Goal: Task Accomplishment & Management: Complete application form

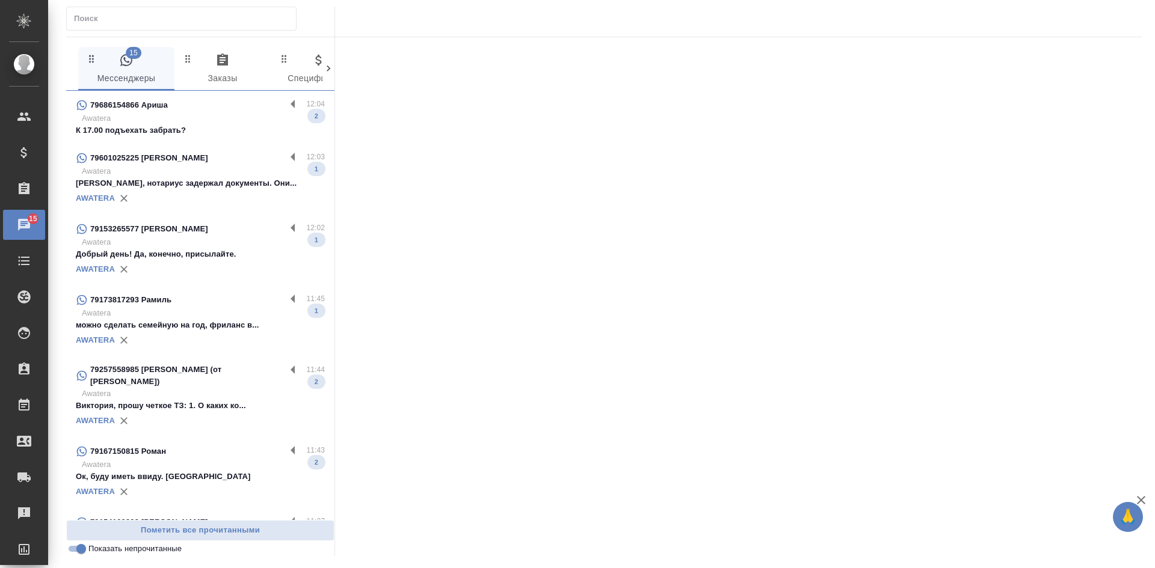
click at [213, 182] on p "[PERSON_NAME], нотариус задержал документы. Они..." at bounding box center [200, 183] width 249 height 12
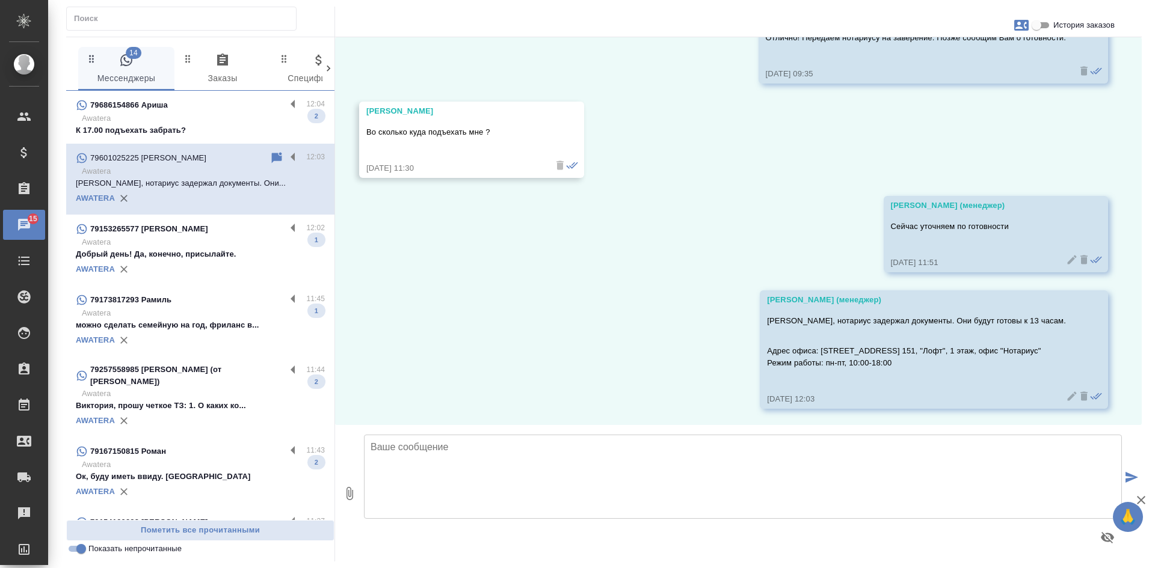
scroll to position [1971, 0]
click at [210, 266] on div "AWATERA" at bounding box center [200, 269] width 249 height 18
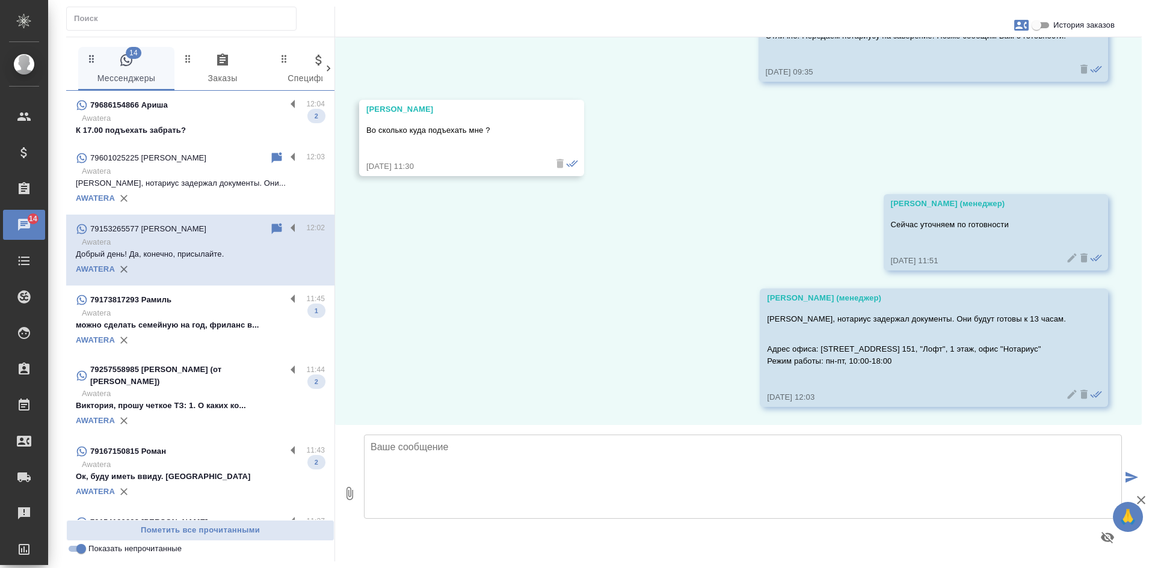
scroll to position [1338, 0]
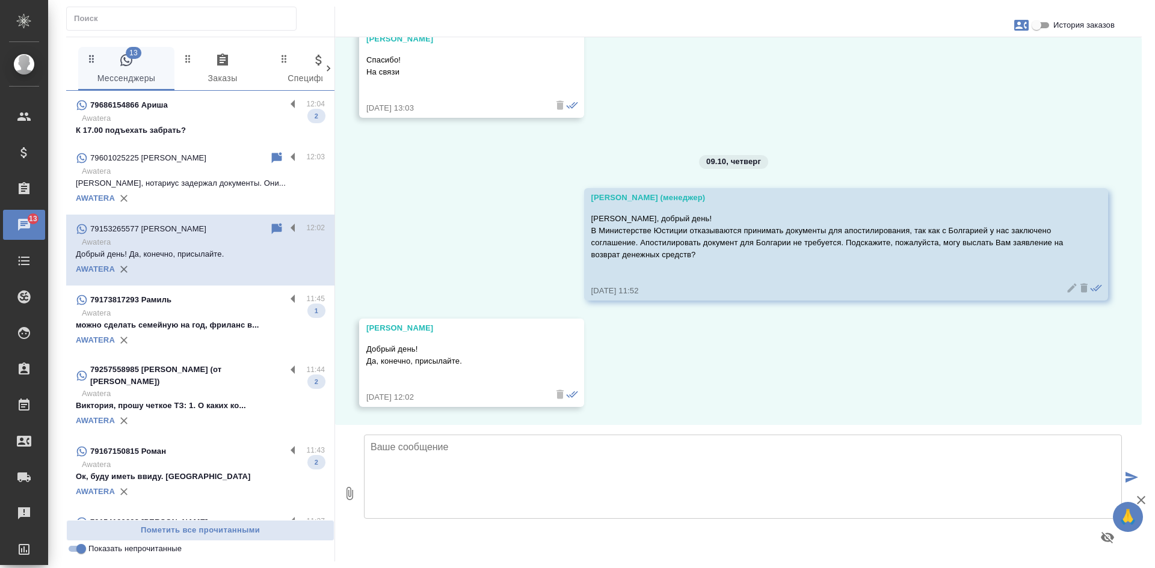
click at [921, 124] on div "06.10, понедельник Зайцева Светлана (менеджер) doc01705420251002143227(en).docx…" at bounding box center [738, 231] width 806 height 388
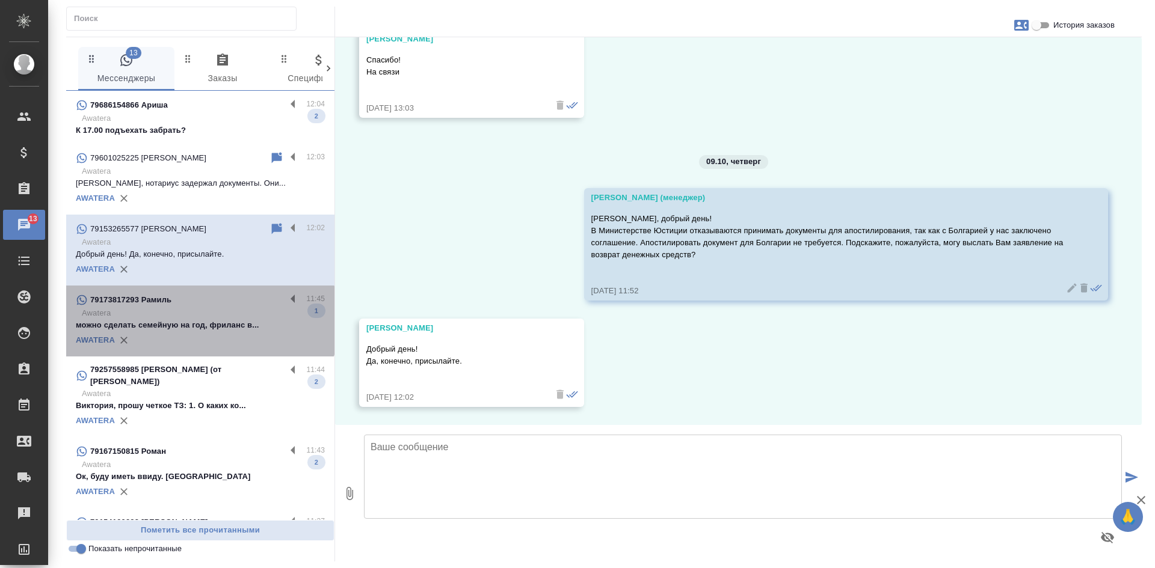
click at [200, 321] on p "можно сделать семейную на год, фриланс в..." at bounding box center [200, 325] width 249 height 12
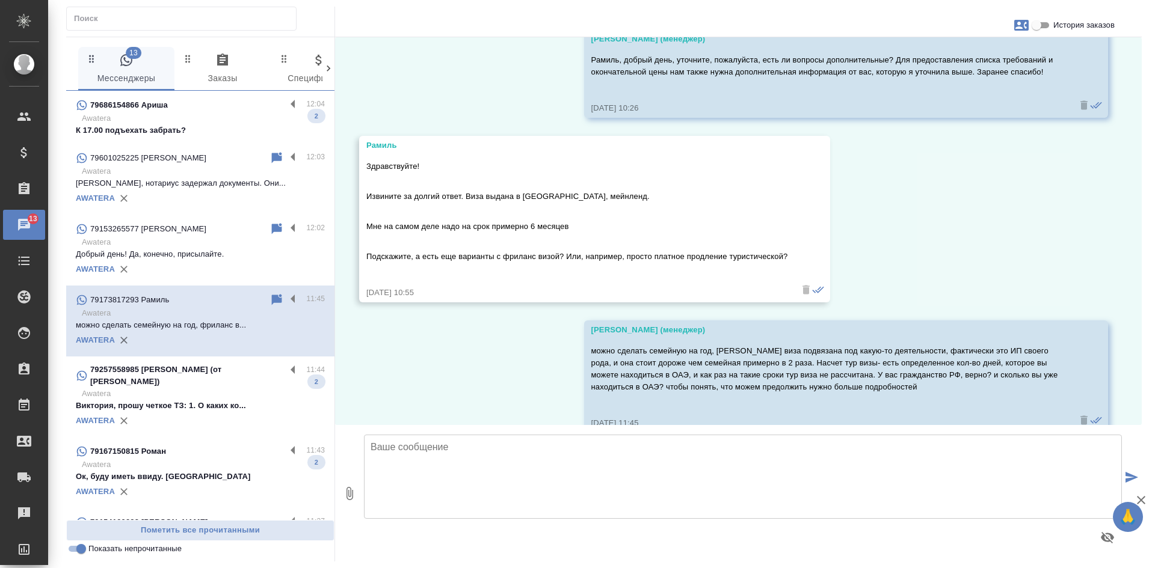
scroll to position [351, 0]
click at [196, 417] on div "AWATERA" at bounding box center [200, 421] width 249 height 18
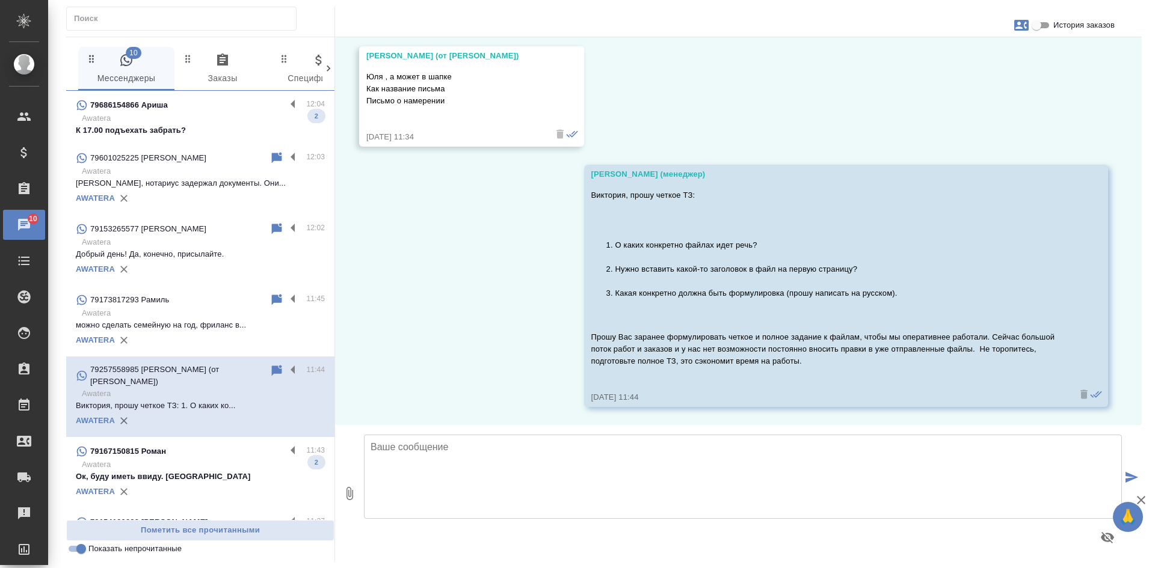
scroll to position [112, 0]
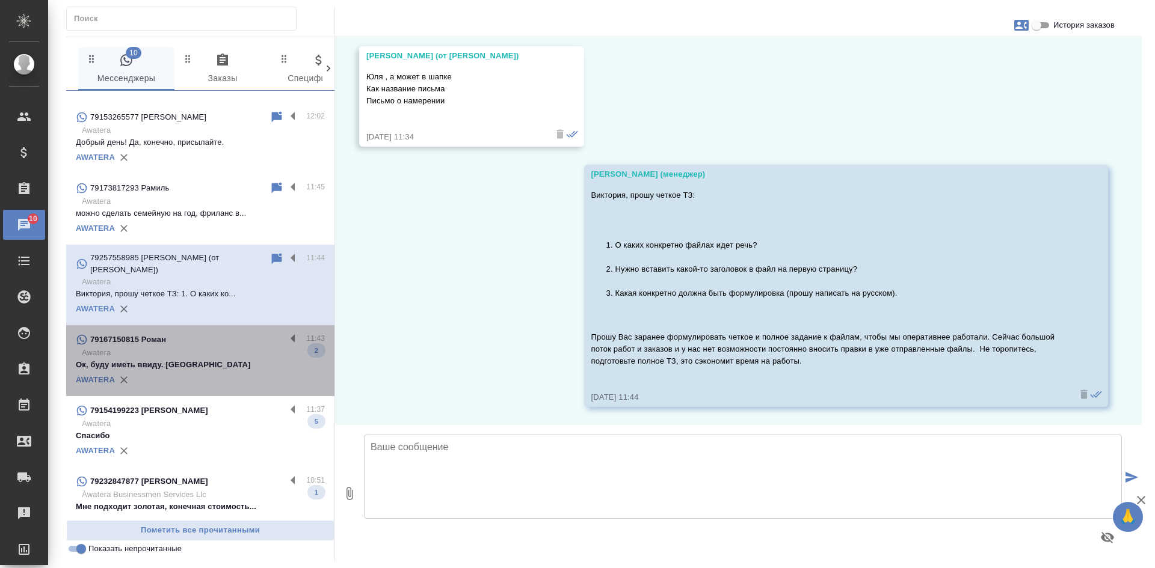
click at [203, 351] on p "Awatera" at bounding box center [203, 353] width 243 height 12
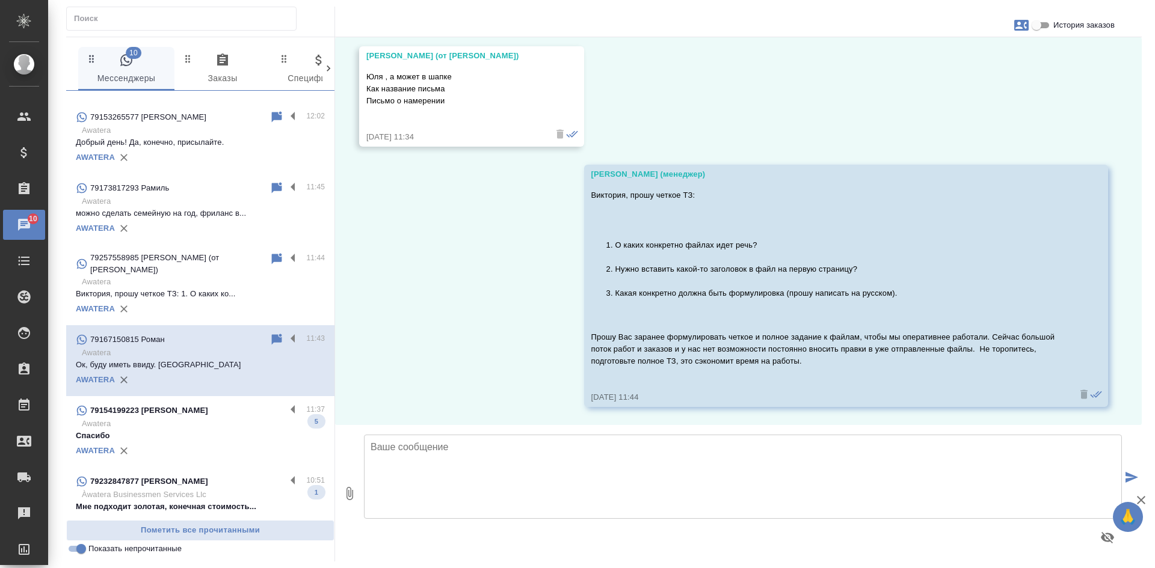
scroll to position [404, 0]
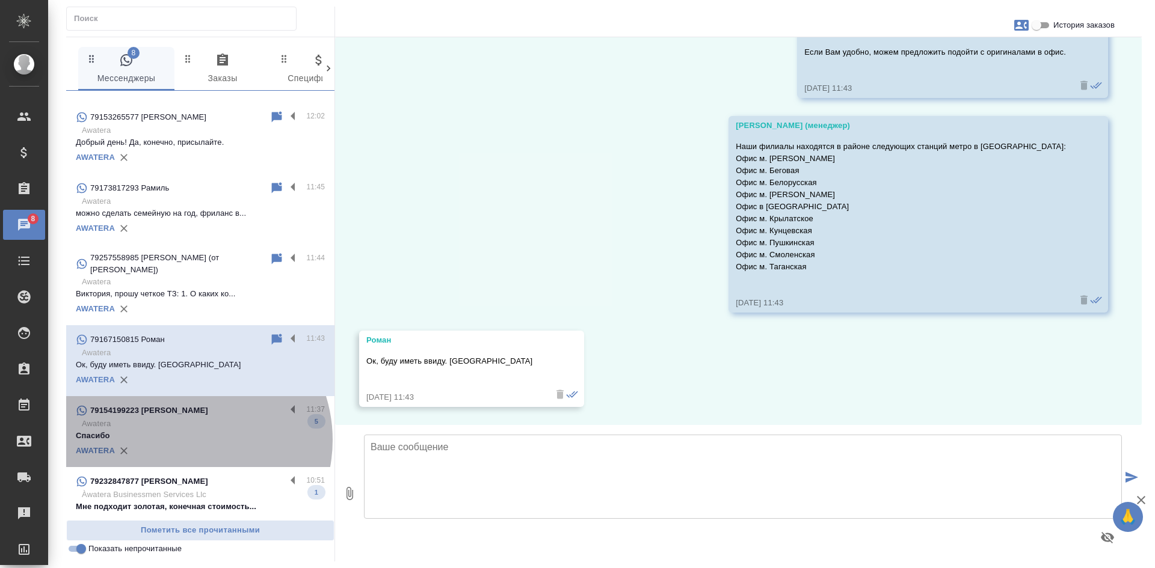
click at [184, 440] on p "Спасибо" at bounding box center [200, 436] width 249 height 12
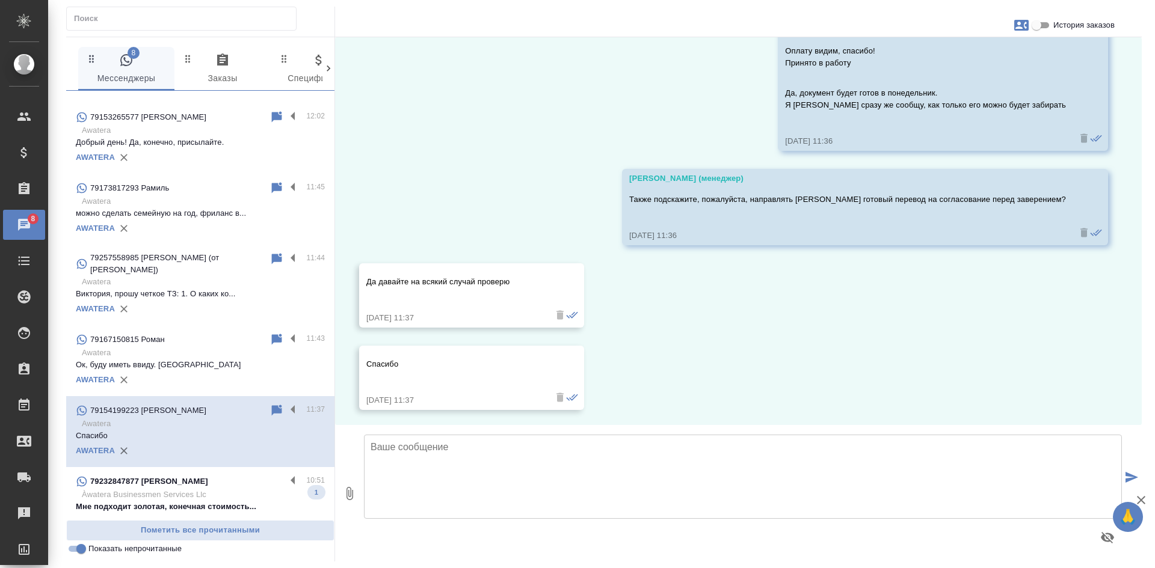
scroll to position [783, 0]
click at [272, 407] on icon at bounding box center [277, 410] width 10 height 11
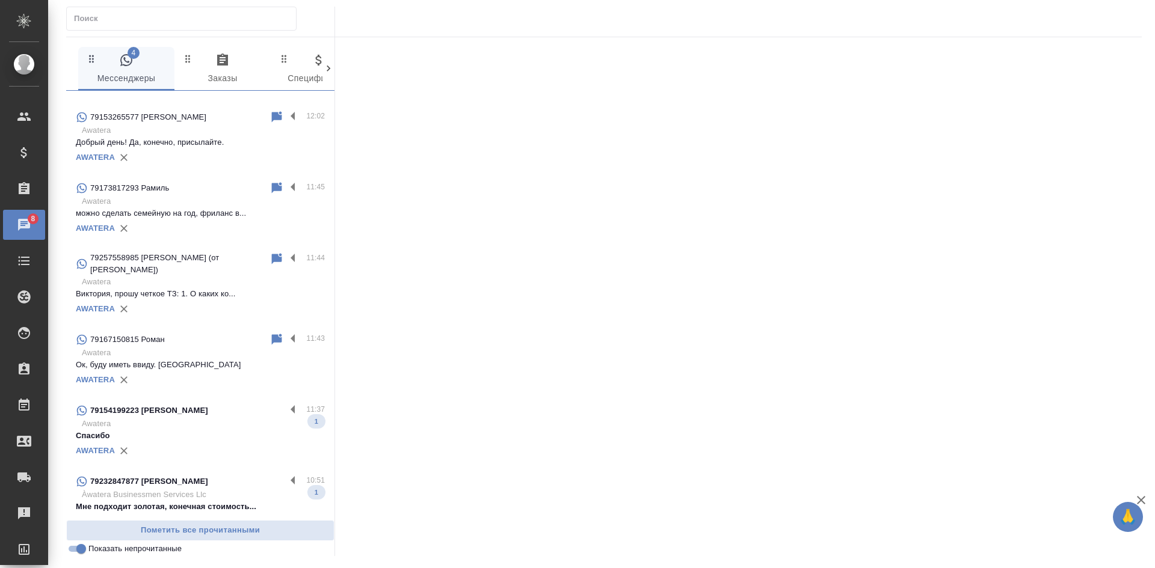
click at [81, 553] on input "Показать непрочитанные" at bounding box center [81, 549] width 43 height 14
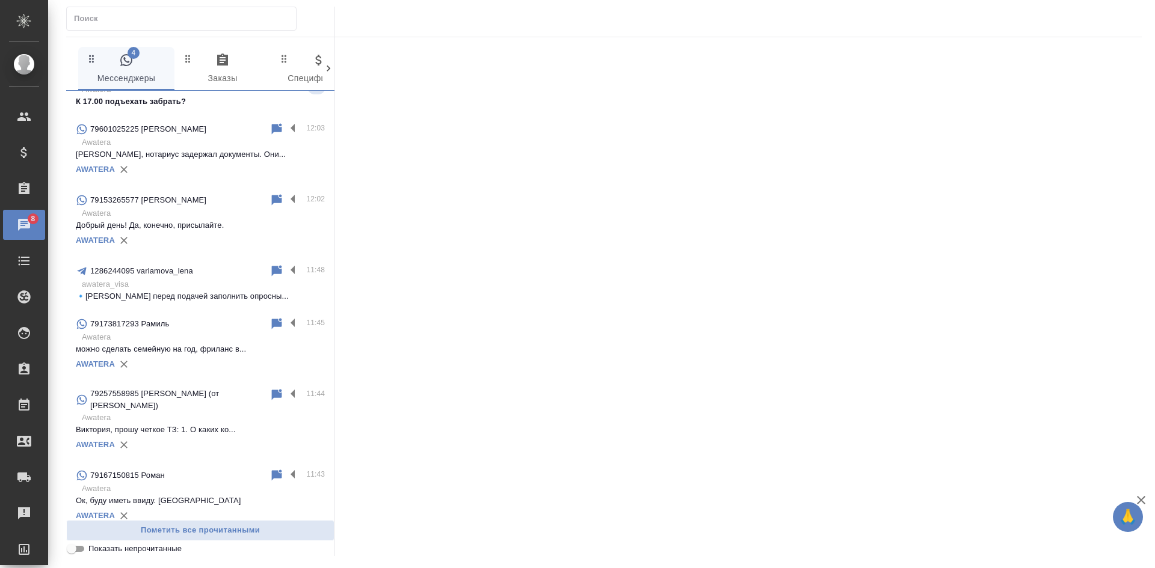
scroll to position [192, 0]
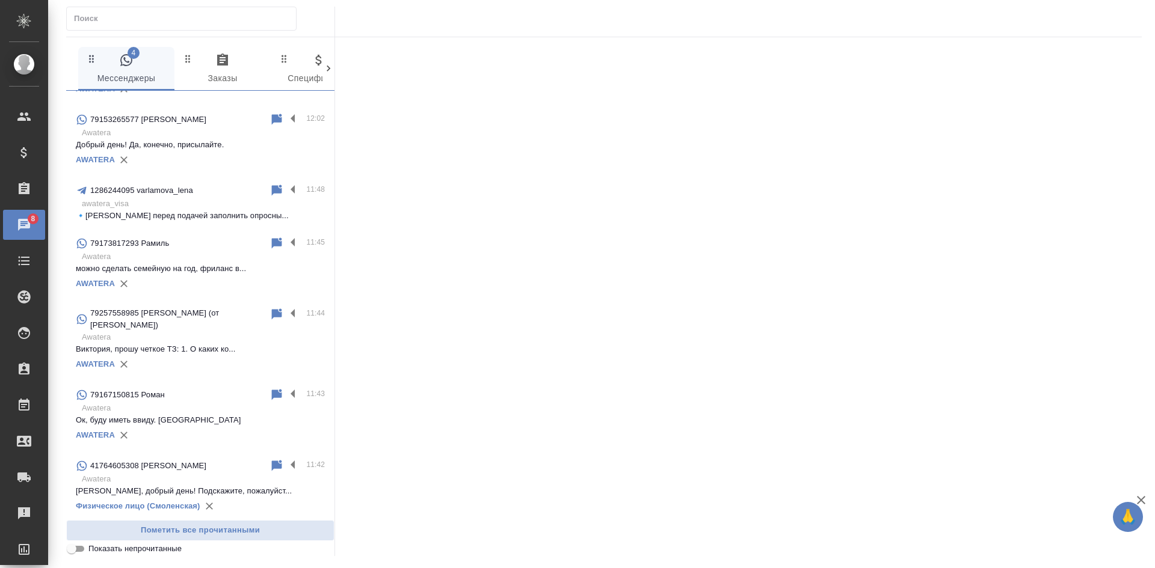
click at [78, 550] on input "Показать непрочитанные" at bounding box center [71, 549] width 43 height 14
checkbox input "true"
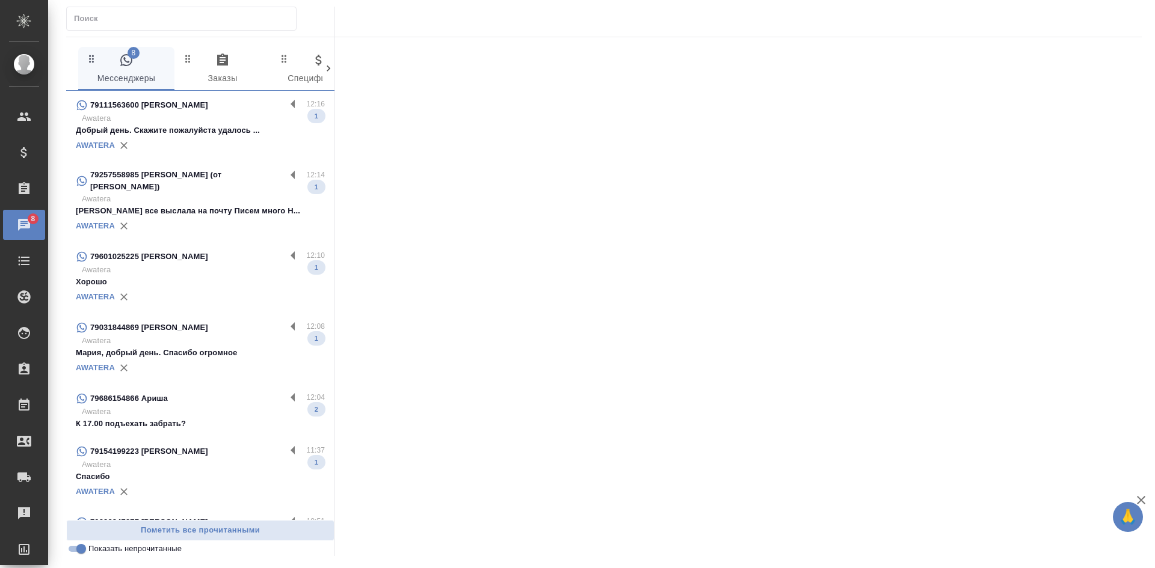
click at [1067, 391] on div at bounding box center [738, 293] width 806 height 512
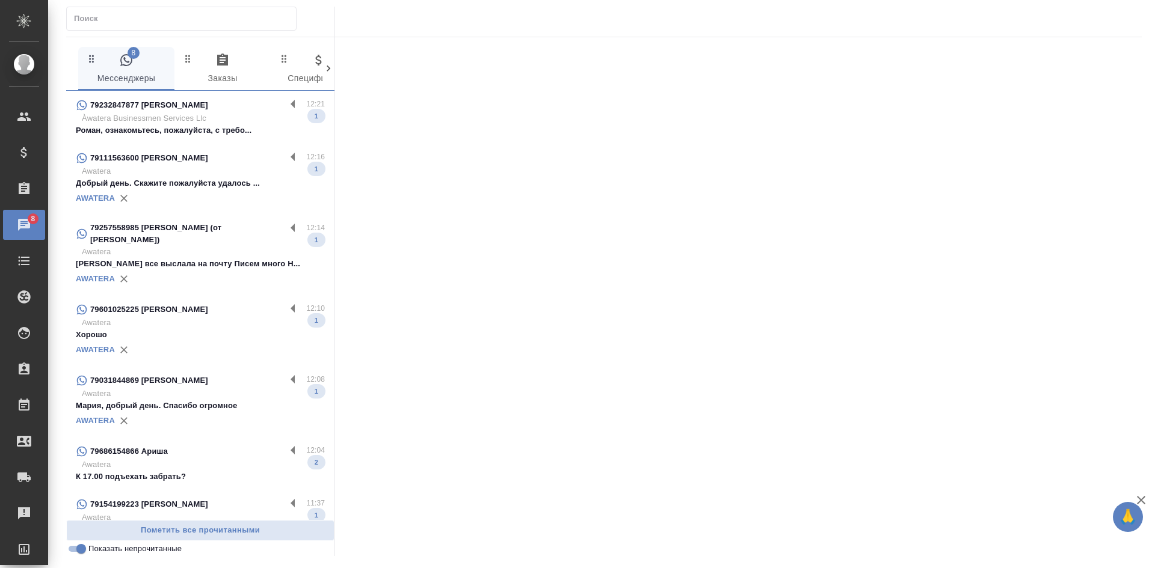
click at [197, 137] on div "79232847877 Roman 12:21 Àwatera Businessmen Services Llc Роман, ознакомьтесь, п…" at bounding box center [200, 117] width 268 height 53
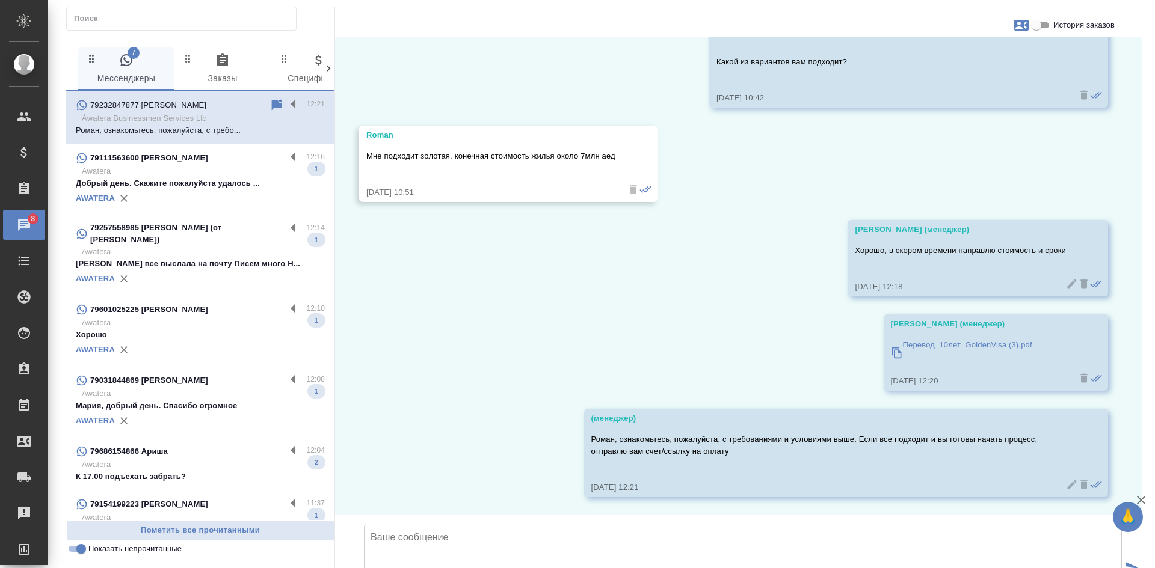
scroll to position [713, 0]
click at [197, 341] on div "AWATERA" at bounding box center [200, 350] width 249 height 18
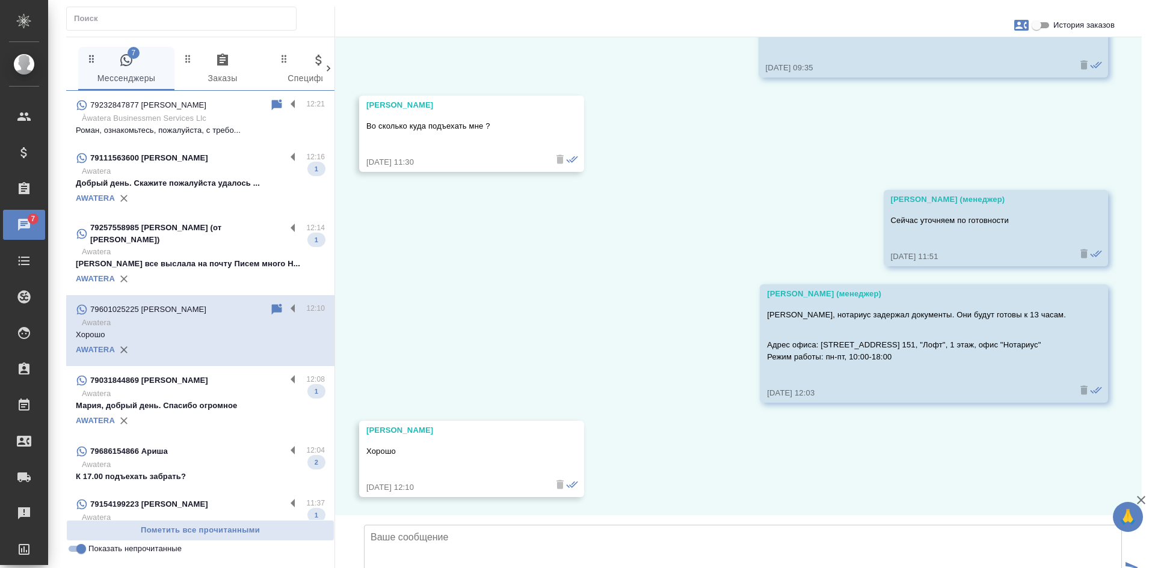
scroll to position [2066, 0]
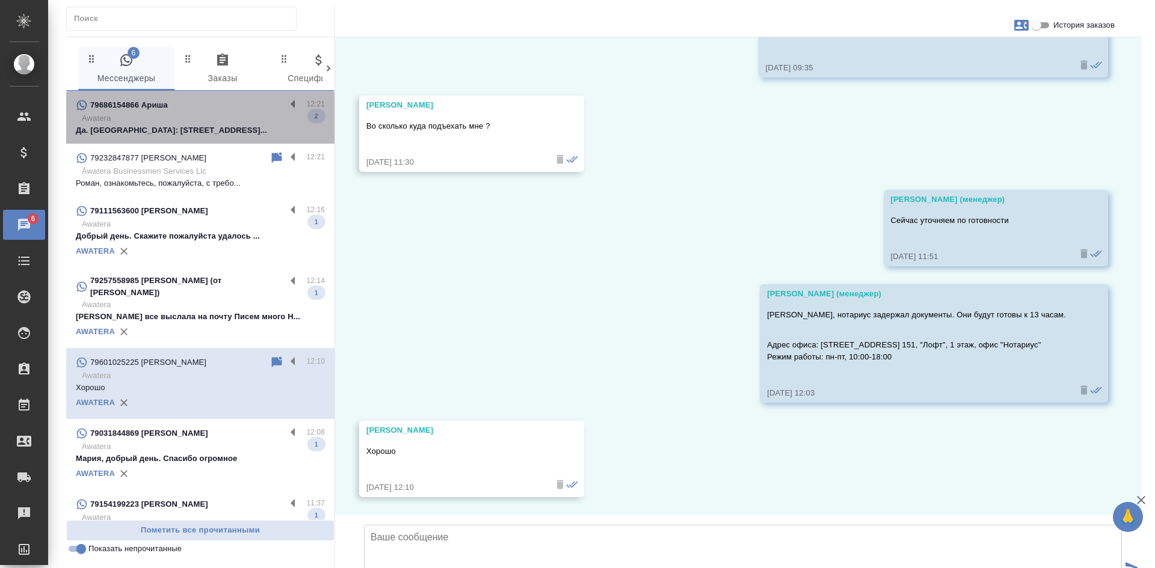
click at [220, 132] on p "Да. Адрес: Москва, Нижняя Радищевская ул..." at bounding box center [200, 130] width 249 height 12
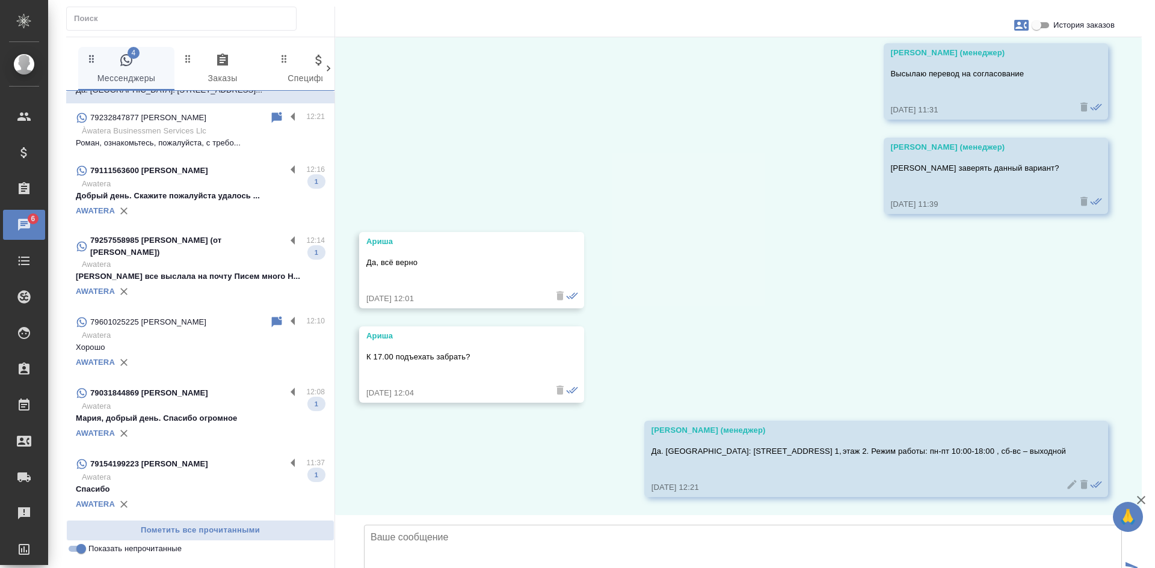
scroll to position [41, 0]
click at [220, 403] on p "Awatera" at bounding box center [203, 406] width 243 height 12
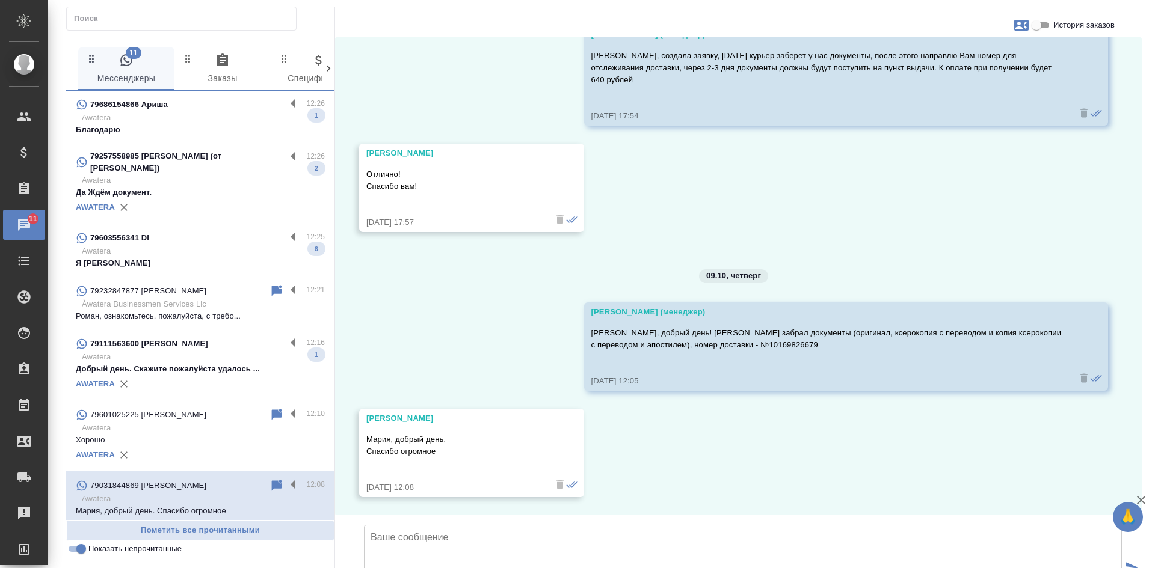
scroll to position [0, 0]
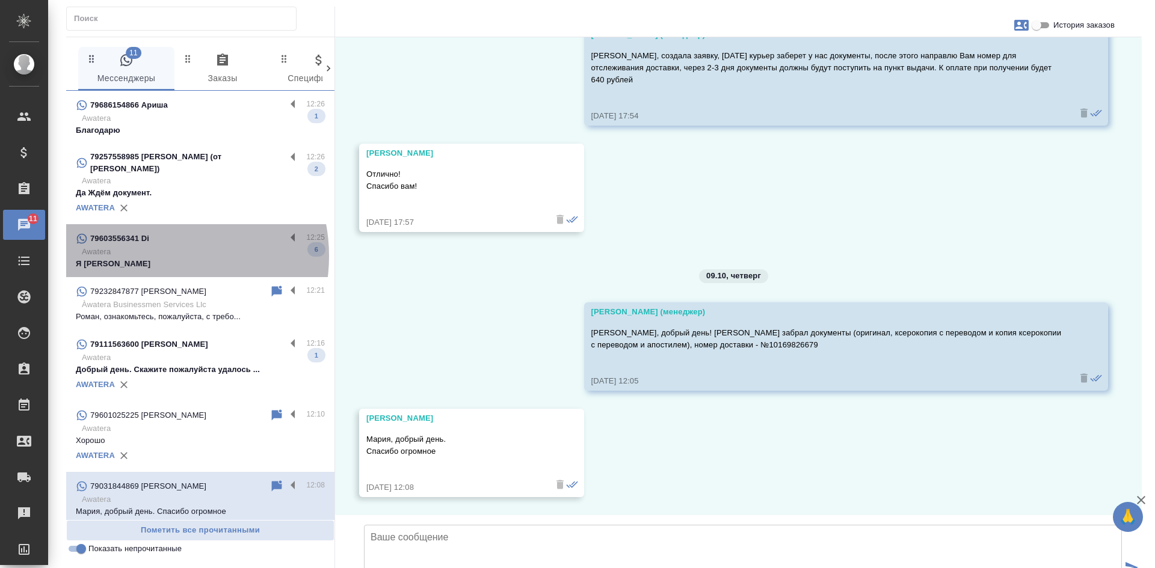
click at [155, 256] on p "Awatera" at bounding box center [203, 252] width 243 height 12
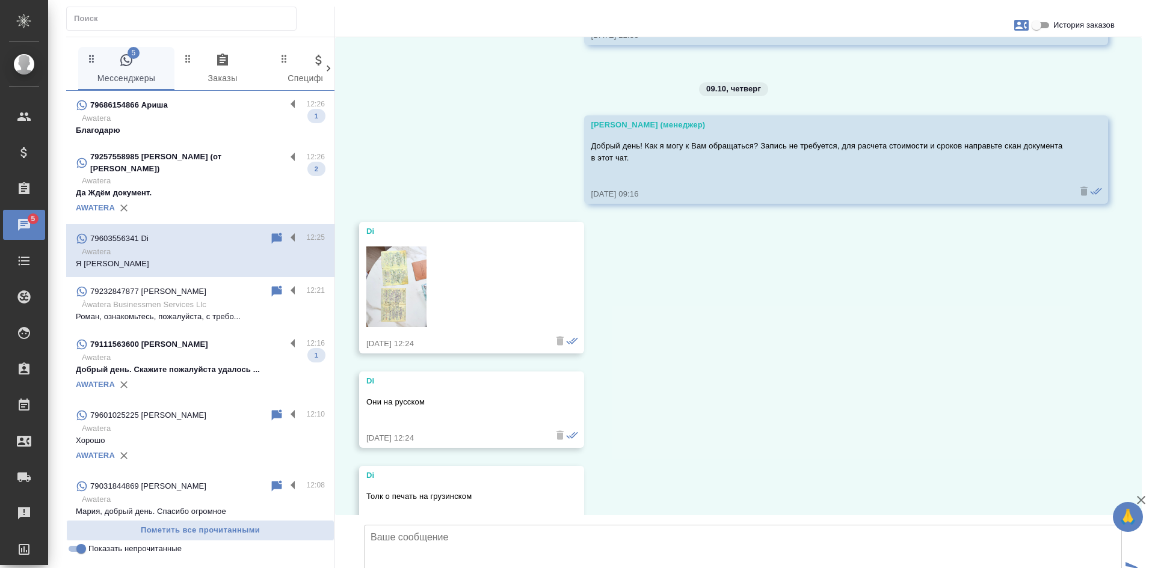
scroll to position [429, 0]
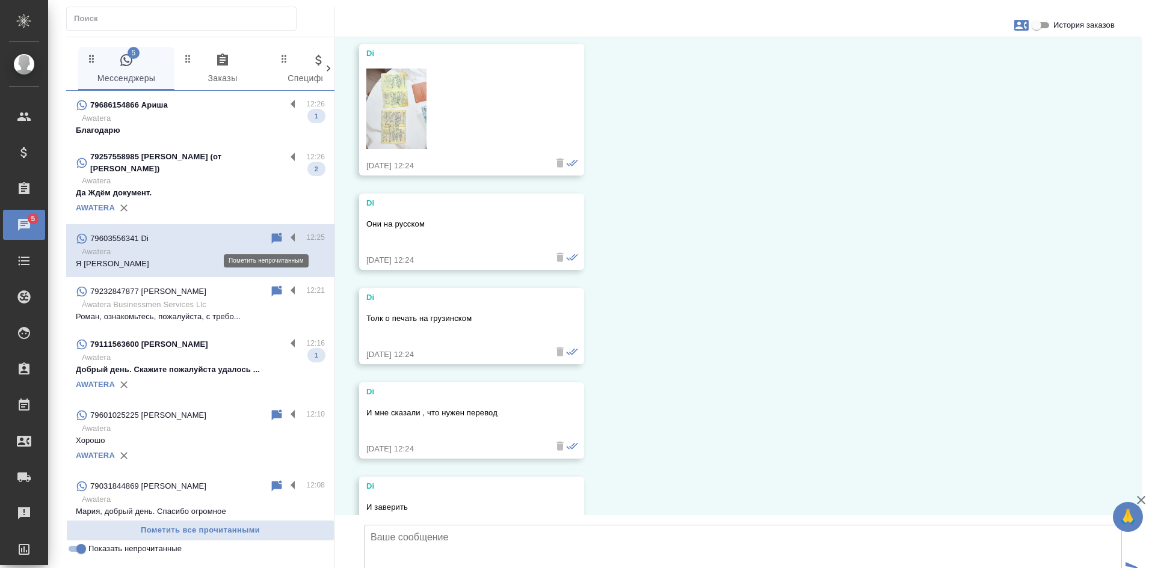
click at [272, 241] on icon at bounding box center [277, 238] width 10 height 11
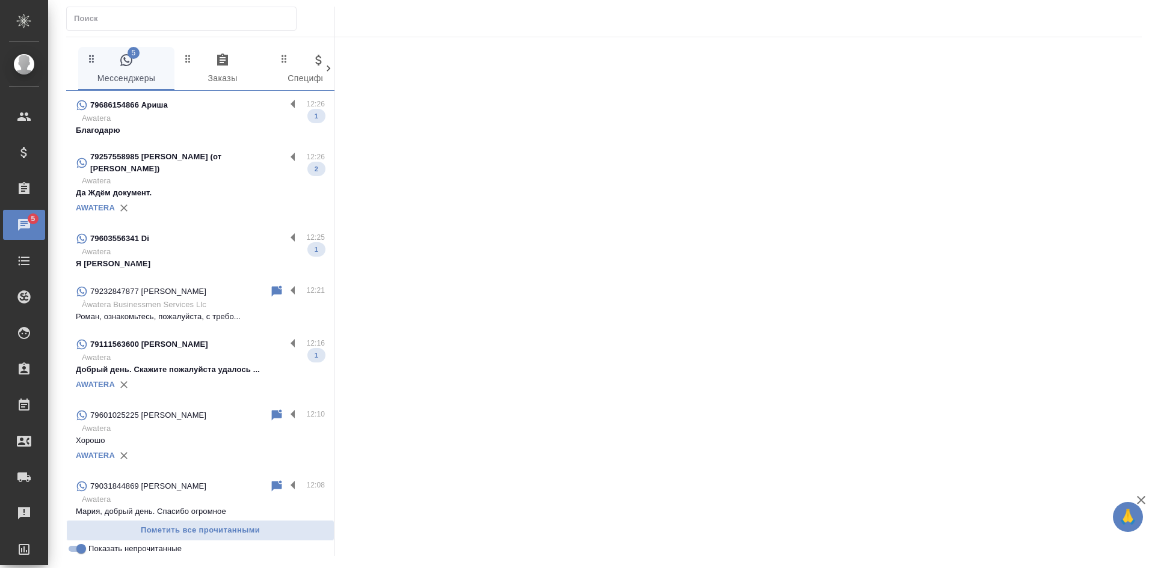
click at [241, 204] on div "AWATERA" at bounding box center [200, 208] width 249 height 18
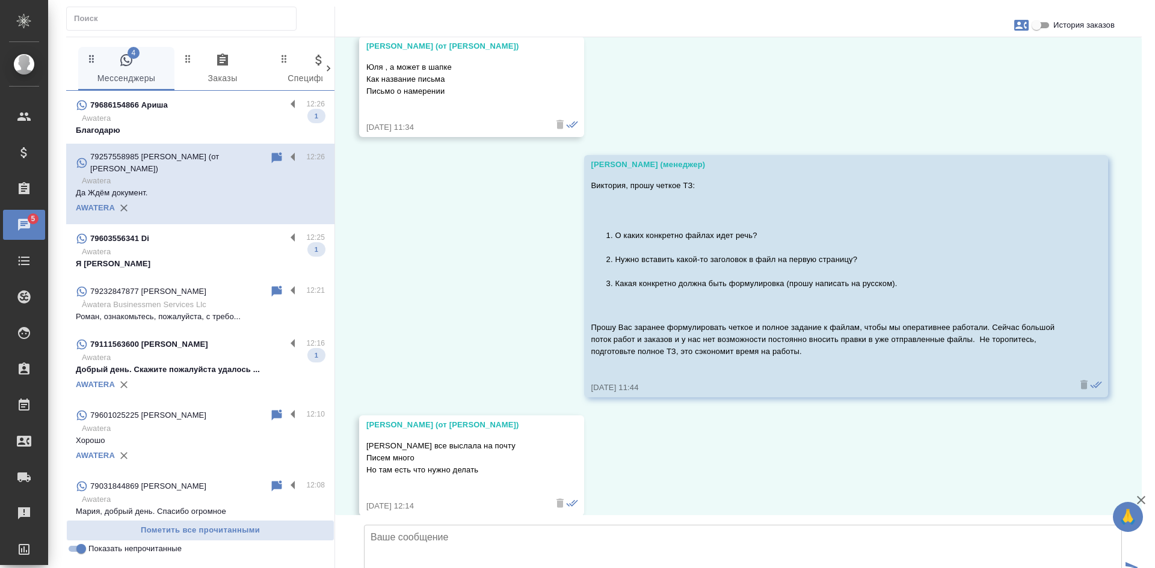
scroll to position [27447, 0]
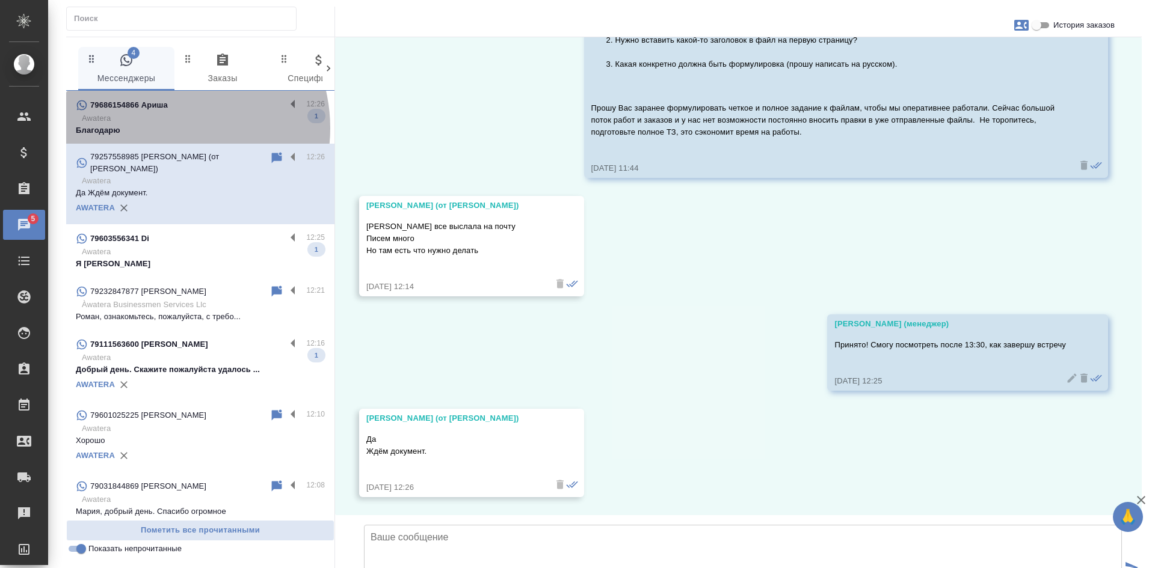
click at [164, 128] on p "Благодарю" at bounding box center [200, 130] width 249 height 12
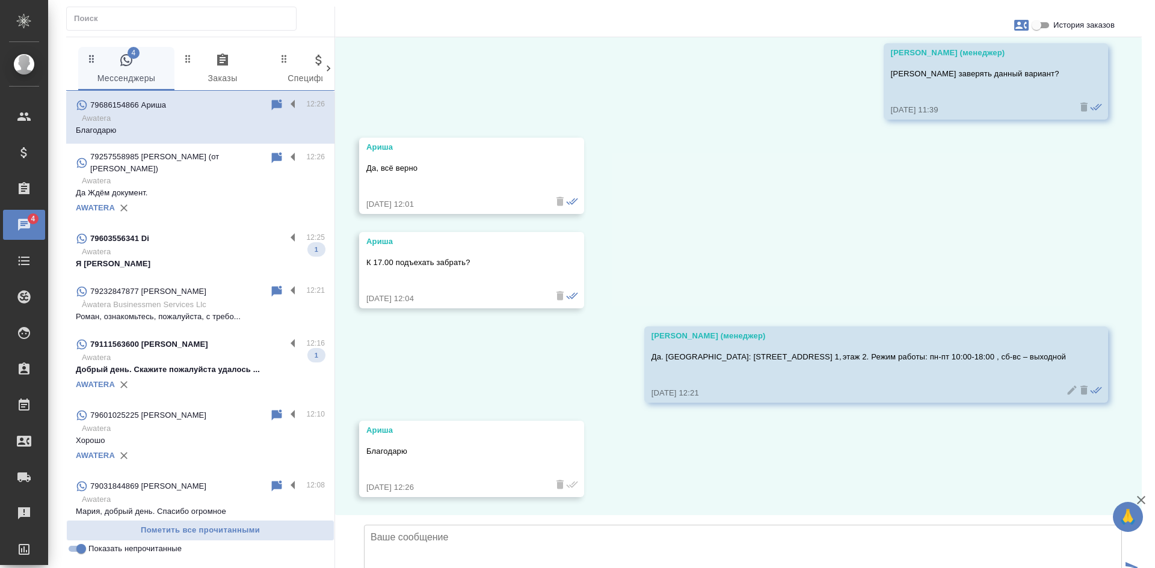
scroll to position [2116, 0]
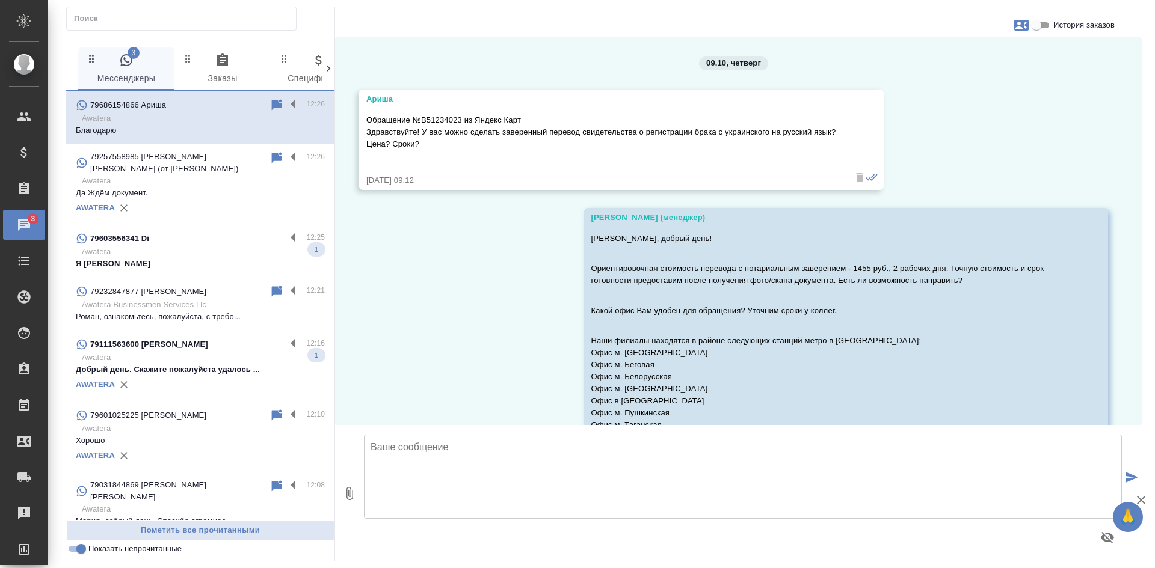
scroll to position [2116, 0]
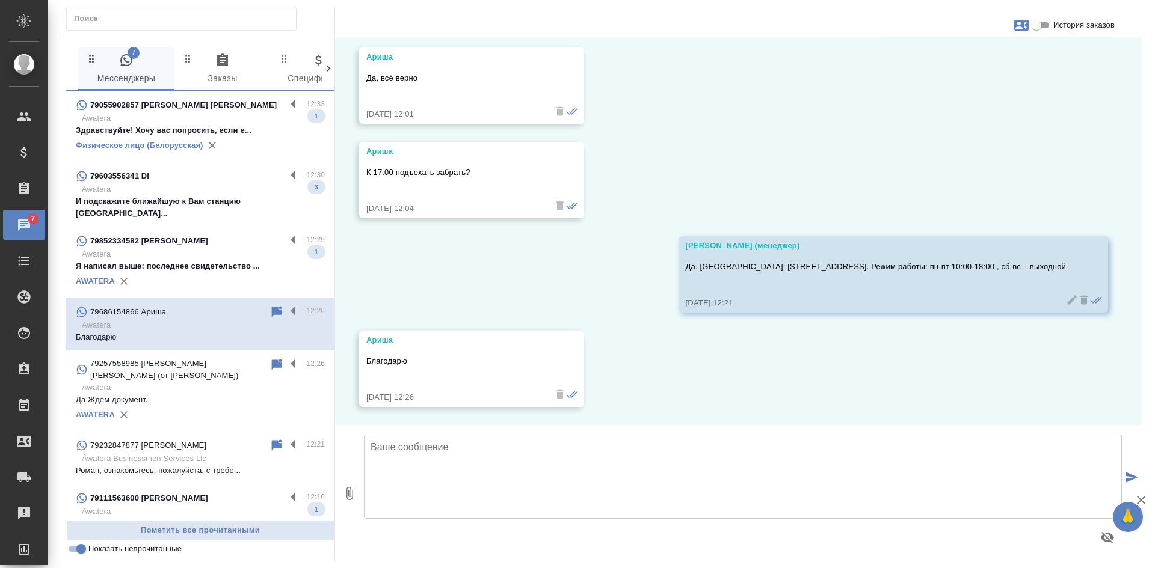
click at [186, 260] on p "Я написал выше: последнее свидетельство ..." at bounding box center [200, 266] width 249 height 12
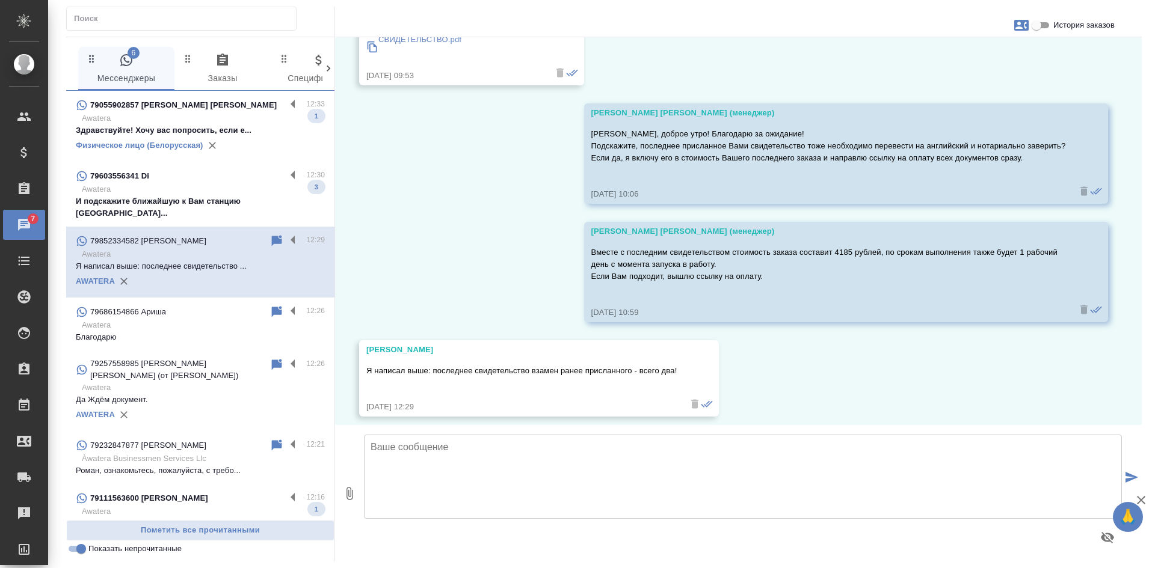
scroll to position [11397, 0]
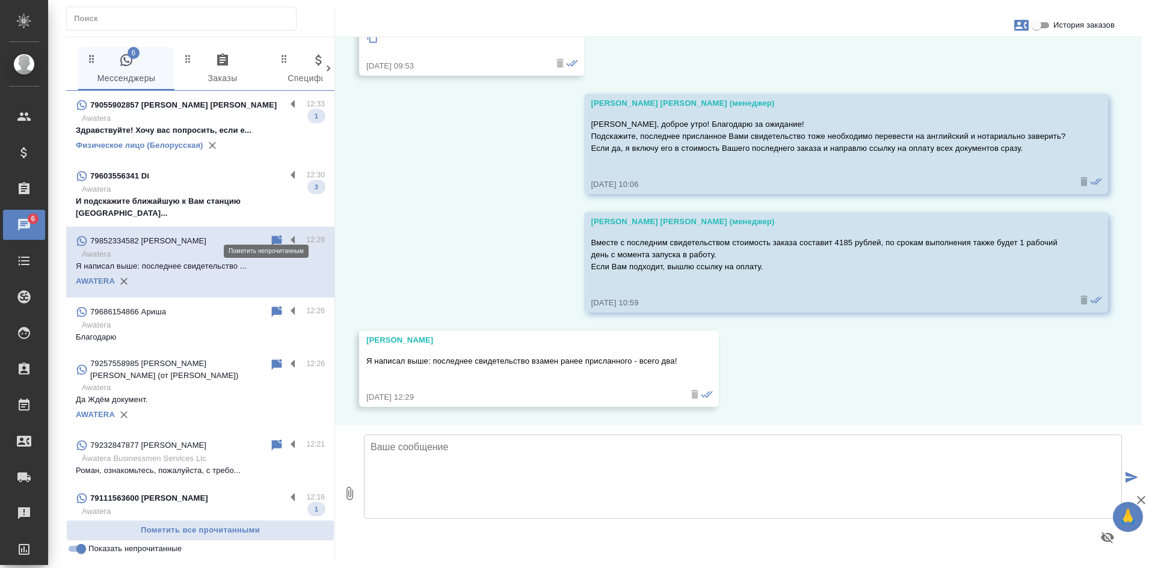
click at [272, 235] on icon at bounding box center [277, 240] width 10 height 11
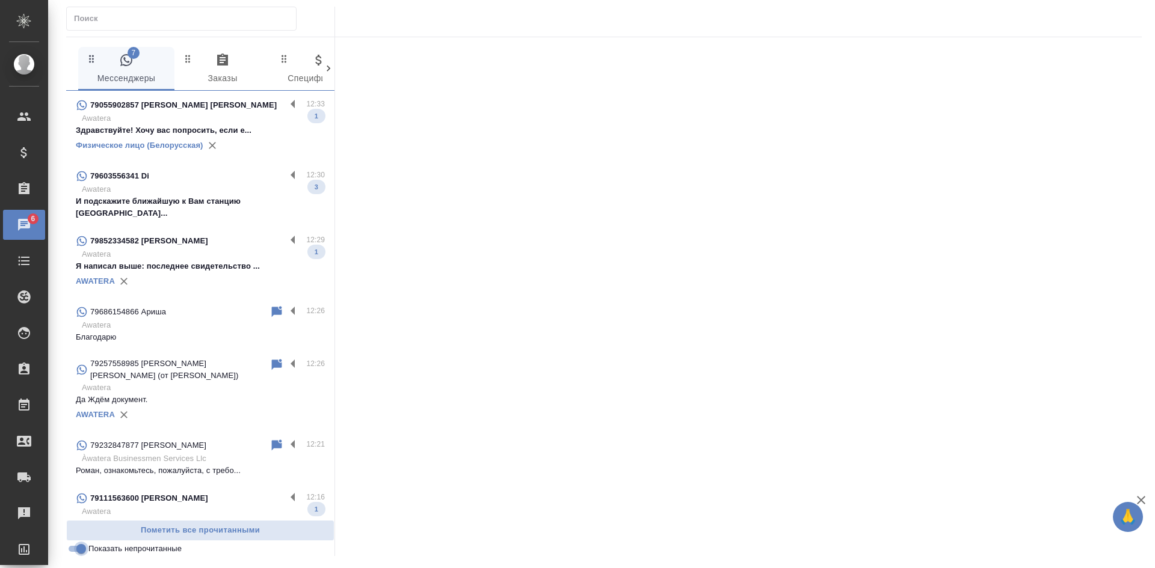
click at [72, 554] on input "Показать непрочитанные" at bounding box center [81, 549] width 43 height 14
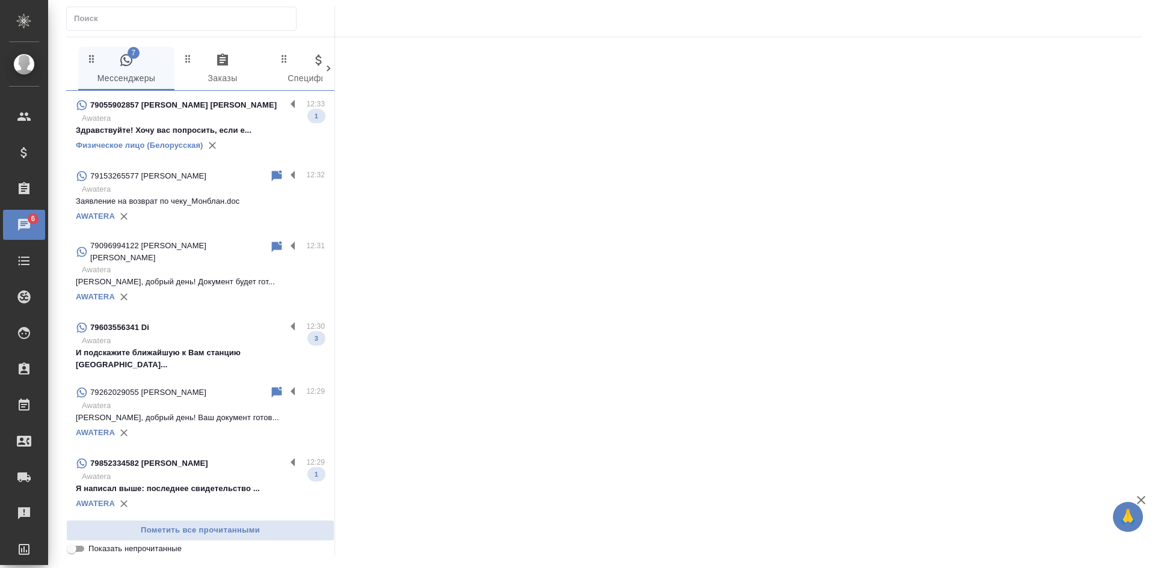
click at [72, 554] on input "Показать непрочитанные" at bounding box center [71, 549] width 43 height 14
checkbox input "true"
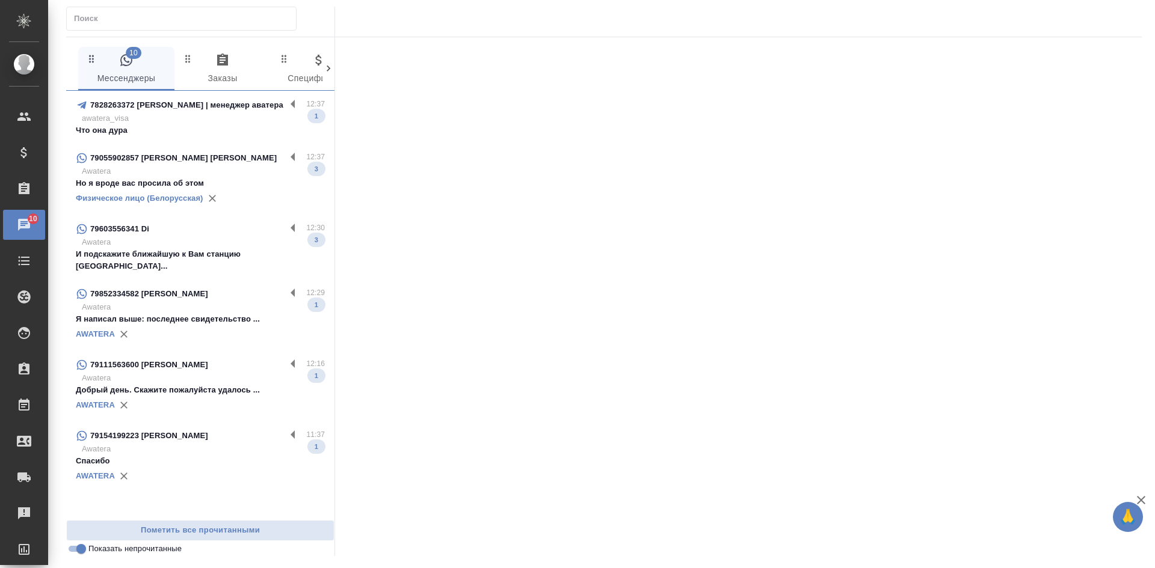
click at [179, 122] on p "awatera_visa" at bounding box center [203, 118] width 243 height 12
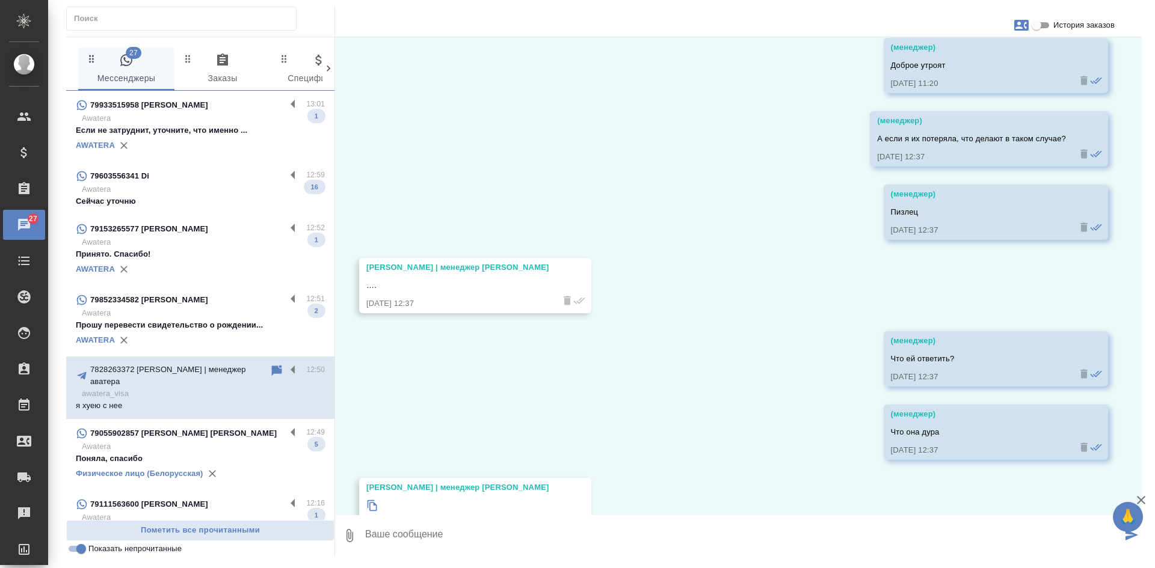
scroll to position [101644, 0]
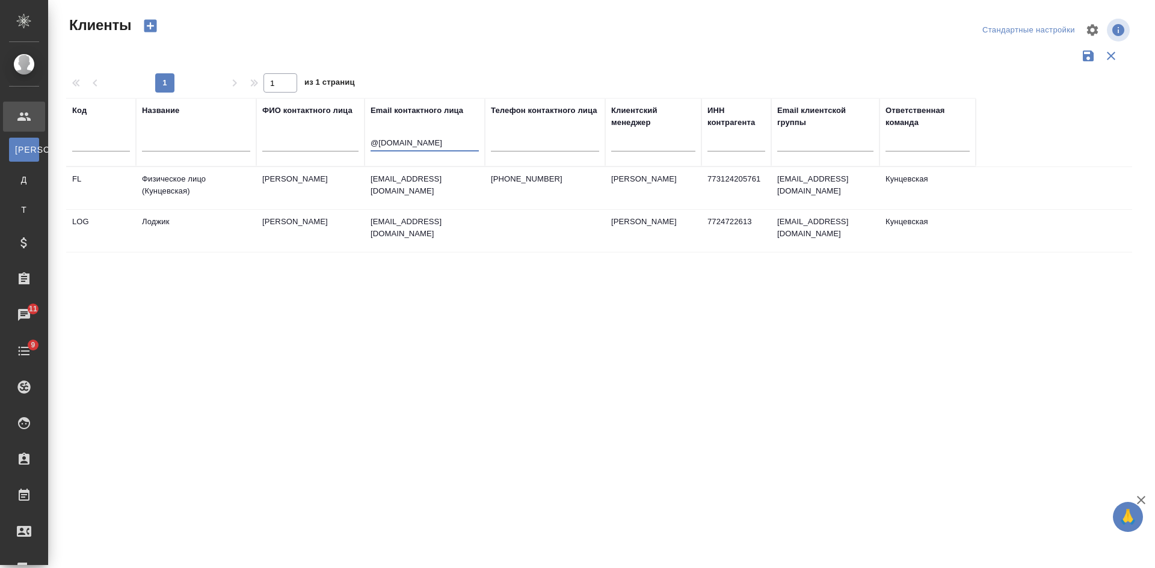
select select "RU"
drag, startPoint x: 440, startPoint y: 144, endPoint x: 301, endPoint y: 134, distance: 138.7
click at [308, 136] on tr "Код Название ФИО контактного лица Email контактного лица @logicmedia.ru Телефон…" at bounding box center [520, 132] width 909 height 69
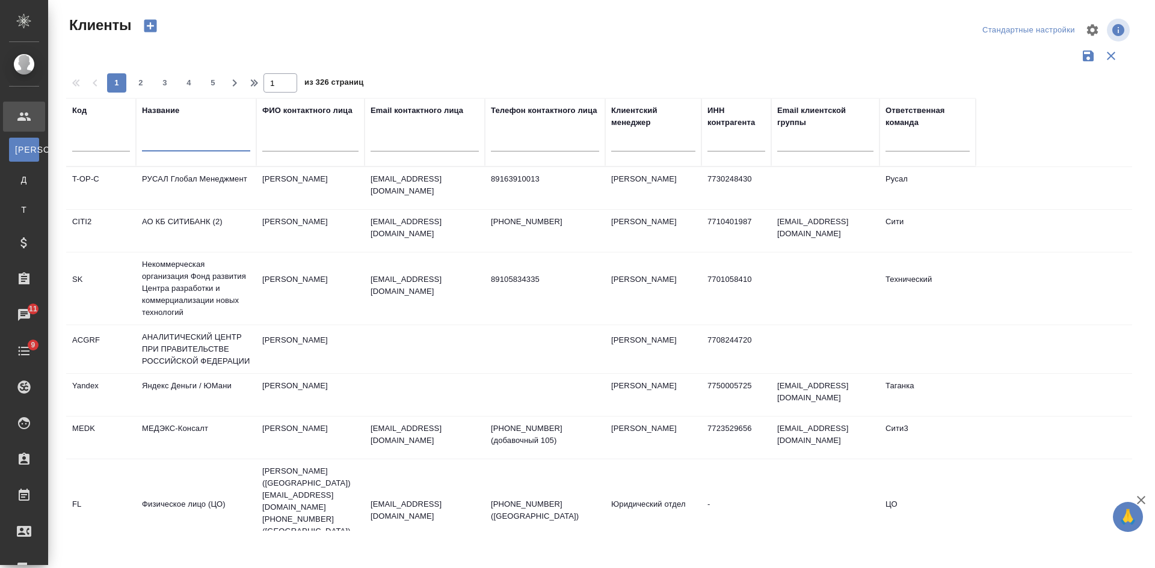
click at [221, 144] on input "text" at bounding box center [196, 144] width 108 height 15
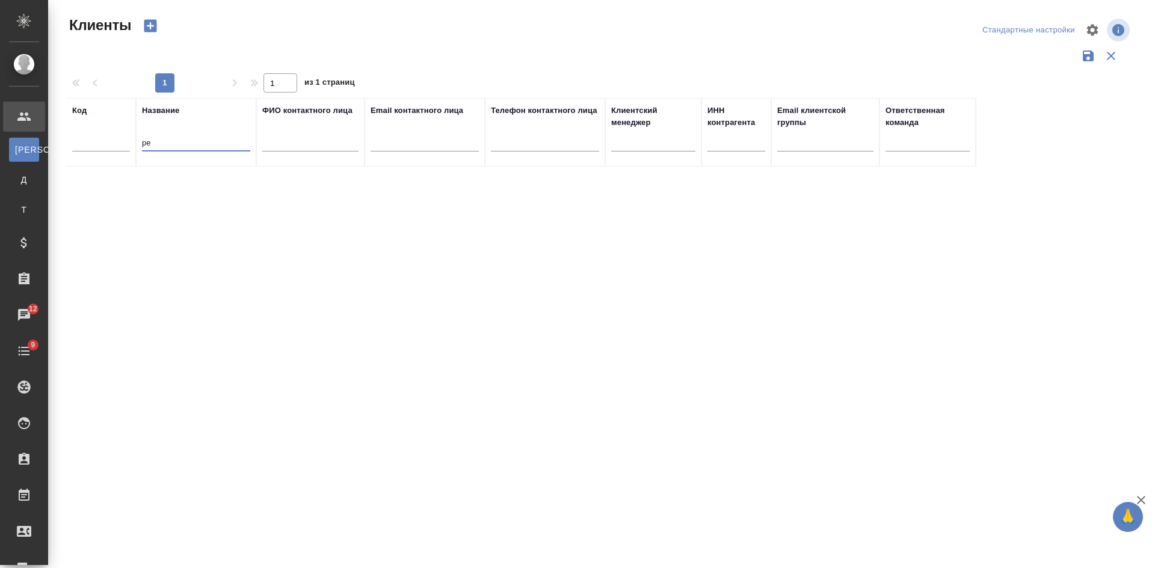
type input "р"
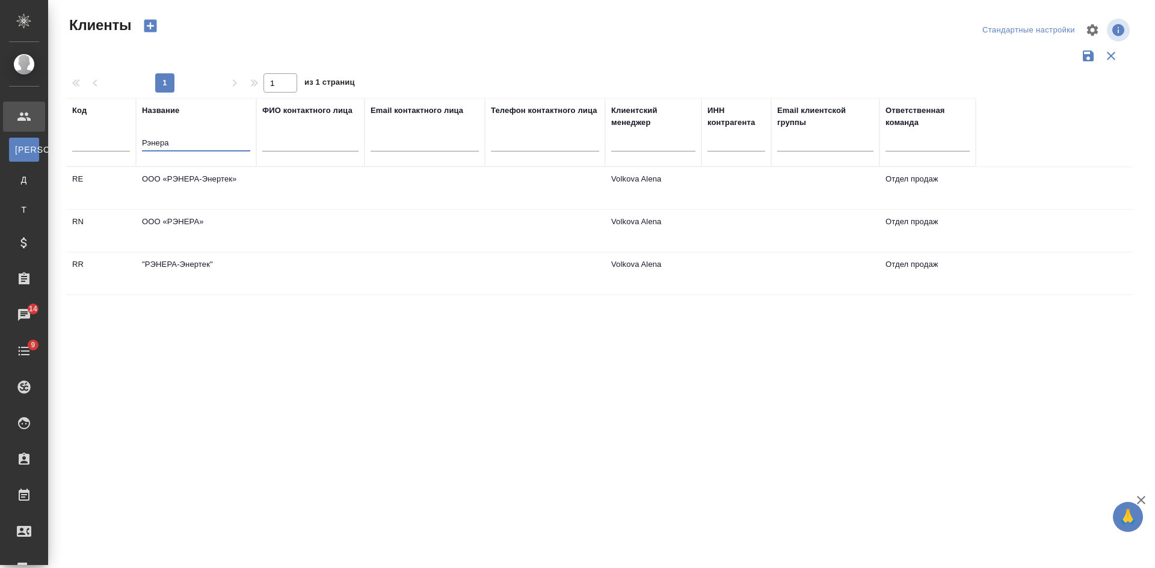
type input "Рэнера"
click at [268, 229] on td at bounding box center [310, 231] width 108 height 42
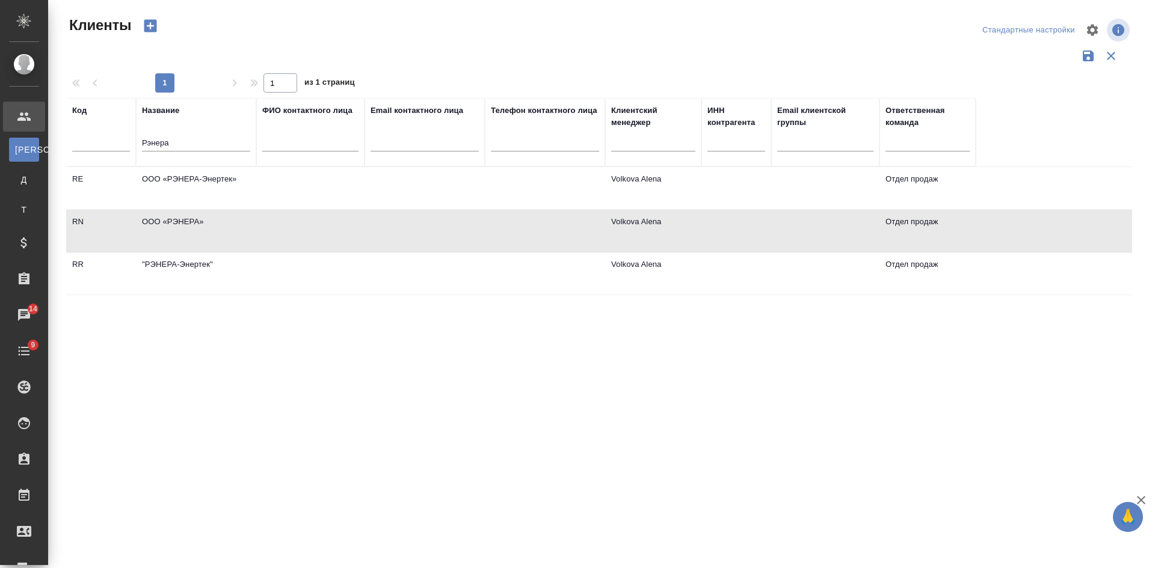
click at [268, 229] on td at bounding box center [310, 231] width 108 height 42
click at [376, 185] on td at bounding box center [424, 188] width 120 height 42
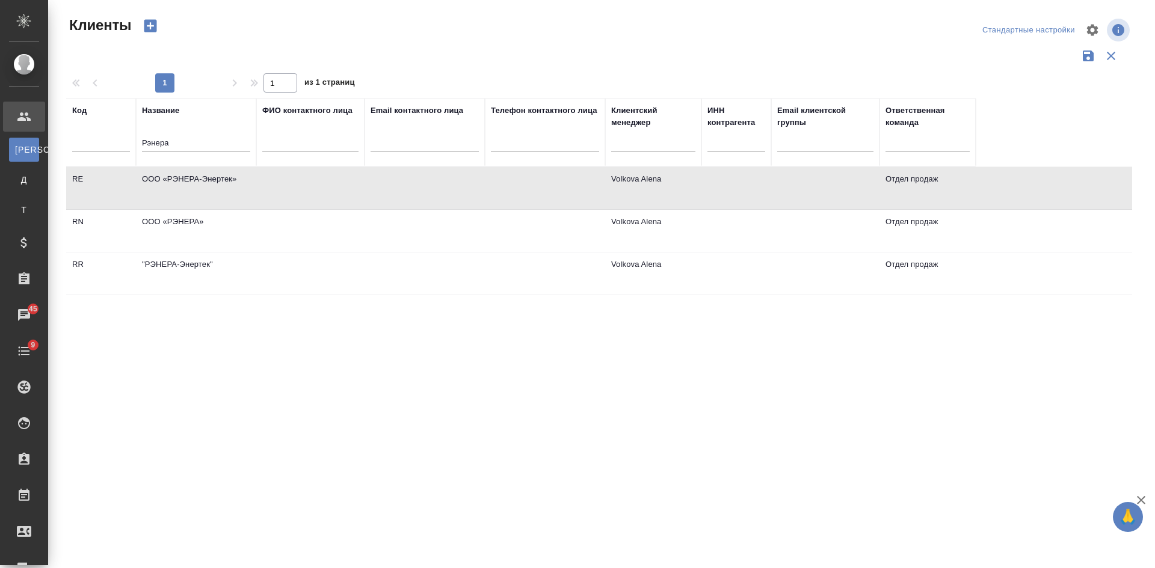
click at [266, 228] on td at bounding box center [310, 231] width 108 height 42
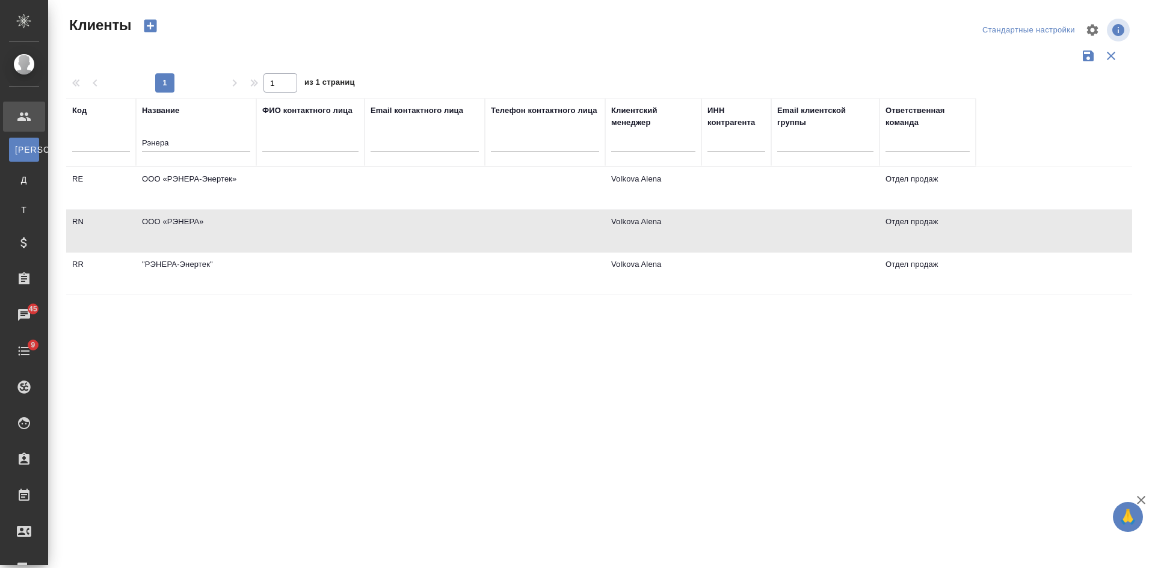
click at [266, 228] on td at bounding box center [310, 231] width 108 height 42
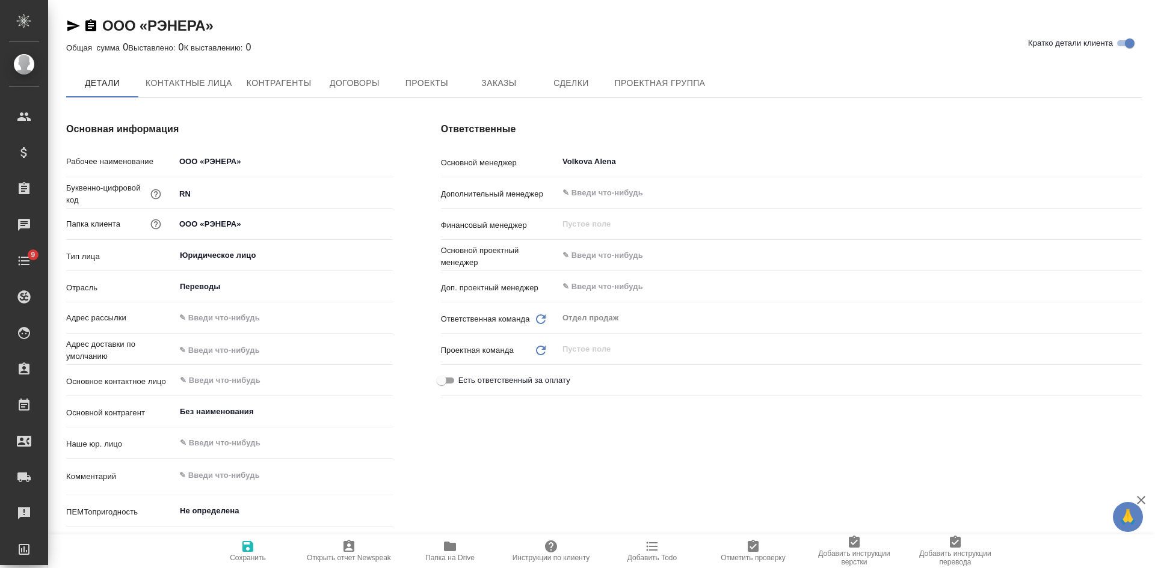
type textarea "x"
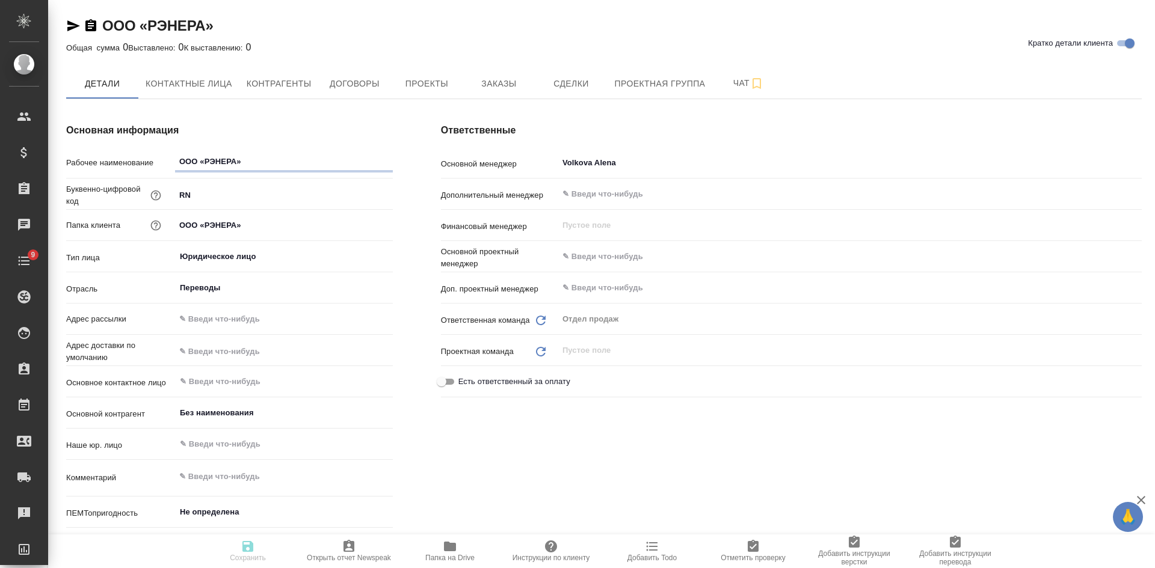
type textarea "x"
click at [553, 79] on span "Сделки" at bounding box center [571, 83] width 58 height 15
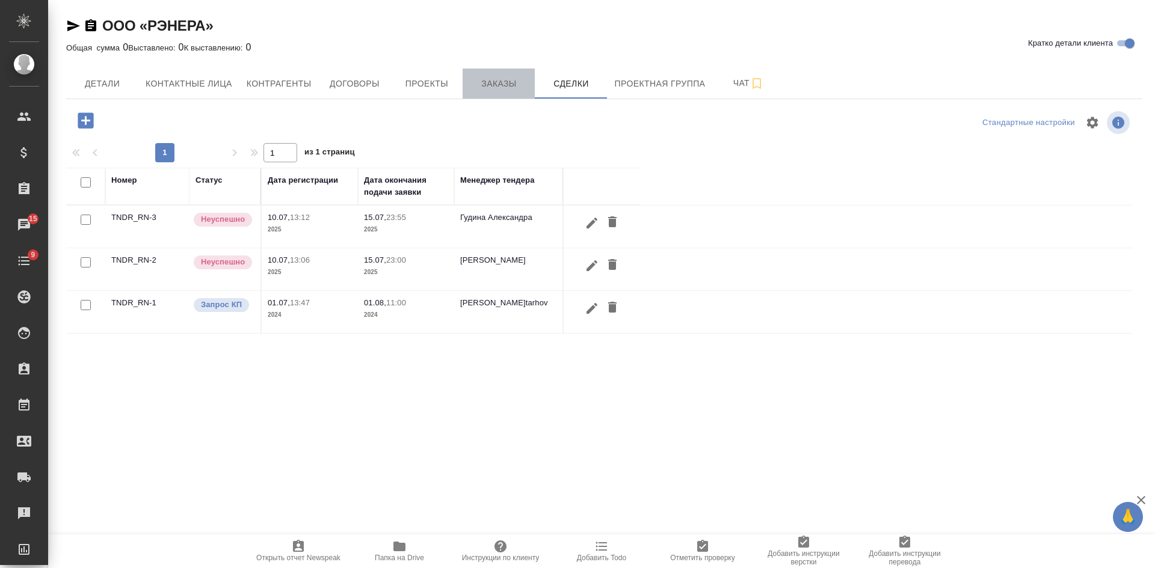
click at [499, 79] on span "Заказы" at bounding box center [499, 83] width 58 height 15
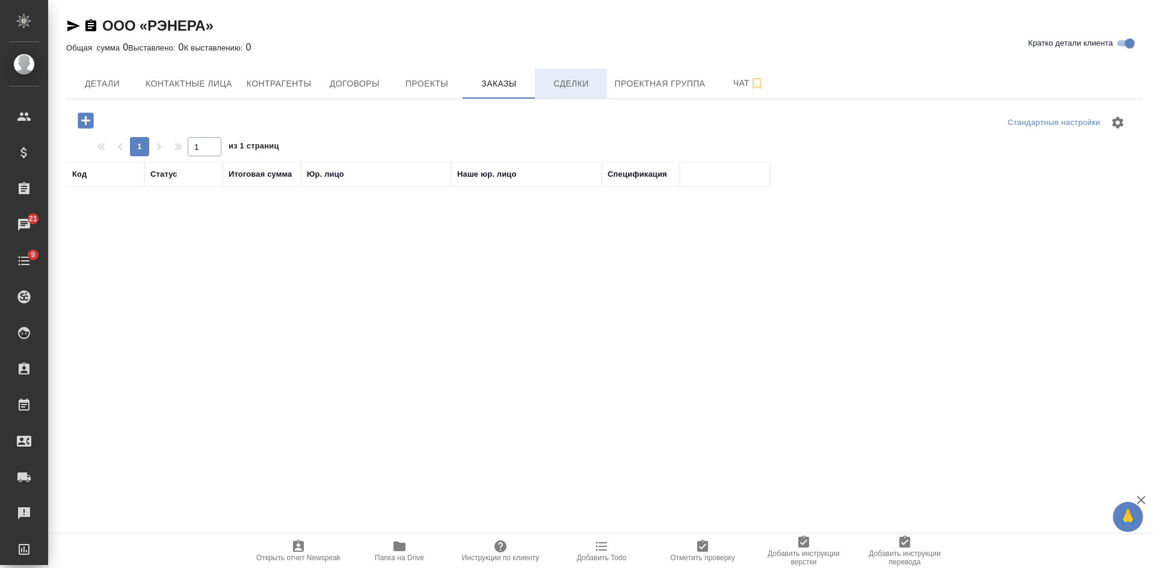
click at [578, 84] on span "Сделки" at bounding box center [571, 83] width 58 height 15
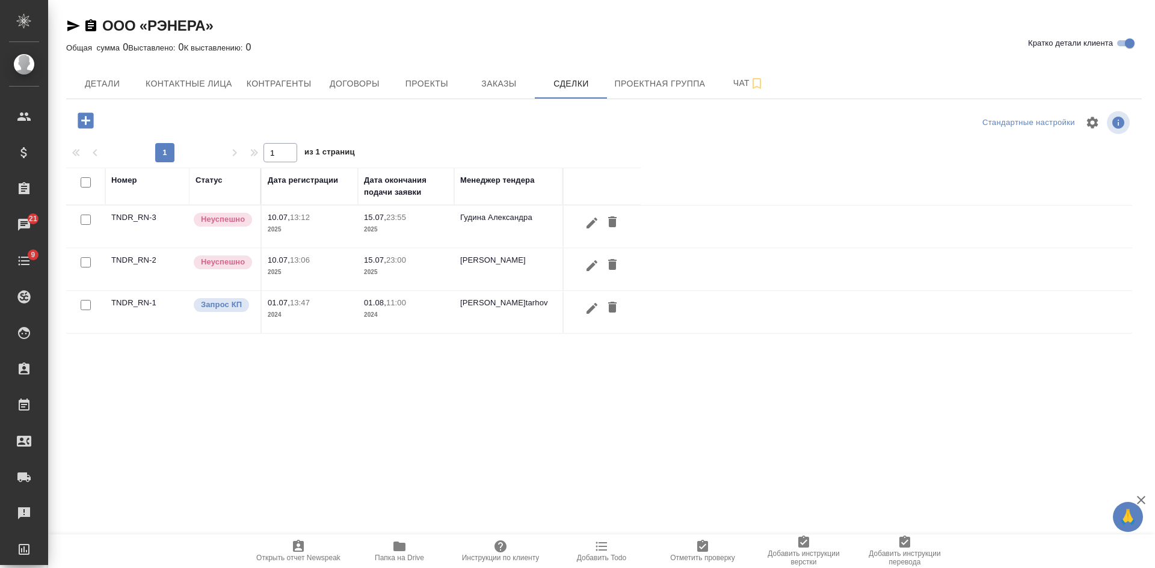
click at [499, 269] on td "Касаткина Александра" at bounding box center [508, 269] width 108 height 42
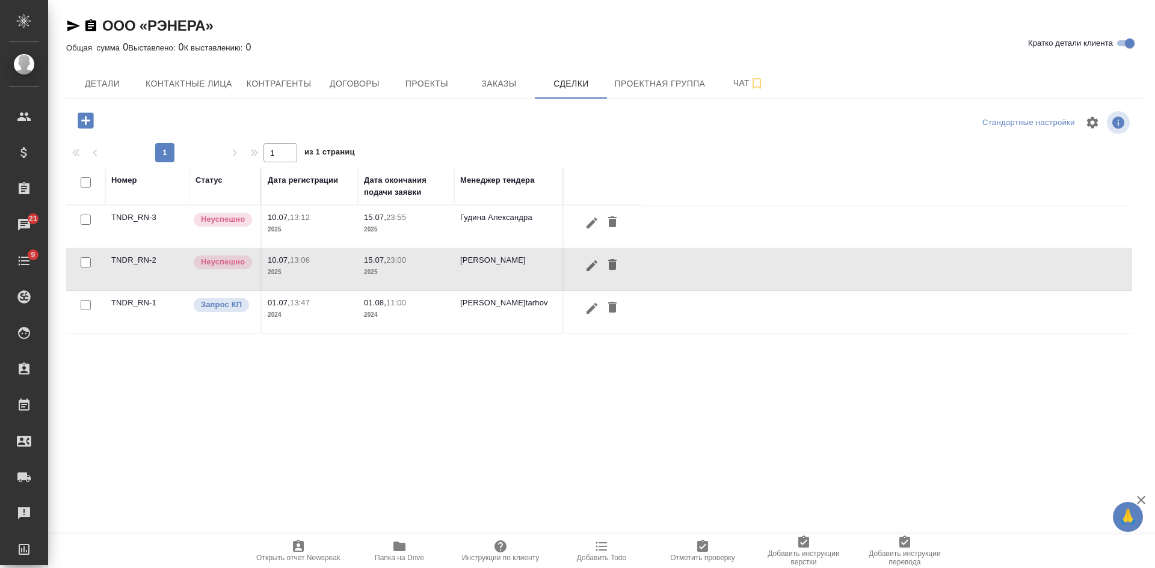
click at [499, 269] on td "Касаткина Александра" at bounding box center [508, 269] width 108 height 42
click at [500, 217] on td "Гудина Александра" at bounding box center [508, 227] width 108 height 42
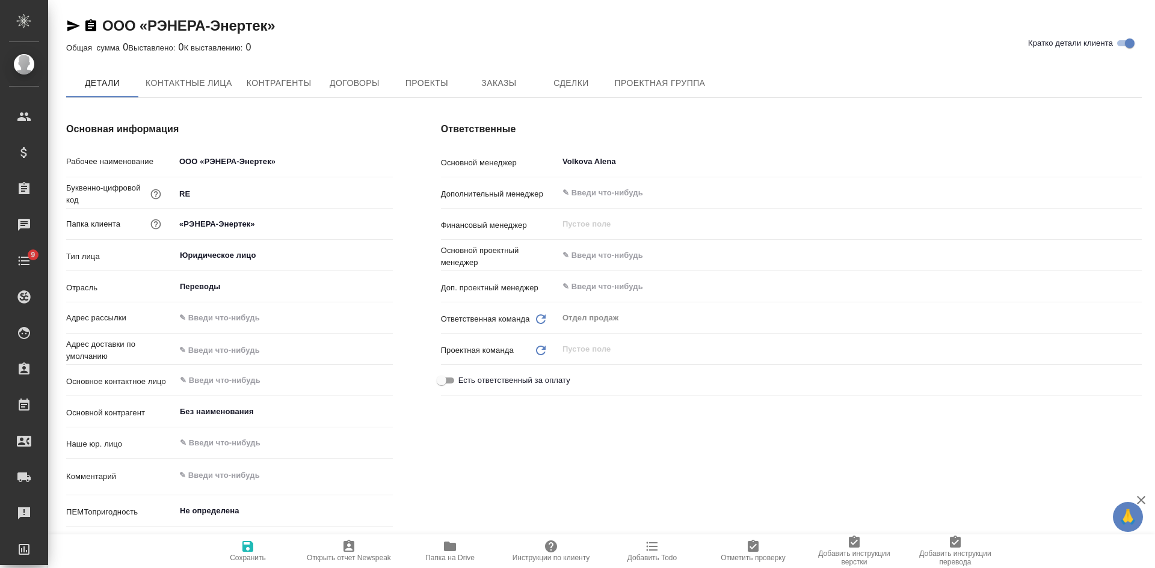
type textarea "x"
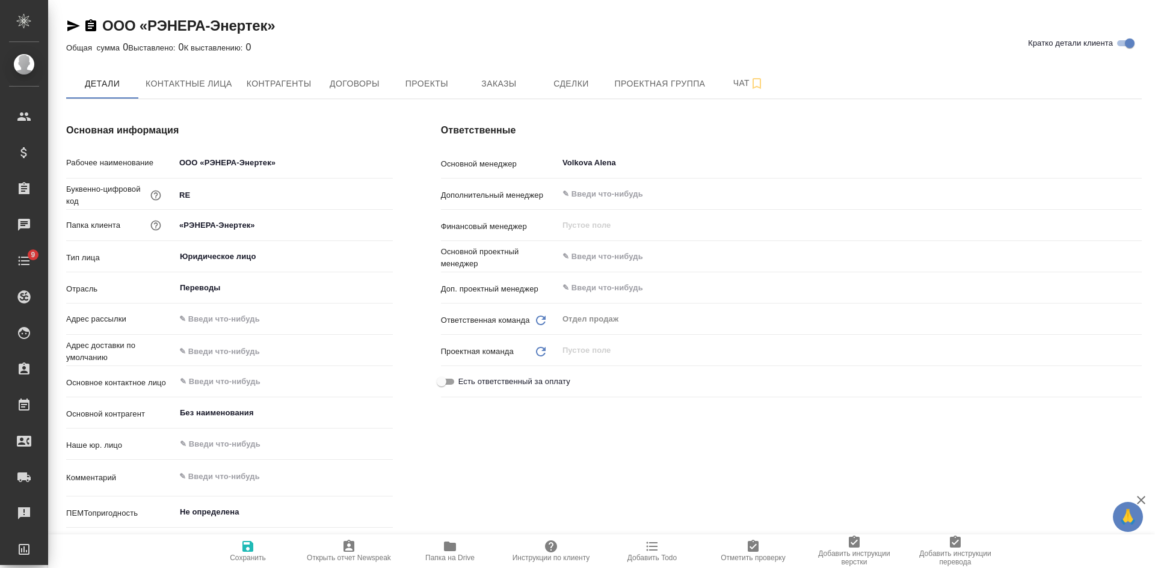
type textarea "x"
click at [500, 71] on button "Заказы" at bounding box center [498, 84] width 72 height 30
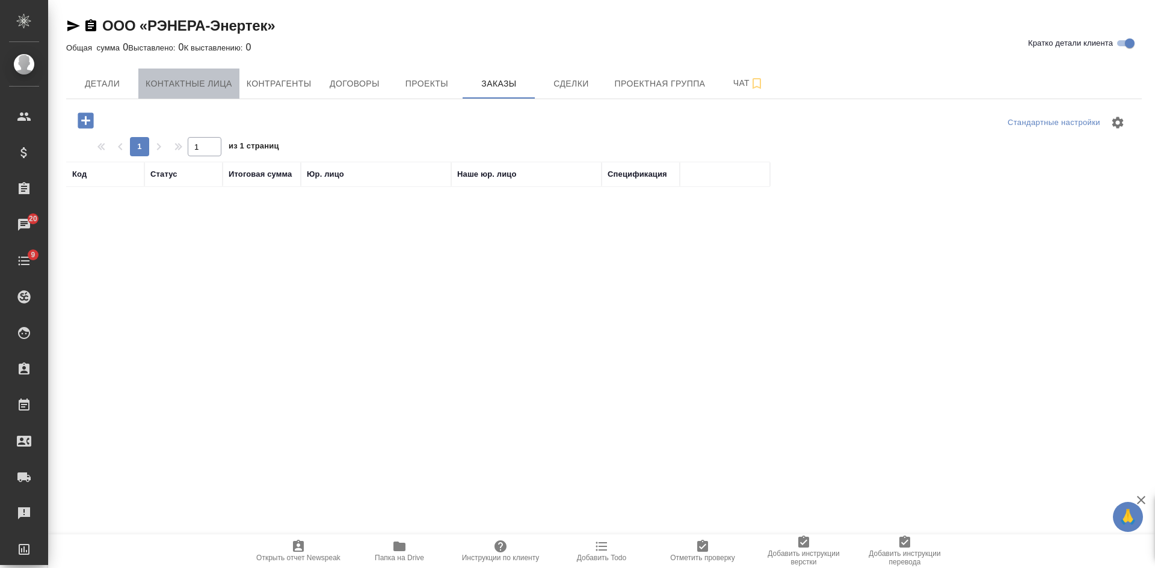
click at [180, 79] on span "Контактные лица" at bounding box center [189, 83] width 87 height 15
select select "RU"
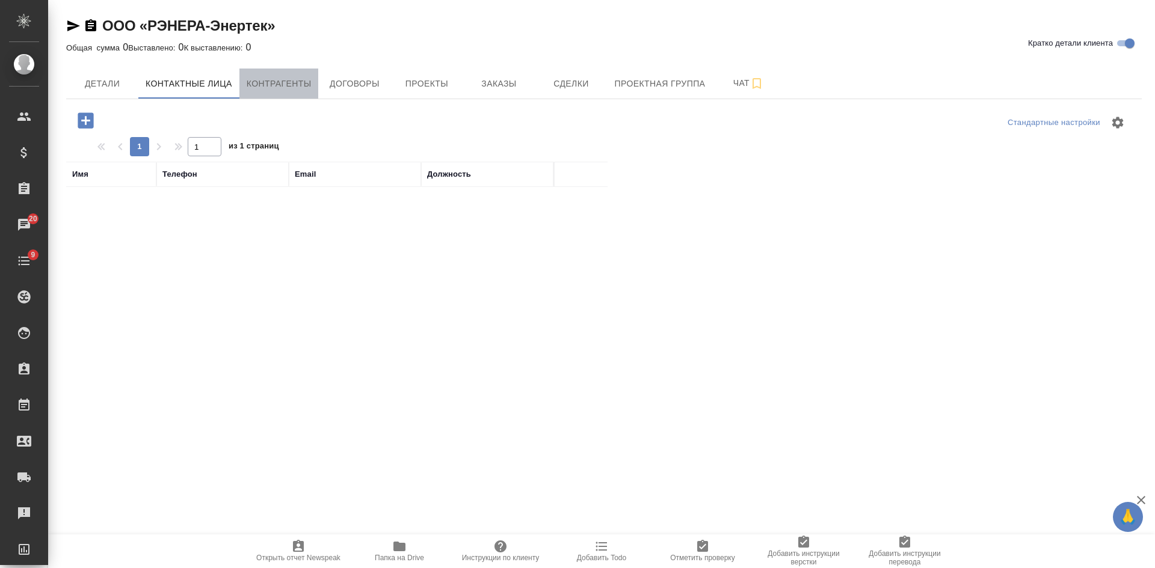
click at [279, 88] on span "Контрагенты" at bounding box center [279, 83] width 65 height 15
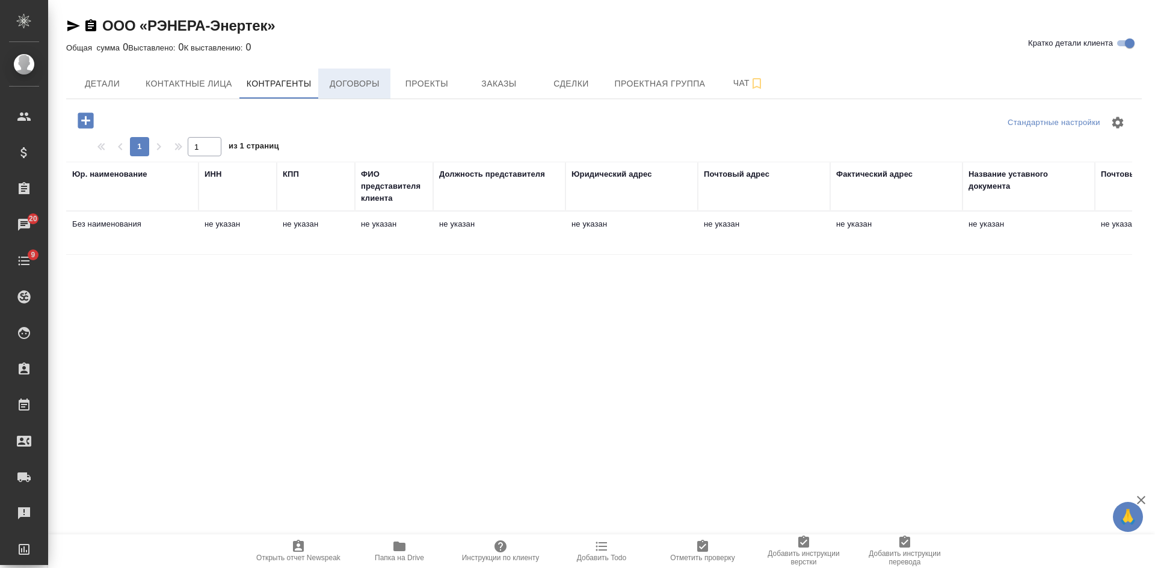
click at [352, 90] on span "Договоры" at bounding box center [354, 83] width 58 height 15
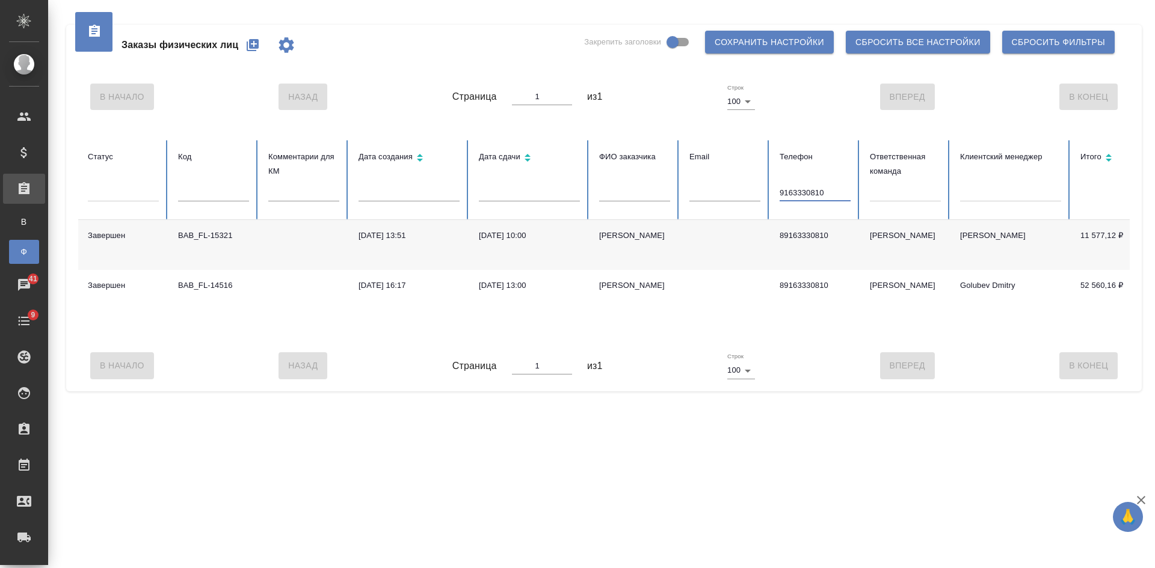
drag, startPoint x: 835, startPoint y: 193, endPoint x: 729, endPoint y: 191, distance: 105.9
click at [731, 193] on tr "Статус Код Комментарии для КМ Дата создания Дата сдачи ФИО заказчика Email Теле…" at bounding box center [754, 180] width 1353 height 80
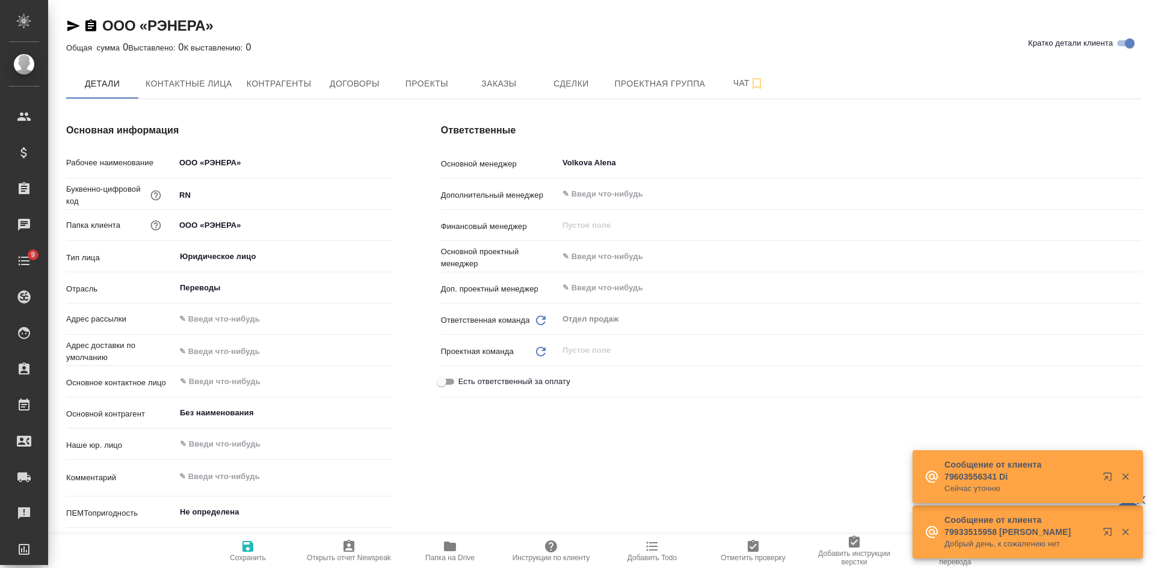
type textarea "x"
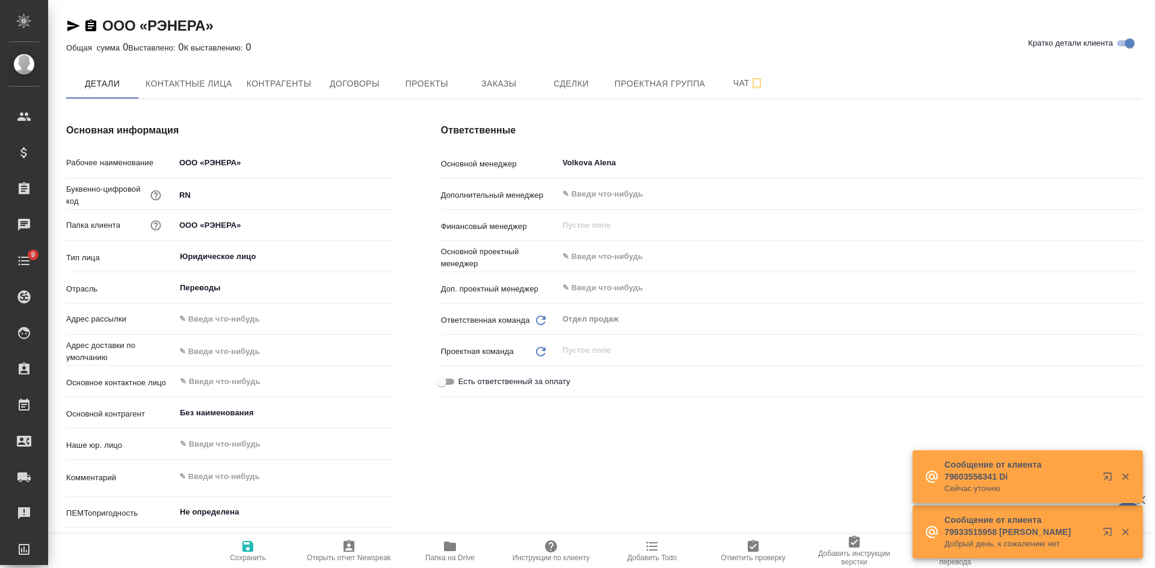
type textarea "x"
click at [473, 82] on span "Заказы" at bounding box center [499, 83] width 58 height 15
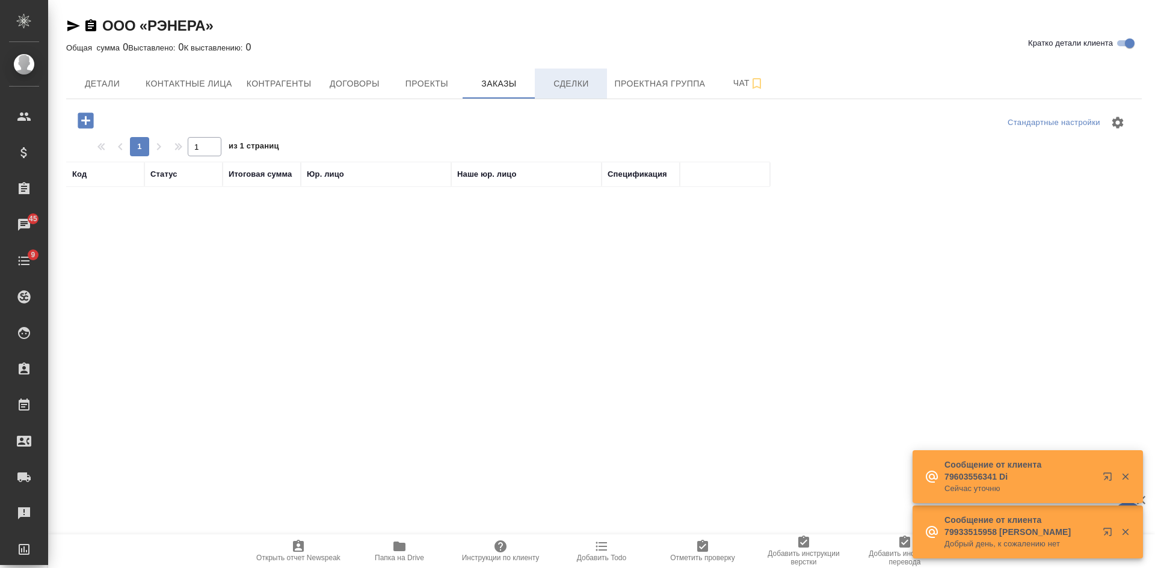
click at [582, 81] on span "Сделки" at bounding box center [571, 83] width 58 height 15
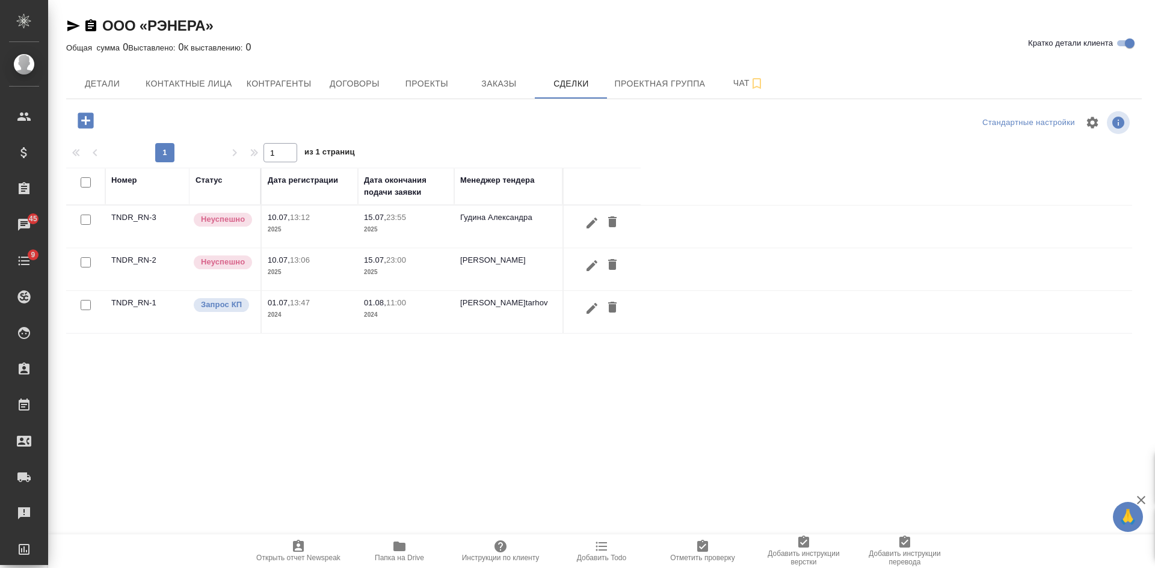
click at [473, 223] on td "Гудина Александра" at bounding box center [508, 227] width 108 height 42
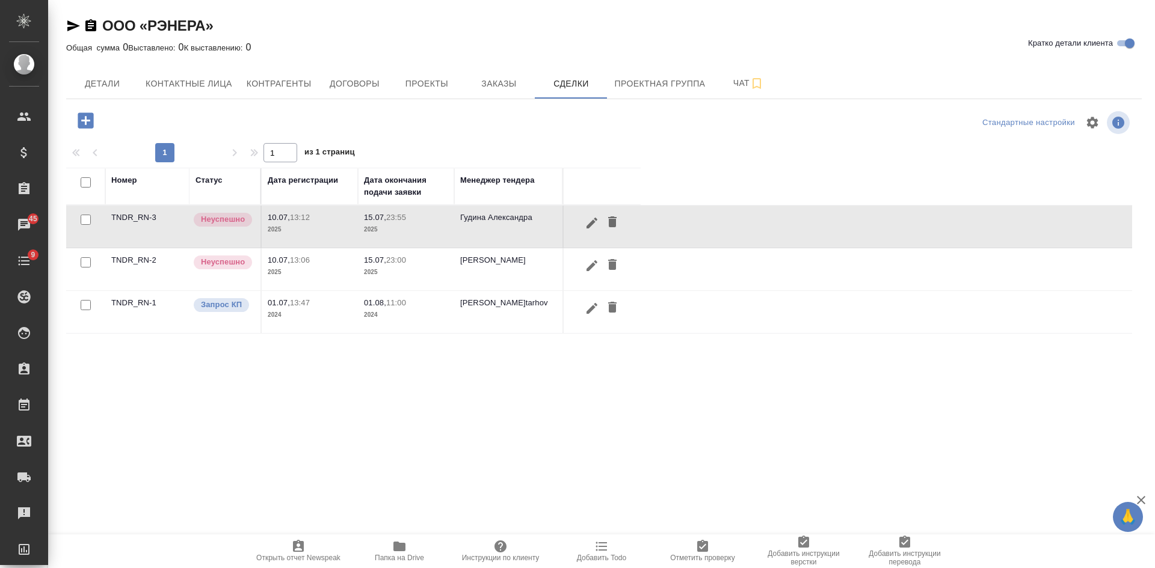
click at [473, 223] on td "Гудина Александра" at bounding box center [508, 227] width 108 height 42
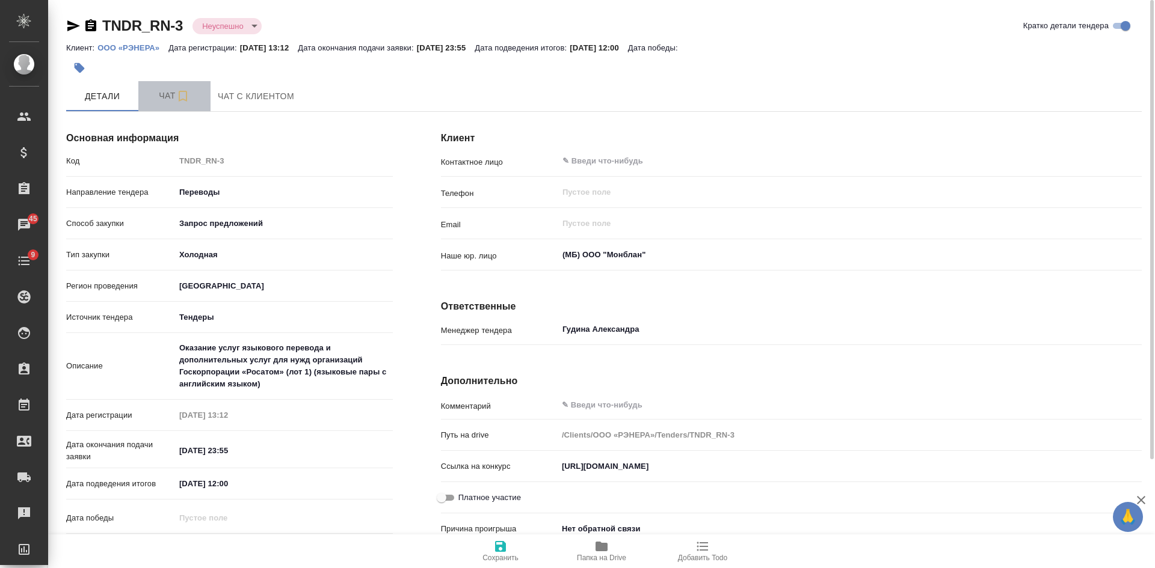
click at [170, 93] on span "Чат" at bounding box center [175, 95] width 58 height 15
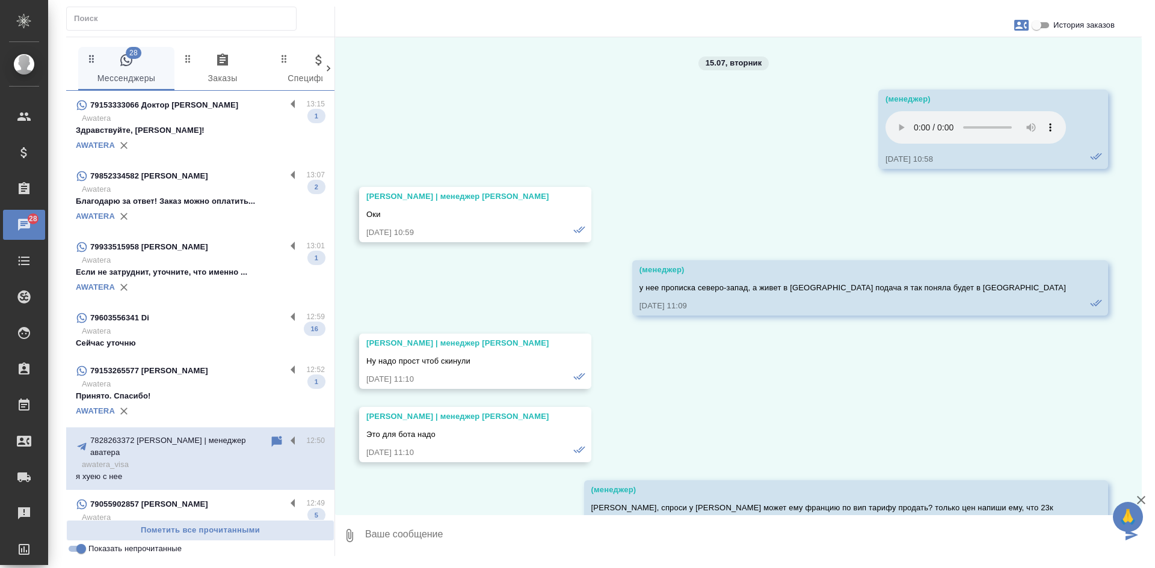
scroll to position [101644, 0]
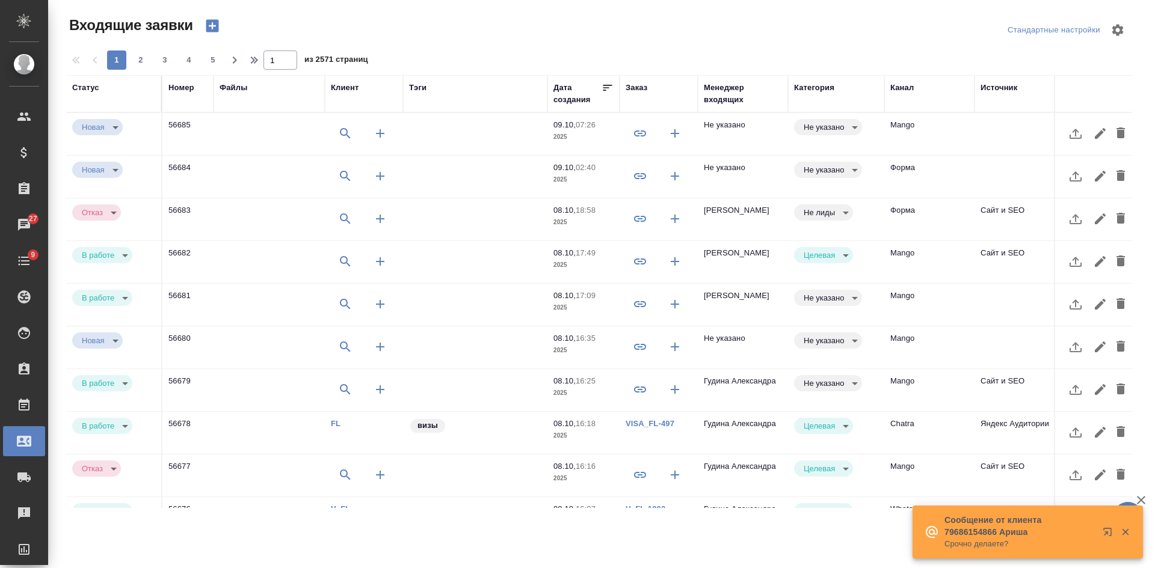
select select "RU"
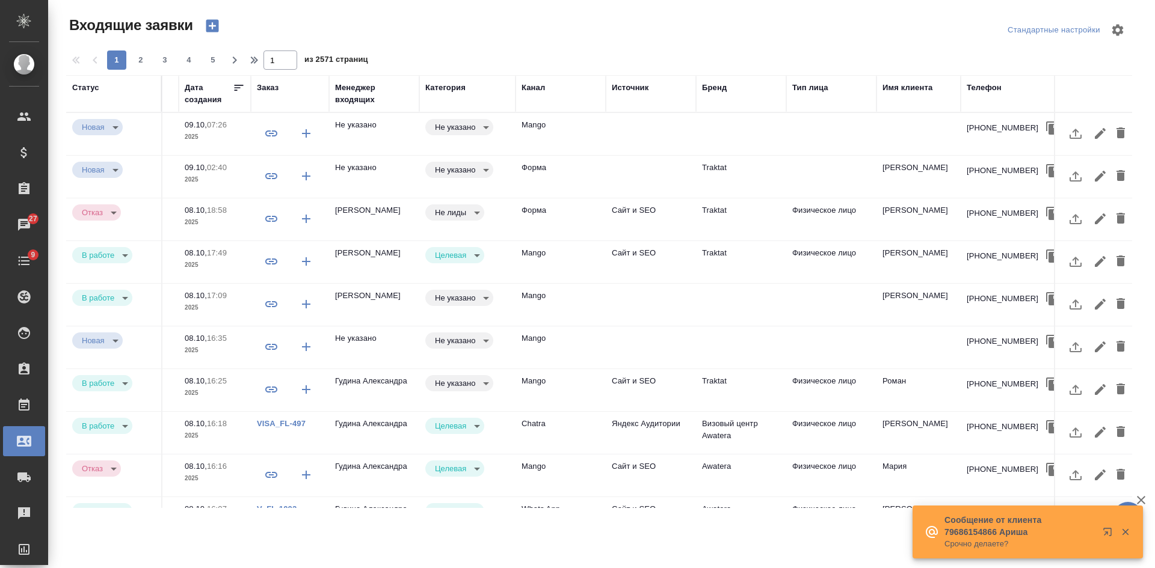
click at [824, 130] on td at bounding box center [831, 134] width 90 height 42
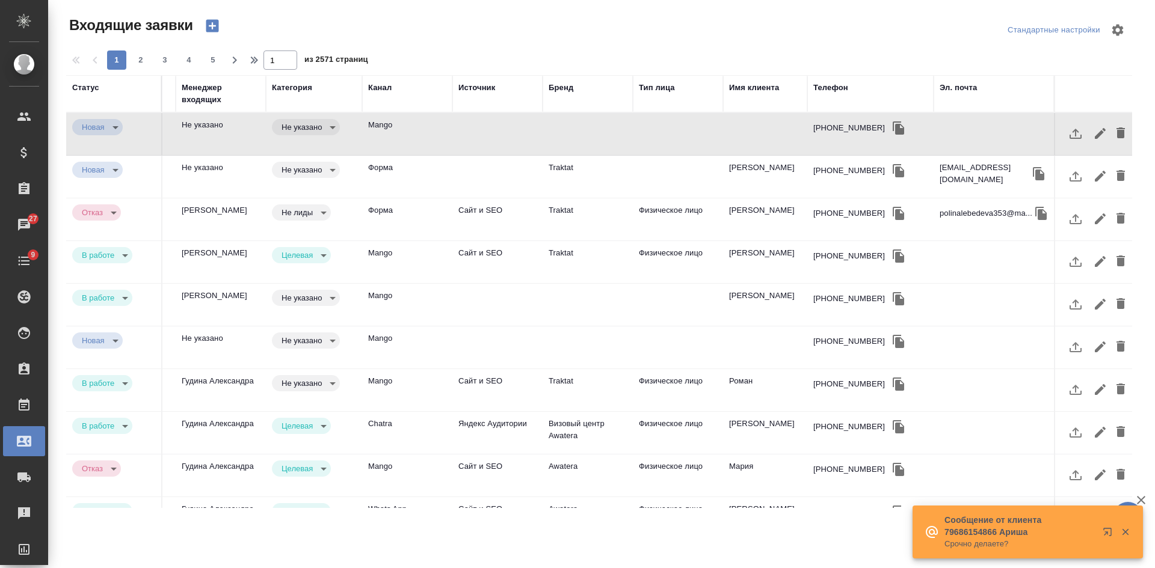
scroll to position [0, 531]
click at [831, 88] on div "Телефон" at bounding box center [830, 88] width 35 height 12
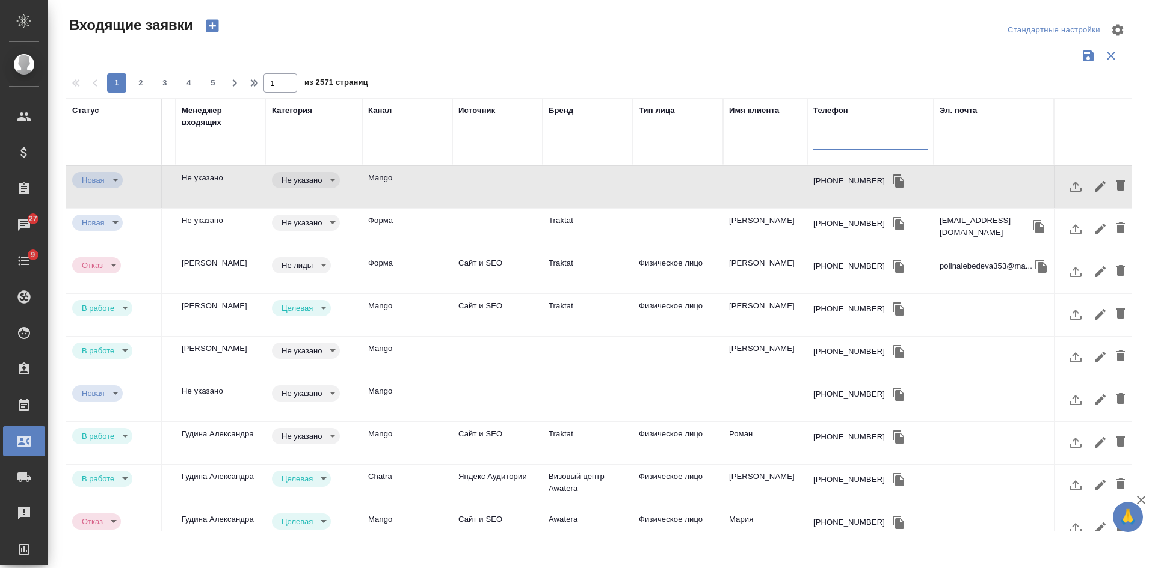
click at [825, 146] on input "text" at bounding box center [870, 142] width 114 height 15
paste input "79670218101"
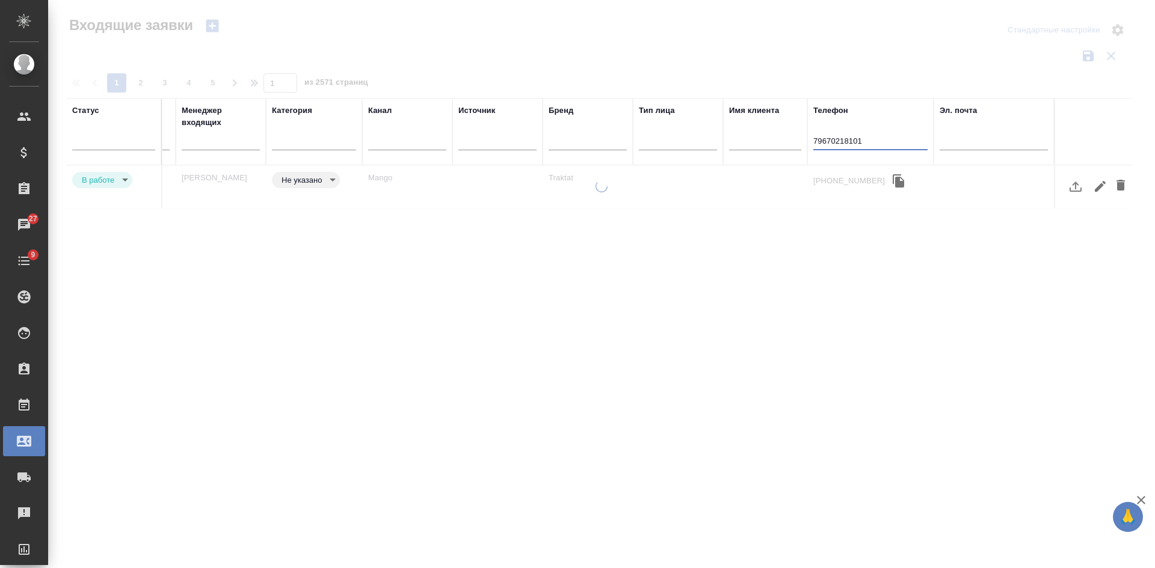
scroll to position [0, 522]
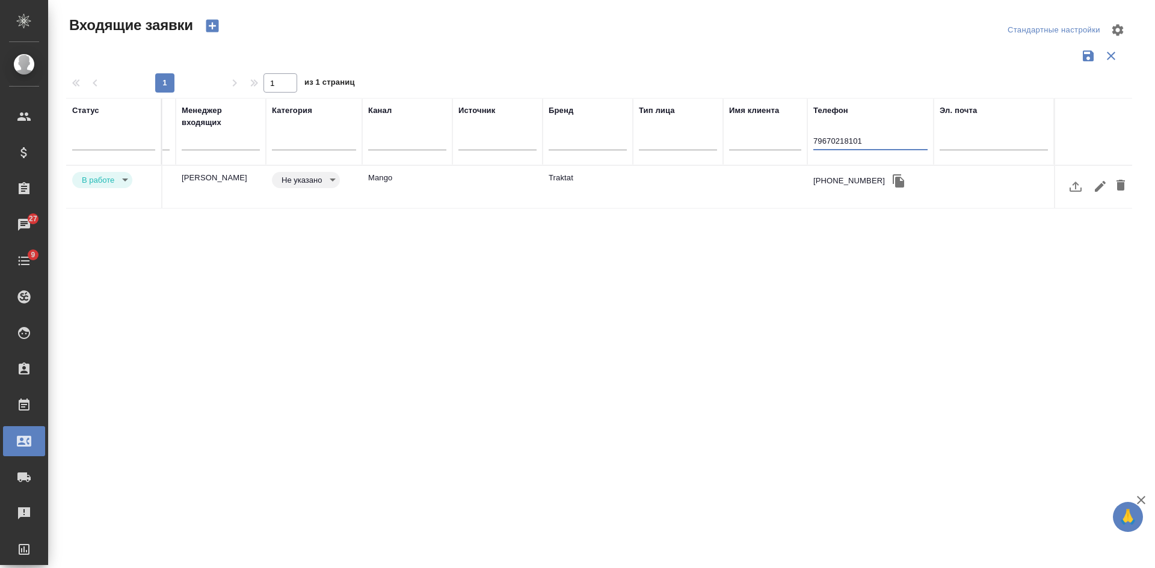
type input "79670218101"
click at [603, 177] on td "Traktat" at bounding box center [587, 187] width 90 height 42
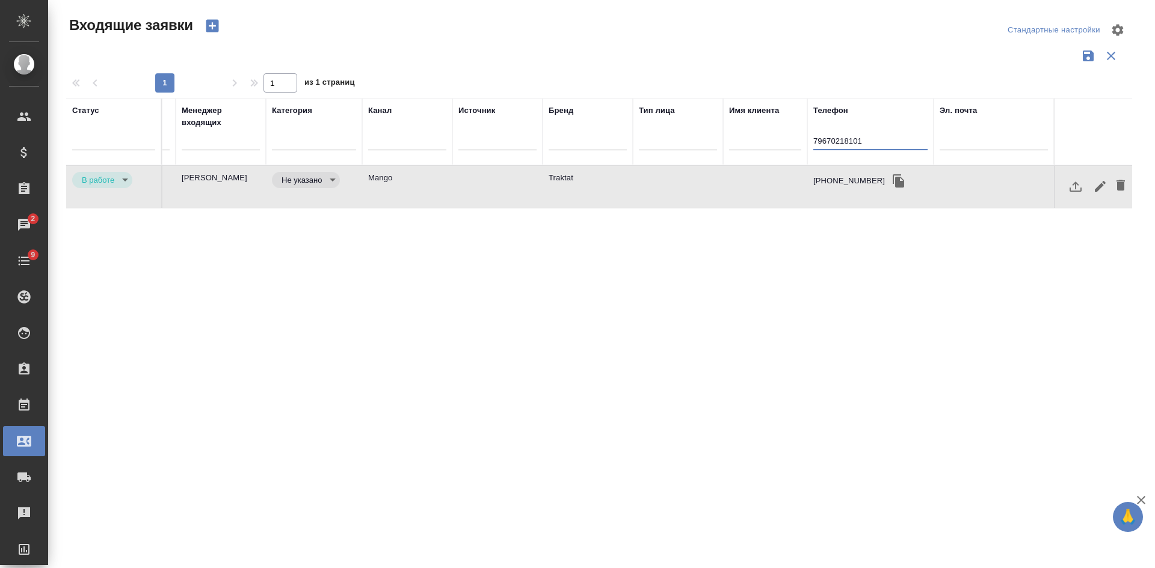
drag, startPoint x: 861, startPoint y: 147, endPoint x: 563, endPoint y: 117, distance: 299.7
click at [583, 147] on tr "Статус Номер Файлы Клиент Тэги Дата создания Заказ Менеджер входящих Категория …" at bounding box center [338, 131] width 1588 height 67
paste input "79911281159"
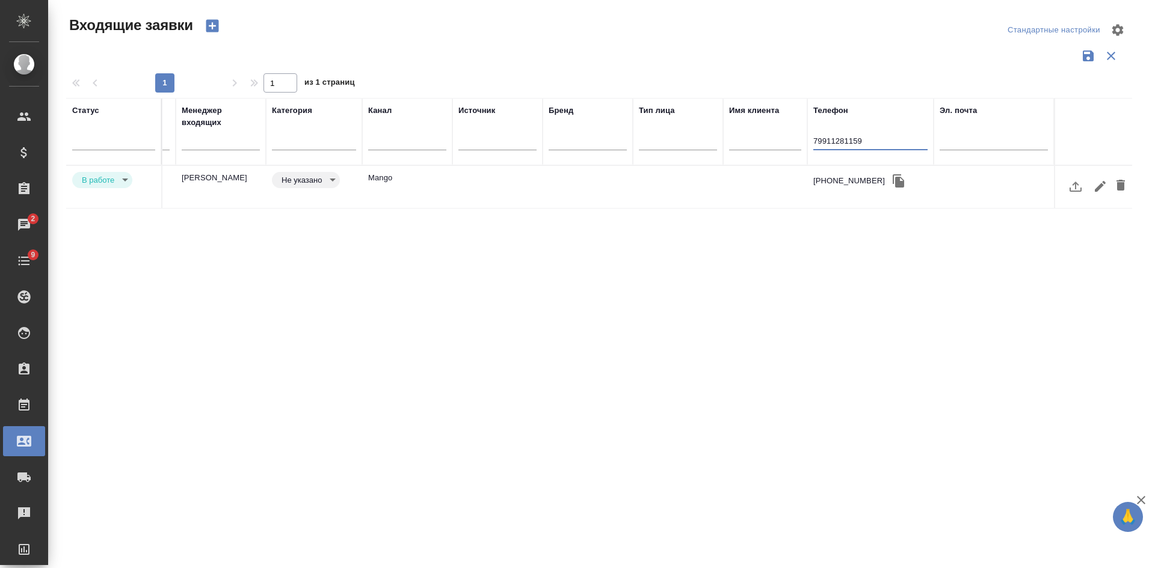
type input "79911281159"
click at [468, 186] on td at bounding box center [497, 187] width 90 height 42
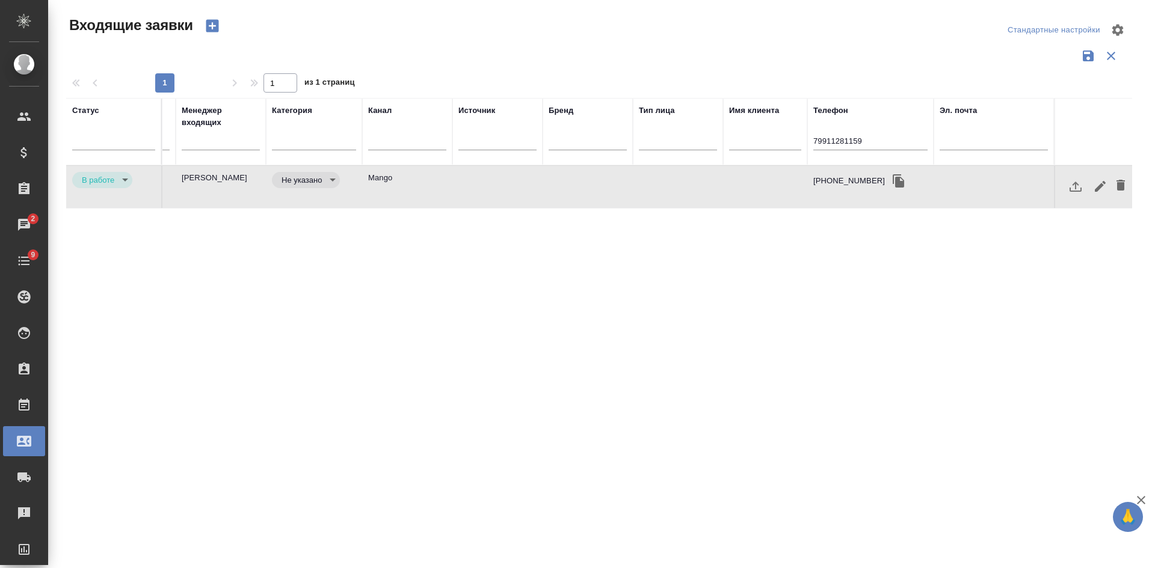
click at [468, 186] on td at bounding box center [497, 187] width 90 height 42
click at [644, 136] on tr "Статус Номер Файлы Клиент Тэги Дата создания Заказ Менеджер входящих Категория …" at bounding box center [338, 131] width 1588 height 67
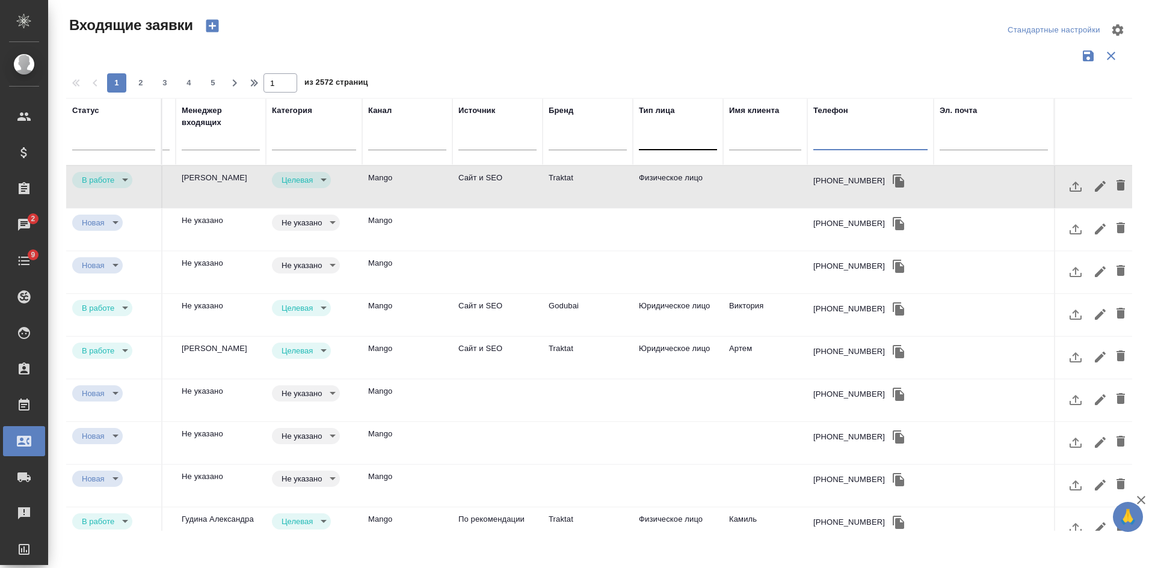
type input "target"
click at [751, 182] on td at bounding box center [765, 187] width 84 height 42
click at [874, 135] on input "text" at bounding box center [870, 142] width 114 height 15
paste input "79911281159"
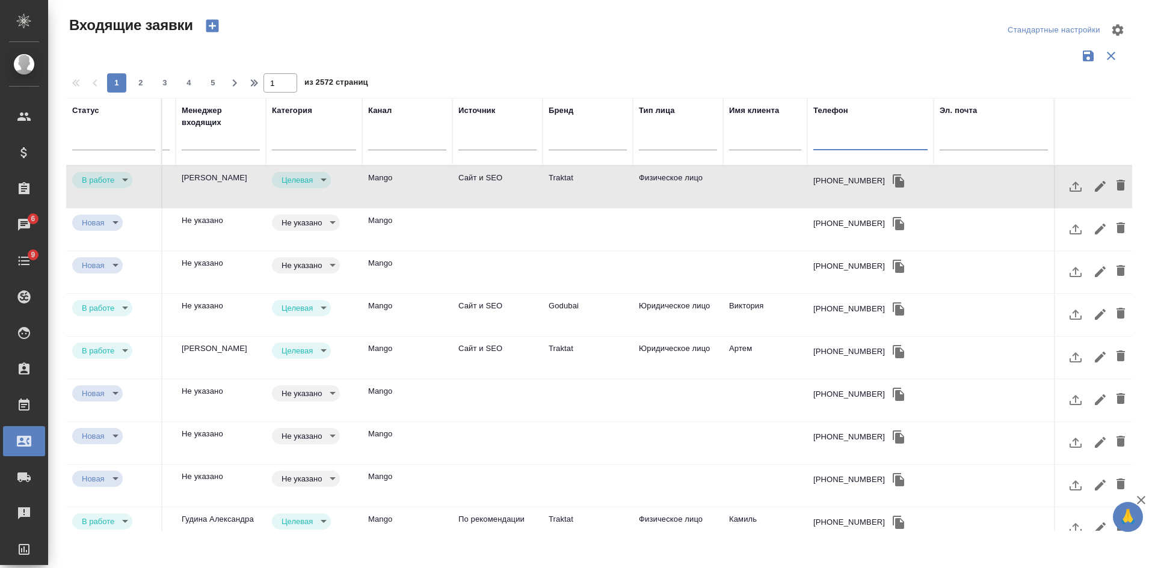
type input "79911281159"
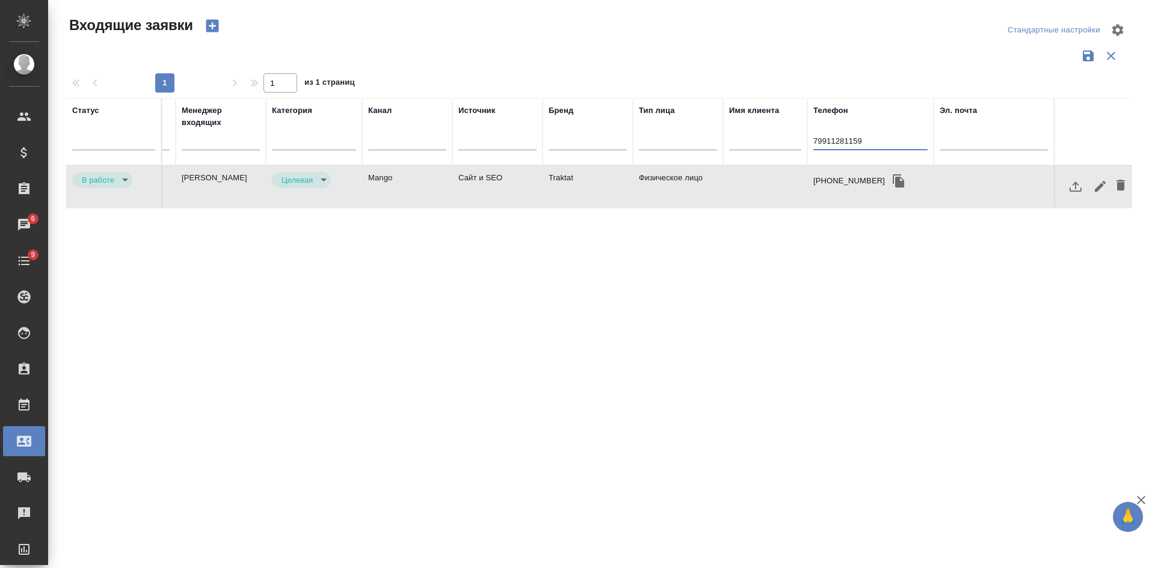
drag, startPoint x: 881, startPoint y: 138, endPoint x: 719, endPoint y: 144, distance: 161.9
click at [737, 144] on tr "Статус Номер Файлы Клиент Тэги Дата создания Заказ Менеджер входящих Категория …" at bounding box center [338, 131] width 1588 height 67
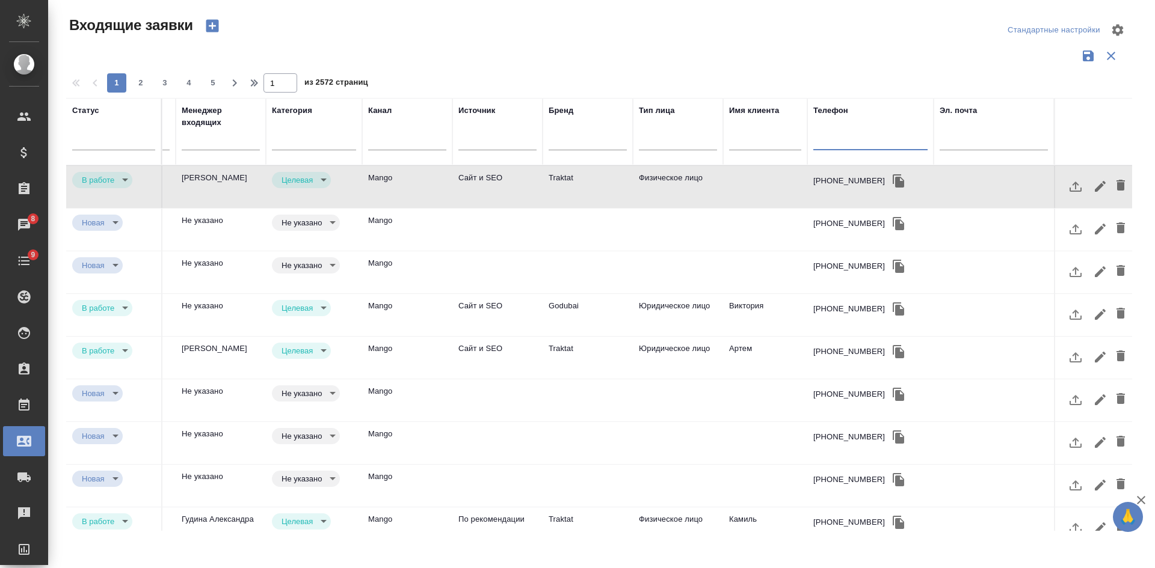
paste input "79032289129"
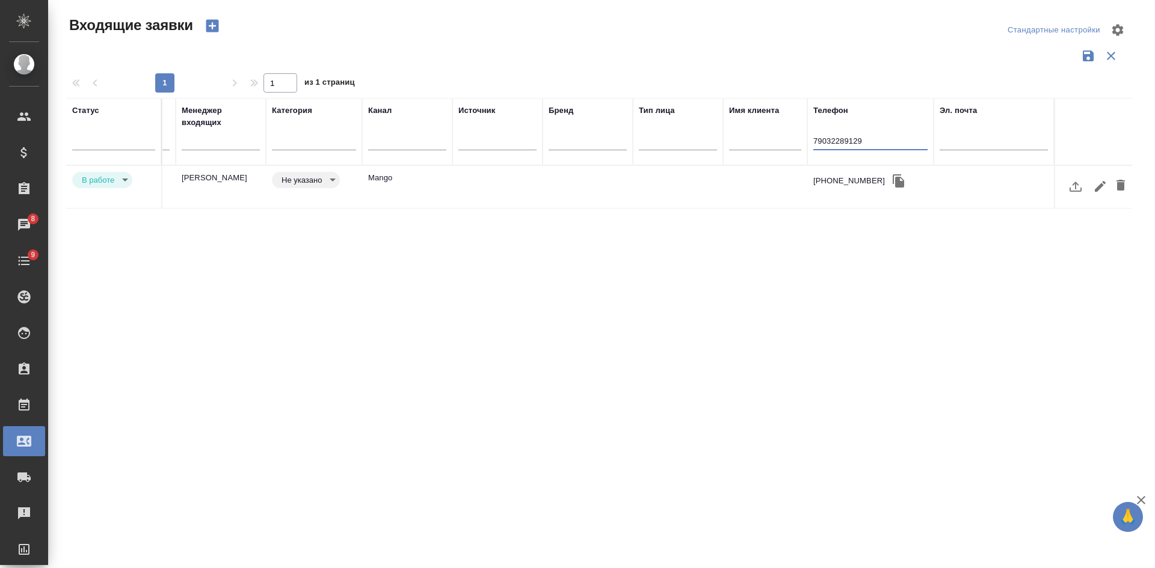
type input "79032289129"
click at [724, 178] on td at bounding box center [765, 187] width 84 height 42
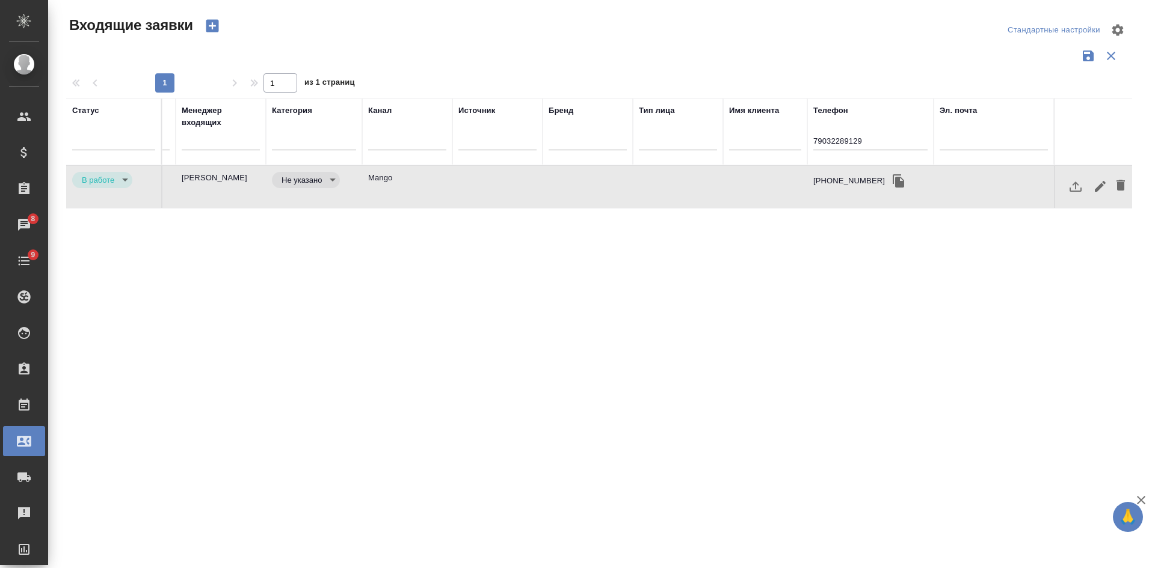
click at [724, 178] on td at bounding box center [765, 187] width 84 height 42
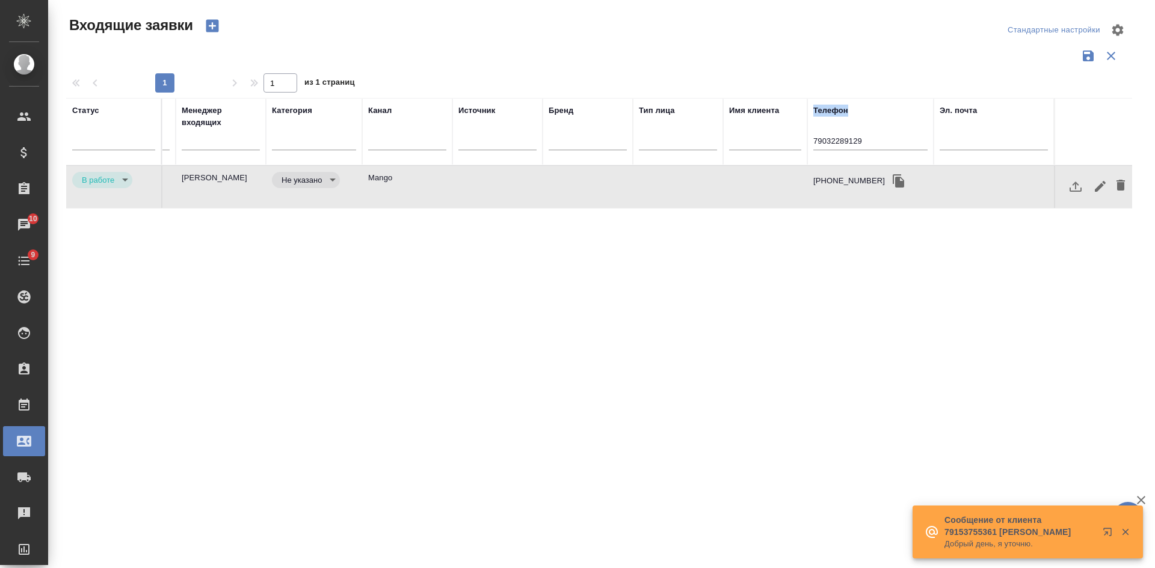
drag, startPoint x: 889, startPoint y: 132, endPoint x: 788, endPoint y: 132, distance: 101.0
click at [788, 132] on tr "Статус Номер Файлы Клиент Тэги Дата создания Заказ Менеджер входящих Категория …" at bounding box center [338, 131] width 1588 height 67
drag, startPoint x: 877, startPoint y: 140, endPoint x: 748, endPoint y: 140, distance: 129.9
click at [750, 140] on tr "Статус Номер Файлы Клиент Тэги Дата создания Заказ Менеджер входящих Категория …" at bounding box center [338, 131] width 1588 height 67
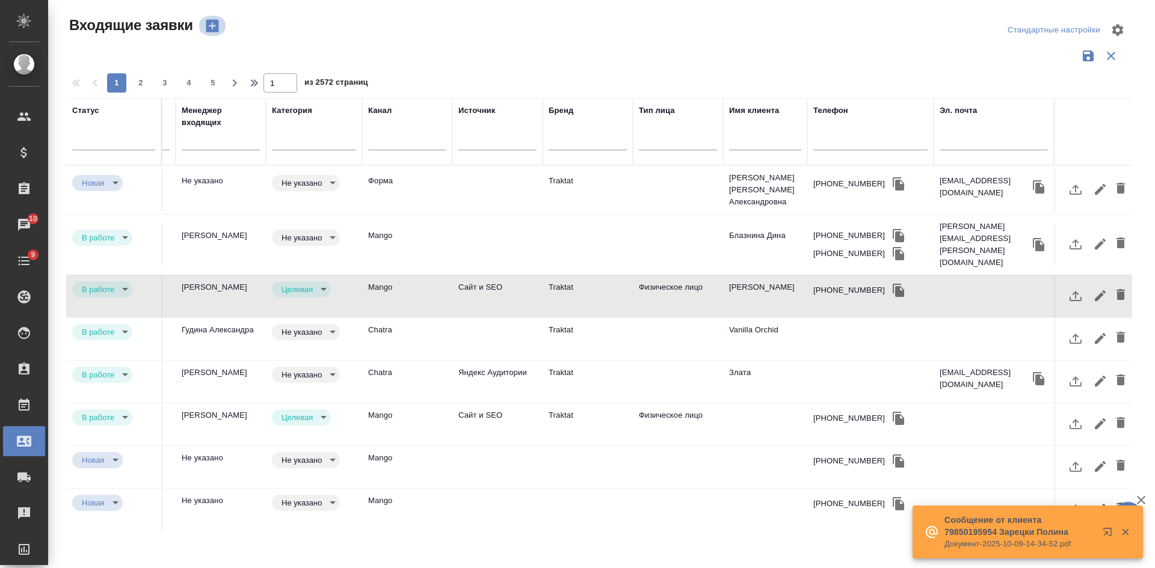
click at [213, 29] on icon "button" at bounding box center [212, 26] width 13 height 13
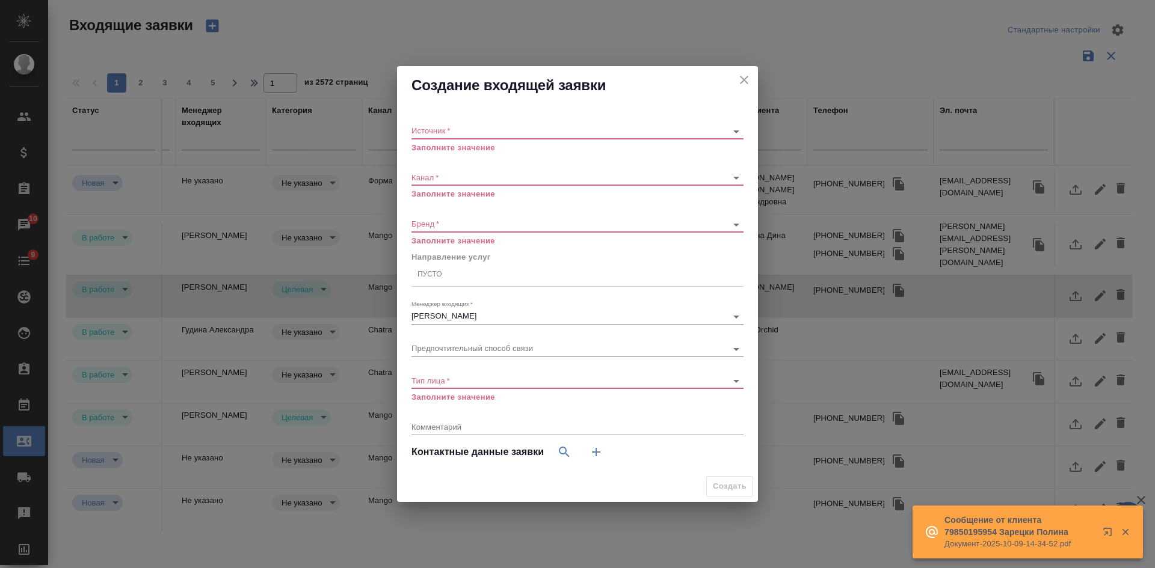
click at [437, 134] on body "🙏 .cls-1 fill:#fff; AWATERA Kasatkina Aleksandra Клиенты Спецификации Заказы 10…" at bounding box center [577, 284] width 1155 height 568
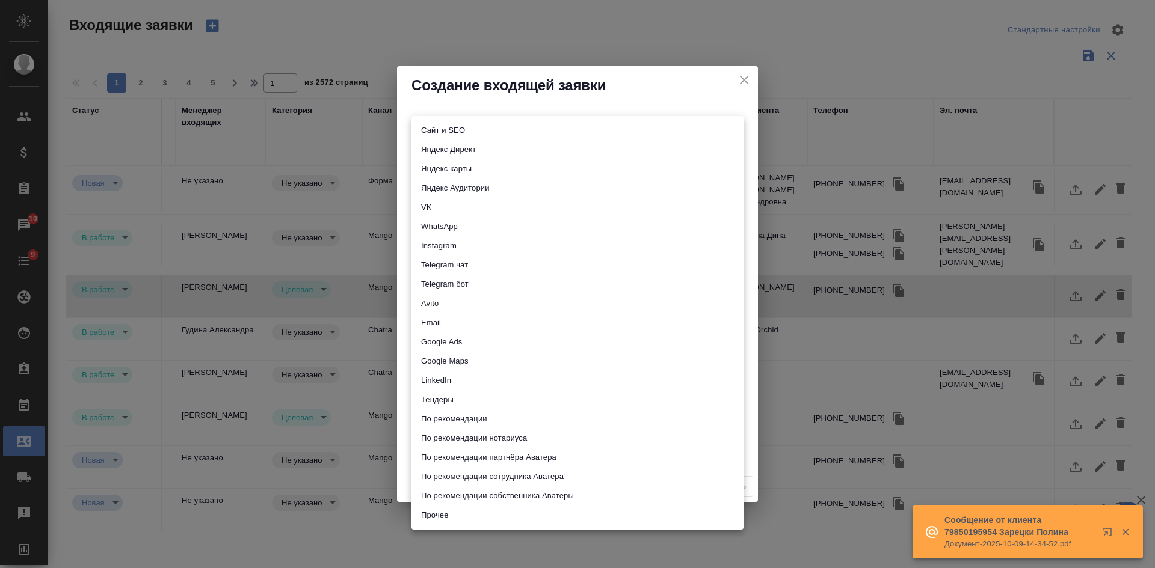
click at [437, 134] on li "Сайт и SEO" at bounding box center [577, 130] width 332 height 19
type input "seo"
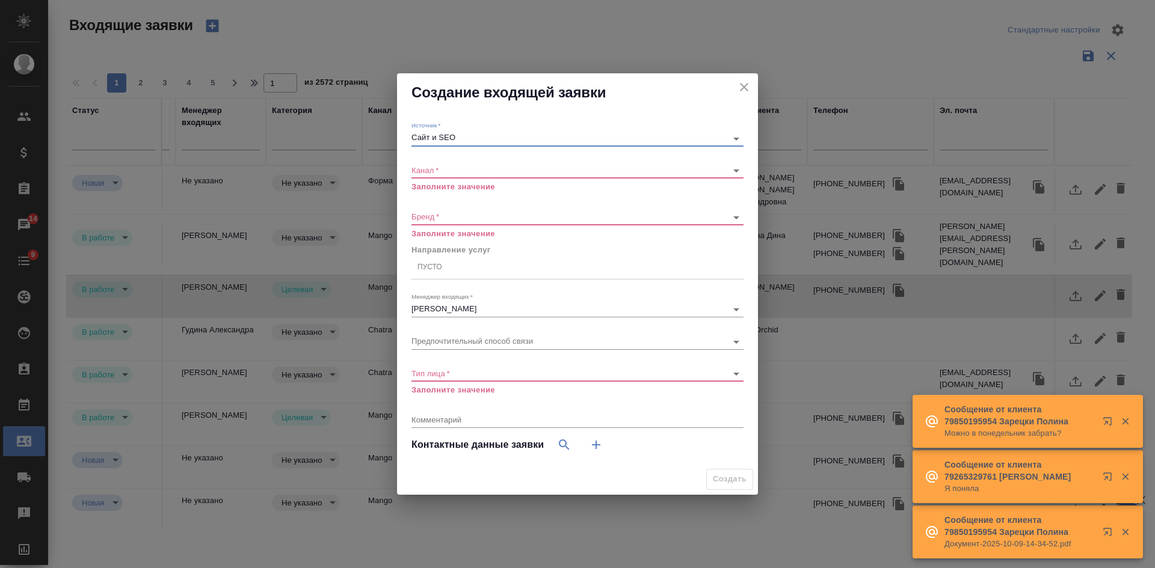
click at [470, 165] on body "🙏 .cls-1 fill:#fff; AWATERA Kasatkina Aleksandra Клиенты Спецификации Заказы 14…" at bounding box center [577, 284] width 1155 height 568
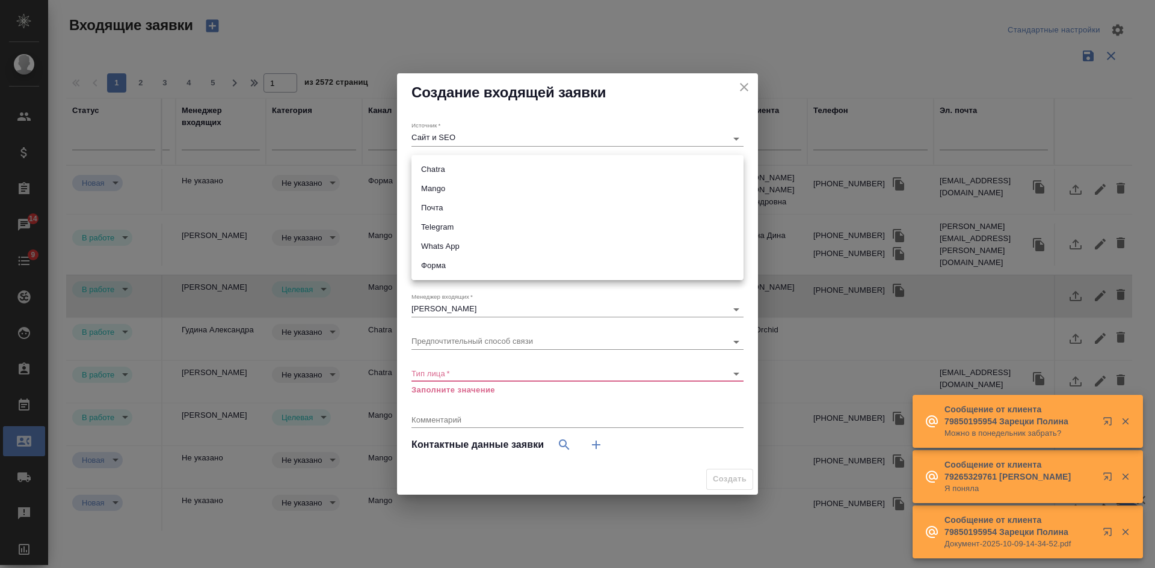
click at [447, 203] on li "Почта" at bounding box center [577, 207] width 332 height 19
type input "640a088c6aae0874b0a8d791"
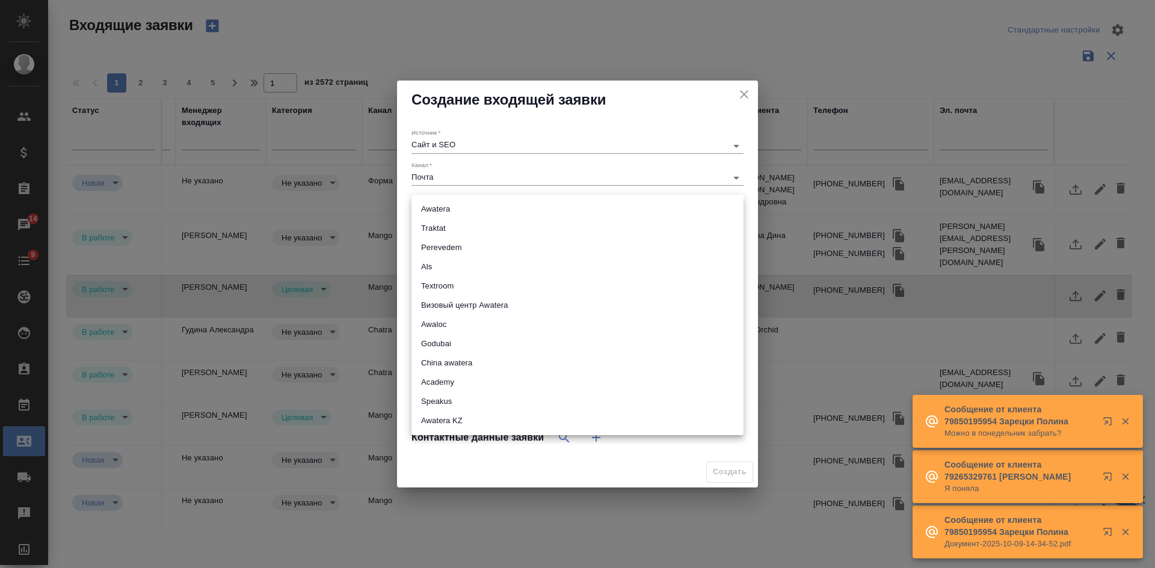
click at [442, 205] on body "🙏 .cls-1 fill:#fff; AWATERA Kasatkina Aleksandra Клиенты Спецификации Заказы 14…" at bounding box center [577, 284] width 1155 height 568
click at [442, 230] on li "Traktat" at bounding box center [577, 228] width 332 height 19
type input "traktat"
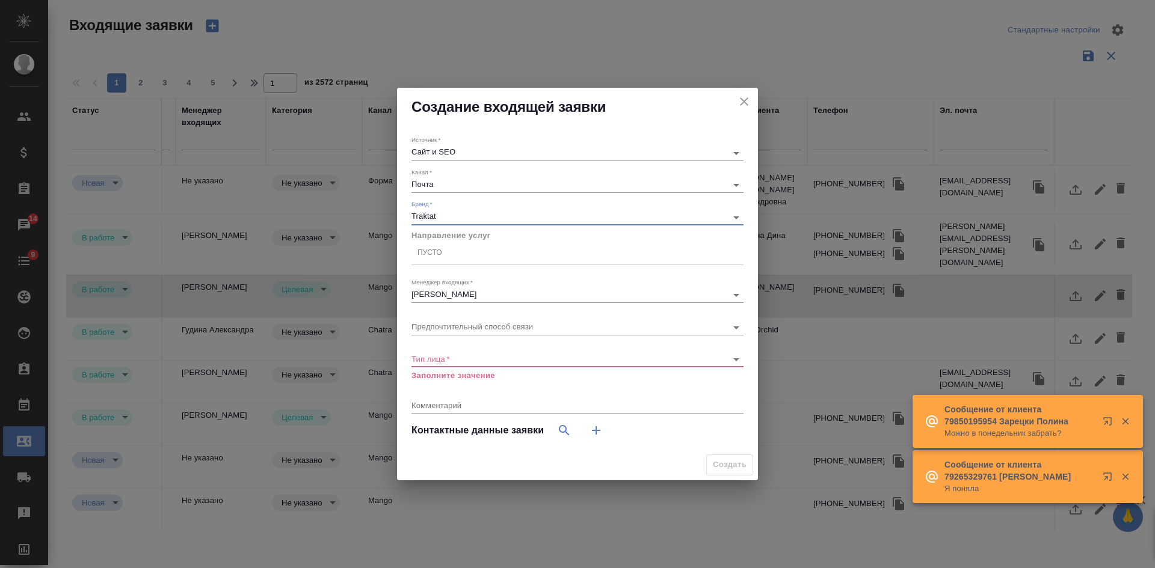
click at [438, 265] on div "Пусто" at bounding box center [577, 257] width 332 height 31
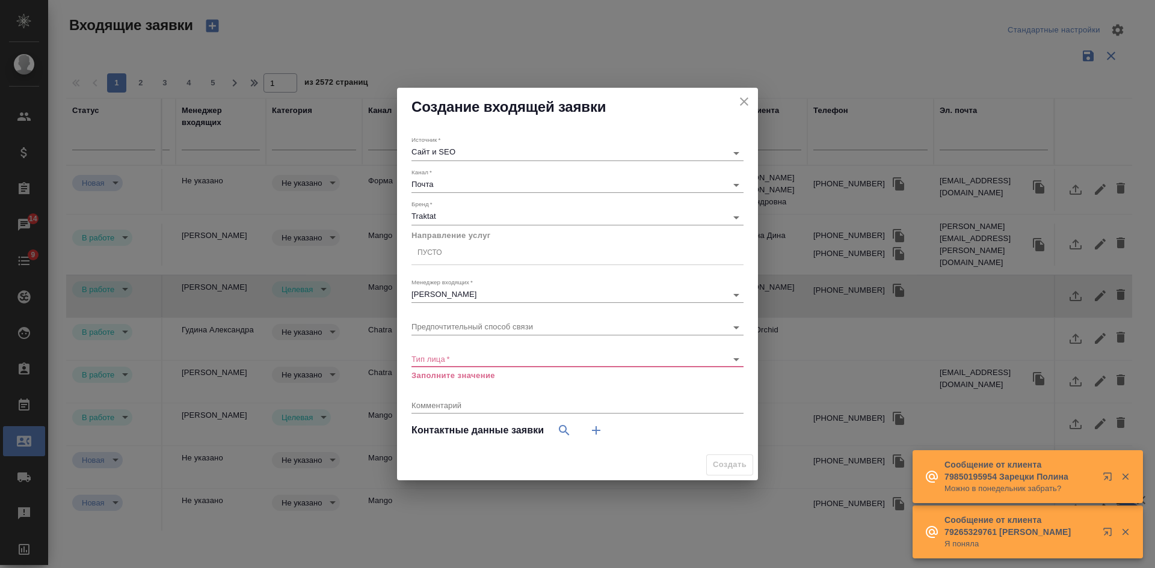
click at [432, 254] on div "Пусто" at bounding box center [429, 253] width 25 height 10
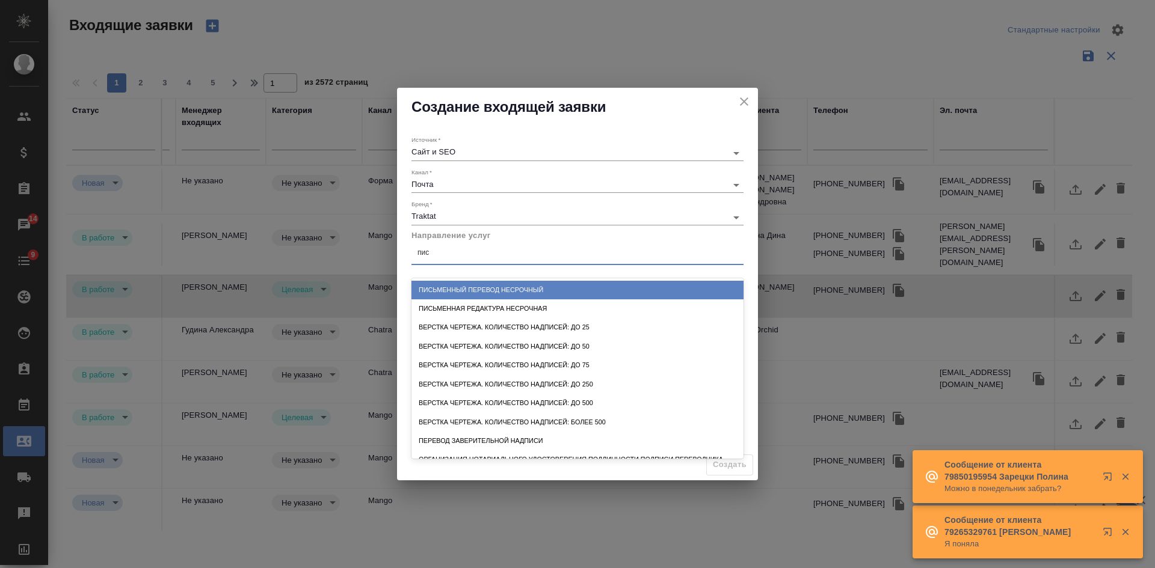
type input "пись"
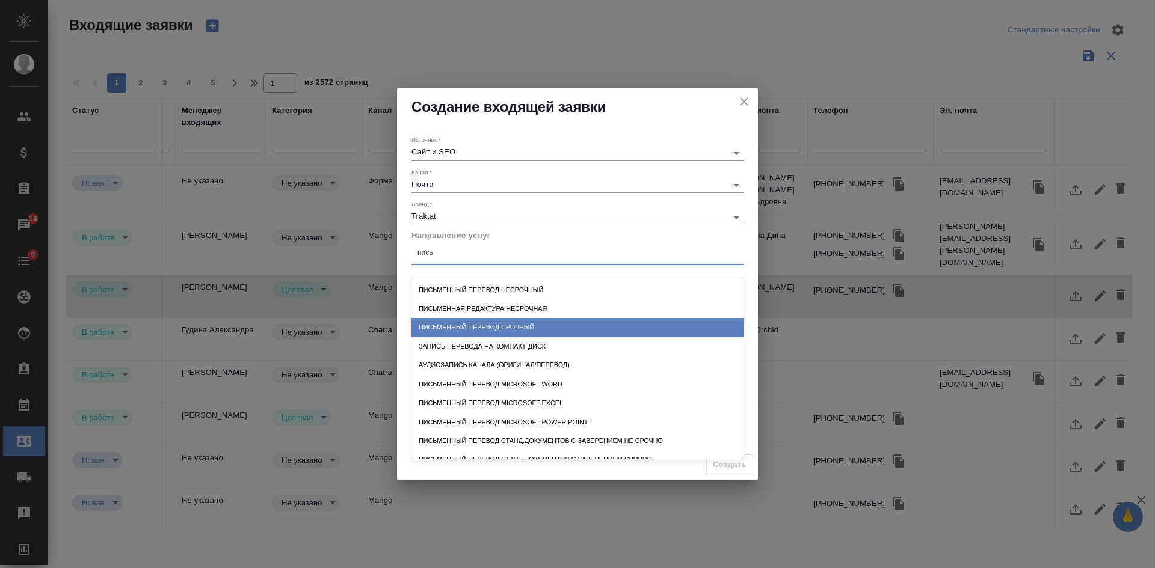
click at [475, 327] on div "Письменный перевод срочный" at bounding box center [577, 327] width 332 height 19
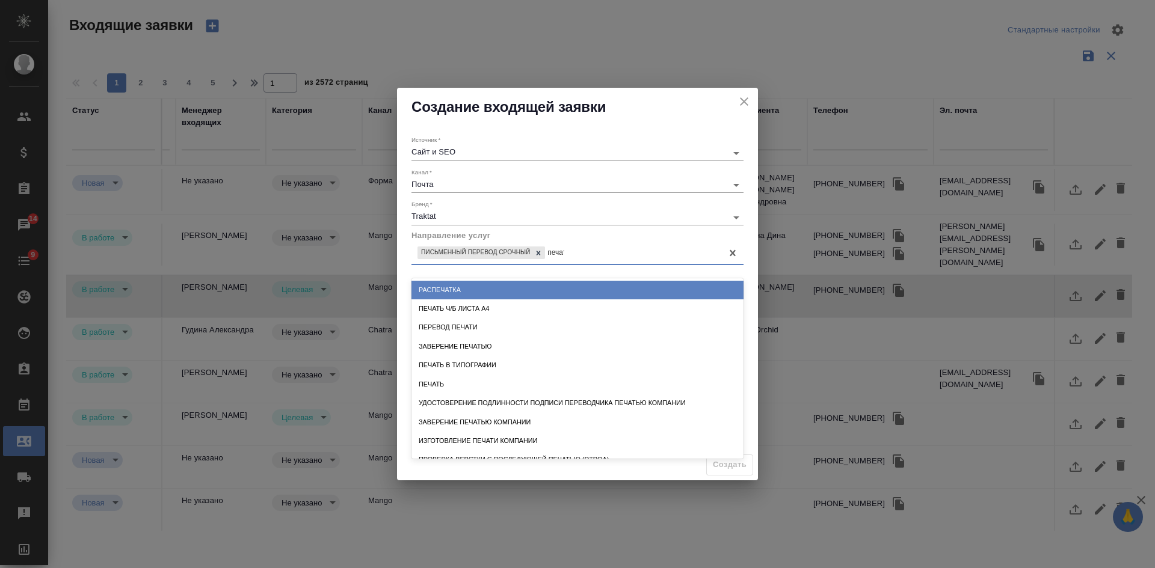
type input "печать"
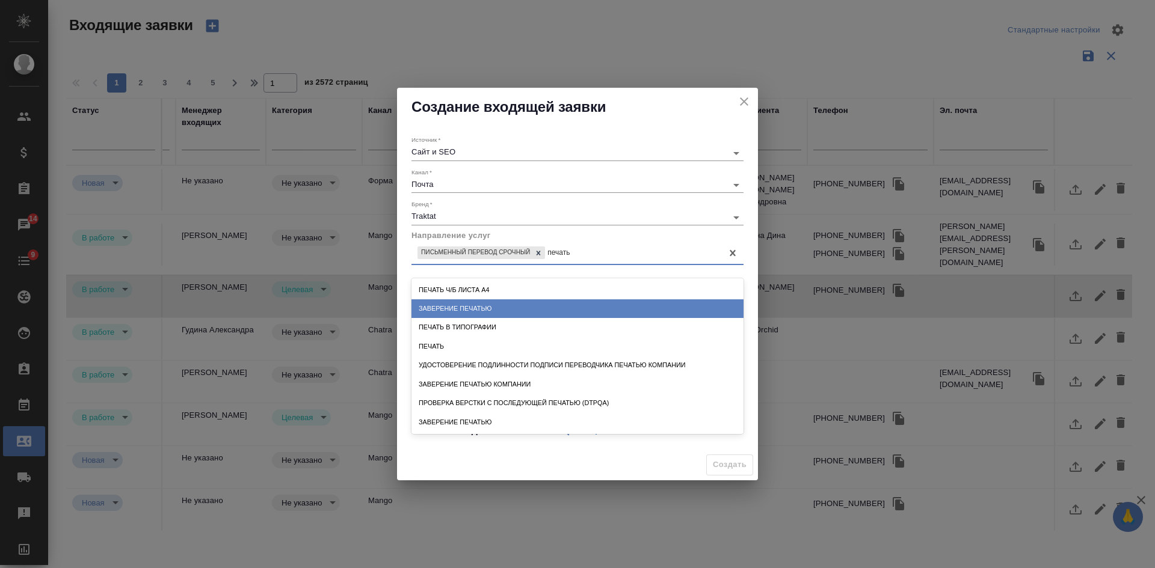
click at [512, 310] on div "Заверение печатью" at bounding box center [577, 308] width 332 height 19
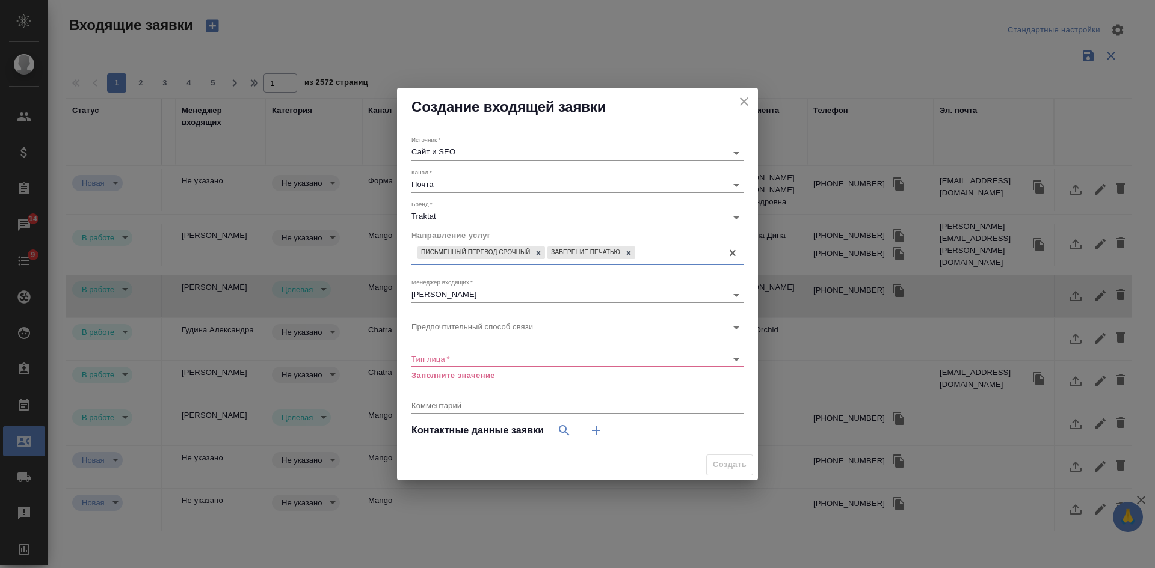
click at [500, 359] on body "🙏 .cls-1 fill:#fff; AWATERA Kasatkina Aleksandra Клиенты Спецификации Заказы 14…" at bounding box center [577, 284] width 1155 height 568
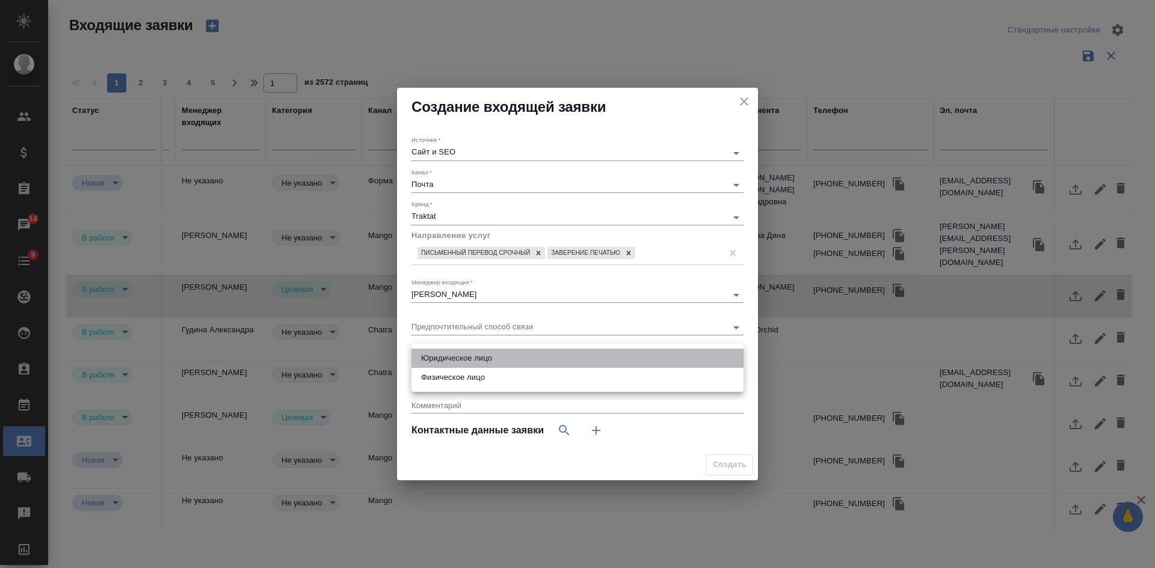
click at [482, 363] on li "Юридическое лицо" at bounding box center [577, 358] width 332 height 19
type input "company"
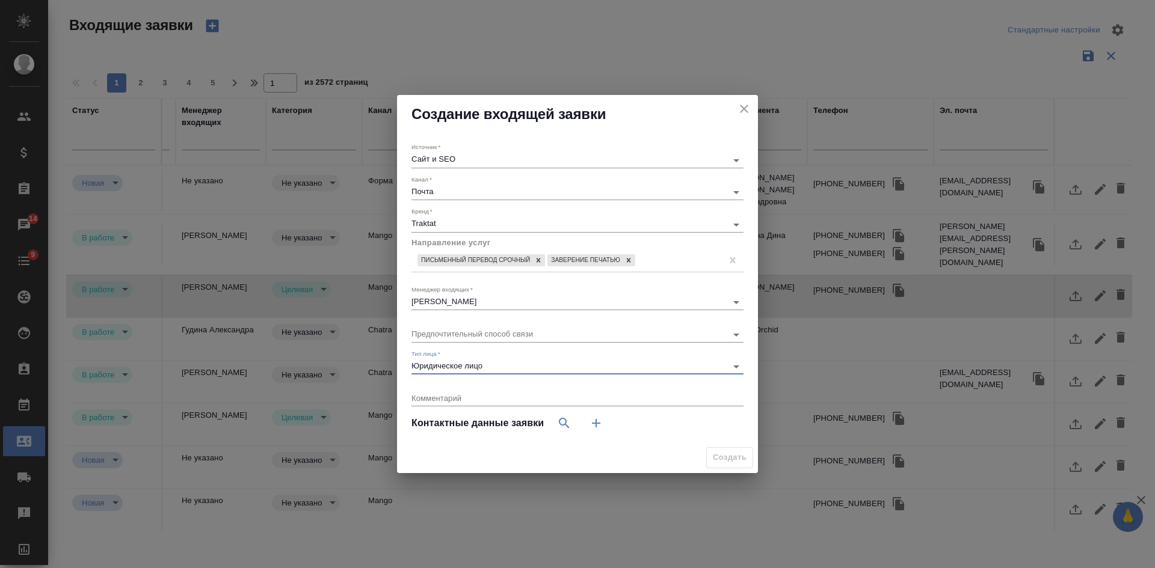
click at [591, 429] on icon "button" at bounding box center [596, 423] width 14 height 14
select select "RU"
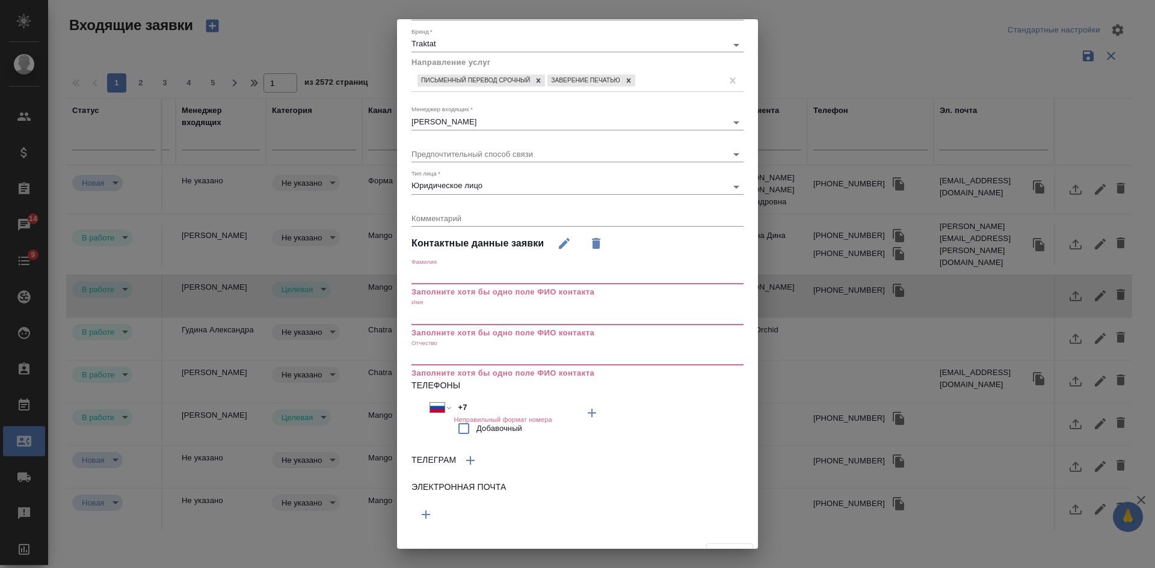
scroll to position [124, 0]
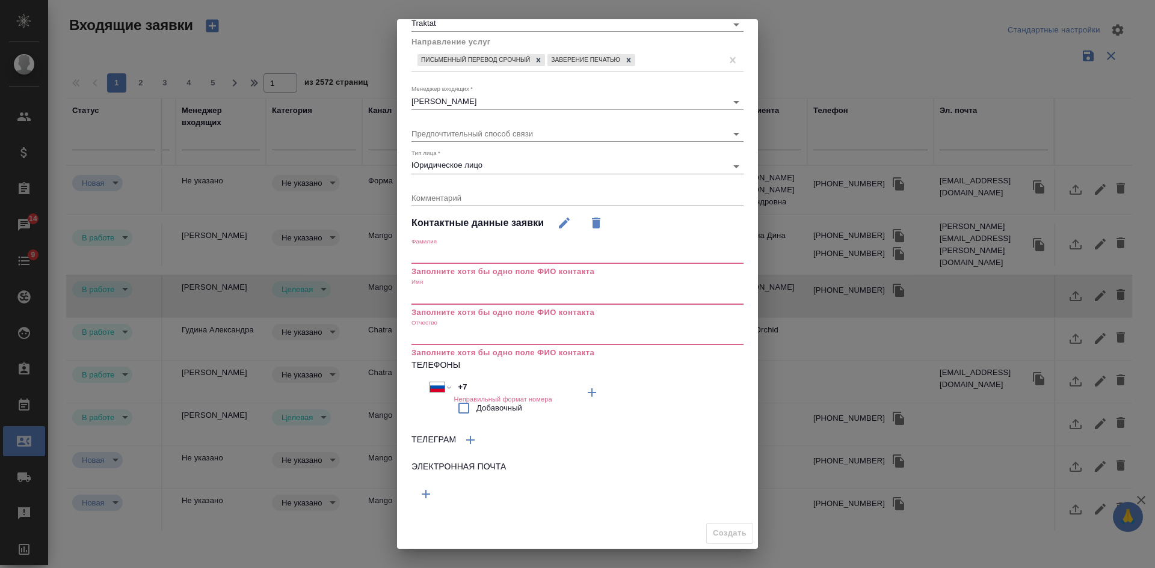
click at [429, 500] on icon "button" at bounding box center [426, 494] width 14 height 14
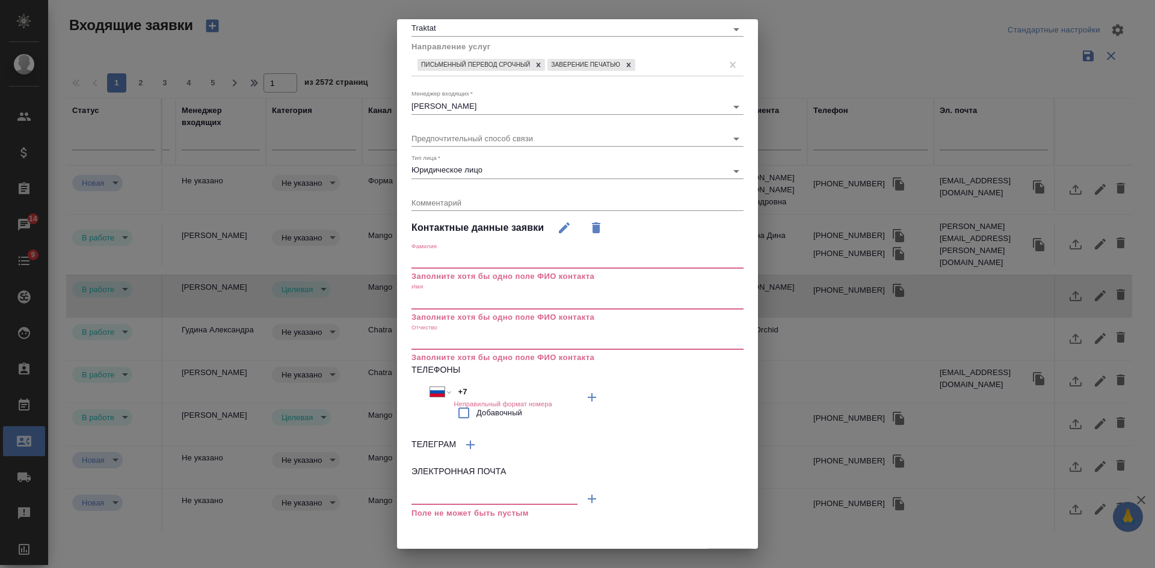
click at [429, 500] on input "text" at bounding box center [494, 497] width 166 height 15
paste input "log3@politech-plus.com"
type input "log3@politech-plus.com"
click at [481, 396] on input "+7" at bounding box center [505, 392] width 105 height 17
type input "+"
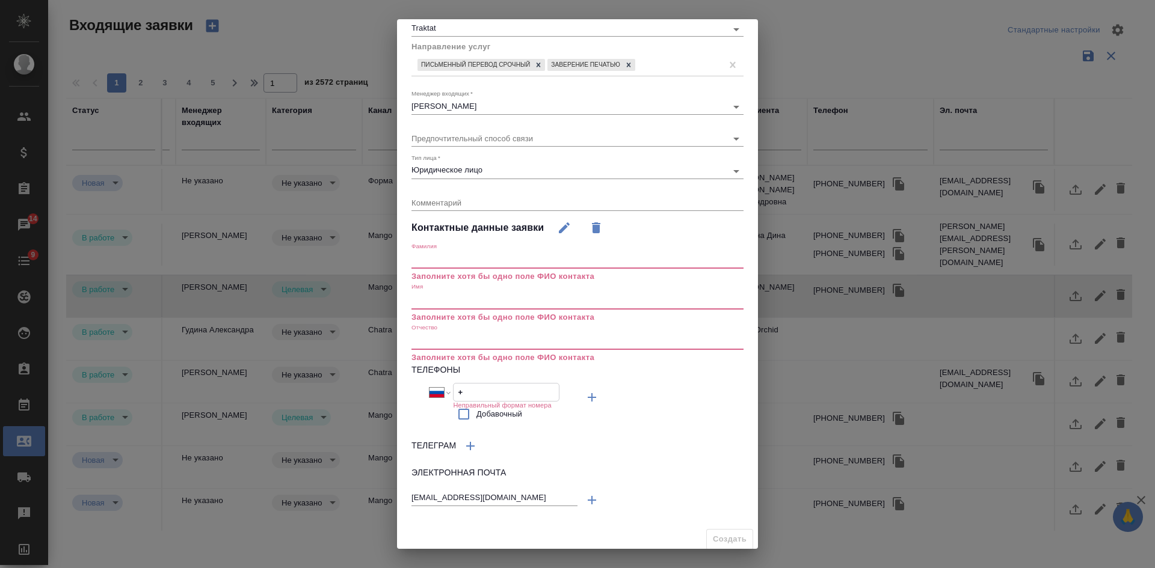
select select "ZZ"
paste input "+7 499 110 13 07"
select select "RU"
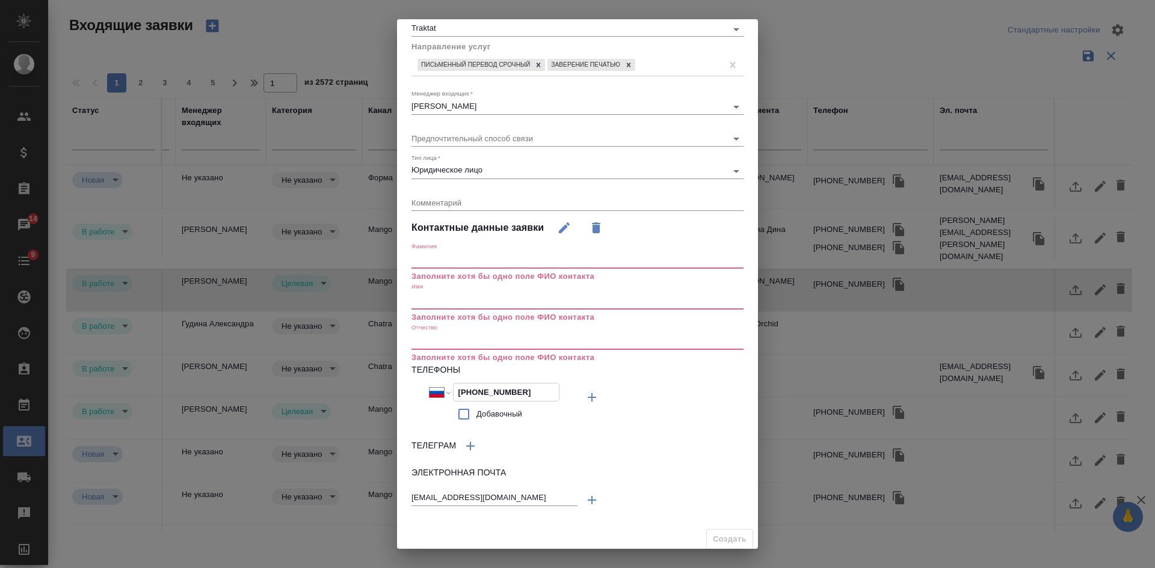
type input "+7 499 110 13 07"
click icon "button"
select select "RU"
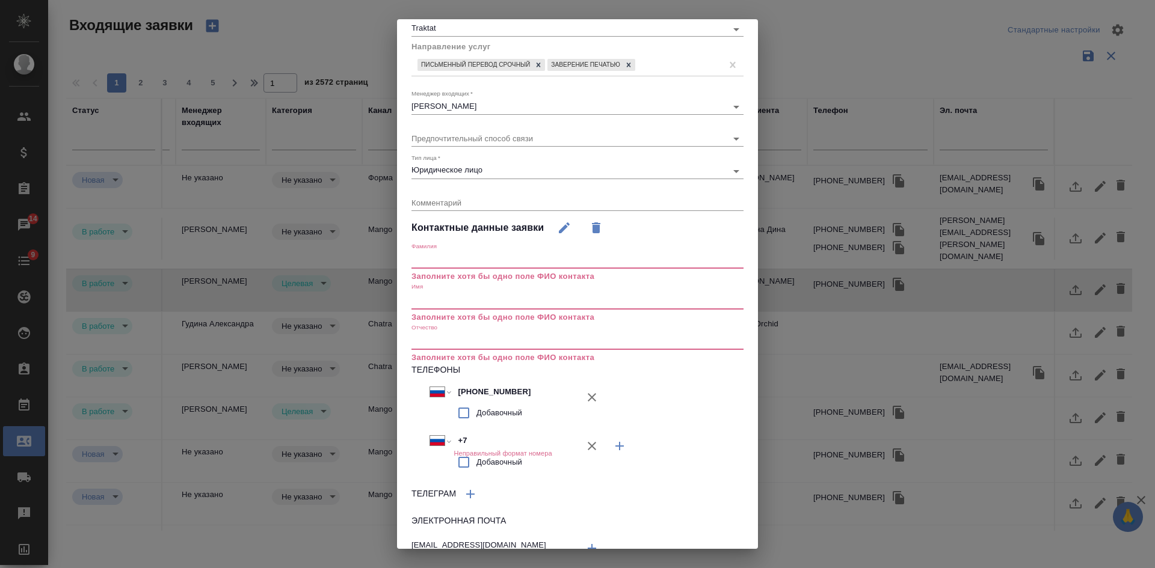
click icon "button"
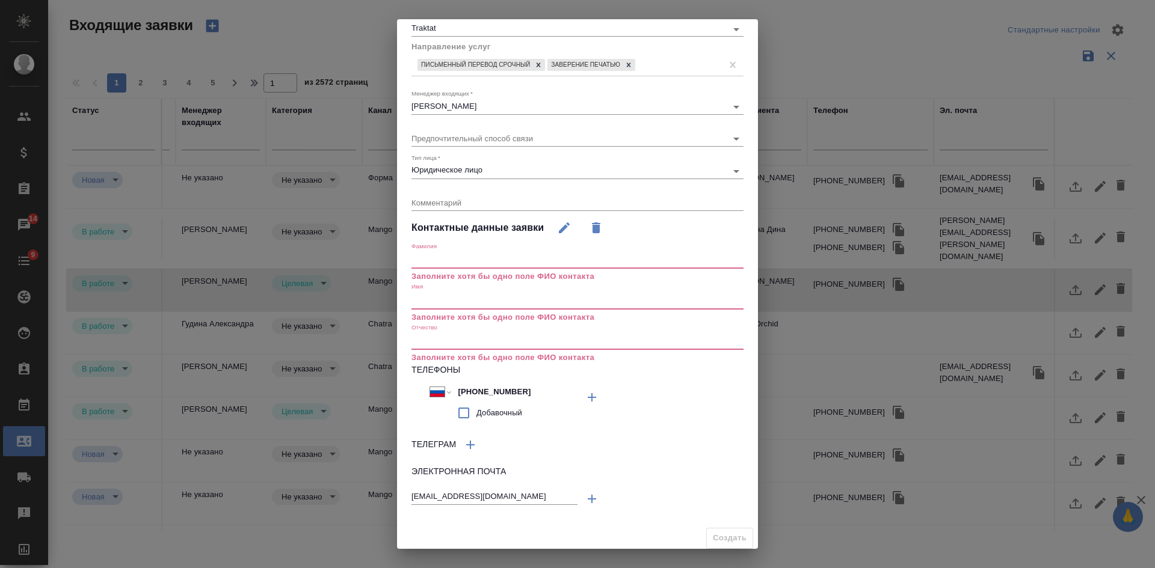
click span "Добавочный"
click input "Добавочный"
checkbox input "true"
click input "text"
paste input "173"
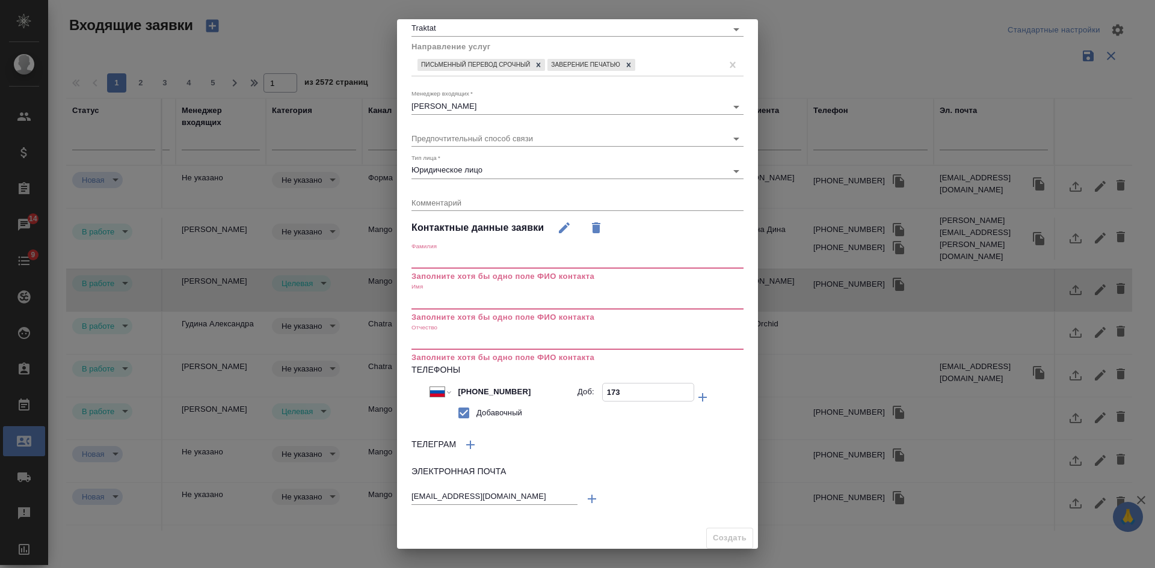
type input "173"
click div "Имя Заполните хотя бы одно поле ФИО контакта"
click input "text"
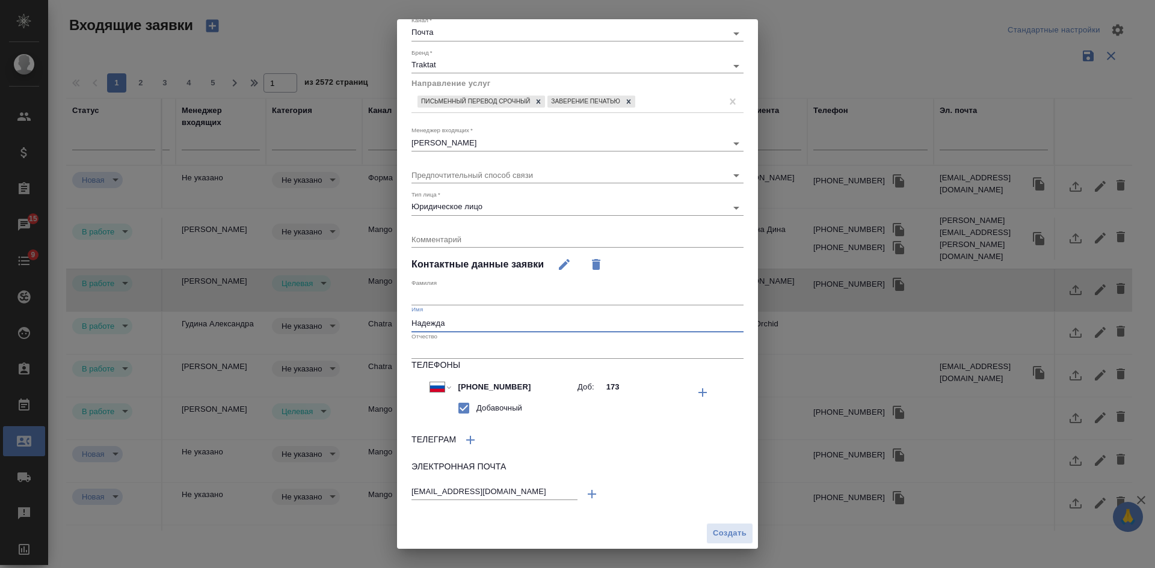
type input "Надежда"
click input "text"
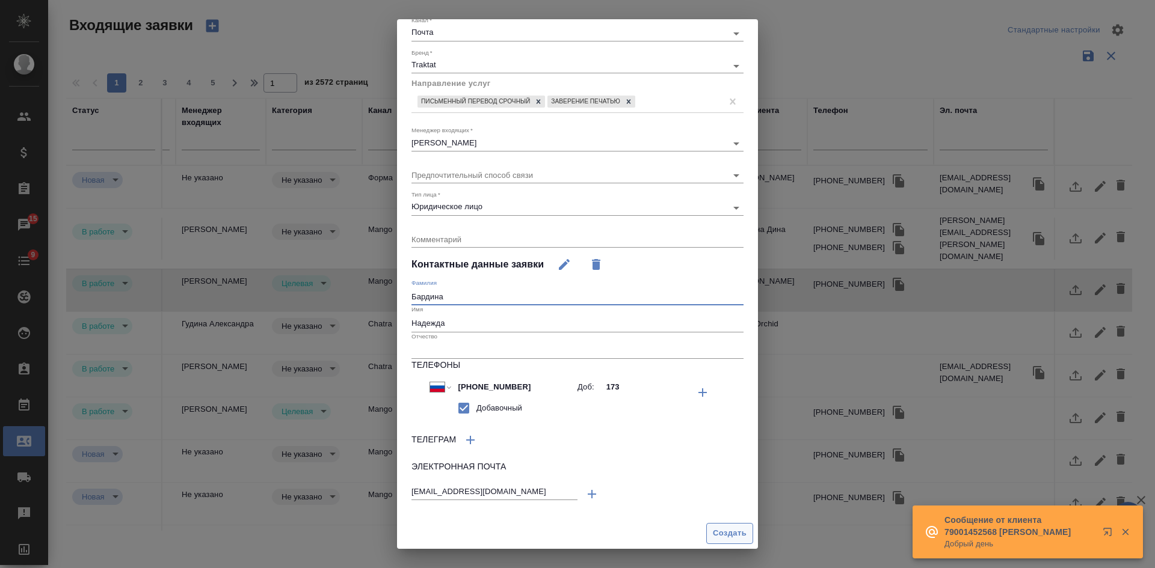
type input "Бардина"
click span "Создать"
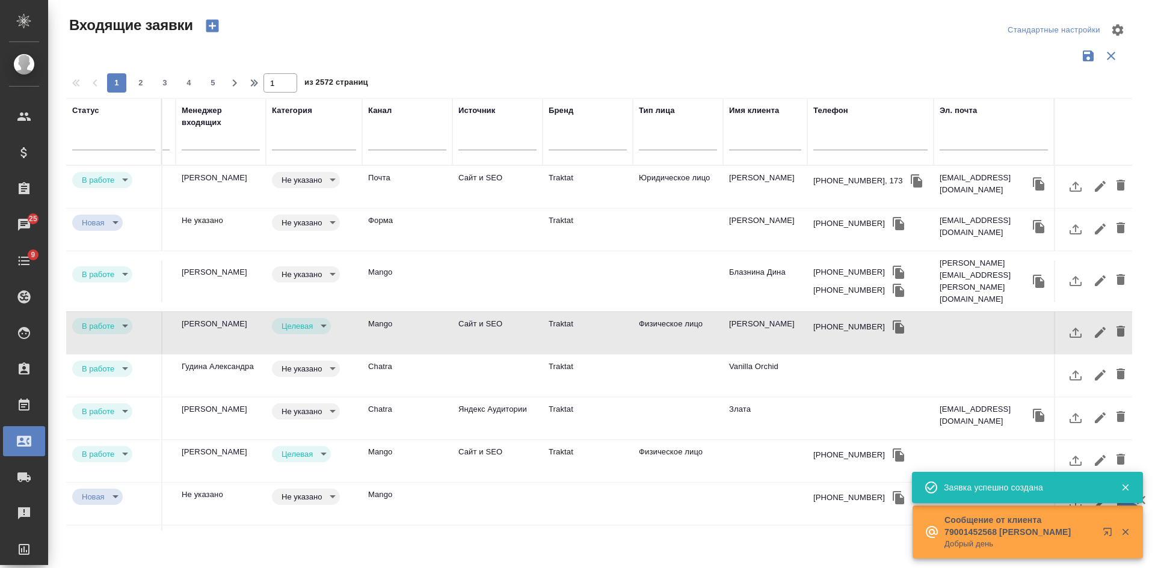
click td "Traktat"
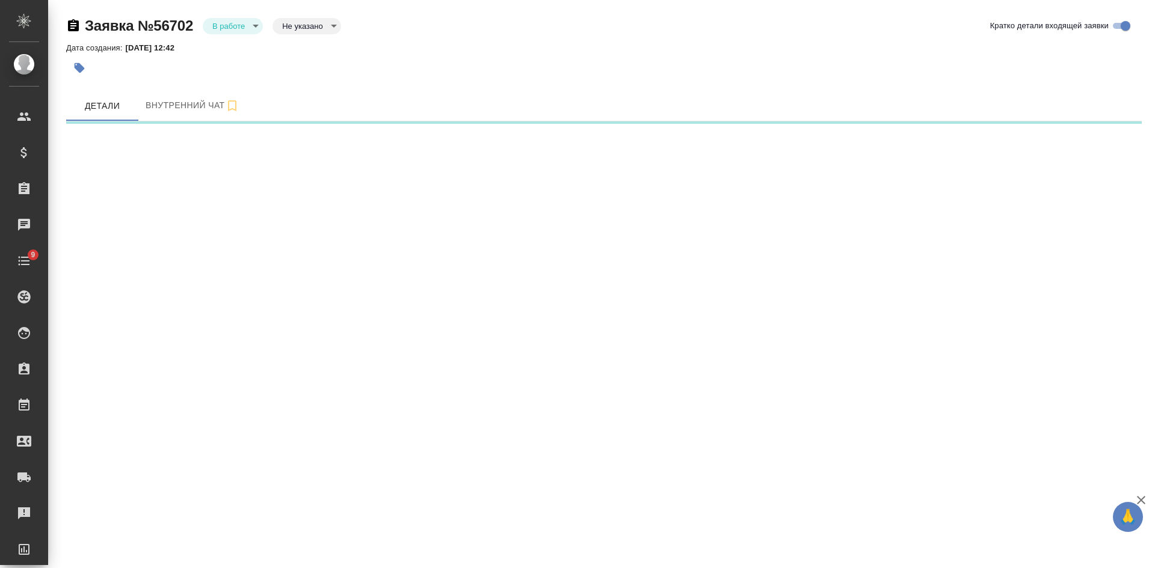
select select "RU"
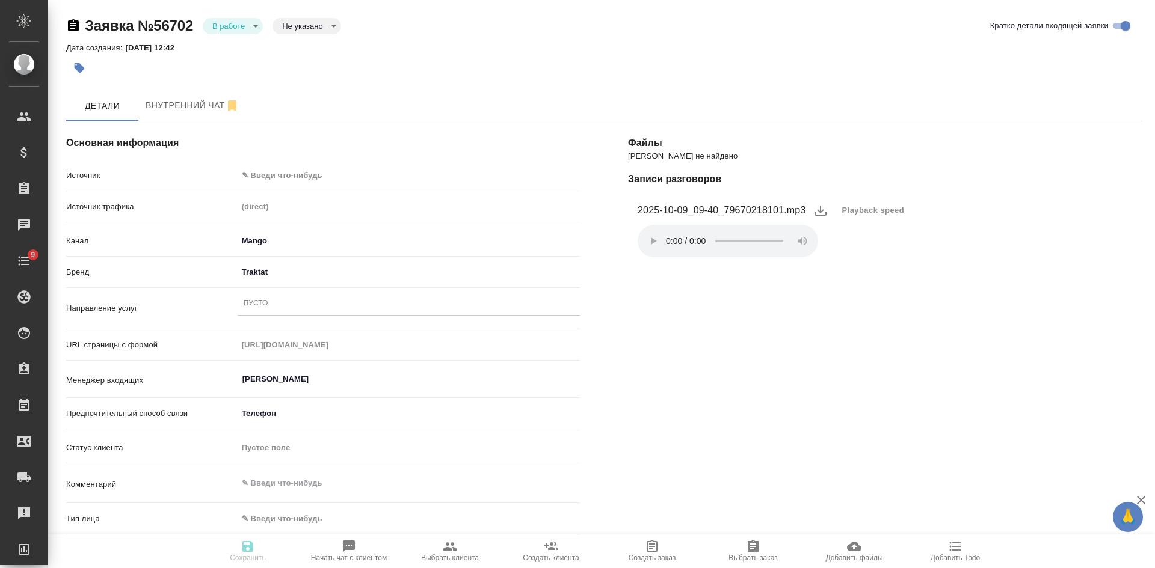
type textarea "x"
click at [295, 26] on body "🙏 .cls-1 fill:#fff; AWATERA [PERSON_NAME] Спецификации Заказы Чаты 9 Todo Проек…" at bounding box center [577, 284] width 1155 height 568
click at [299, 45] on button "Целевая" at bounding box center [301, 44] width 38 height 13
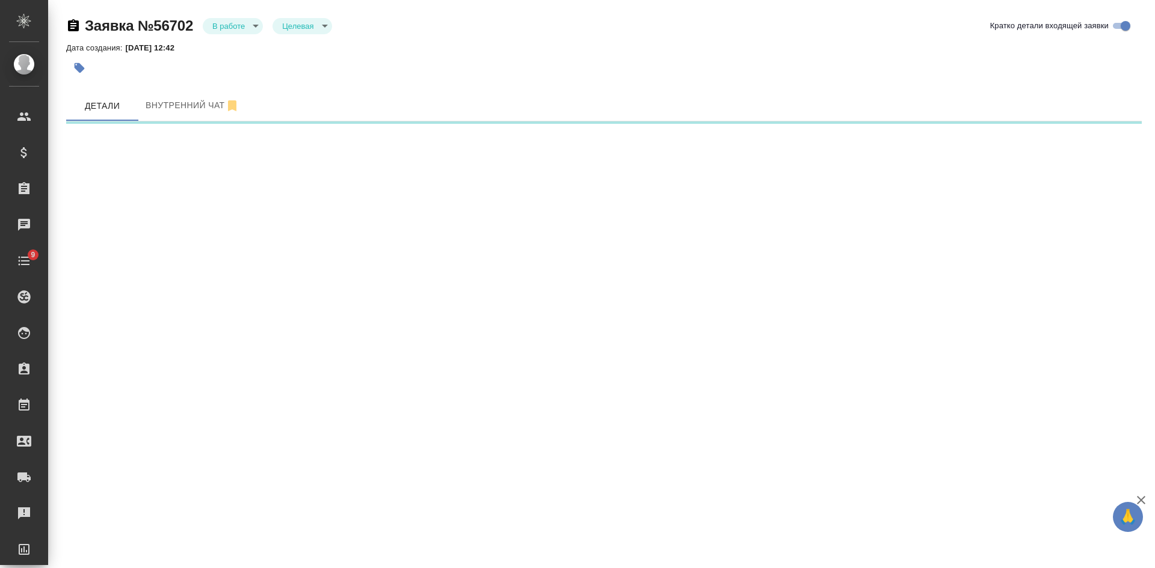
select select "RU"
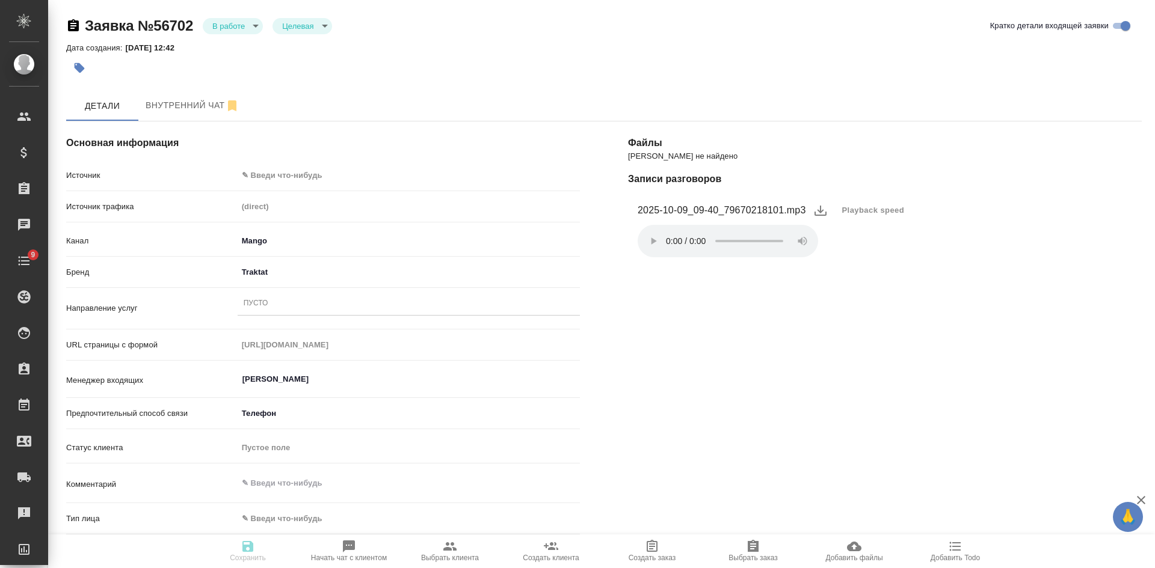
type textarea "x"
click at [274, 174] on body "🙏 .cls-1 fill:#fff; AWATERA [PERSON_NAME] Спецификации Заказы Чаты 9 Todo Проек…" at bounding box center [577, 284] width 1155 height 568
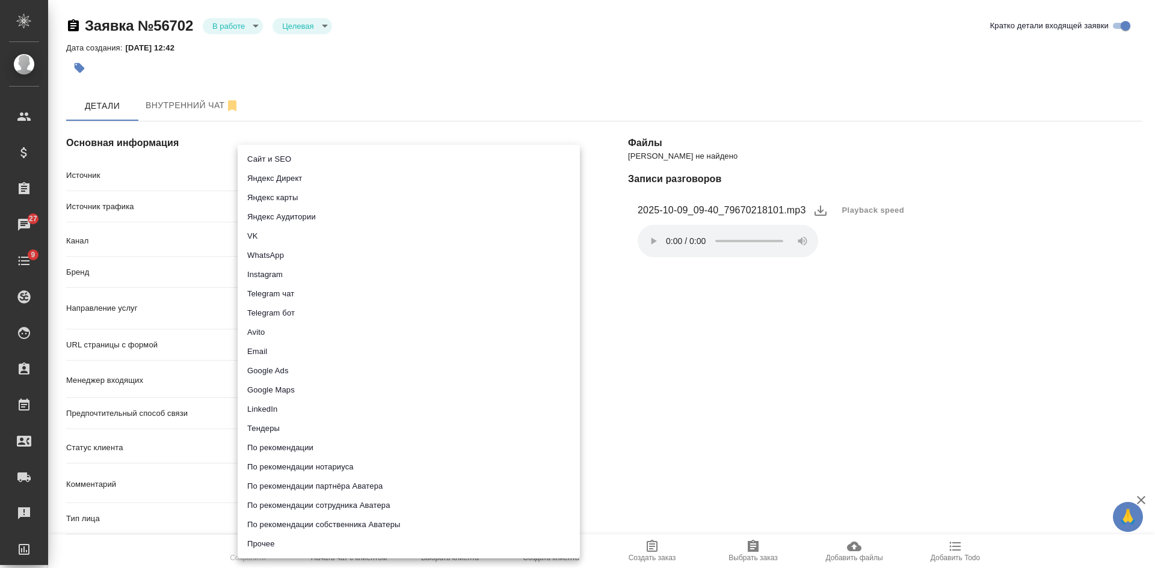
click at [268, 157] on li "Сайт и SEO" at bounding box center [409, 159] width 342 height 19
type input "seo"
type textarea "x"
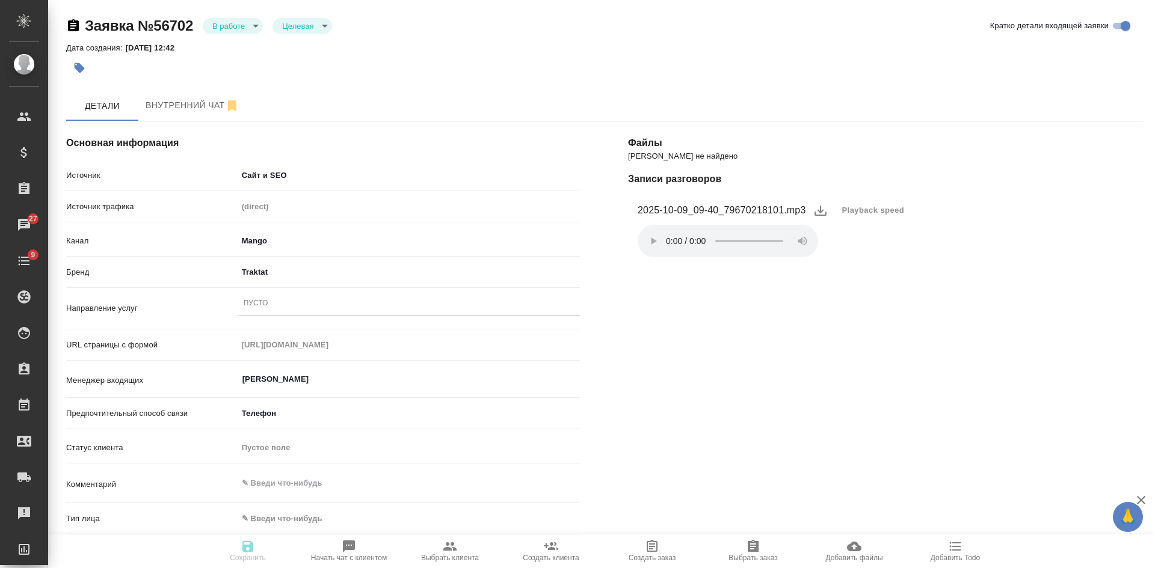
click at [289, 301] on div "Пусто" at bounding box center [409, 303] width 342 height 17
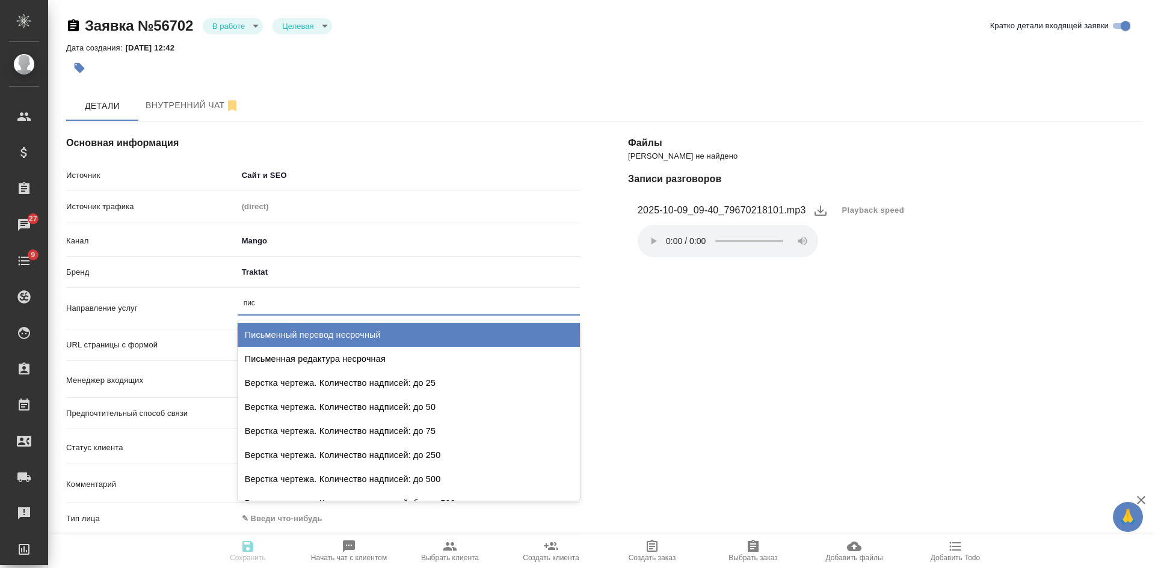
type input "пись"
click at [289, 331] on div "Письменный перевод несрочный" at bounding box center [409, 335] width 342 height 24
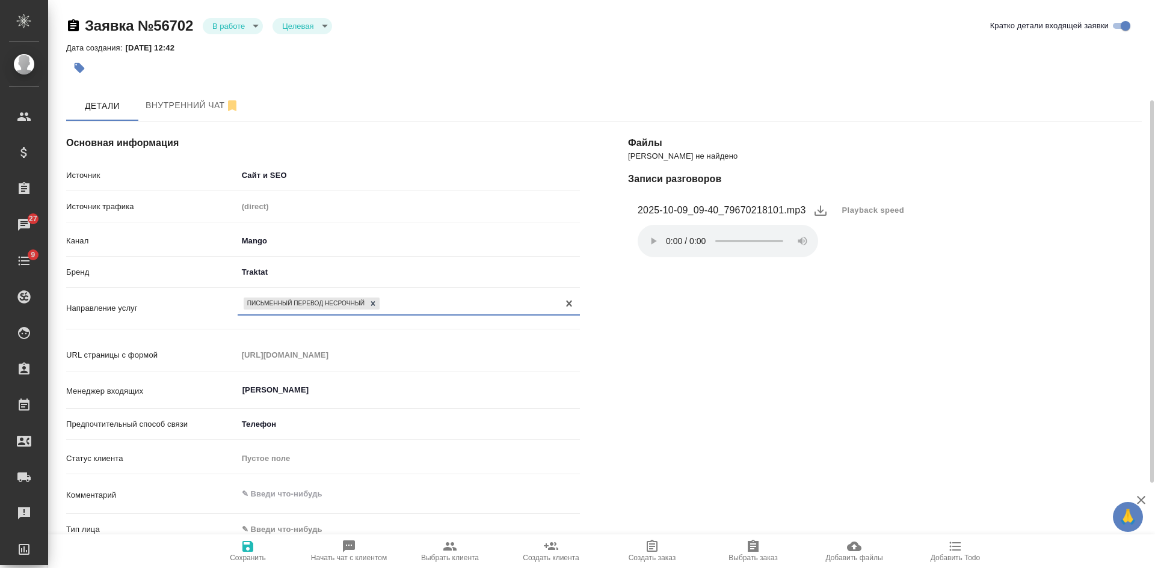
scroll to position [180, 0]
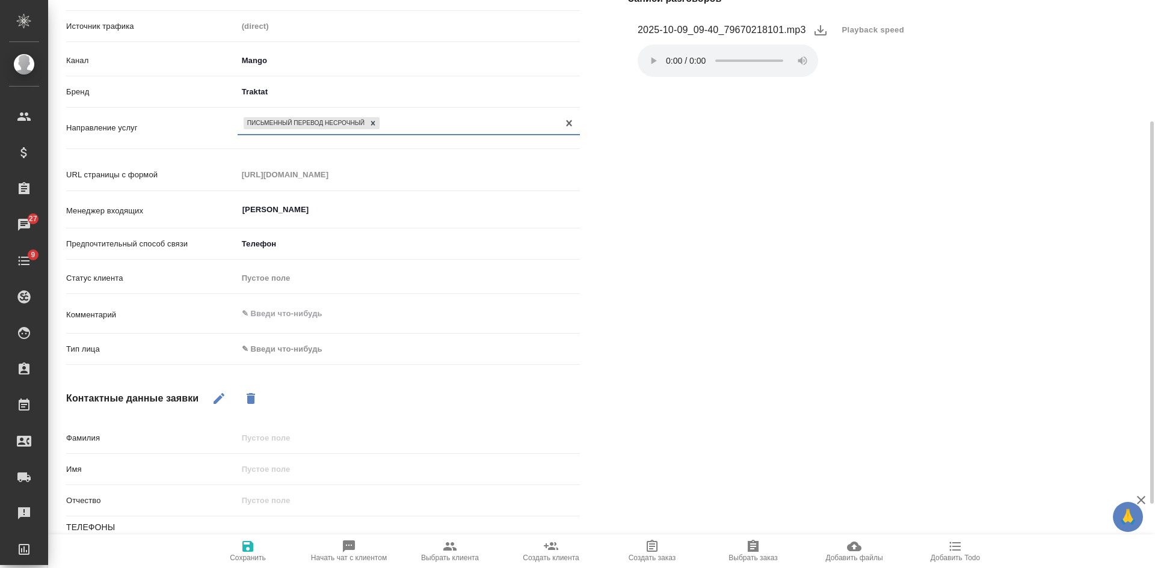
click at [290, 345] on body "🙏 .cls-1 fill:#fff; AWATERA Kasatkina Aleksandra Клиенты Спецификации Заказы 27…" at bounding box center [577, 284] width 1155 height 568
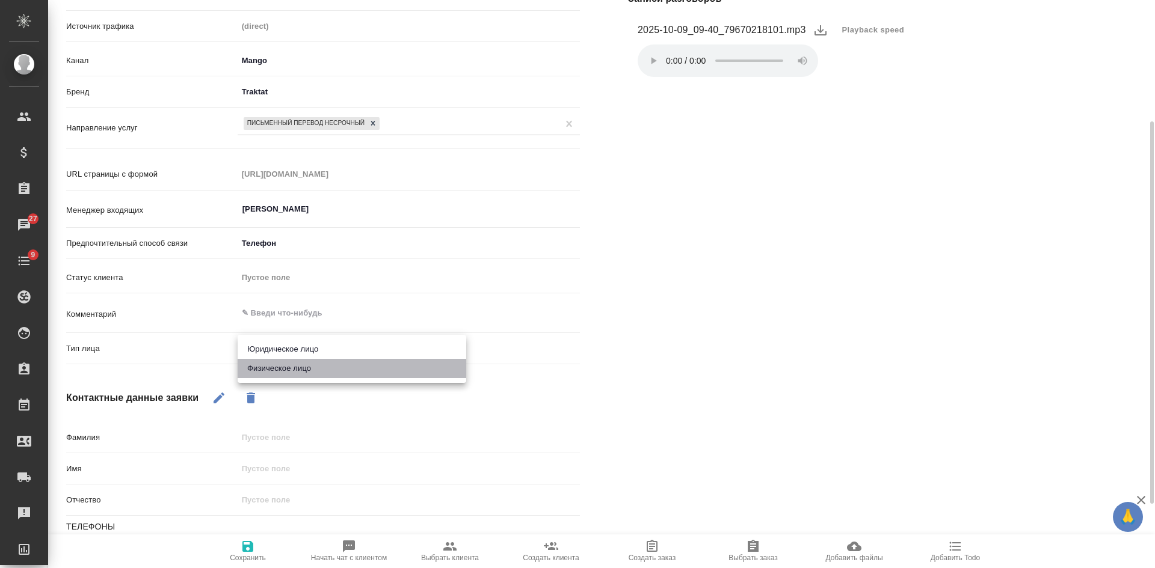
click at [288, 370] on li "Физическое лицо" at bounding box center [352, 368] width 229 height 19
type textarea "x"
type input "private"
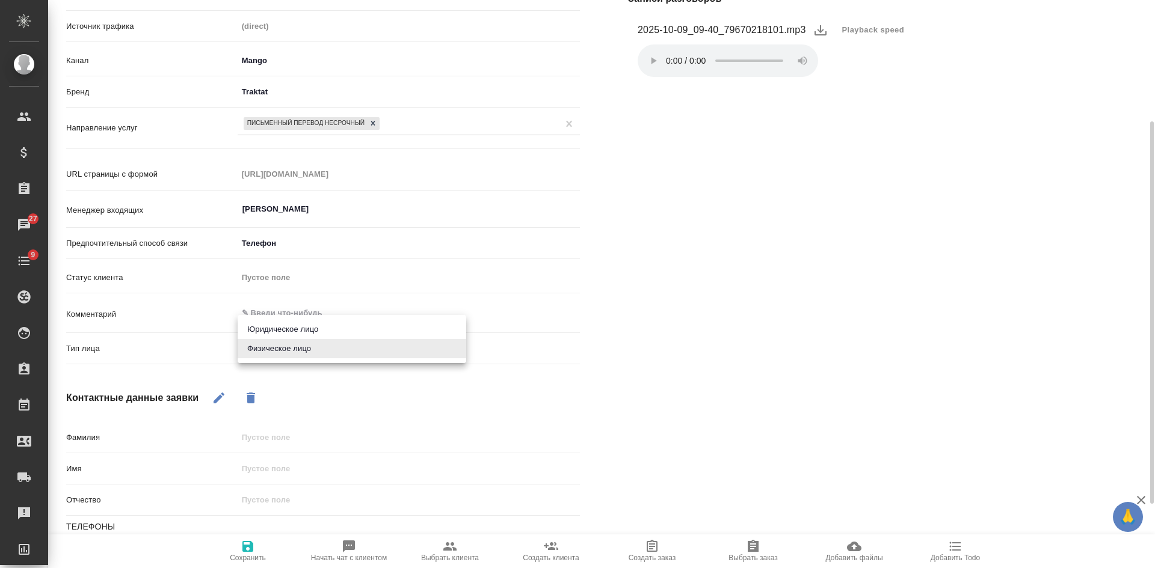
click at [279, 343] on body "🙏 .cls-1 fill:#fff; AWATERA Kasatkina Aleksandra Клиенты Спецификации Заказы 27…" at bounding box center [577, 284] width 1155 height 568
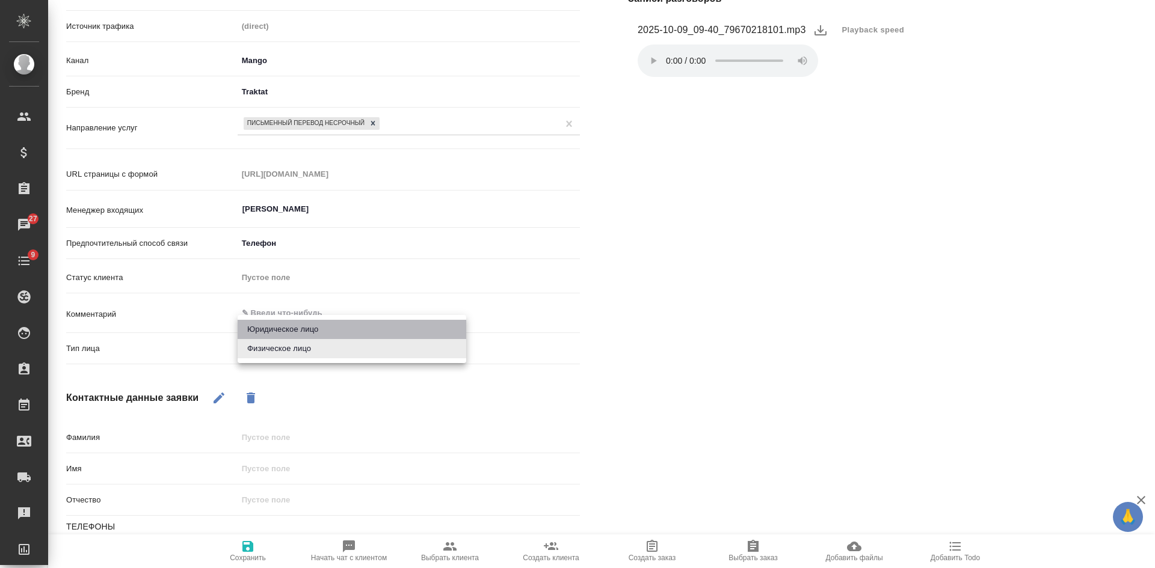
click at [279, 325] on li "Юридическое лицо" at bounding box center [352, 329] width 229 height 19
type textarea "x"
type input "company"
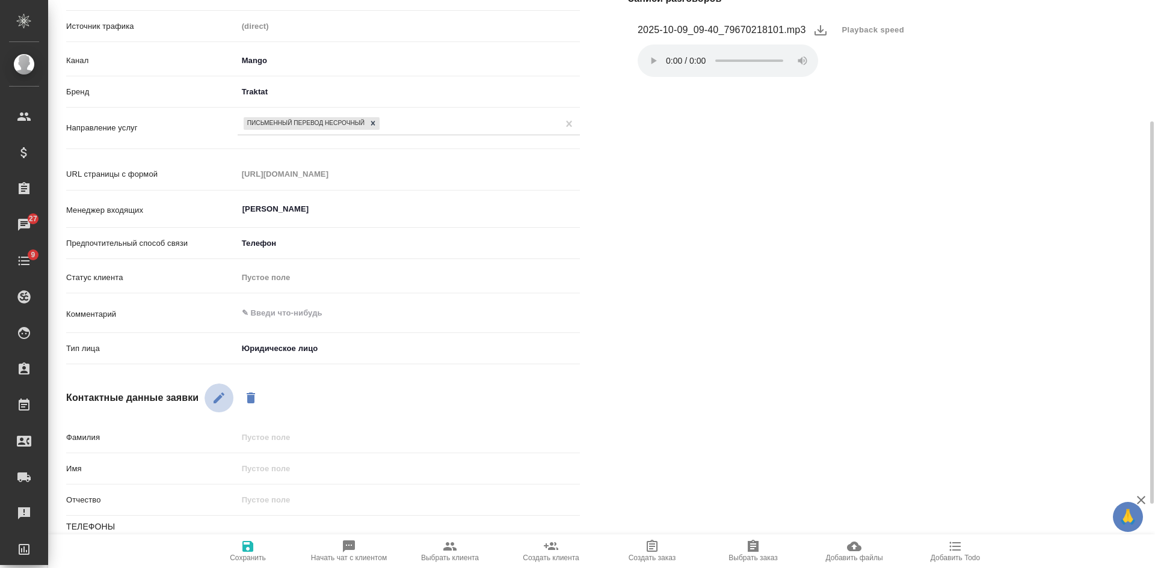
click at [226, 392] on icon "button" at bounding box center [219, 398] width 14 height 14
click at [265, 465] on input "text" at bounding box center [409, 468] width 342 height 17
type input "А"
type textarea "x"
type input "Ар"
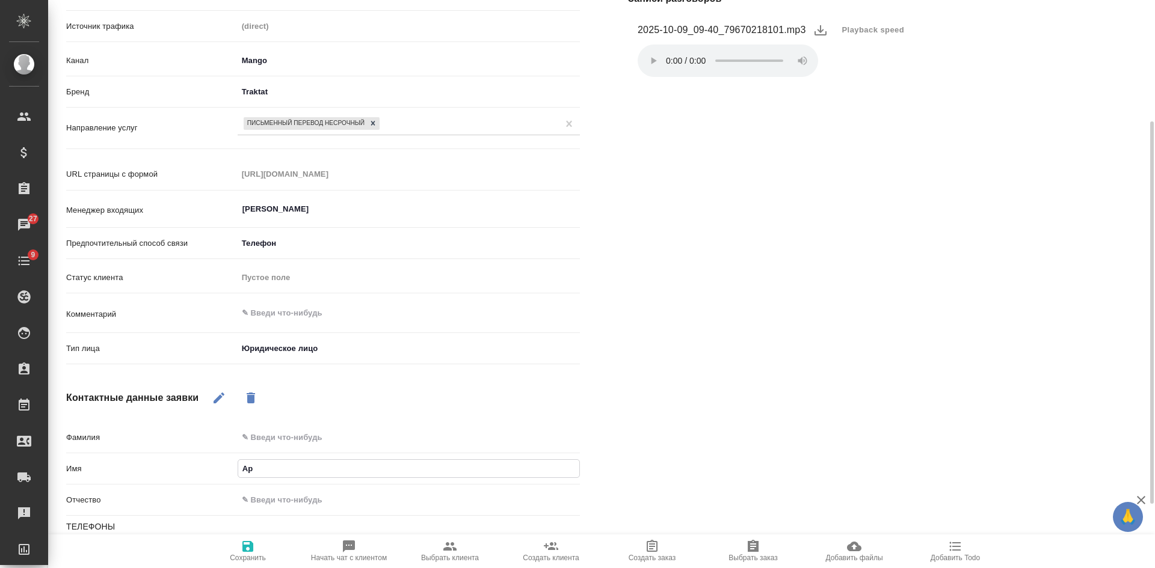
type textarea "x"
type input "Аре"
type textarea "x"
type input "Арем"
type textarea "x"
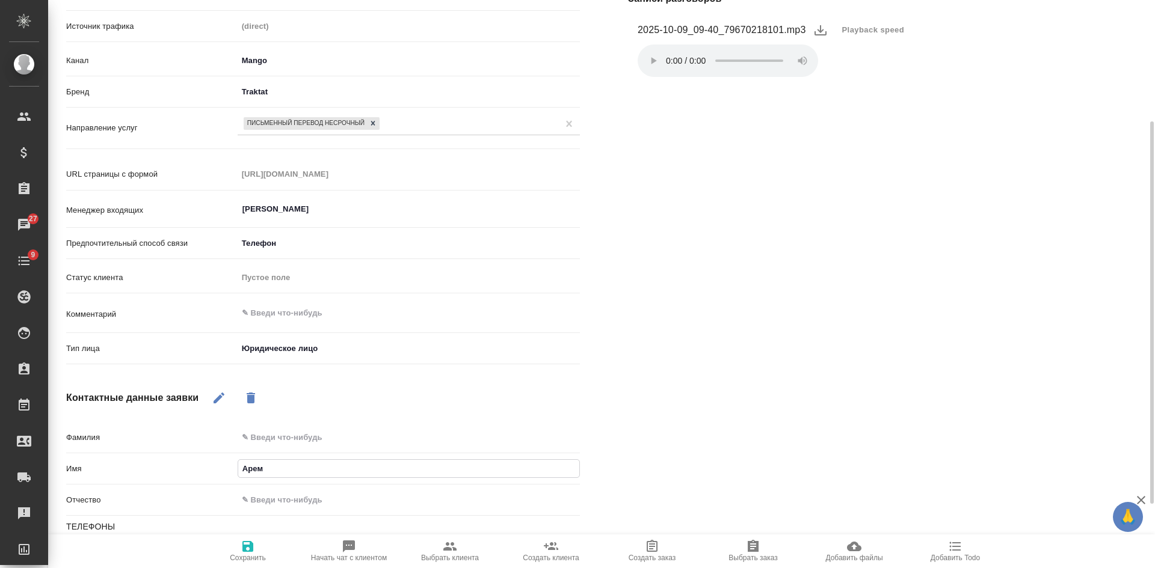
type input "Аре"
type textarea "x"
type input "Ар"
type textarea "x"
type input "Арт"
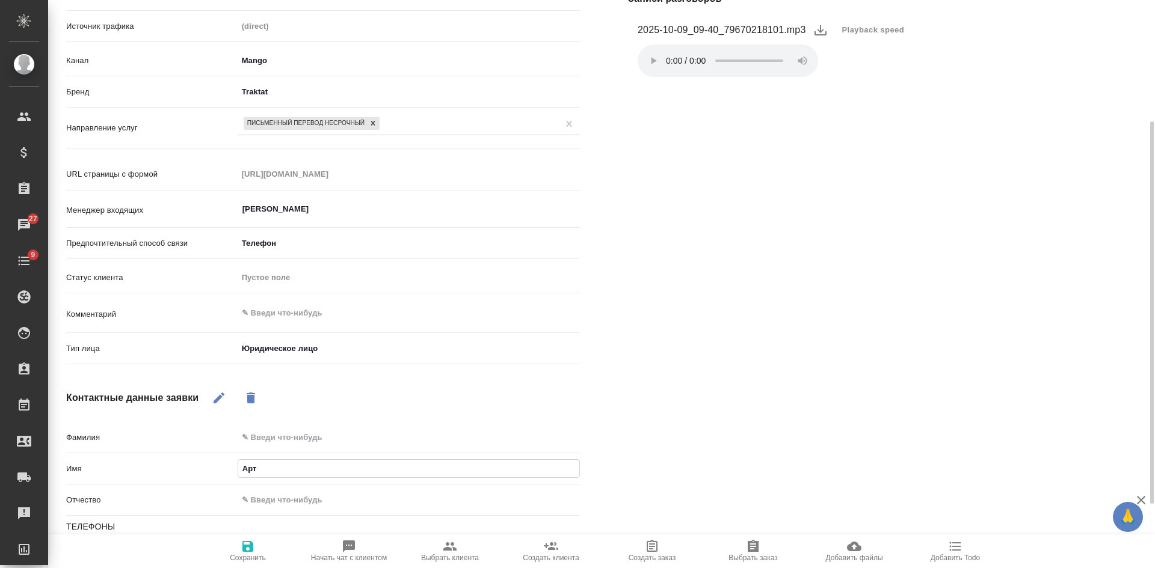
type textarea "x"
type input "Арте"
type textarea "x"
type input "Артем"
click at [249, 551] on icon "button" at bounding box center [247, 546] width 11 height 11
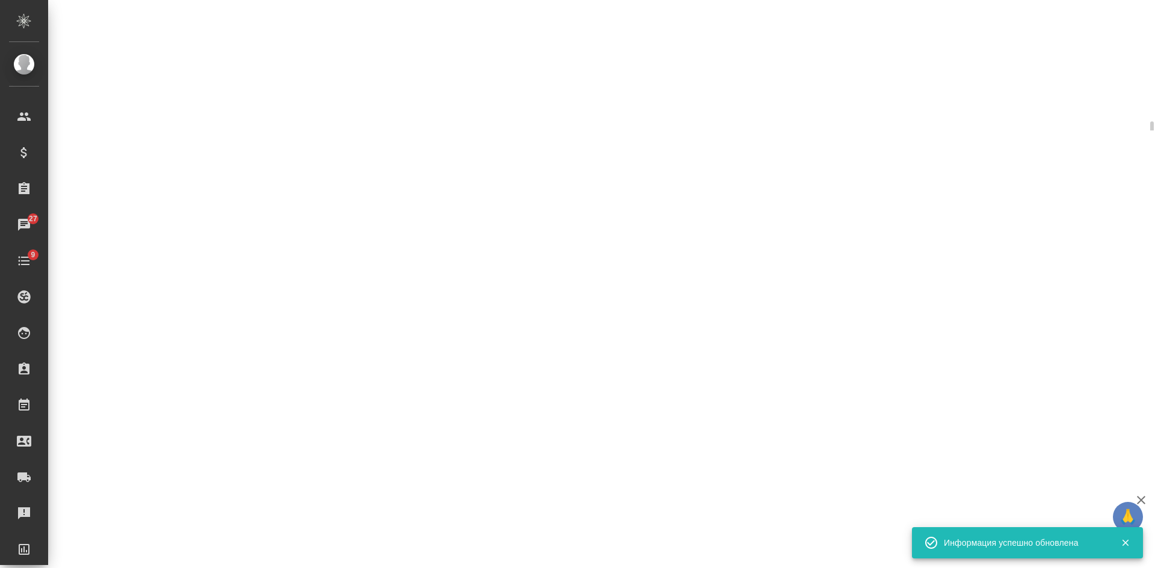
select select "RU"
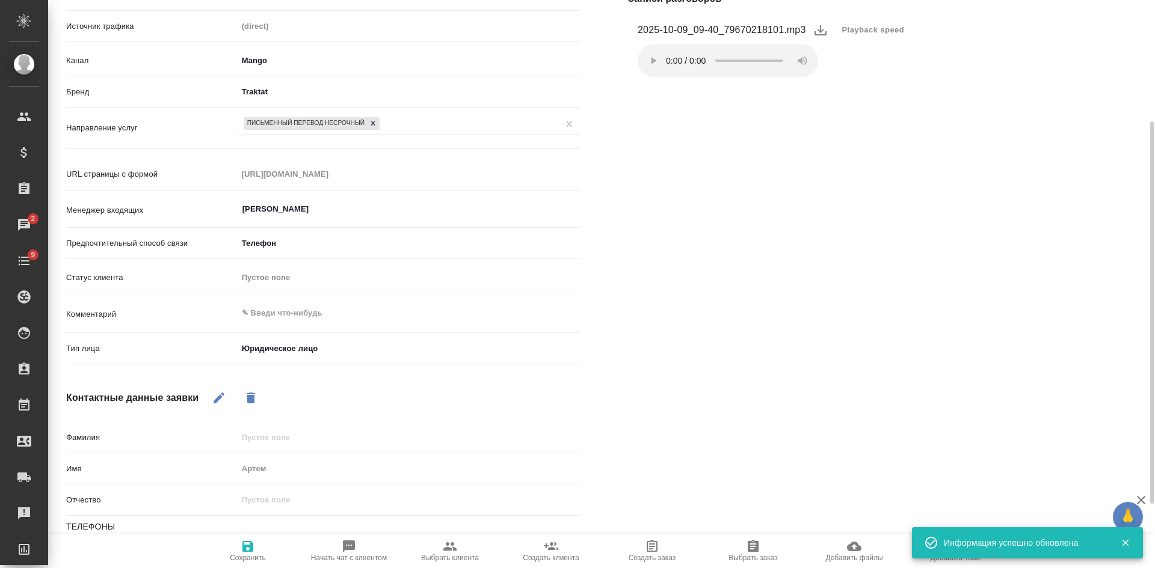
scroll to position [0, 0]
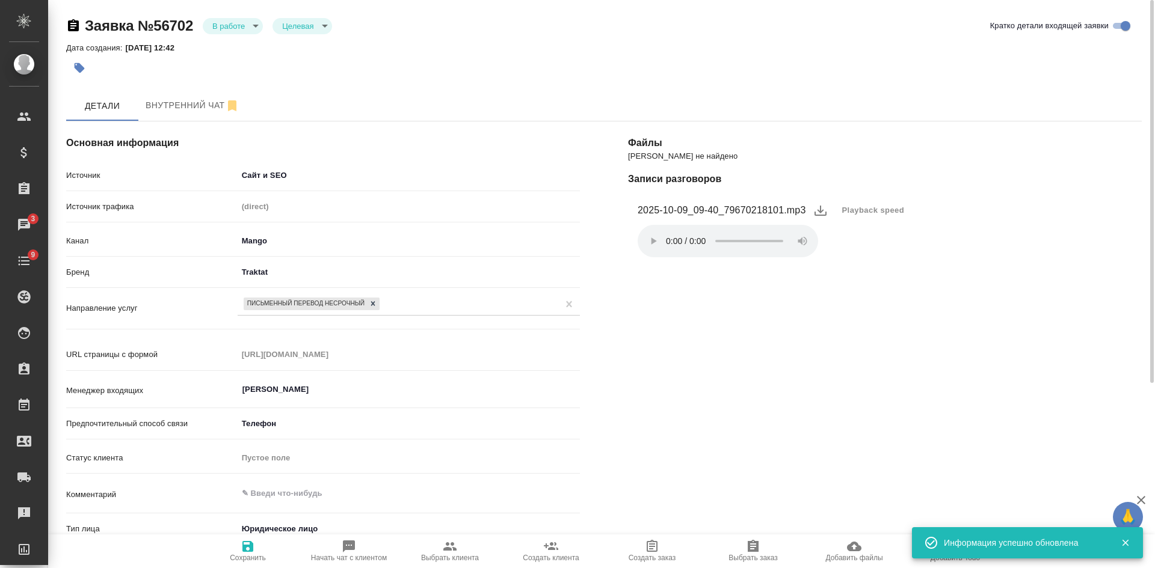
type textarea "x"
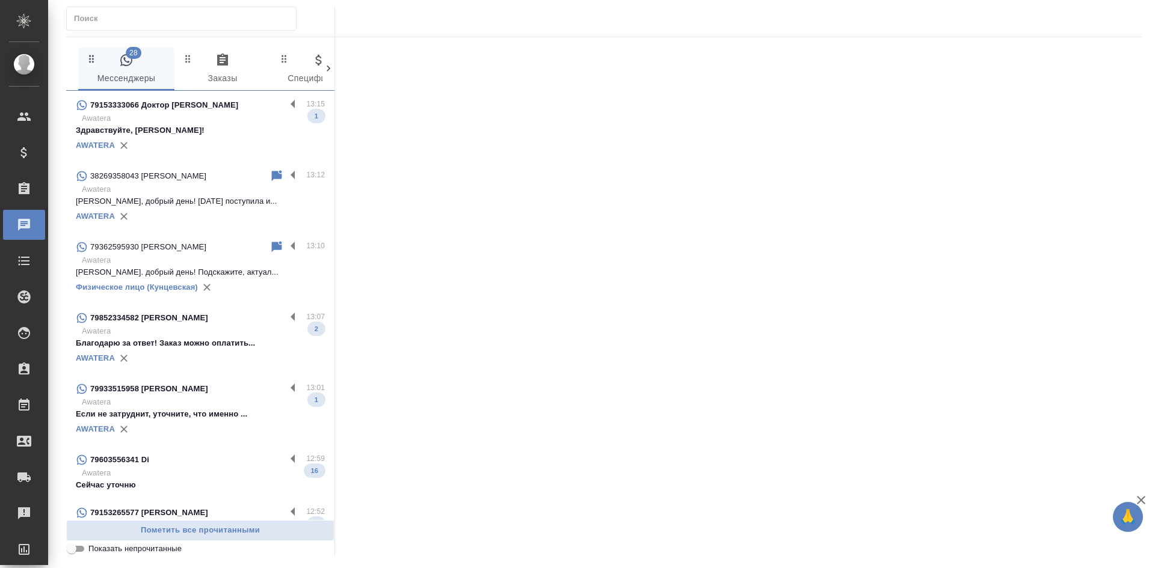
click at [198, 333] on p "Awatera" at bounding box center [203, 331] width 243 height 12
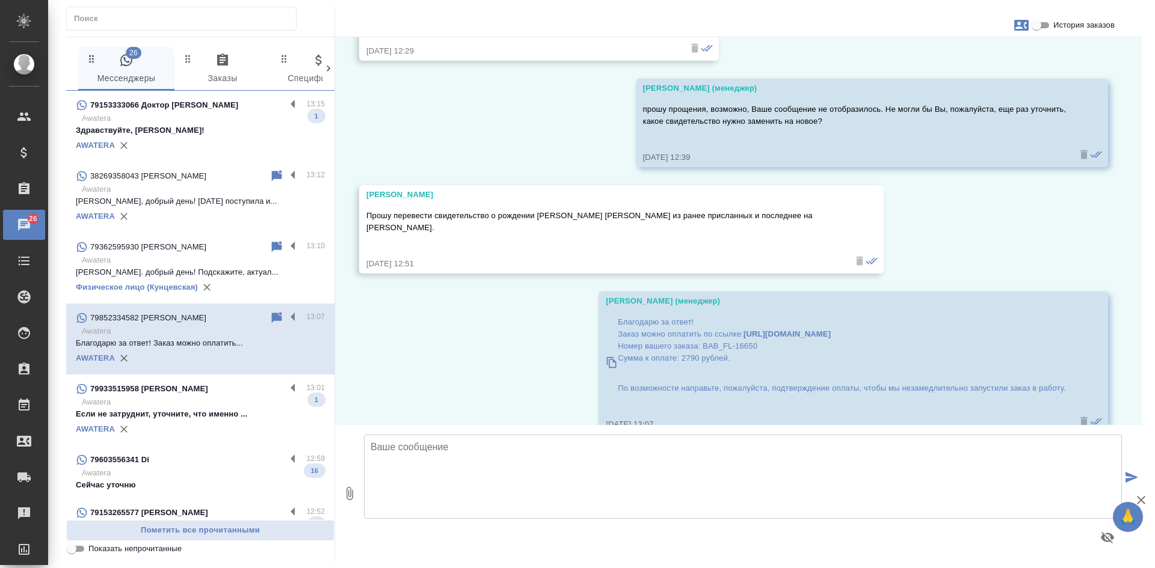
scroll to position [11758, 0]
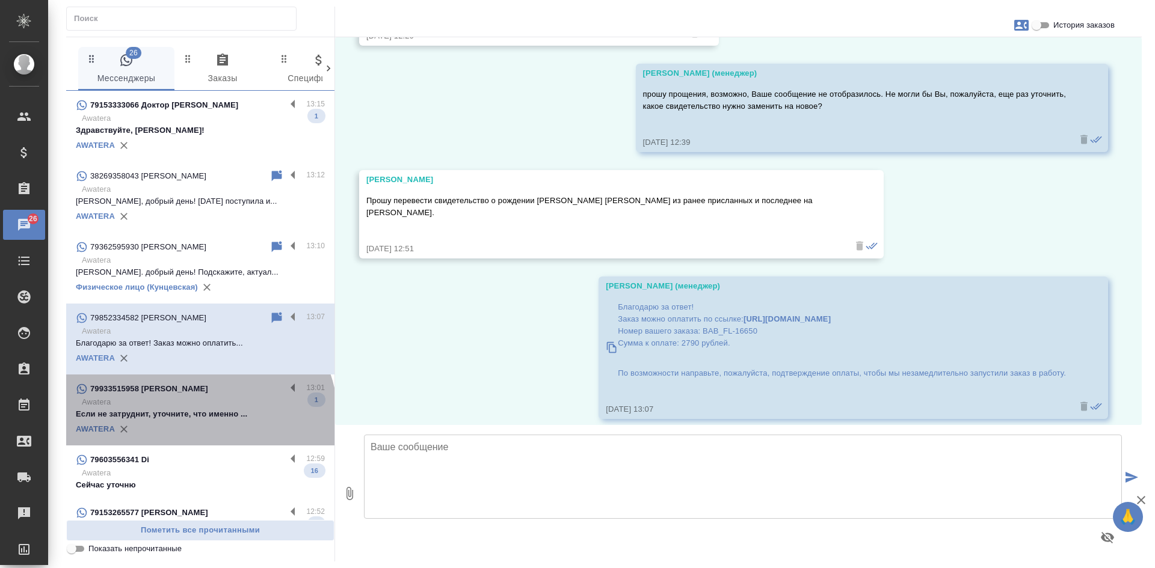
click at [198, 420] on p "Если не затруднит, уточните, что именно ..." at bounding box center [200, 414] width 249 height 12
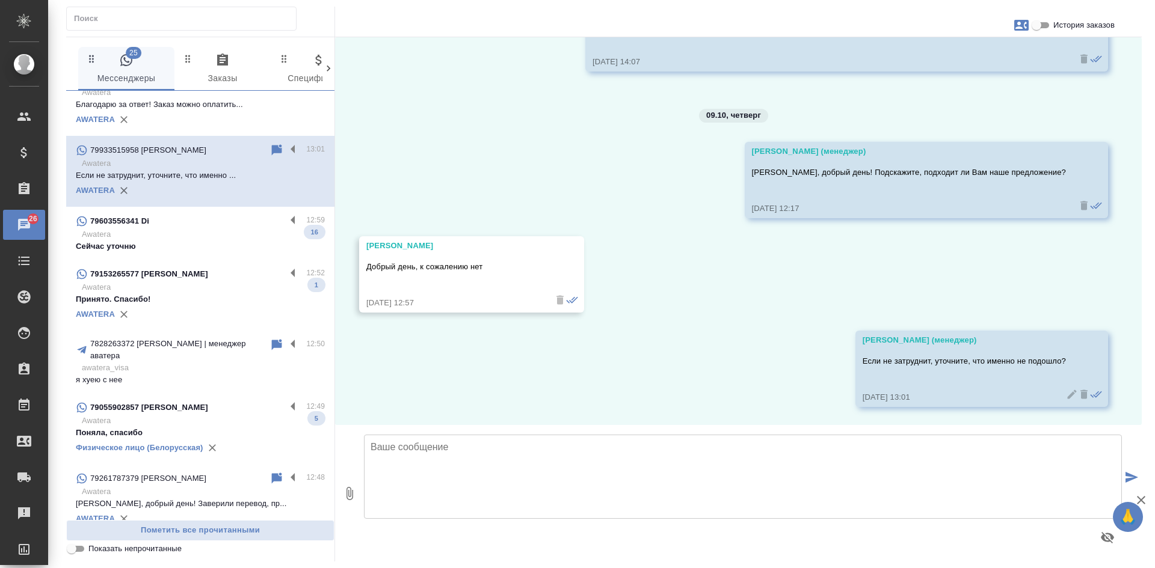
scroll to position [241, 0]
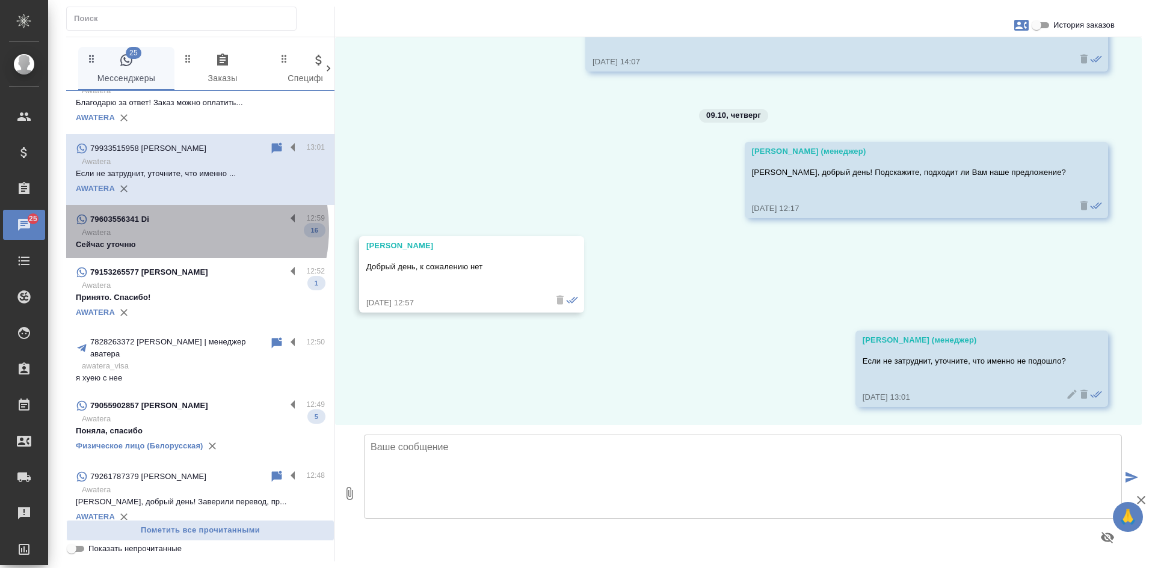
click at [171, 229] on p "Awatera" at bounding box center [203, 233] width 243 height 12
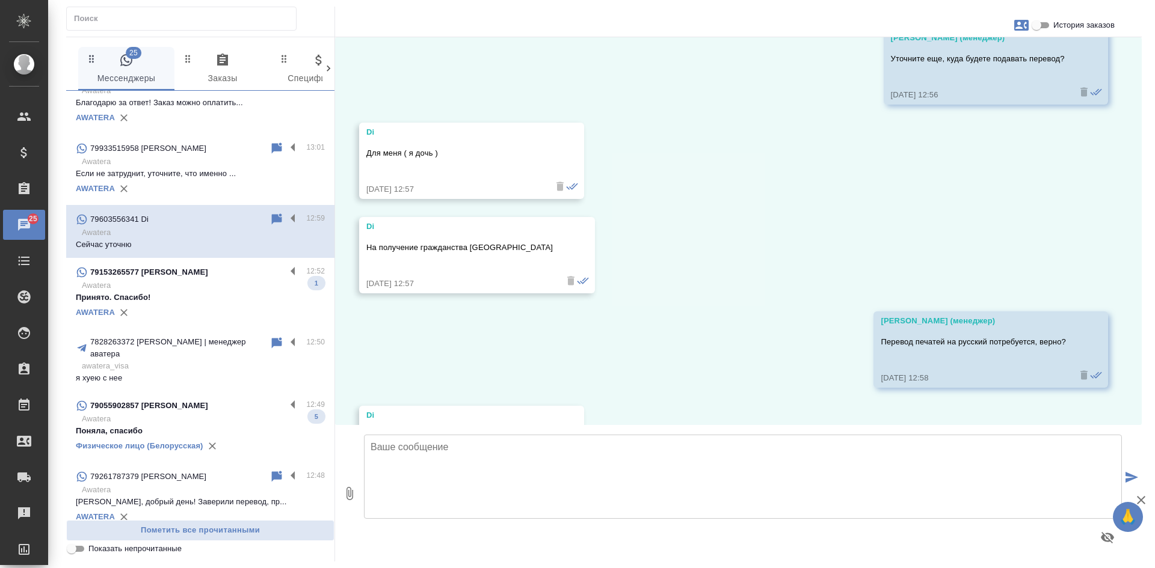
scroll to position [3008, 0]
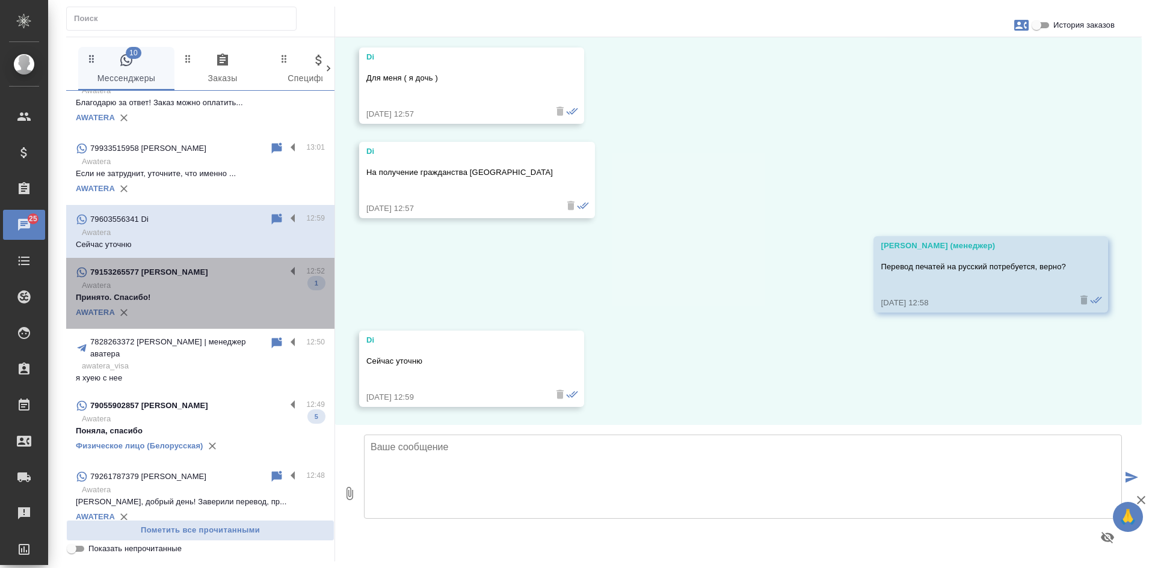
click at [210, 301] on p "Принято. Спасибо!" at bounding box center [200, 298] width 249 height 12
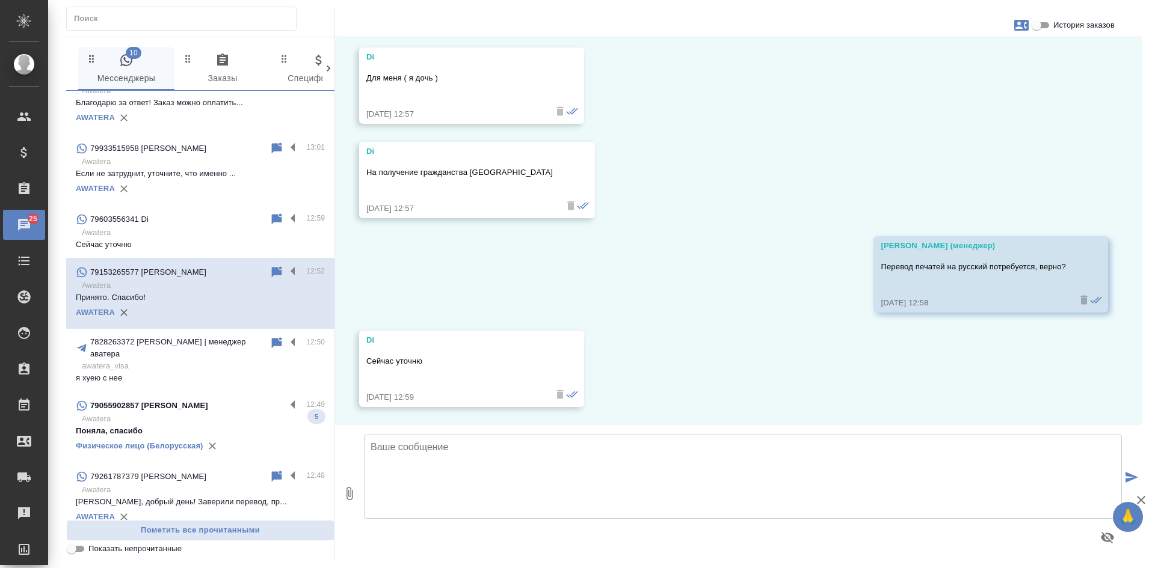
scroll to position [1621, 0]
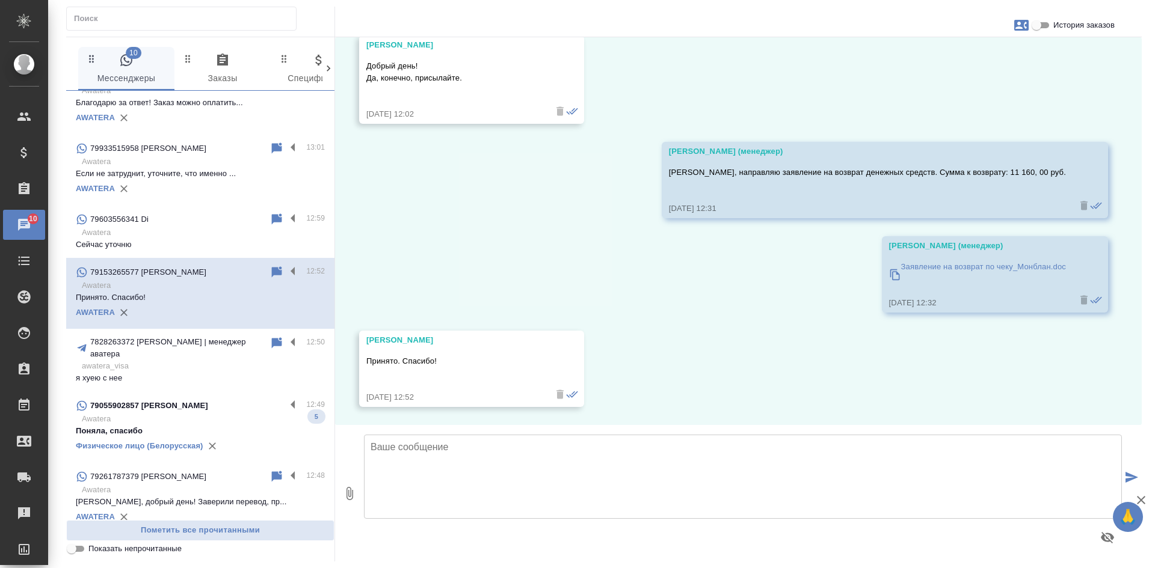
click at [171, 413] on p "Awatera" at bounding box center [203, 419] width 243 height 12
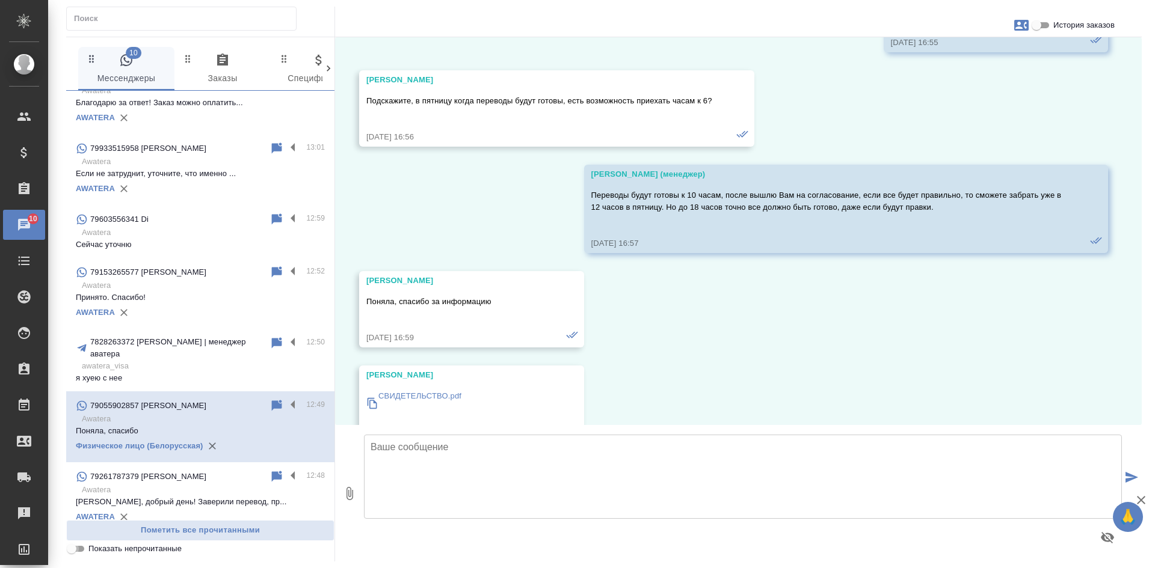
click at [79, 553] on input "Показать непрочитанные" at bounding box center [71, 549] width 43 height 14
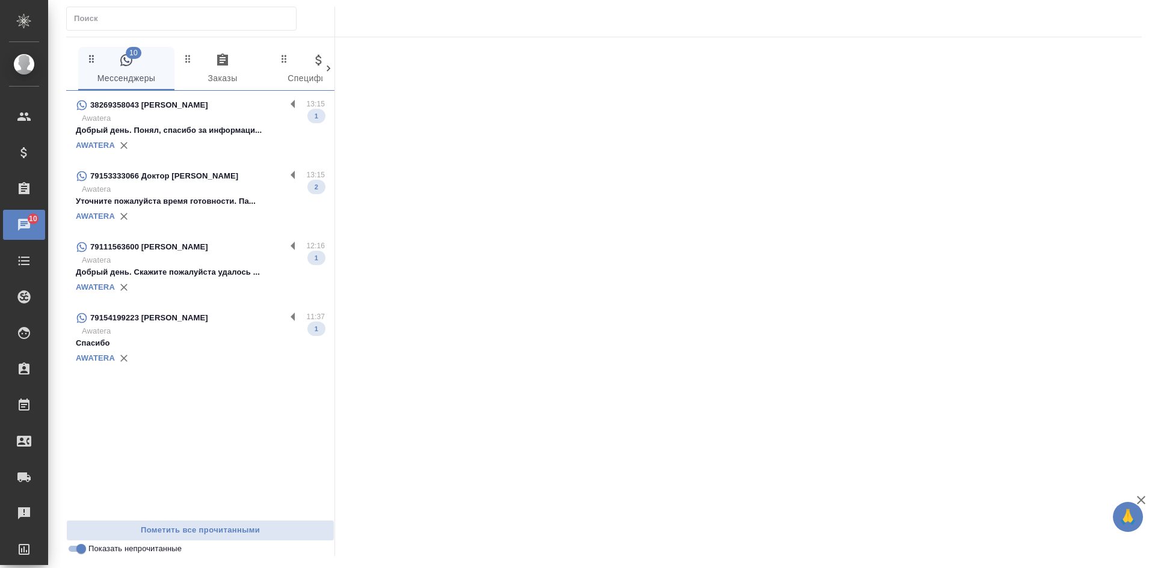
scroll to position [0, 0]
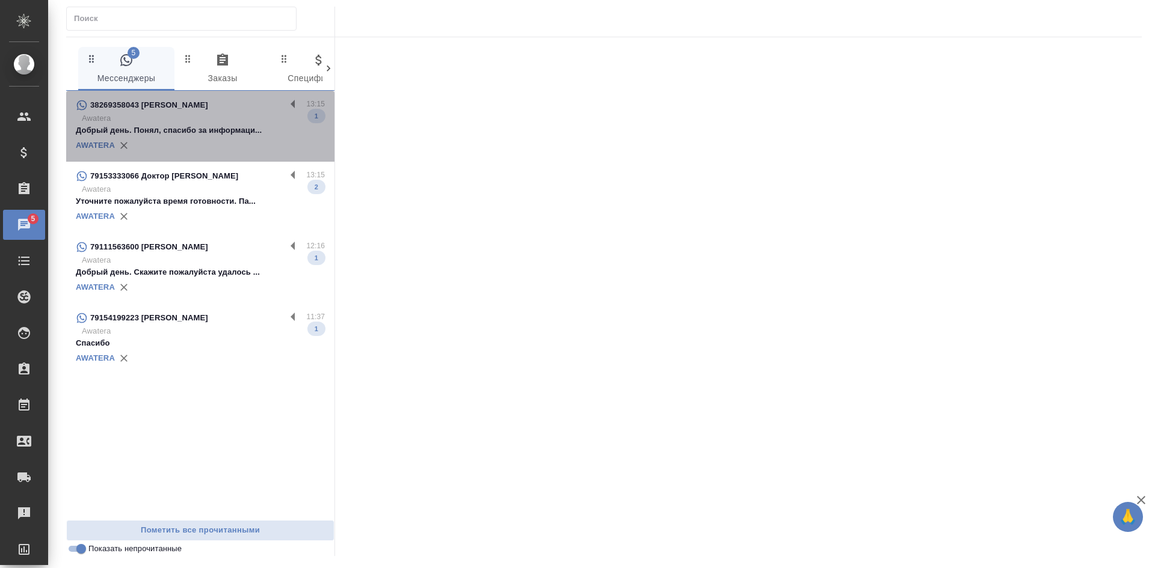
click at [157, 132] on p "Добрый день. Понял, спасибо за информаци..." at bounding box center [200, 130] width 249 height 12
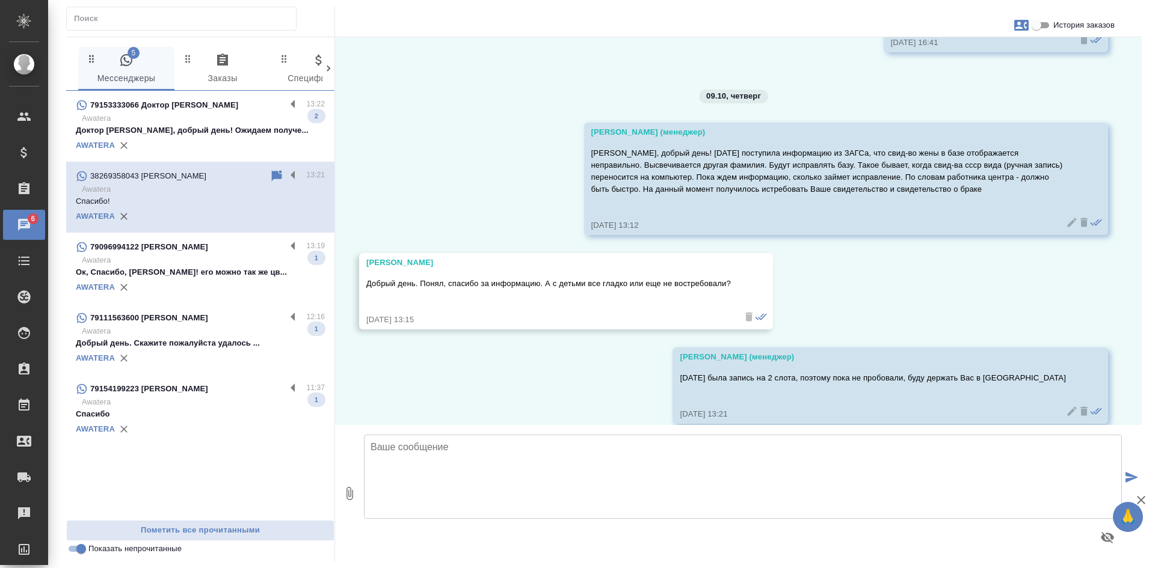
scroll to position [12245, 0]
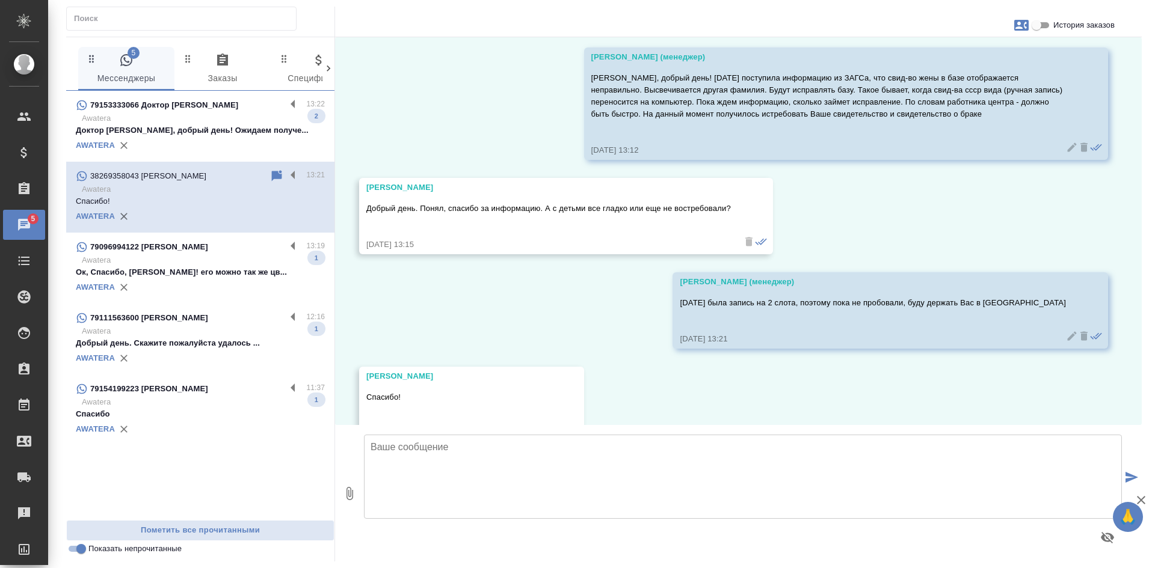
click at [226, 127] on p "Доктор Сома, добрый день! Ожидаем получе..." at bounding box center [200, 130] width 249 height 12
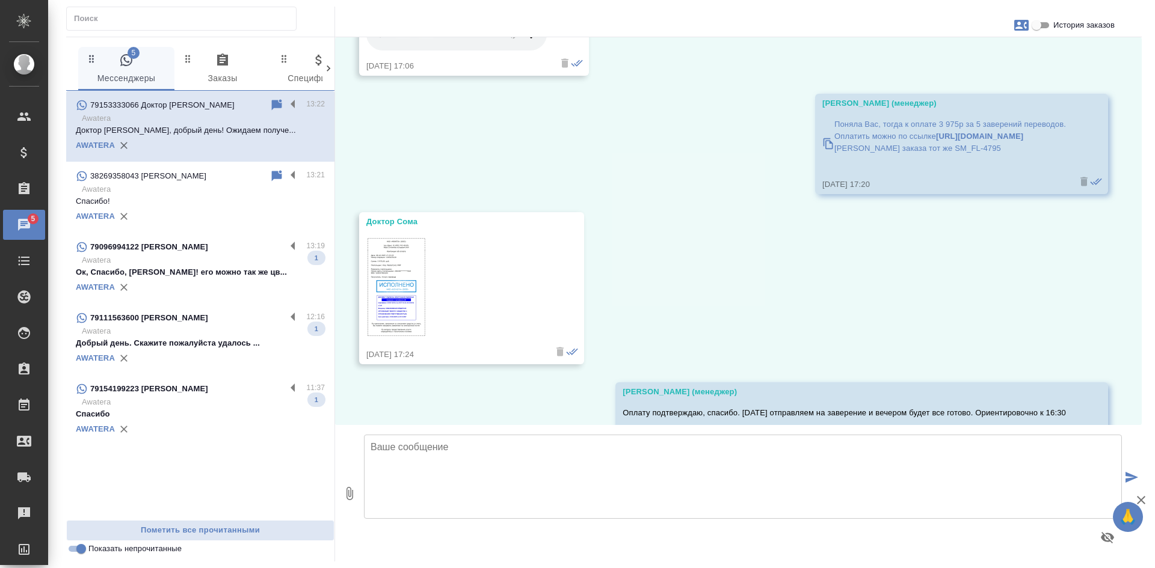
scroll to position [3092, 0]
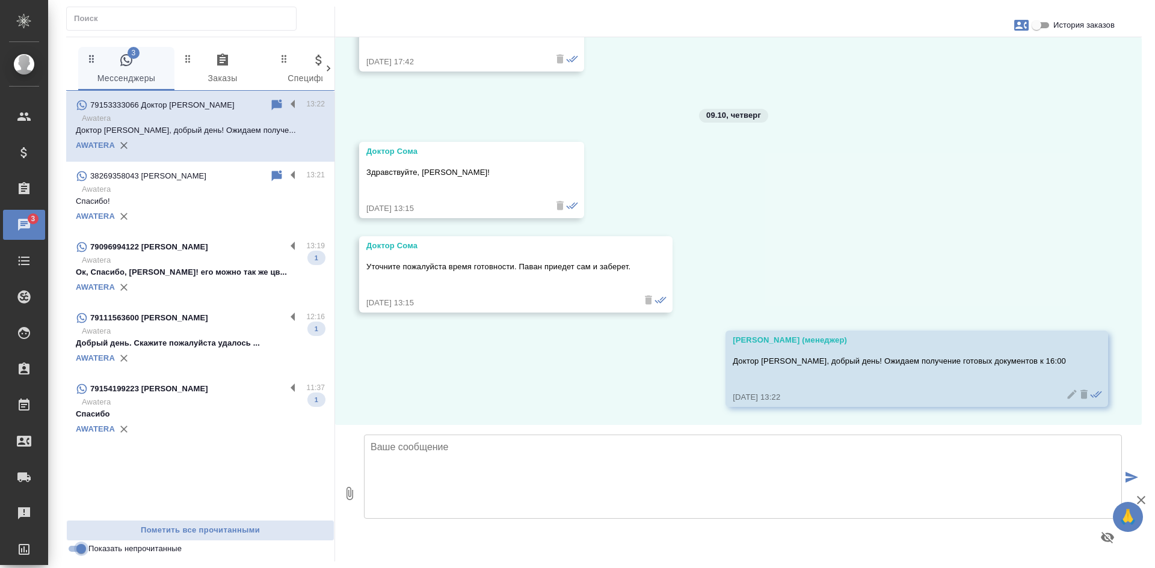
click at [79, 550] on input "Показать непрочитанные" at bounding box center [81, 549] width 43 height 14
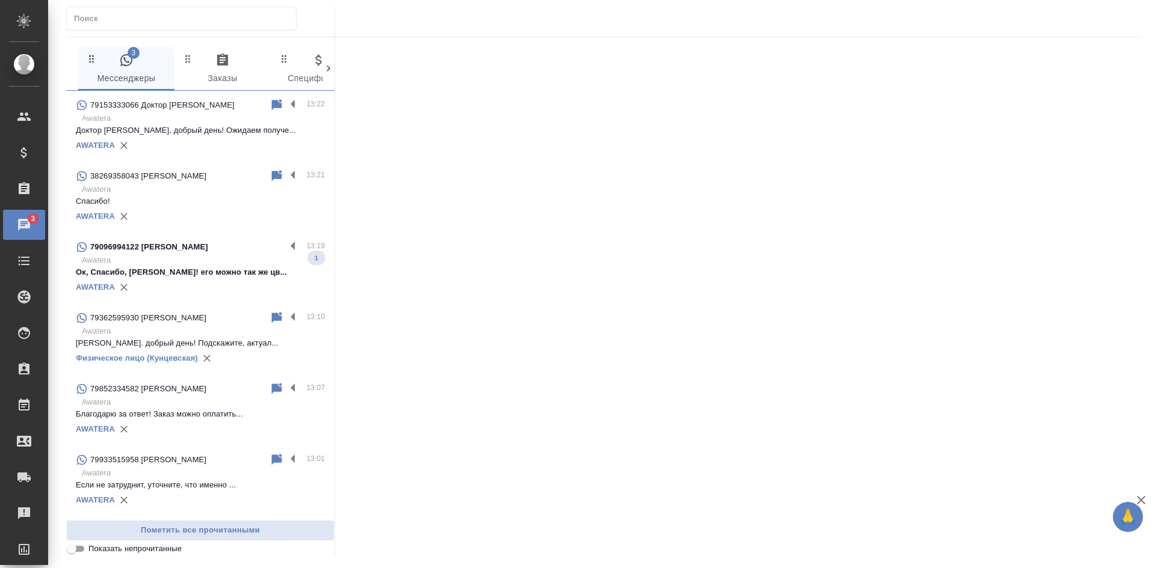
click at [79, 550] on input "Показать непрочитанные" at bounding box center [71, 549] width 43 height 14
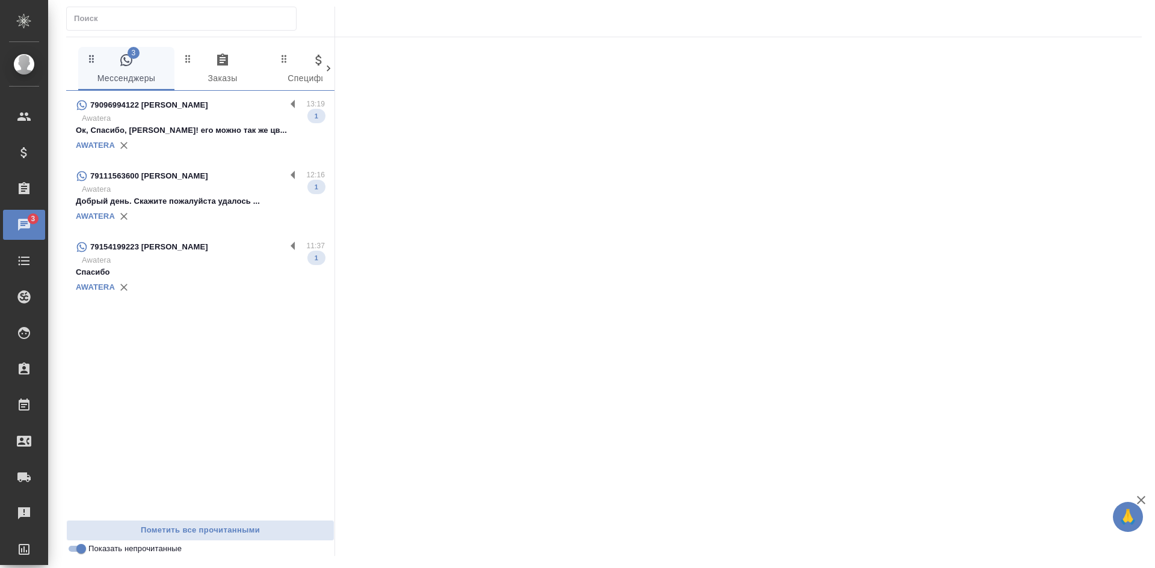
click at [195, 245] on div "79154199223 Bernard" at bounding box center [181, 247] width 210 height 14
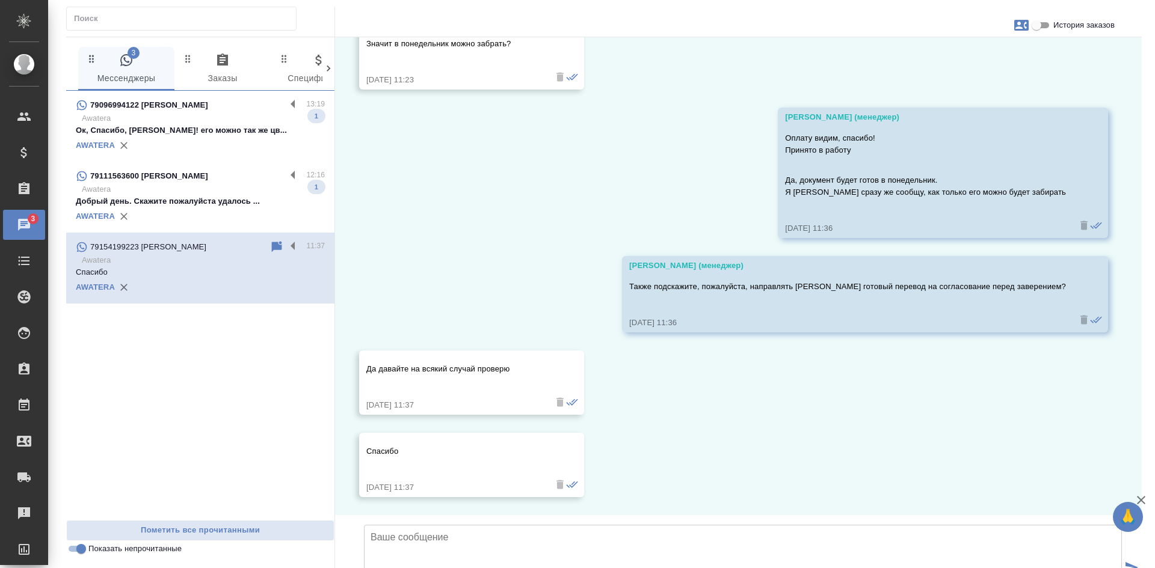
scroll to position [783, 0]
click at [78, 550] on input "Показать непрочитанные" at bounding box center [81, 549] width 43 height 14
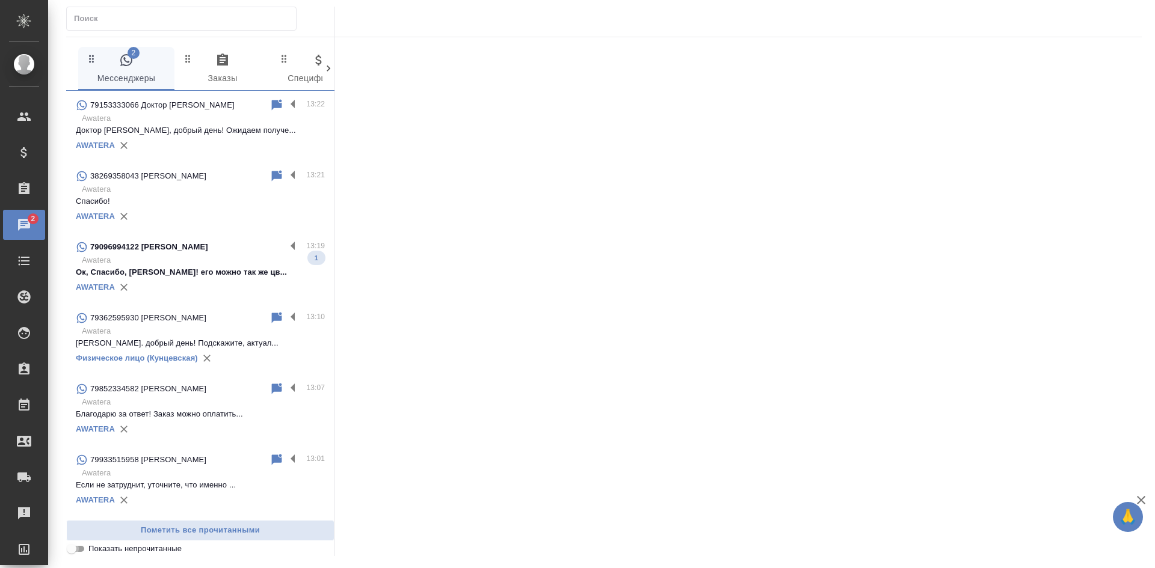
click at [78, 550] on input "Показать непрочитанные" at bounding box center [71, 549] width 43 height 14
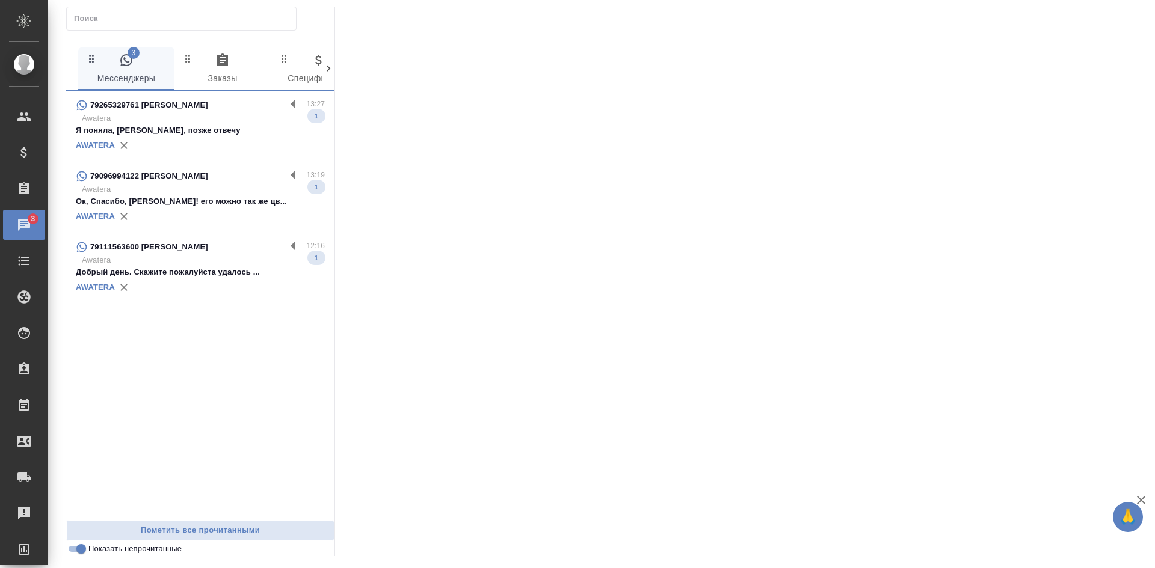
click at [183, 117] on p "Awatera" at bounding box center [203, 118] width 243 height 12
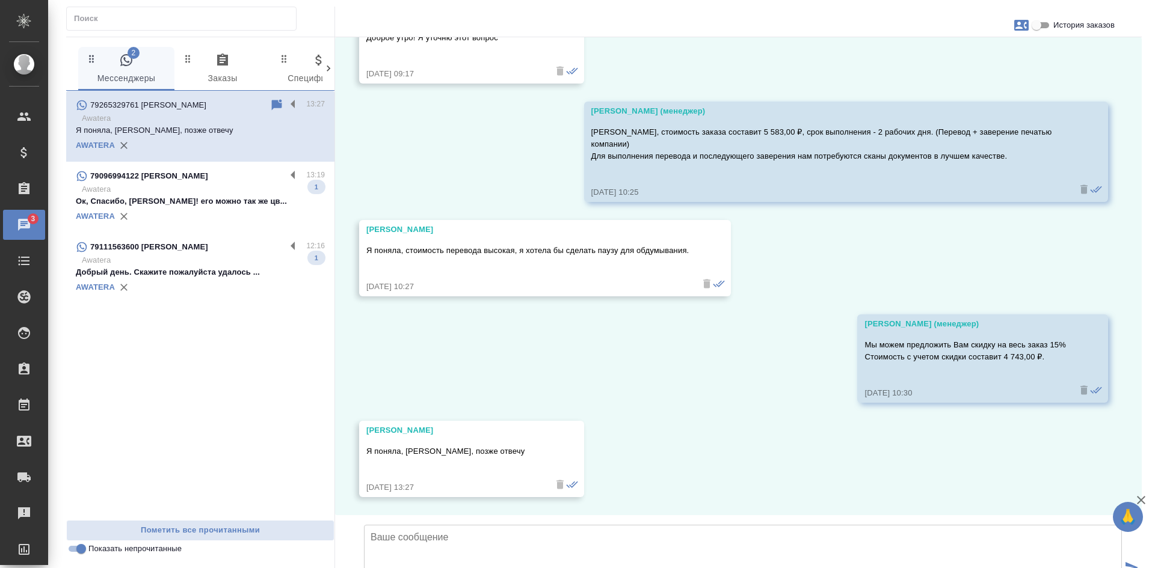
scroll to position [675, 0]
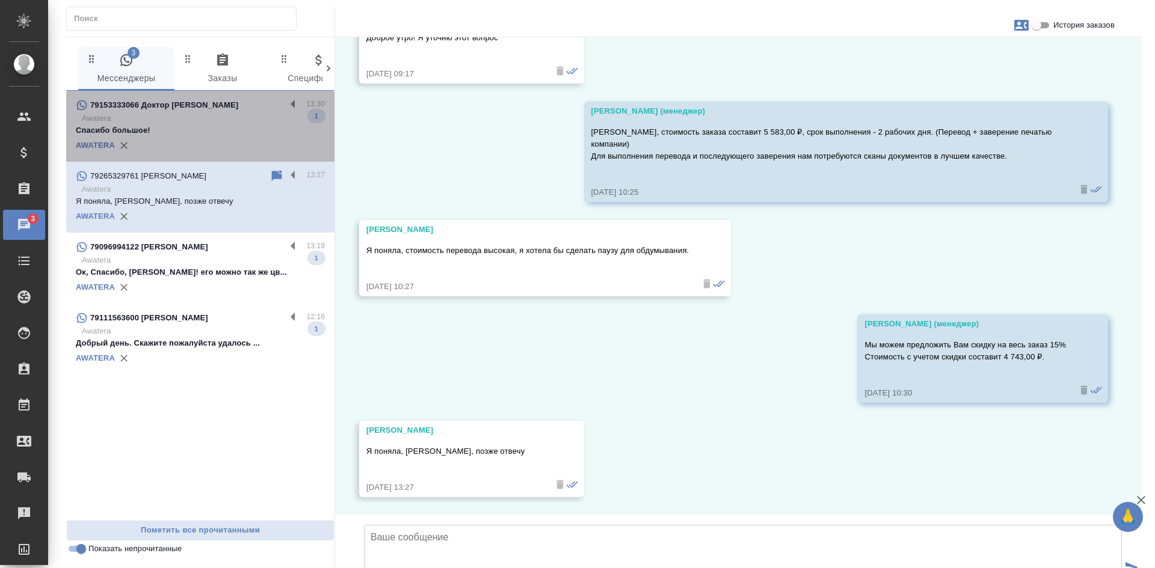
click at [228, 120] on p "Awatera" at bounding box center [203, 118] width 243 height 12
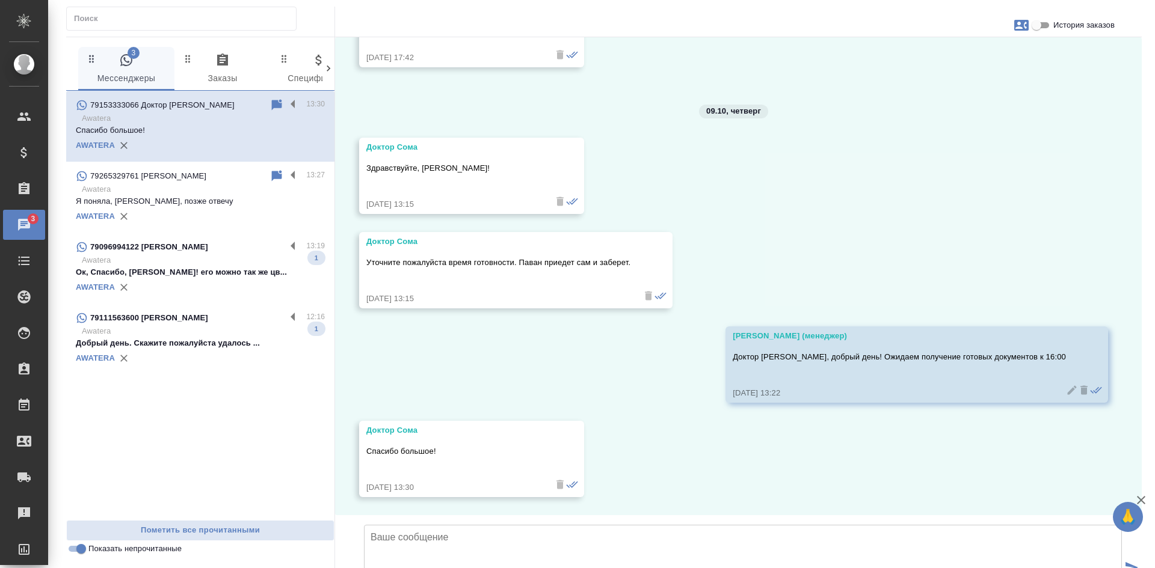
scroll to position [3187, 0]
click at [78, 550] on input "Показать непрочитанные" at bounding box center [81, 549] width 43 height 14
checkbox input "false"
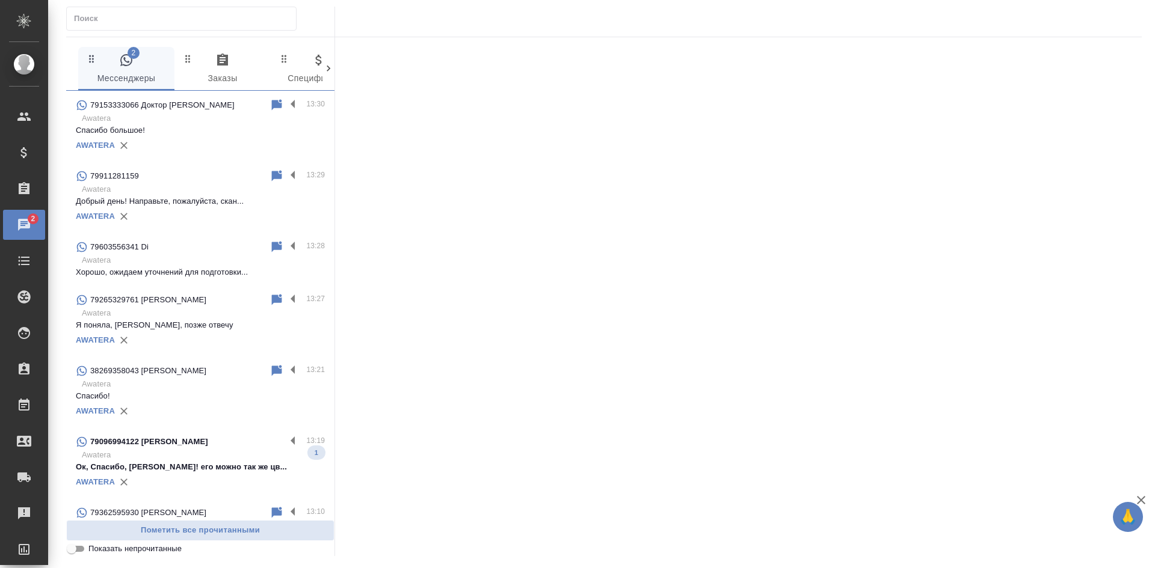
click at [185, 191] on p "Awatera" at bounding box center [203, 189] width 243 height 12
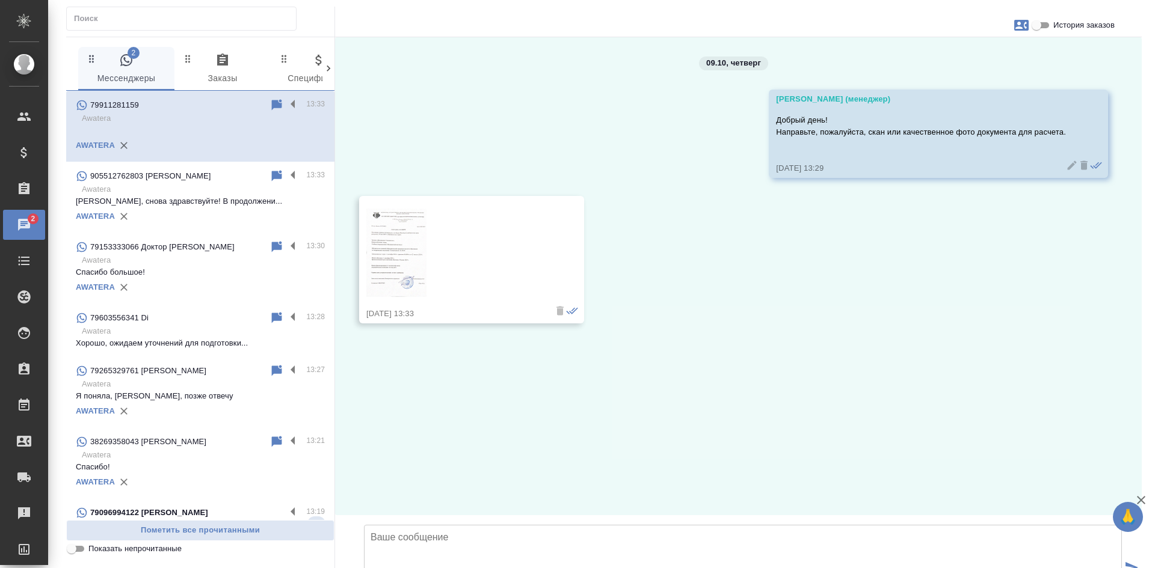
click at [407, 233] on img at bounding box center [396, 253] width 60 height 88
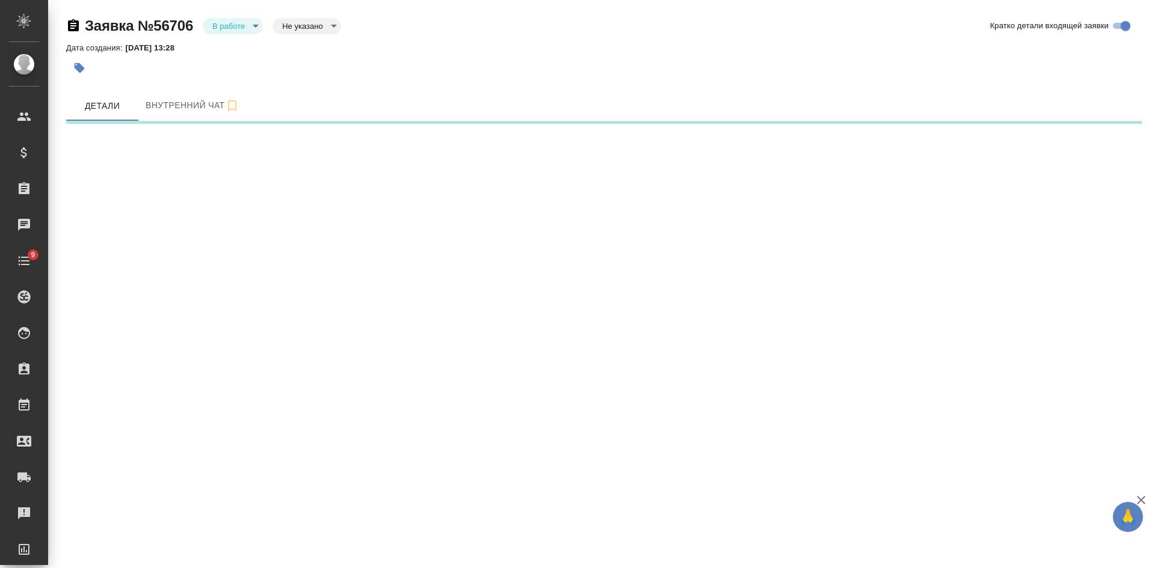
select select "RU"
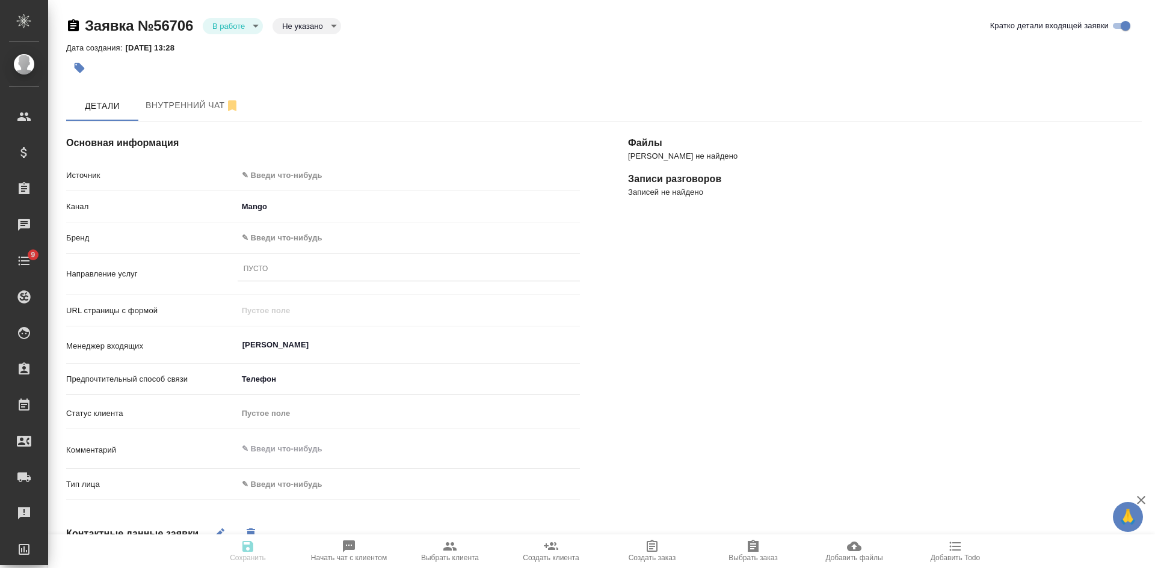
type textarea "x"
click at [298, 29] on body "🙏 .cls-1 fill:#fff; AWATERA [PERSON_NAME] Спецификации Заказы Чаты 9 Todo Проек…" at bounding box center [577, 284] width 1155 height 568
click at [297, 46] on button "Целевая" at bounding box center [301, 44] width 38 height 13
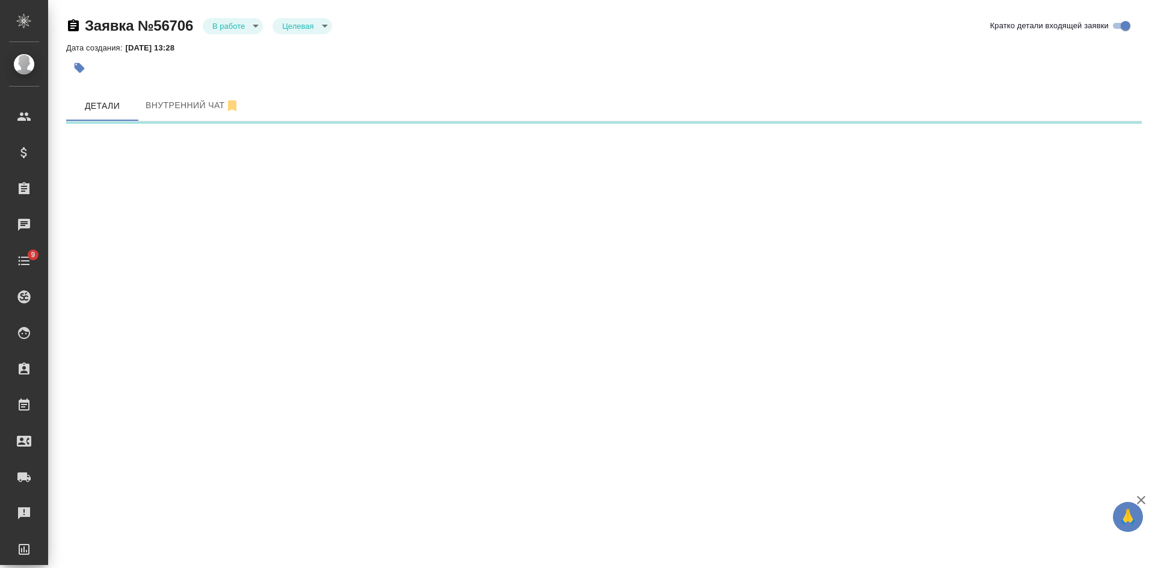
select select "RU"
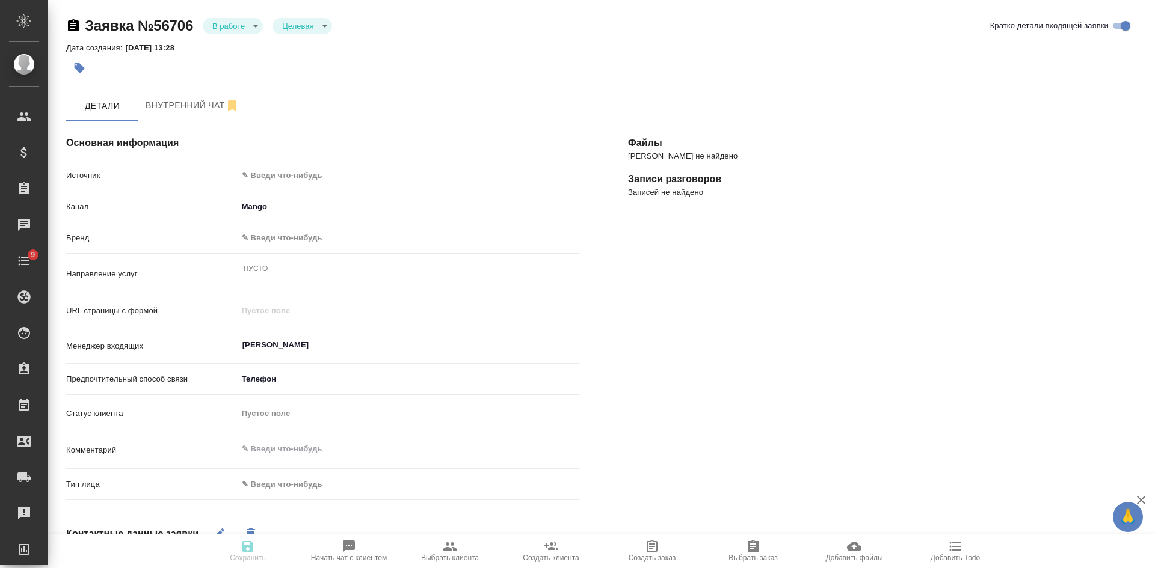
type textarea "x"
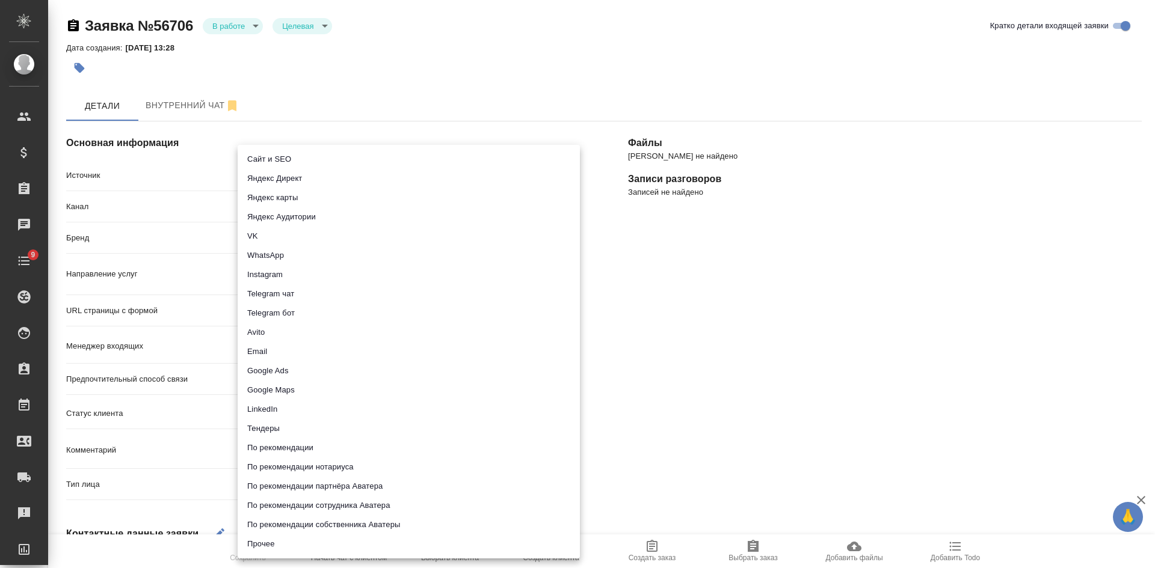
click at [262, 170] on body "🙏 .cls-1 fill:#fff; AWATERA [PERSON_NAME] Спецификации Заказы Чаты 9 Todo Проек…" at bounding box center [577, 284] width 1155 height 568
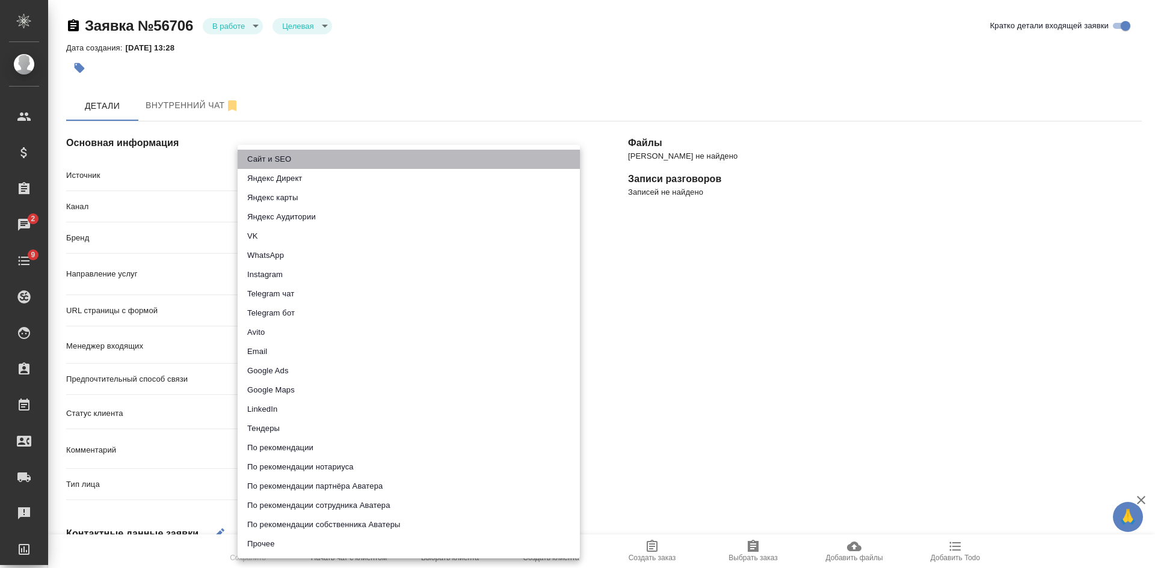
click at [263, 152] on li "Сайт и SEO" at bounding box center [409, 159] width 342 height 19
type input "seo"
type textarea "x"
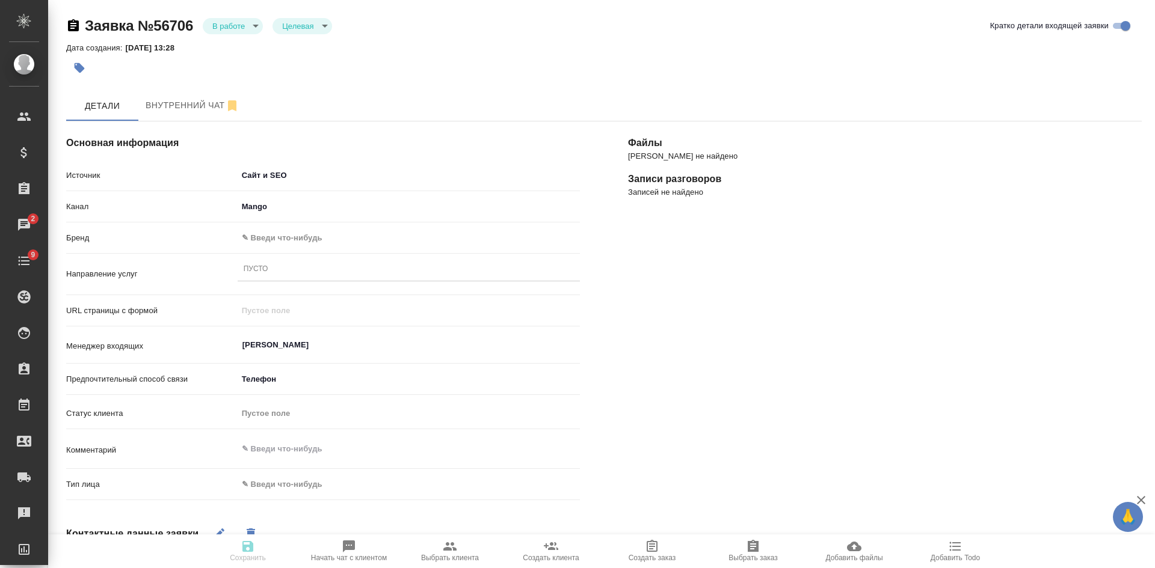
click at [284, 278] on div "Пусто" at bounding box center [409, 269] width 342 height 17
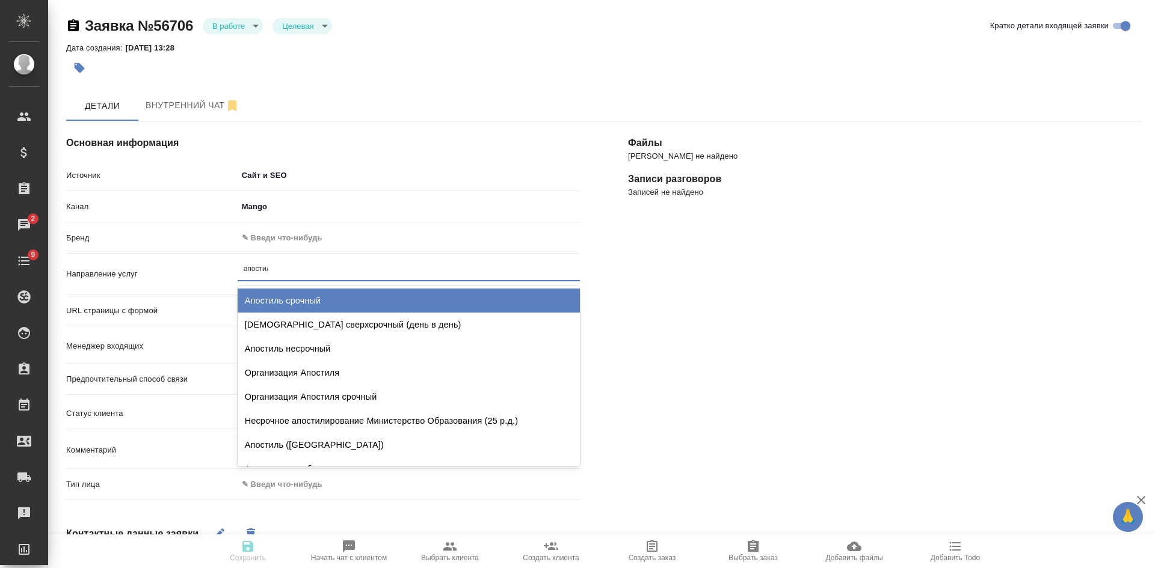
type input "апостиль"
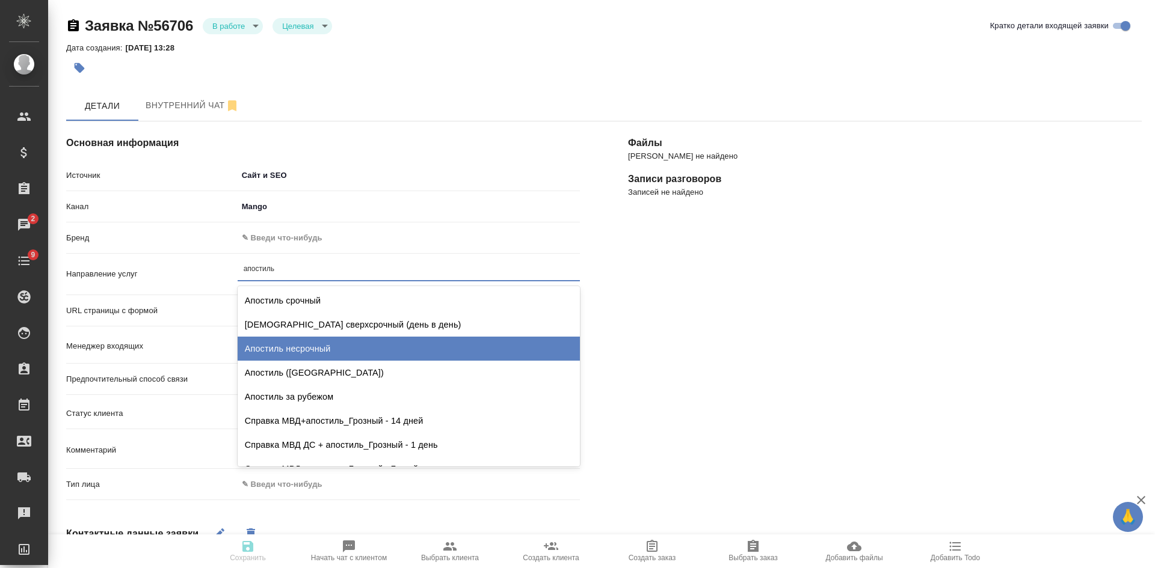
click at [273, 343] on div "Апостиль несрочный" at bounding box center [409, 349] width 342 height 24
type textarea "x"
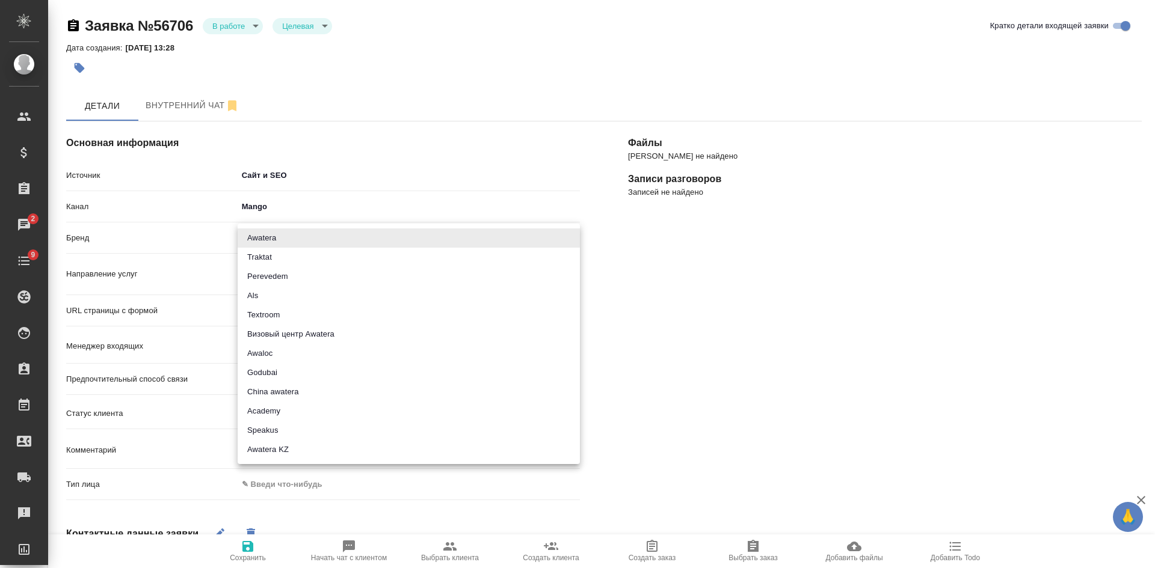
click at [267, 235] on body "🙏 .cls-1 fill:#fff; AWATERA Kasatkina Aleksandra Клиенты Спецификации Заказы 2 …" at bounding box center [577, 284] width 1155 height 568
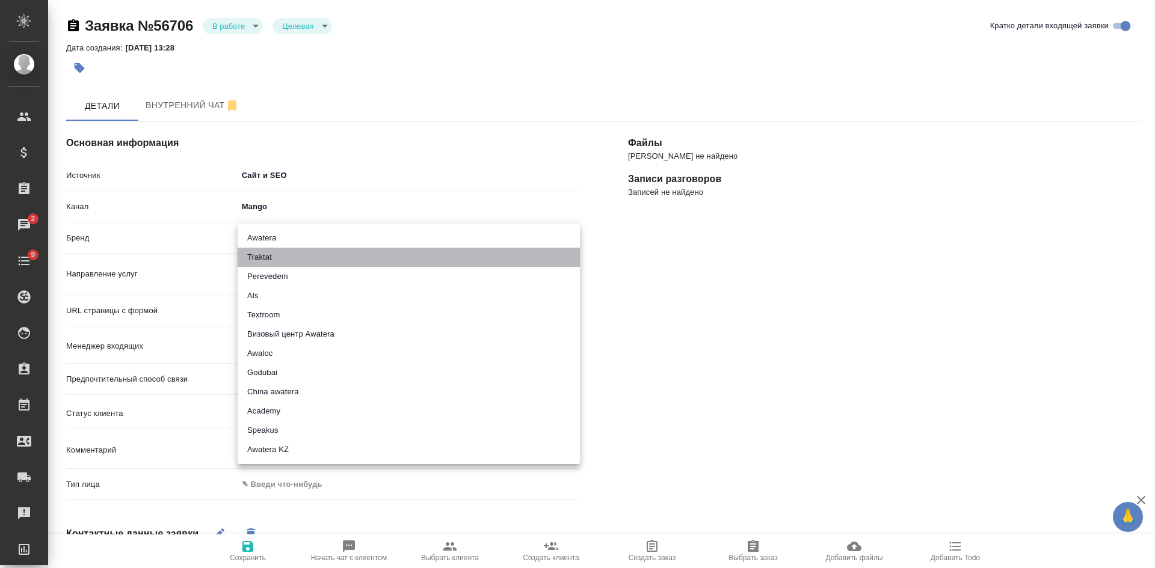
click at [275, 263] on li "Traktat" at bounding box center [409, 257] width 342 height 19
type input "traktat"
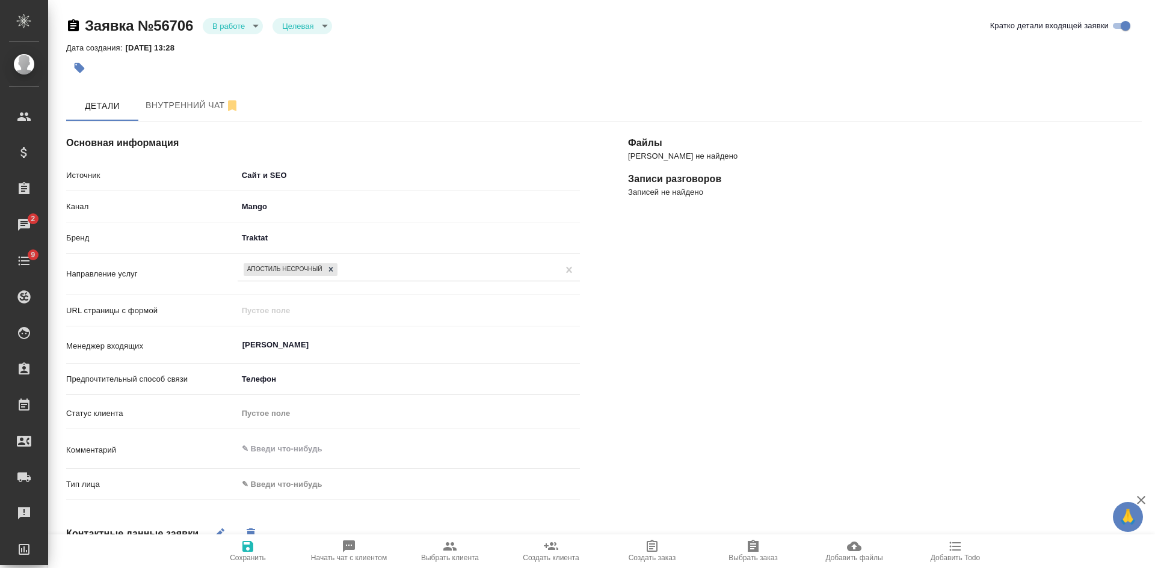
click at [276, 494] on body "🙏 .cls-1 fill:#fff; AWATERA Kasatkina Aleksandra Клиенты Спецификации Заказы 2 …" at bounding box center [577, 284] width 1155 height 568
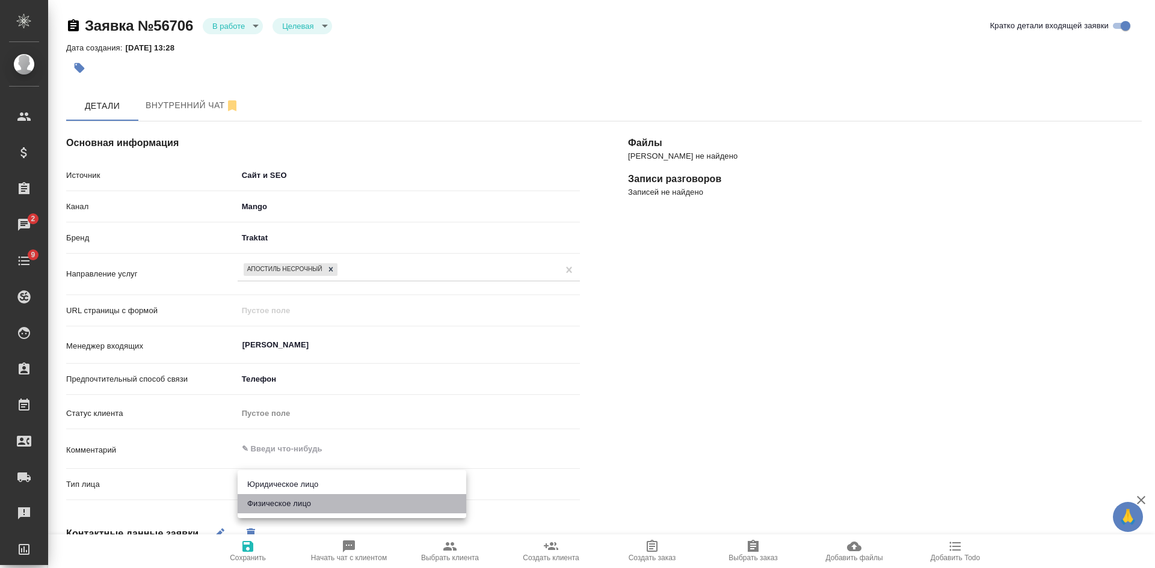
click at [271, 500] on li "Физическое лицо" at bounding box center [352, 503] width 229 height 19
type textarea "x"
type input "private"
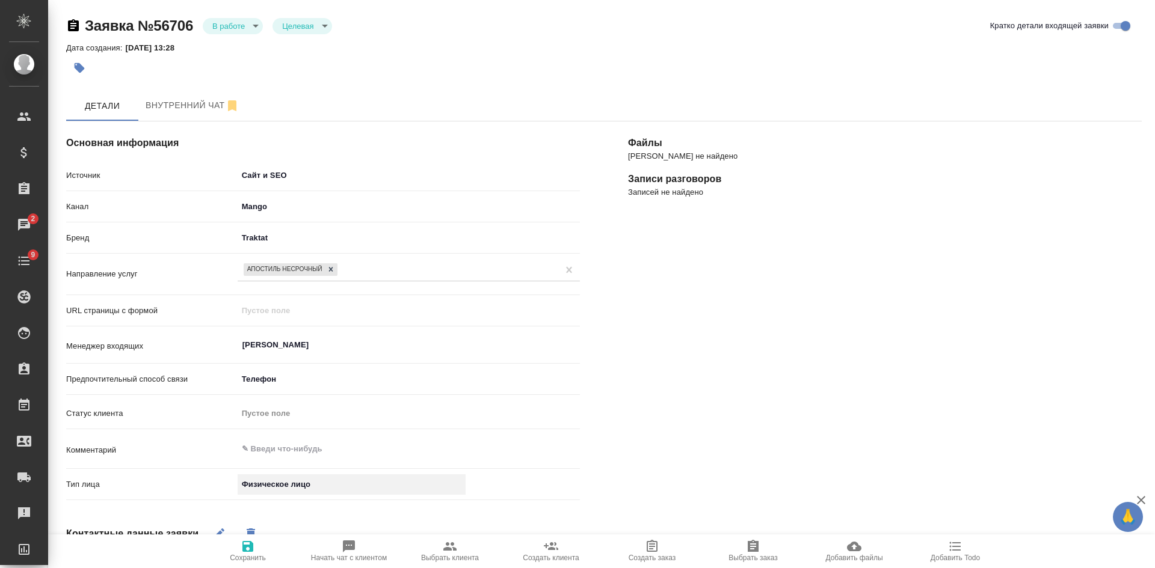
scroll to position [60, 0]
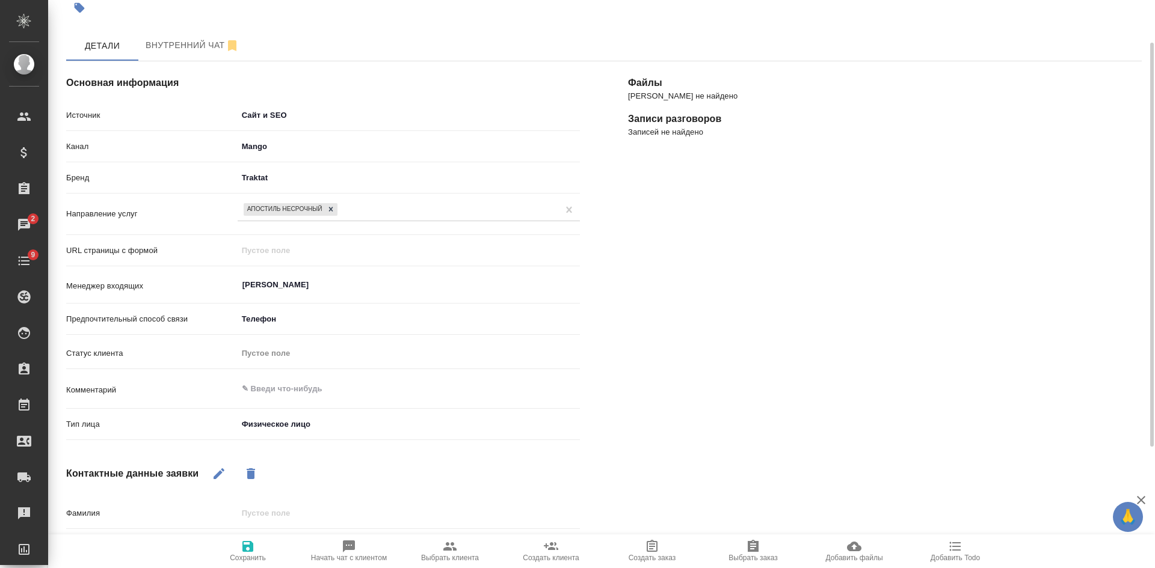
click at [263, 547] on span "Сохранить" at bounding box center [247, 550] width 87 height 23
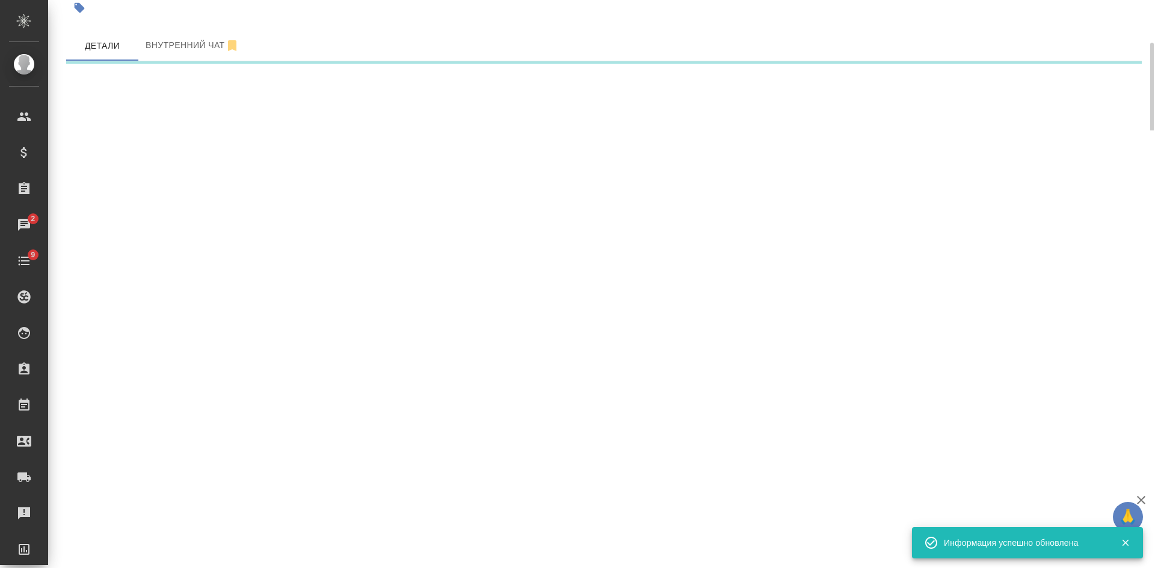
select select "RU"
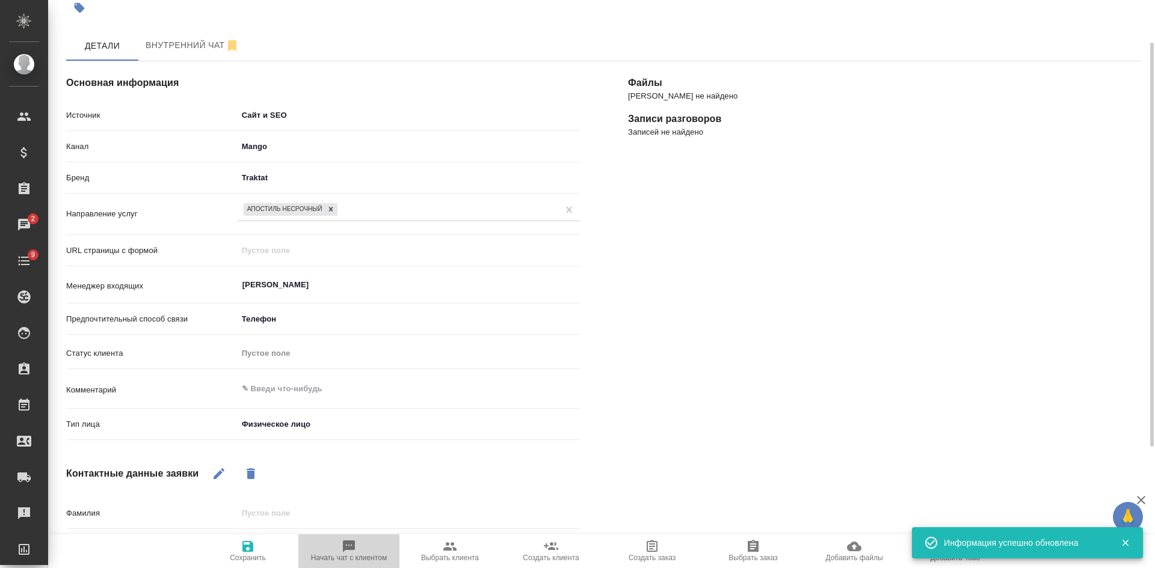
click at [348, 553] on icon "button" at bounding box center [349, 546] width 14 height 14
type textarea "x"
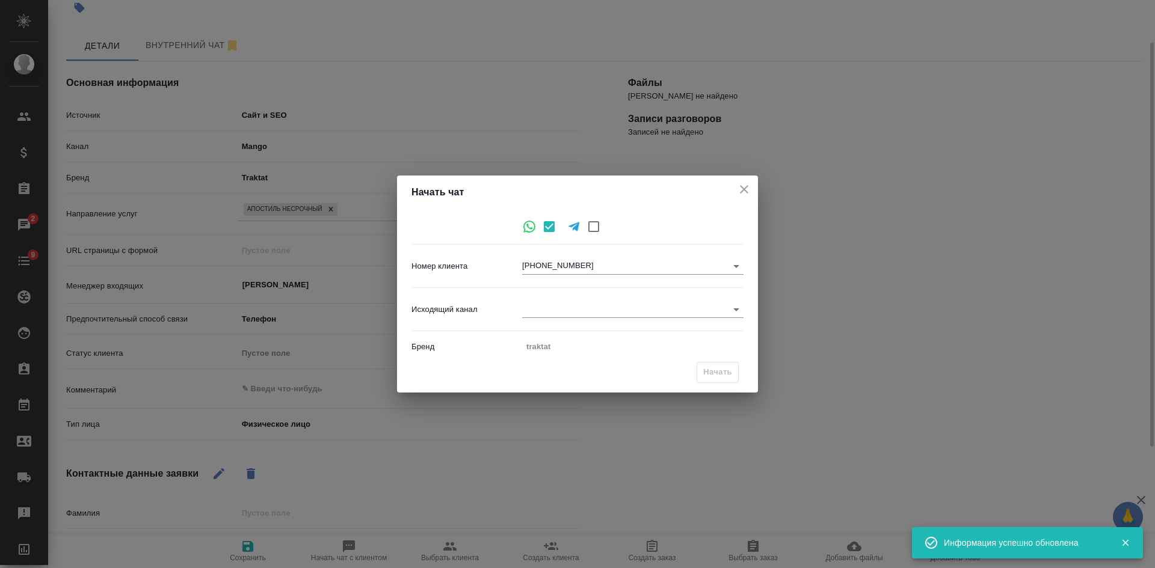
click at [536, 310] on body "🙏 .cls-1 fill:#fff; AWATERA Kasatkina Aleksandra Клиенты Спецификации Заказы 2 …" at bounding box center [577, 284] width 1155 height 568
click at [556, 311] on li "Awatera" at bounding box center [632, 309] width 221 height 19
type input "2"
click at [716, 373] on span "Начать" at bounding box center [717, 373] width 29 height 14
type textarea "x"
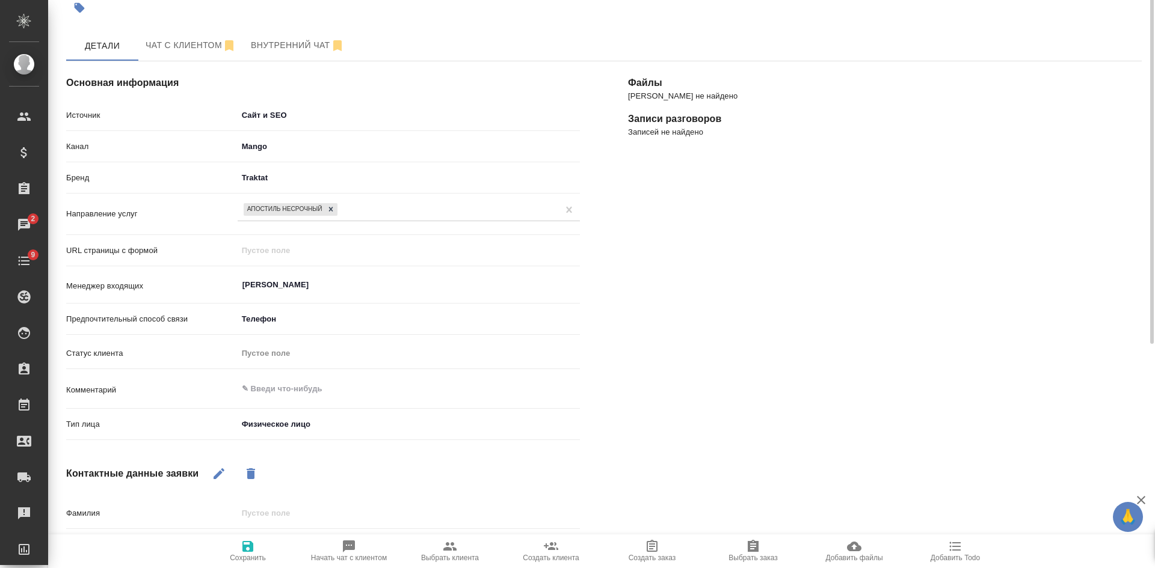
scroll to position [0, 0]
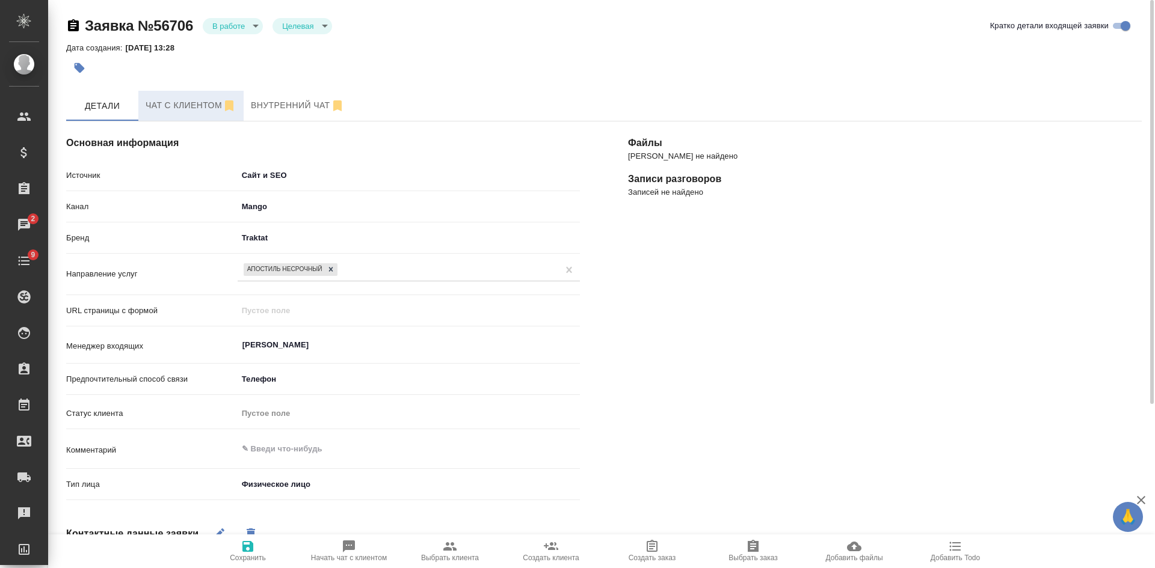
click at [163, 108] on span "Чат с клиентом" at bounding box center [191, 105] width 91 height 15
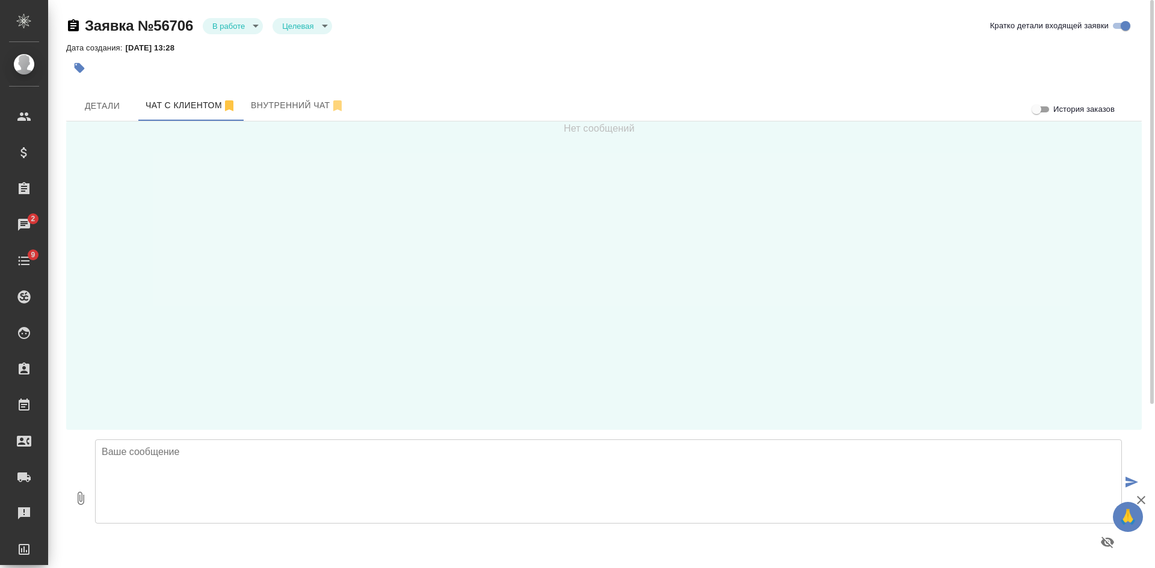
click at [261, 499] on textarea at bounding box center [608, 482] width 1027 height 84
drag, startPoint x: 402, startPoint y: 465, endPoint x: 345, endPoint y: 465, distance: 56.5
click at [345, 465] on textarea "Добрый день! Направьте, пожалуйста, скан или качественное фото в этот чат." at bounding box center [608, 482] width 1027 height 84
click at [340, 460] on textarea "Добрый день! Направьте, пожалуйста, скан или качественное фото для расчета." at bounding box center [608, 482] width 1027 height 84
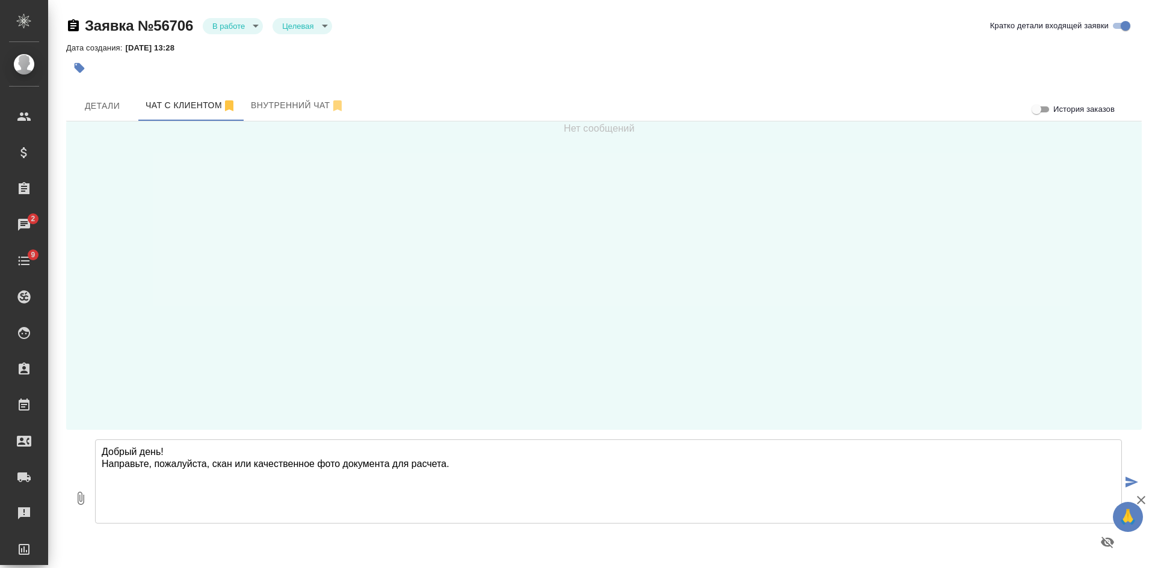
type textarea "Добрый день! Направьте, пожалуйста, скан или качественное фото документа для ра…"
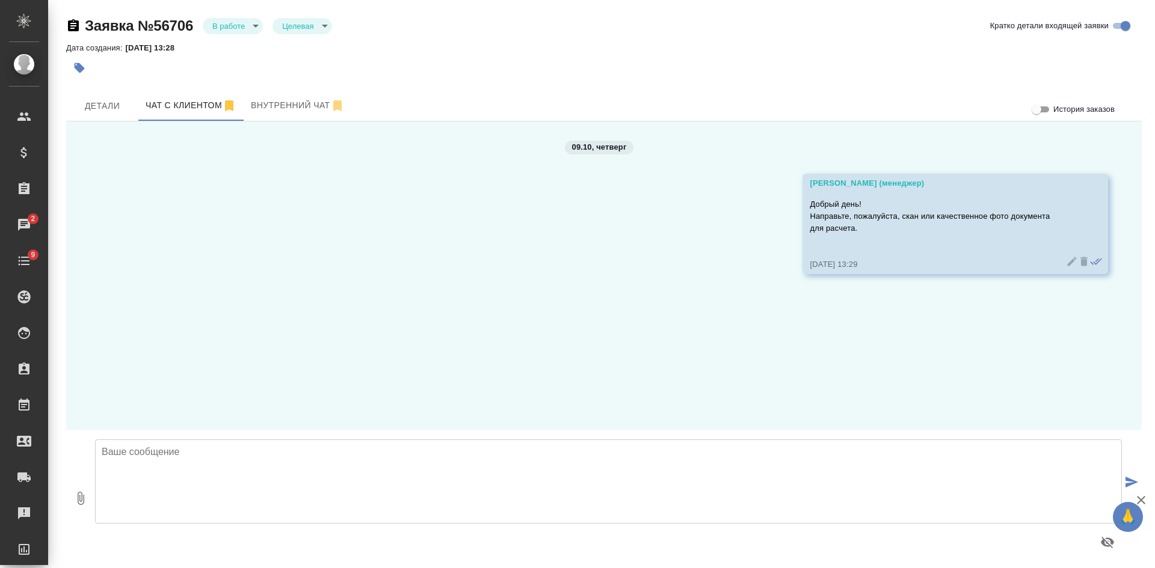
click at [1066, 260] on icon at bounding box center [1072, 262] width 12 height 12
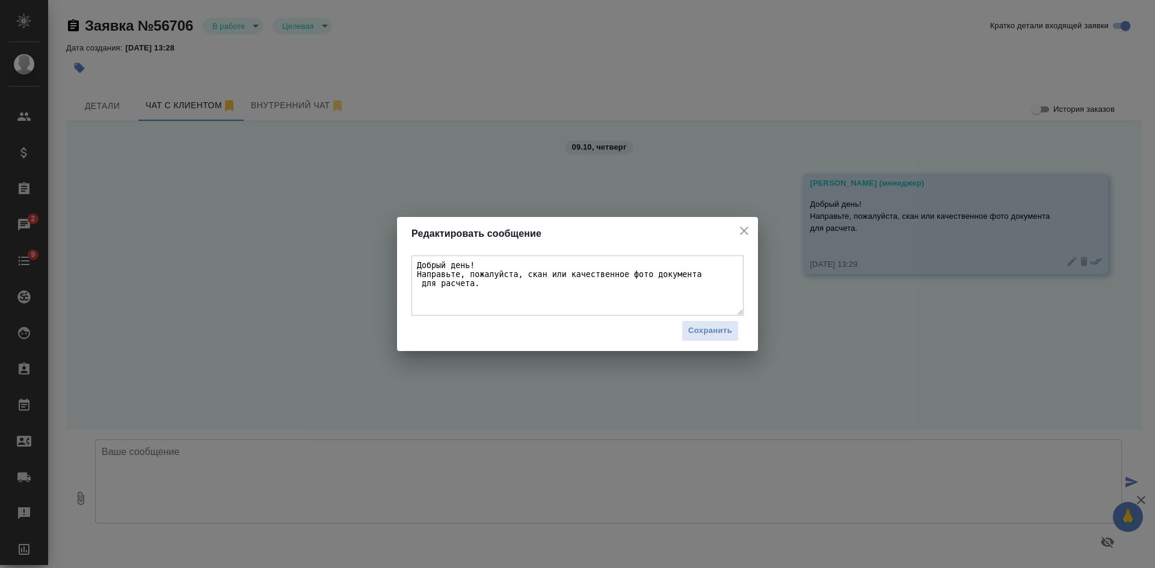
click at [419, 289] on textarea "Добрый день! Направьте, пожалуйста, скан или качественное фото документа для ра…" at bounding box center [577, 286] width 332 height 60
type textarea "Добрый день! Направьте, пожалуйста, скан или качественное фото документа для ра…"
click at [703, 333] on span "Сохранить" at bounding box center [710, 331] width 44 height 14
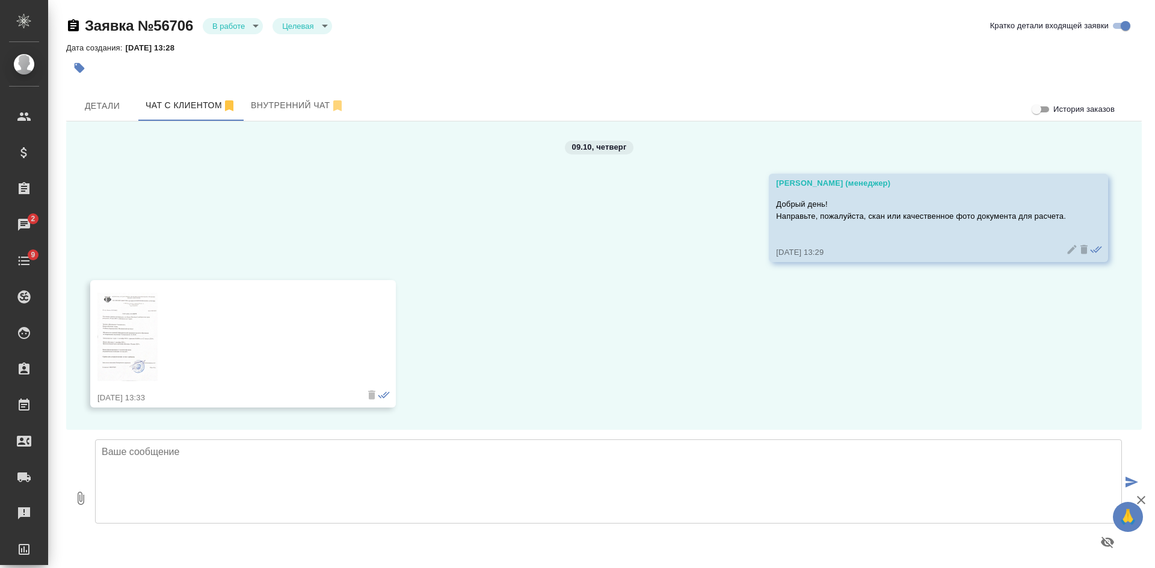
click at [132, 343] on img at bounding box center [127, 337] width 60 height 88
click at [142, 319] on img at bounding box center [127, 337] width 60 height 88
click at [99, 103] on span "Детали" at bounding box center [102, 106] width 58 height 15
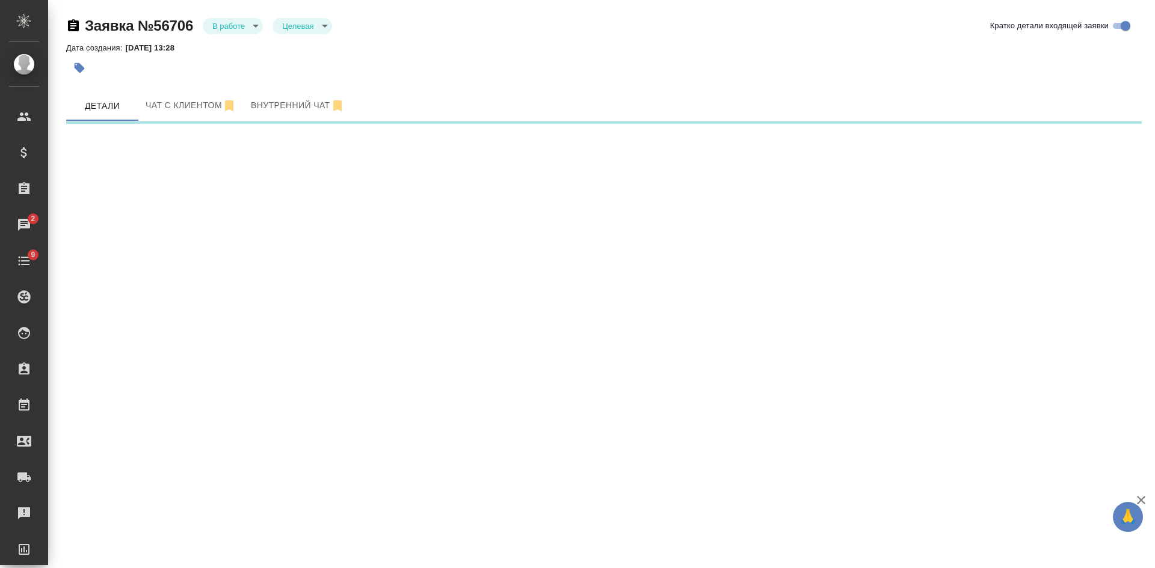
select select "RU"
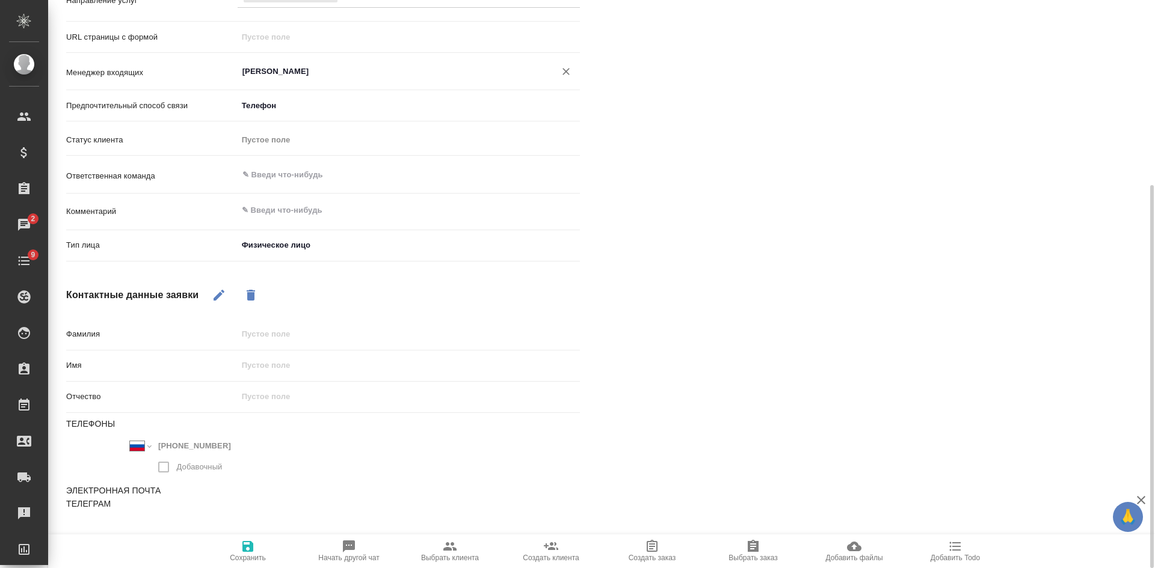
scroll to position [283, 0]
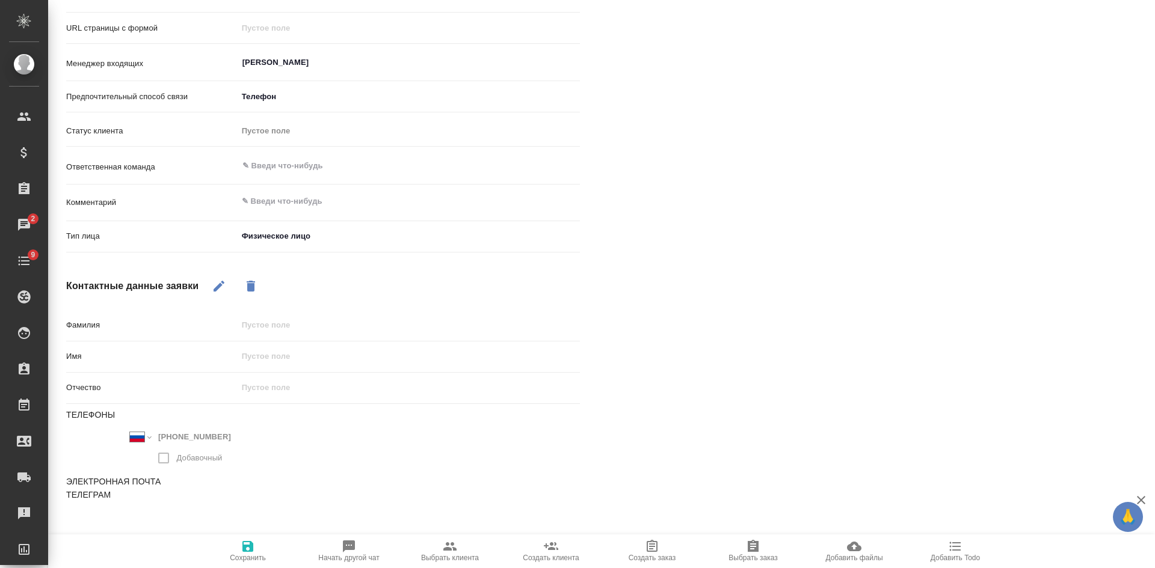
click at [467, 550] on span "Выбрать клиента" at bounding box center [450, 550] width 87 height 23
type textarea "x"
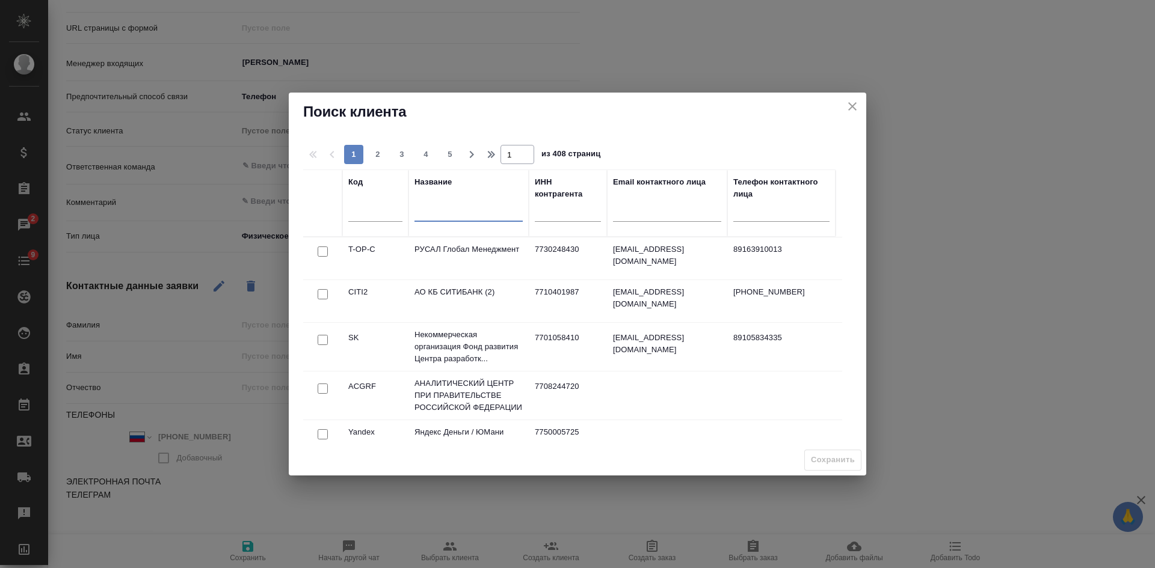
click at [421, 213] on input "text" at bounding box center [468, 213] width 108 height 15
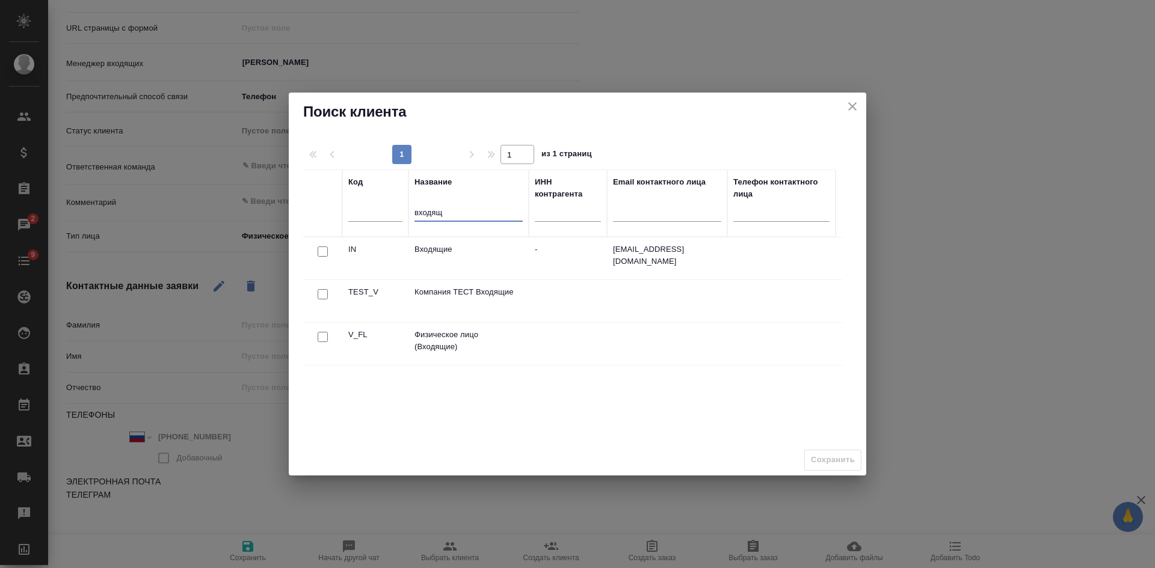
type input "входящ"
click at [325, 337] on input "checkbox" at bounding box center [323, 337] width 10 height 10
checkbox input "true"
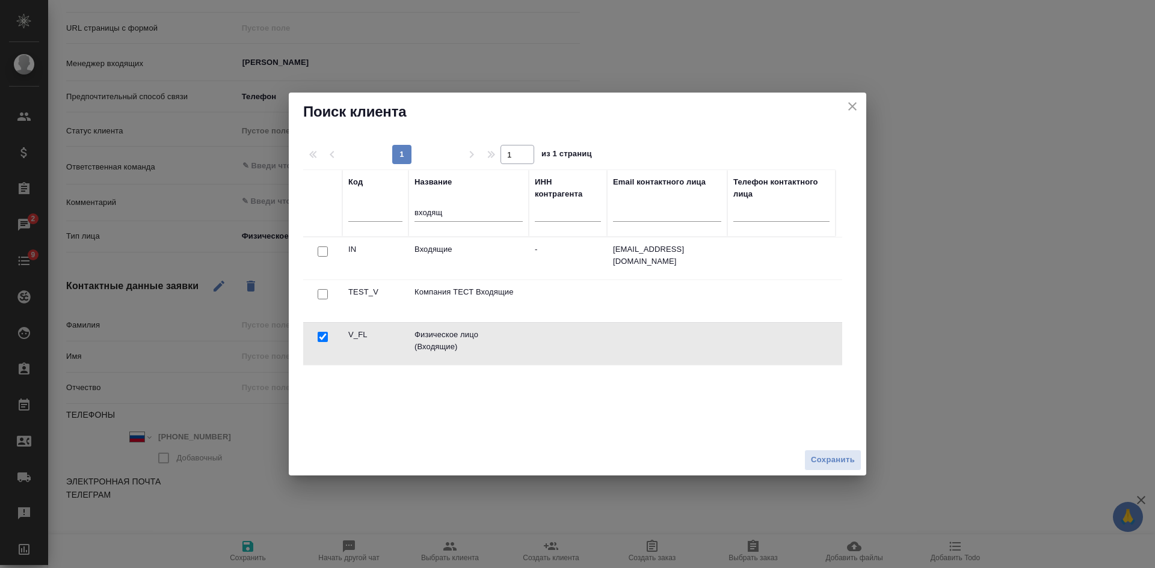
click at [831, 455] on span "Сохранить" at bounding box center [833, 460] width 44 height 14
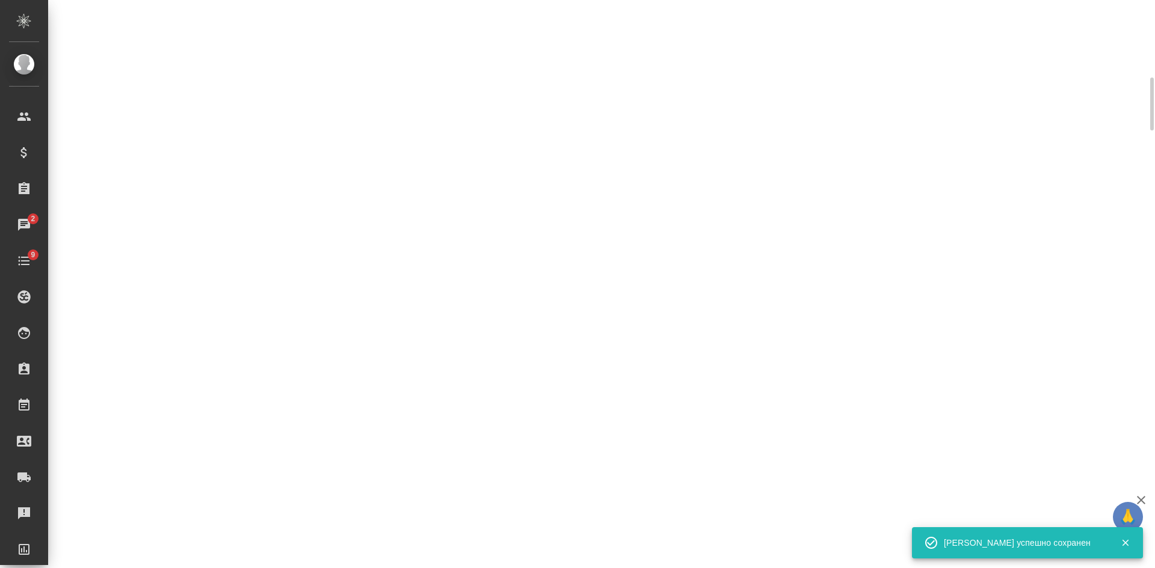
select select "RU"
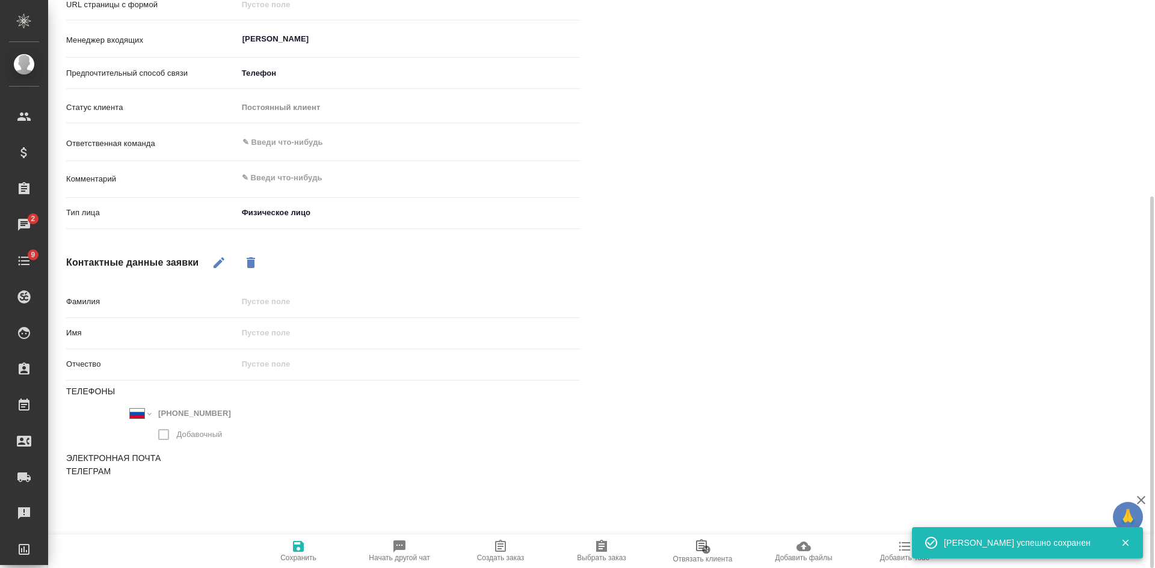
scroll to position [306, 0]
click at [506, 550] on icon "button" at bounding box center [500, 546] width 14 height 14
type textarea "x"
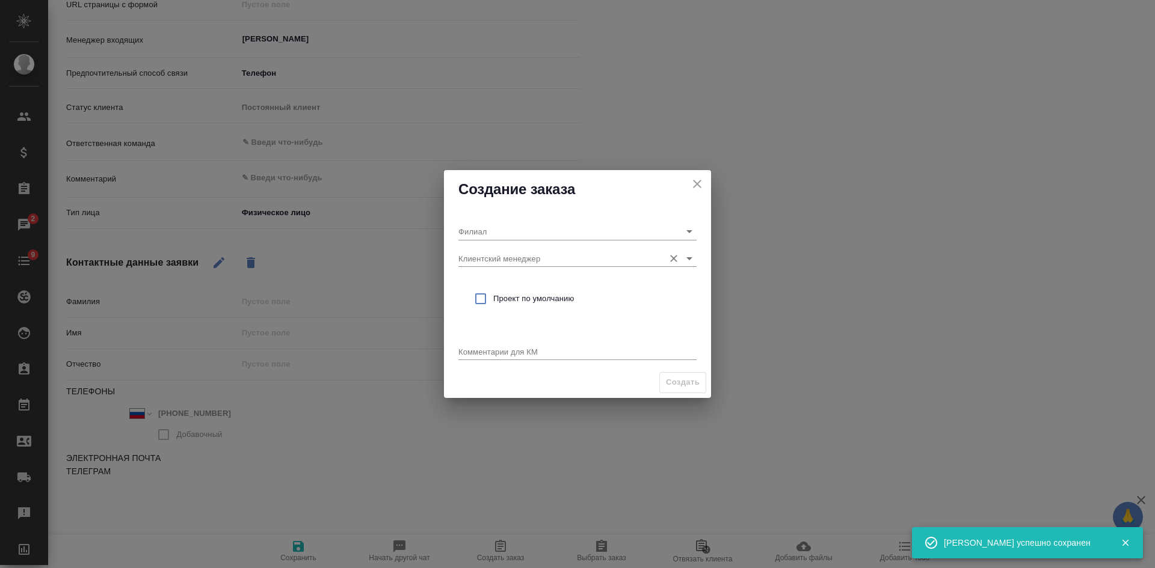
click at [483, 259] on input "Клиентский менеджер" at bounding box center [558, 258] width 200 height 16
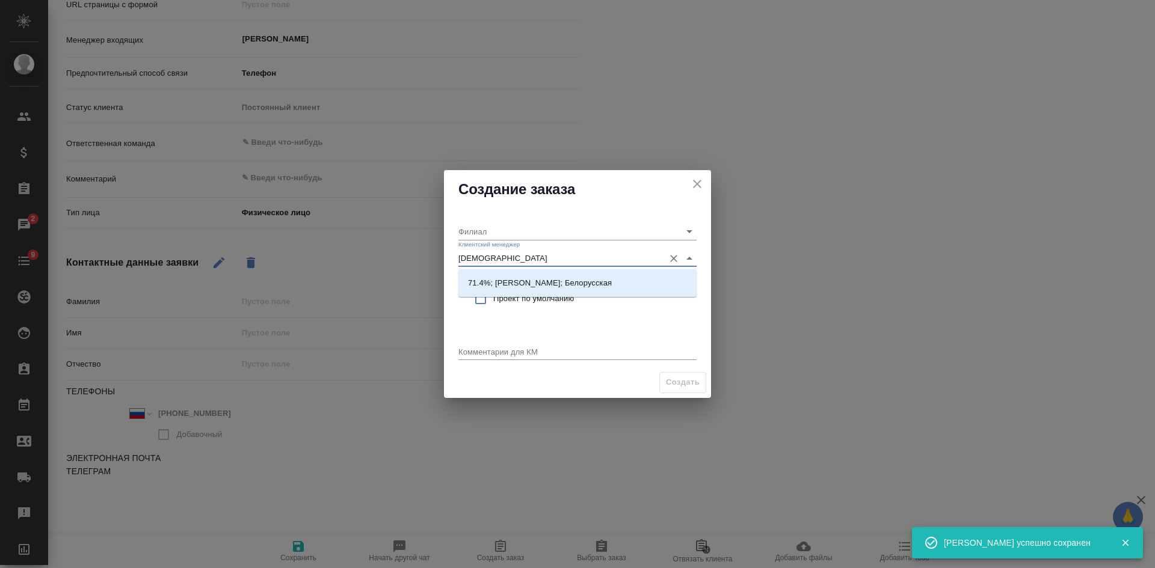
type input "бого"
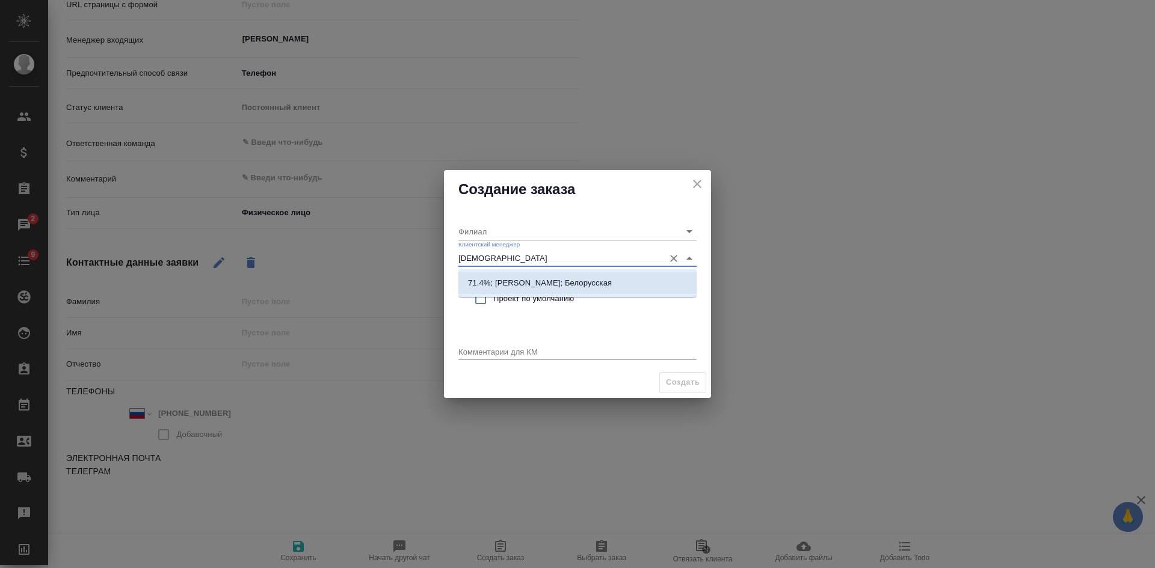
click at [547, 280] on p "71.4%; Богомолова Анастасия; Белорусская" at bounding box center [540, 283] width 144 height 12
type input "Белорусская"
type input "71.4%; Богомолова Анастасия; Белорусская"
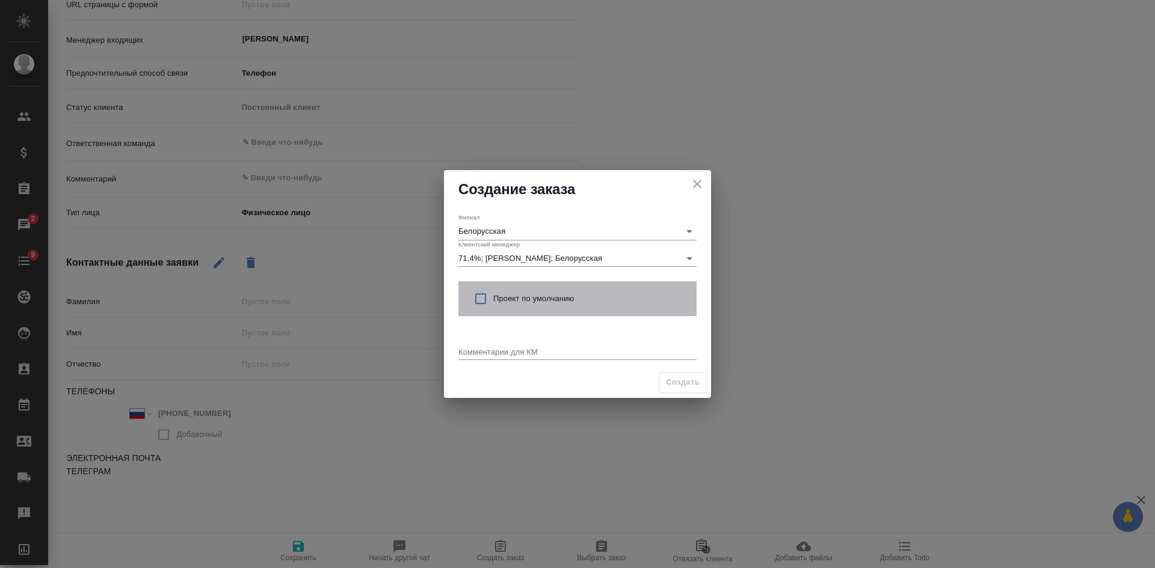
click at [513, 298] on span "Проект по умолчанию" at bounding box center [590, 299] width 194 height 12
checkbox input "true"
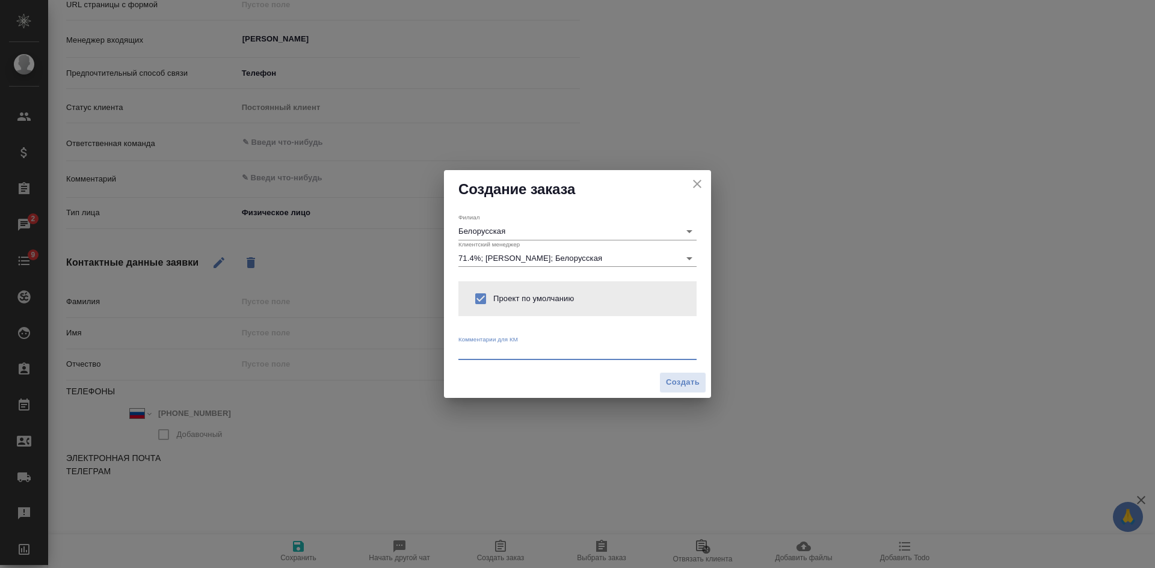
click at [481, 351] on textarea at bounding box center [577, 351] width 238 height 9
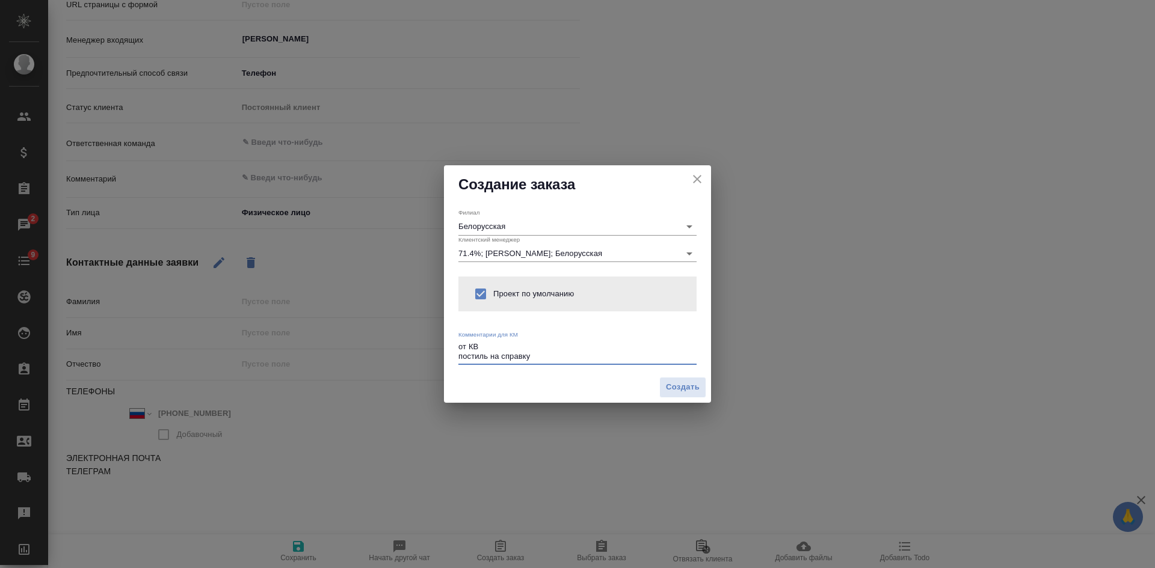
click at [459, 357] on textarea "от КВ постиль на справку" at bounding box center [577, 351] width 238 height 19
type textarea "от КВ апостиль на справку"
click at [687, 396] on button "Создать" at bounding box center [682, 387] width 47 height 21
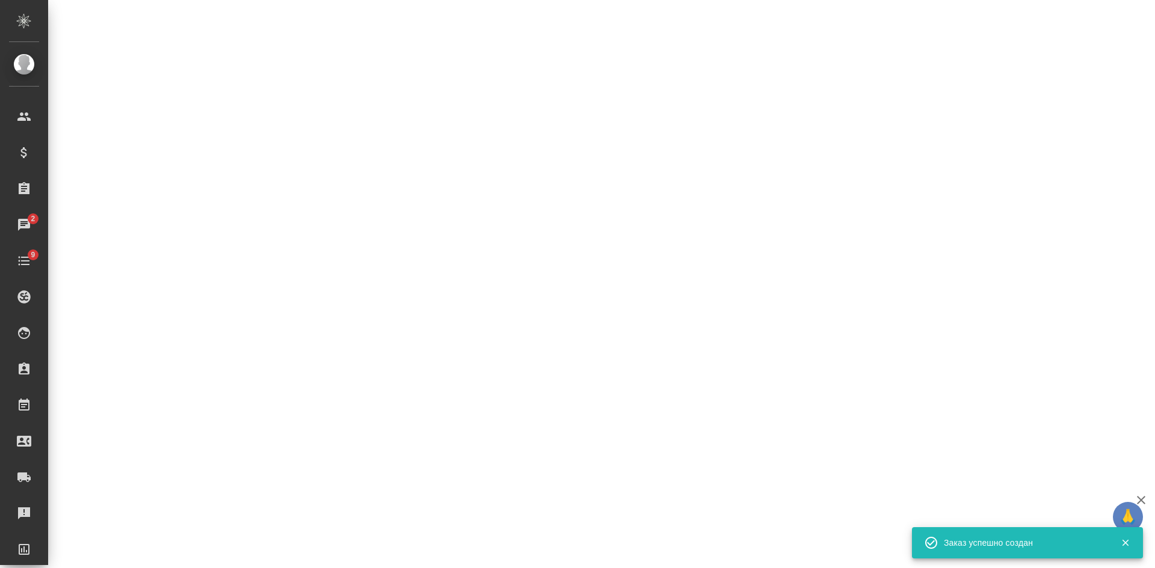
select select "RU"
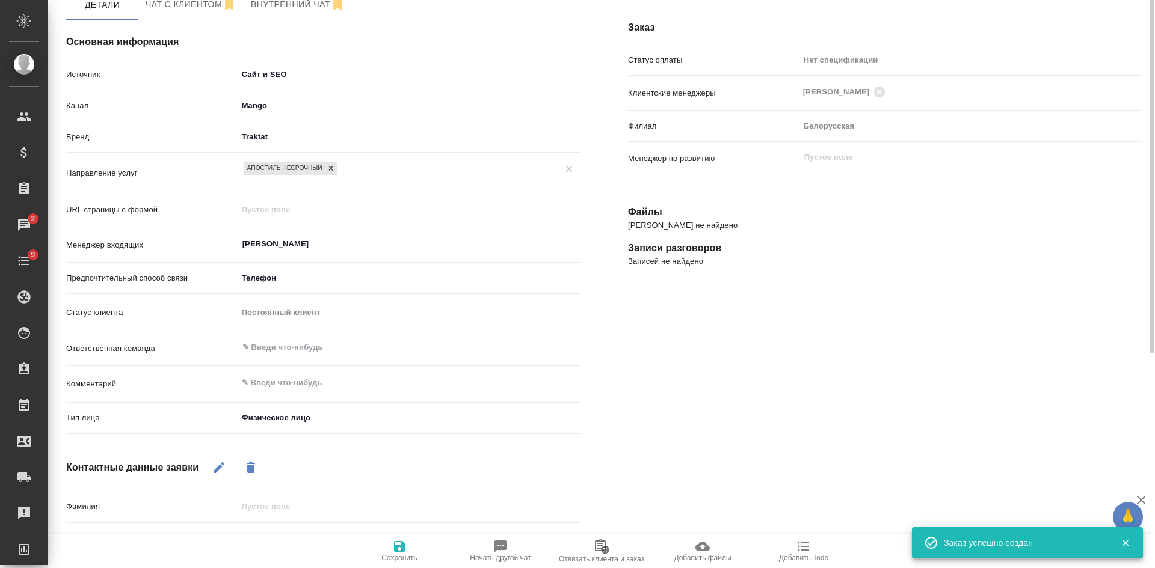
scroll to position [0, 0]
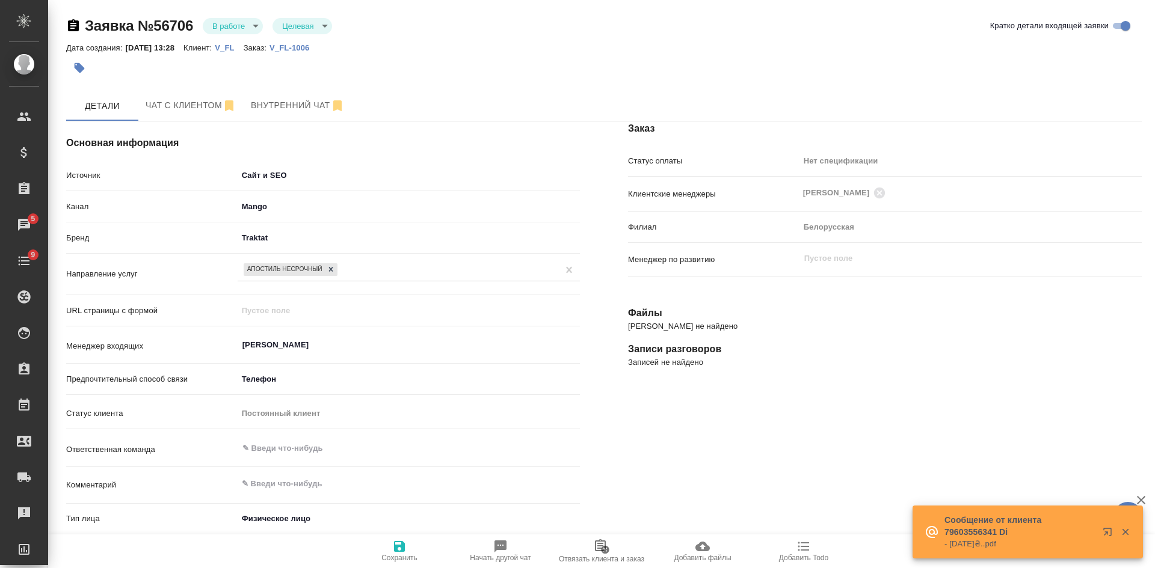
type textarea "x"
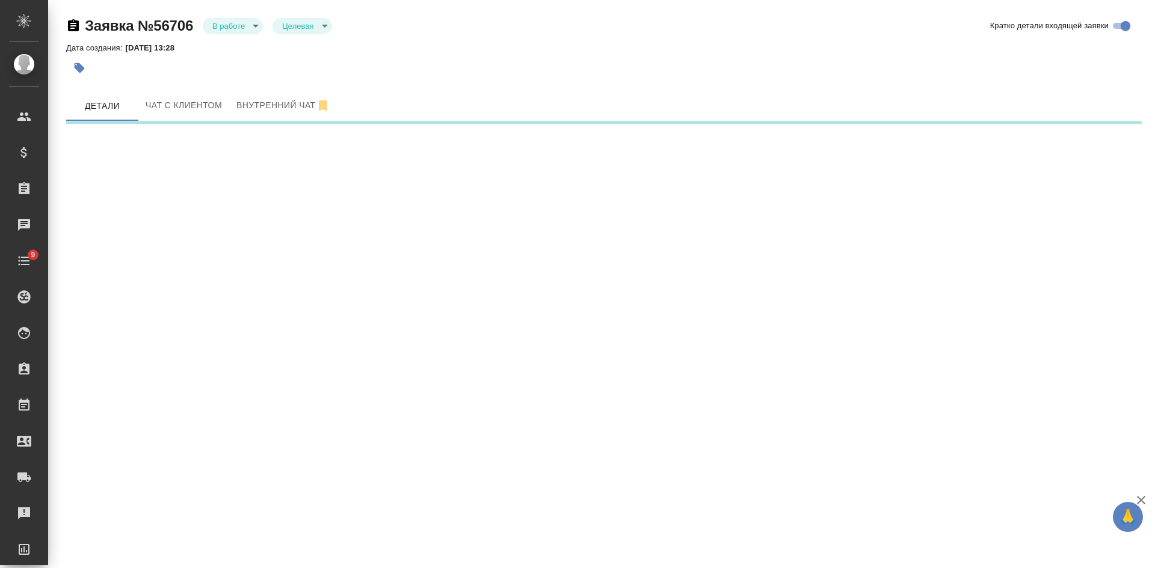
select select "RU"
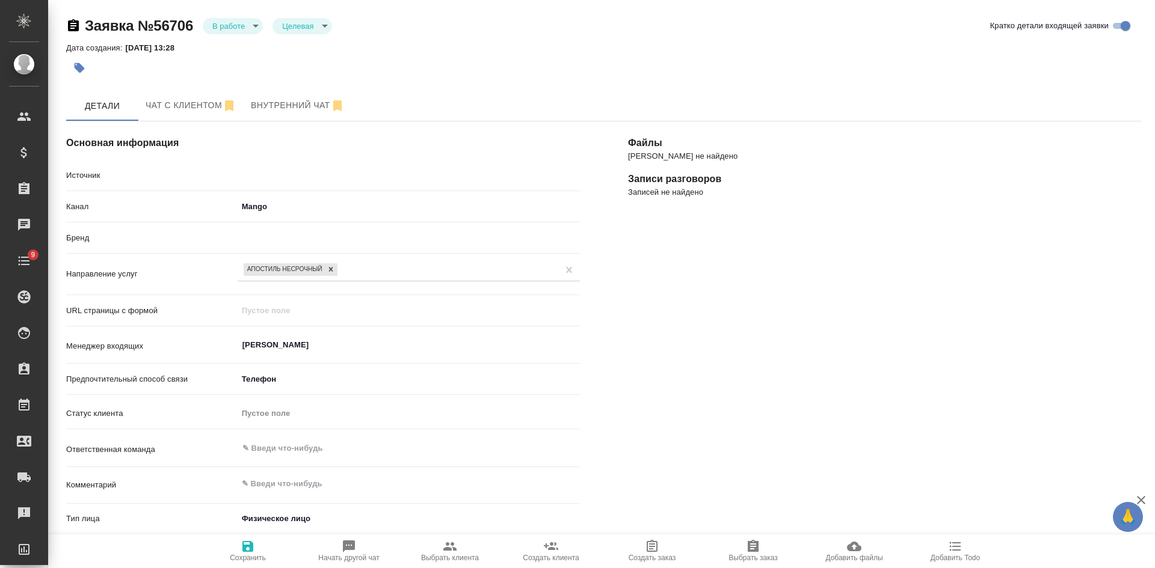
type textarea "x"
click at [189, 109] on span "Чат с клиентом" at bounding box center [191, 105] width 91 height 15
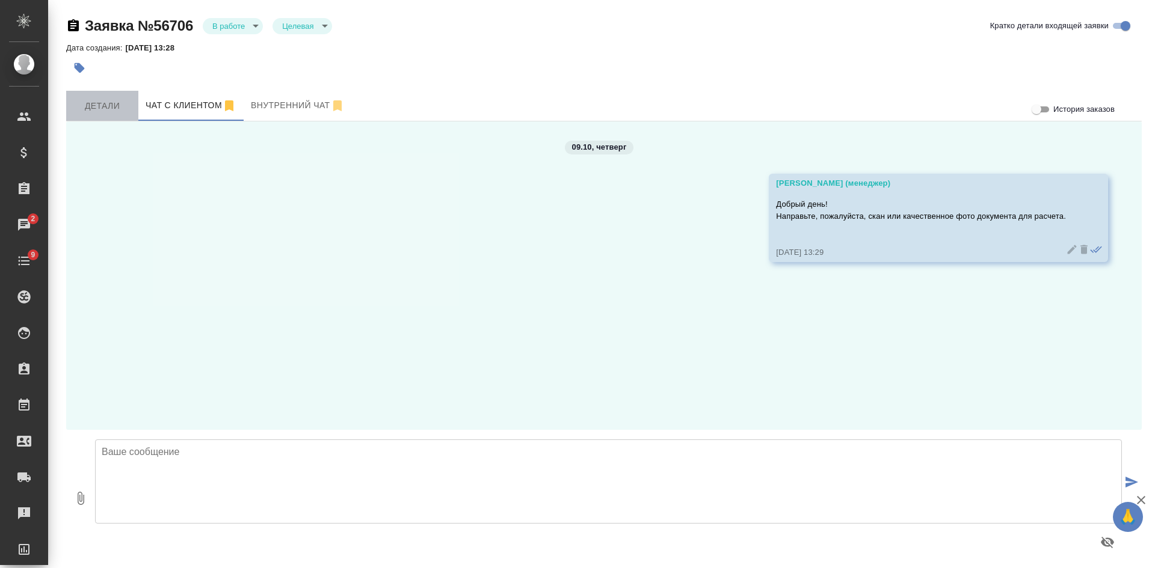
click at [85, 109] on span "Детали" at bounding box center [102, 106] width 58 height 15
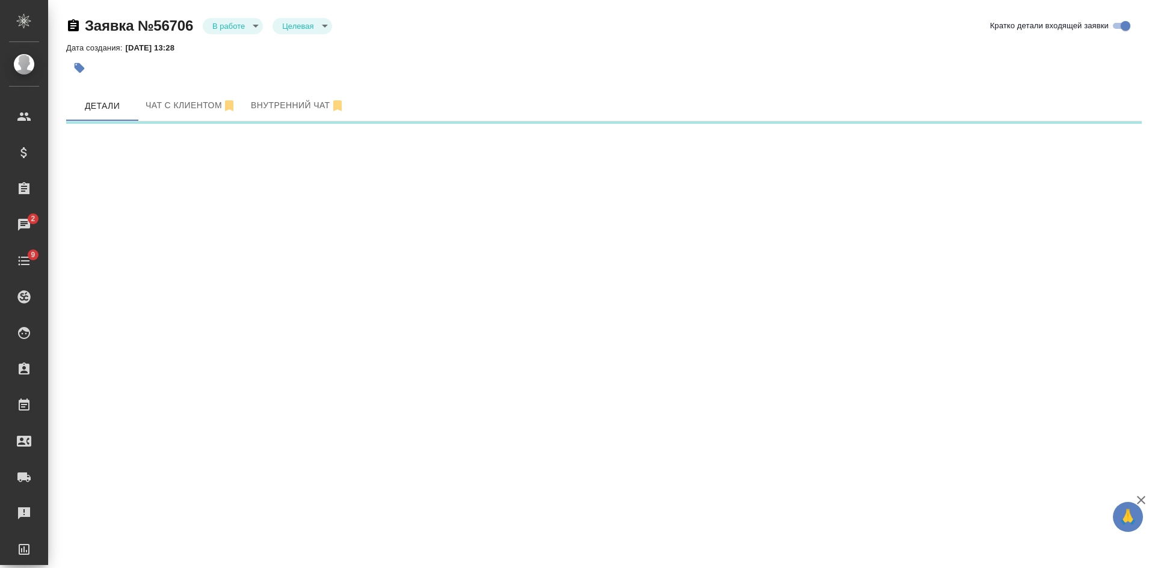
select select "RU"
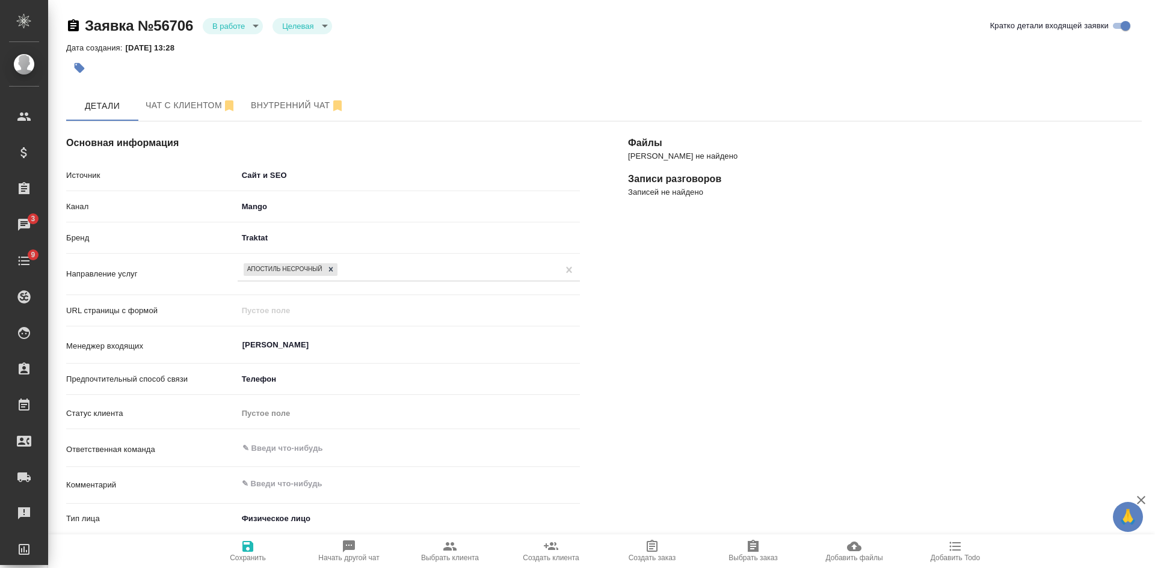
type textarea "x"
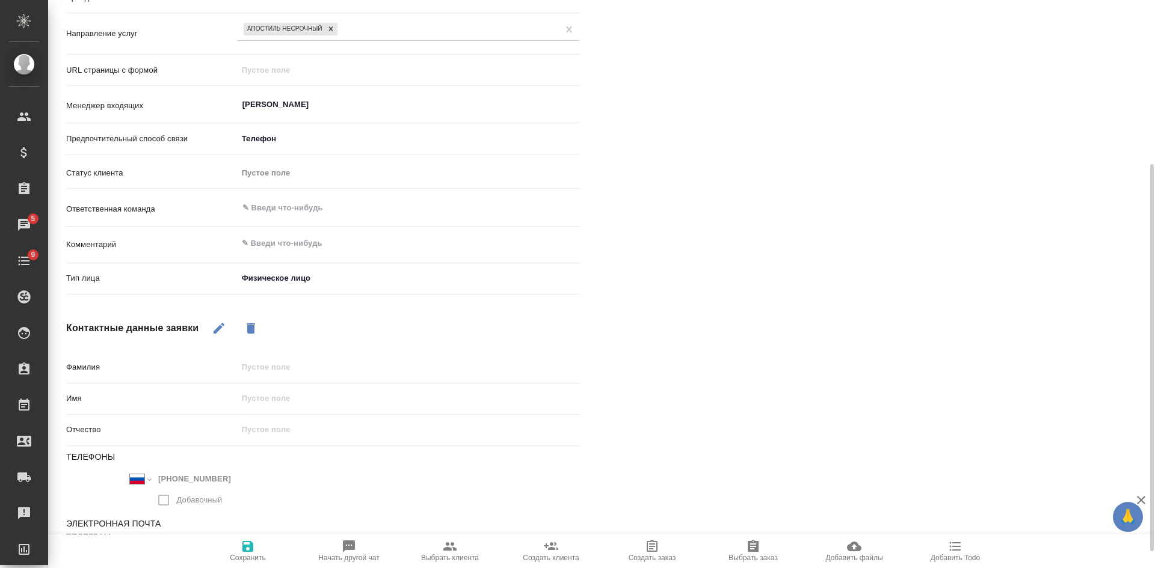
scroll to position [292, 0]
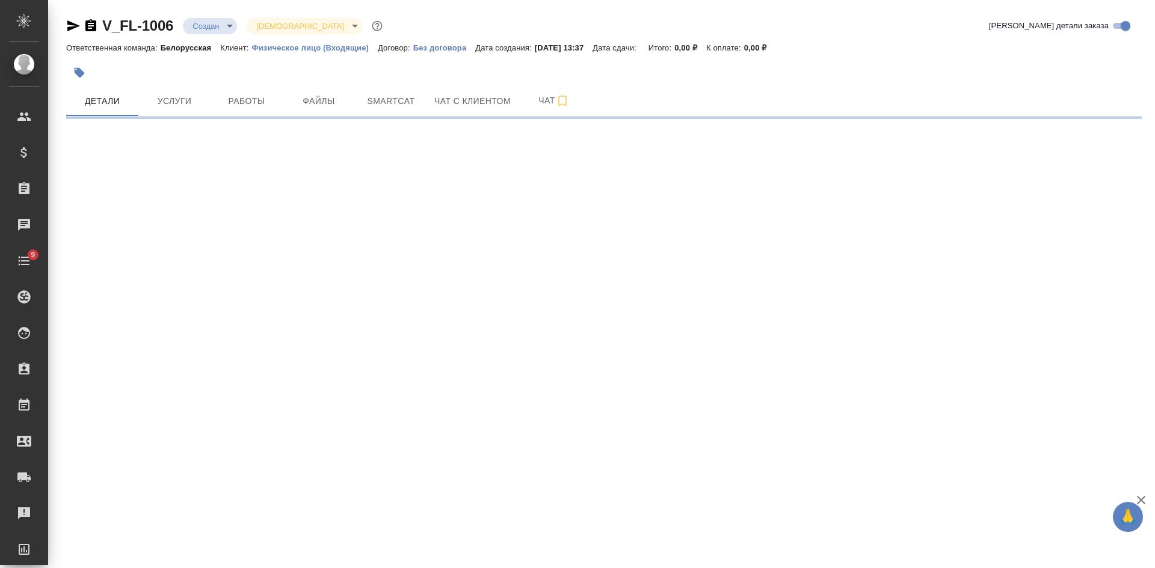
select select "RU"
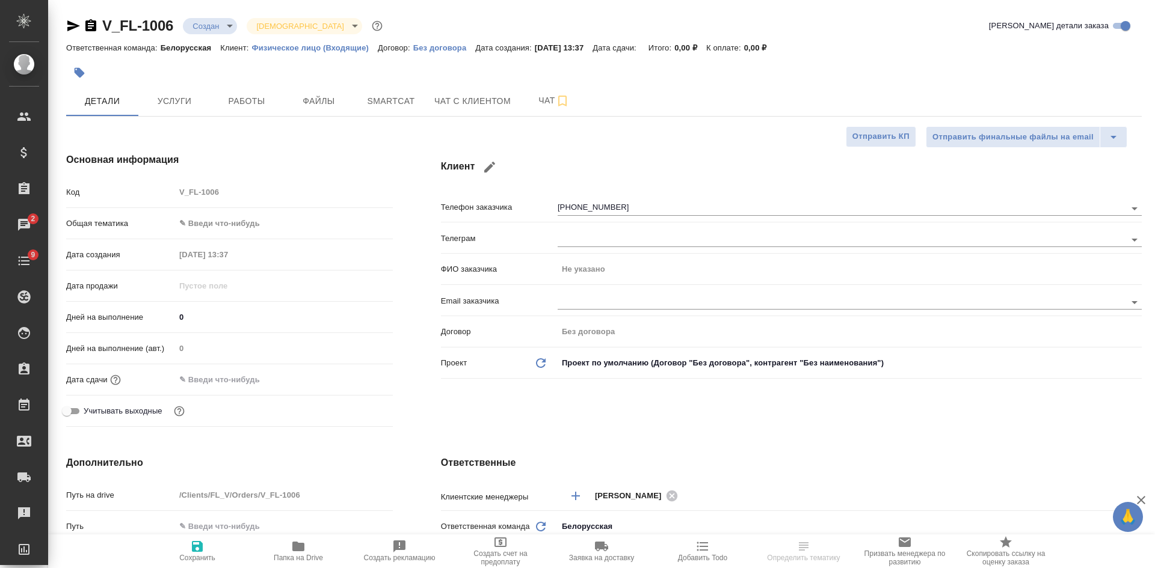
select select "RU"
type textarea "x"
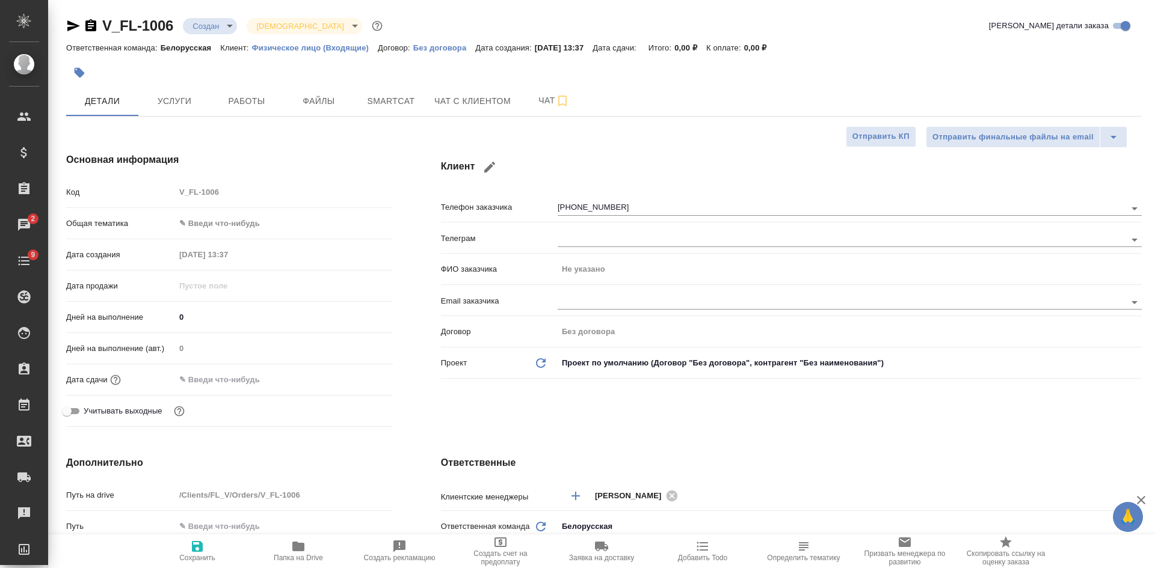
type textarea "x"
click at [310, 100] on span "Файлы" at bounding box center [319, 101] width 58 height 15
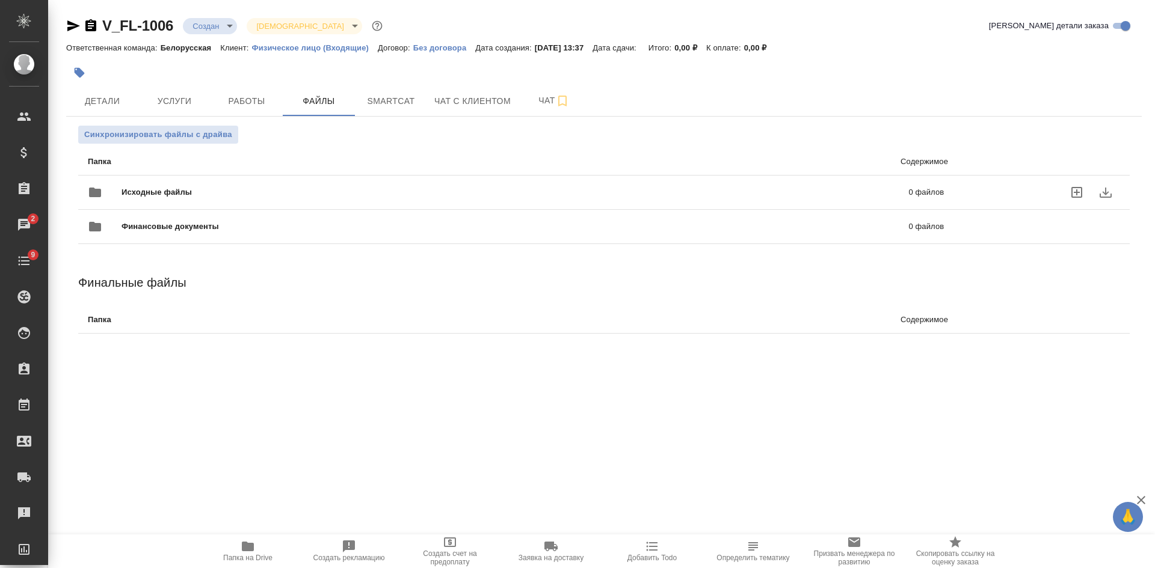
click at [1075, 187] on icon "uploadFiles" at bounding box center [1076, 192] width 11 height 11
click at [0, 0] on input "uploadFiles" at bounding box center [0, 0] width 0 height 0
click at [1075, 191] on icon "uploadFiles" at bounding box center [1076, 192] width 14 height 14
click at [0, 0] on input "uploadFiles" at bounding box center [0, 0] width 0 height 0
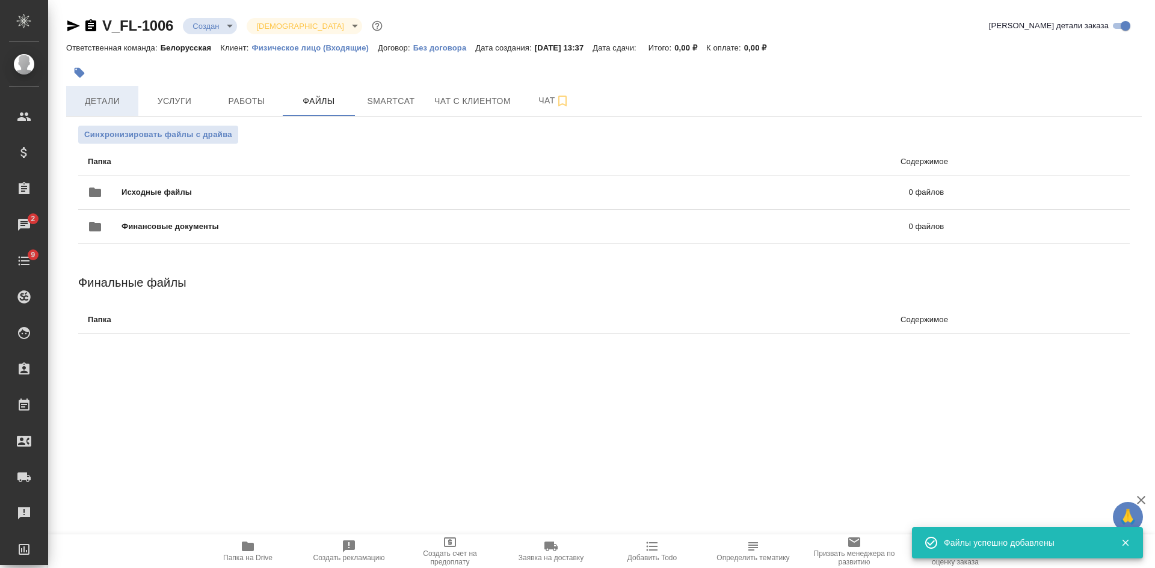
click at [102, 106] on span "Детали" at bounding box center [102, 101] width 58 height 15
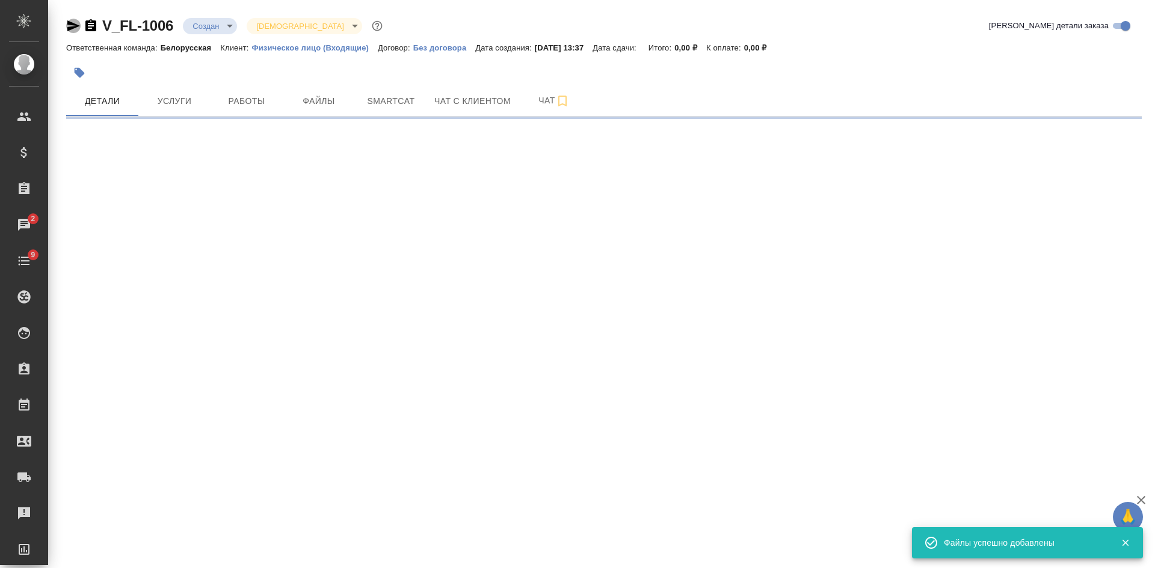
click at [70, 22] on icon "button" at bounding box center [73, 25] width 13 height 11
select select "RU"
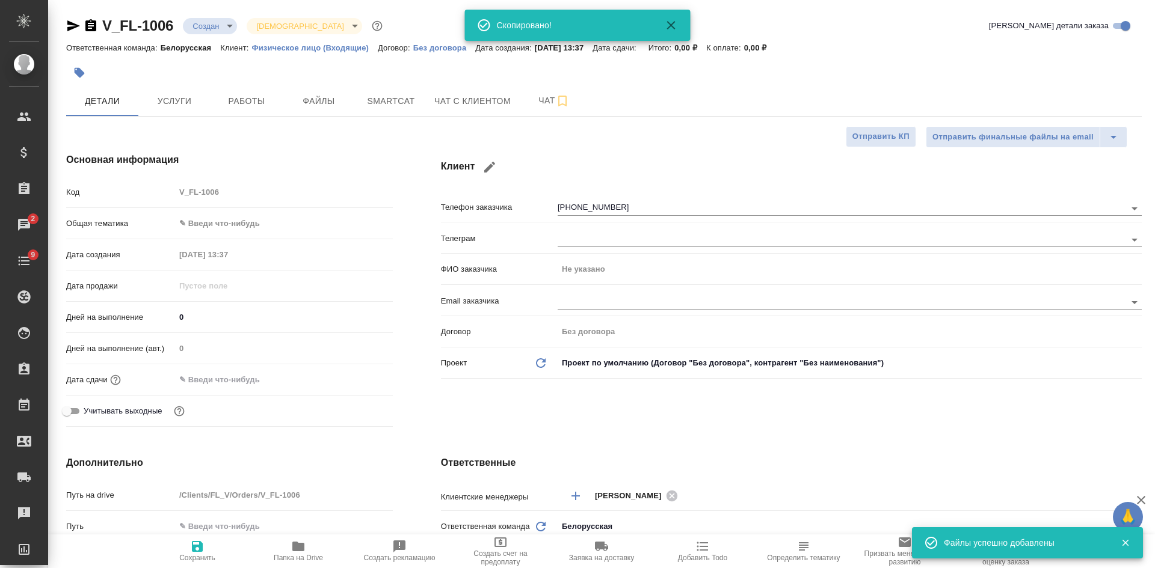
type textarea "x"
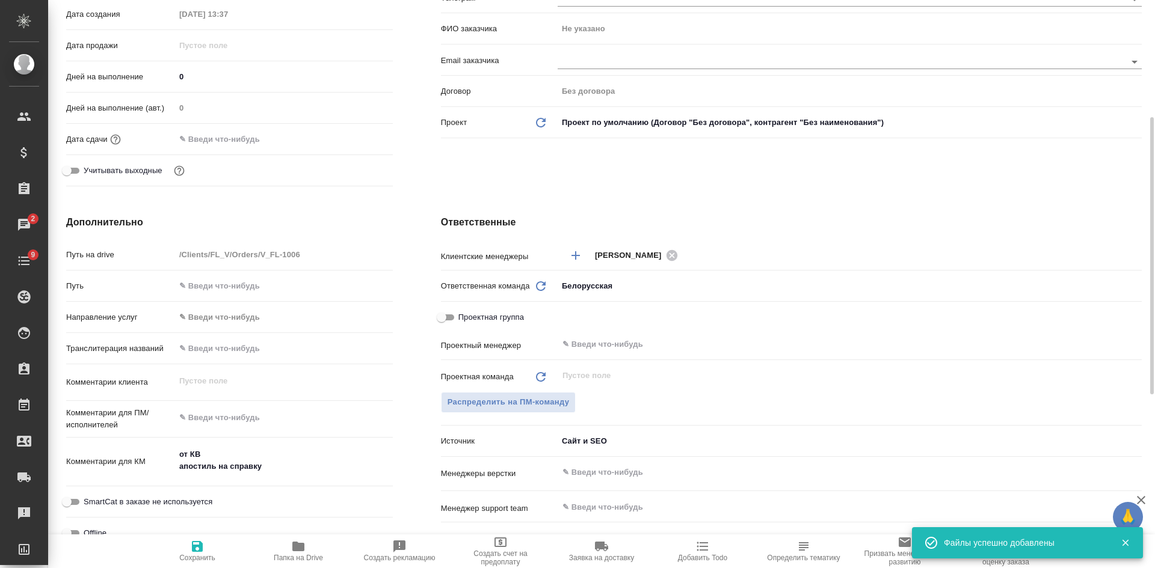
type textarea "x"
click at [293, 465] on textarea "от КВ апостиль на справку" at bounding box center [284, 461] width 217 height 32
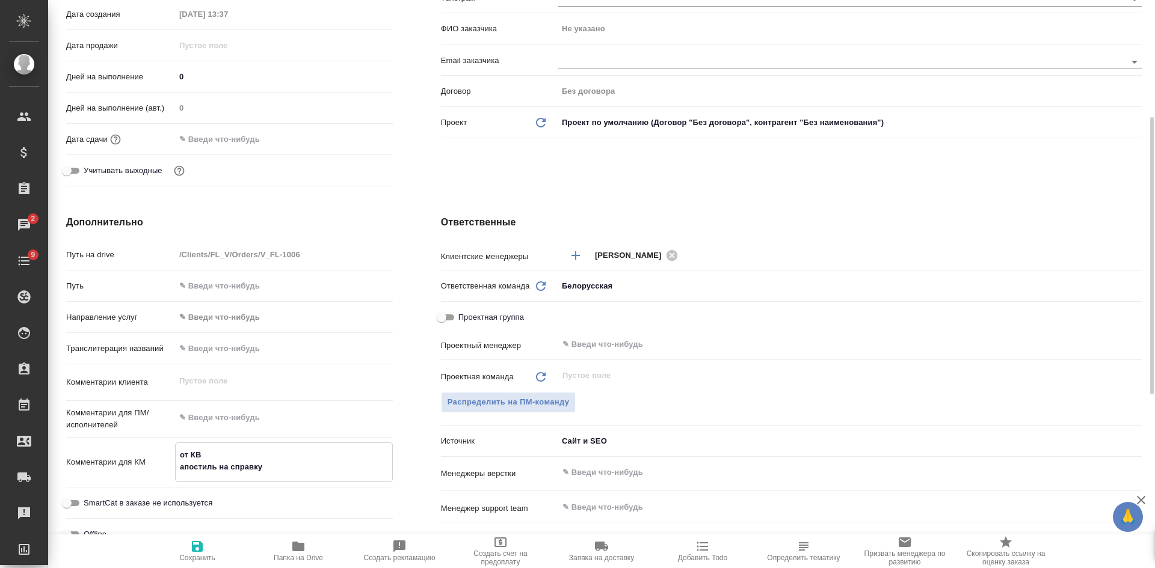
type textarea "от КВ апостиль на справку"
type textarea "x"
type textarea "от КВ апостиль на справку б"
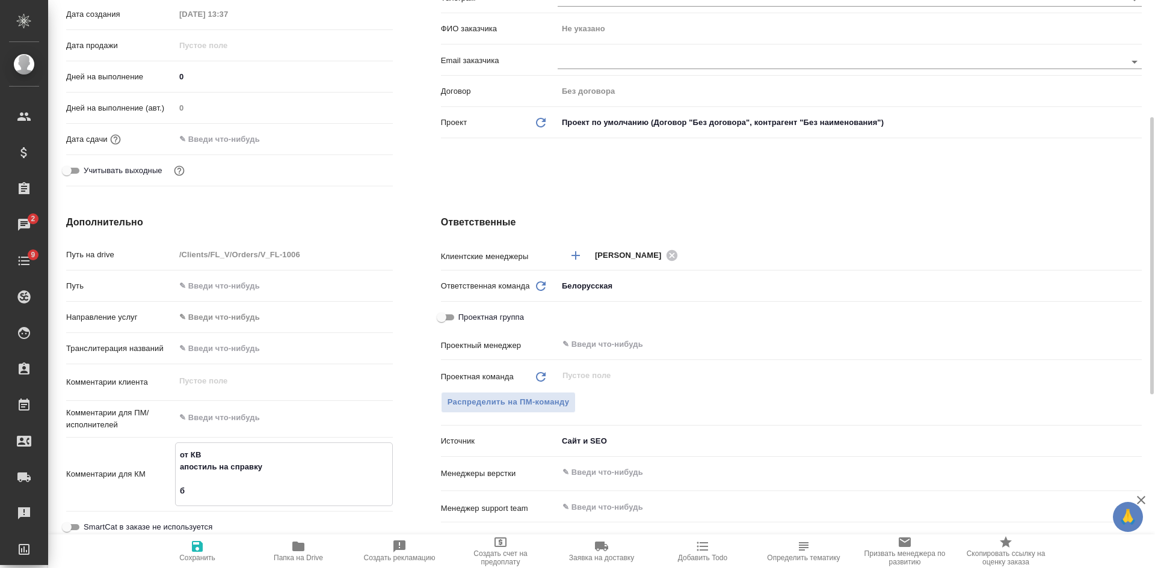
type textarea "x"
type textarea "от КВ апостиль на справку баб"
type textarea "x"
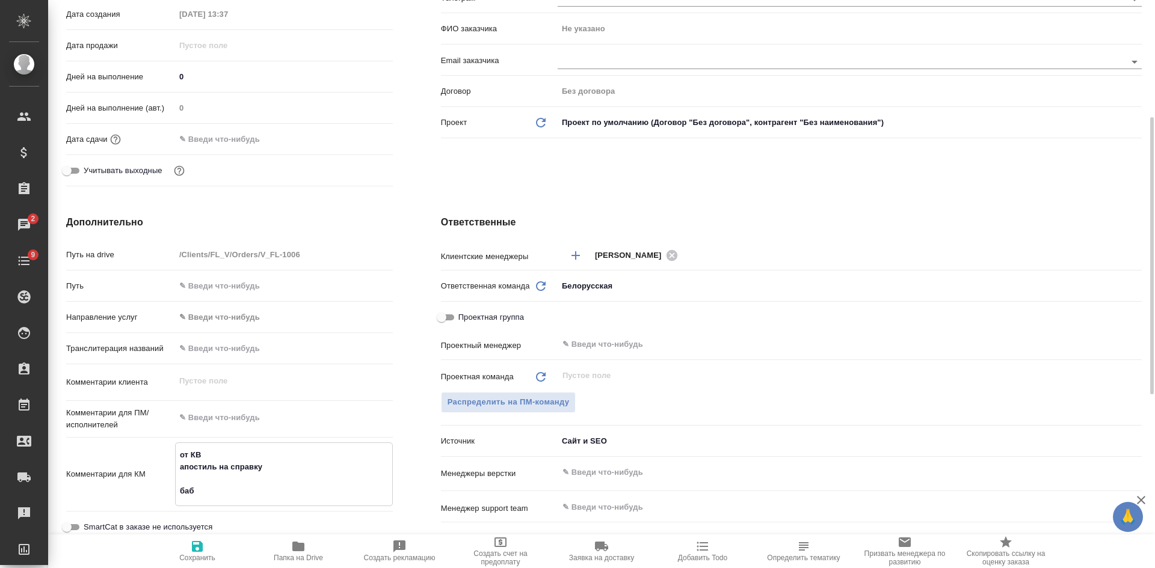
type textarea "x"
type textarea "от КВ апостиль на справку [GEOGRAPHIC_DATA]"
type textarea "x"
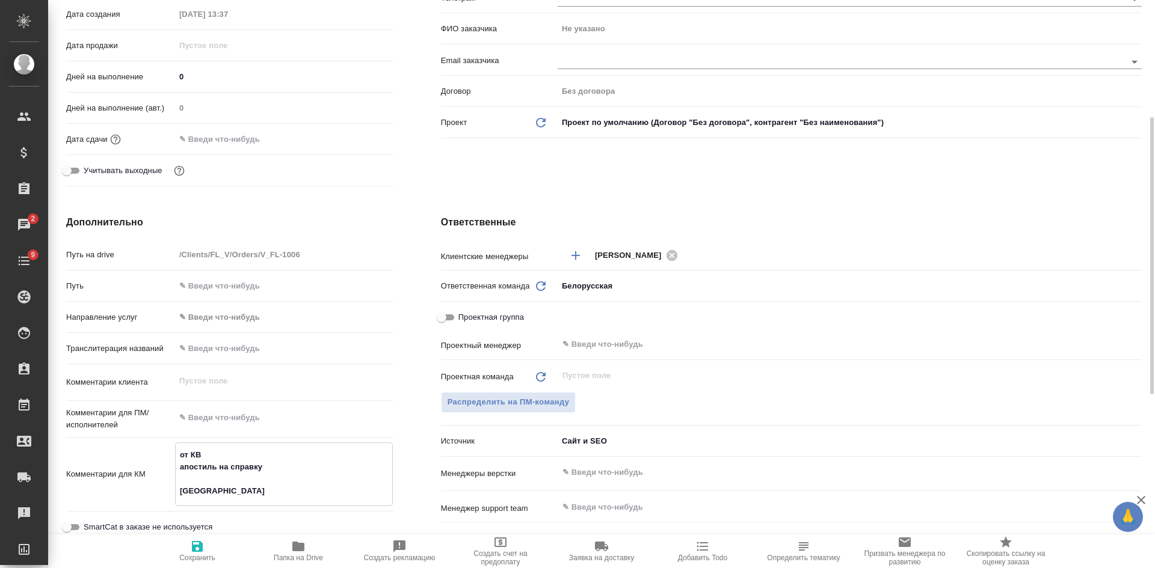
type textarea "x"
type textarea "от КВ апостиль на справку [GEOGRAPHIC_DATA]"
type textarea "x"
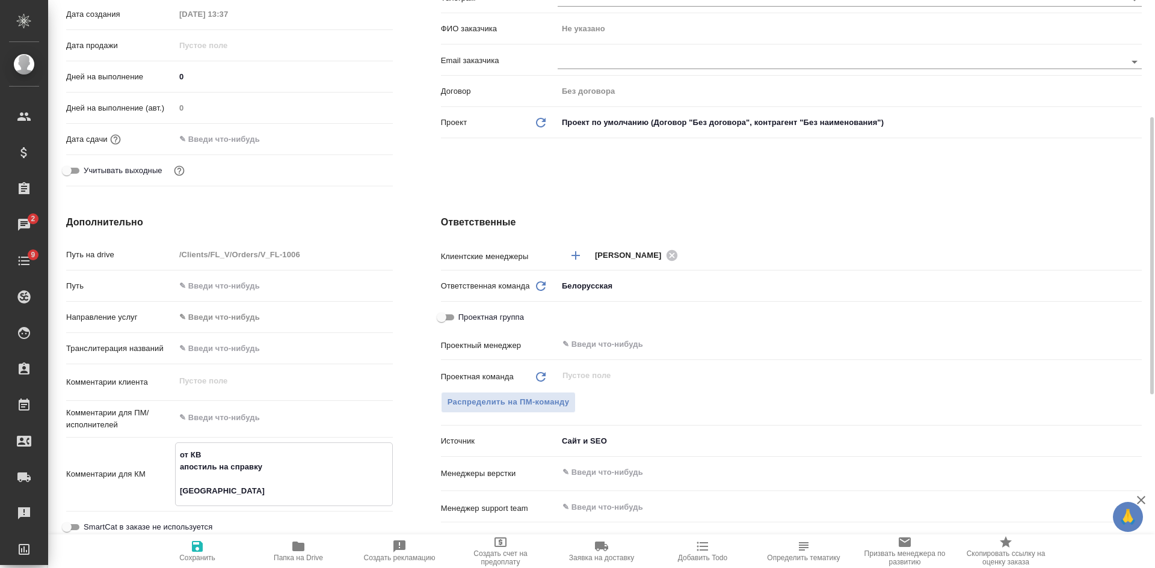
type textarea "x"
type textarea "от КВ апостиль на справку [GEOGRAPHIC_DATA]"
type textarea "x"
type textarea "от КВ апостиль на справку [GEOGRAPHIC_DATA]"
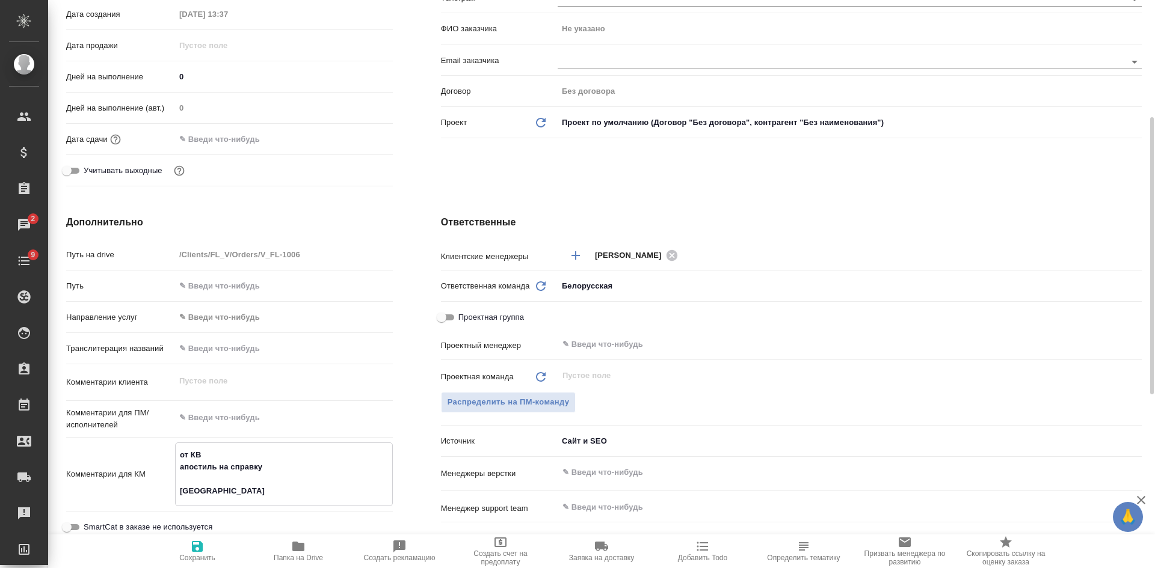
type textarea "x"
type textarea "от КВ апостиль на справку [GEOGRAPHIC_DATA]"
type textarea "x"
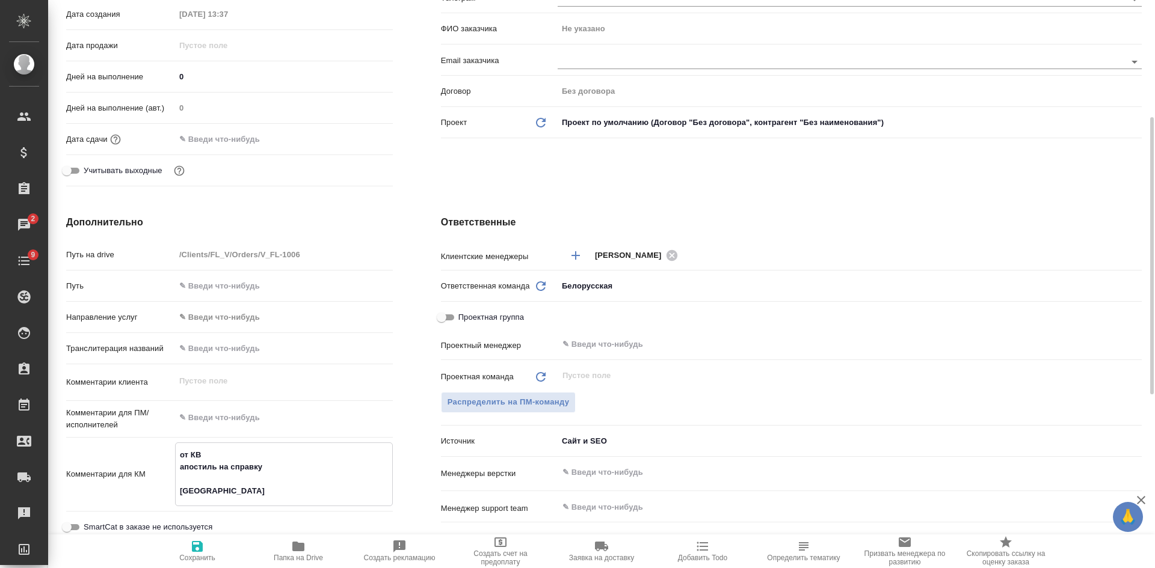
type textarea "x"
type textarea "от КВ апостиль на справку бабушкинск"
type textarea "x"
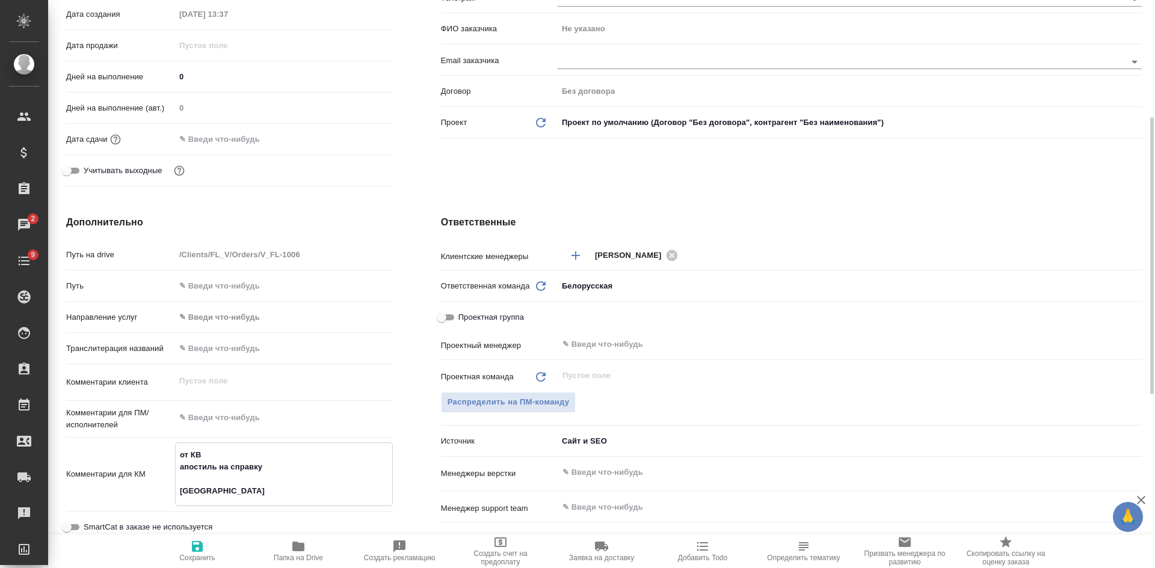
type textarea "x"
type textarea "от КВ апостиль на справку бабушкинска"
type textarea "x"
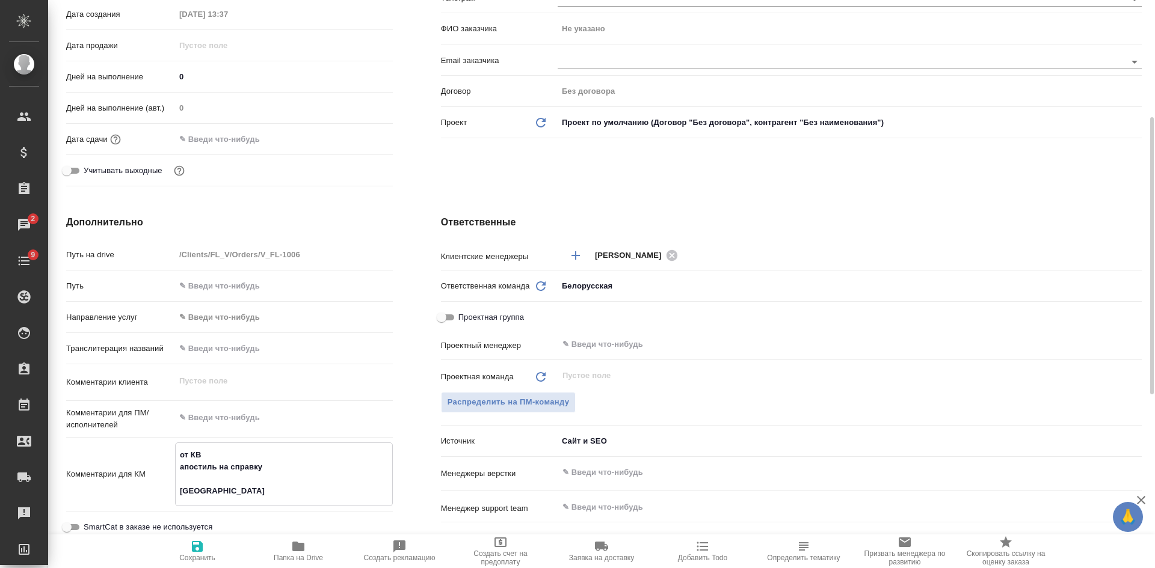
type textarea "от КВ апостиль на справку бабушкинская"
type textarea "x"
type textarea "от КВ апостиль на справку бабушкинская"
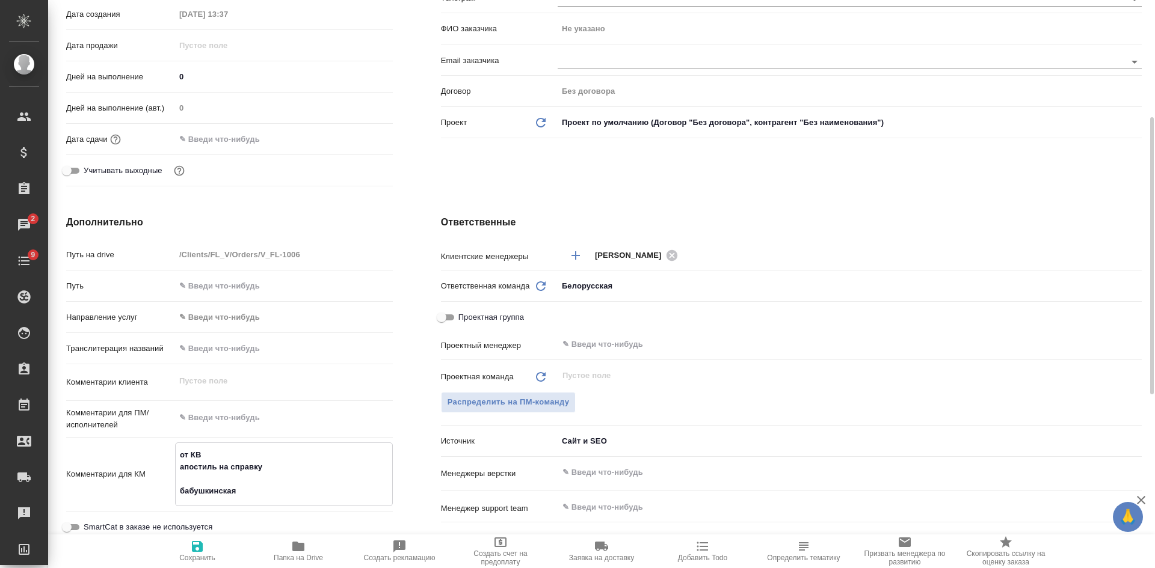
type textarea "x"
click at [204, 551] on icon "button" at bounding box center [197, 546] width 14 height 14
type textarea "x"
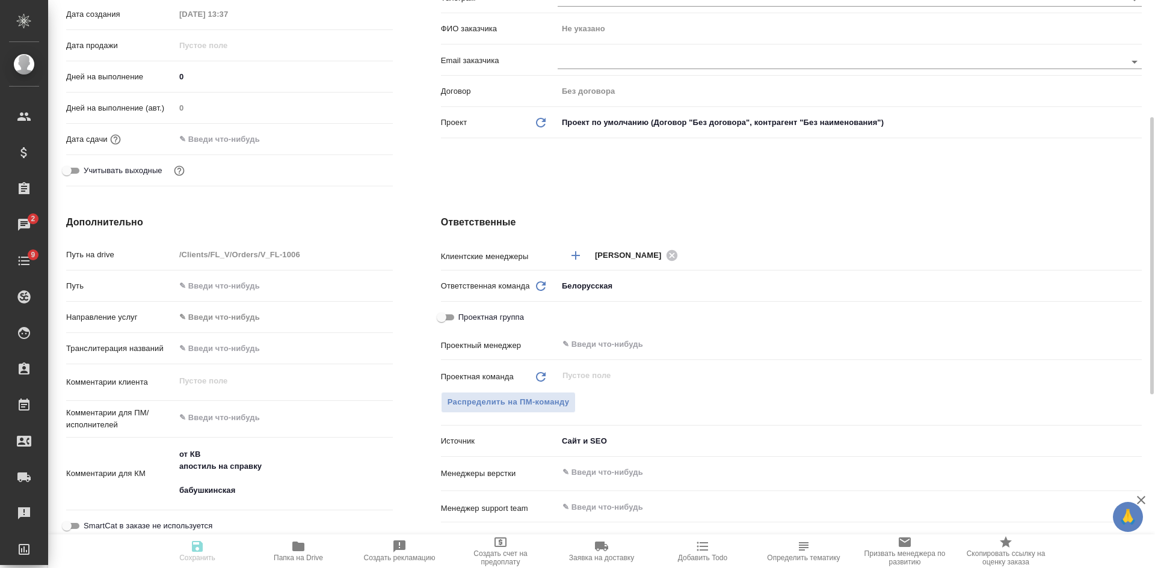
type textarea "x"
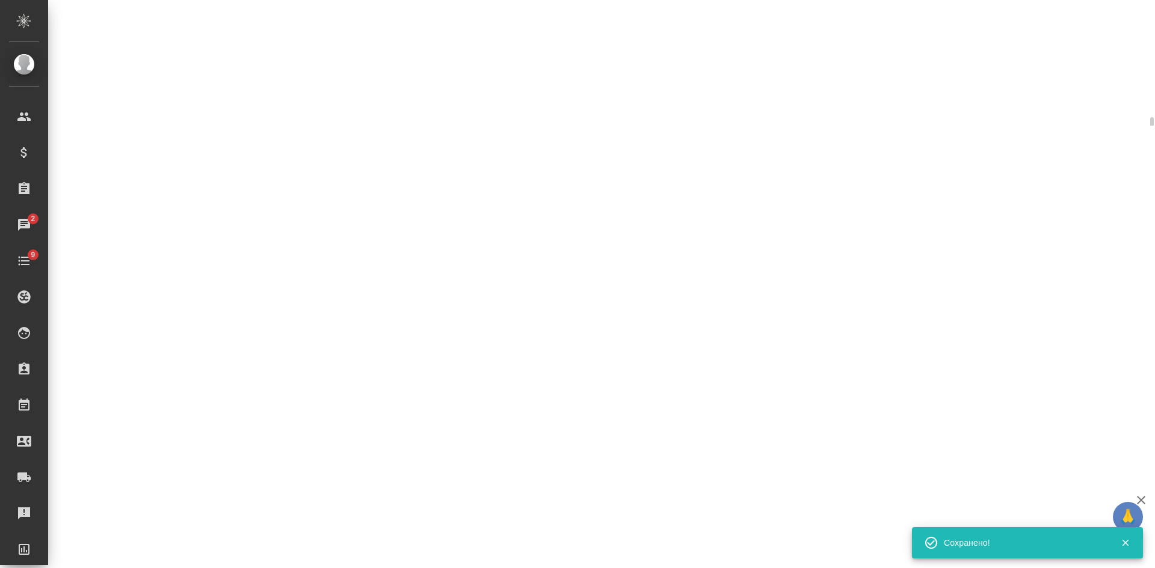
select select "RU"
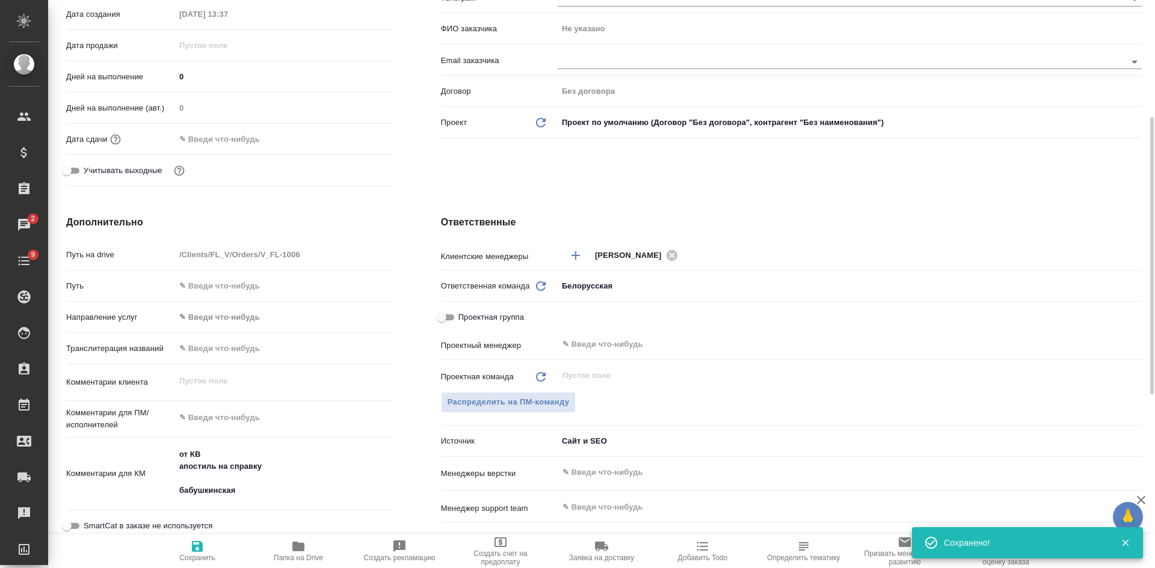
type textarea "x"
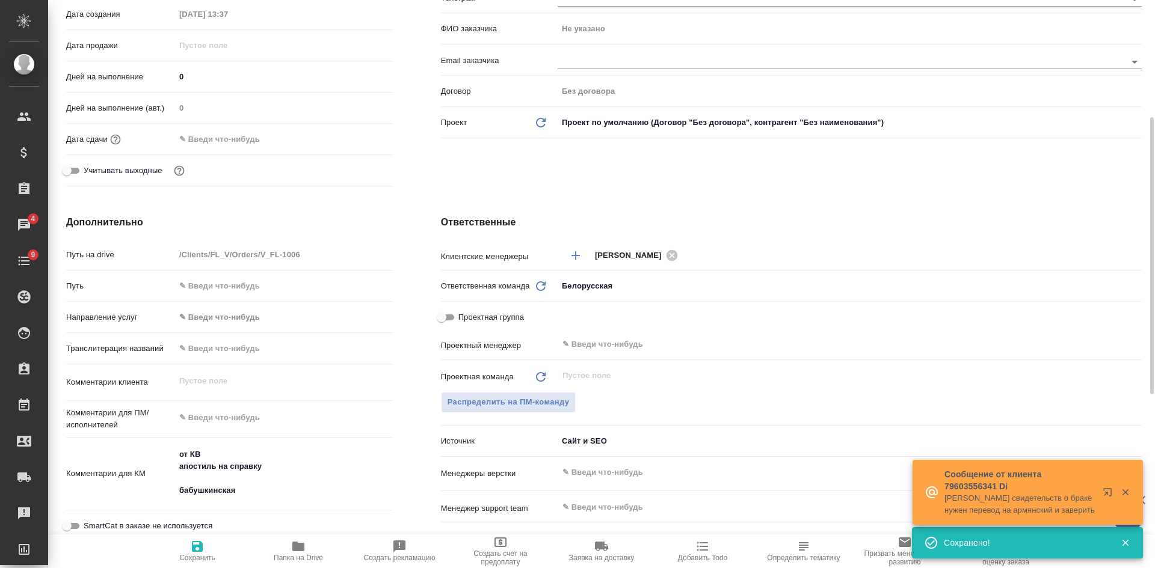
scroll to position [0, 0]
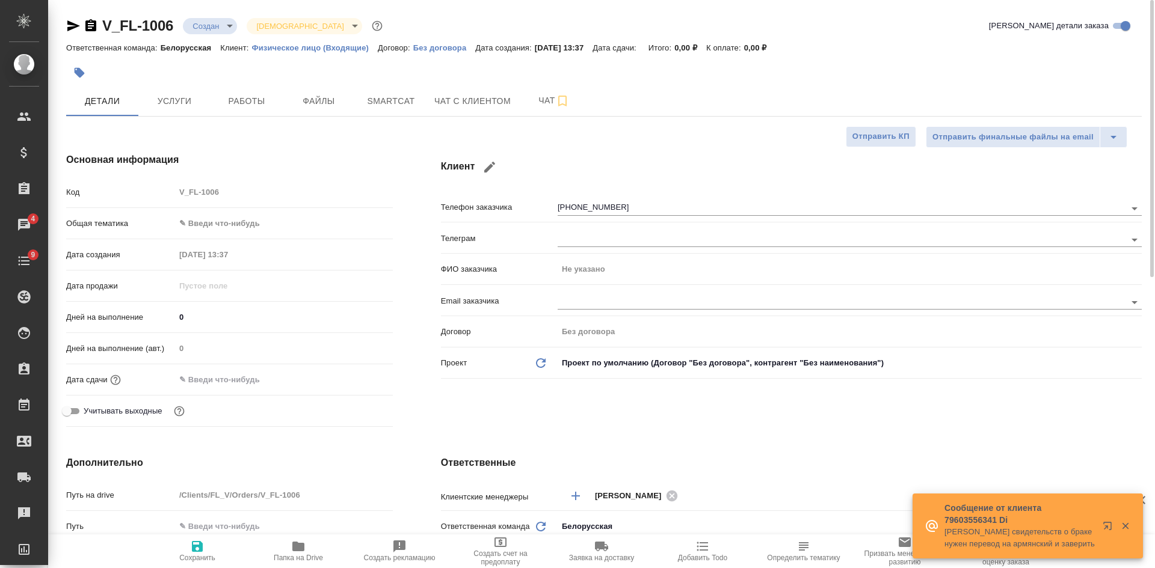
type textarea "x"
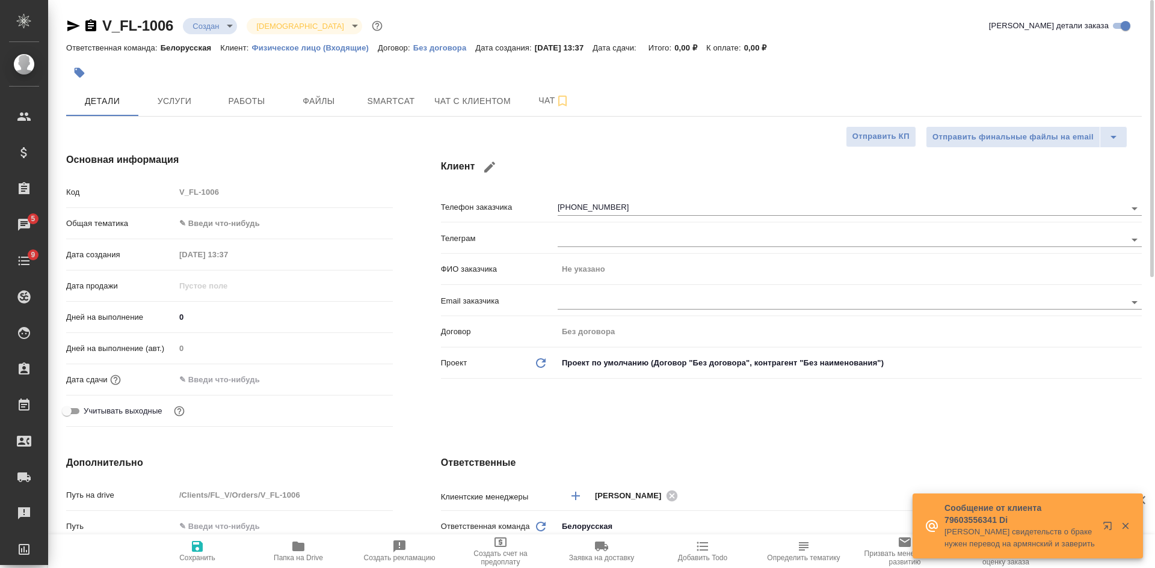
type textarea "x"
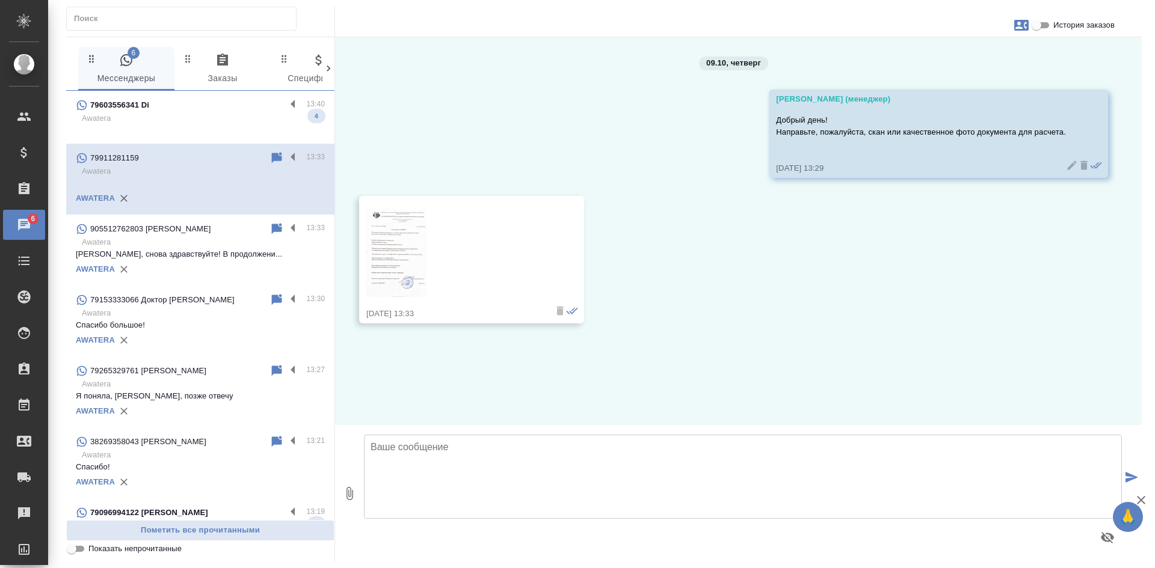
click at [457, 519] on div at bounding box center [742, 493] width 767 height 127
click at [457, 500] on textarea at bounding box center [743, 477] width 758 height 84
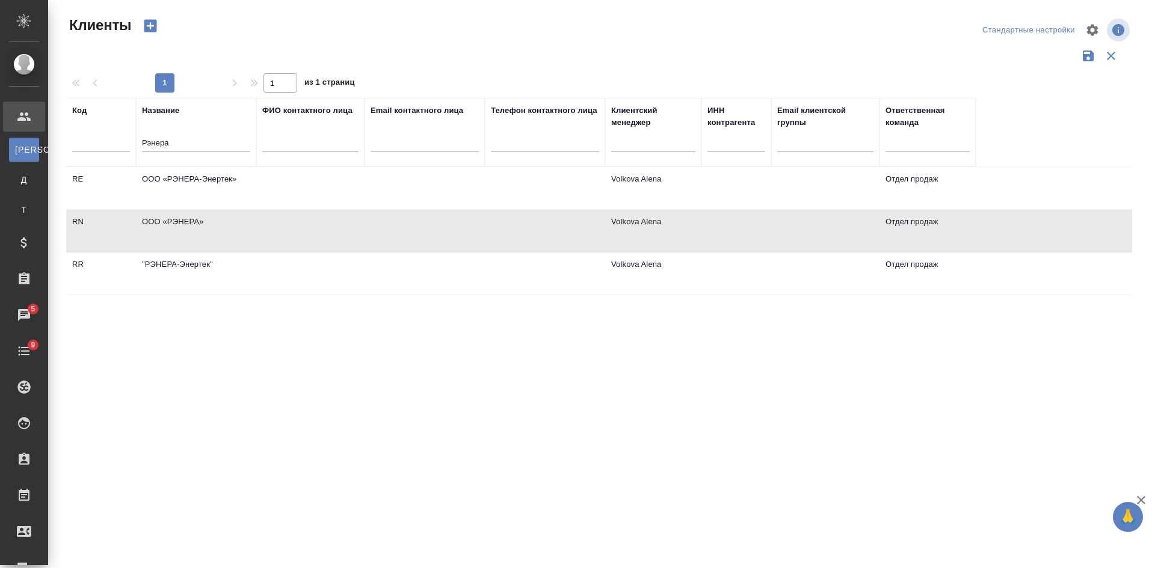
select select "RU"
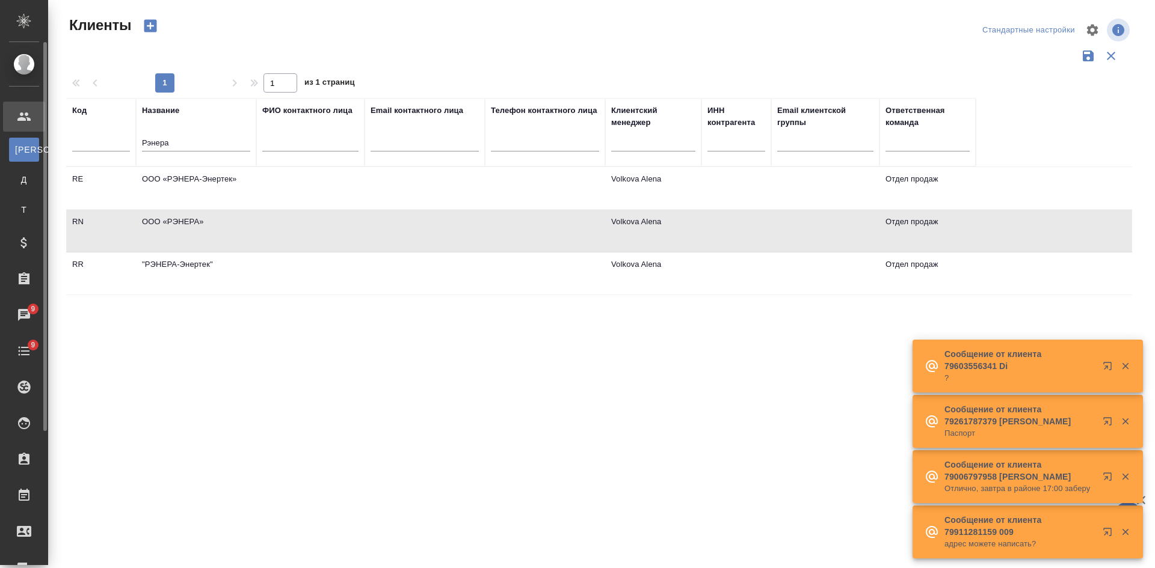
drag, startPoint x: 209, startPoint y: 146, endPoint x: 40, endPoint y: 142, distance: 169.6
click at [58, 144] on div "Клиенты Стандартные настройки 1 1 из 1 страниц Код Название Рэнера ФИО контактн…" at bounding box center [604, 269] width 1092 height 538
click at [527, 149] on input "text" at bounding box center [545, 144] width 108 height 15
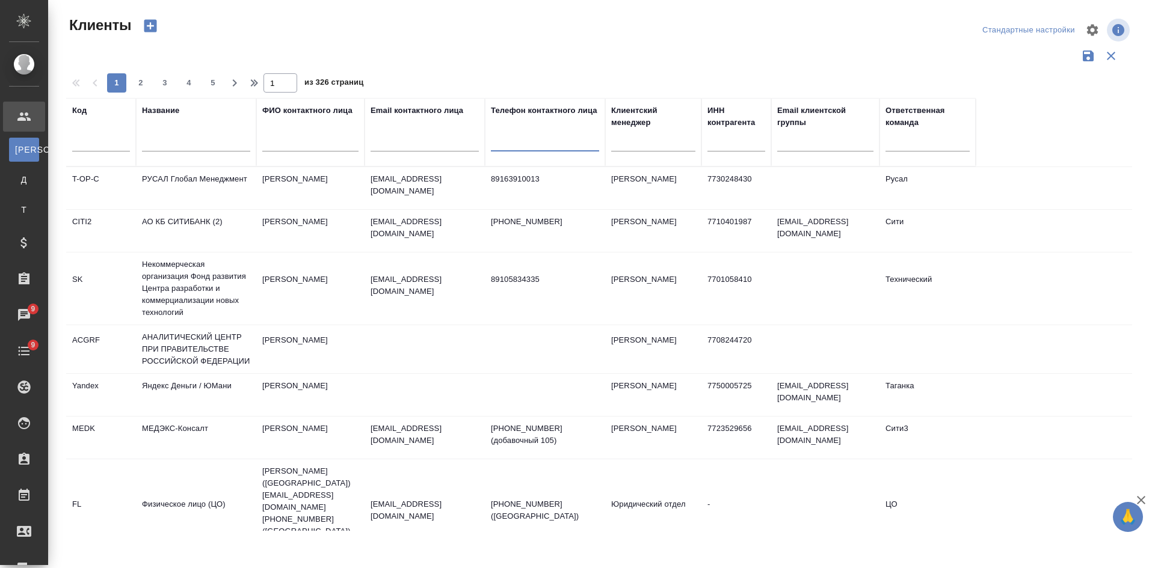
paste input "79267408641"
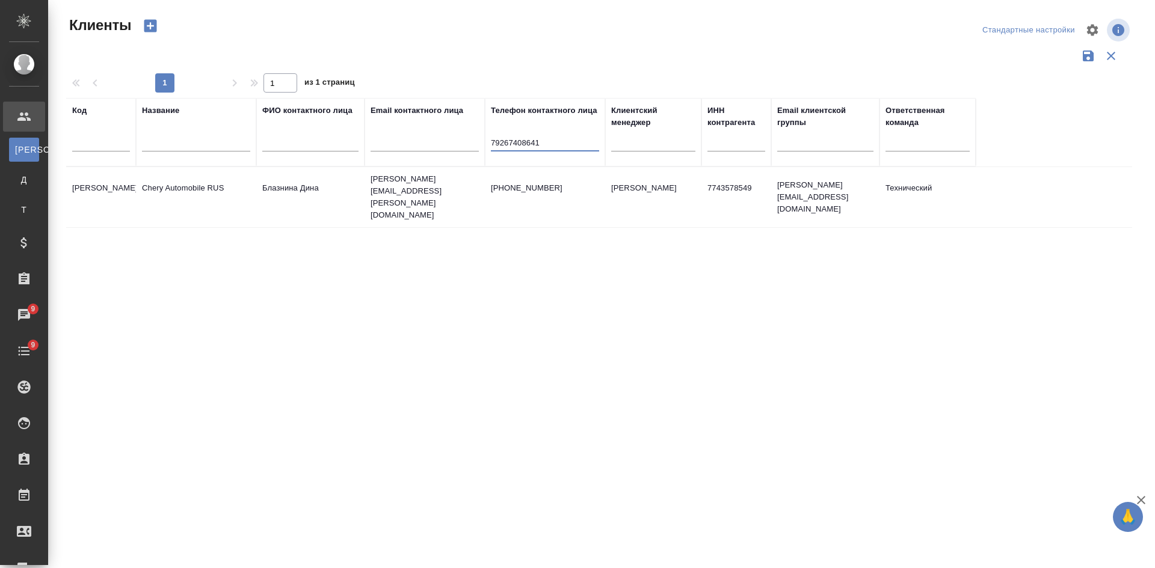
type input "79267408641"
click at [539, 183] on p "[PHONE_NUMBER]" at bounding box center [545, 188] width 108 height 12
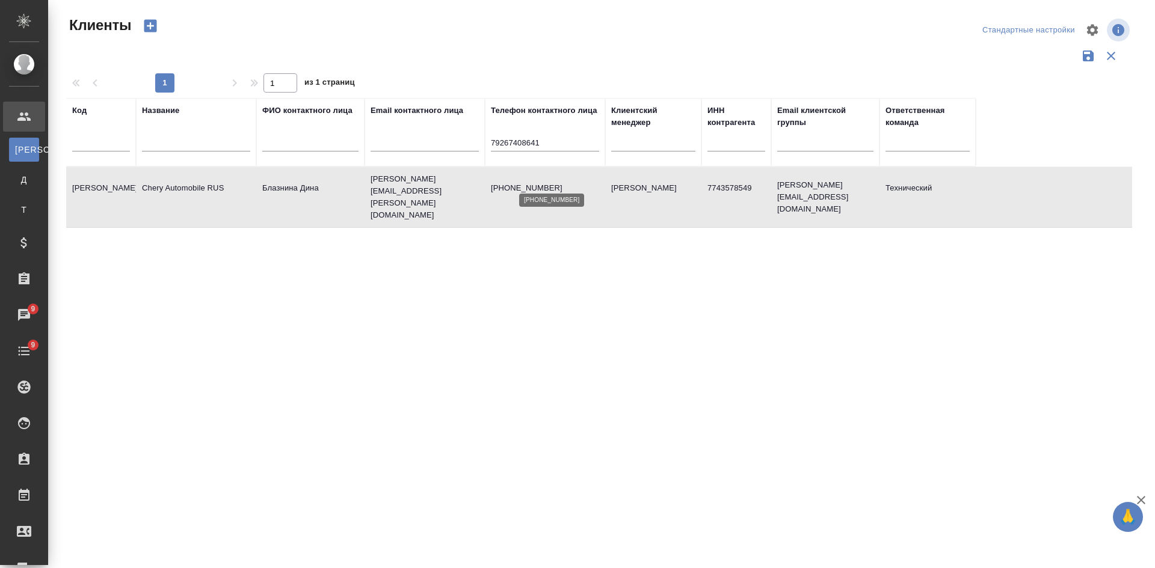
click at [539, 183] on p "[PHONE_NUMBER]" at bounding box center [545, 188] width 108 height 12
drag, startPoint x: 555, startPoint y: 143, endPoint x: 423, endPoint y: 143, distance: 131.7
click at [432, 143] on tr "Код Название ФИО контактного лица Email контактного лица Телефон контактного ли…" at bounding box center [520, 132] width 909 height 69
click at [391, 144] on input "text" at bounding box center [424, 144] width 108 height 15
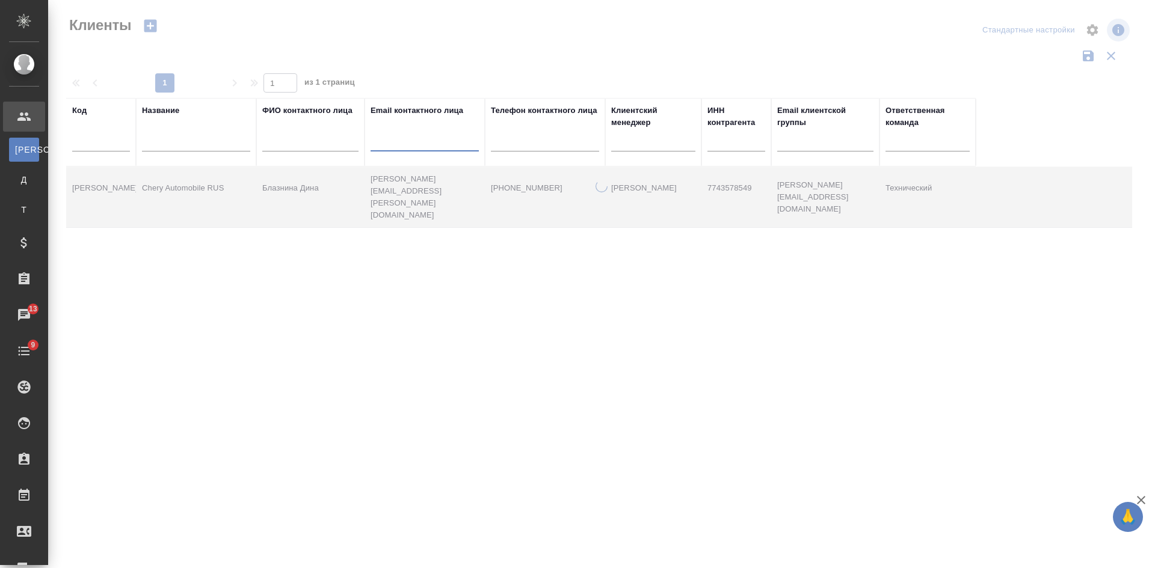
paste input "[EMAIL_ADDRESS][DOMAIN_NAME]"
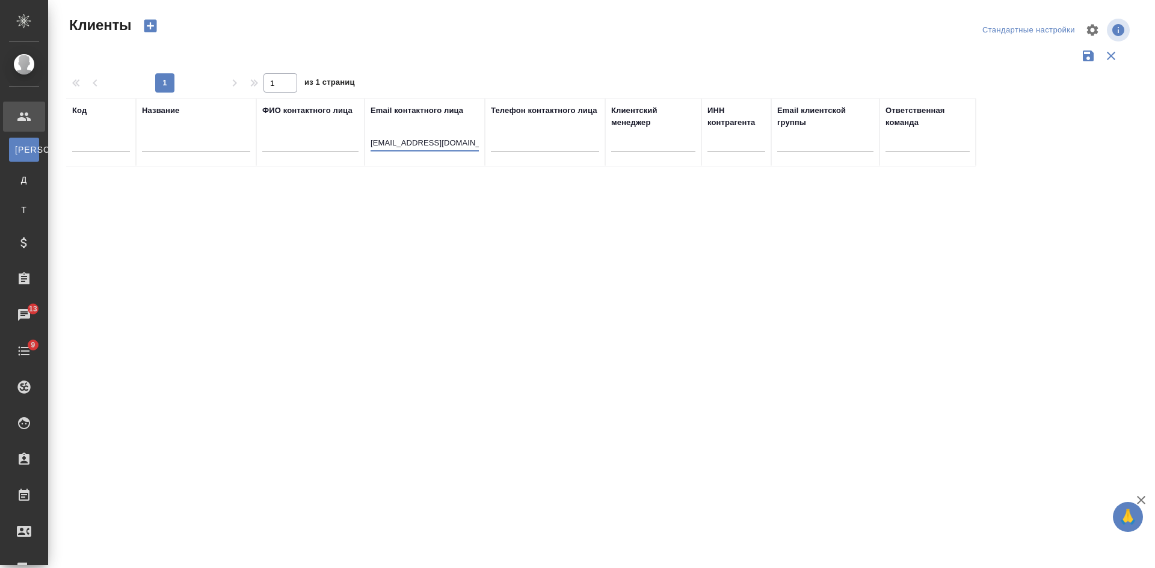
drag, startPoint x: 385, startPoint y: 141, endPoint x: 304, endPoint y: 108, distance: 88.0
click at [321, 131] on tr "Код Название ФИО контактного лица Email контактного лица [EMAIL_ADDRESS][DOMAIN…" at bounding box center [520, 132] width 909 height 69
type input "@[DOMAIN_NAME]"
drag, startPoint x: 461, startPoint y: 147, endPoint x: 294, endPoint y: 135, distance: 167.0
click at [298, 138] on tr "Код Название ФИО контактного лица Email контактного лица @[DOMAIN_NAME] Телефон…" at bounding box center [520, 132] width 909 height 69
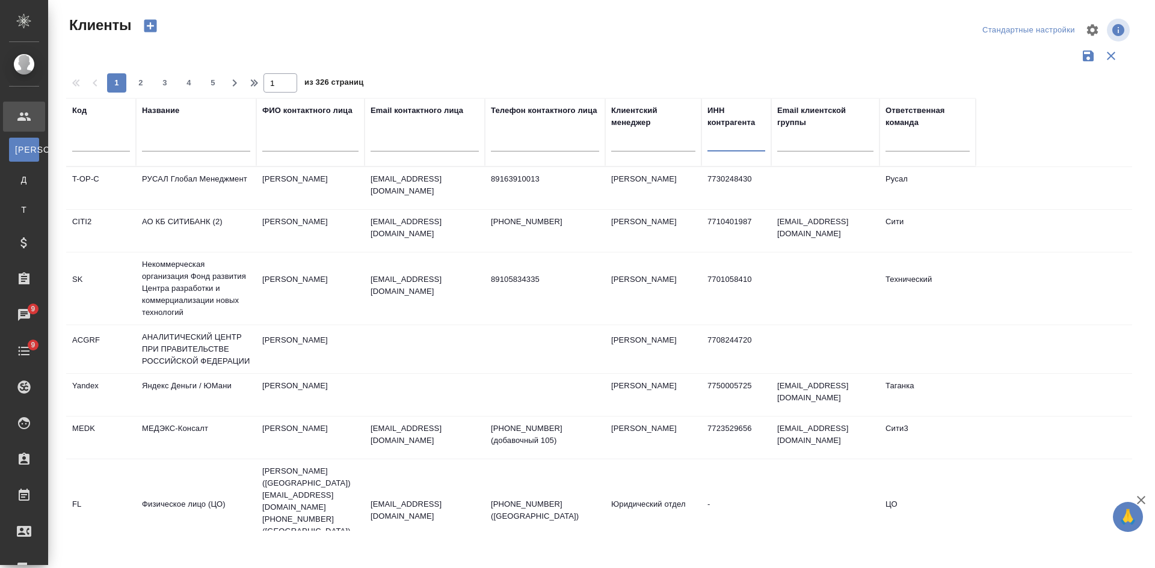
click at [736, 147] on input "text" at bounding box center [736, 144] width 58 height 15
paste input "7709457696"
type input "7709457696"
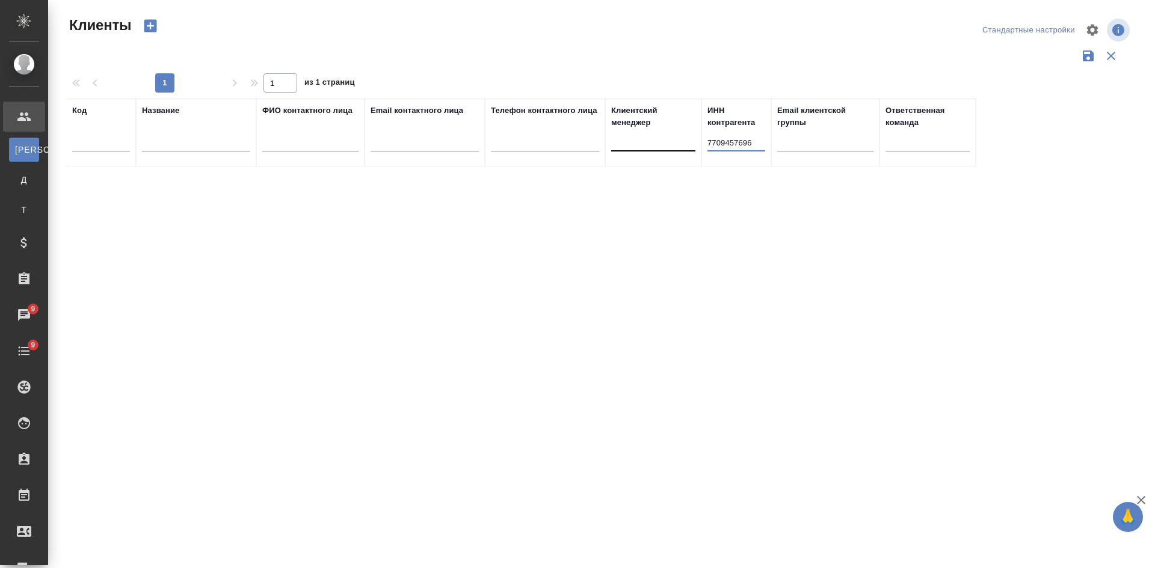
drag, startPoint x: 757, startPoint y: 142, endPoint x: 631, endPoint y: 141, distance: 125.7
click at [636, 142] on tr "Код Название ФИО контактного лица Email контактного лица Телефон контактного ли…" at bounding box center [520, 132] width 909 height 69
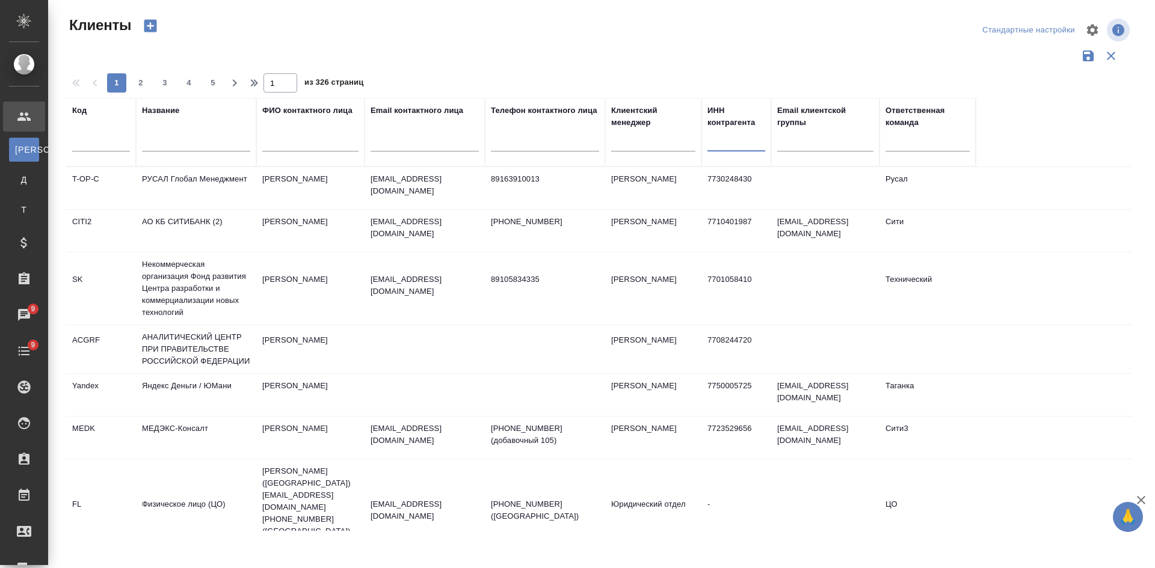
click at [224, 141] on input "text" at bounding box center [196, 144] width 108 height 15
paste input "Политех-Плюс»"
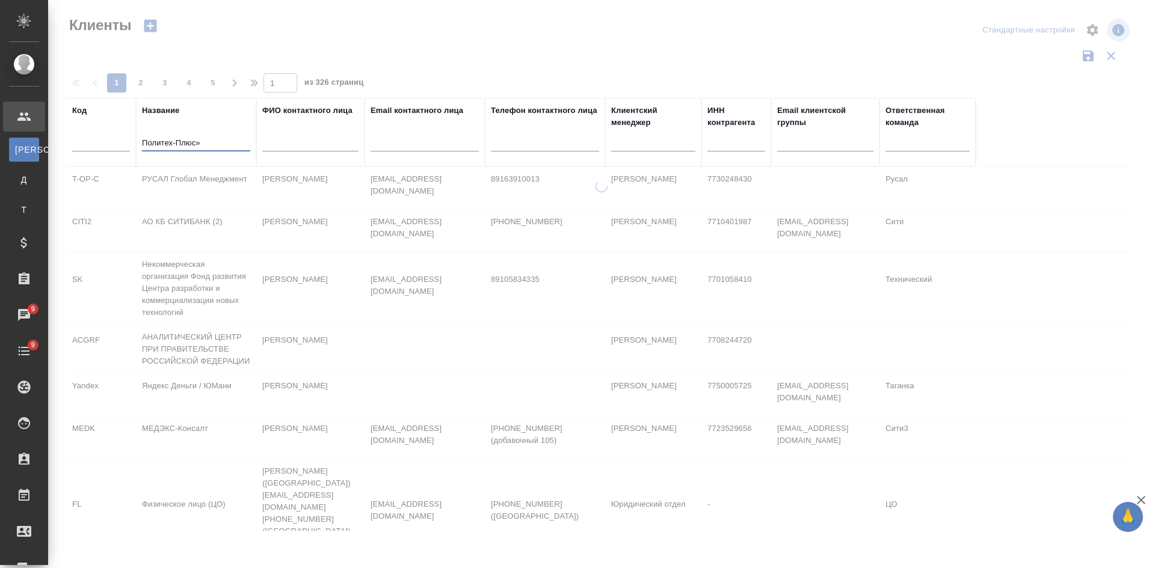
type input "Политех-Плюс"
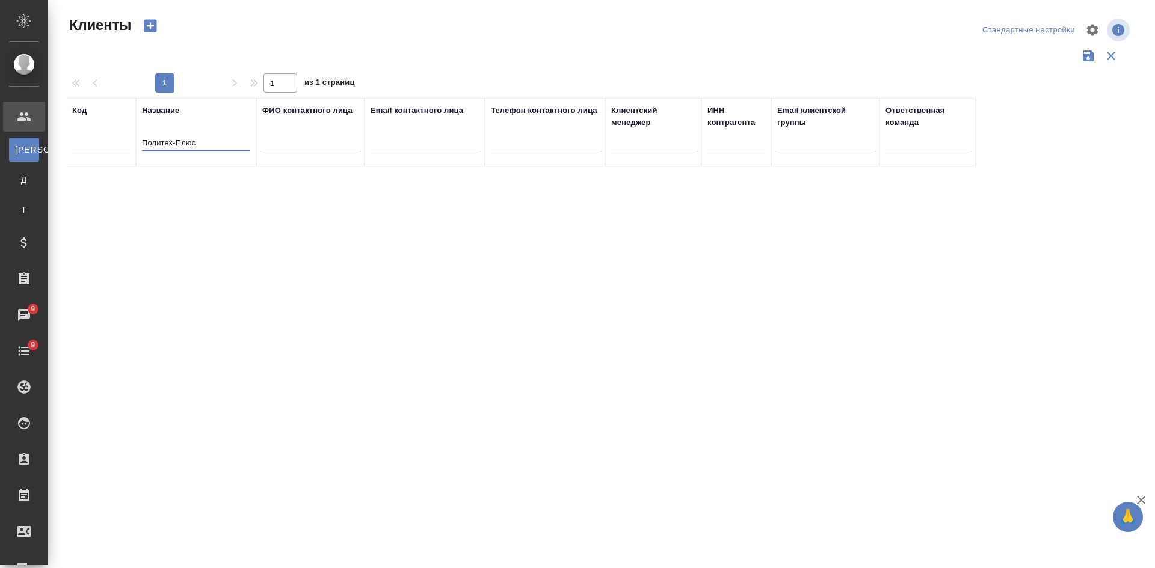
drag, startPoint x: 212, startPoint y: 148, endPoint x: 88, endPoint y: 132, distance: 124.4
click at [102, 134] on tr "Код Название Политех-Плюс ФИО контактного лица Email контактного лица Телефон к…" at bounding box center [520, 132] width 909 height 69
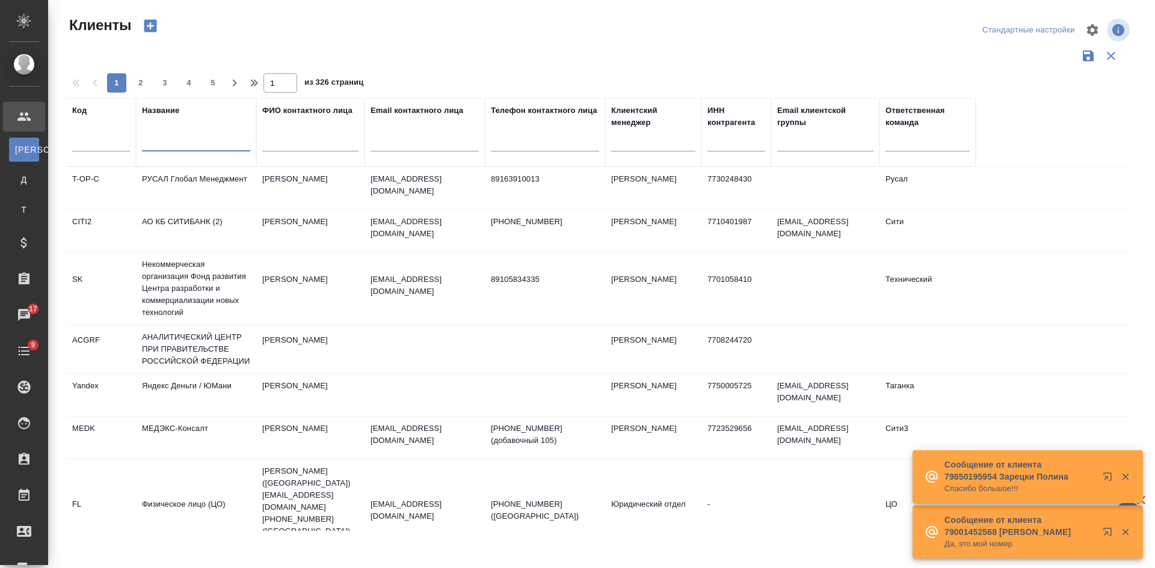
click at [431, 159] on div at bounding box center [424, 145] width 108 height 29
click at [426, 144] on input "text" at bounding box center [424, 144] width 108 height 15
paste input "AIKrasik@rosatom.ru"
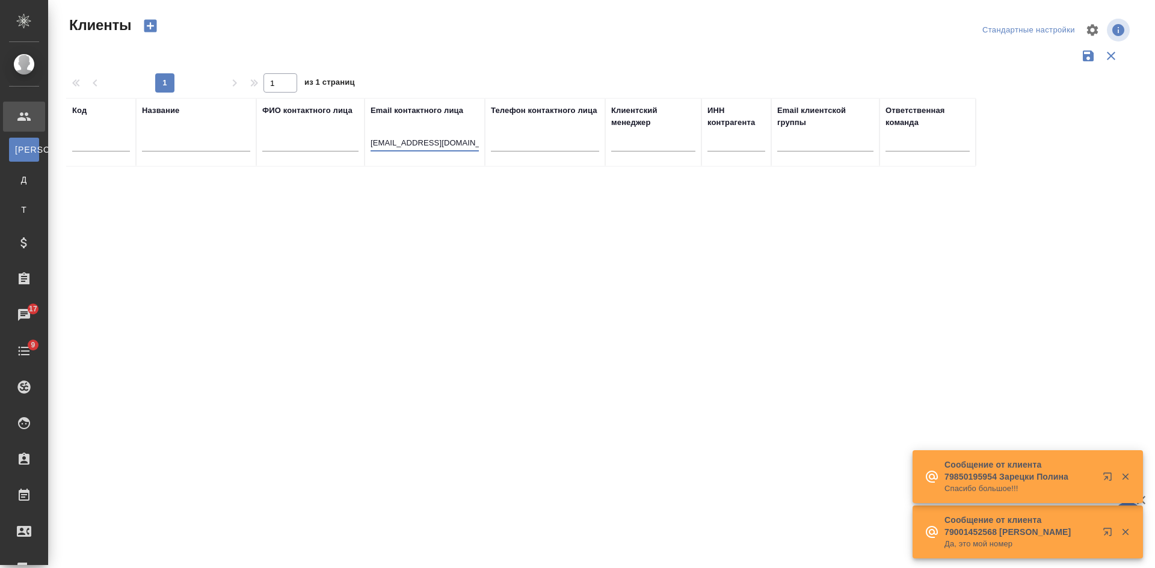
drag, startPoint x: 395, startPoint y: 140, endPoint x: 333, endPoint y: 139, distance: 62.5
click at [333, 140] on tr "Код Название ФИО контактного лица Email контактного лица AIKrasik@rosatom.ru Те…" at bounding box center [520, 132] width 909 height 69
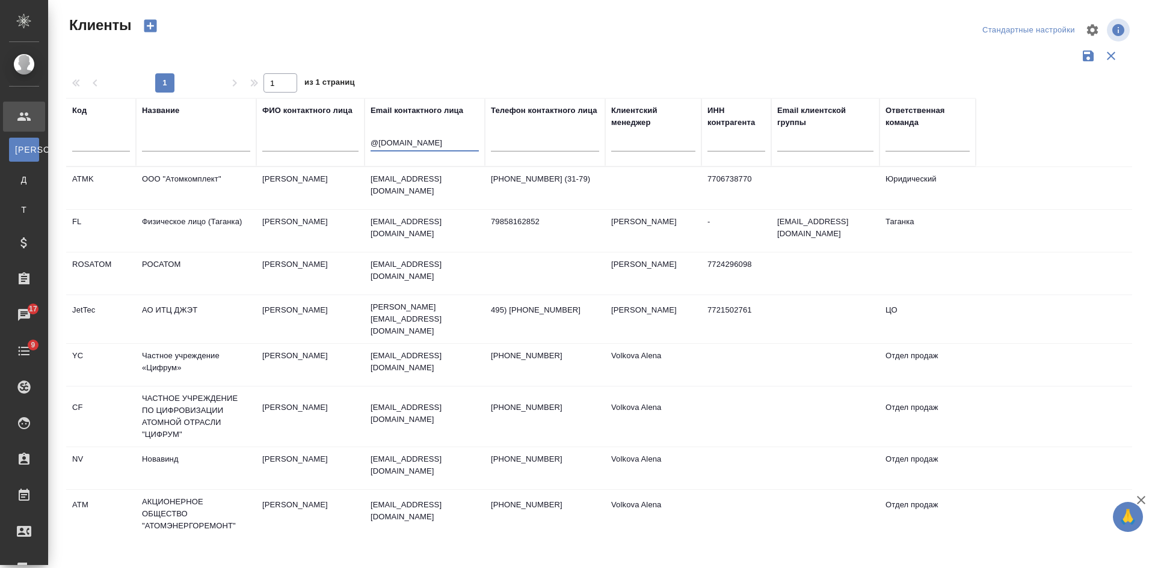
type input "@rosatom.ru"
click at [208, 141] on input "text" at bounding box center [196, 144] width 108 height 15
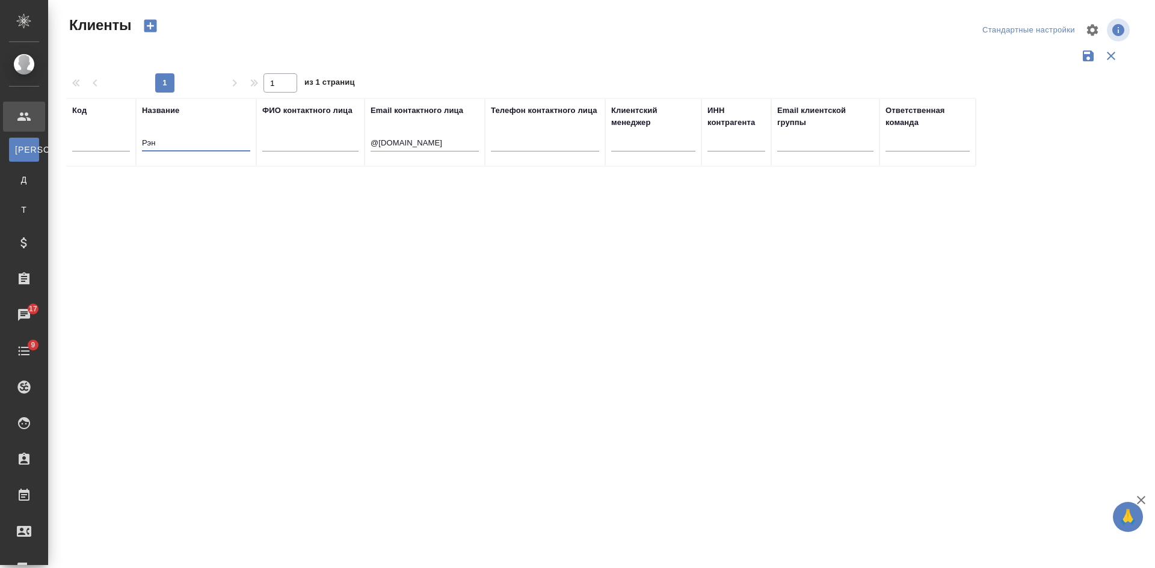
type input "Рэн"
drag, startPoint x: 408, startPoint y: 141, endPoint x: 319, endPoint y: 138, distance: 89.1
click at [321, 140] on tr "Код Название Рэн ФИО контактного лица Email контактного лица @rosatom.ru Телефо…" at bounding box center [520, 132] width 909 height 69
drag, startPoint x: 141, startPoint y: 142, endPoint x: 97, endPoint y: 137, distance: 44.8
click at [97, 137] on tr "Код Название Рэн ФИО контактного лица Email контактного лица Телефон контактног…" at bounding box center [520, 132] width 909 height 69
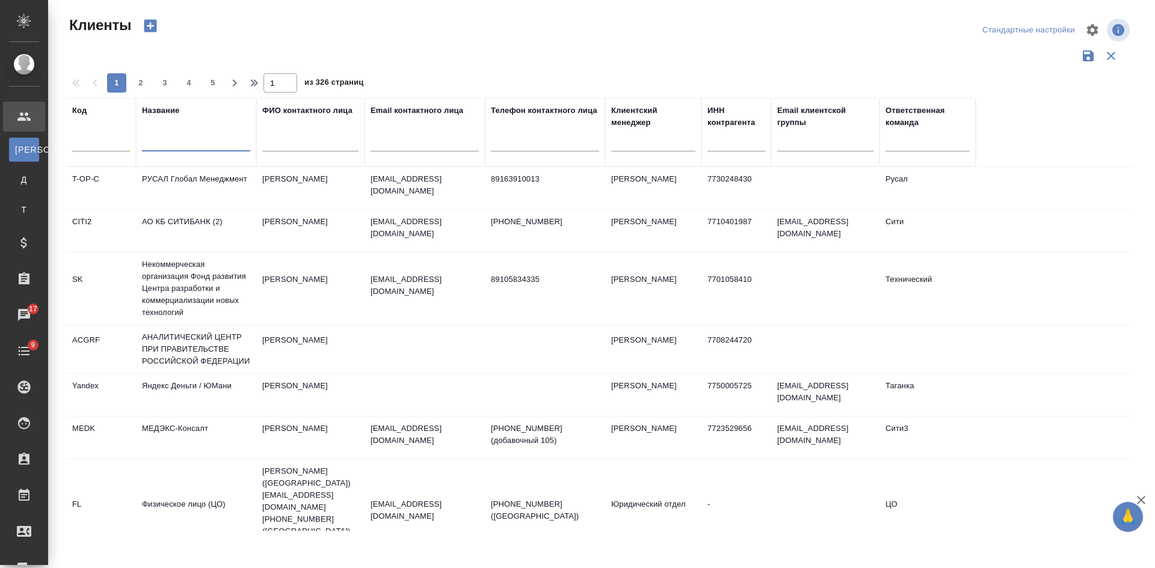
paste input "РЭНЕРА"
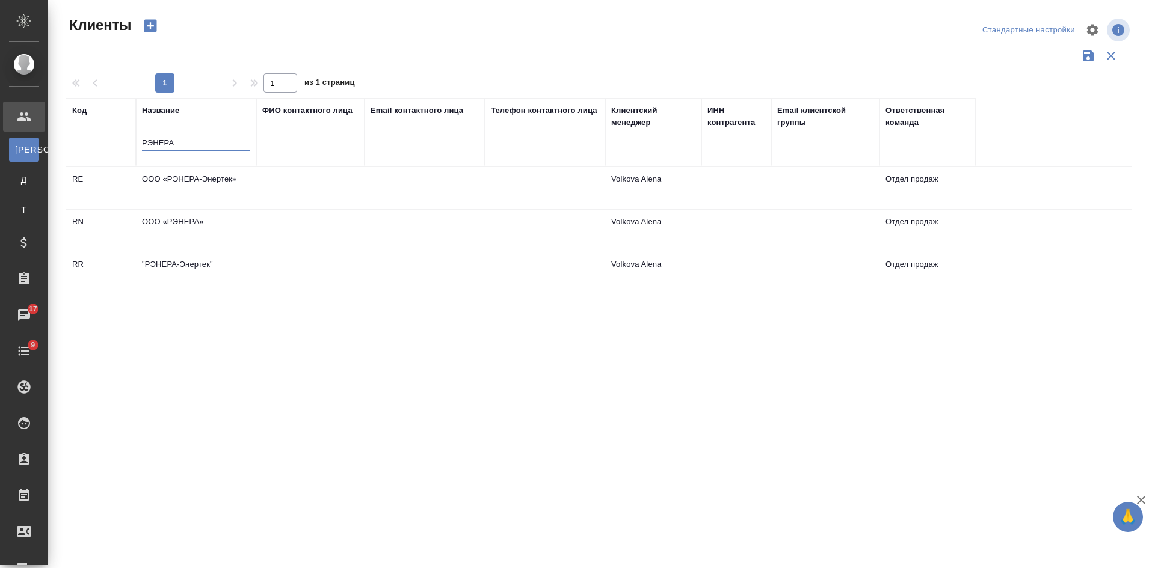
type input "РЭНЕРА"
click at [234, 224] on td "ООО «РЭНЕРА»" at bounding box center [196, 231] width 120 height 42
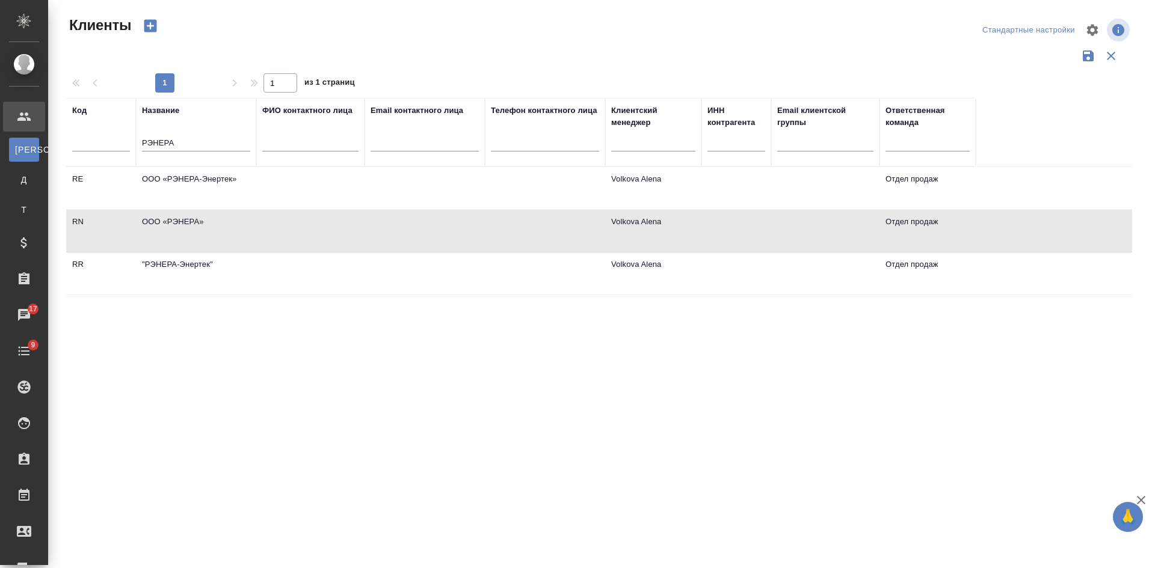
click at [234, 224] on td "ООО «РЭНЕРА»" at bounding box center [196, 231] width 120 height 42
drag, startPoint x: 185, startPoint y: 138, endPoint x: 113, endPoint y: 126, distance: 73.1
click at [129, 127] on tr "Код Название РЭНЕРА ФИО контактного лица Email контактного лица Телефон контакт…" at bounding box center [520, 132] width 909 height 69
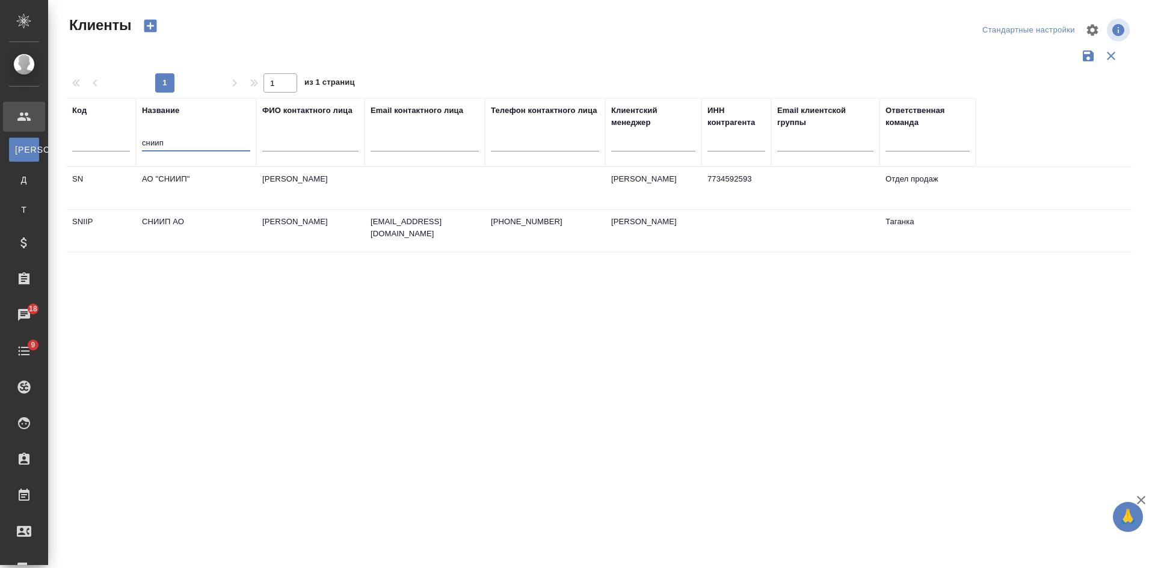
type input "сниип"
click at [229, 184] on td "АО "СНИИП"" at bounding box center [196, 188] width 120 height 42
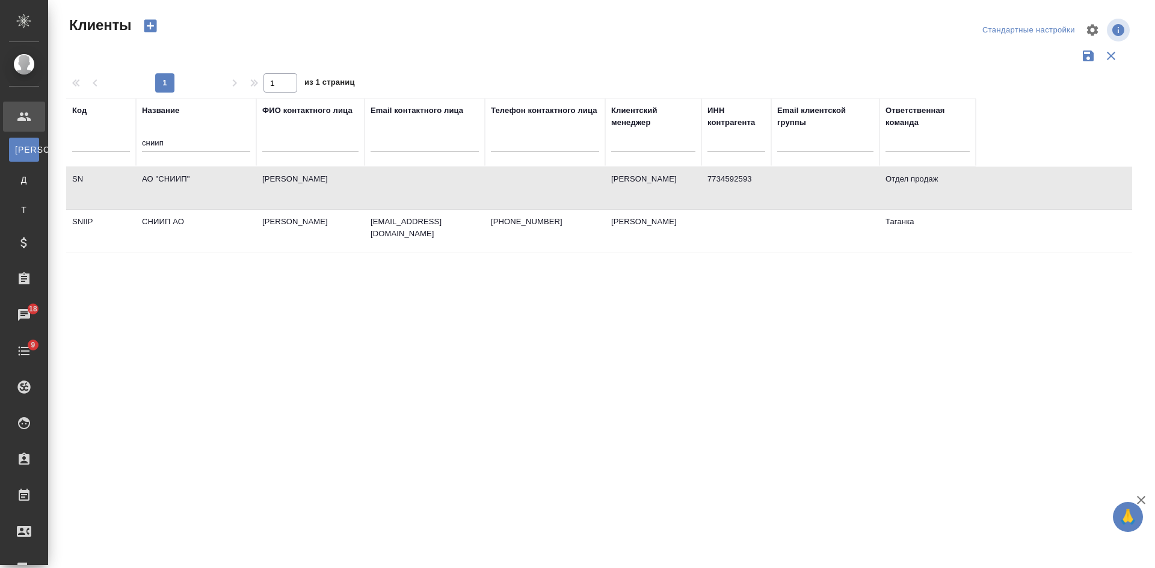
click at [229, 184] on td "АО "СНИИП"" at bounding box center [196, 188] width 120 height 42
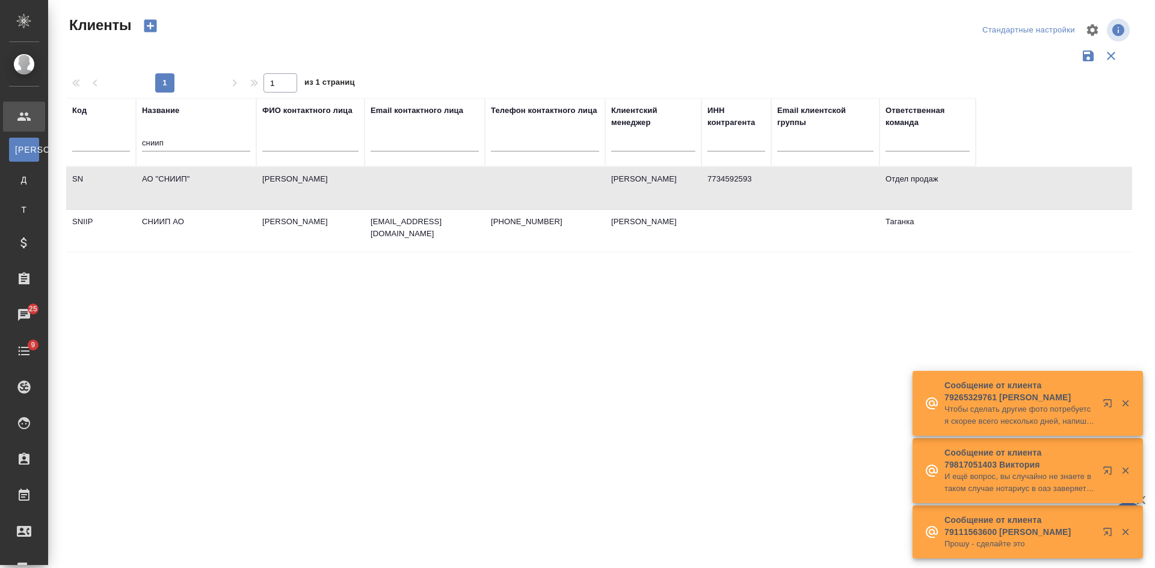
drag, startPoint x: 187, startPoint y: 149, endPoint x: 115, endPoint y: 142, distance: 72.5
click at [127, 144] on tr "Код Название сниип ФИО контактного лица Email контактного лица Телефон контактн…" at bounding box center [520, 132] width 909 height 69
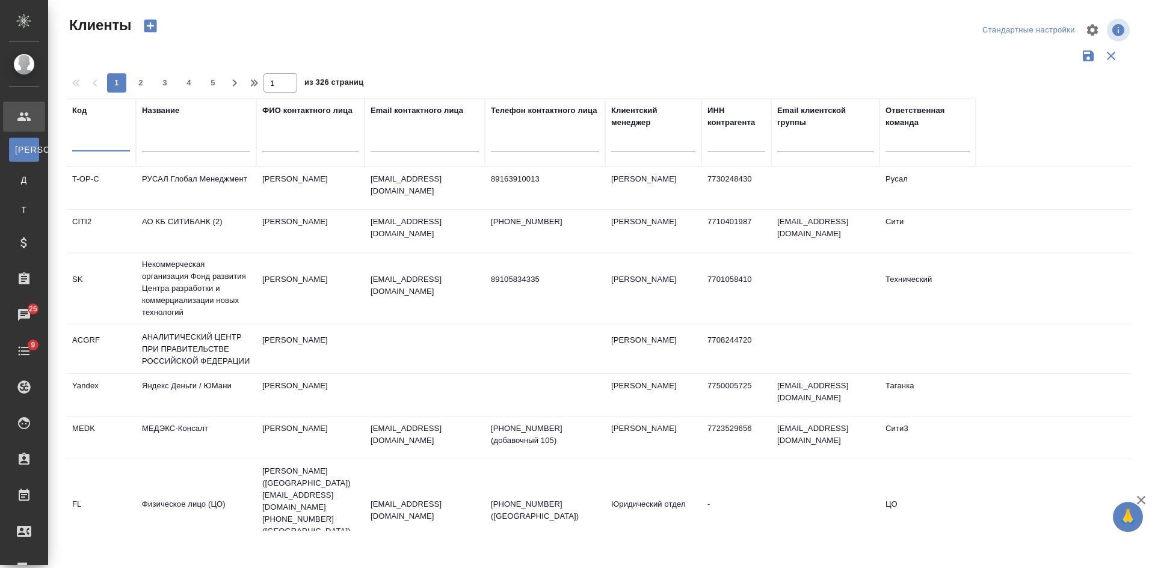
click at [85, 143] on input "text" at bounding box center [101, 144] width 58 height 15
type input "PTP"
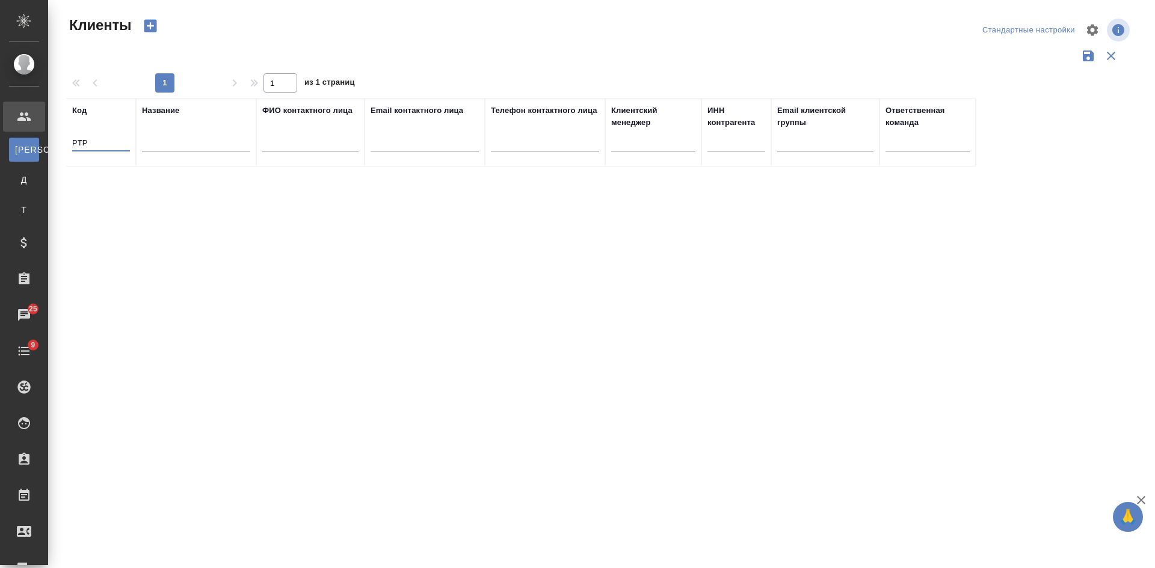
drag, startPoint x: 94, startPoint y: 143, endPoint x: 55, endPoint y: 142, distance: 39.1
click at [55, 142] on div "Клиенты Стандартные настройки 1 1 из 1 страниц Код PTP Название ФИО контактного…" at bounding box center [601, 269] width 1107 height 538
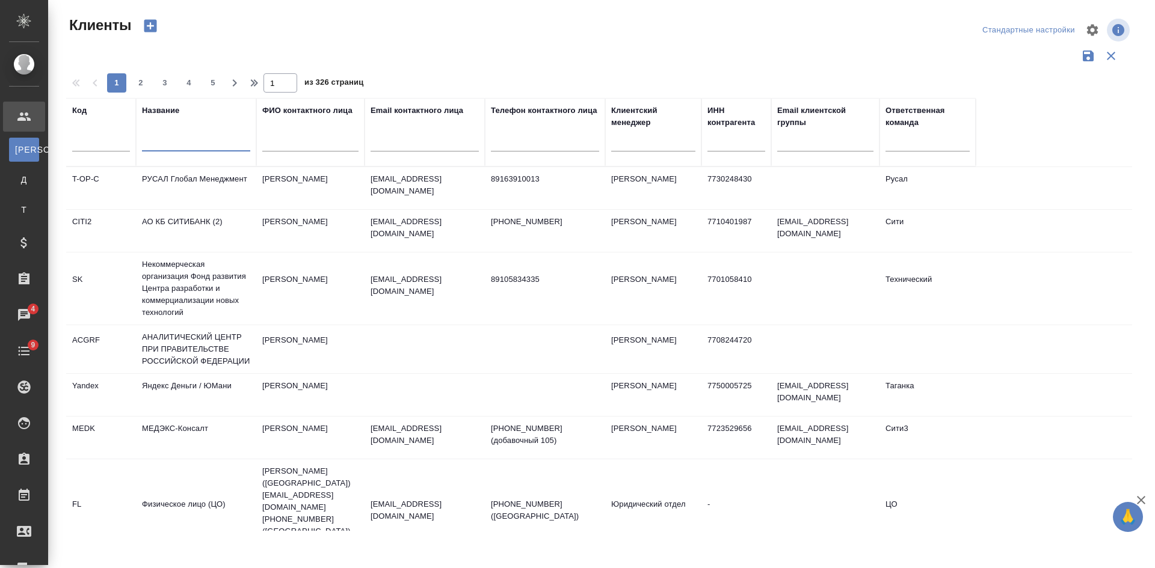
click at [179, 147] on input "text" at bounding box center [196, 144] width 108 height 15
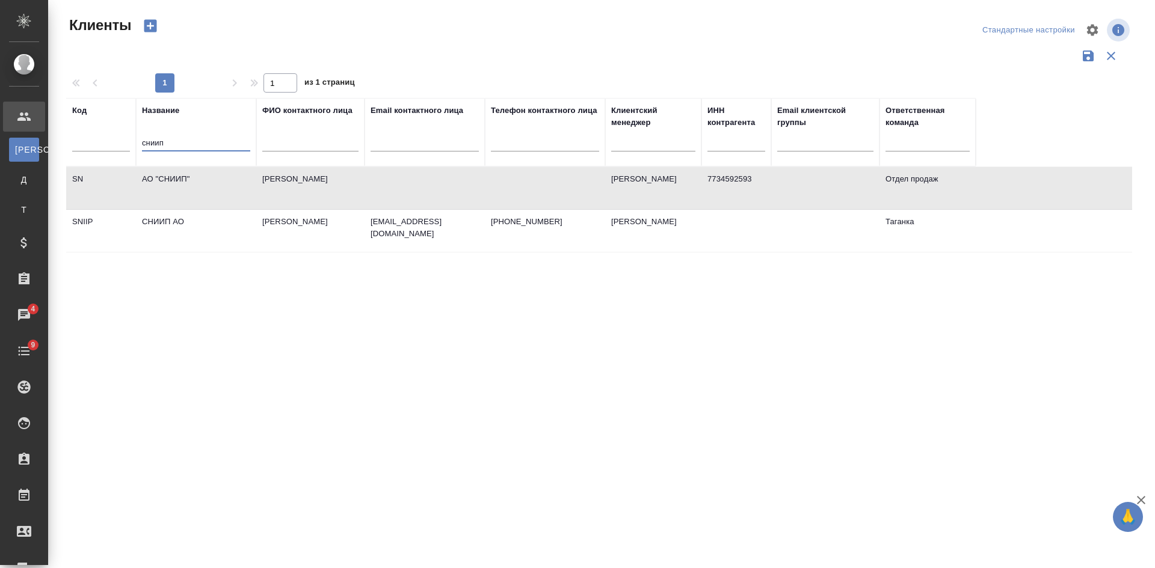
type input "сниип"
click at [349, 179] on td "Попов Сергей Сергеевич" at bounding box center [310, 188] width 108 height 42
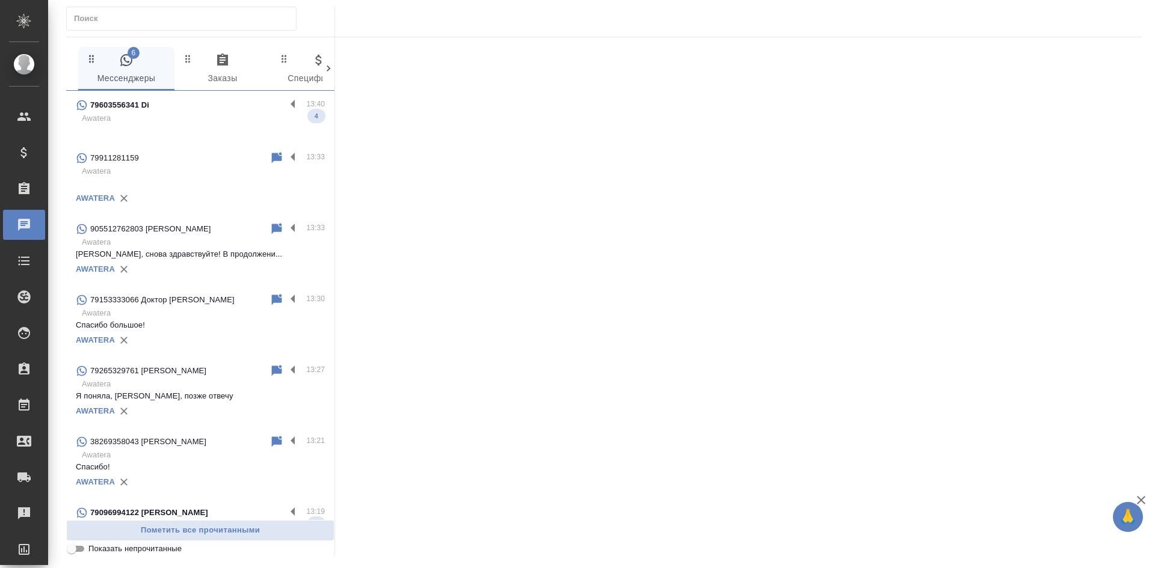
click at [186, 182] on p at bounding box center [200, 183] width 249 height 12
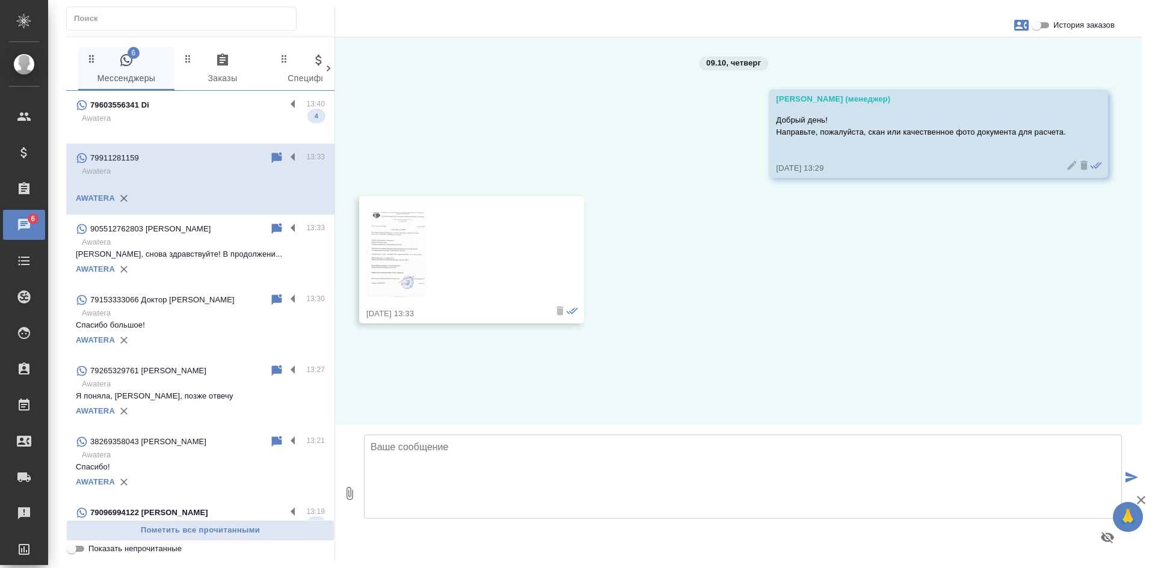
click at [965, 324] on div "09.10, четверг Касаткина Александра (менеджер) Добрый день! Направьте, пожалуйс…" at bounding box center [738, 231] width 806 height 388
click at [407, 242] on img at bounding box center [396, 253] width 60 height 88
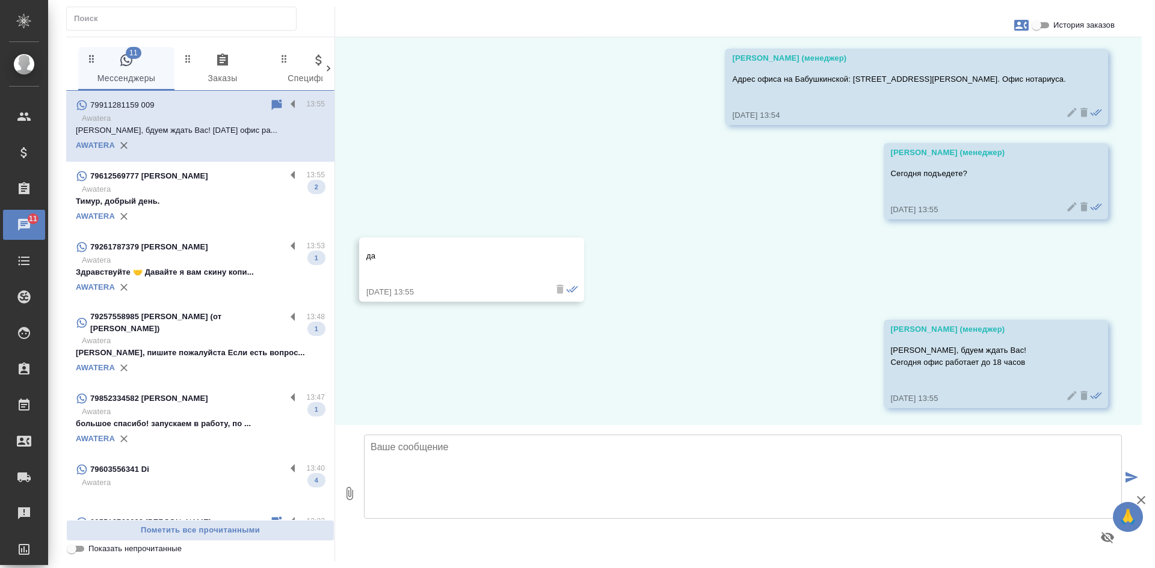
scroll to position [1507, 0]
click at [179, 198] on p "Тимур, добрый день." at bounding box center [200, 201] width 249 height 12
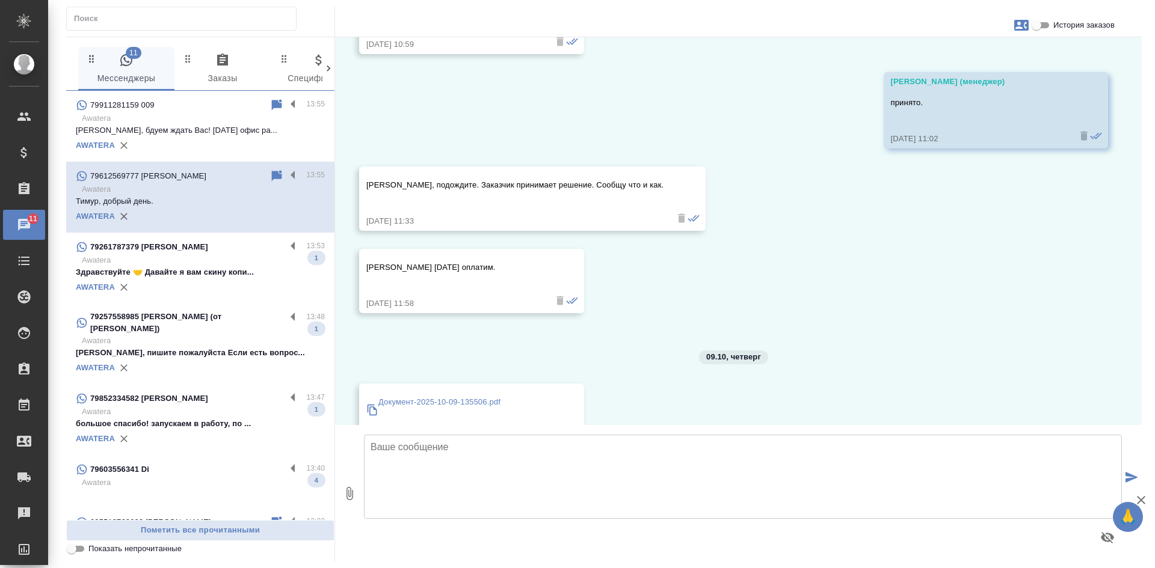
scroll to position [1304, 0]
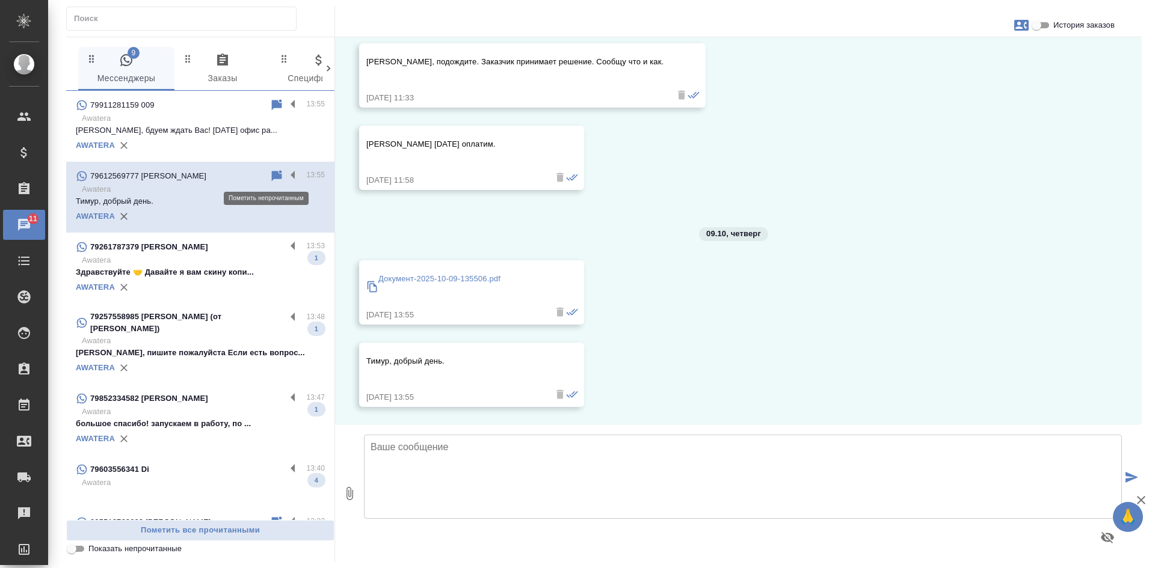
click at [272, 178] on icon at bounding box center [277, 175] width 10 height 11
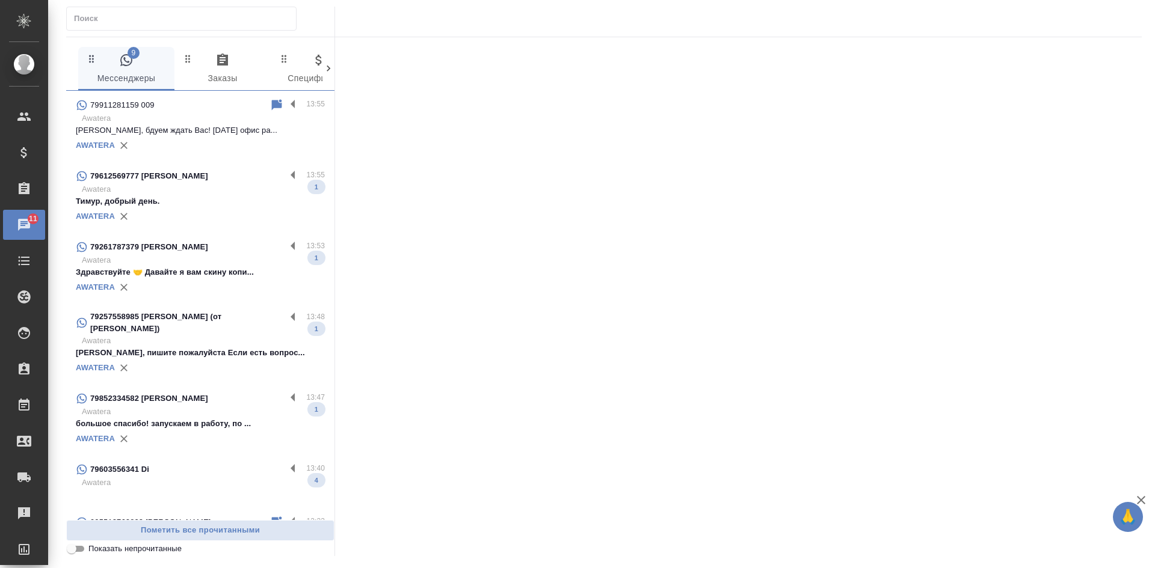
click at [223, 266] on p "Awatera" at bounding box center [203, 260] width 243 height 12
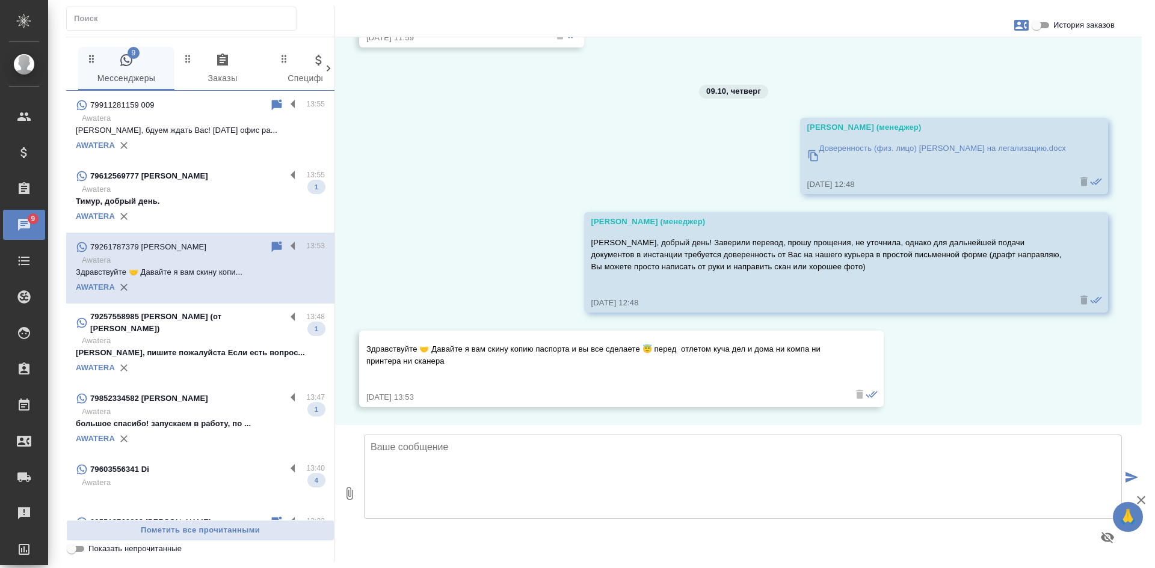
scroll to position [4316, 0]
click at [198, 364] on div "AWATERA" at bounding box center [200, 368] width 249 height 18
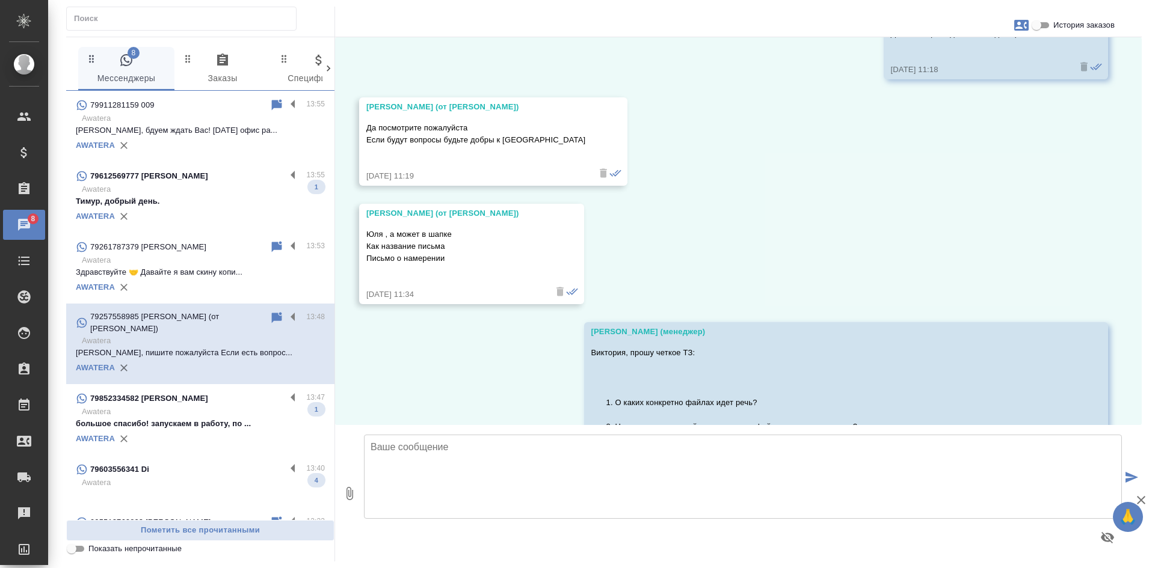
scroll to position [27565, 0]
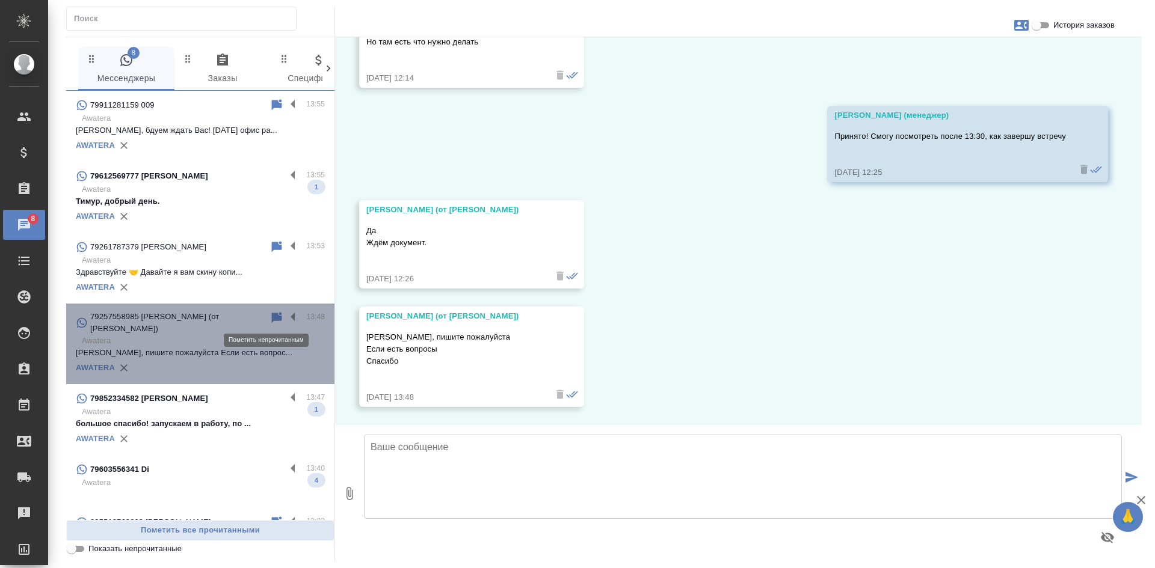
click at [272, 320] on icon at bounding box center [277, 317] width 10 height 11
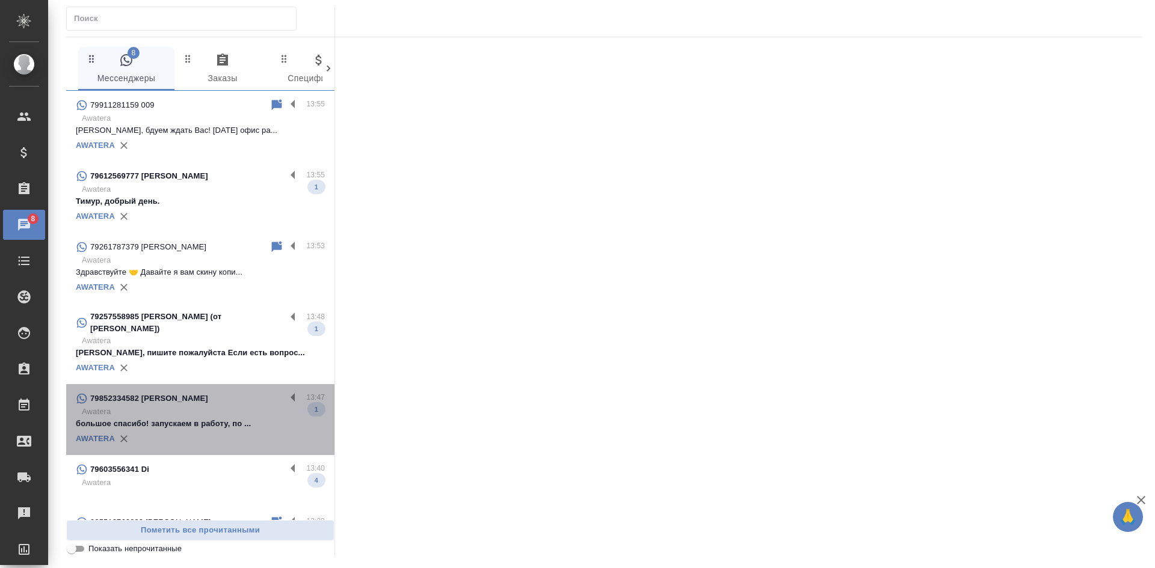
click at [222, 420] on p "большое спасибо! запускаем в работу, по ..." at bounding box center [200, 424] width 249 height 12
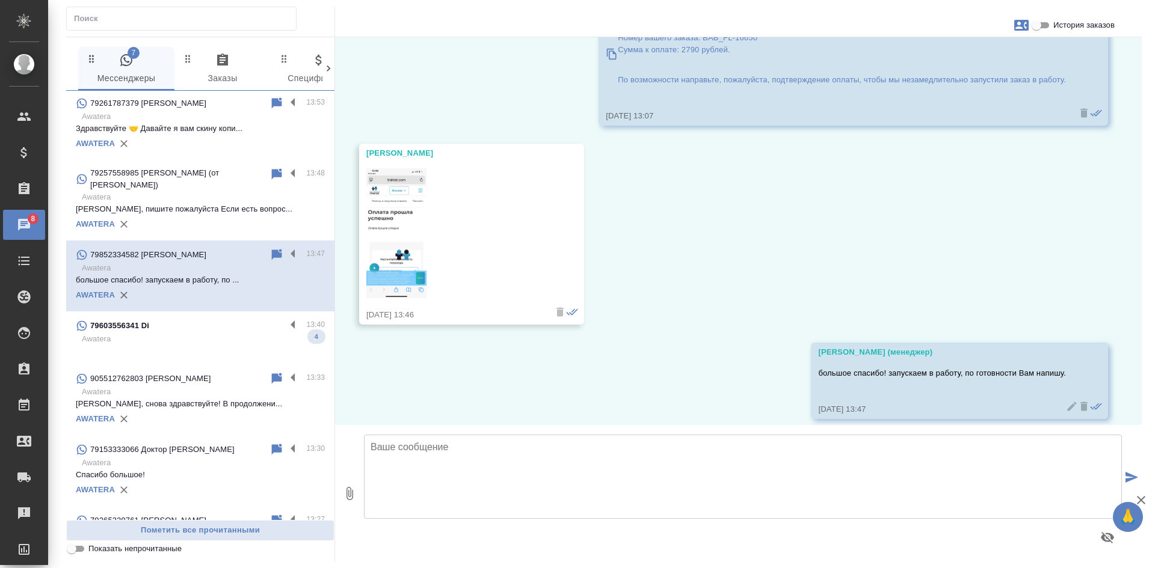
scroll to position [241, 0]
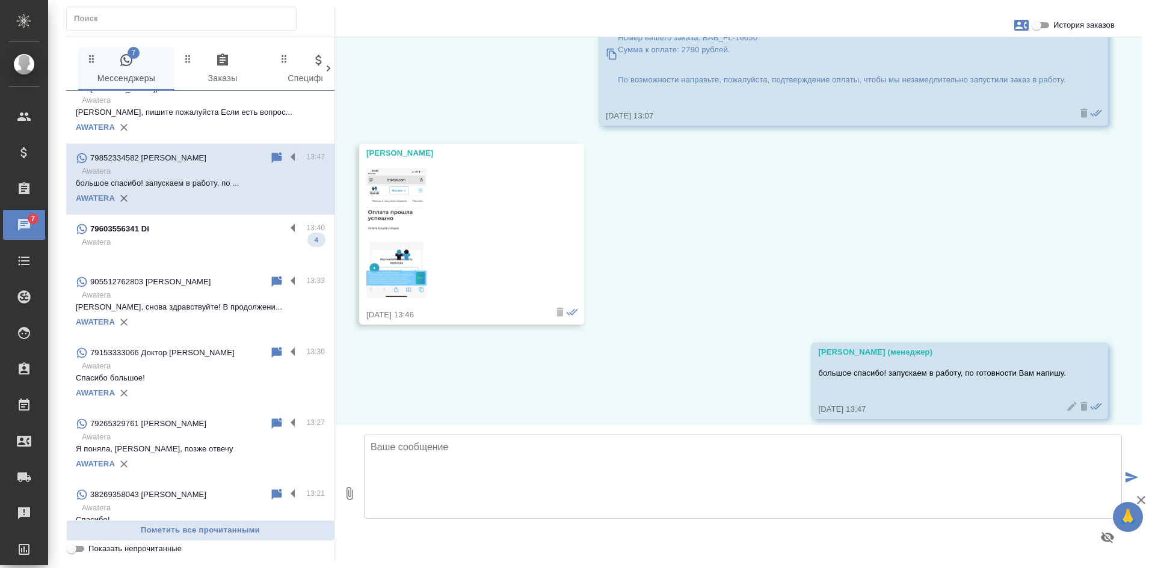
click at [182, 246] on p "Awatera" at bounding box center [203, 242] width 243 height 12
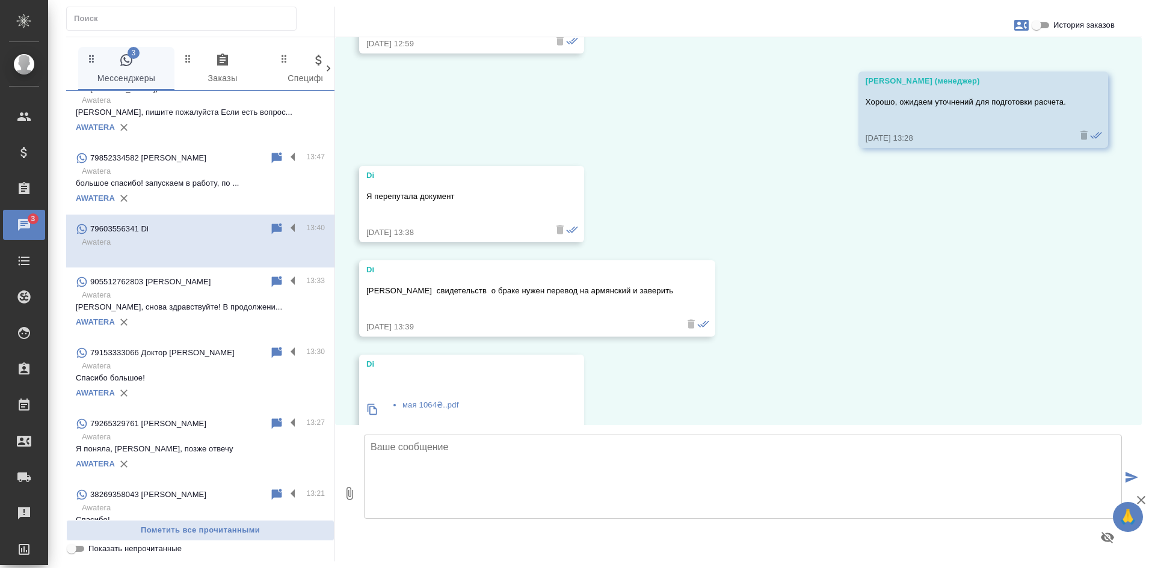
scroll to position [3337, 0]
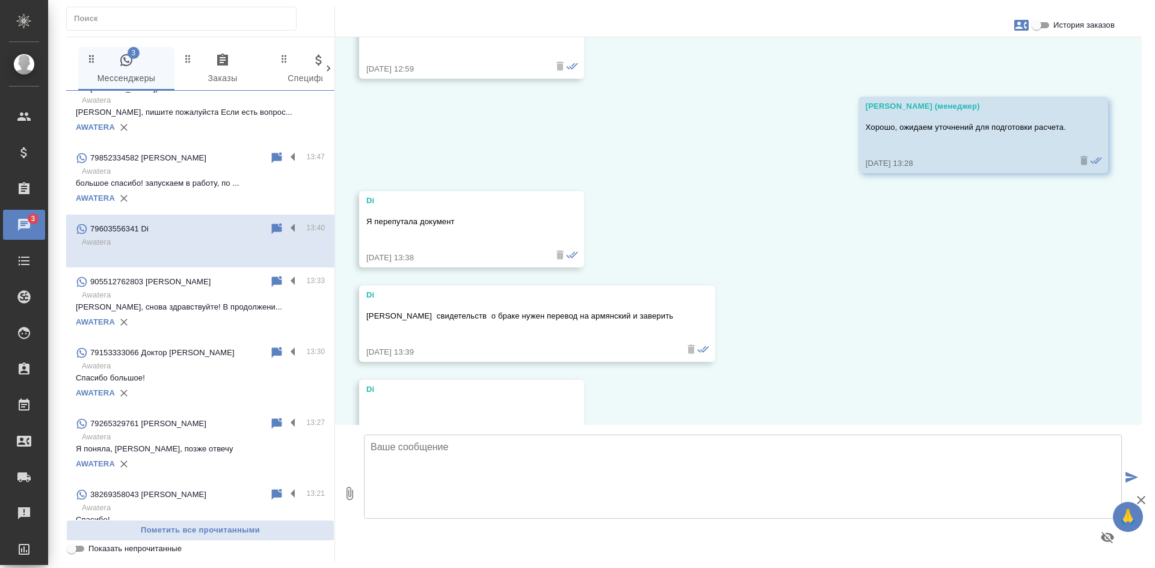
click at [1039, 33] on div at bounding box center [603, 22] width 1075 height 30
click at [1039, 31] on input "История заказов" at bounding box center [1036, 25] width 43 height 14
checkbox input "true"
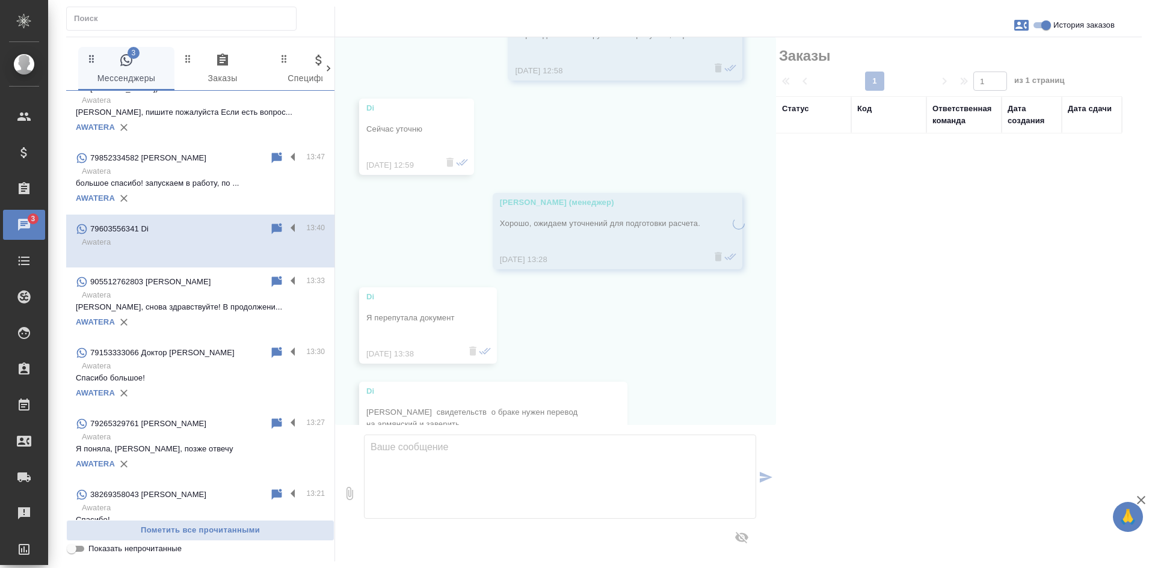
scroll to position [3445, 0]
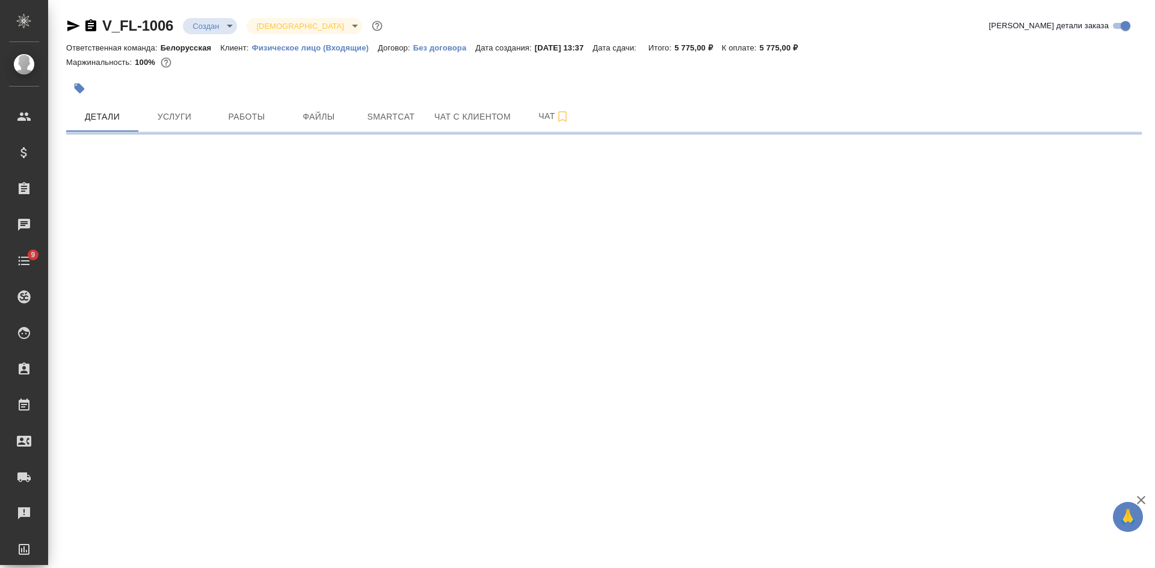
select select "RU"
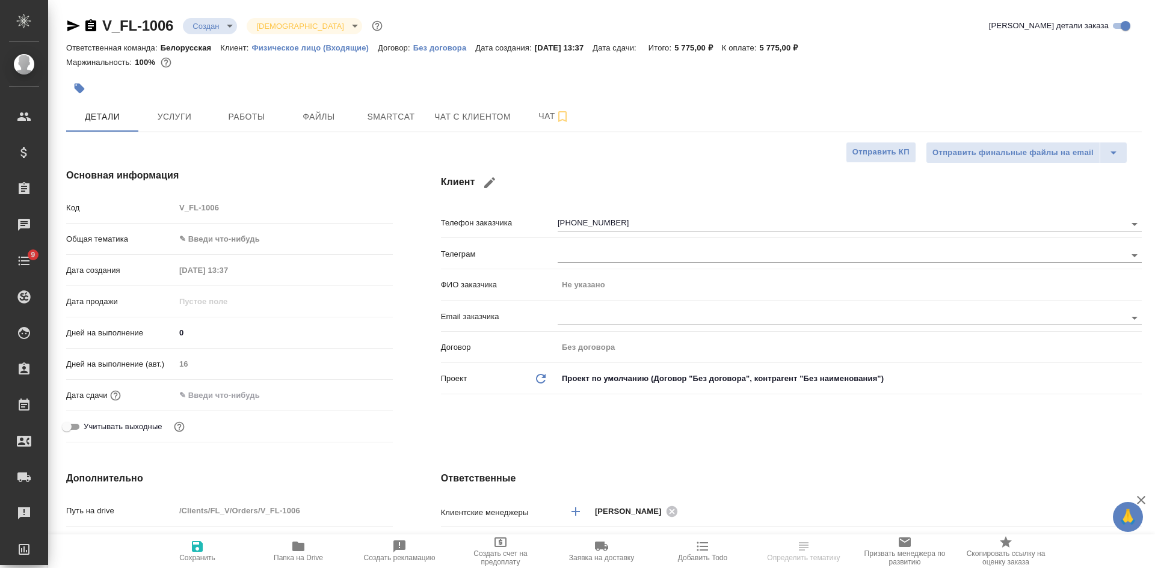
type textarea "x"
click at [78, 26] on icon "button" at bounding box center [73, 25] width 13 height 11
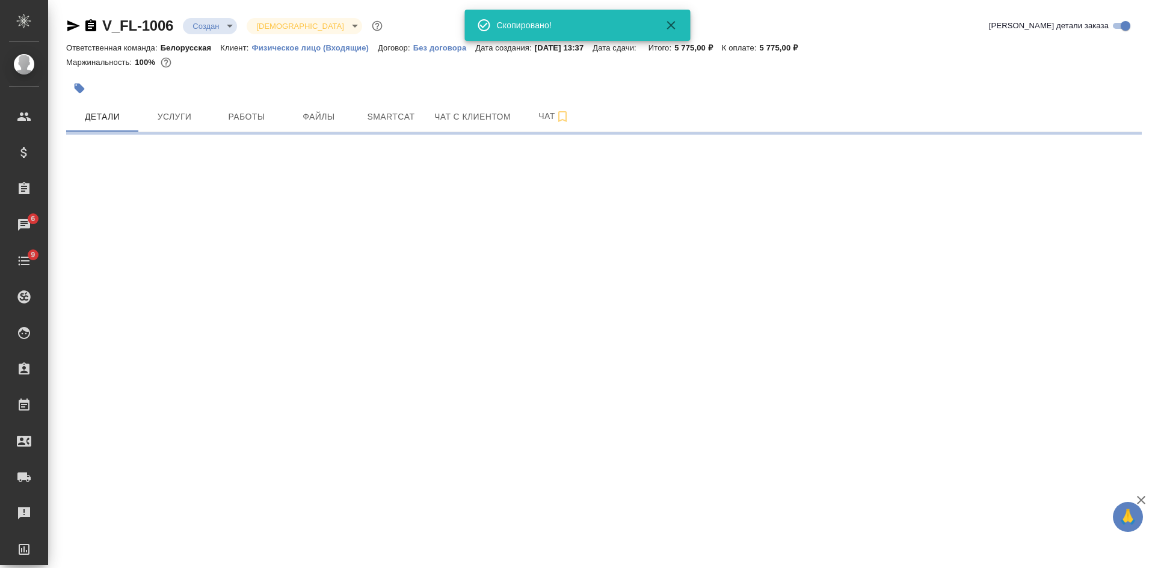
select select "RU"
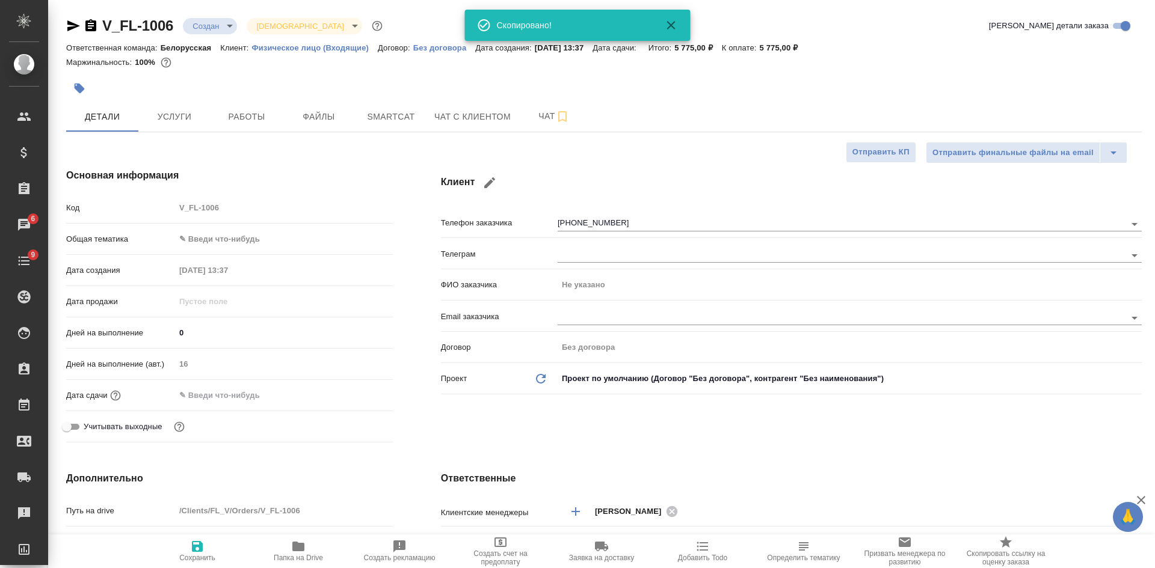
type textarea "x"
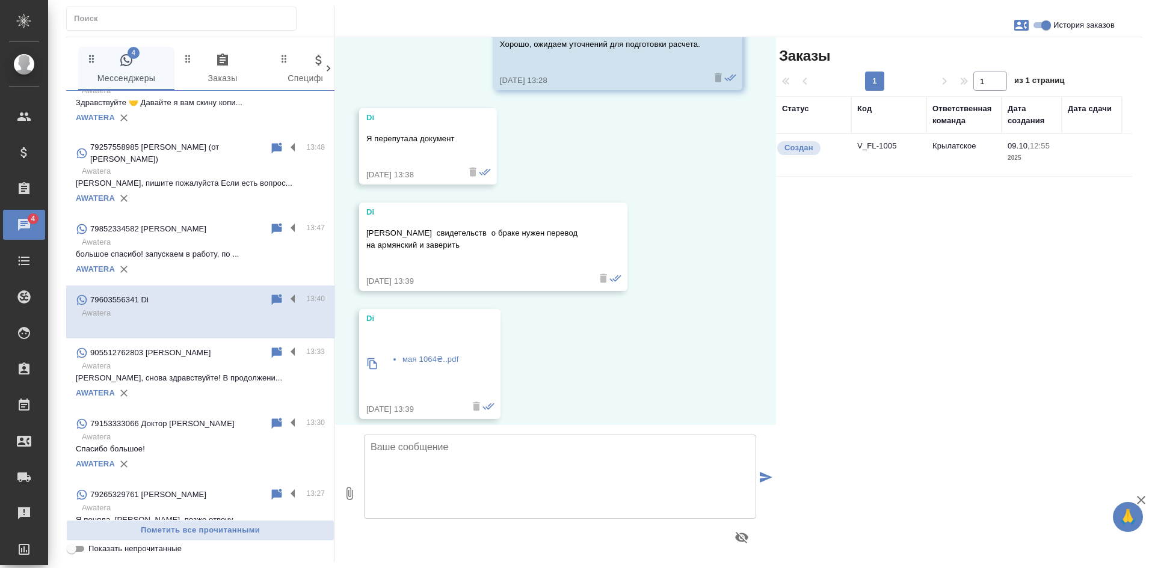
scroll to position [3637, 0]
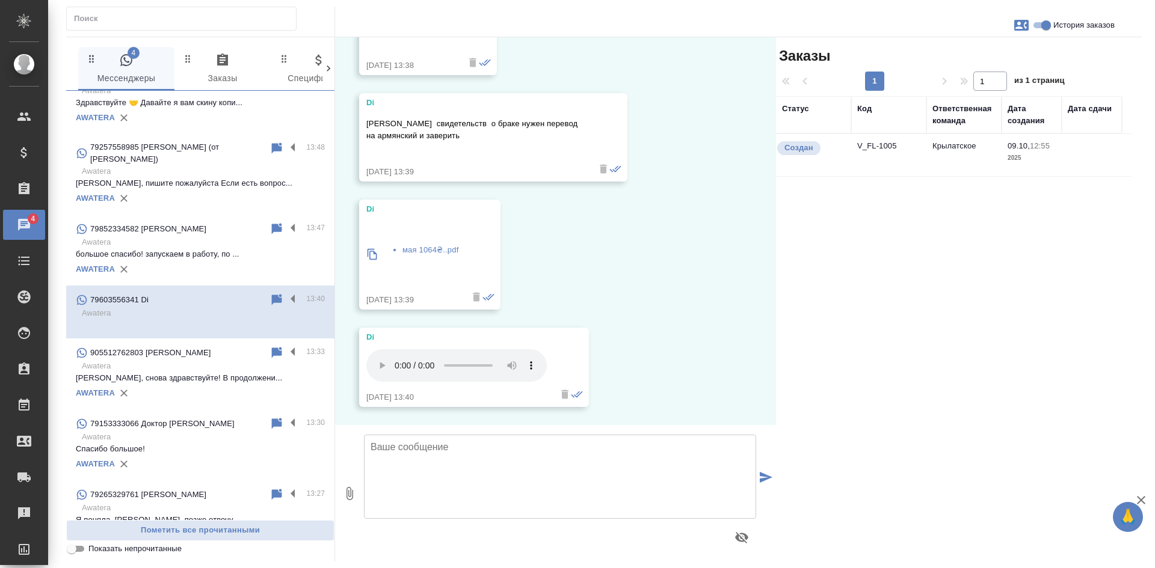
click at [924, 165] on td "V_FL-1005" at bounding box center [888, 155] width 75 height 42
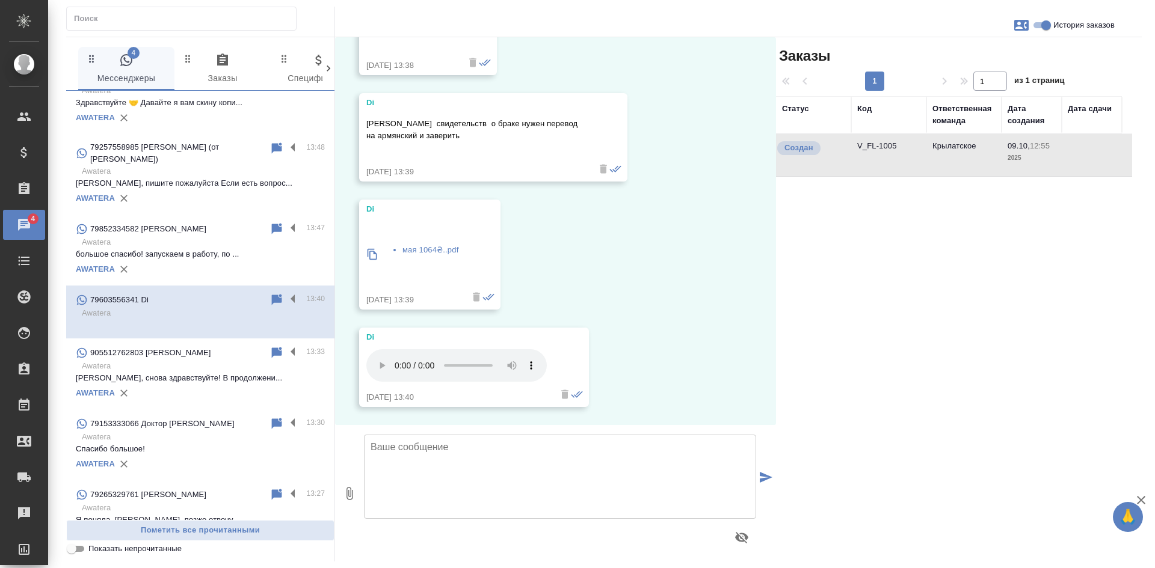
click at [924, 165] on td "V_FL-1005" at bounding box center [888, 155] width 75 height 42
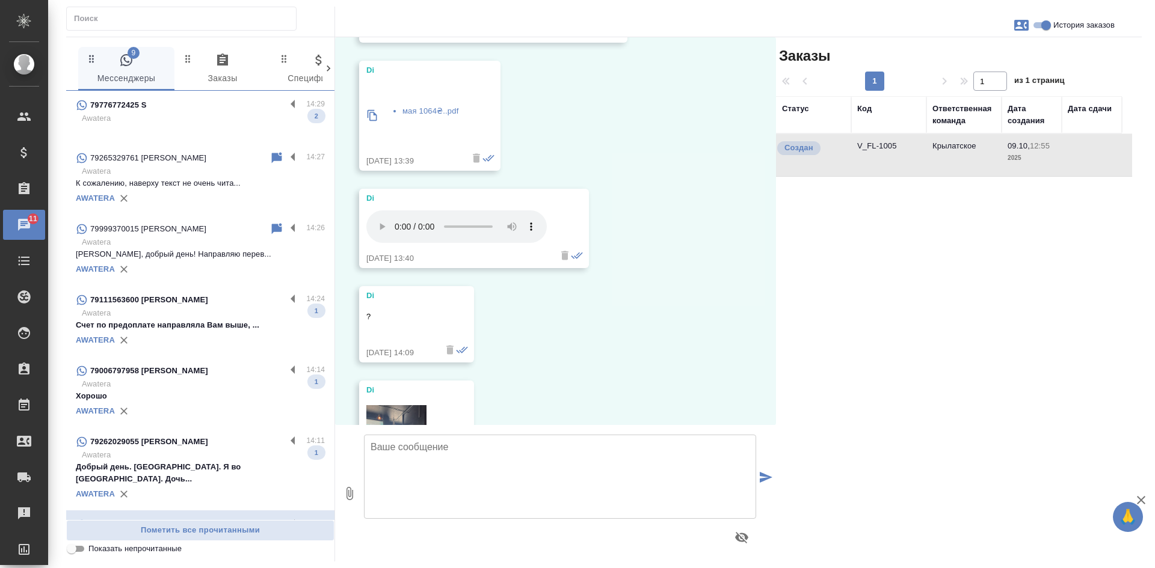
scroll to position [3808, 0]
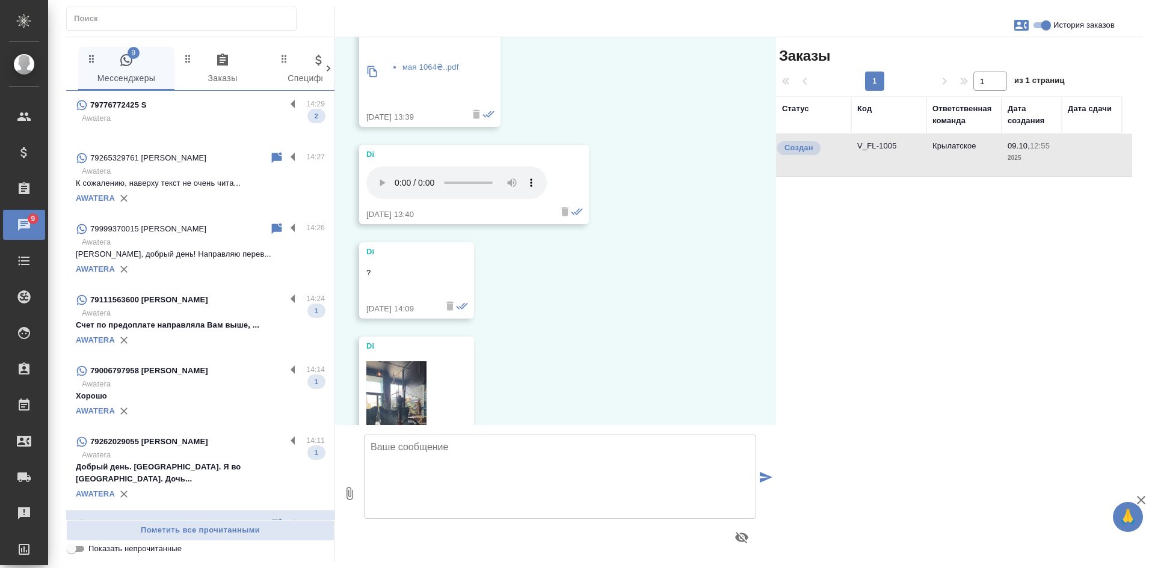
click at [172, 458] on p "Awatera" at bounding box center [203, 455] width 243 height 12
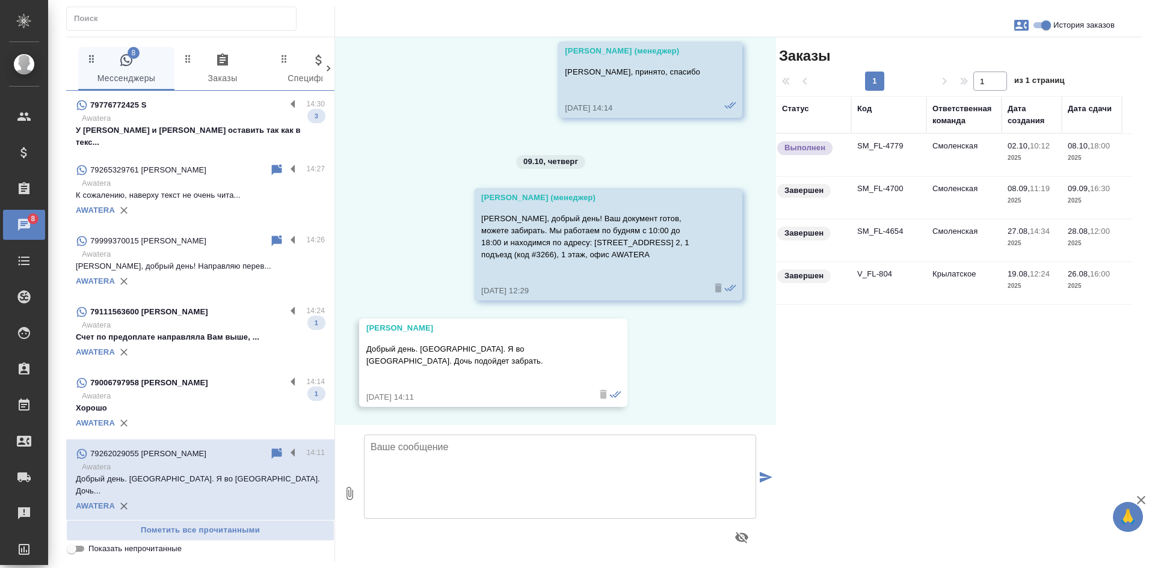
scroll to position [9899, 0]
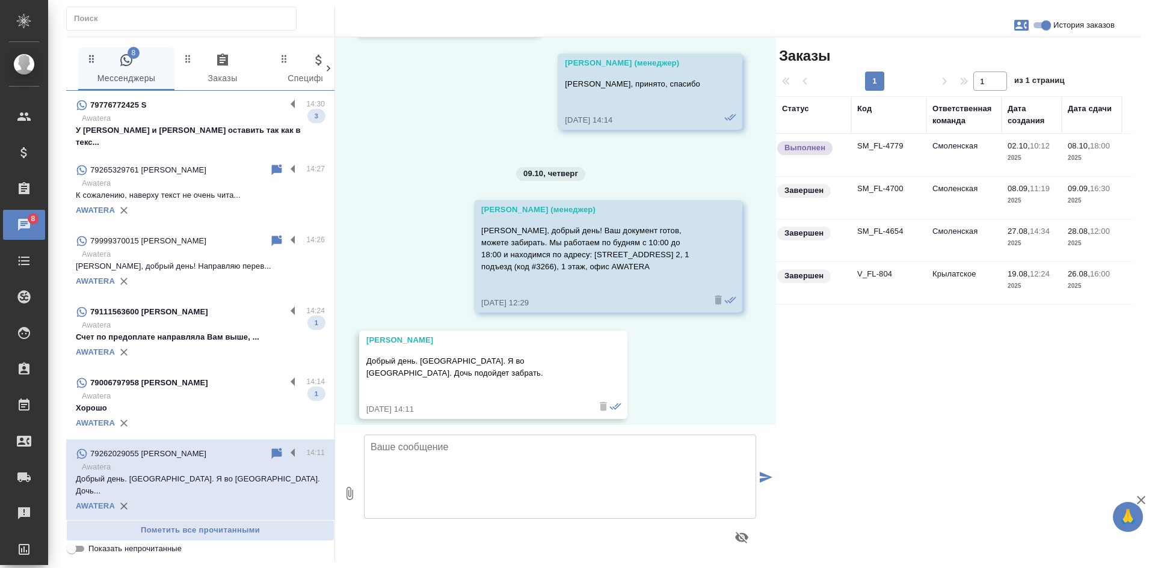
click at [79, 545] on input "Показать непрочитанные" at bounding box center [71, 549] width 43 height 14
checkbox input "true"
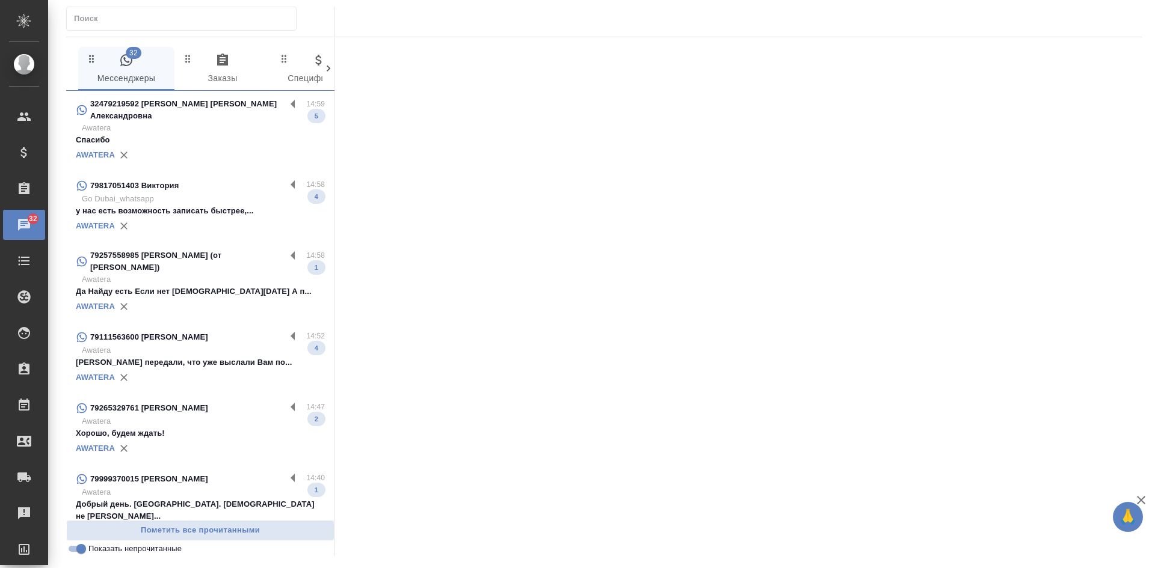
click at [185, 146] on div "AWATERA" at bounding box center [200, 155] width 249 height 18
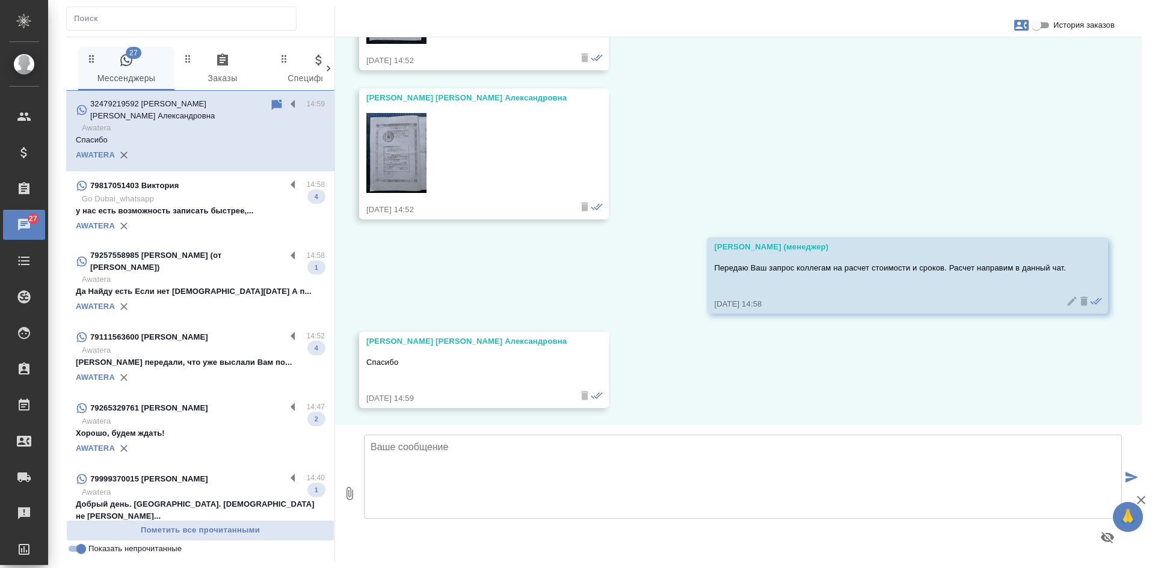
scroll to position [588, 0]
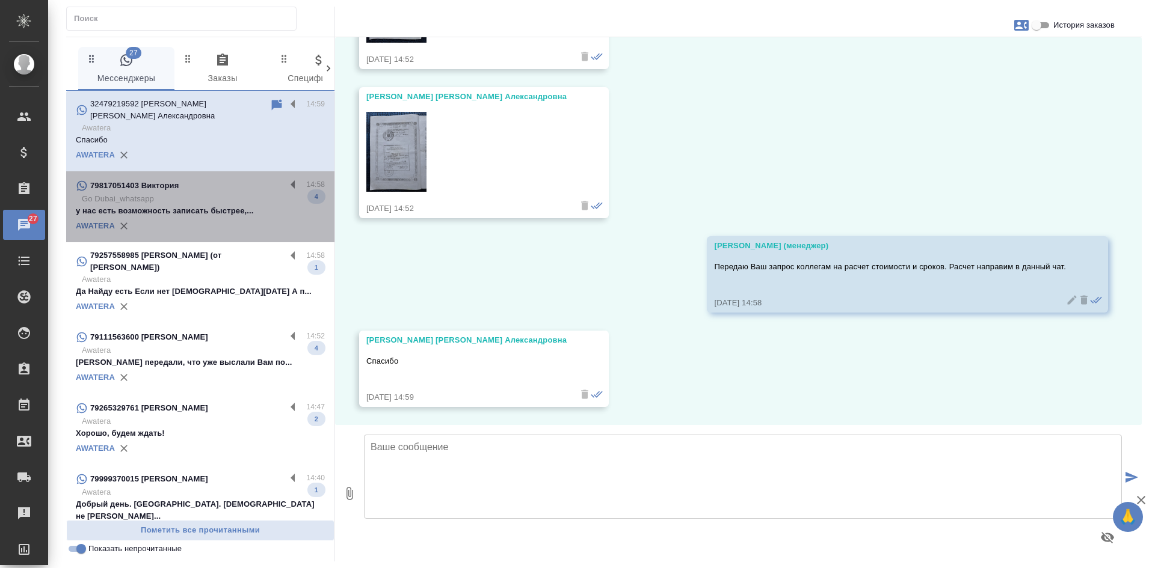
click at [207, 207] on p "у нас есть возможность записать быстрее,..." at bounding box center [200, 211] width 249 height 12
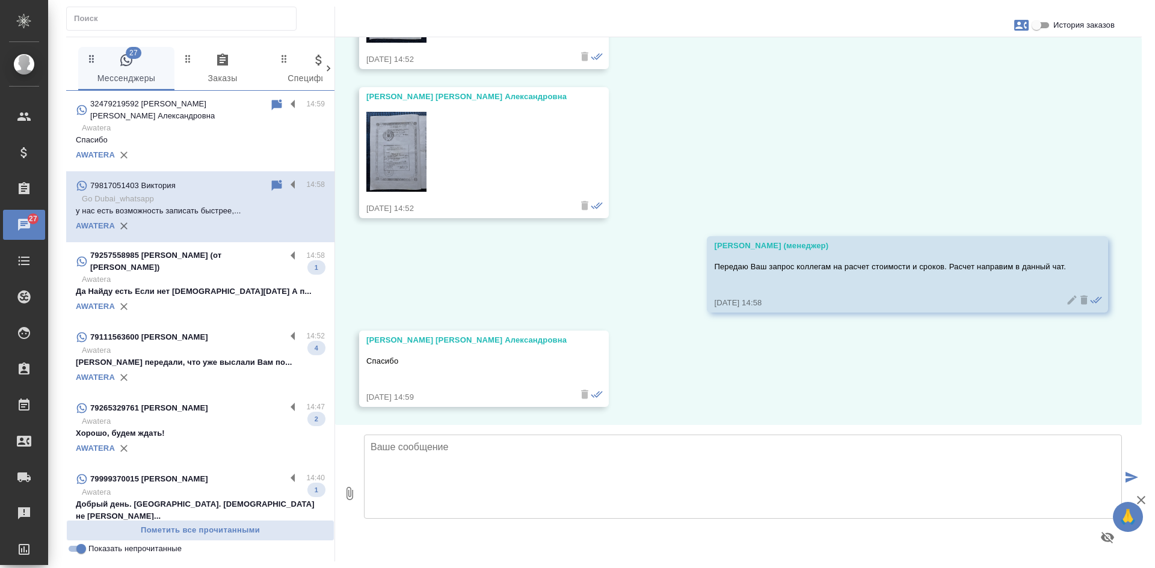
scroll to position [588, 0]
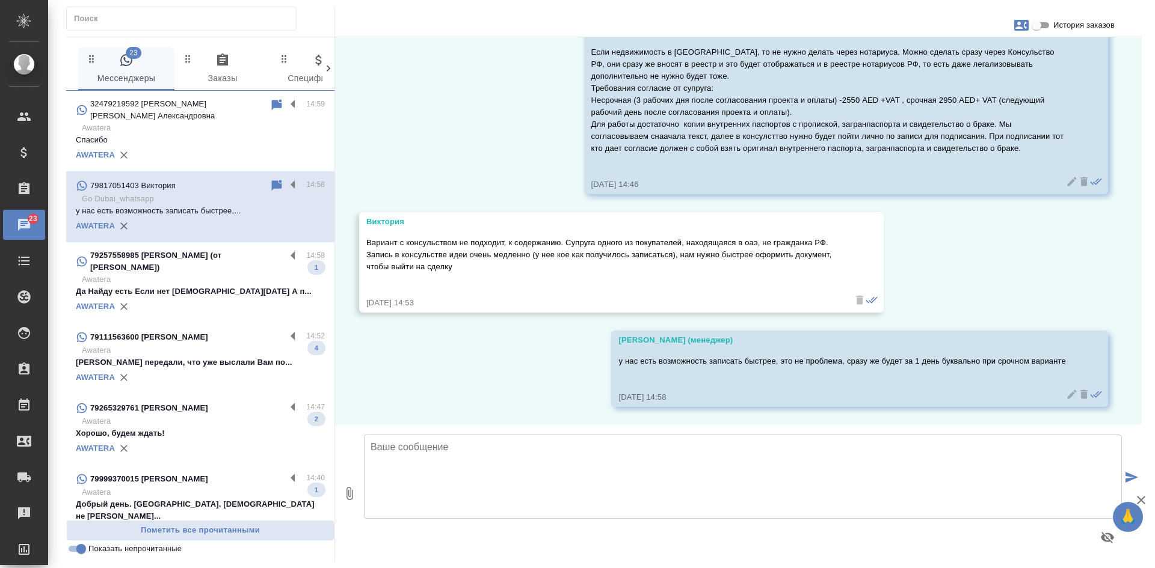
click at [202, 274] on p "Awatera" at bounding box center [203, 280] width 243 height 12
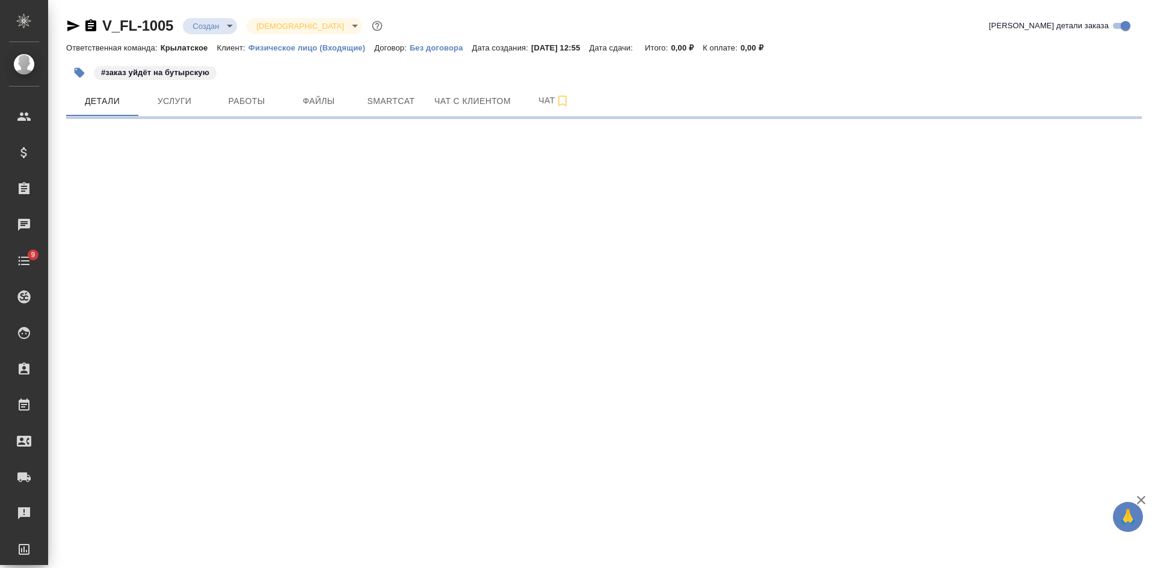
select select "RU"
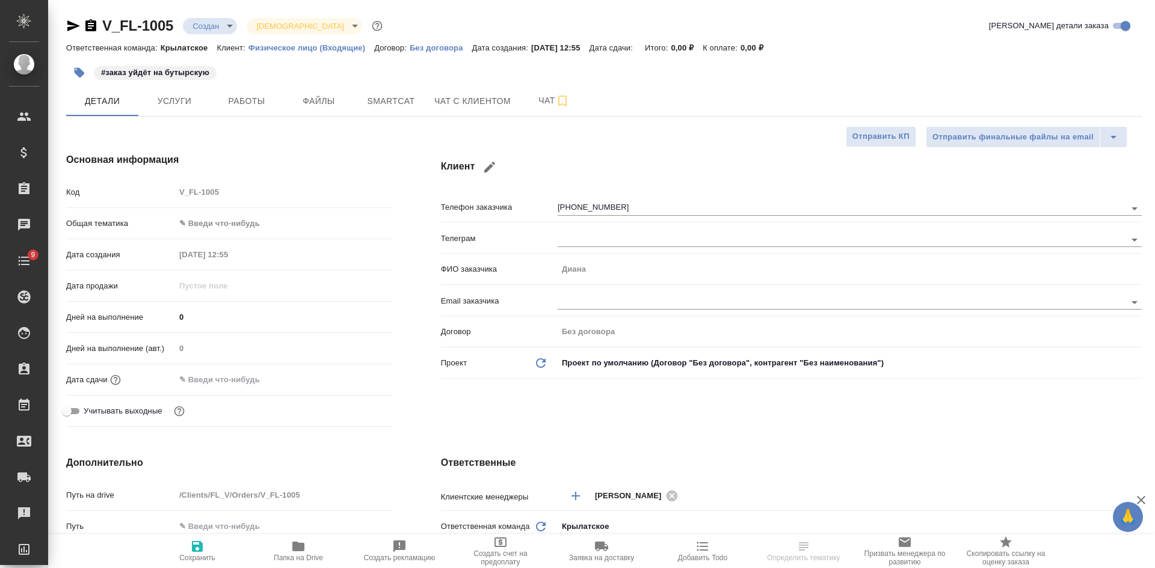
type textarea "x"
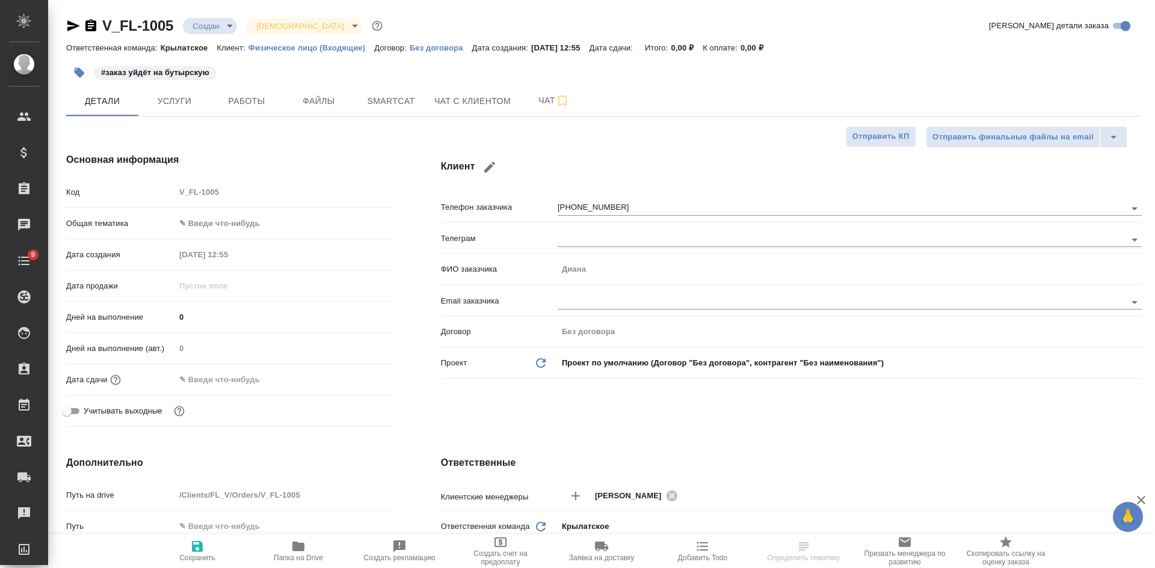
type textarea "x"
click at [75, 26] on icon "button" at bounding box center [73, 26] width 14 height 14
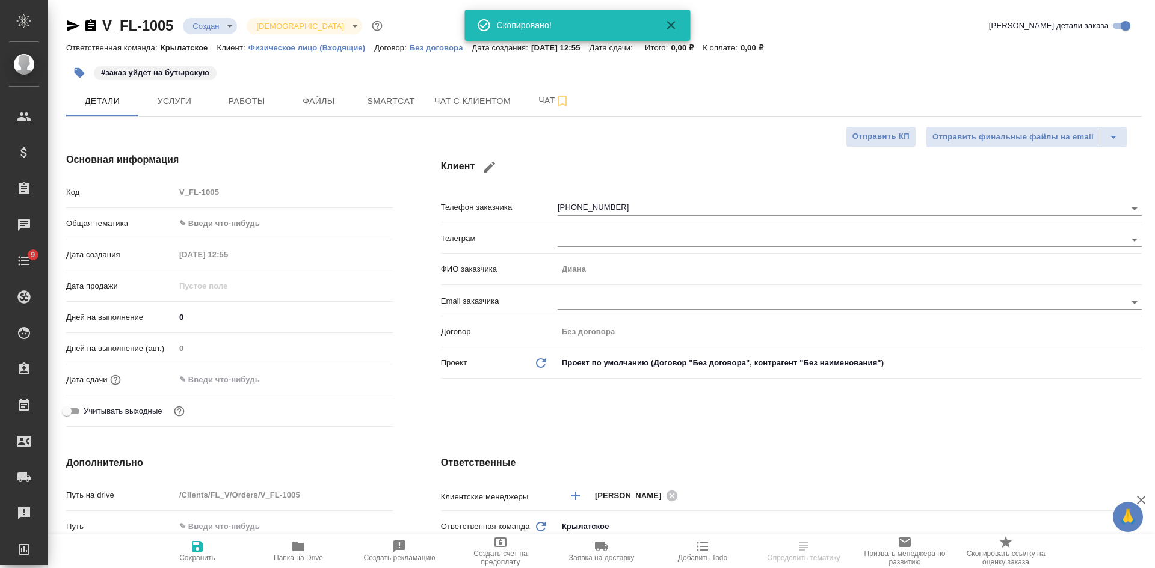
click at [96, 26] on icon "button" at bounding box center [90, 25] width 11 height 12
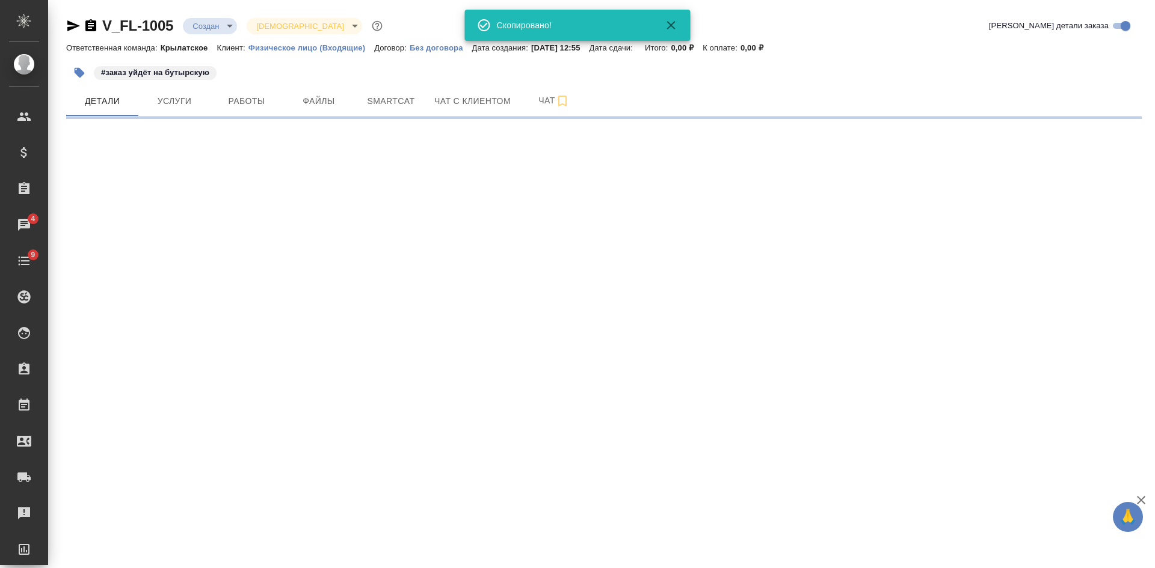
select select "RU"
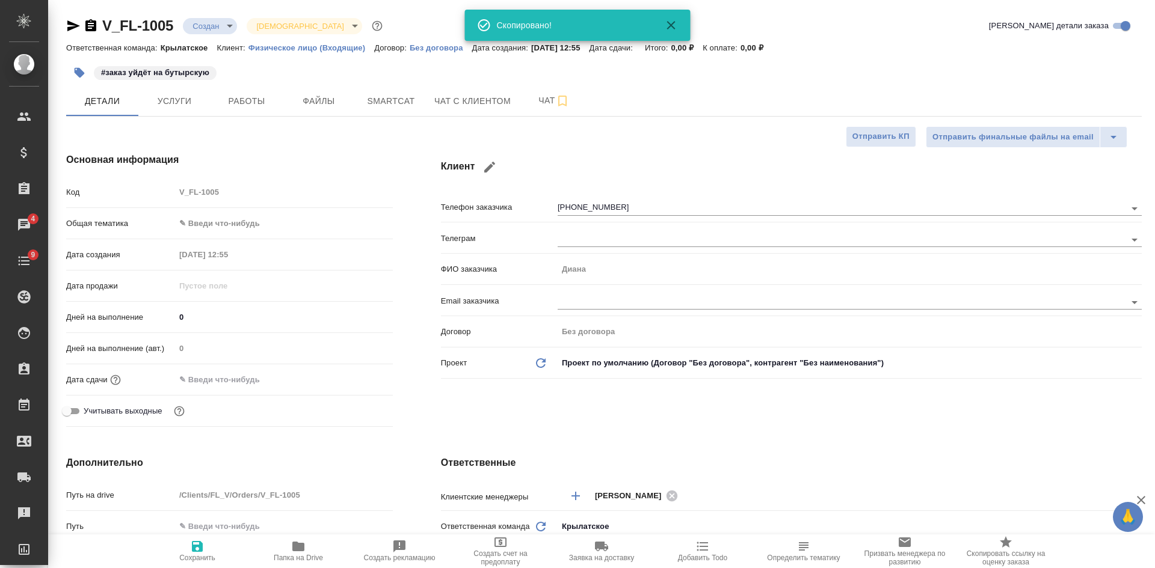
type textarea "x"
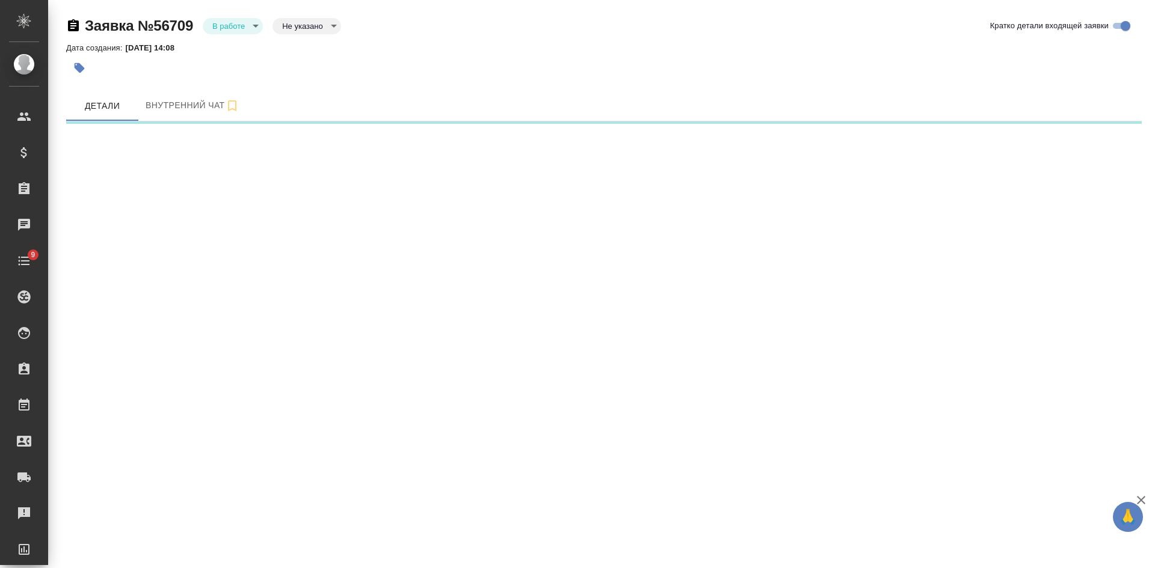
select select "RU"
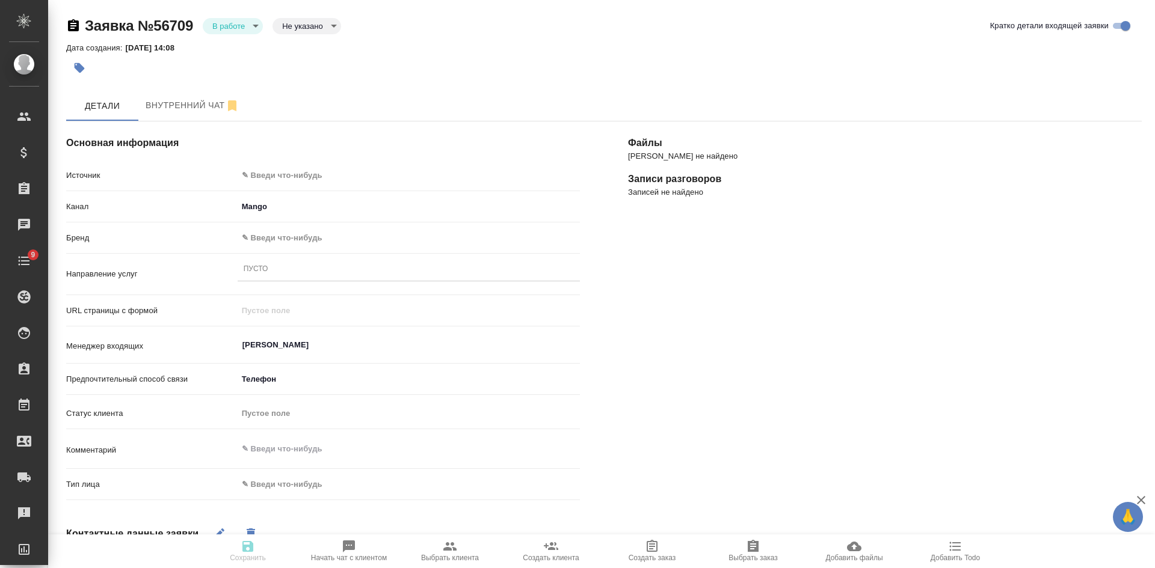
type textarea "x"
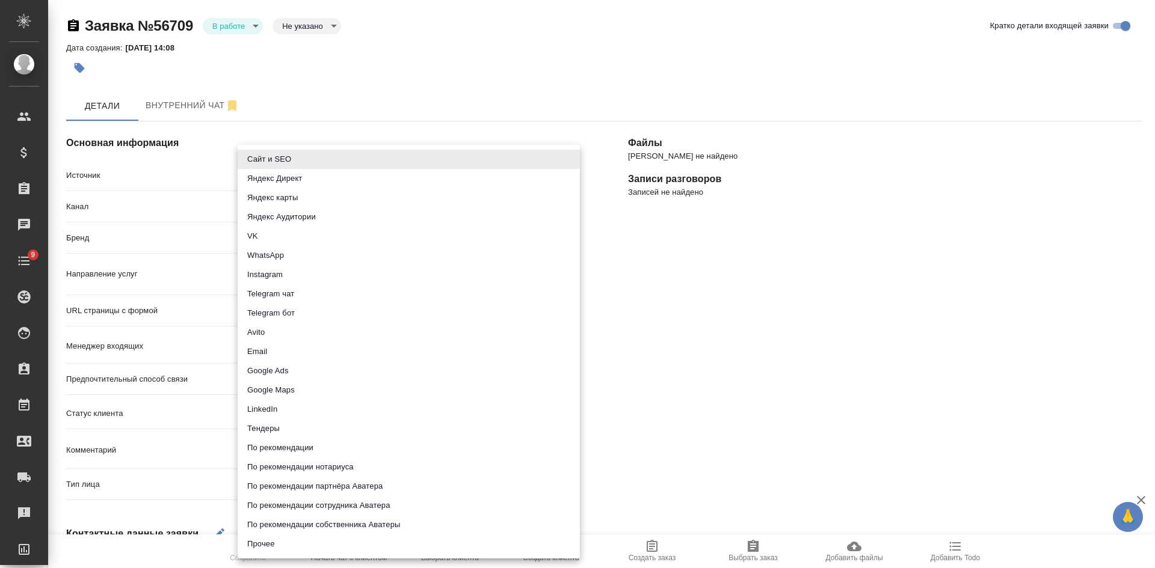
click at [281, 173] on body "🙏 .cls-1 fill:#fff; AWATERA [PERSON_NAME] Спецификации Заказы Чаты 9 Todo Проек…" at bounding box center [577, 284] width 1155 height 568
click at [277, 158] on li "Сайт и SEO" at bounding box center [409, 159] width 342 height 19
type input "seo"
type textarea "x"
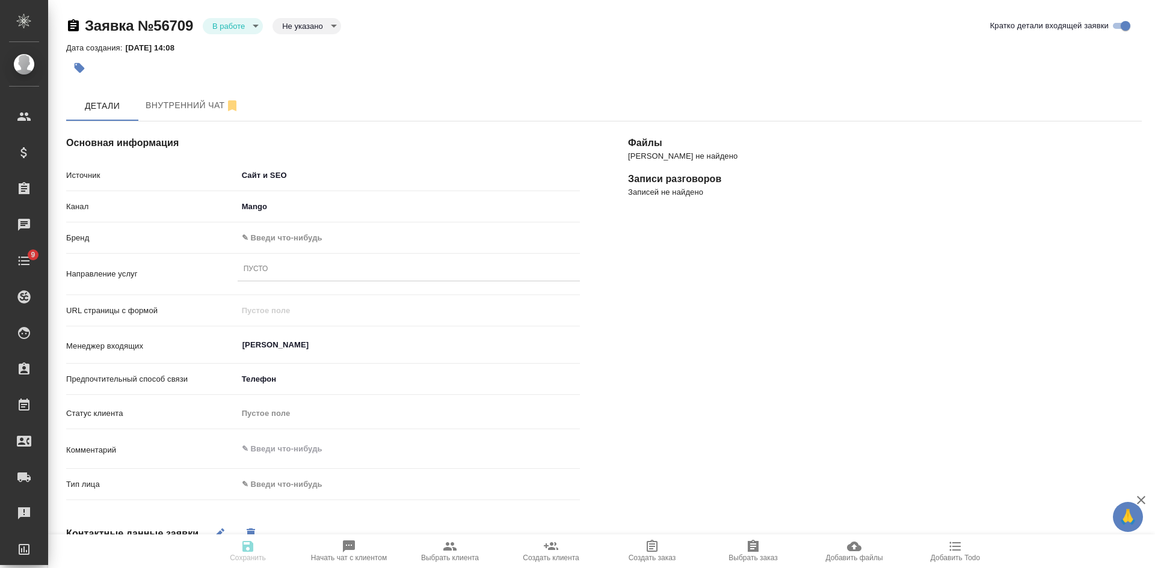
click at [274, 238] on body "🙏 .cls-1 fill:#fff; AWATERA [PERSON_NAME] Спецификации Заказы Чаты 9 Todo Проек…" at bounding box center [577, 284] width 1155 height 568
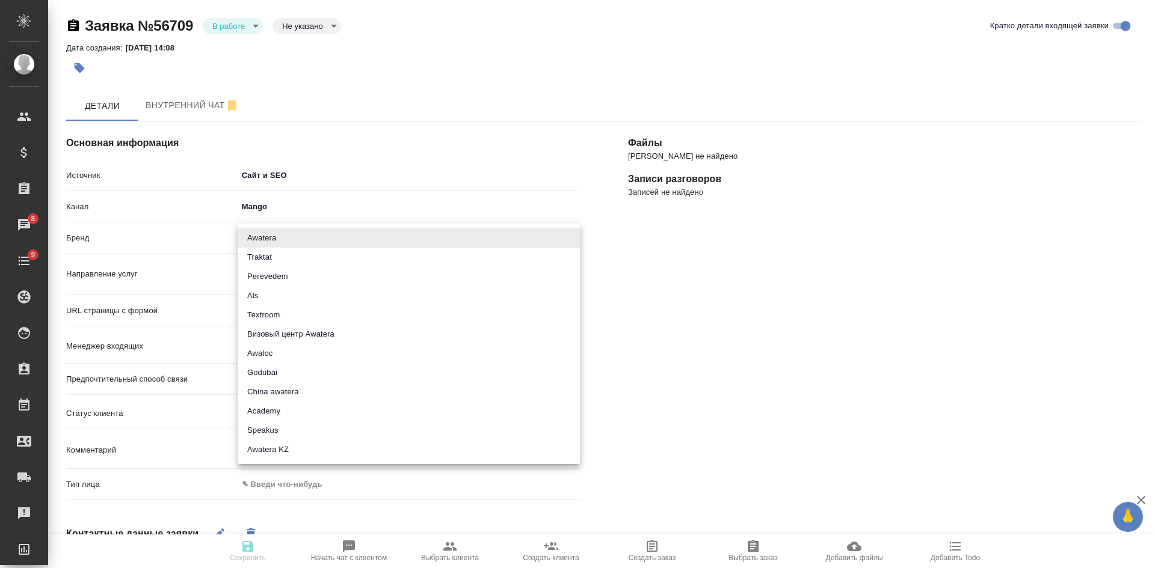
click at [266, 260] on li "Traktat" at bounding box center [409, 257] width 342 height 19
type input "traktat"
type textarea "x"
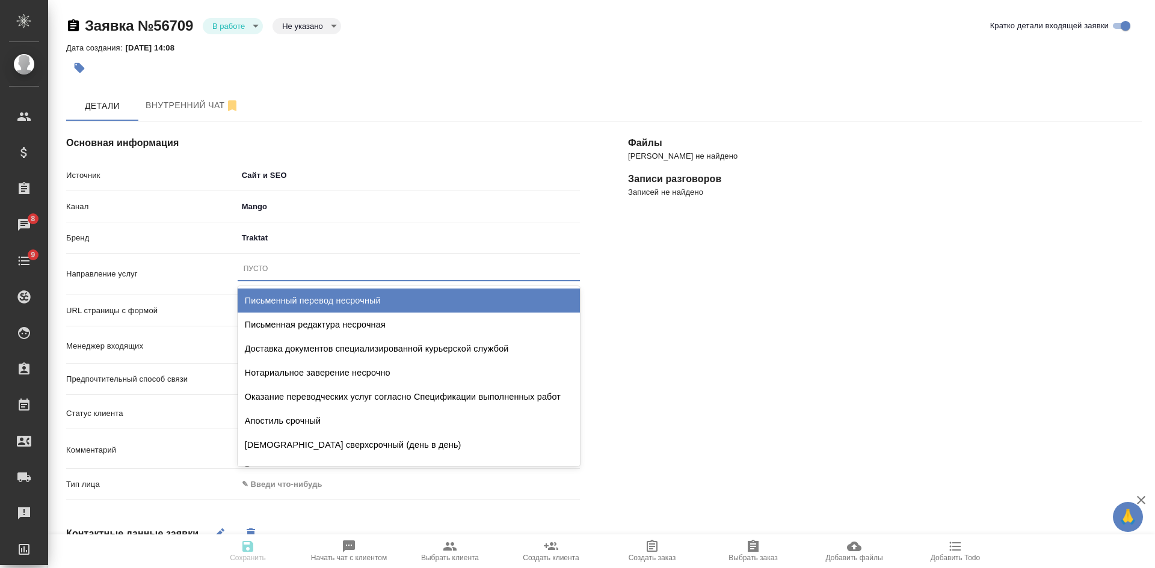
click at [263, 268] on div "Пусто" at bounding box center [256, 269] width 25 height 10
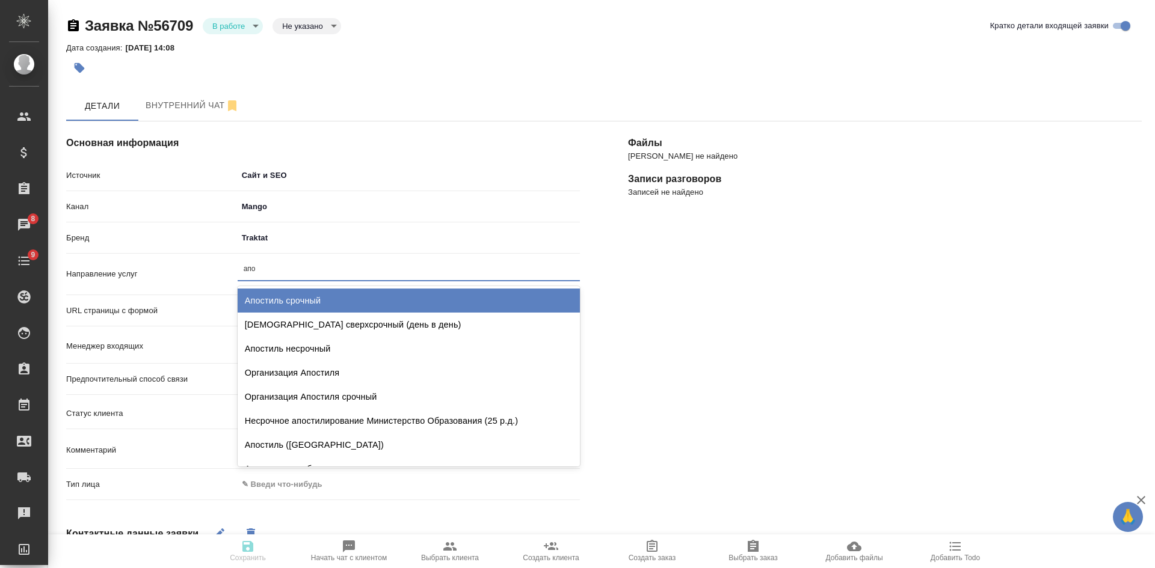
type input "апос"
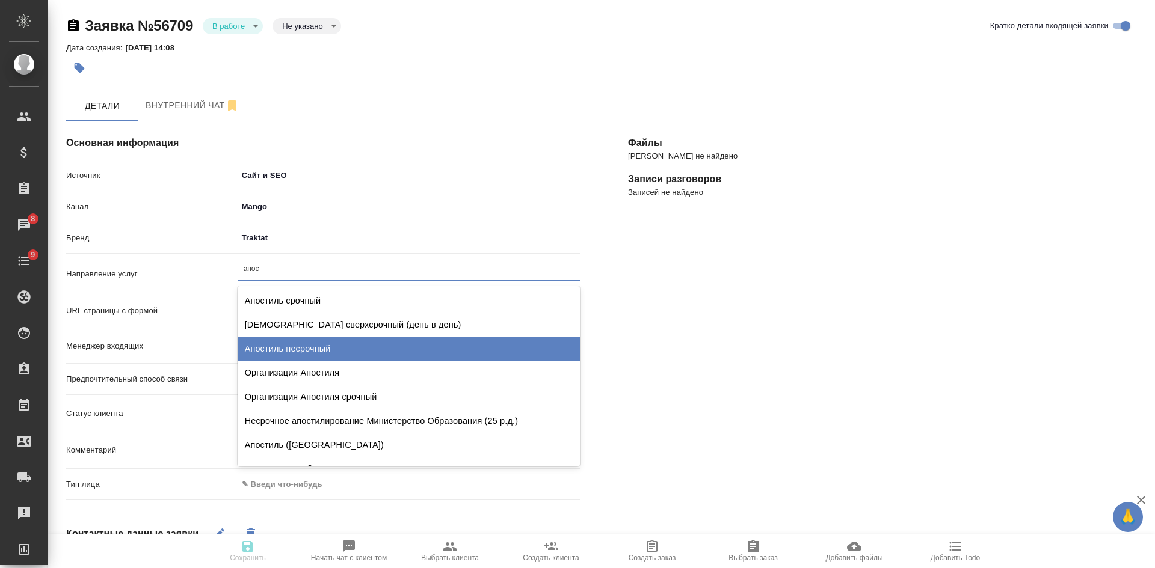
click at [338, 349] on div "Апостиль несрочный" at bounding box center [409, 349] width 342 height 24
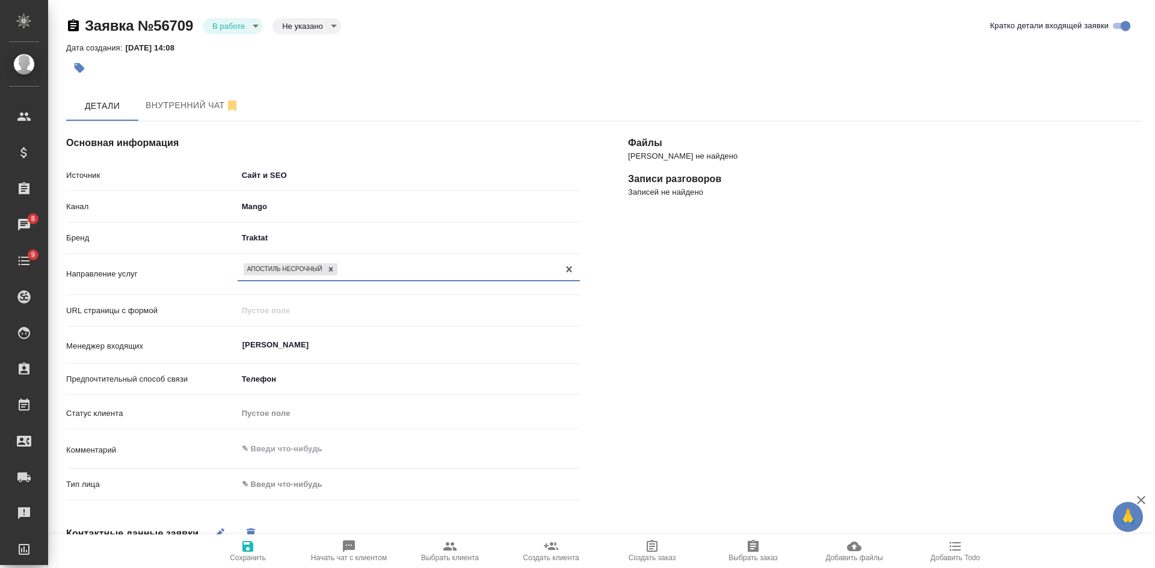
click at [298, 490] on body "🙏 .cls-1 fill:#fff; AWATERA [PERSON_NAME] Спецификации Заказы 8 Чаты 9 Todo Про…" at bounding box center [577, 284] width 1155 height 568
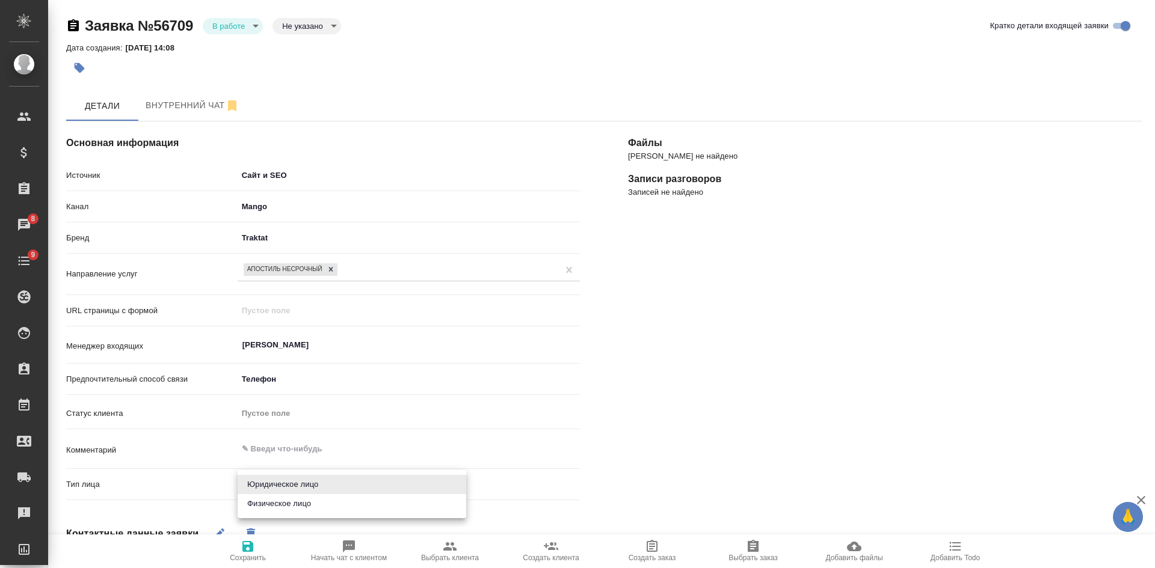
click at [294, 505] on li "Физическое лицо" at bounding box center [352, 503] width 229 height 19
type textarea "x"
type input "private"
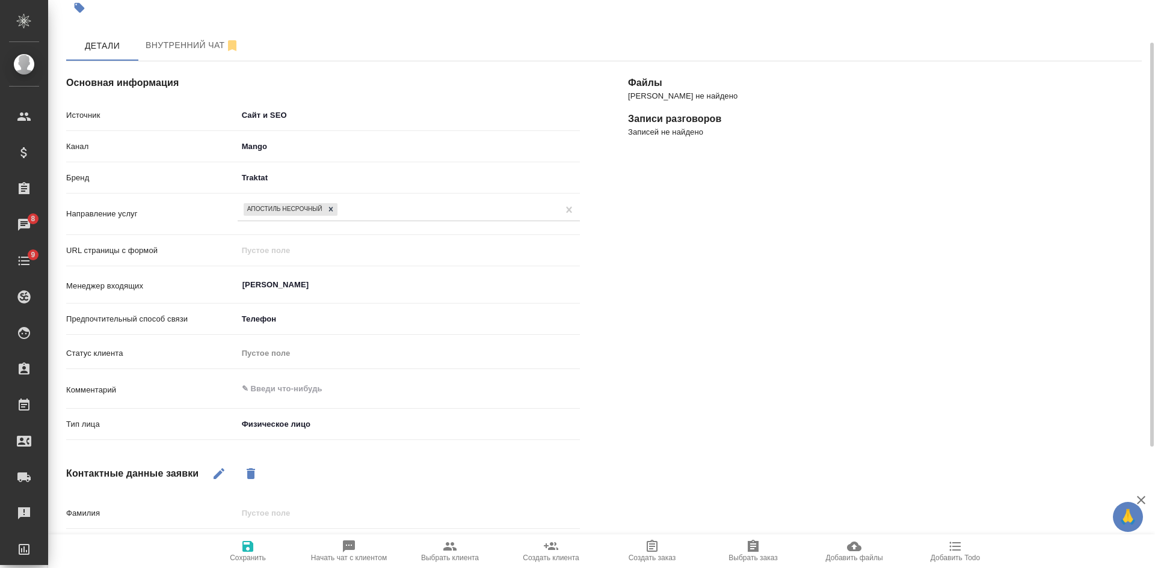
click at [226, 477] on icon "button" at bounding box center [219, 474] width 14 height 14
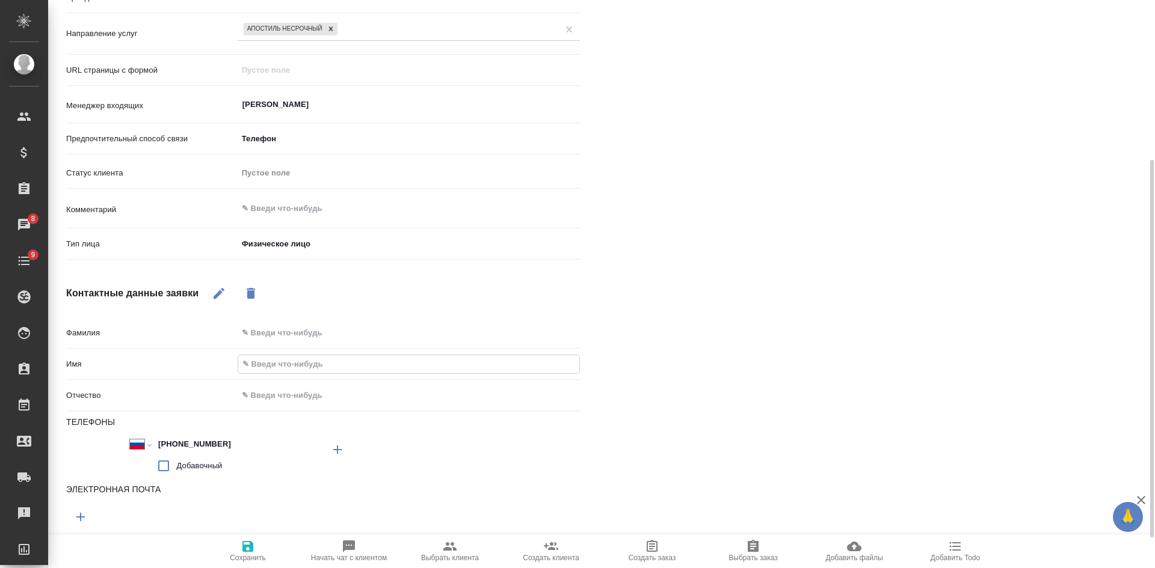
click at [286, 363] on input "text" at bounding box center [408, 363] width 341 height 17
type textarea "x"
type input "[PERSON_NAME]"
type textarea "x"
type input "Еле"
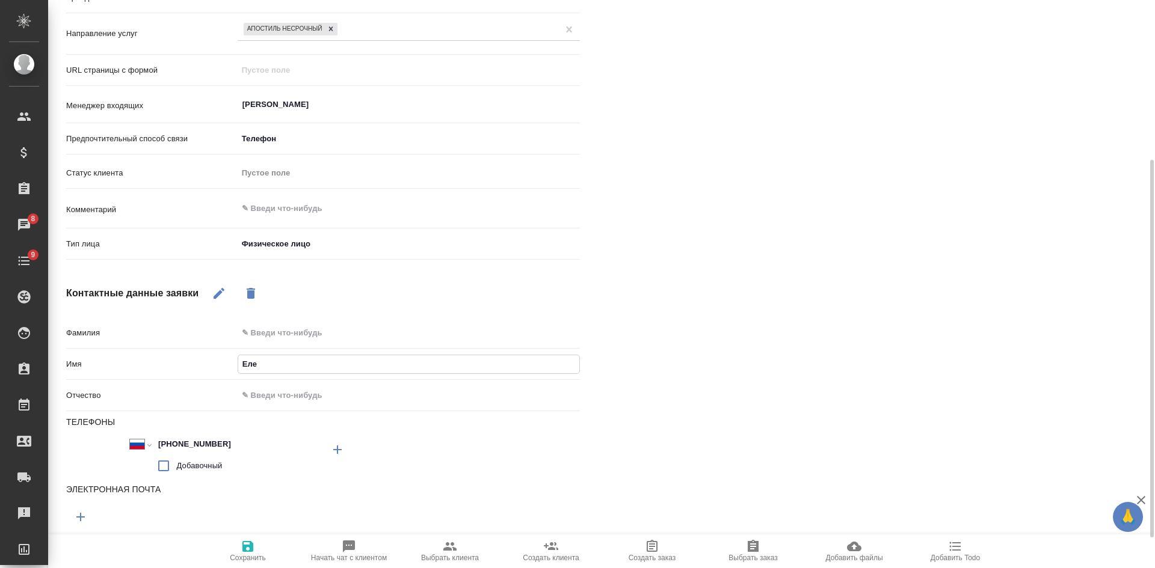
type textarea "x"
type input "Елен"
type textarea "x"
type input "[PERSON_NAME]"
click at [264, 516] on div at bounding box center [323, 517] width 514 height 29
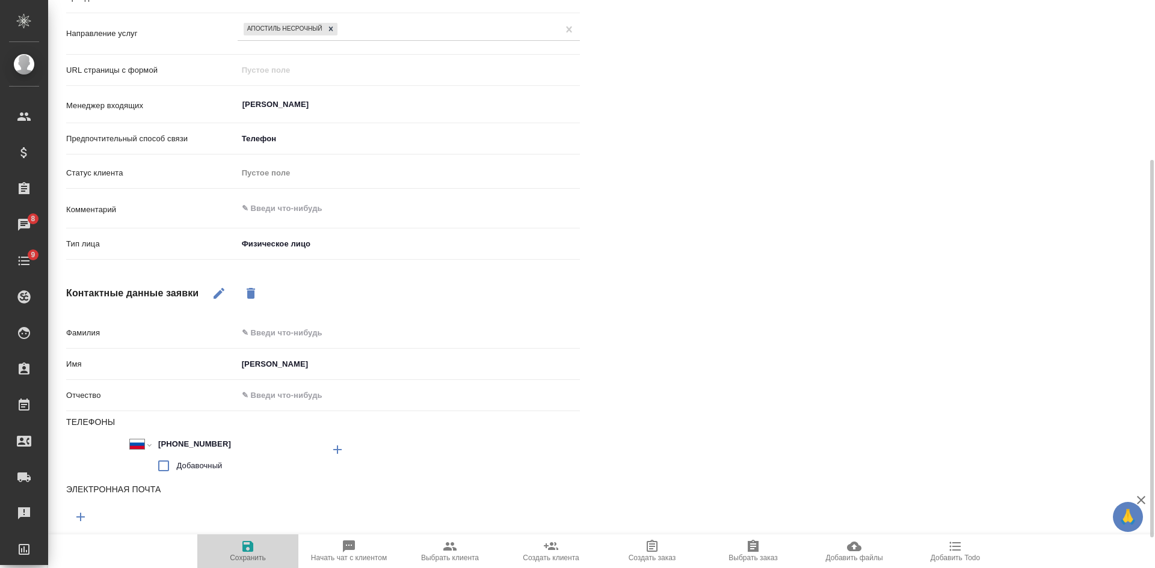
click at [261, 557] on span "Сохранить" at bounding box center [248, 558] width 36 height 8
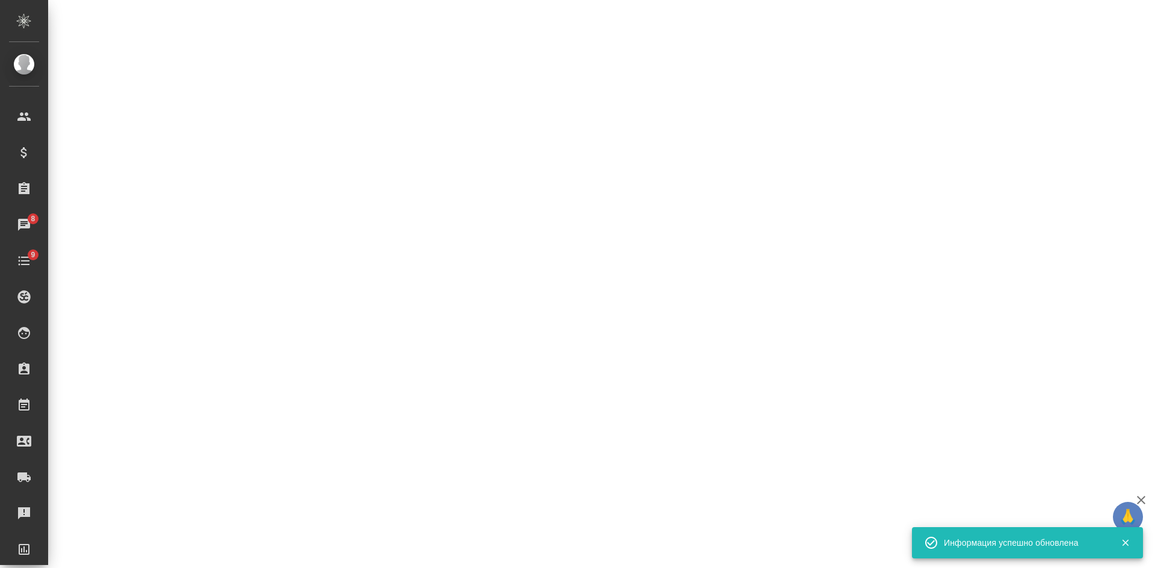
select select "RU"
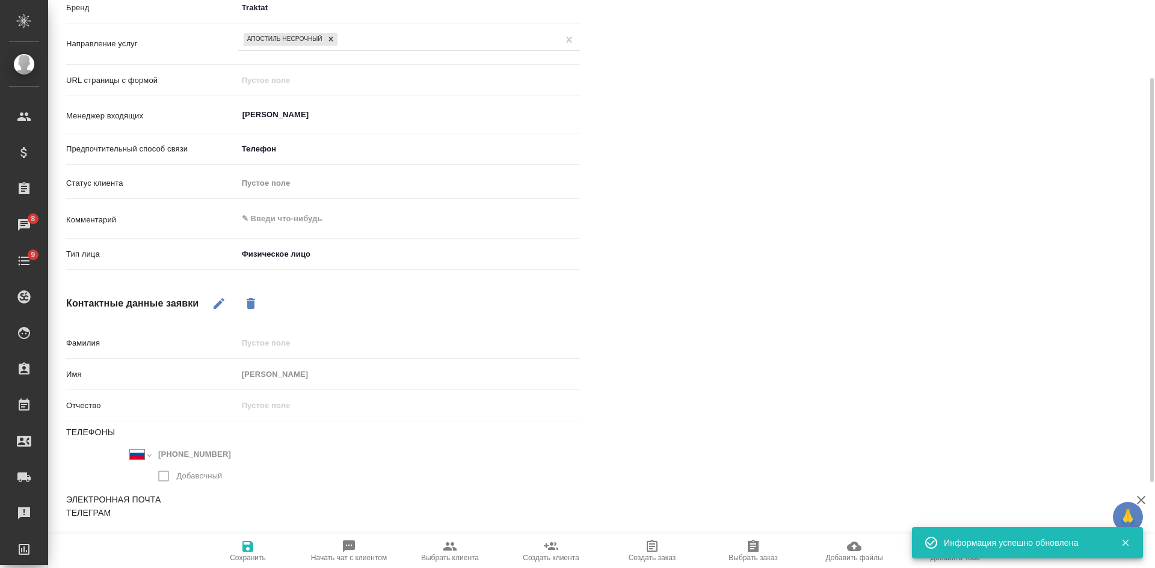
scroll to position [0, 0]
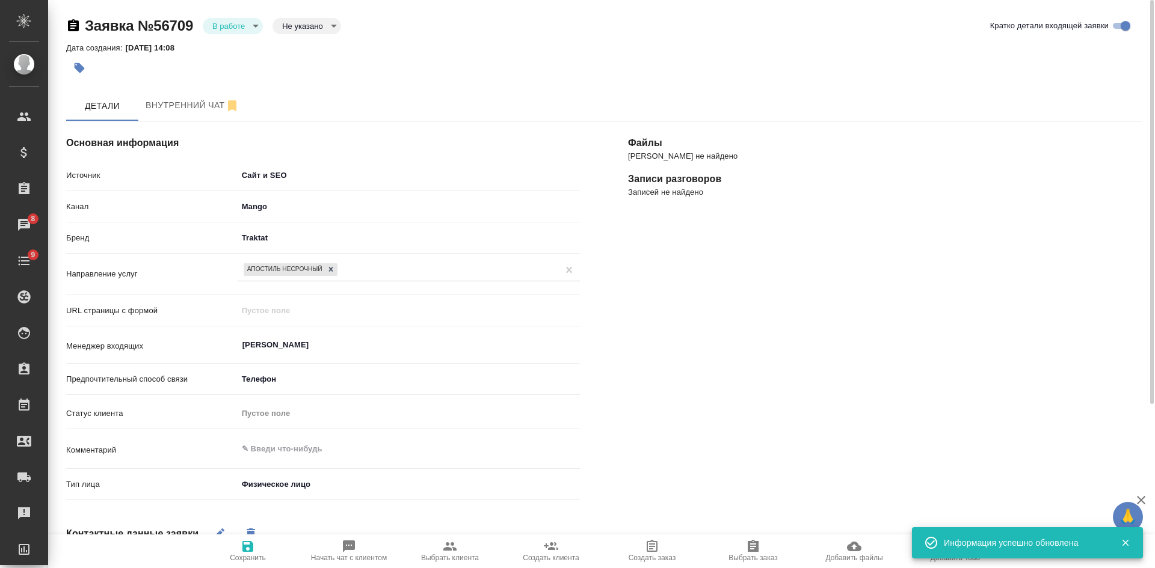
click at [290, 32] on body "🙏 .cls-1 fill:#fff; AWATERA [PERSON_NAME] Спецификации Заказы 8 Чаты 9 Todo Про…" at bounding box center [577, 284] width 1155 height 568
click at [296, 49] on button "Целевая" at bounding box center [301, 44] width 38 height 13
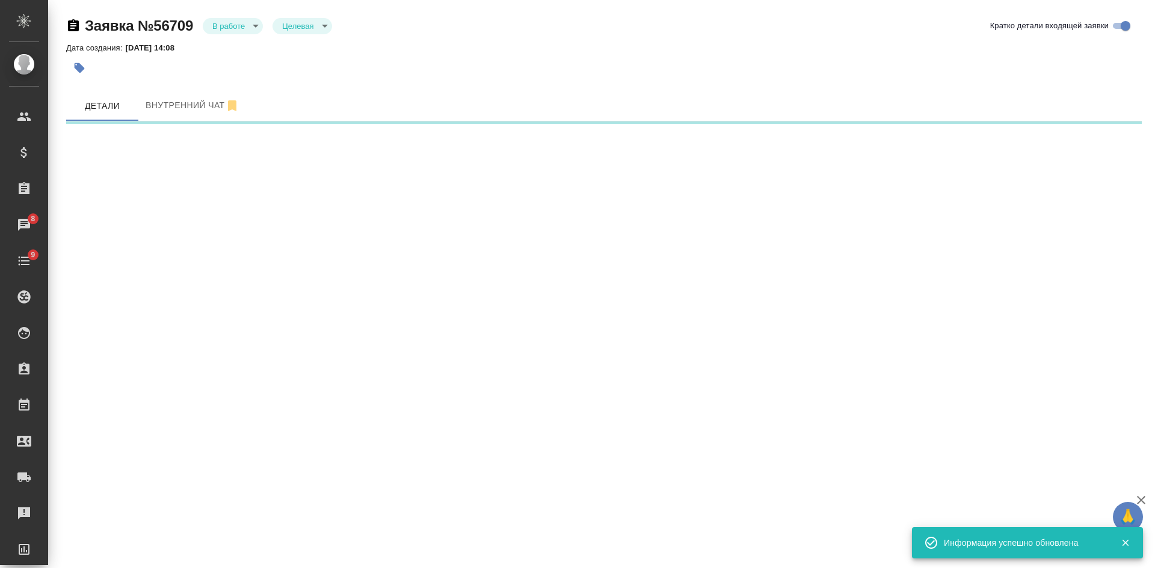
select select "RU"
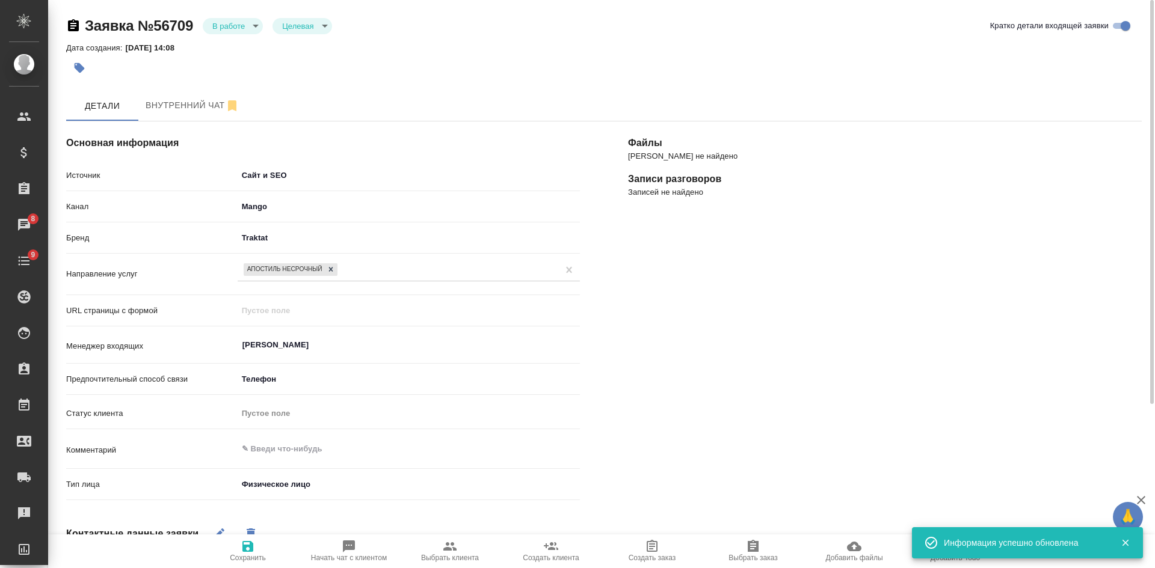
type textarea "x"
click at [250, 550] on icon "button" at bounding box center [247, 546] width 11 height 11
select select "RU"
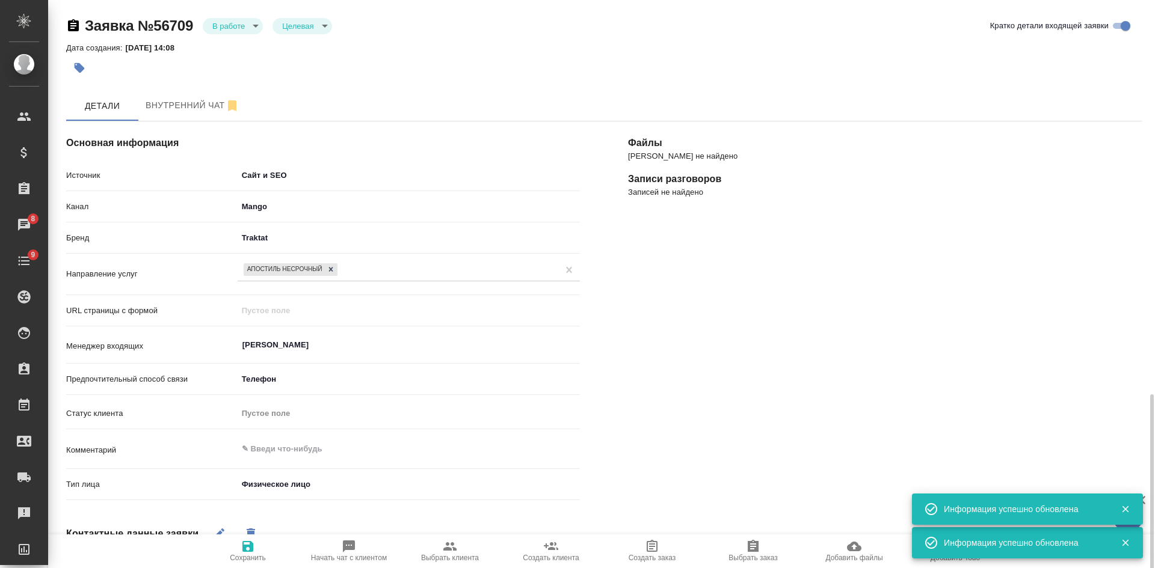
scroll to position [230, 0]
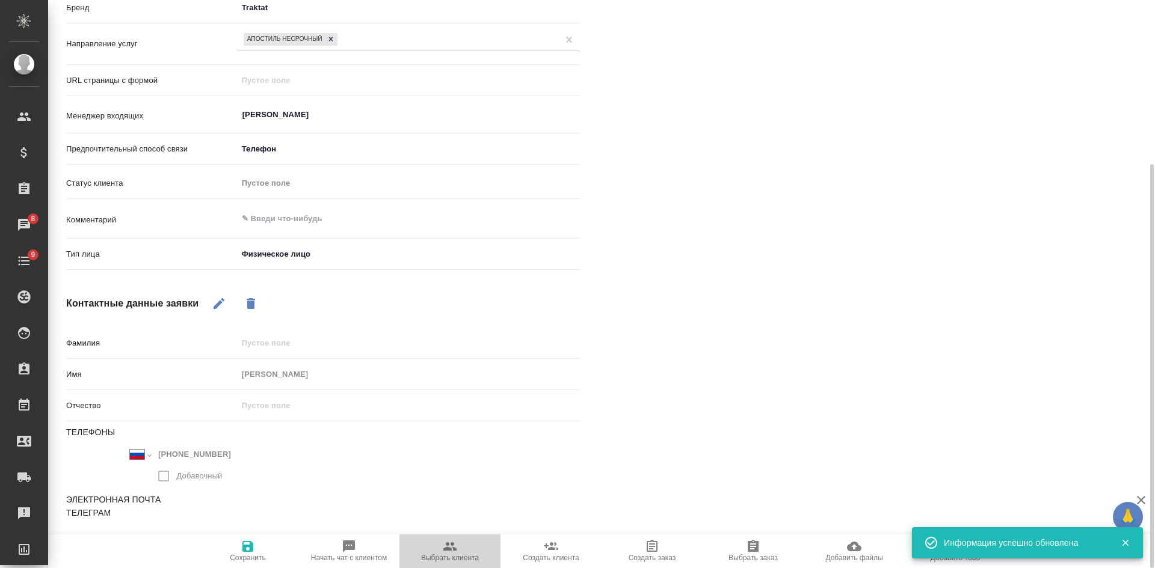
click at [460, 546] on span "Выбрать клиента" at bounding box center [450, 550] width 87 height 23
type textarea "x"
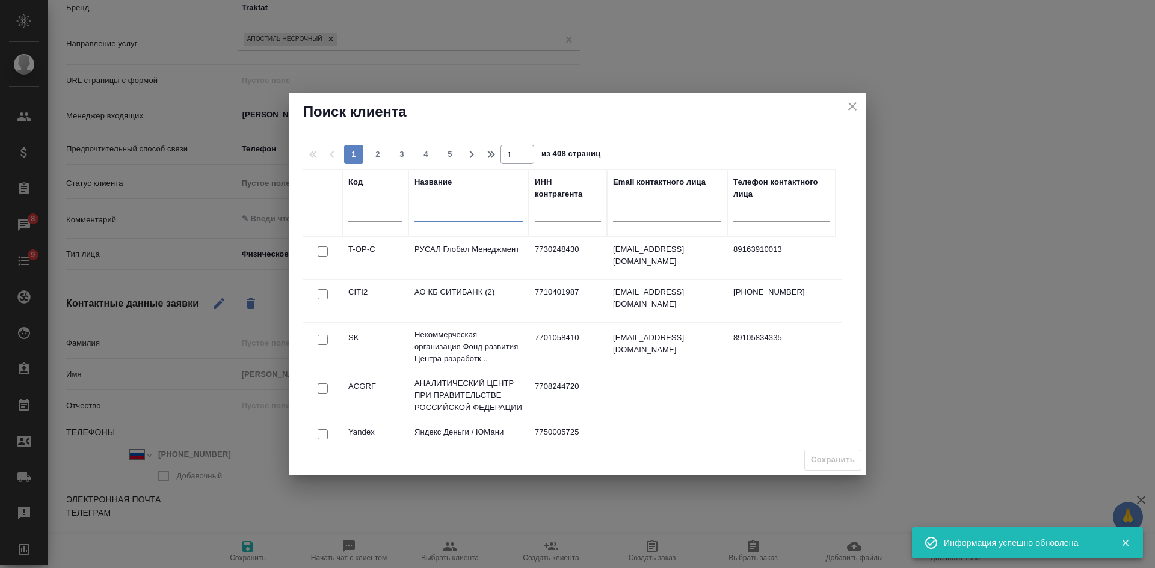
click at [460, 215] on input "text" at bounding box center [468, 213] width 108 height 15
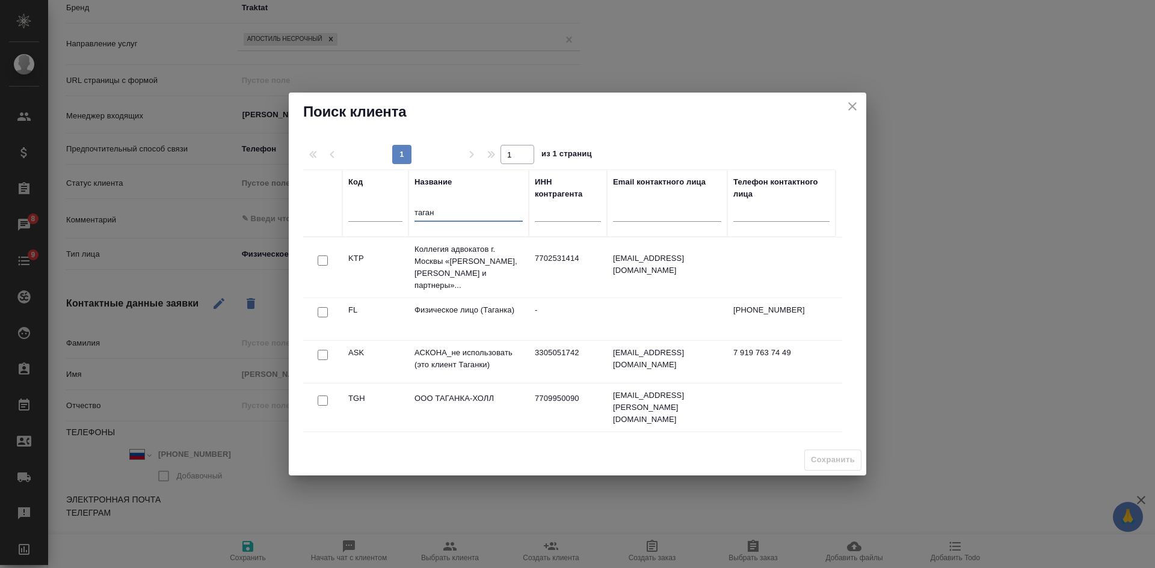
type input "таган"
click at [320, 307] on input "checkbox" at bounding box center [323, 312] width 10 height 10
checkbox input "true"
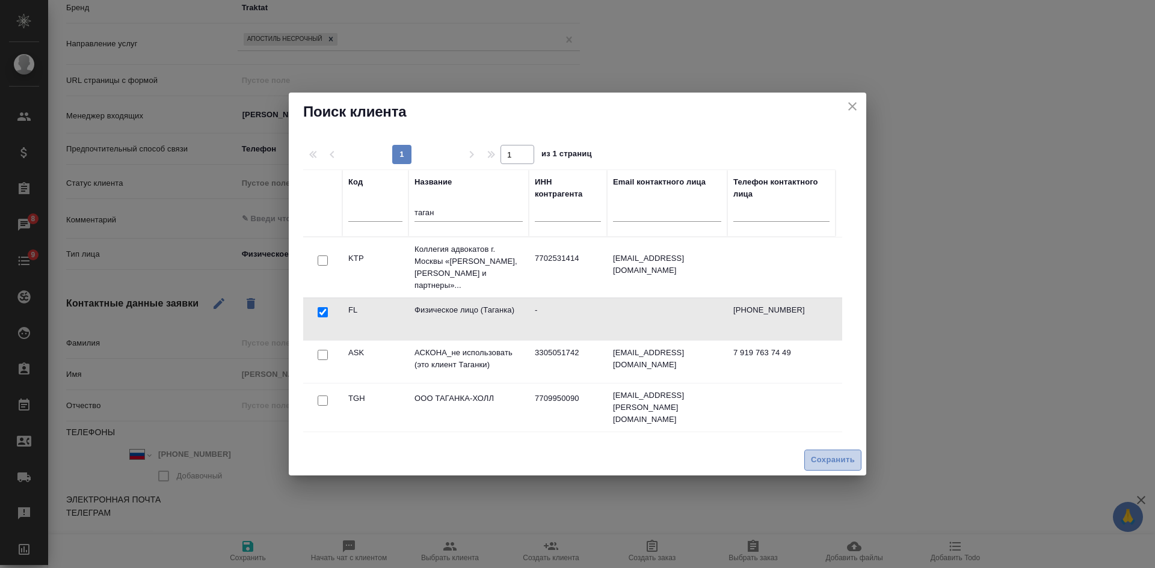
click at [848, 458] on span "Сохранить" at bounding box center [833, 460] width 44 height 14
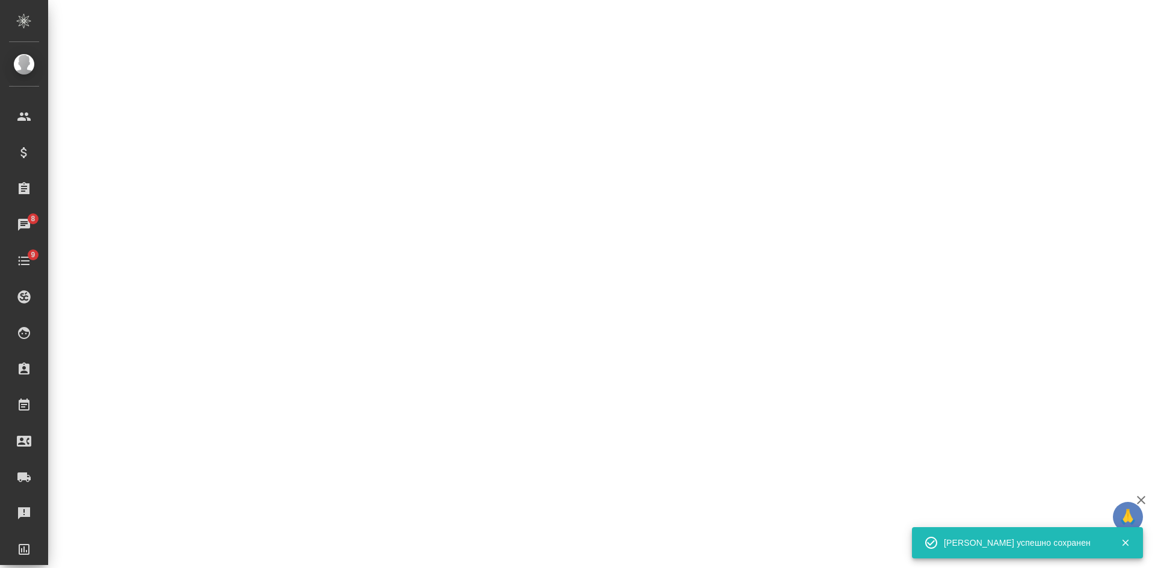
select select "RU"
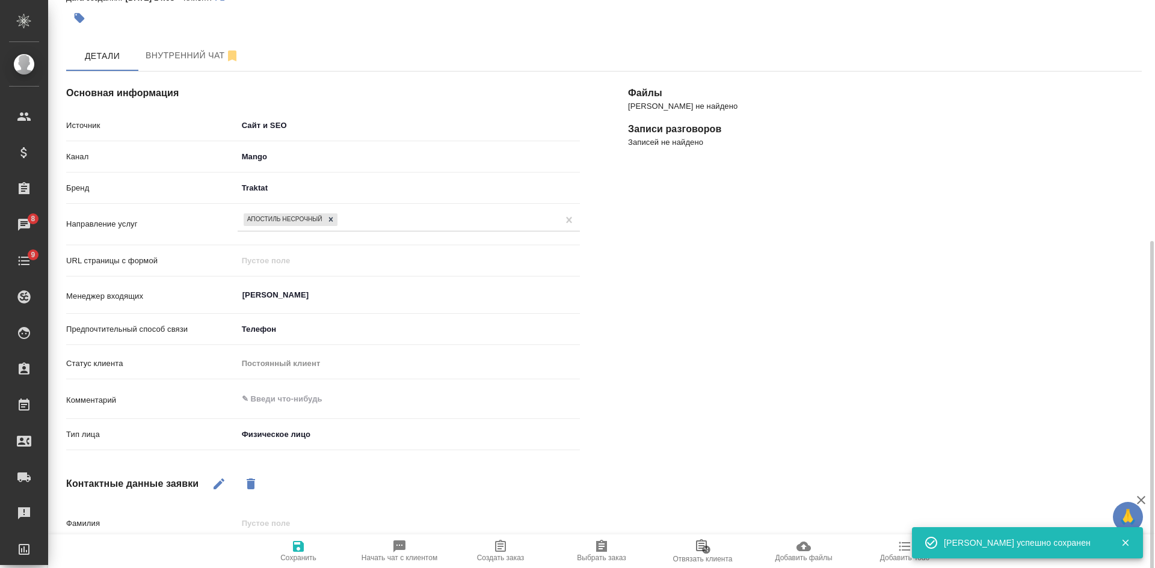
scroll to position [0, 0]
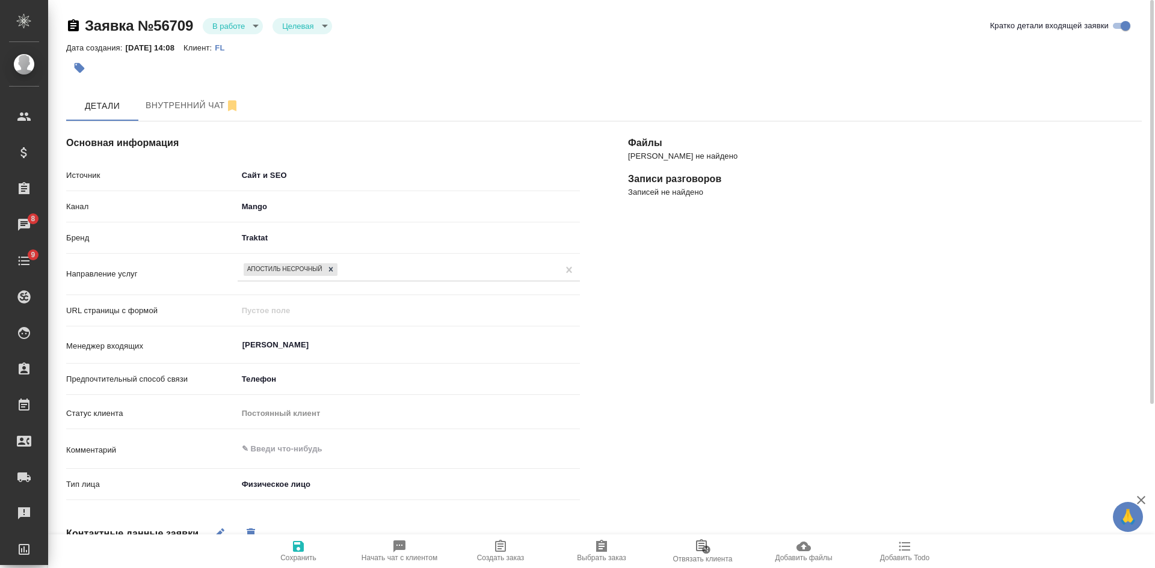
click at [425, 553] on span "Начать чат с клиентом" at bounding box center [399, 550] width 87 height 23
type textarea "x"
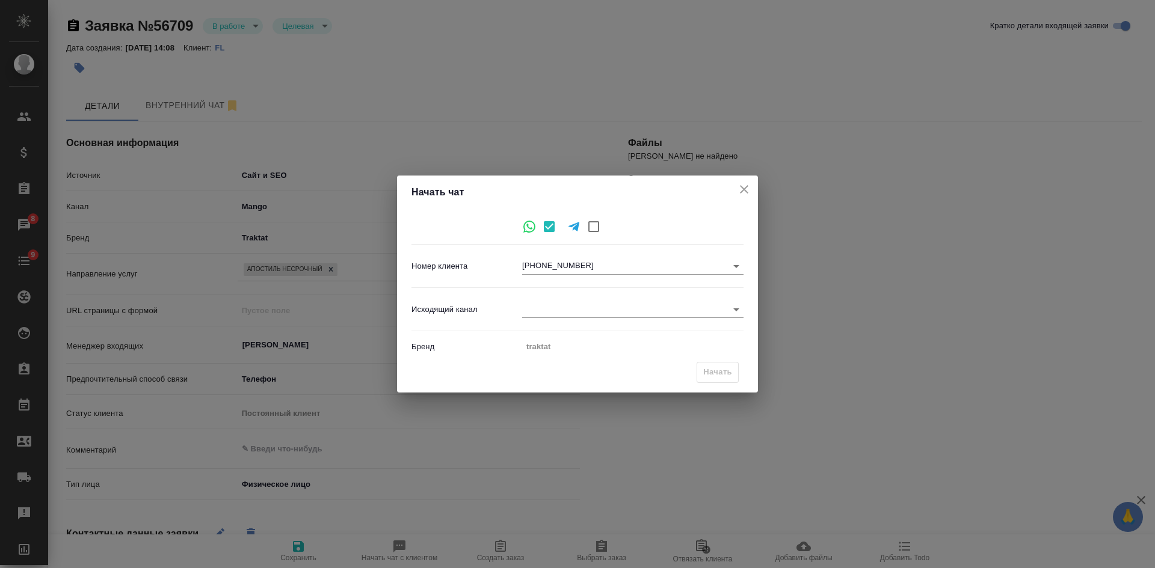
click at [592, 309] on body "🙏 .cls-1 fill:#fff; AWATERA [PERSON_NAME] Спецификации Заказы 8 Чаты 9 Todo Про…" at bounding box center [577, 284] width 1155 height 568
click at [588, 308] on li "Awatera" at bounding box center [632, 309] width 221 height 19
type input "2"
click at [714, 373] on span "Начать" at bounding box center [717, 373] width 29 height 14
type textarea "x"
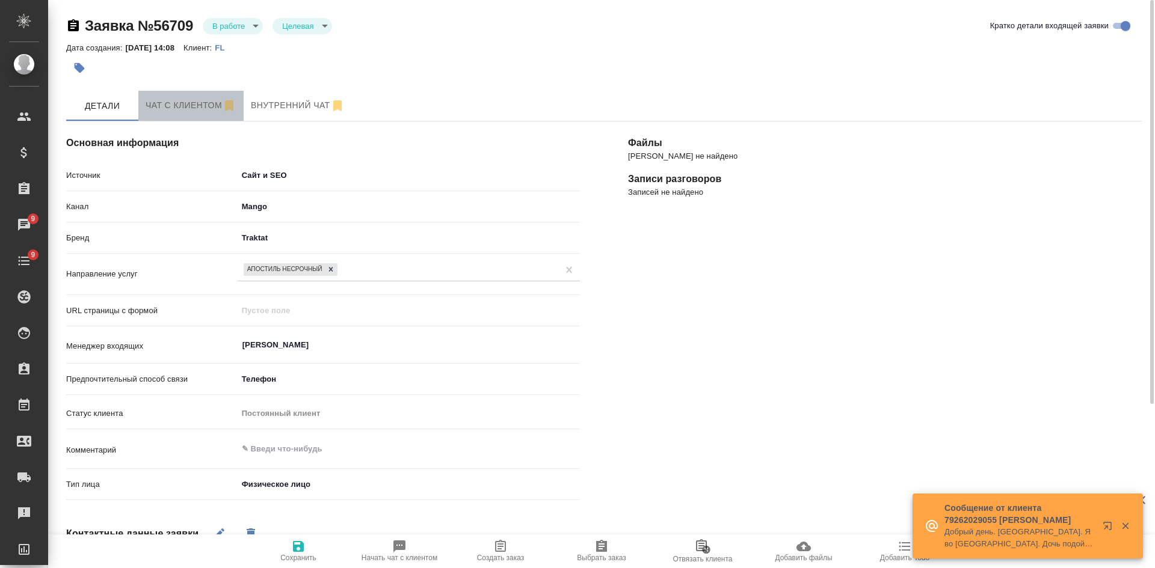
click at [197, 99] on span "Чат с клиентом" at bounding box center [191, 105] width 91 height 15
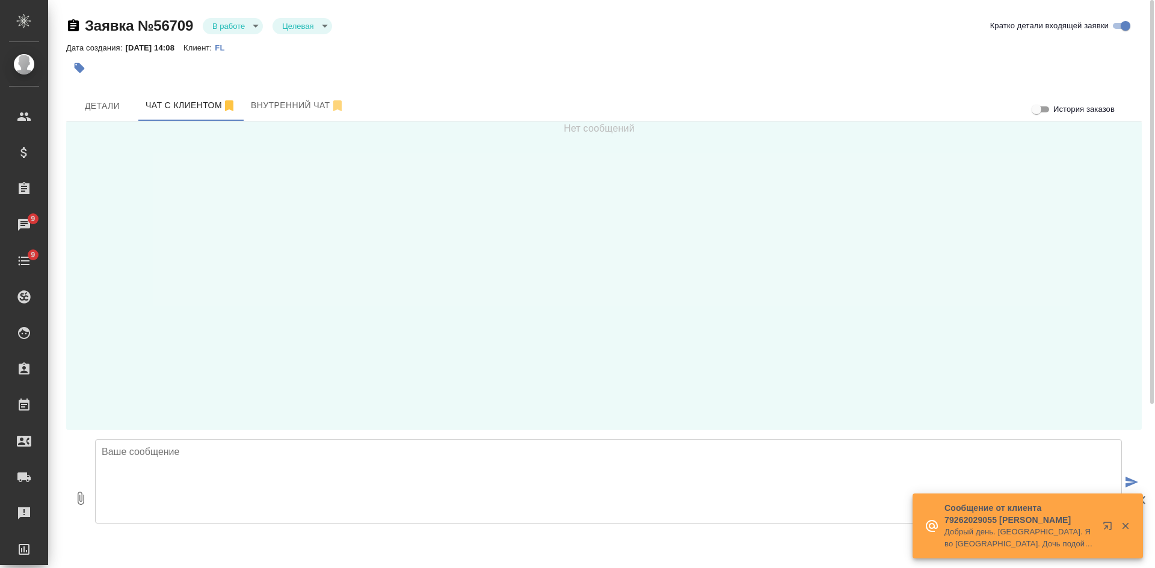
click at [336, 464] on textarea at bounding box center [608, 482] width 1027 height 84
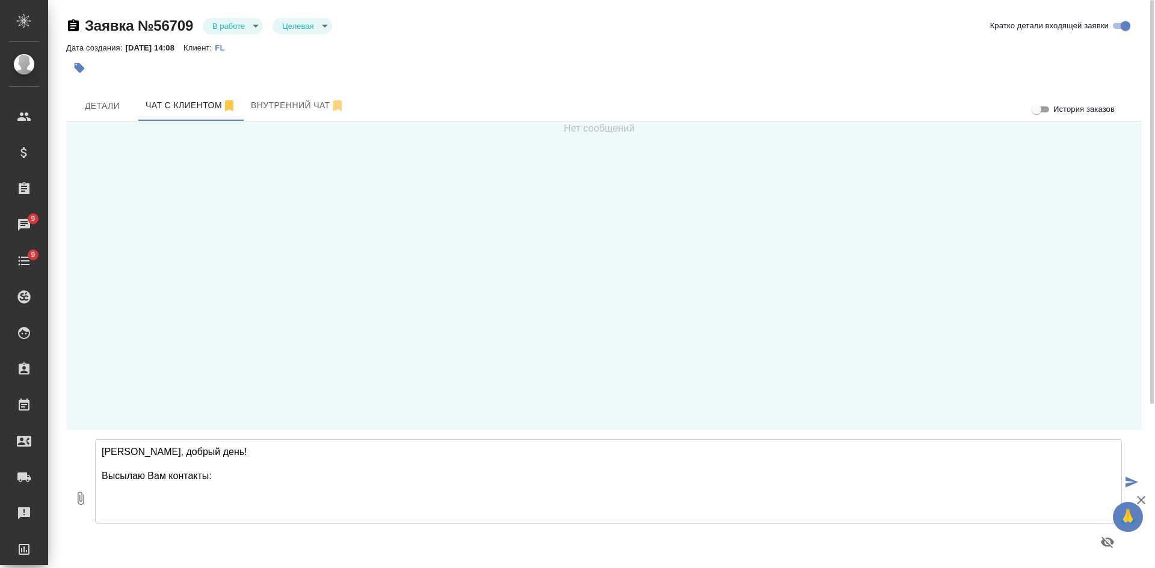
paste textarea "[PERSON_NAME] [EMAIL_ADDRESS][DOMAIN_NAME] [PHONE_NUMBER] Адрес: [STREET_ADDRES…"
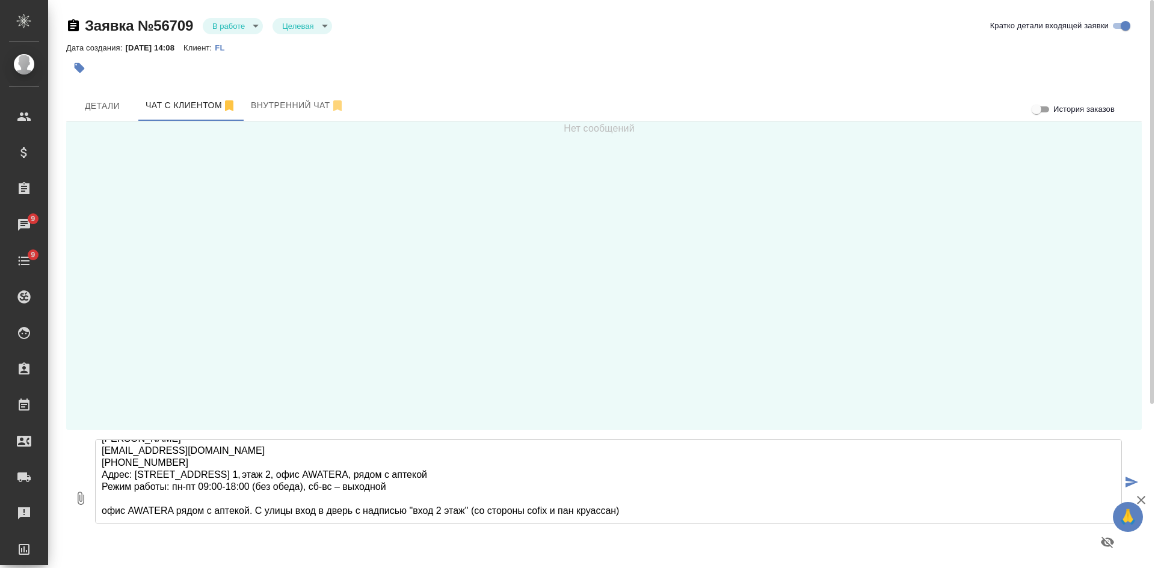
drag, startPoint x: 254, startPoint y: 506, endPoint x: 636, endPoint y: 506, distance: 381.3
click at [636, 506] on textarea "[PERSON_NAME], добрый день! Высылаю Вам контакты: [PERSON_NAME] [EMAIL_ADDRESS]…" at bounding box center [608, 482] width 1027 height 84
click at [550, 470] on textarea "[PERSON_NAME], добрый день! Высылаю Вам контакты: [PERSON_NAME] [EMAIL_ADDRESS]…" at bounding box center [608, 482] width 1027 height 84
paste textarea "С улицы вход в дверь с надписью "вход 2 этаж" (со стороны cofix и пан [PERSON_N…"
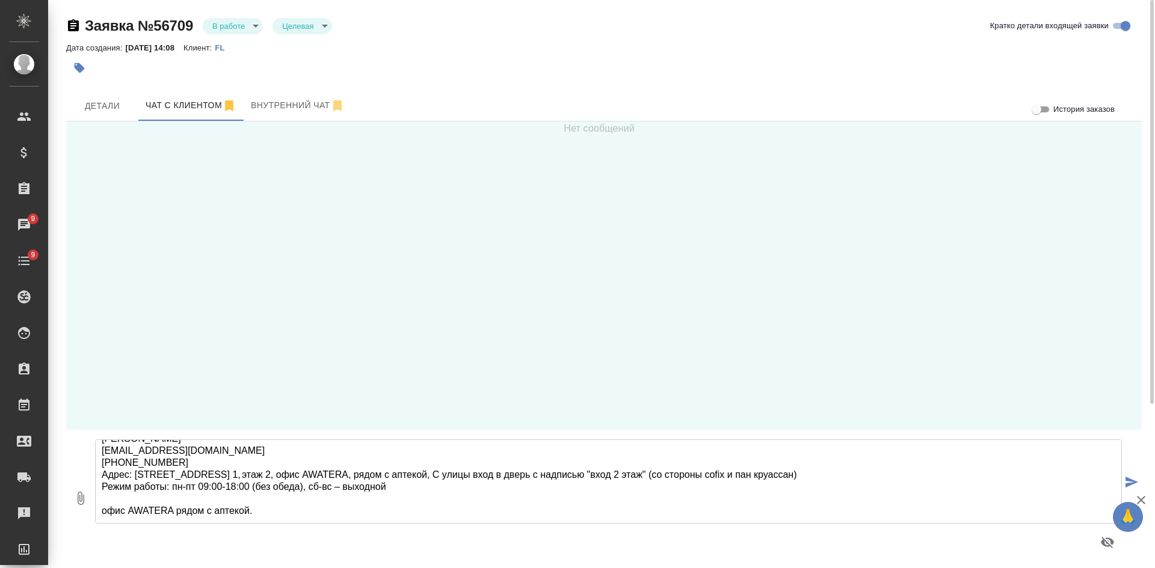
click at [555, 467] on textarea "[PERSON_NAME], добрый день! Высылаю Вам контакты: [PERSON_NAME] [EMAIL_ADDRESS]…" at bounding box center [608, 482] width 1027 height 84
drag, startPoint x: 272, startPoint y: 513, endPoint x: 87, endPoint y: 493, distance: 186.9
click at [87, 493] on div "0 [PERSON_NAME], добрый день! Высылаю Вам контакты: [PERSON_NAME] [EMAIL_ADDRES…" at bounding box center [603, 498] width 1075 height 137
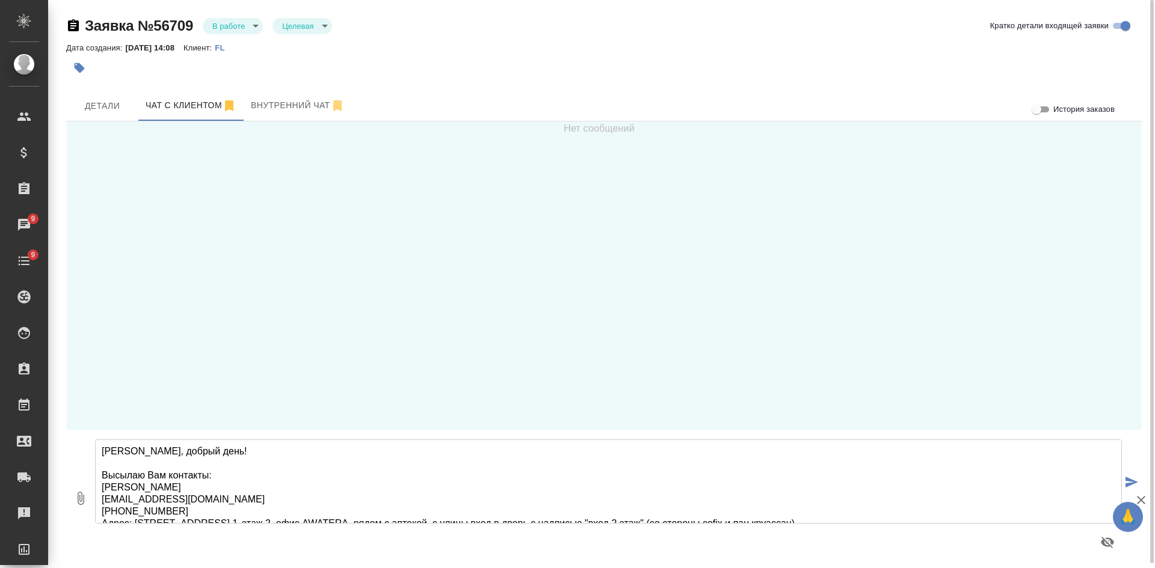
scroll to position [0, 0]
click at [331, 470] on textarea "[PERSON_NAME], добрый день! Высылаю Вам контакты: [PERSON_NAME] [EMAIL_ADDRESS]…" at bounding box center [608, 482] width 1027 height 84
type textarea "[PERSON_NAME], добрый день! Высылаю Вам контакты: [PERSON_NAME] [EMAIL_ADDRESS]…"
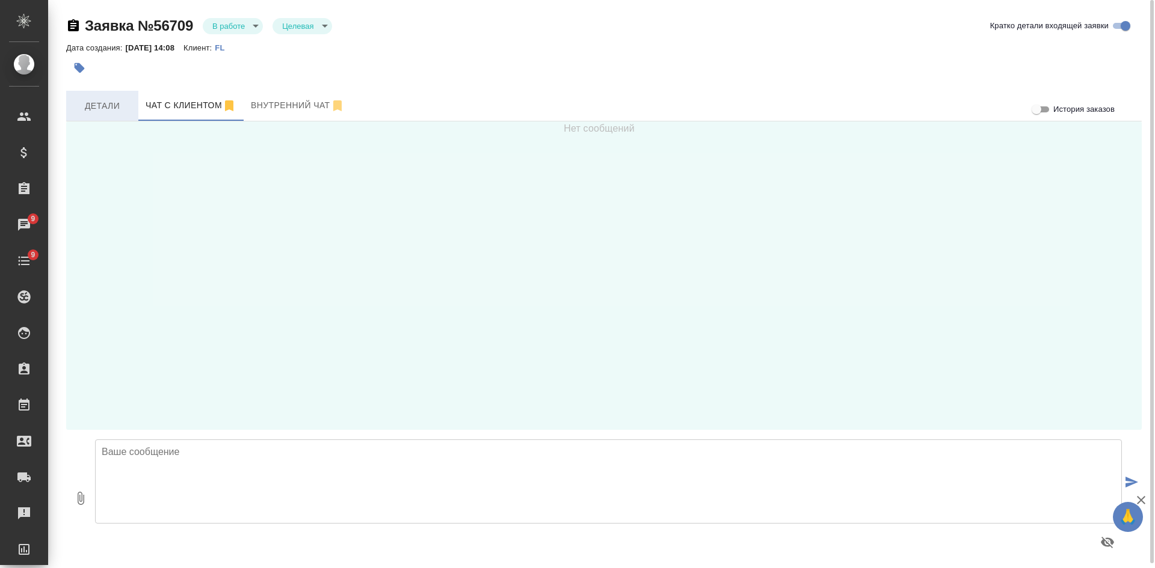
click at [85, 103] on span "Детали" at bounding box center [102, 106] width 58 height 15
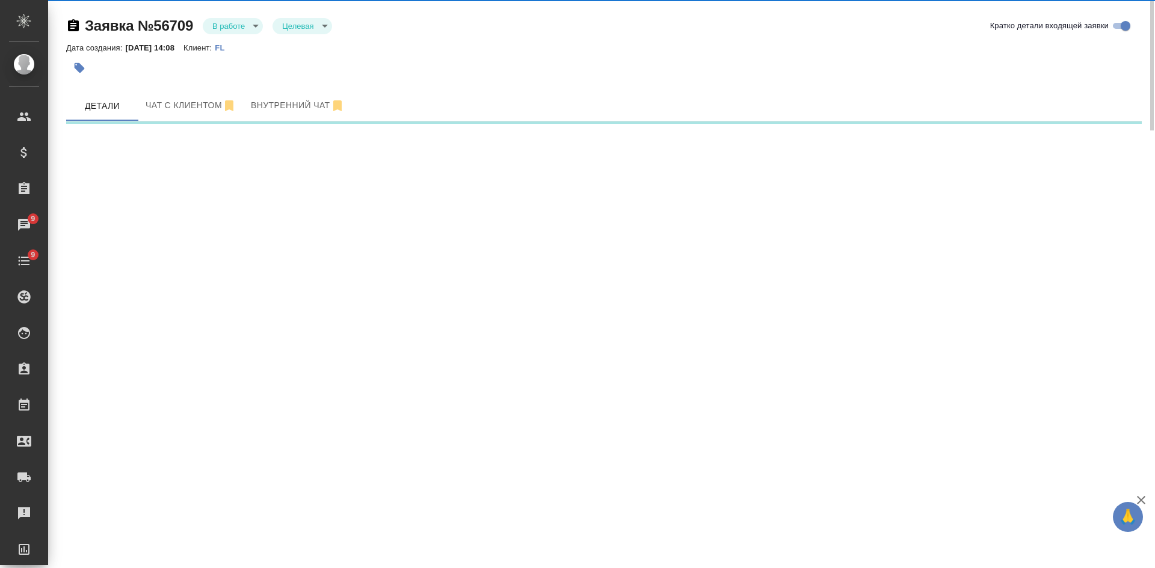
select select "RU"
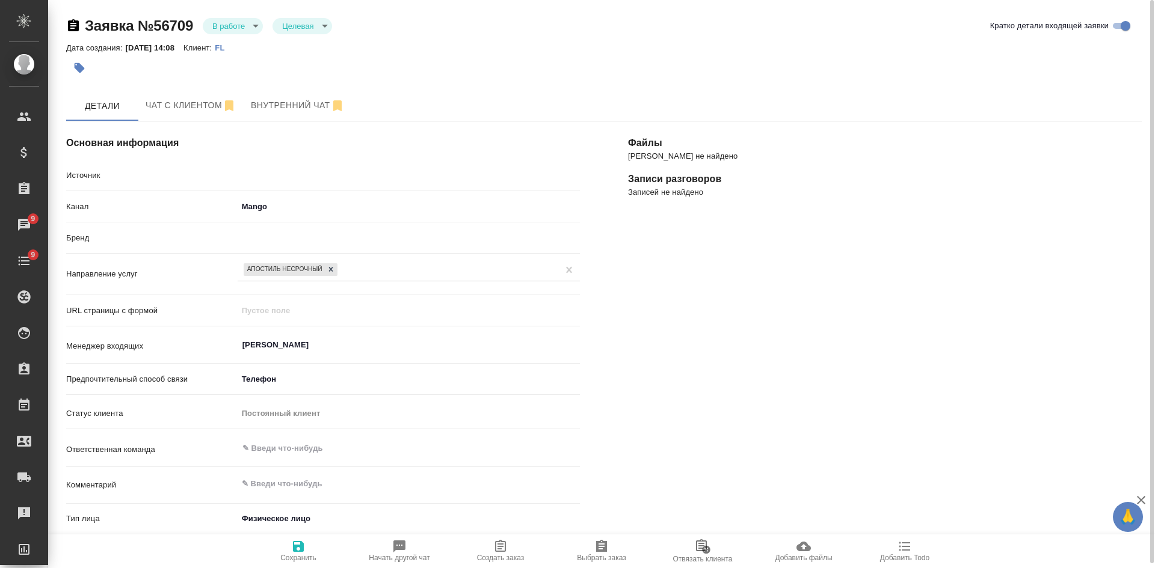
type textarea "x"
click at [167, 103] on span "Чат с клиентом" at bounding box center [191, 105] width 91 height 15
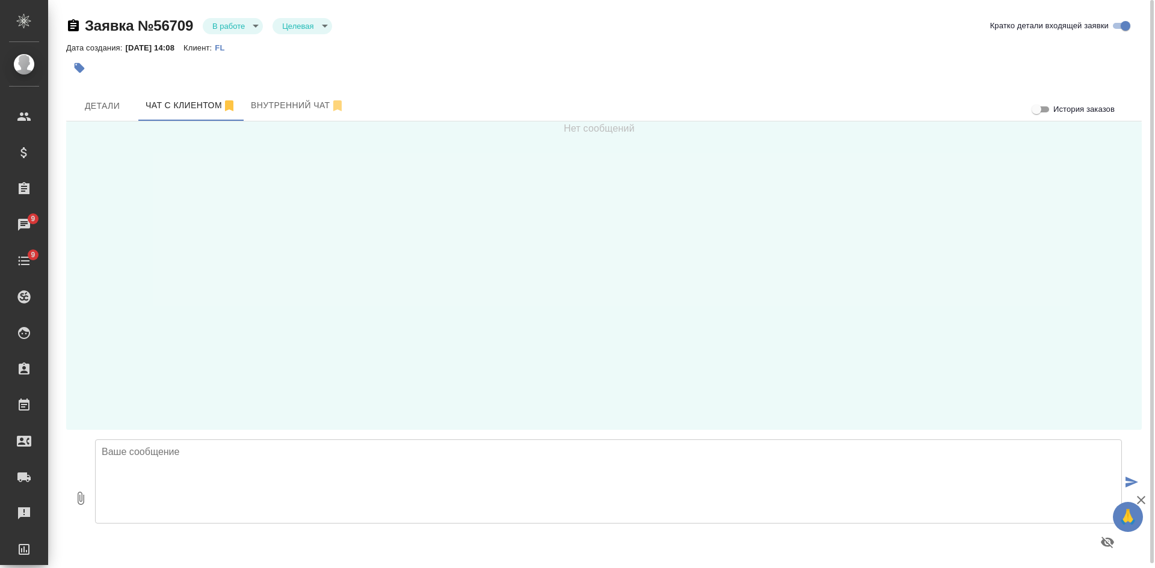
click at [170, 459] on textarea at bounding box center [608, 482] width 1027 height 84
click at [251, 477] on textarea at bounding box center [608, 482] width 1027 height 84
type textarea "Елена, добрый день!"
click at [97, 109] on span "Детали" at bounding box center [102, 106] width 58 height 15
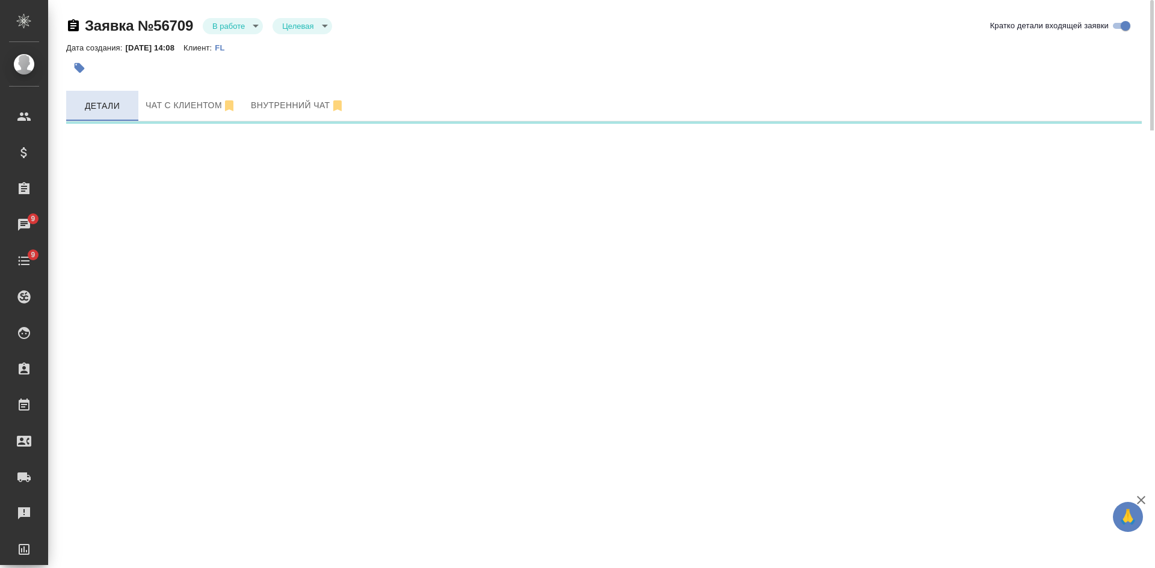
select select "RU"
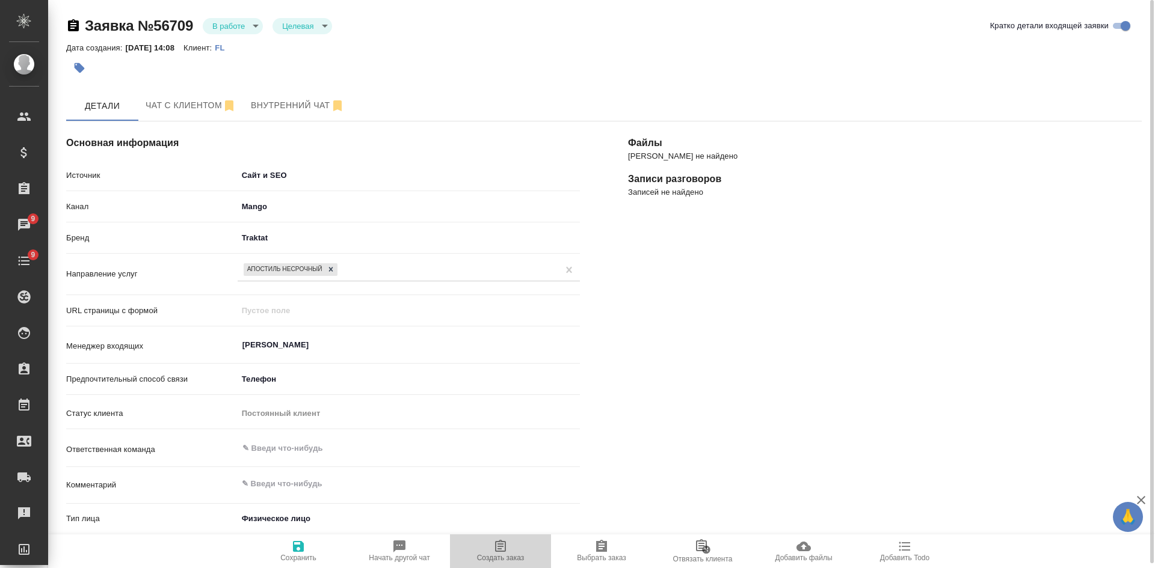
click at [506, 548] on icon "button" at bounding box center [500, 546] width 11 height 12
type textarea "x"
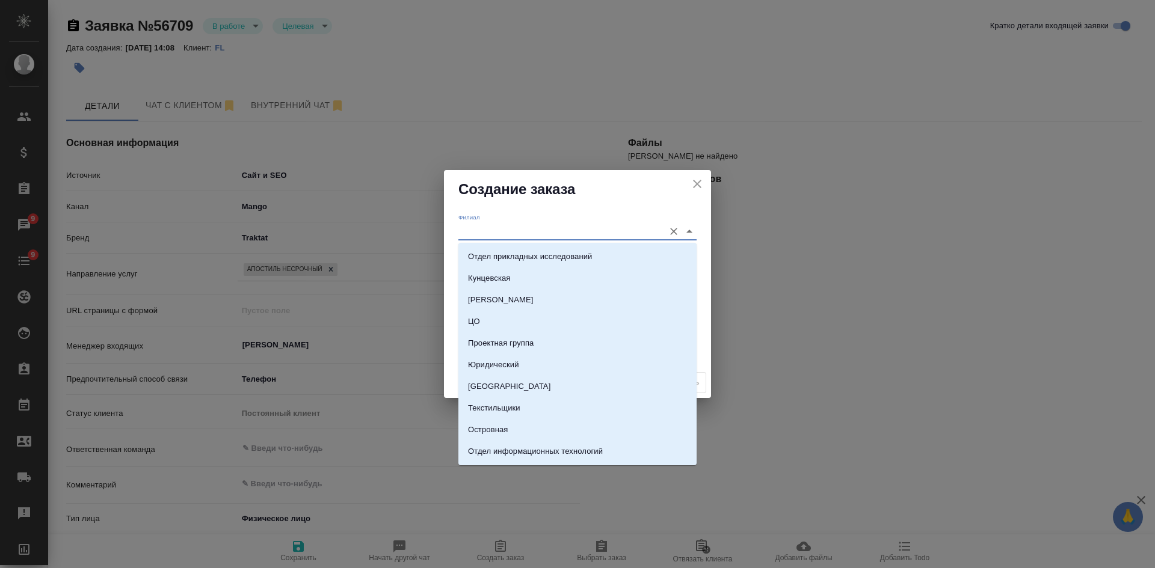
click at [503, 229] on input "Филиал" at bounding box center [558, 231] width 200 height 16
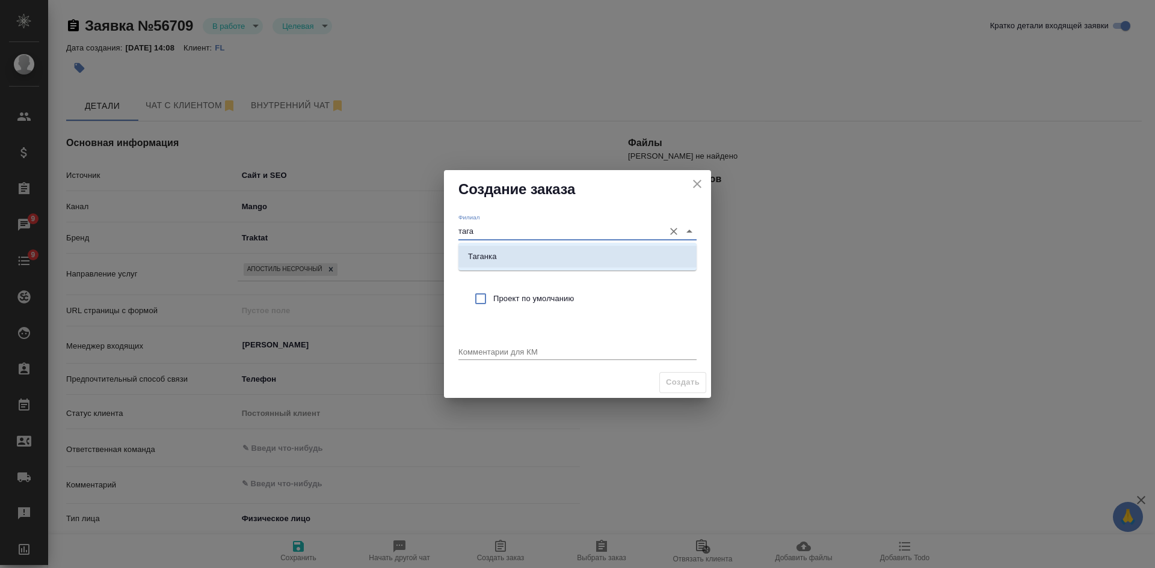
click at [498, 253] on li "Таганка" at bounding box center [577, 257] width 238 height 22
type input "Таганка"
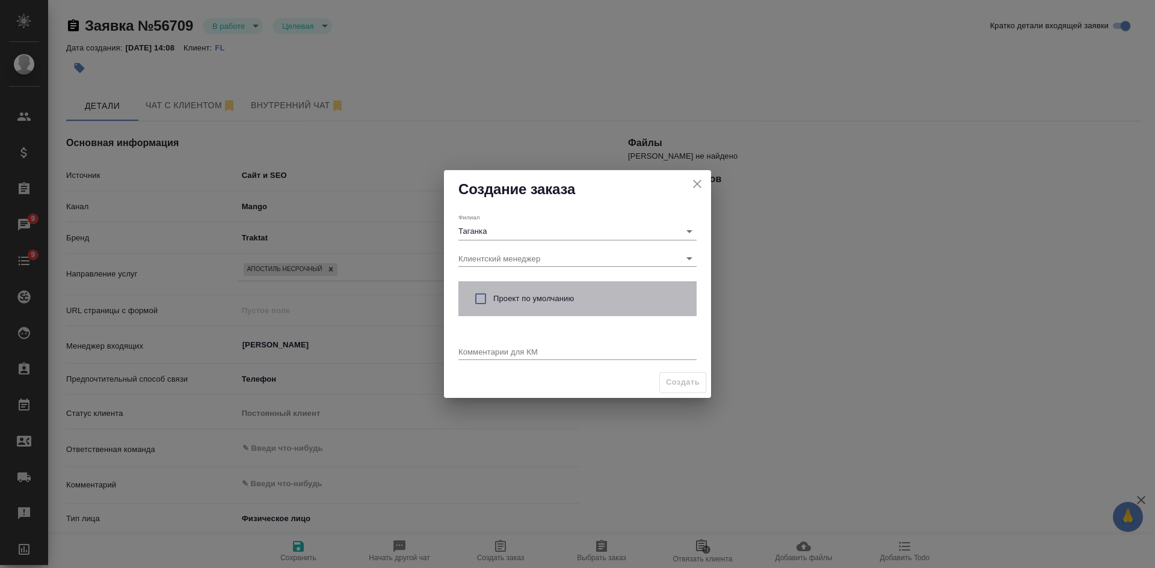
click at [498, 296] on span "Проект по умолчанию" at bounding box center [590, 299] width 194 height 12
checkbox input "true"
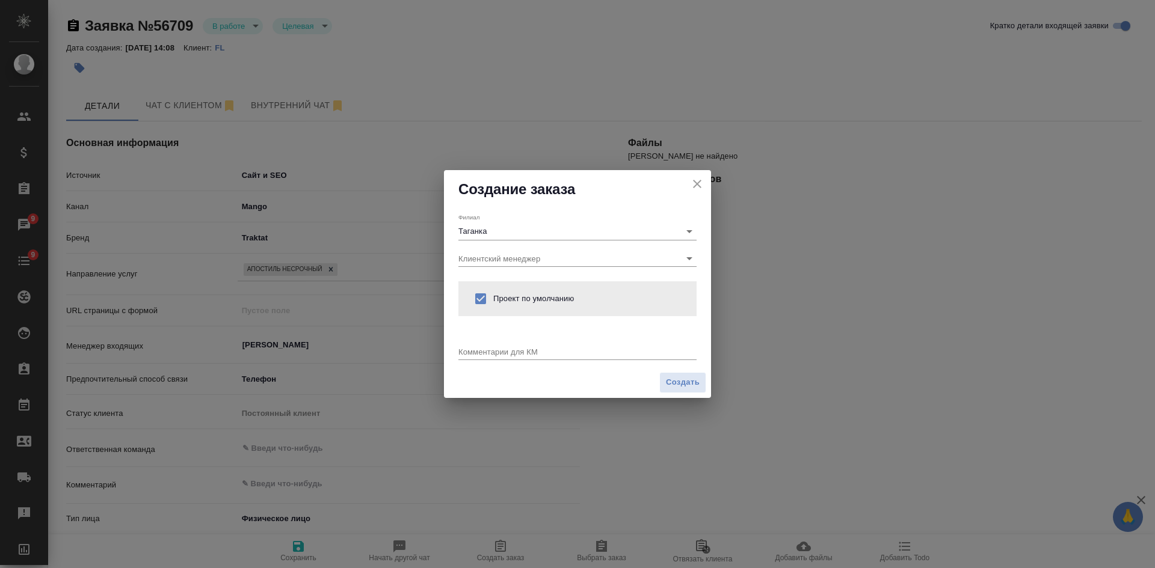
click at [494, 357] on div "x" at bounding box center [577, 352] width 238 height 15
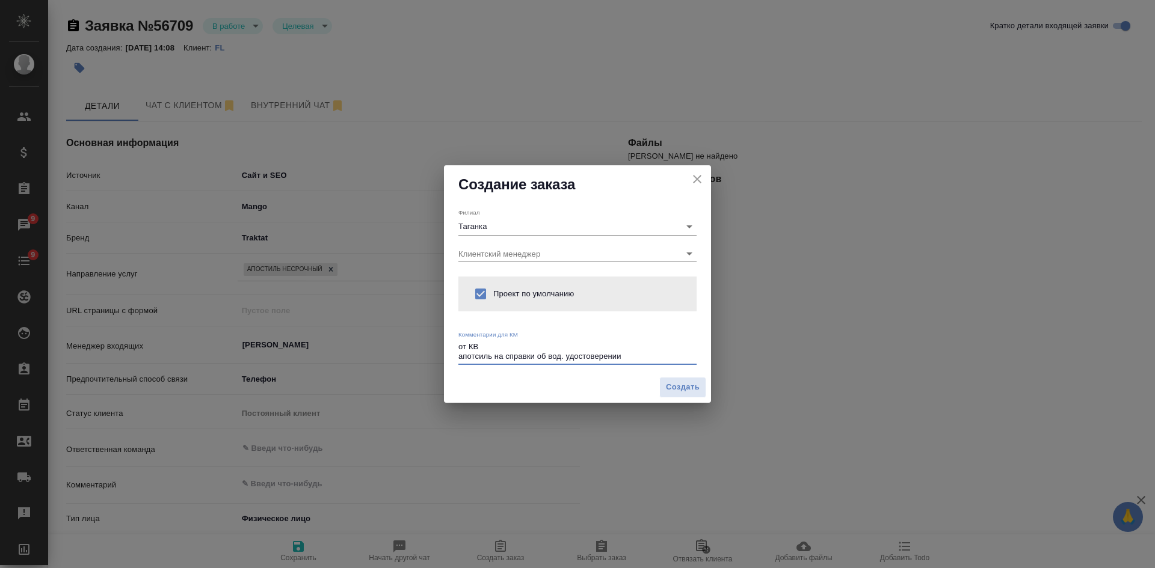
drag, startPoint x: 491, startPoint y: 357, endPoint x: 473, endPoint y: 354, distance: 17.6
click at [473, 354] on textarea "от КВ апотсиль на справки об вод. удостоверении" at bounding box center [577, 351] width 238 height 19
click at [633, 355] on textarea "от КВ апостиль на справки об вод. удостоверении" at bounding box center [577, 351] width 238 height 19
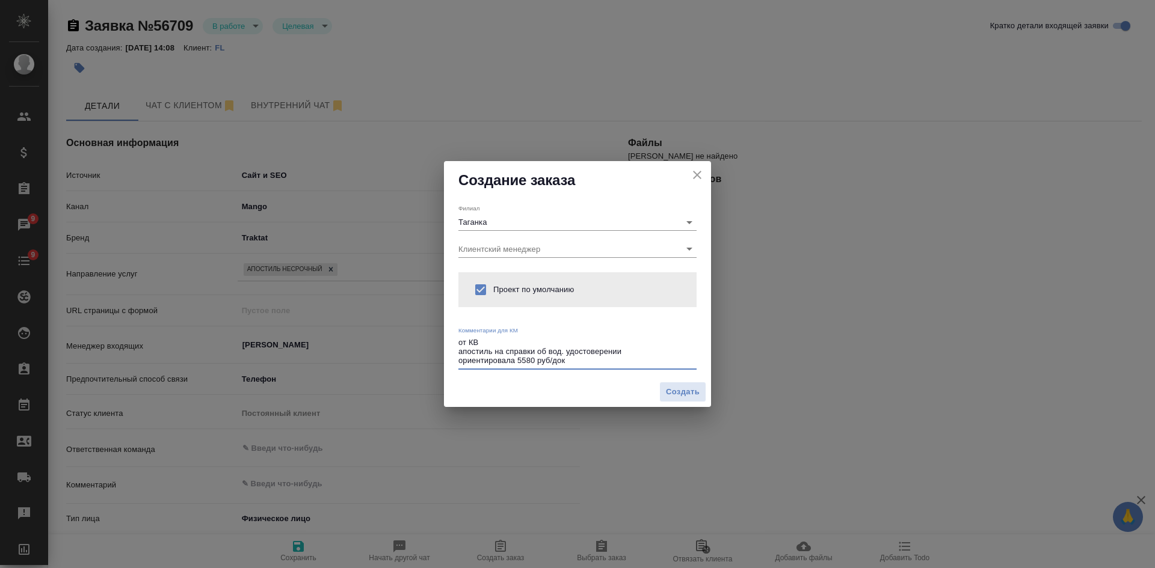
click at [635, 351] on textarea "от КВ апостиль на справки об вод. удостоверении ориентировала 5580 руб/док" at bounding box center [577, 352] width 238 height 28
click at [518, 361] on textarea "от КВ апостиль на справки об вод. удостоверении (3 шт?) ориентировала 5580 руб/…" at bounding box center [577, 352] width 238 height 28
type textarea "от КВ апостиль на справки об вод. удостоверении (3 шт?) ориентировала в стандар…"
click at [681, 392] on span "Создать" at bounding box center [683, 392] width 34 height 14
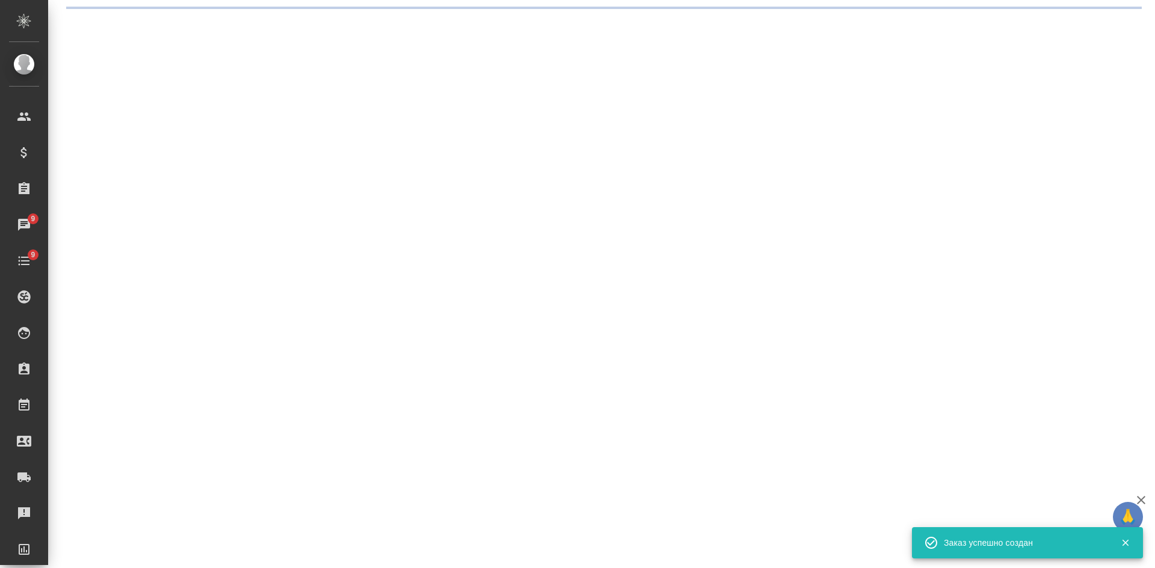
select select "RU"
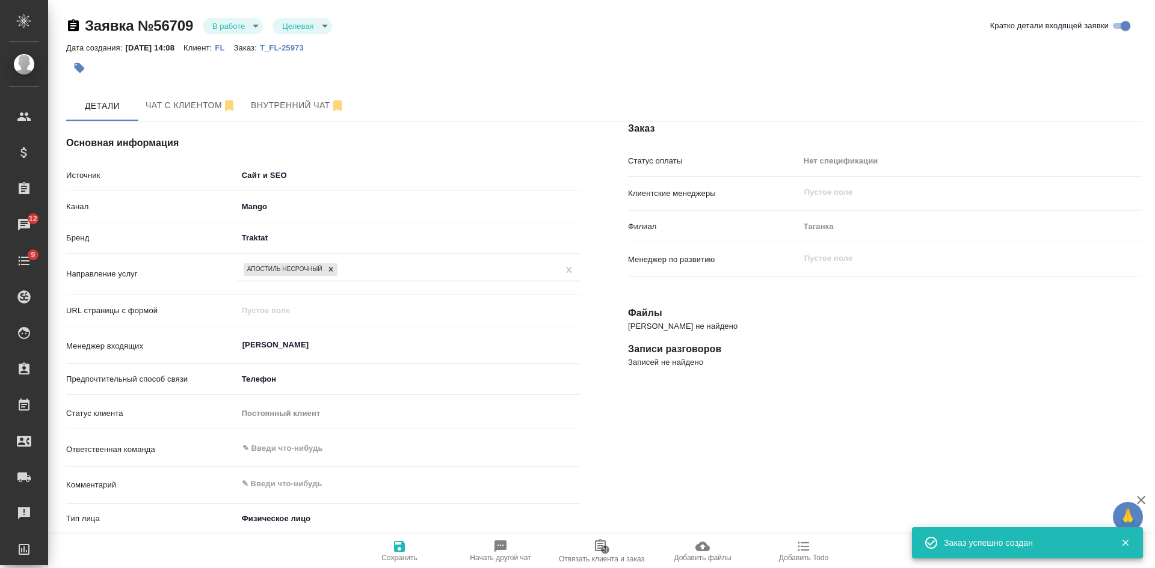
type textarea "x"
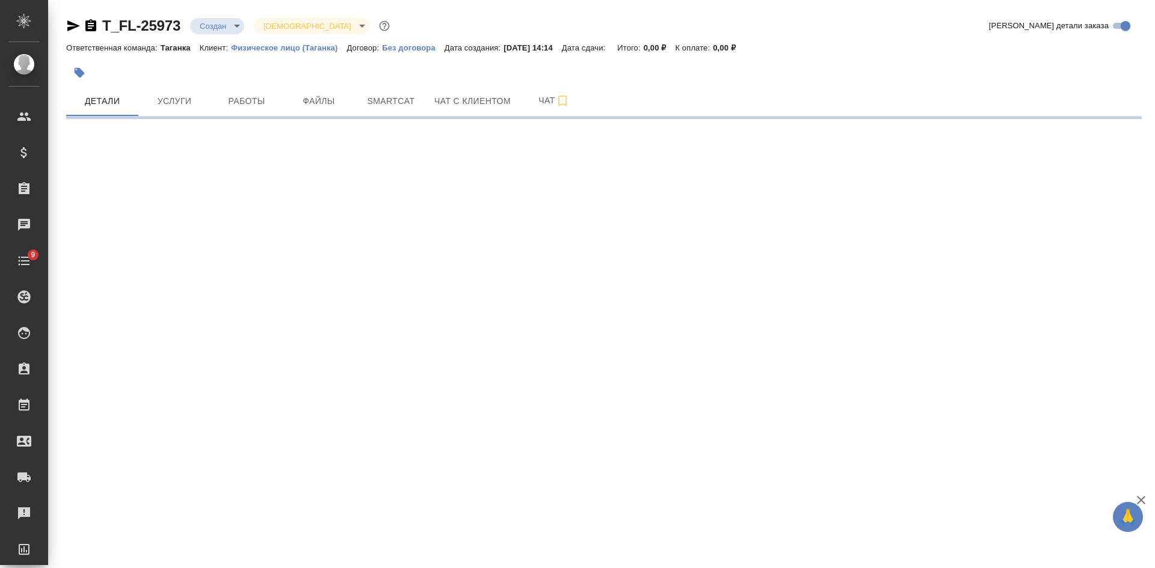
select select "RU"
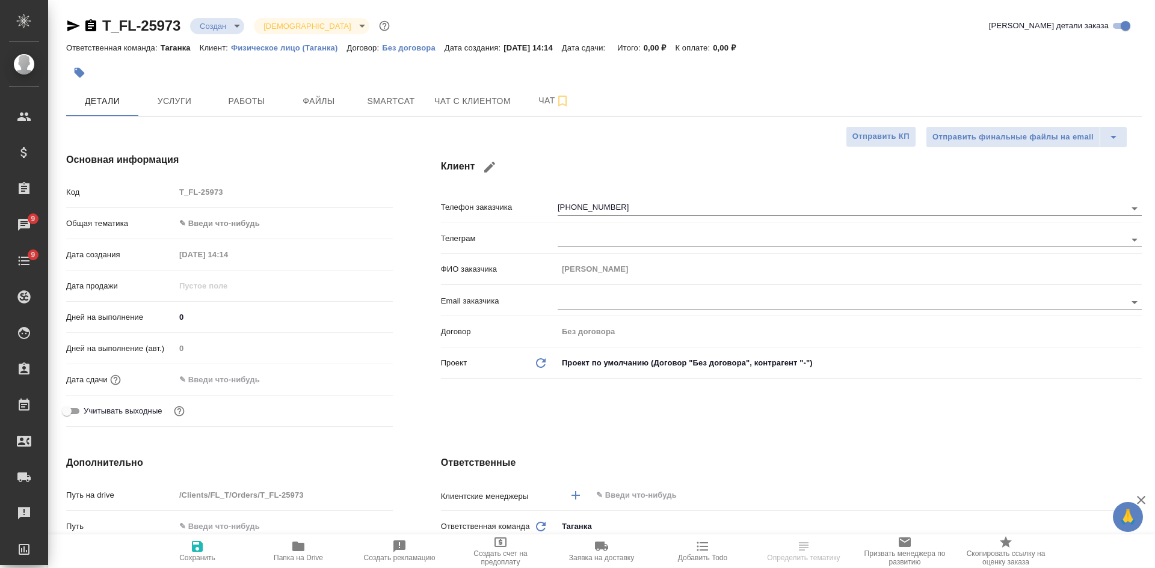
type textarea "x"
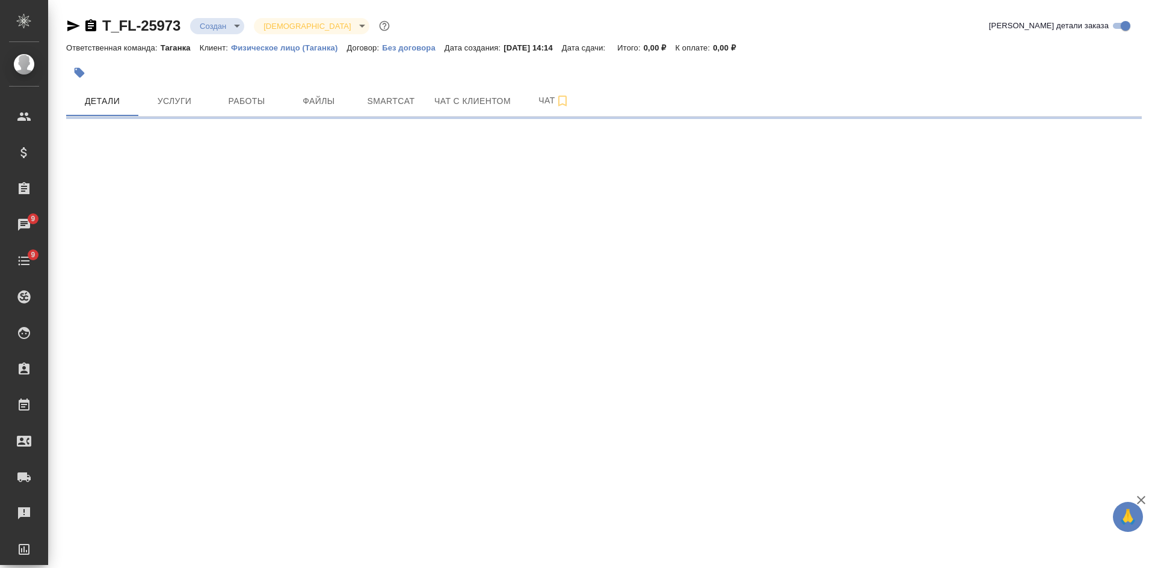
select select "RU"
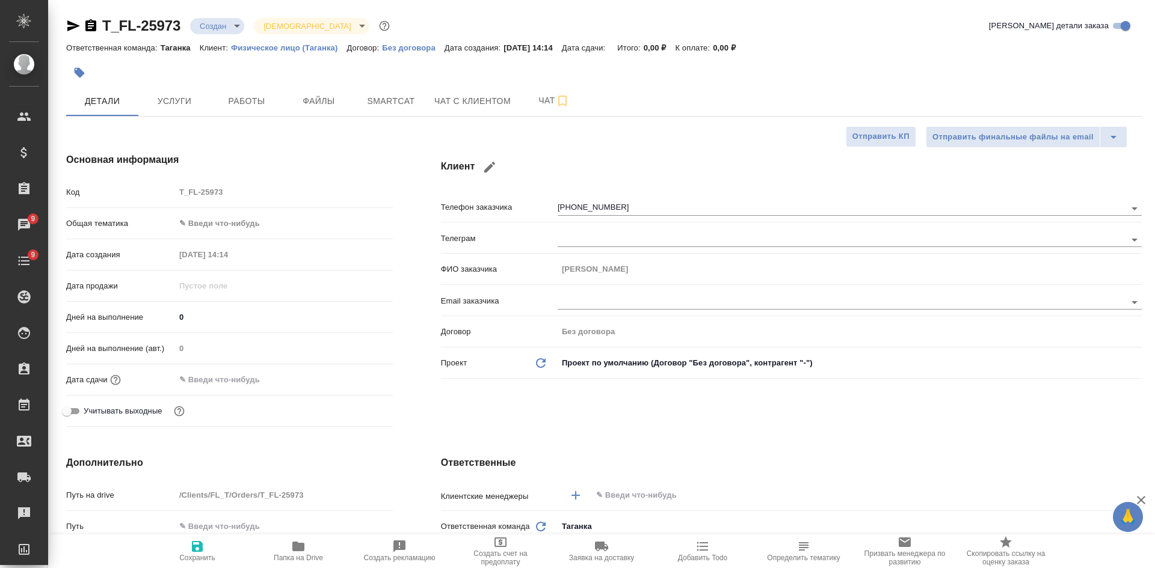
type textarea "x"
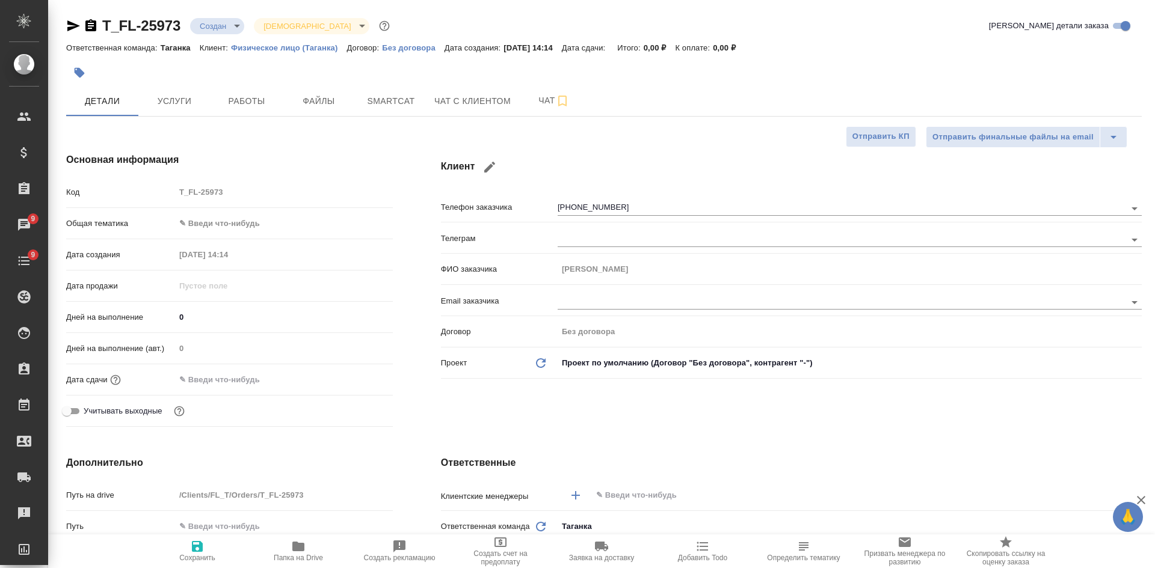
type textarea "x"
click at [88, 26] on icon "button" at bounding box center [90, 25] width 11 height 12
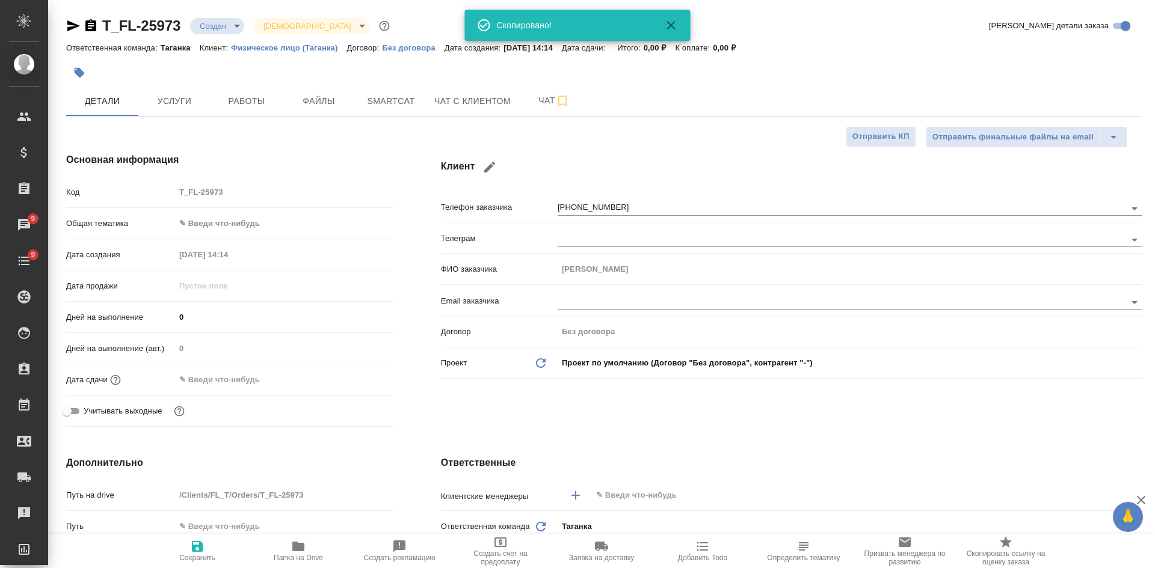
type textarea "x"
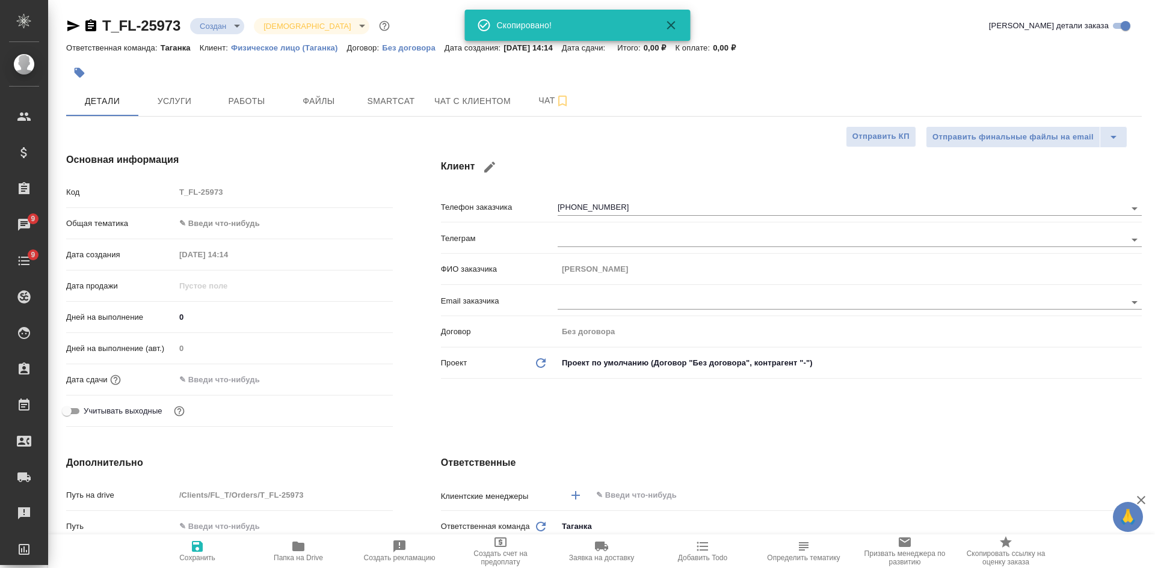
type textarea "x"
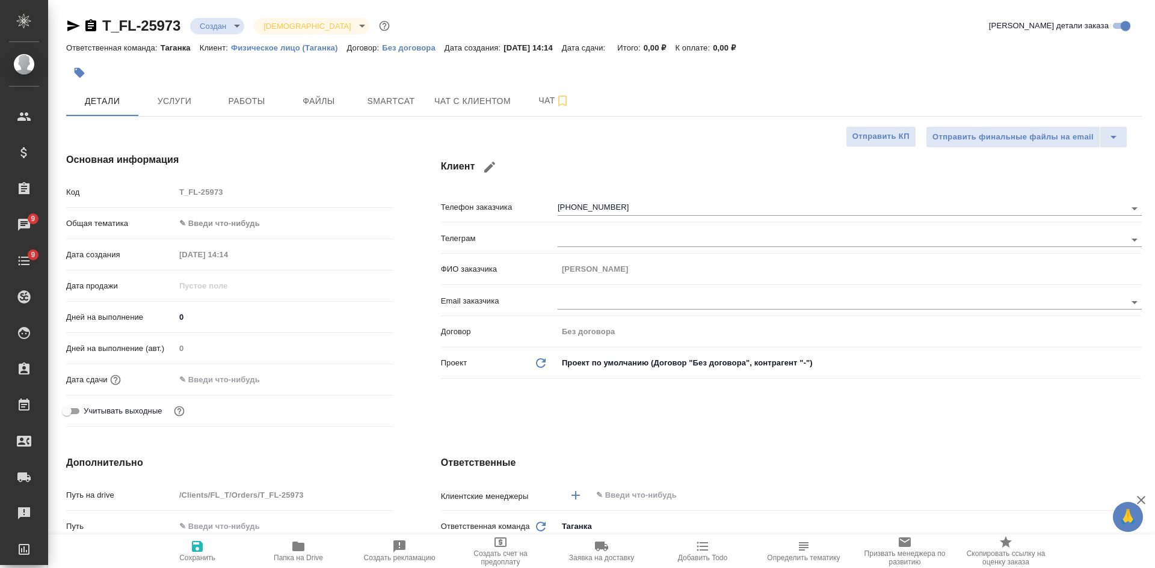
drag, startPoint x: 94, startPoint y: 26, endPoint x: 121, endPoint y: 22, distance: 26.8
click at [94, 26] on icon "button" at bounding box center [90, 25] width 11 height 12
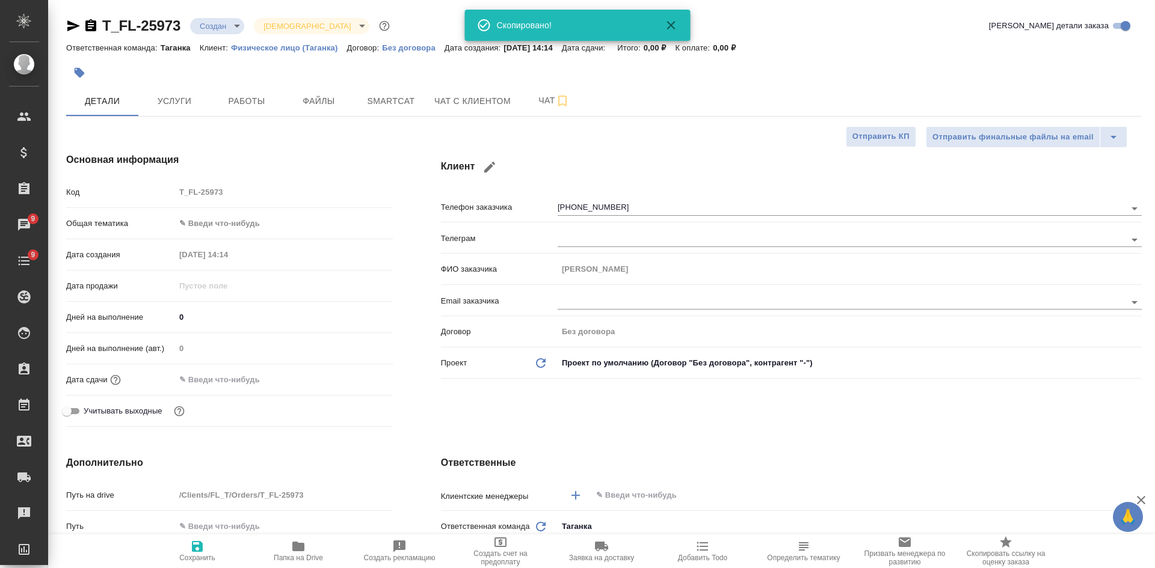
type textarea "x"
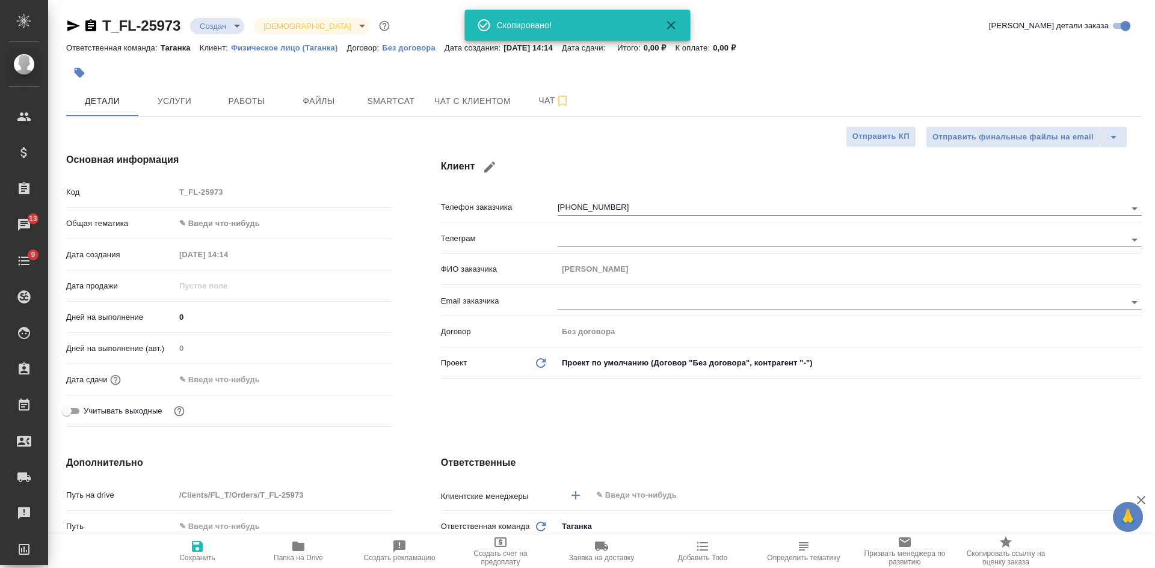
type textarea "x"
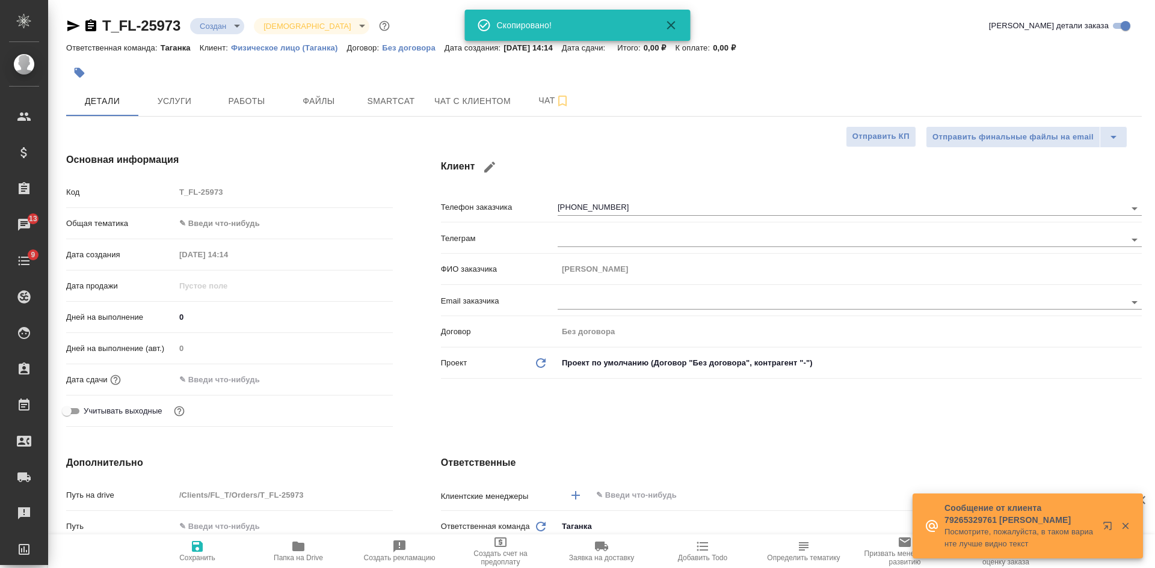
type textarea "x"
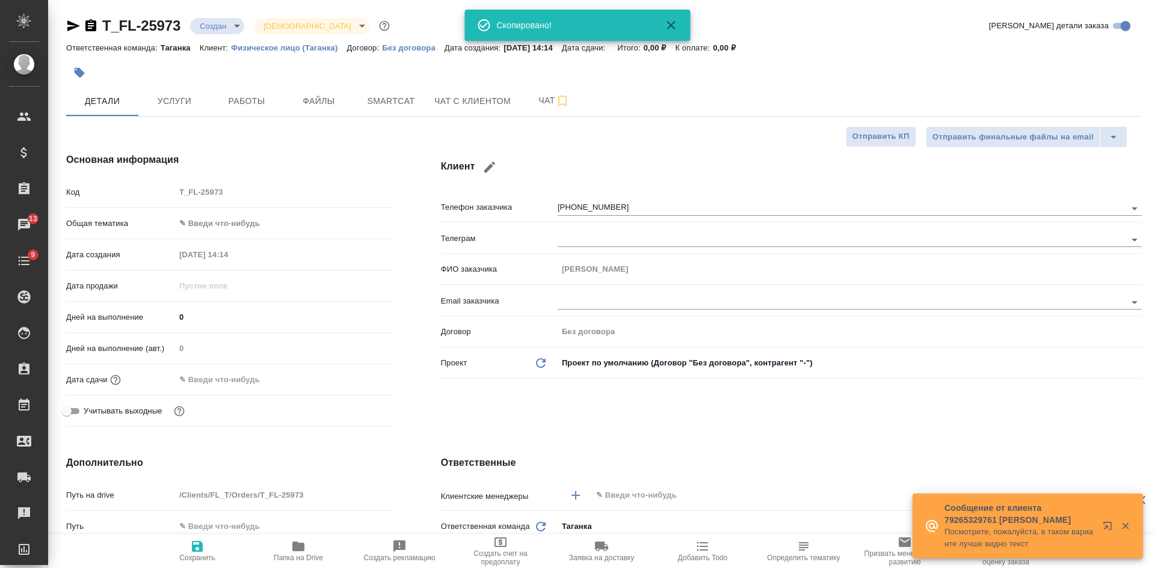
type textarea "x"
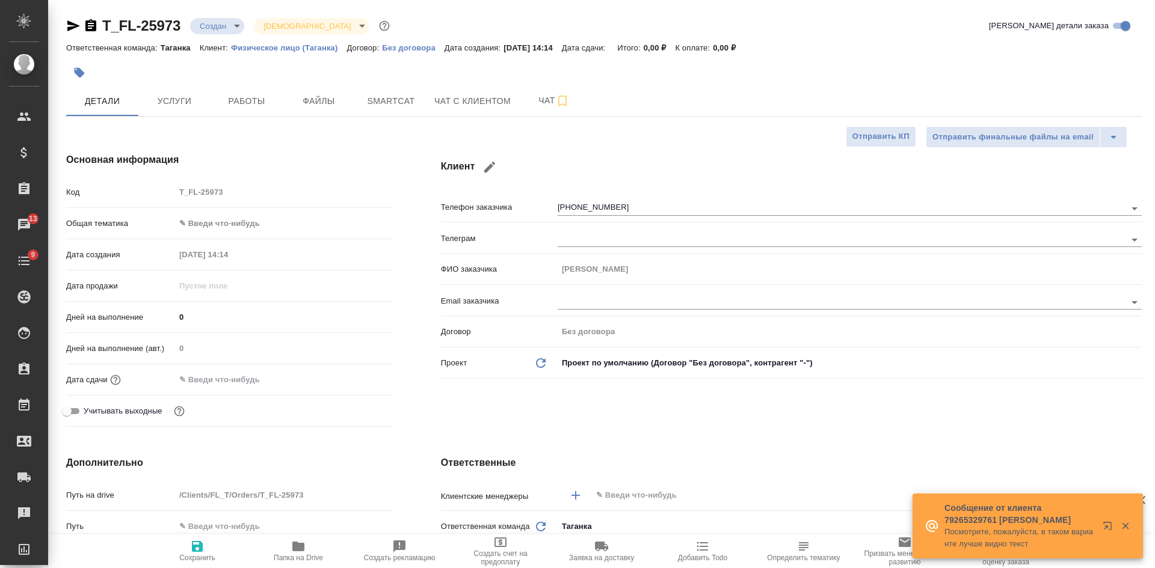
type textarea "x"
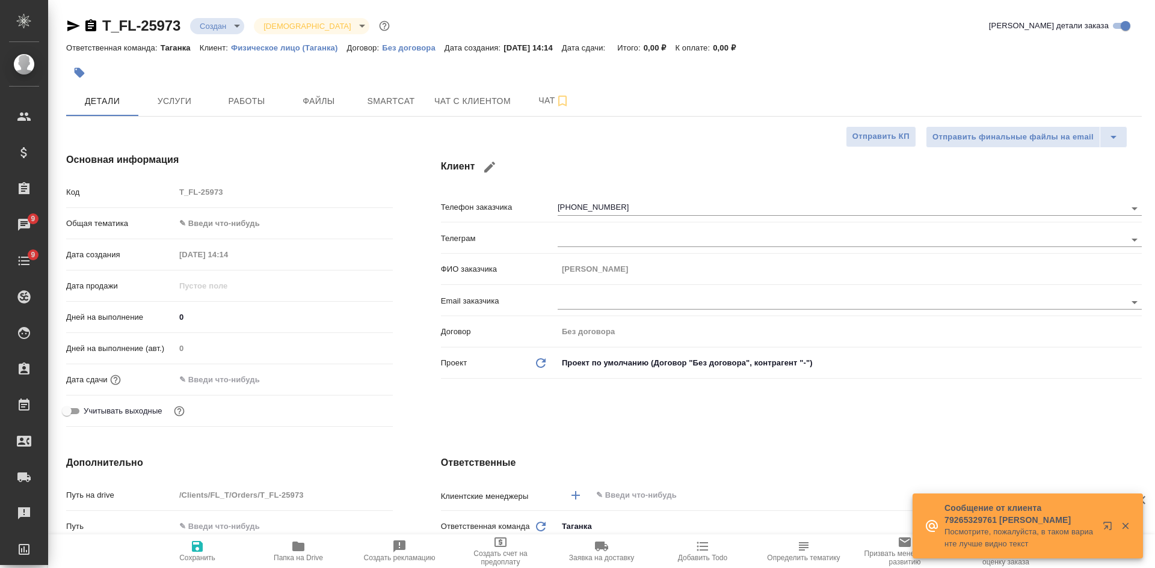
type textarea "x"
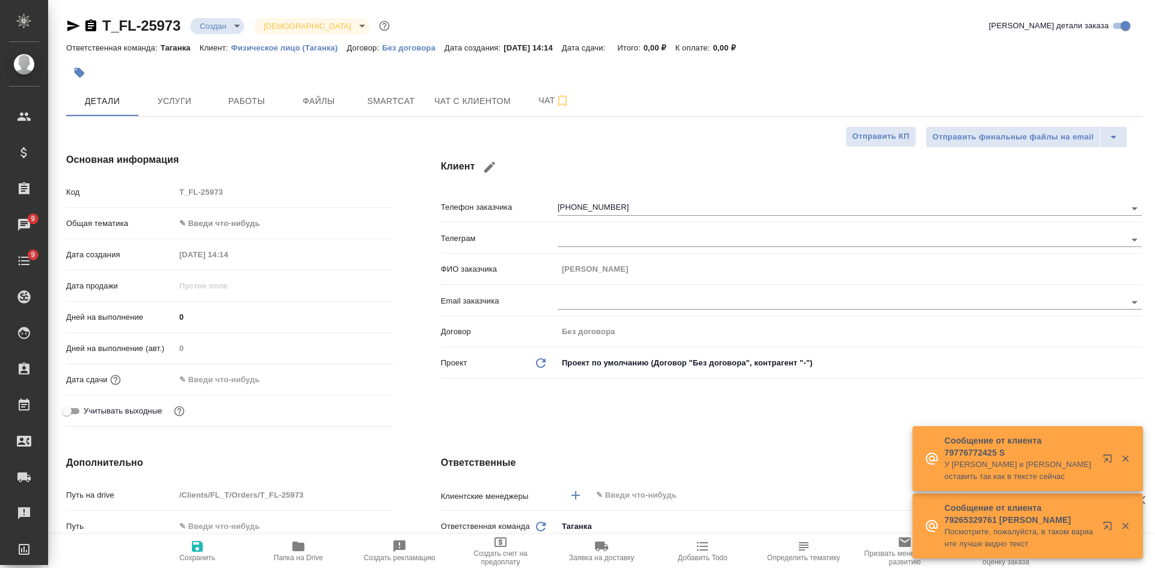
type textarea "x"
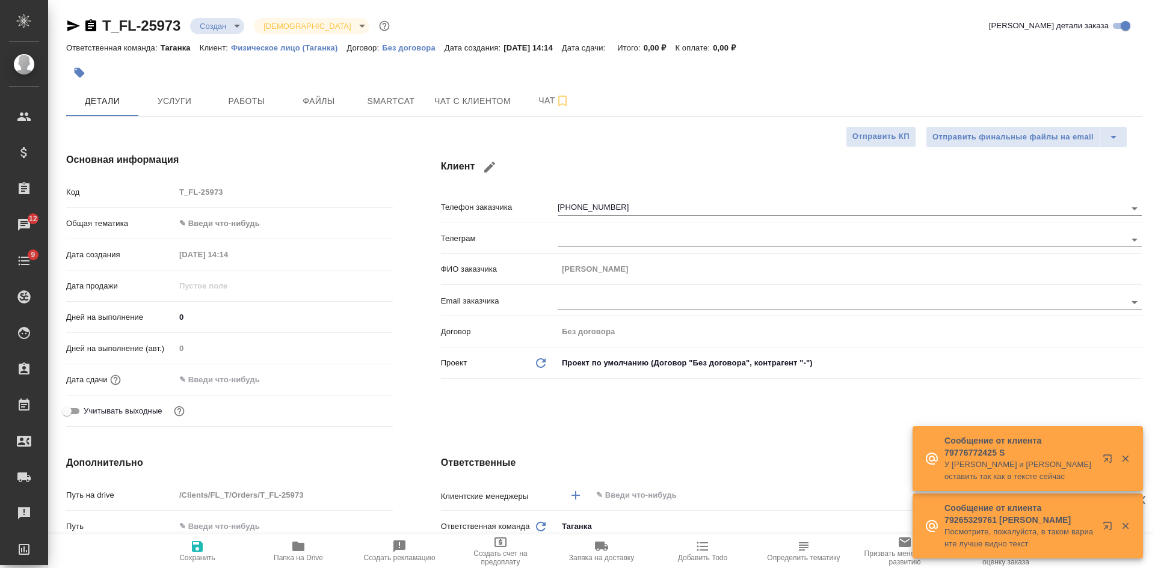
type textarea "x"
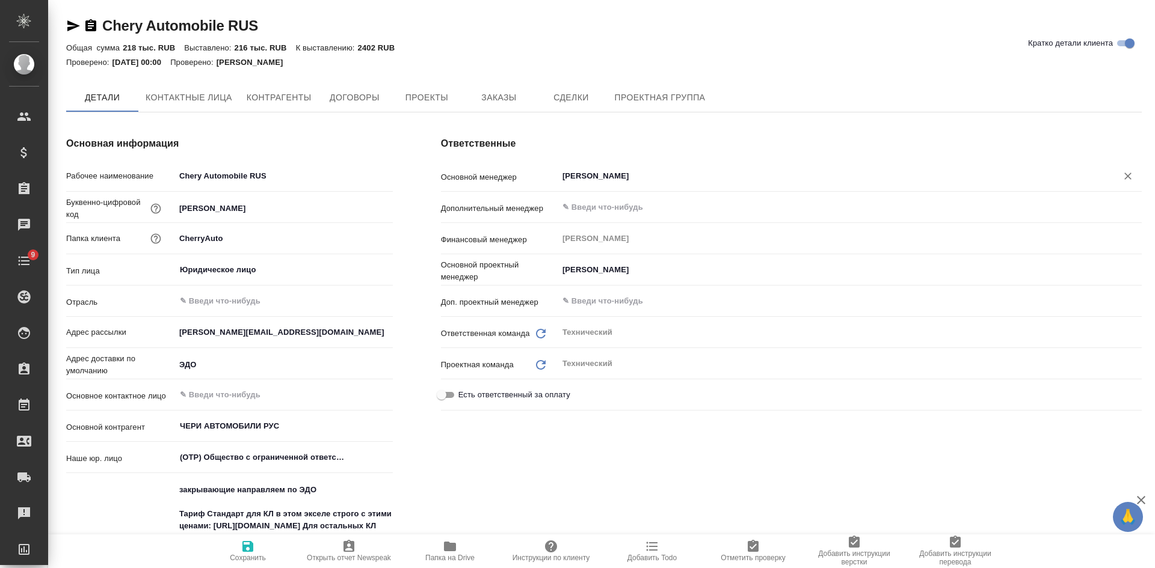
type textarea "x"
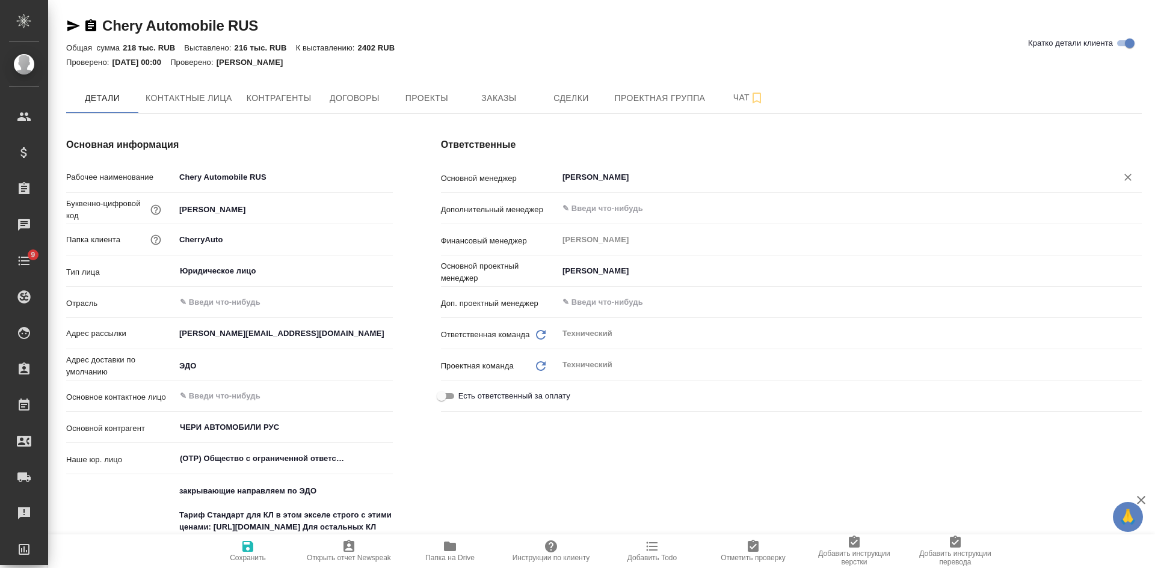
type textarea "x"
click at [175, 99] on span "Контактные лица" at bounding box center [189, 98] width 87 height 15
select select "RU"
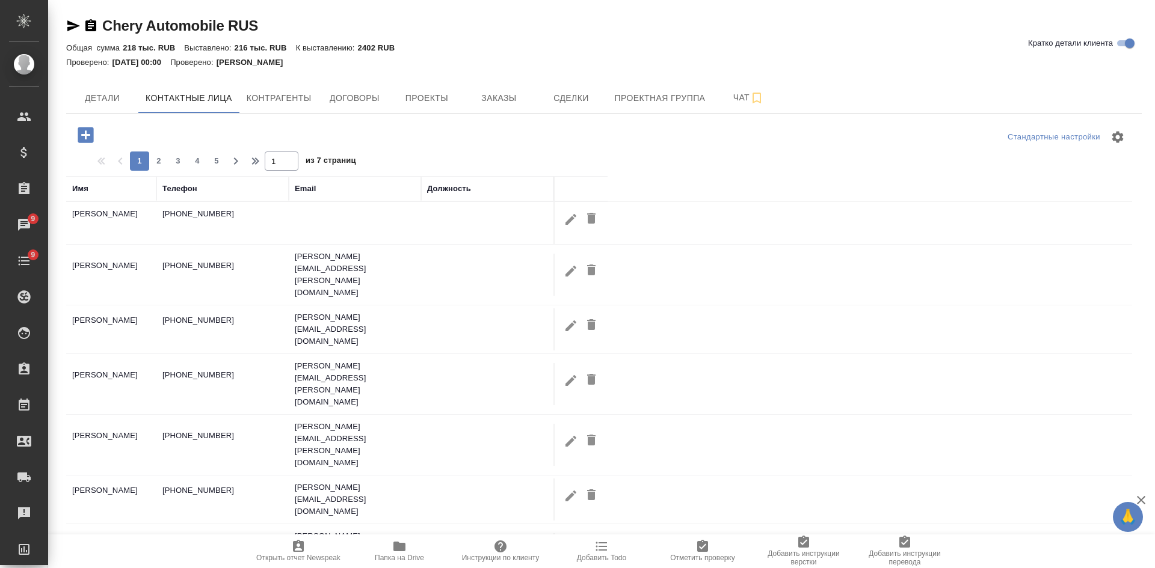
scroll to position [114, 0]
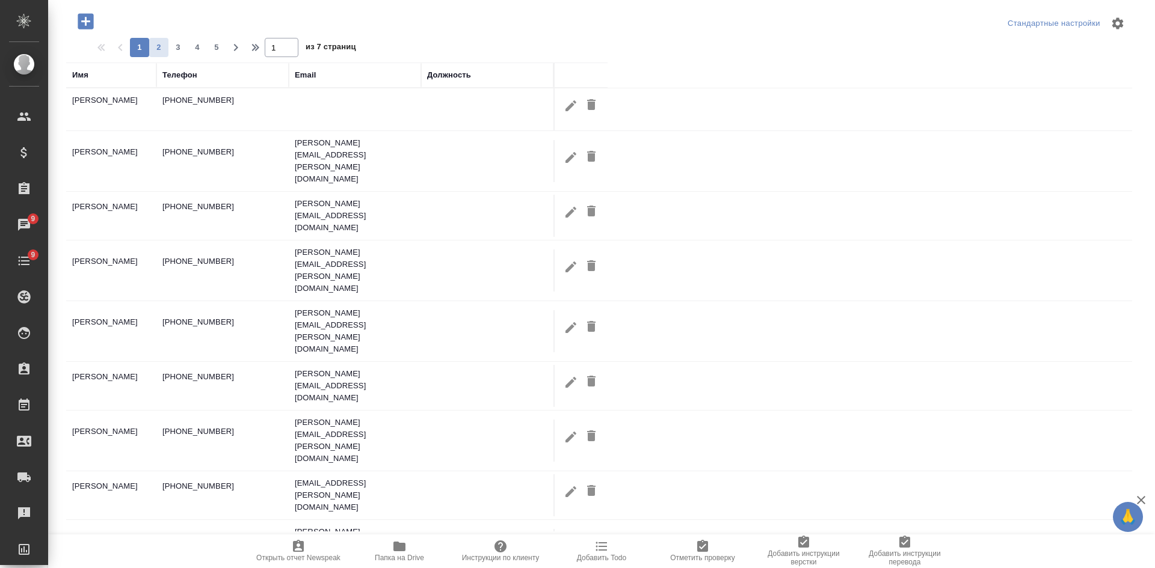
click at [163, 38] on button "2" at bounding box center [158, 47] width 19 height 19
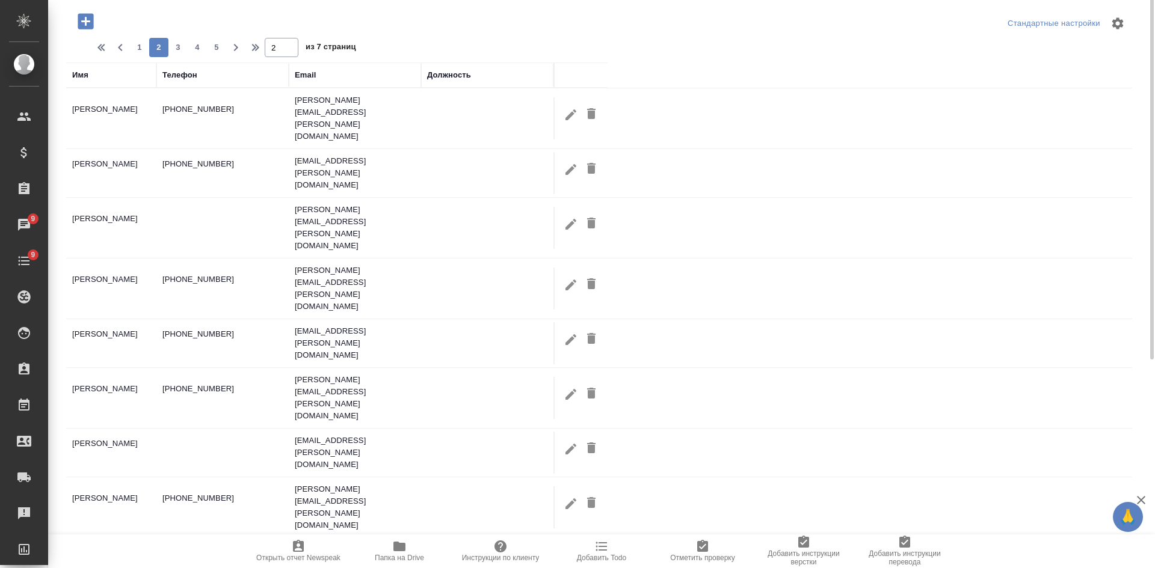
scroll to position [0, 0]
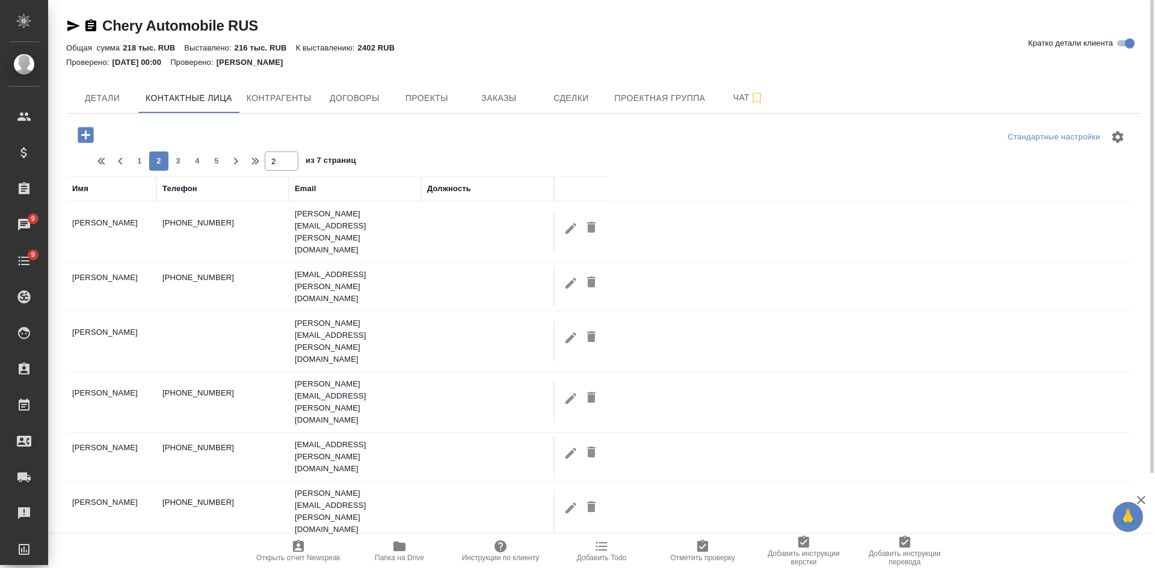
drag, startPoint x: 180, startPoint y: 162, endPoint x: 184, endPoint y: 168, distance: 7.0
click at [182, 166] on span "3" at bounding box center [177, 161] width 19 height 12
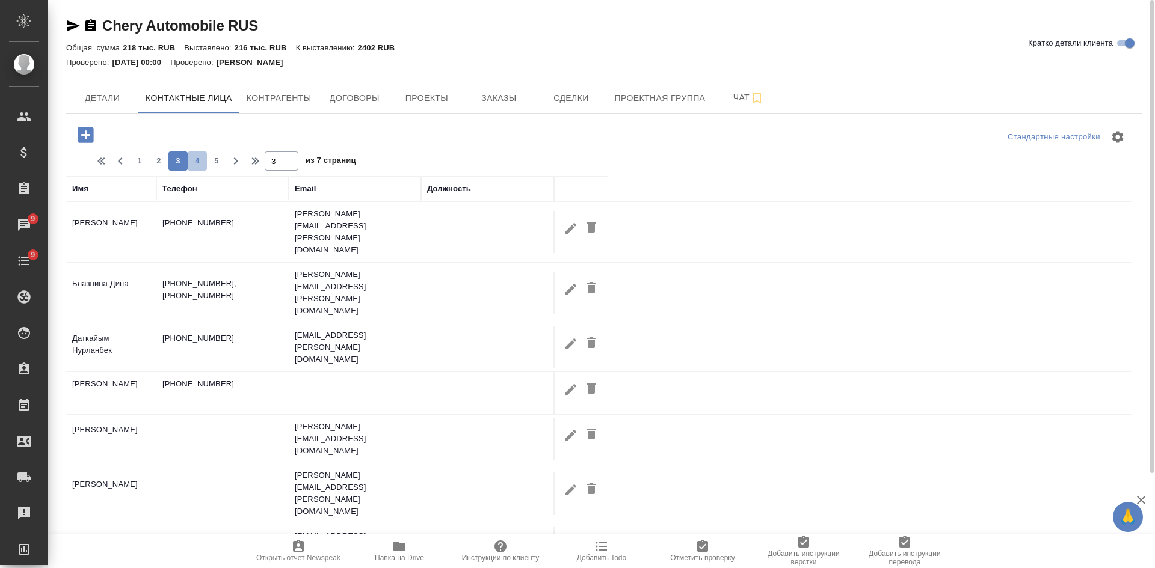
click at [198, 161] on span "4" at bounding box center [197, 161] width 19 height 12
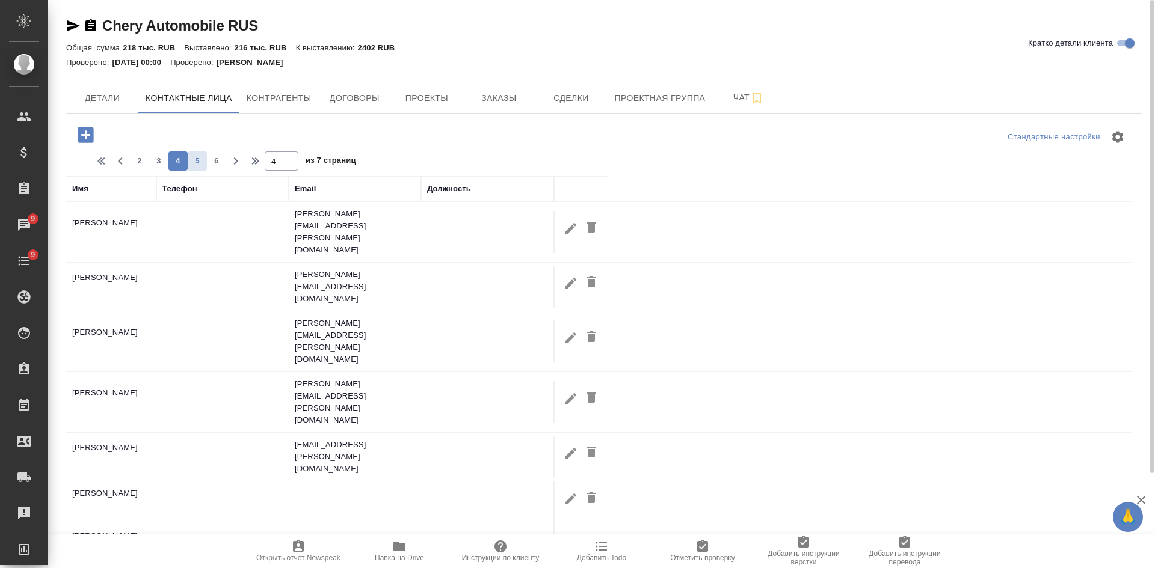
click at [202, 159] on span "5" at bounding box center [197, 161] width 19 height 12
click at [203, 158] on span "6" at bounding box center [197, 161] width 19 height 12
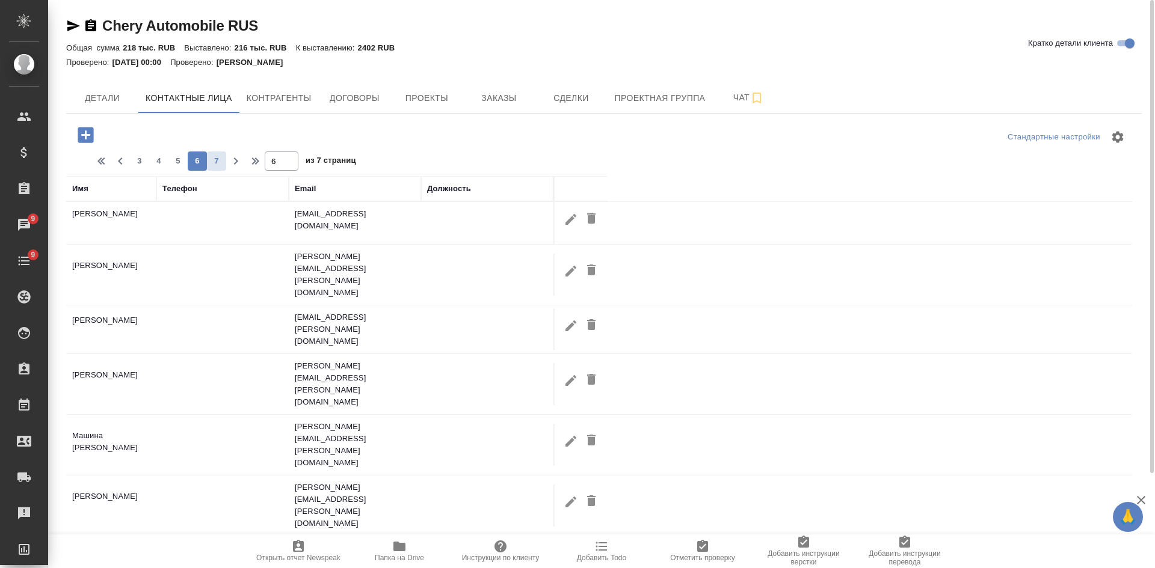
click at [220, 165] on span "7" at bounding box center [216, 161] width 19 height 12
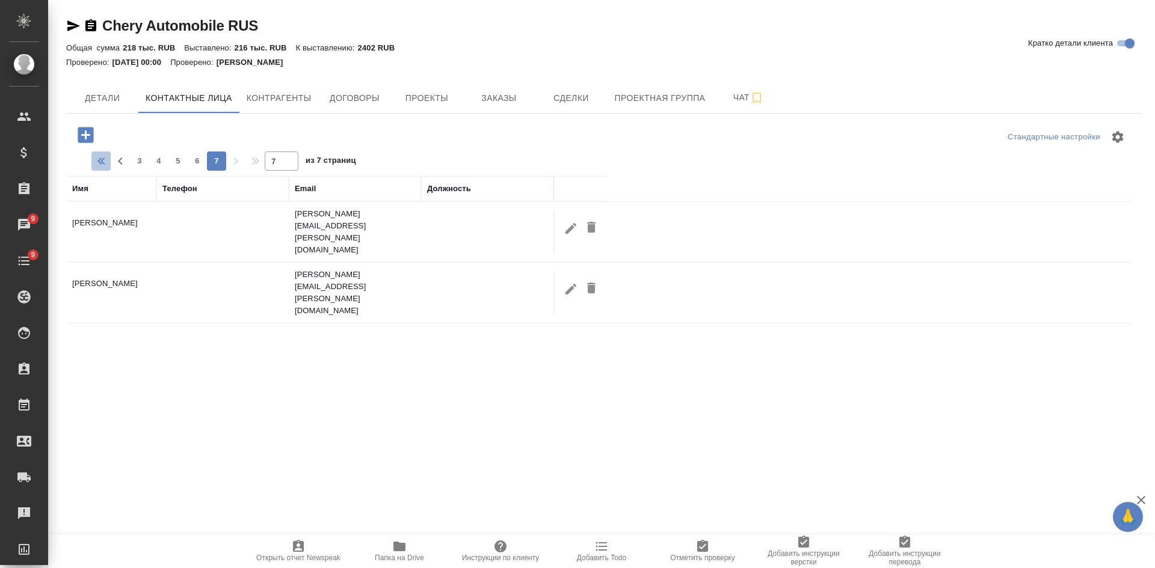
click at [103, 162] on icon "button" at bounding box center [103, 161] width 14 height 14
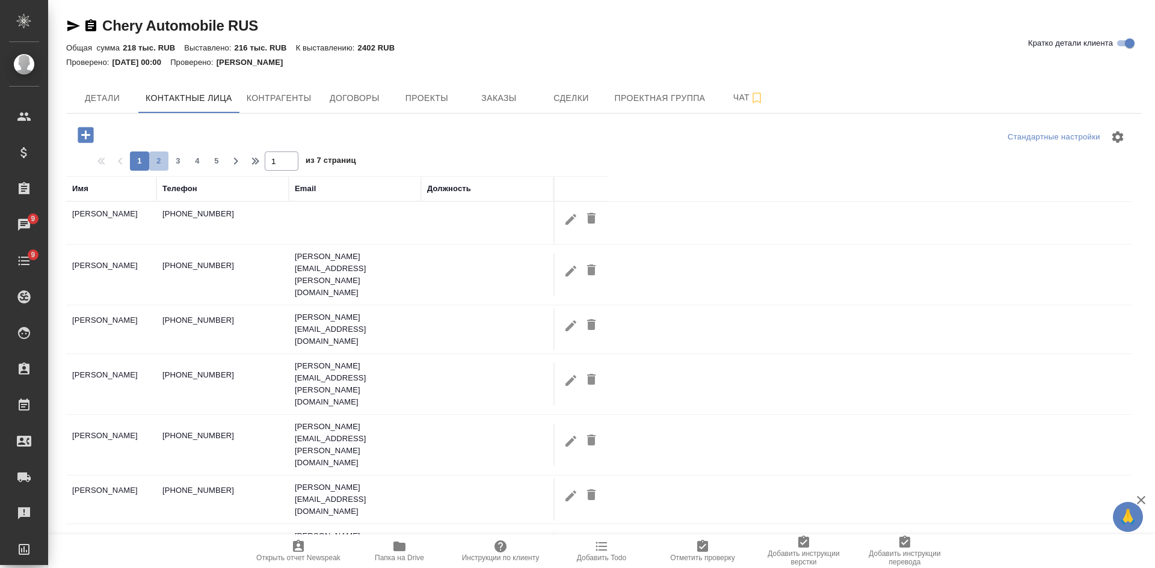
click at [160, 159] on span "2" at bounding box center [158, 161] width 19 height 12
type input "2"
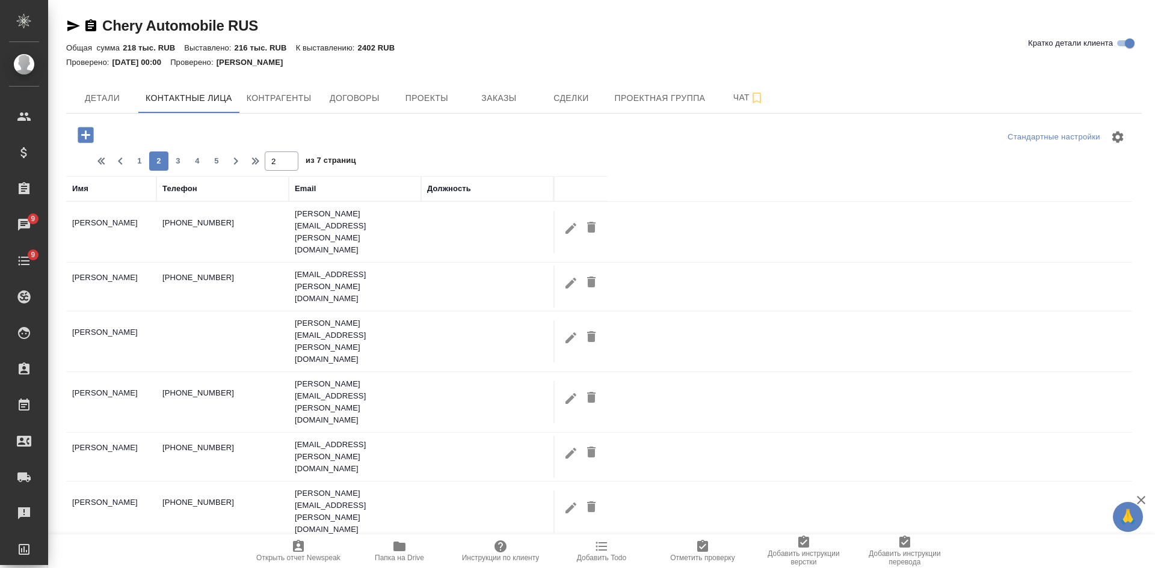
click at [69, 26] on icon "button" at bounding box center [73, 26] width 14 height 14
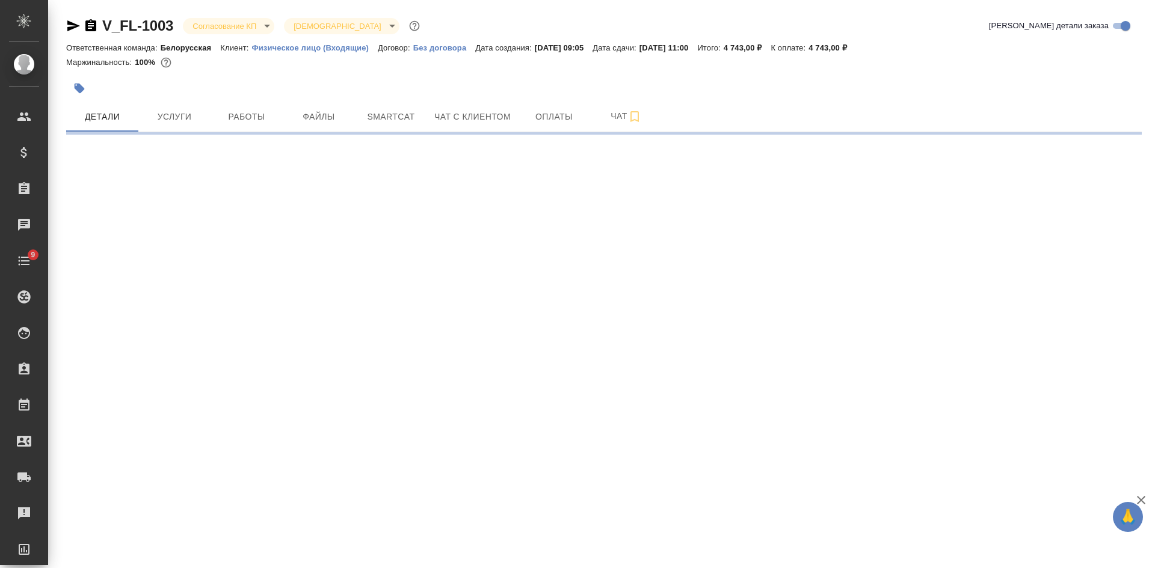
select select "RU"
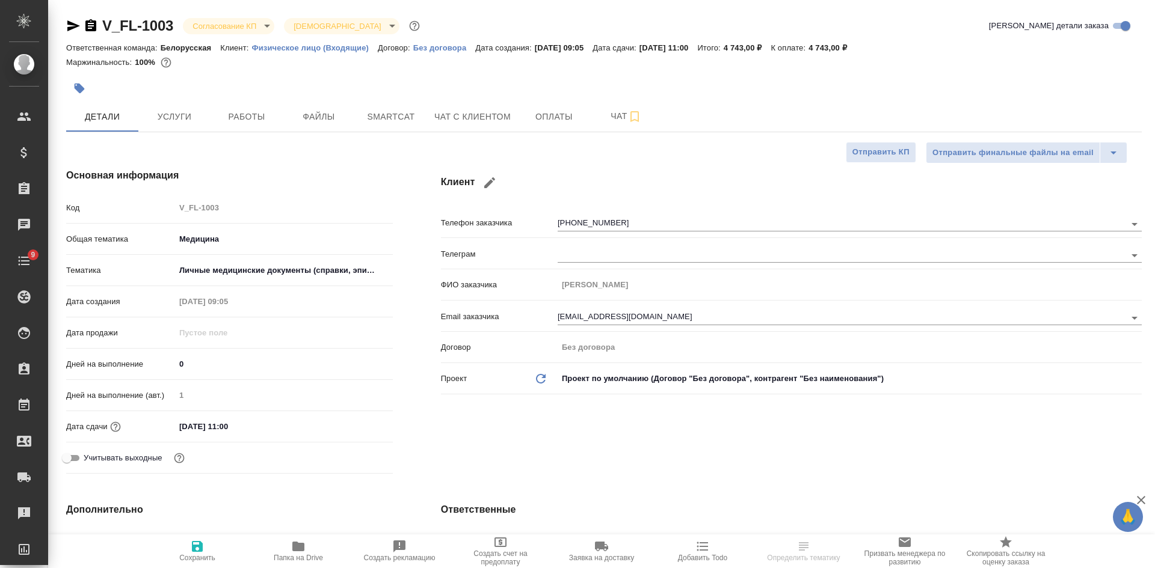
type textarea "x"
type input "[PERSON_NAME]"
click at [311, 126] on button "Файлы" at bounding box center [319, 117] width 72 height 30
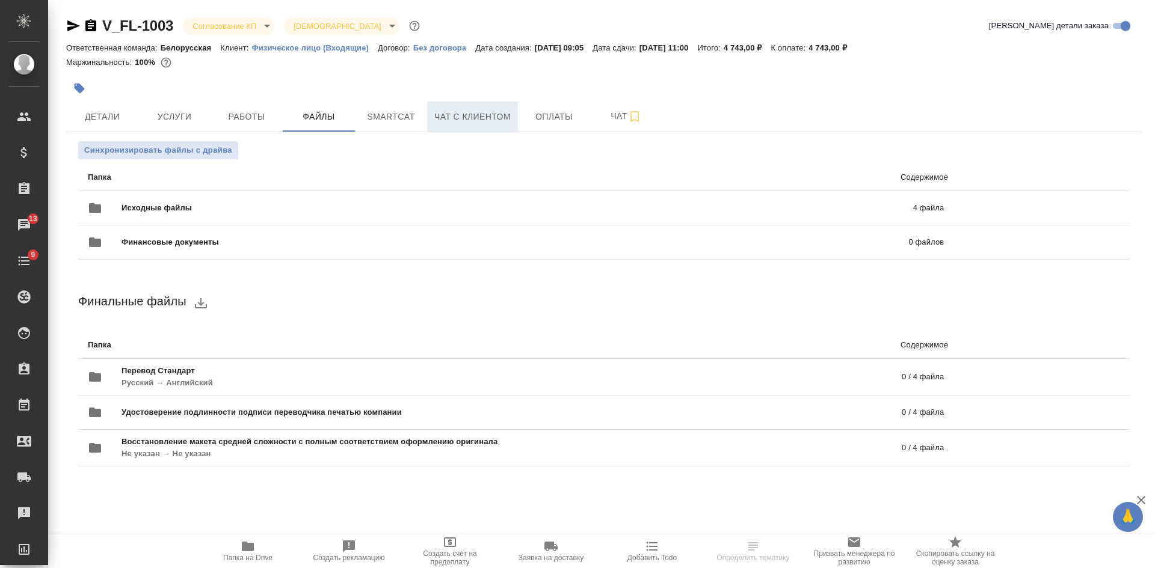
click at [460, 121] on span "Чат с клиентом" at bounding box center [472, 116] width 76 height 15
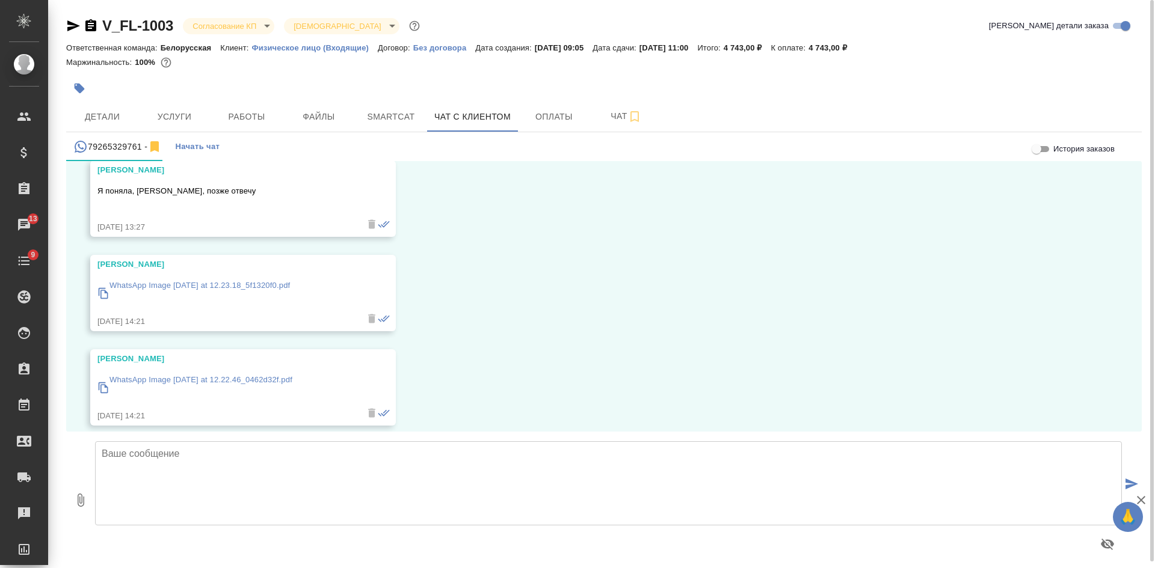
scroll to position [963, 0]
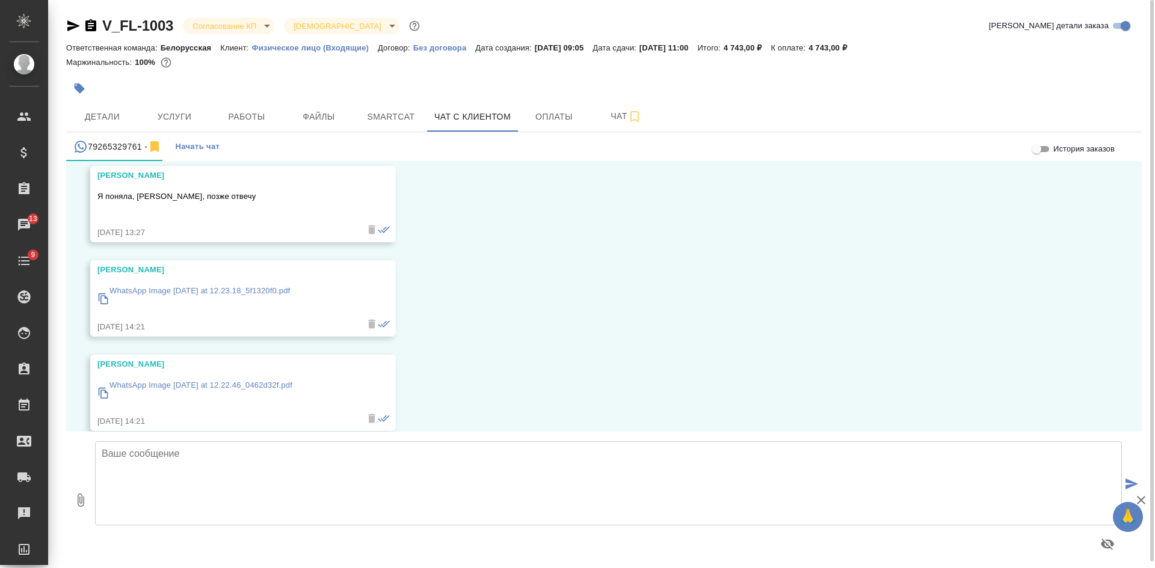
click at [271, 291] on p "WhatsApp Image [DATE] at 12.23.18_5f1320f0.pdf" at bounding box center [199, 291] width 180 height 12
click at [220, 381] on p "WhatsApp Image [DATE] at 12.22.46_0462d32f.pdf" at bounding box center [200, 385] width 183 height 12
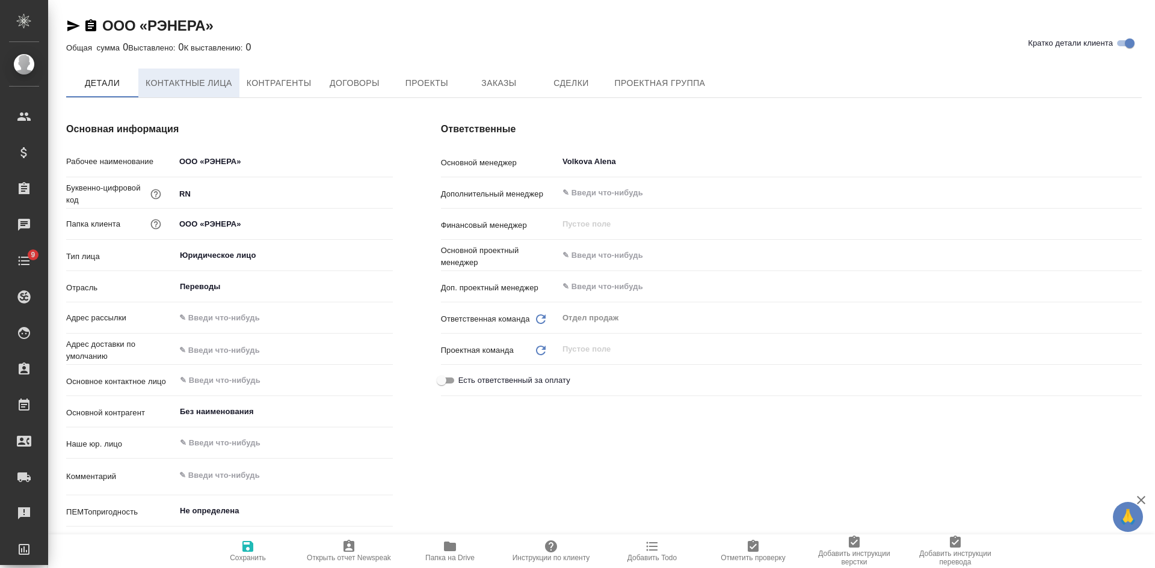
type textarea "x"
click at [191, 82] on span "Контактные лица" at bounding box center [189, 83] width 87 height 15
type textarea "x"
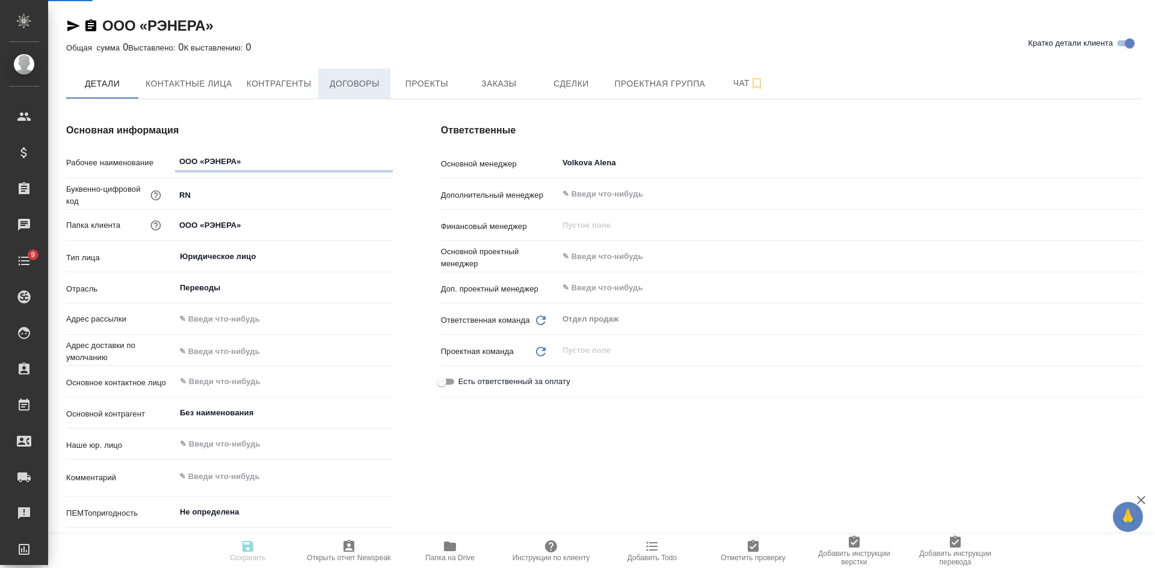
select select "RU"
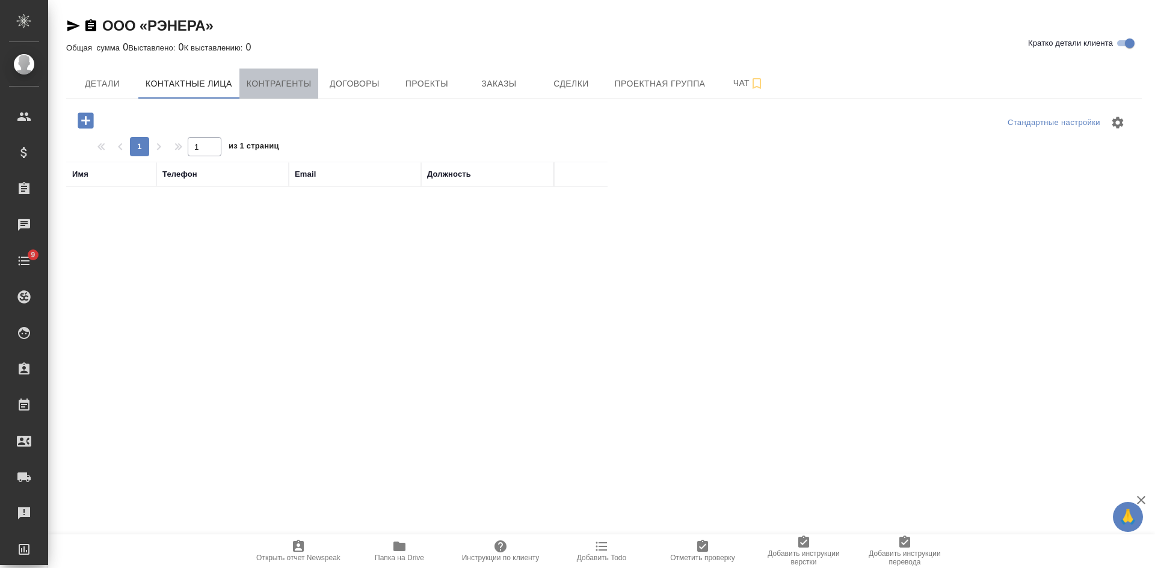
click at [287, 87] on span "Контрагенты" at bounding box center [279, 83] width 65 height 15
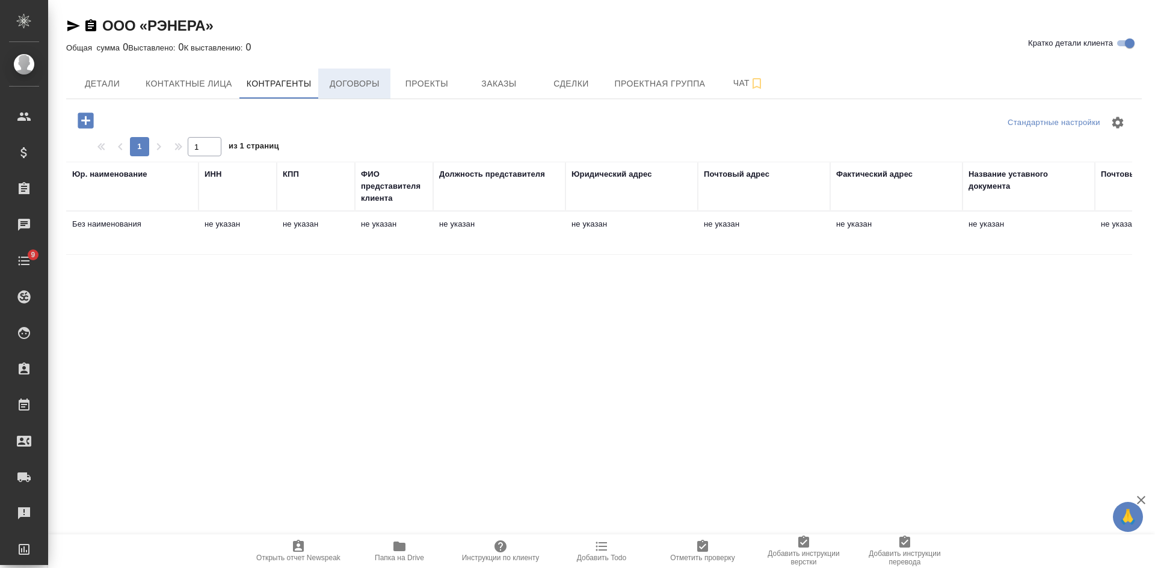
click at [337, 81] on span "Договоры" at bounding box center [354, 83] width 58 height 15
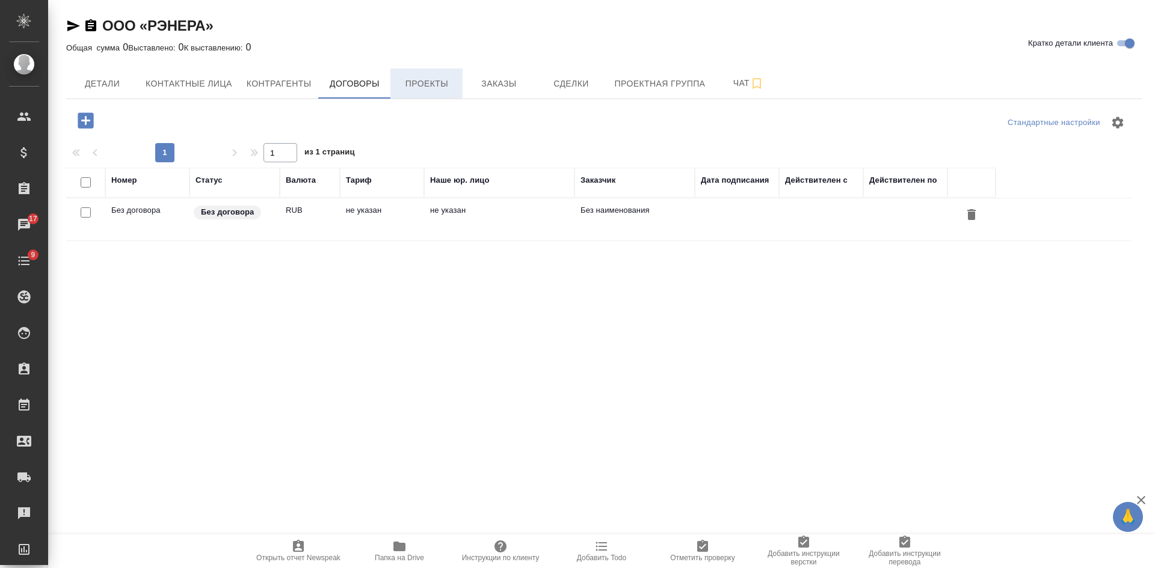
click at [425, 83] on span "Проекты" at bounding box center [427, 83] width 58 height 15
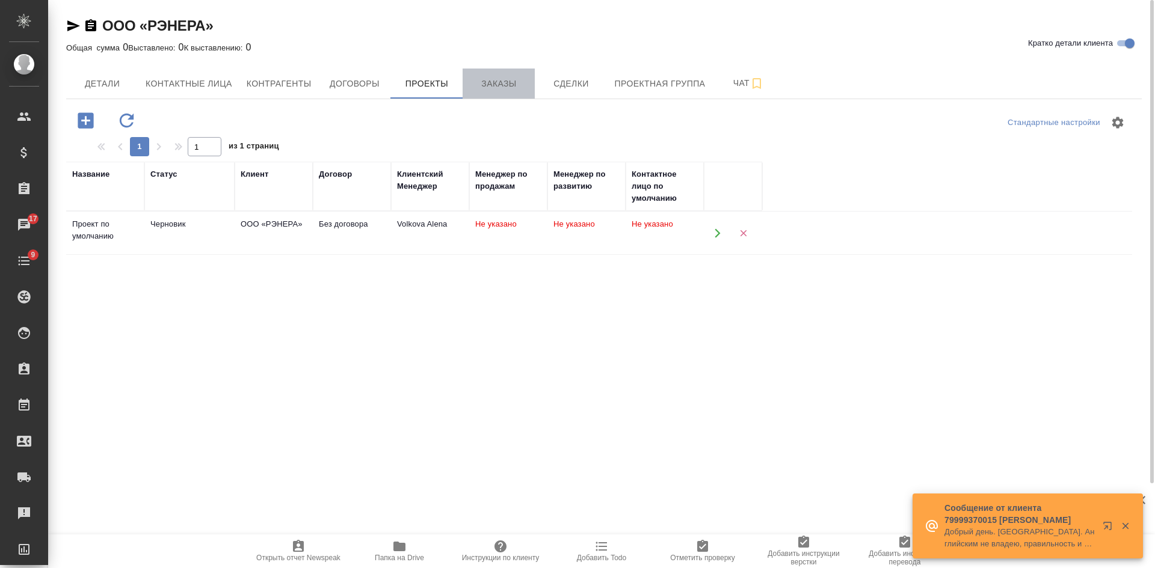
click at [500, 84] on span "Заказы" at bounding box center [499, 83] width 58 height 15
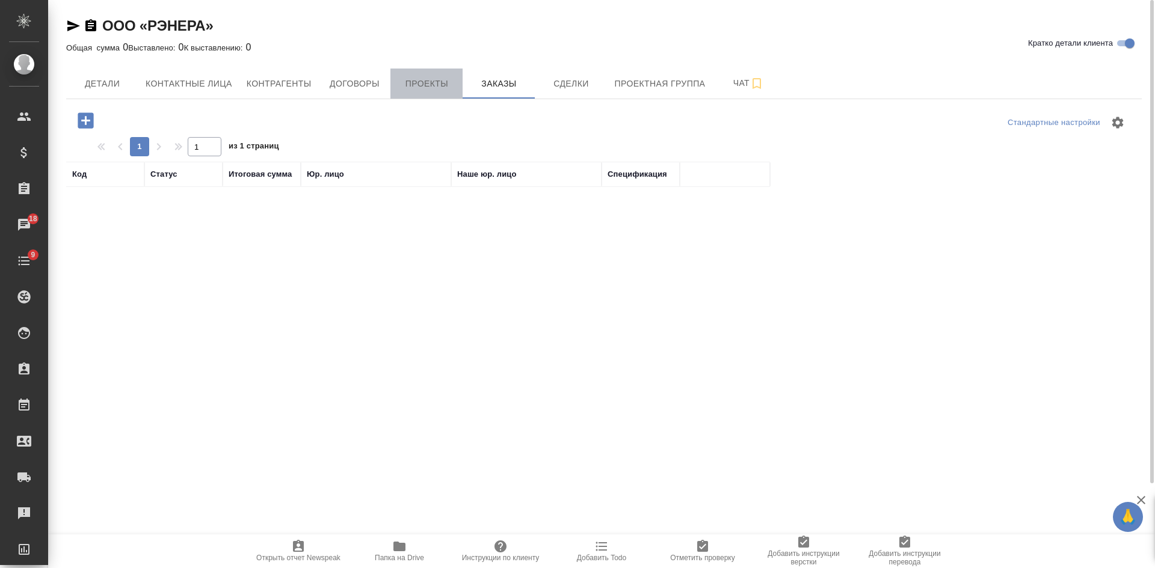
click at [433, 84] on span "Проекты" at bounding box center [427, 83] width 58 height 15
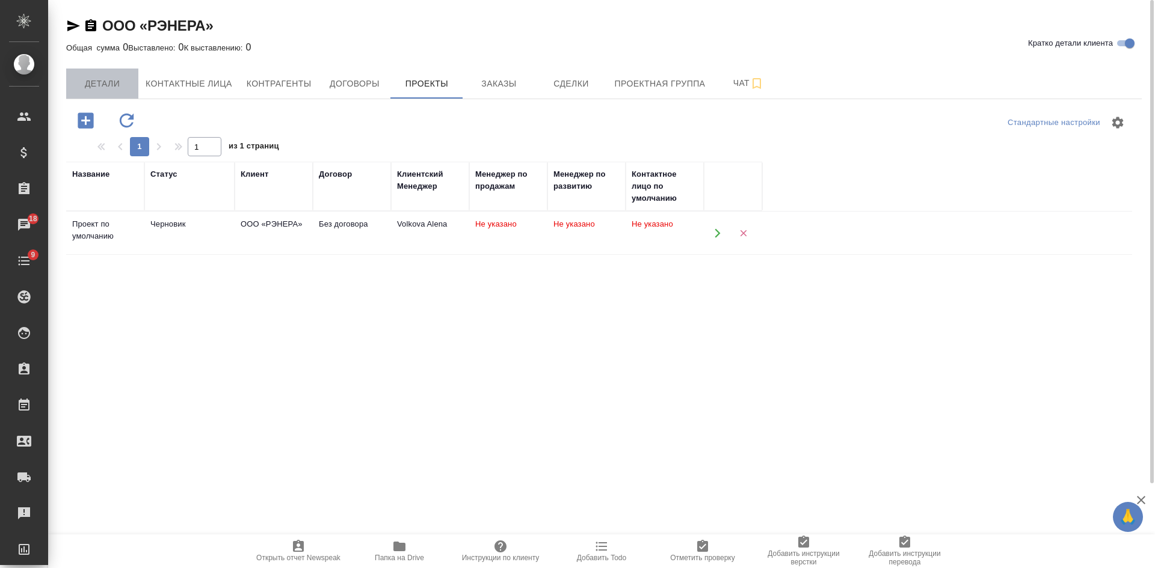
click at [105, 88] on span "Детали" at bounding box center [102, 83] width 58 height 15
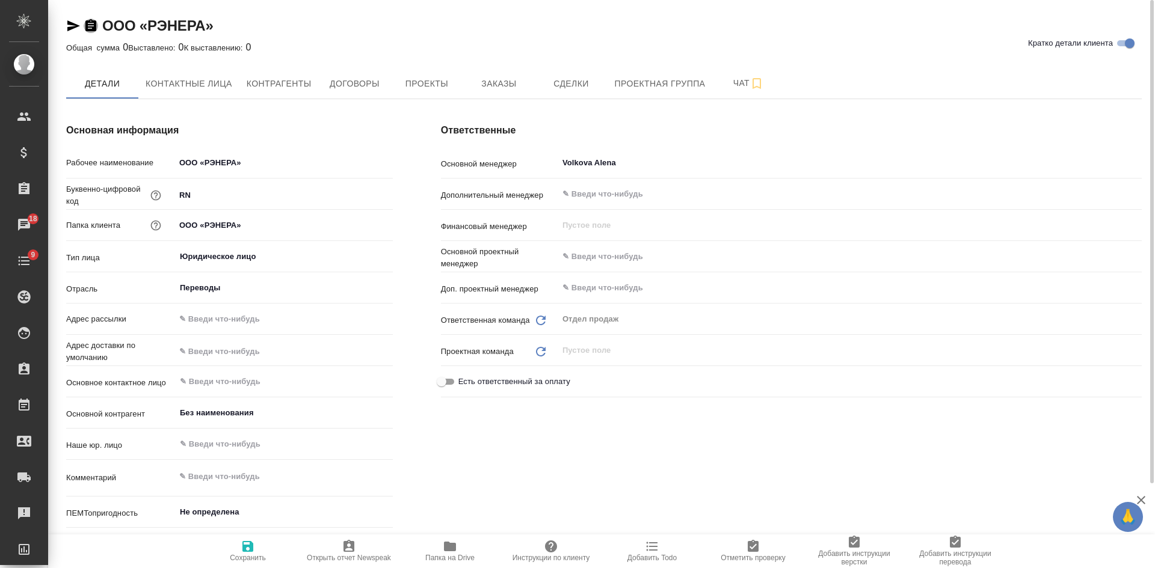
click at [88, 25] on icon "button" at bounding box center [90, 25] width 11 height 12
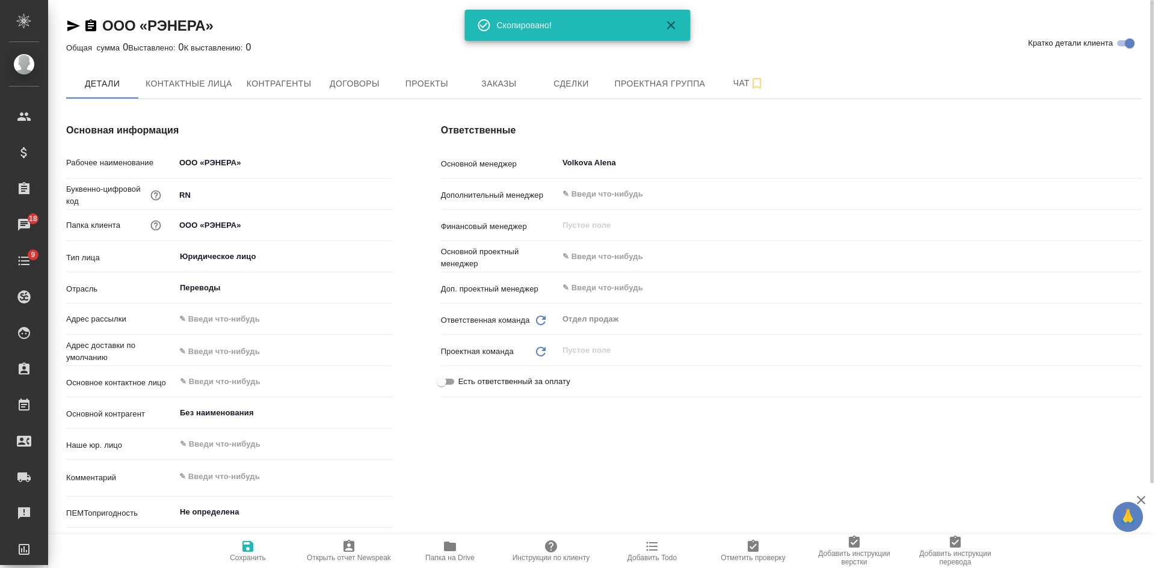
type textarea "x"
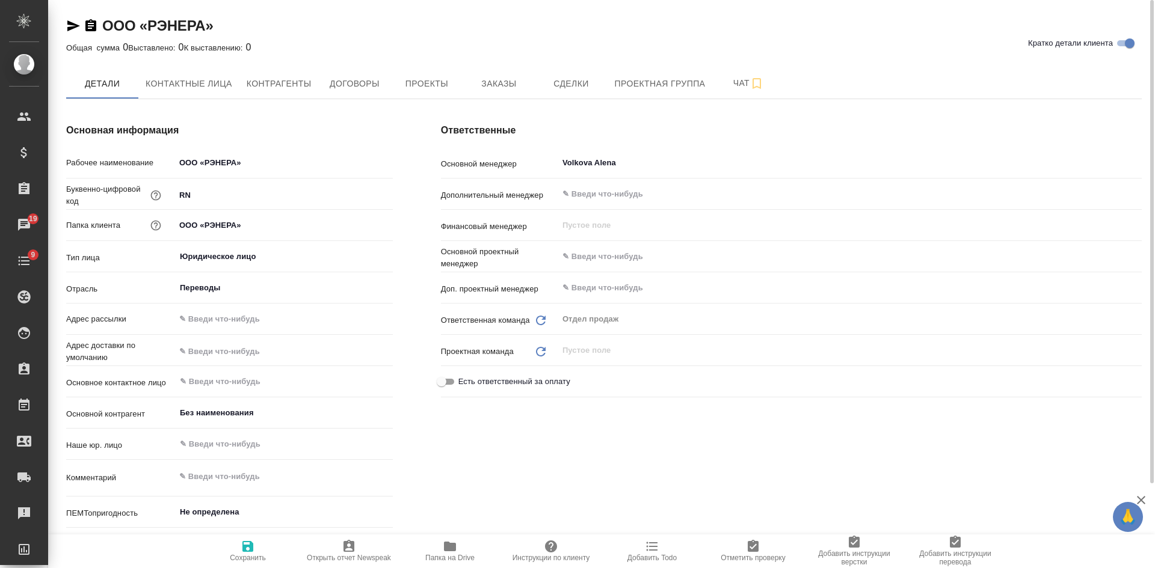
click at [92, 25] on icon "button" at bounding box center [90, 25] width 11 height 12
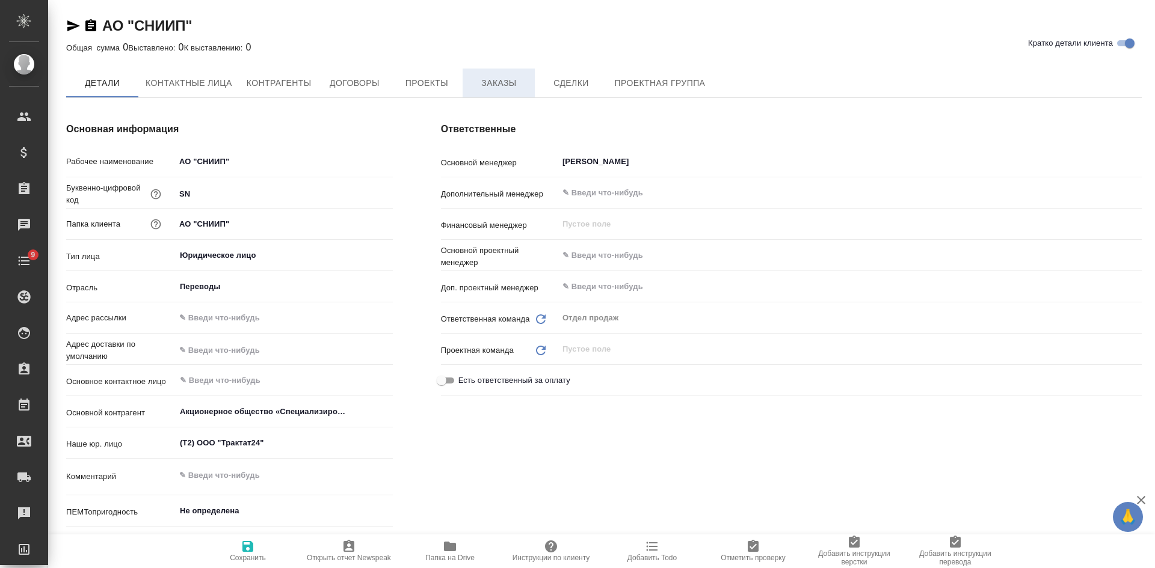
click at [488, 83] on span "Заказы" at bounding box center [499, 83] width 58 height 15
type textarea "x"
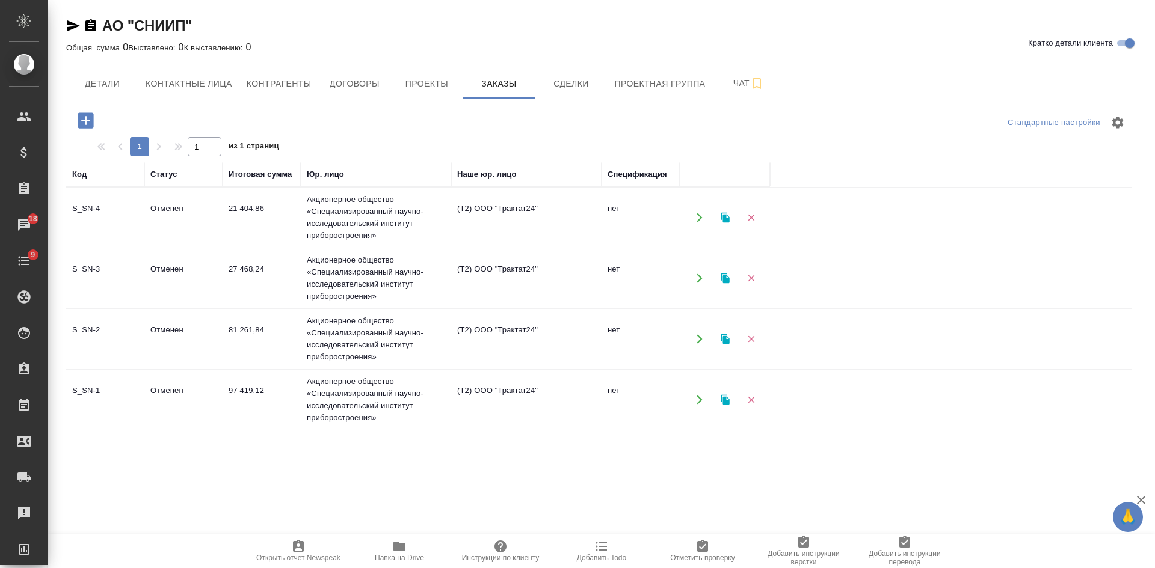
click at [442, 220] on td "Акционерное общество «Специализированный научно-исследовательский институт приб…" at bounding box center [376, 218] width 150 height 60
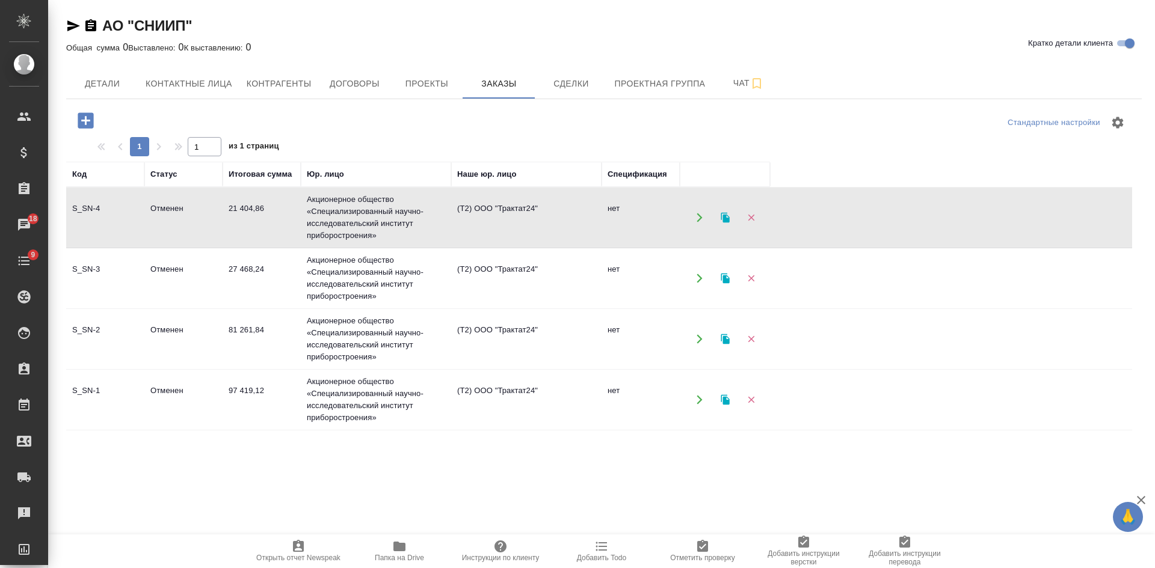
click at [442, 220] on td "Акционерное общество «Специализированный научно-исследовательский институт приб…" at bounding box center [376, 218] width 150 height 60
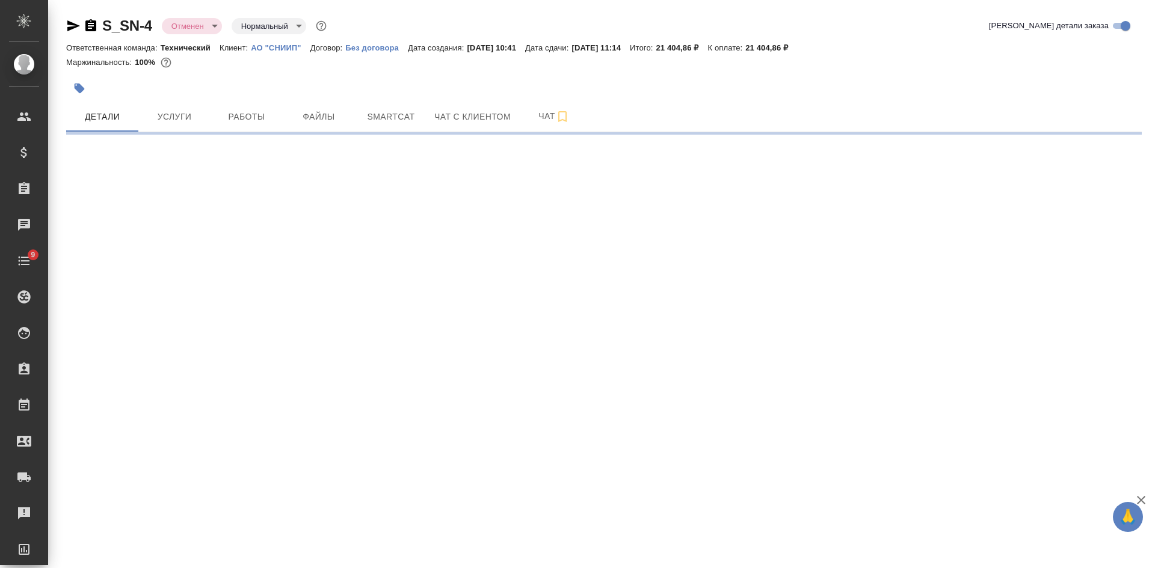
select select "RU"
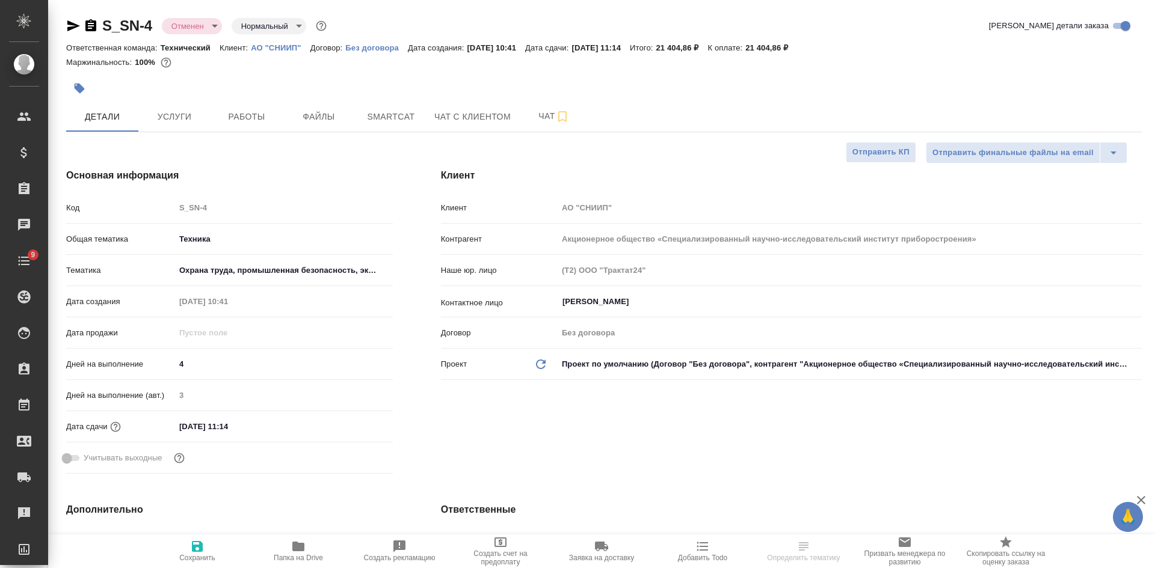
type textarea "x"
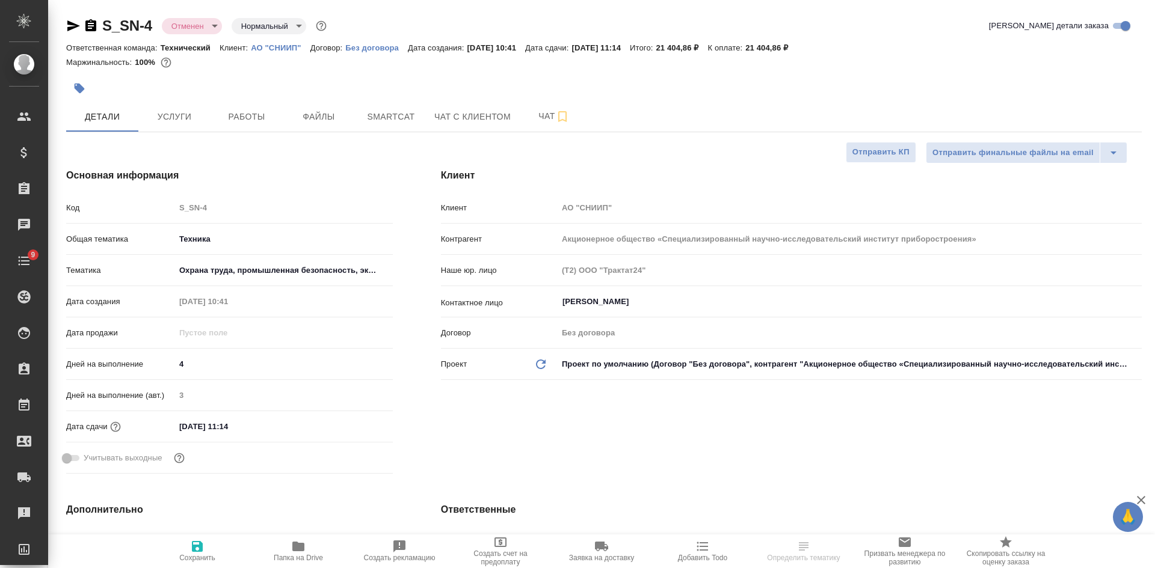
type textarea "x"
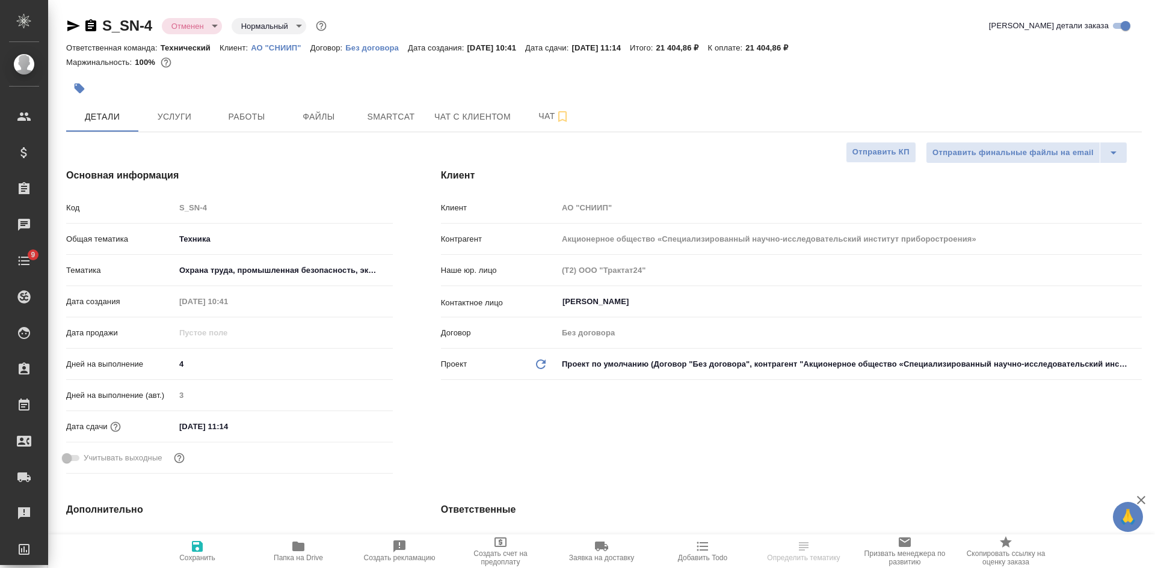
type textarea "x"
select select "RU"
type textarea "x"
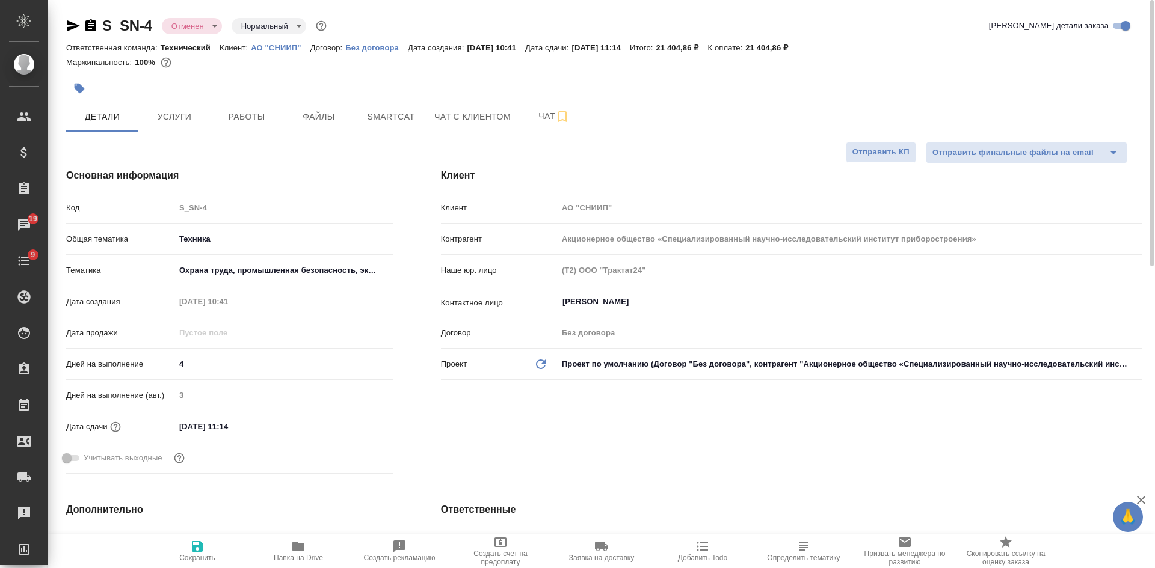
type textarea "x"
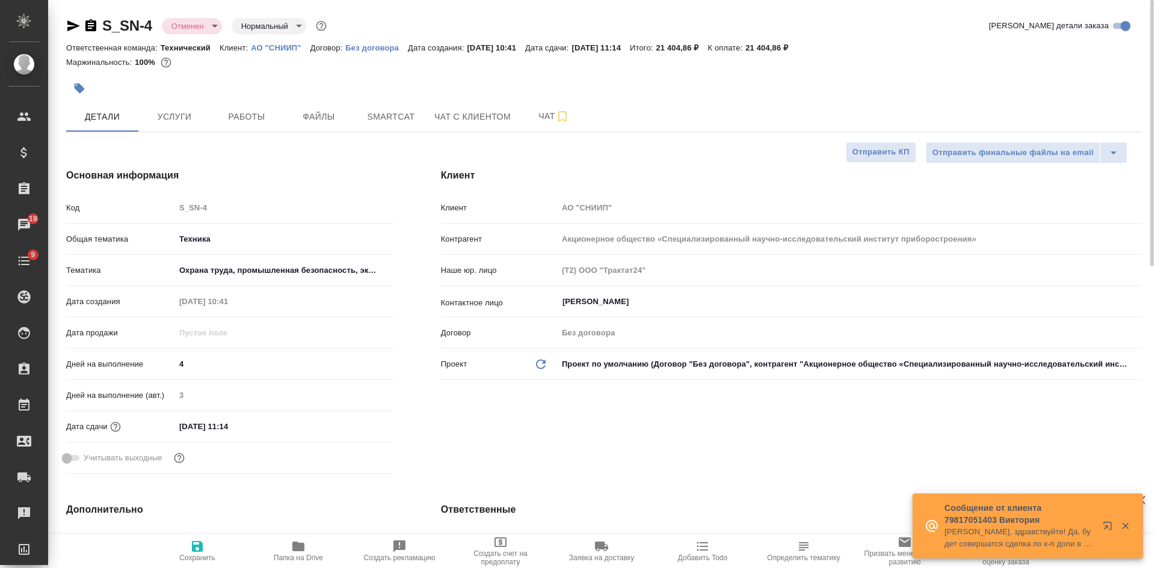
type textarea "x"
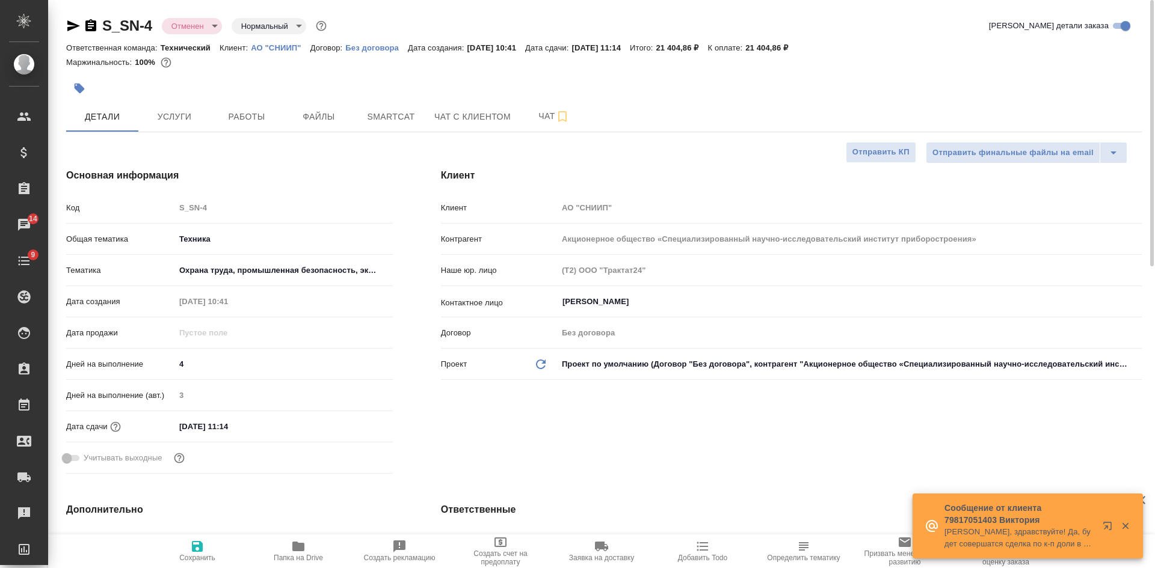
type textarea "x"
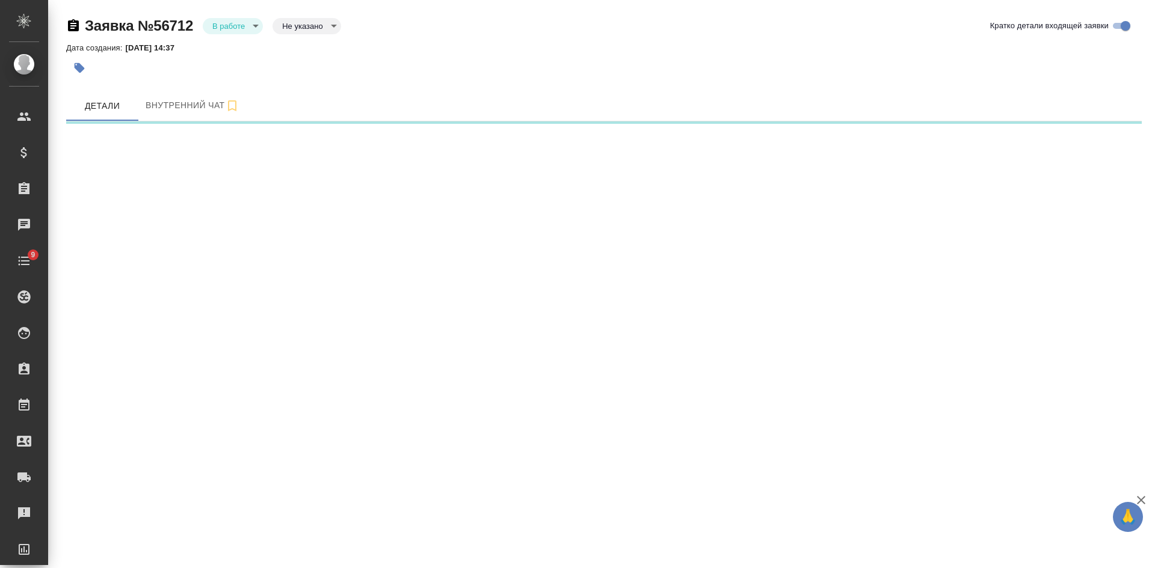
select select "RU"
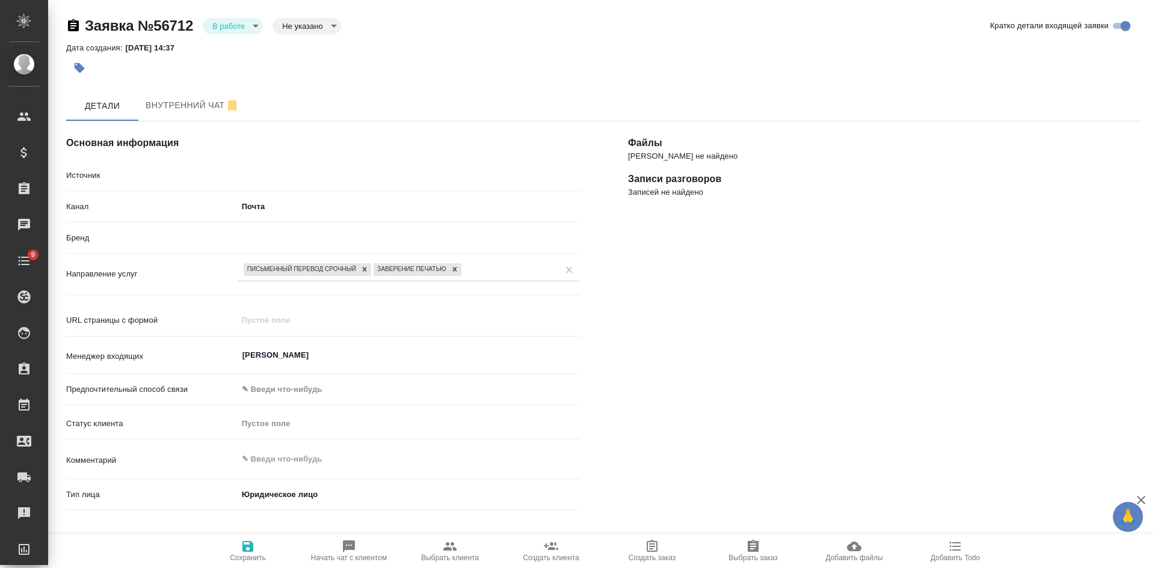
type textarea "x"
click at [294, 28] on body "🙏 .cls-1 fill:#fff; AWATERA [PERSON_NAME] Спецификации Заказы Чаты 9 Todo Проек…" at bounding box center [577, 284] width 1155 height 568
click at [299, 48] on button "Целевая" at bounding box center [301, 44] width 38 height 13
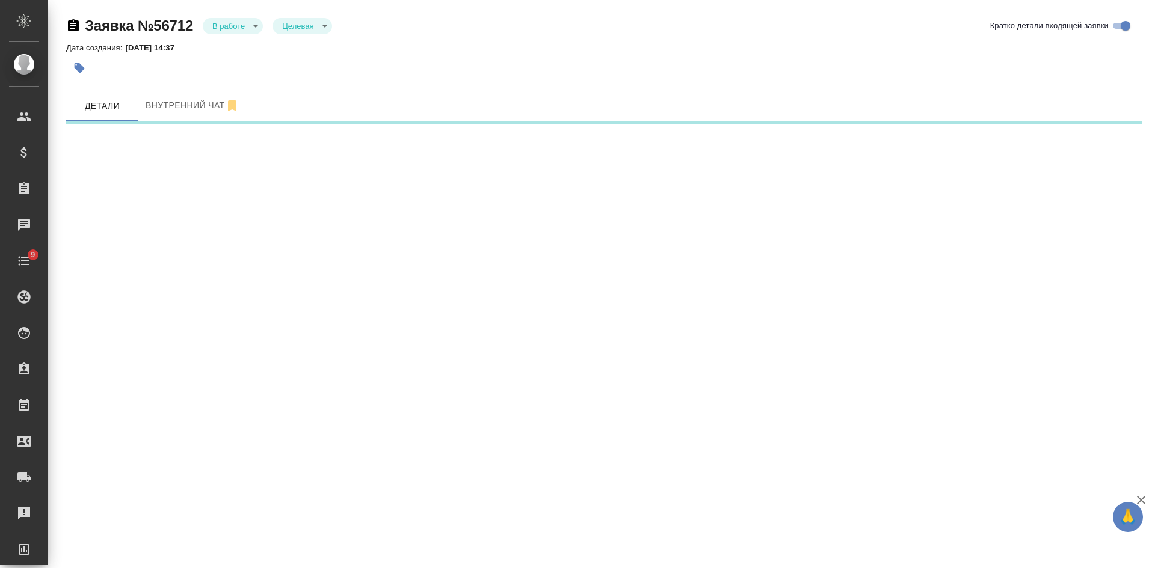
select select "RU"
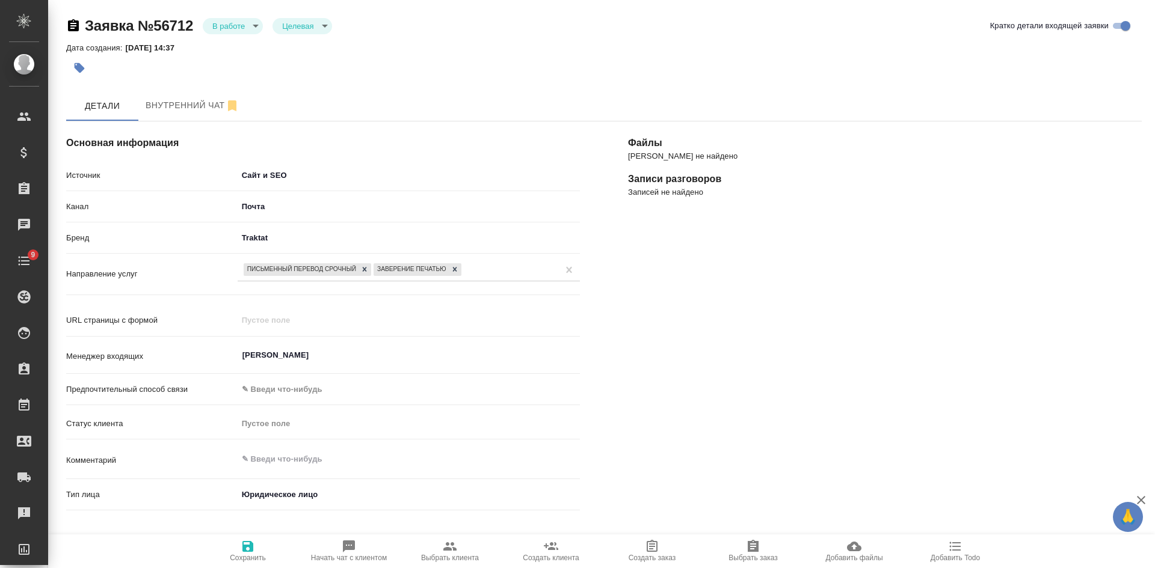
type textarea "x"
click at [244, 545] on icon "button" at bounding box center [247, 546] width 11 height 11
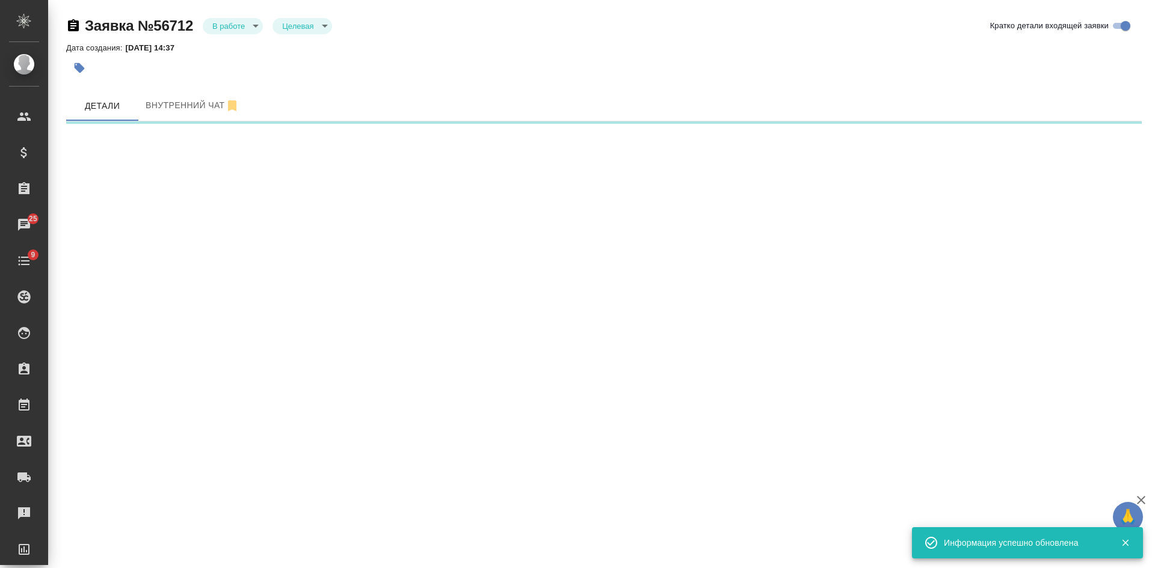
select select "RU"
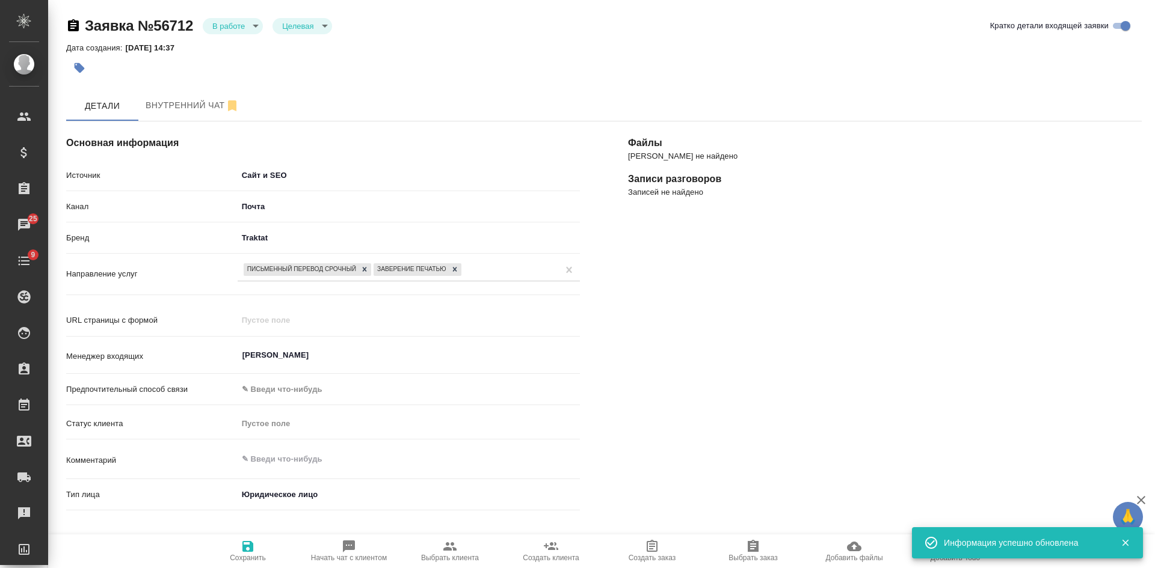
click at [559, 541] on span "Создать клиента" at bounding box center [551, 550] width 87 height 23
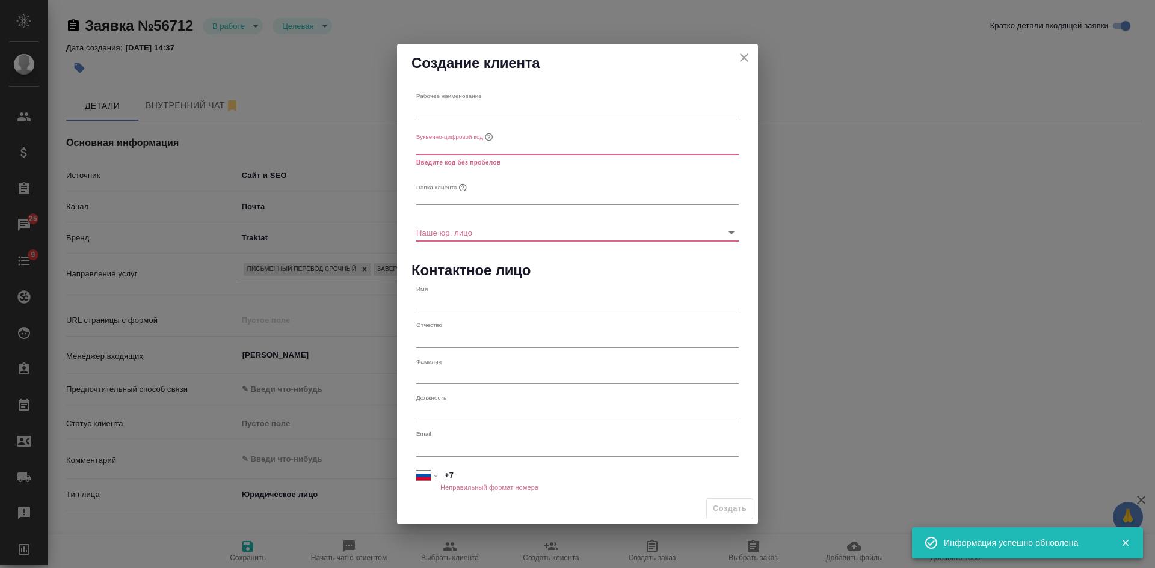
type textarea "x"
click at [442, 104] on input "text" at bounding box center [577, 110] width 322 height 17
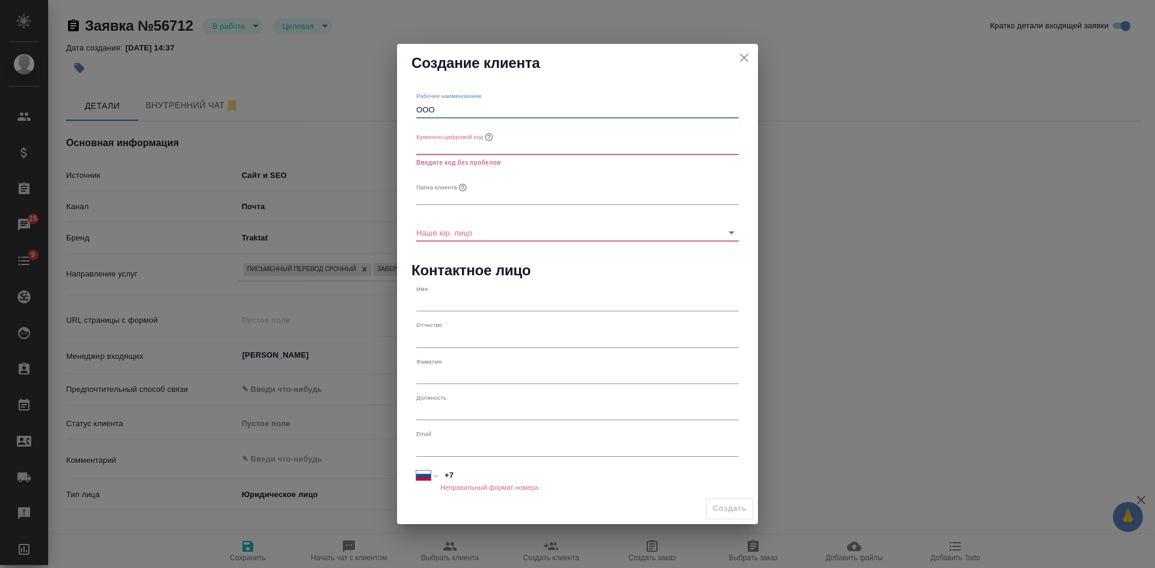
paste input "«Политех-Плюс»"
click at [441, 108] on input "ООО «Политех-Плюс" at bounding box center [577, 110] width 322 height 17
drag, startPoint x: 458, startPoint y: 109, endPoint x: 407, endPoint y: 109, distance: 51.1
click at [407, 109] on div "Рабочее наименование ООО Политех-Плюс Буквенно-цифровой код Введите код без про…" at bounding box center [577, 287] width 361 height 411
type input "ООО Политех-Плюс"
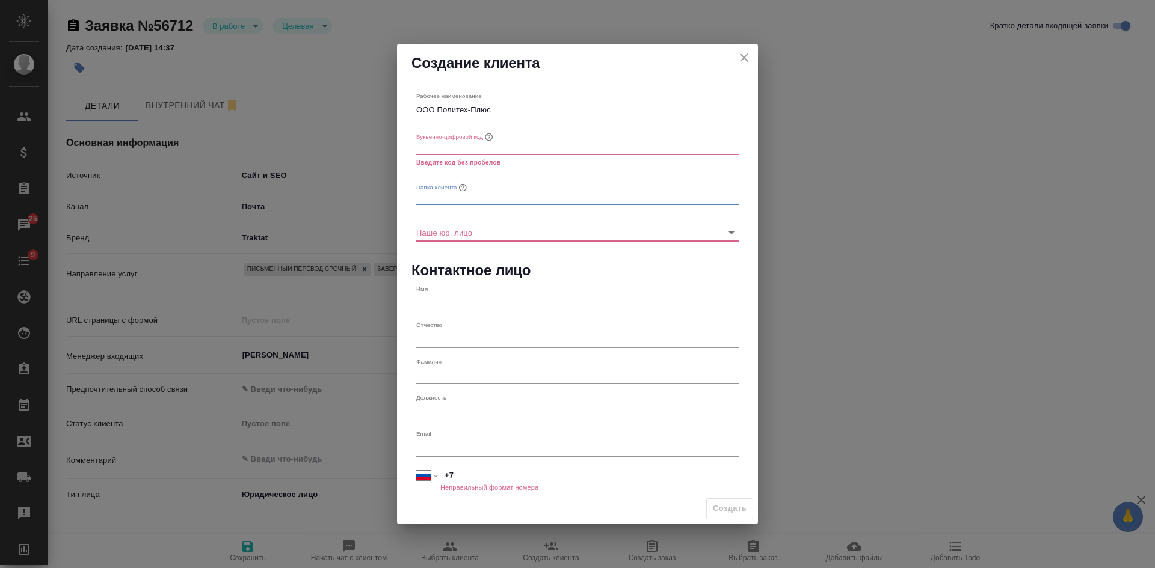
click at [441, 192] on input "text" at bounding box center [577, 196] width 322 height 17
paste input "ООО Политех-Плюс"
type input "ООО Политех-Плюс"
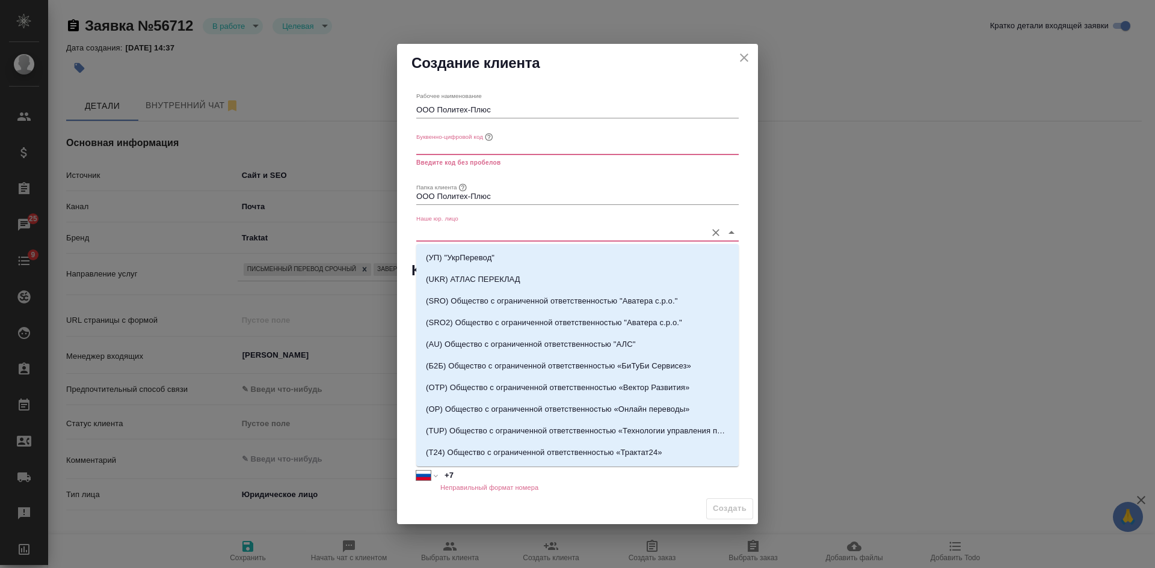
click at [520, 233] on input "Наше юр. лицо" at bounding box center [558, 232] width 284 height 16
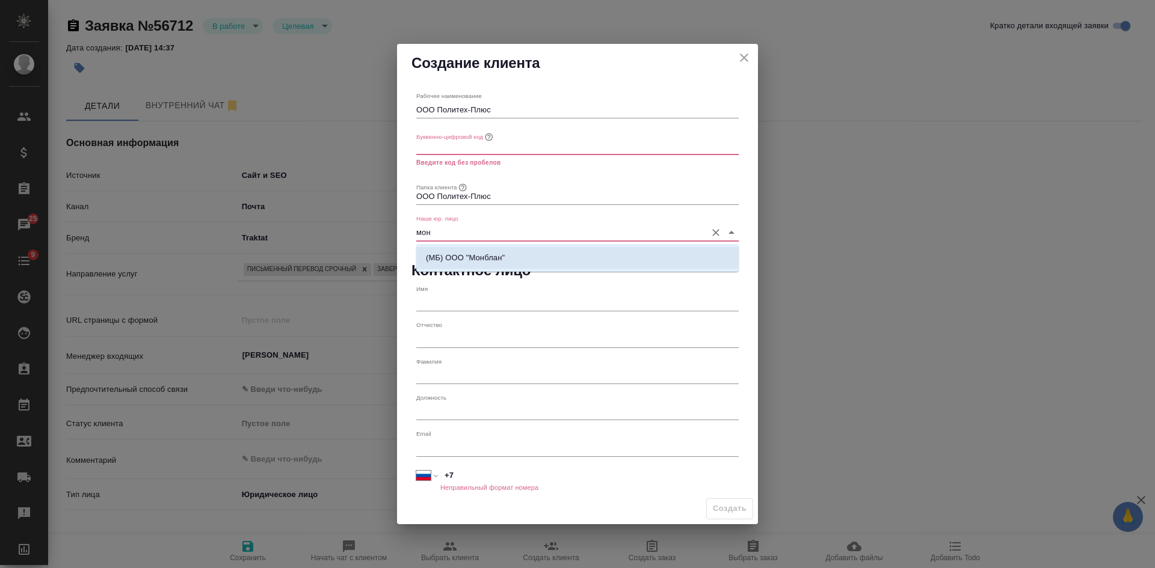
click at [517, 257] on li "(МБ) ООО "Монблан"" at bounding box center [577, 258] width 322 height 22
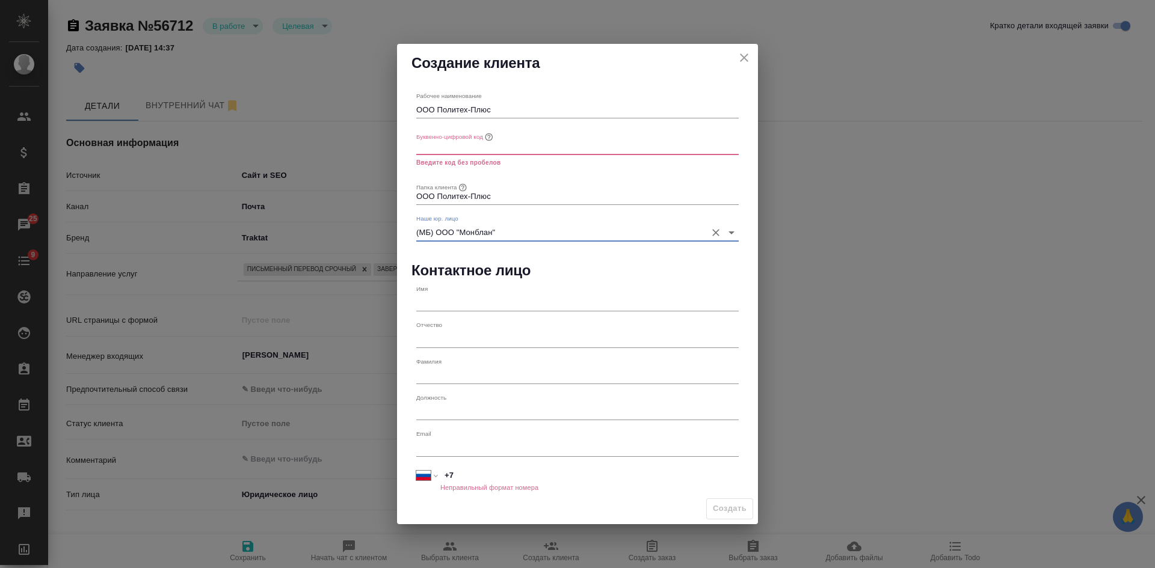
type input "(МБ) ООО "Монблан""
click at [505, 140] on input "text" at bounding box center [577, 146] width 322 height 17
type textarea "x"
paste input "PTP"
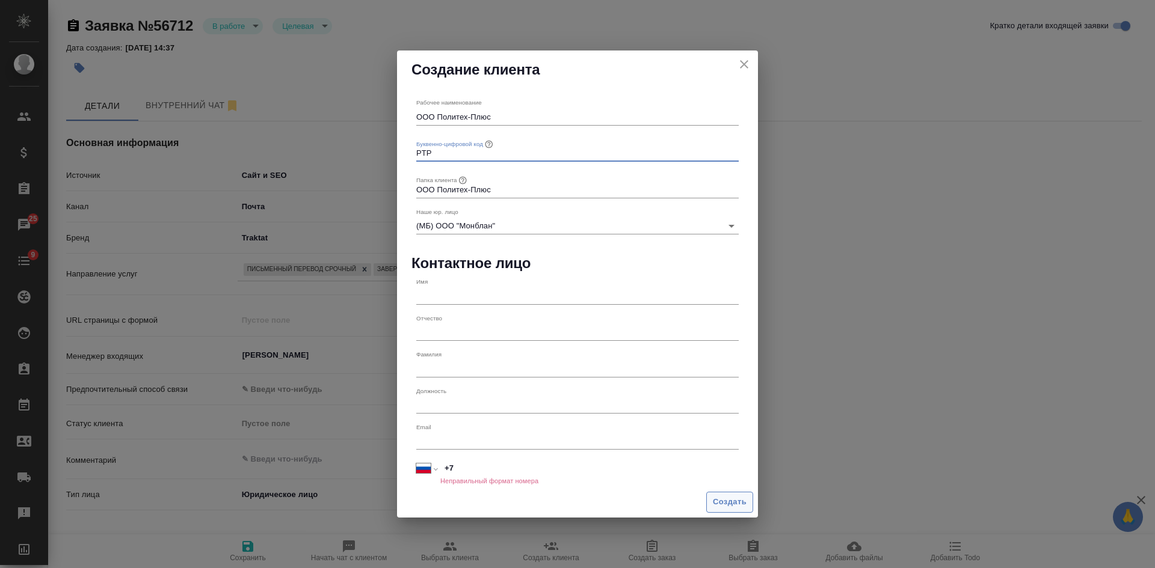
type input "PTP"
click at [744, 500] on span "Создать" at bounding box center [730, 503] width 34 height 14
type textarea "x"
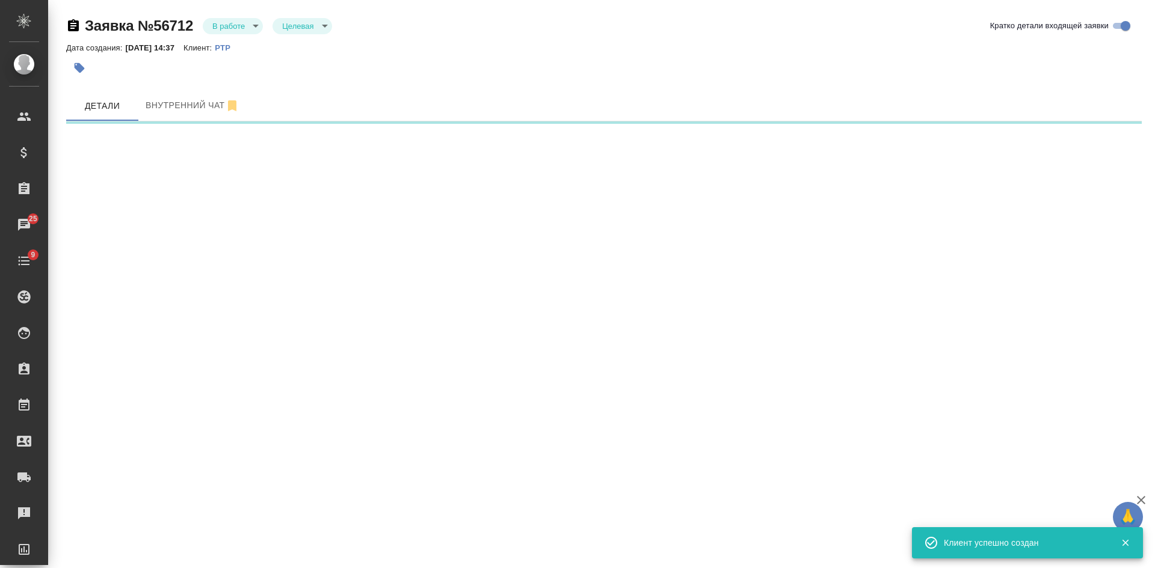
select select "RU"
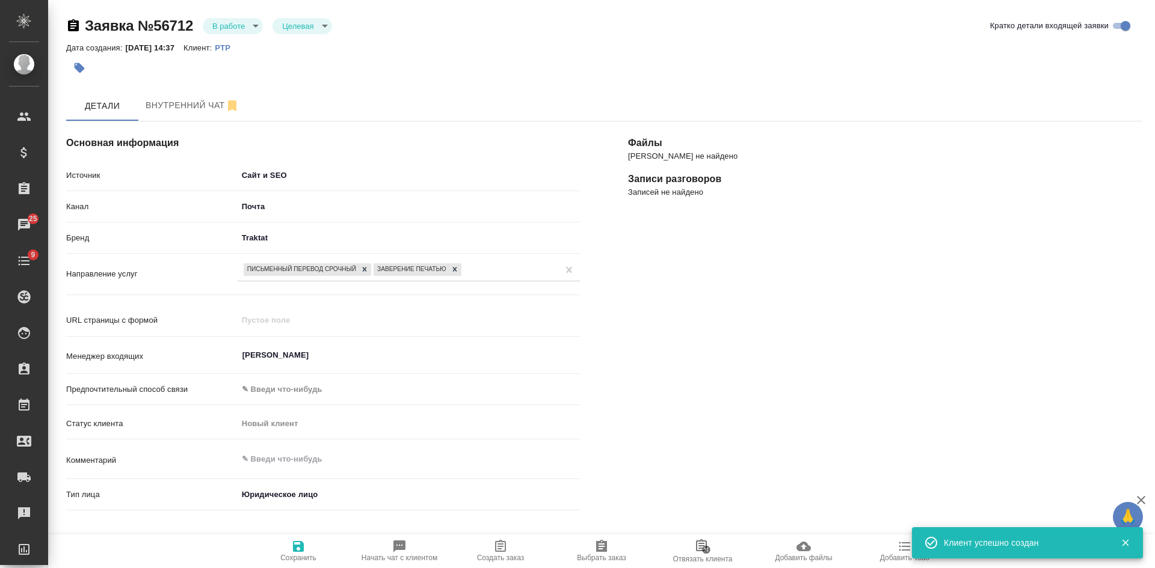
type textarea "x"
click at [316, 550] on span "Сохранить" at bounding box center [298, 550] width 87 height 23
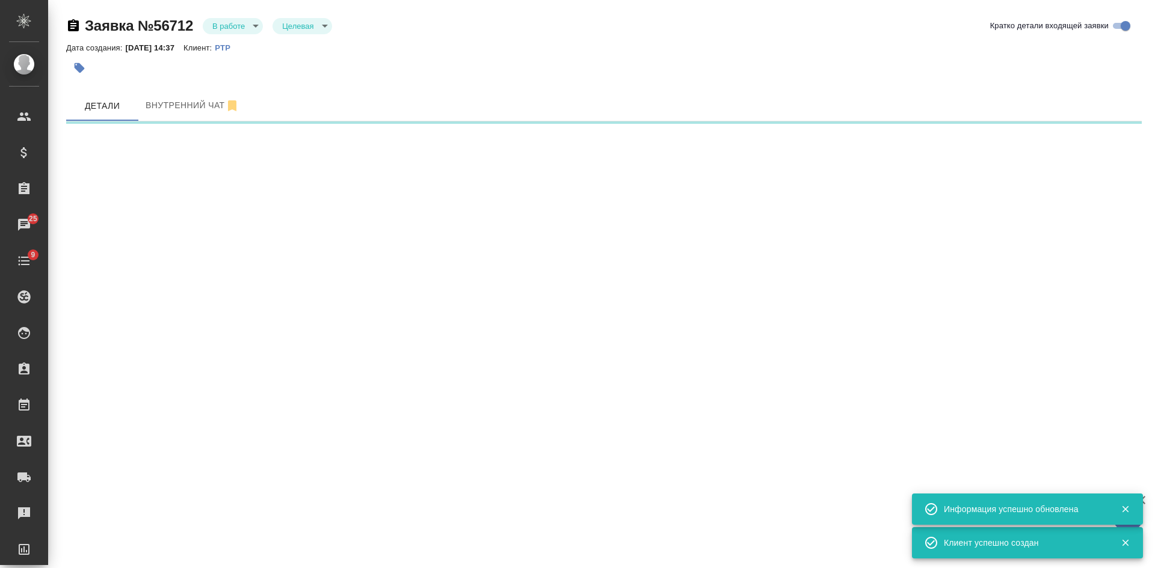
select select "RU"
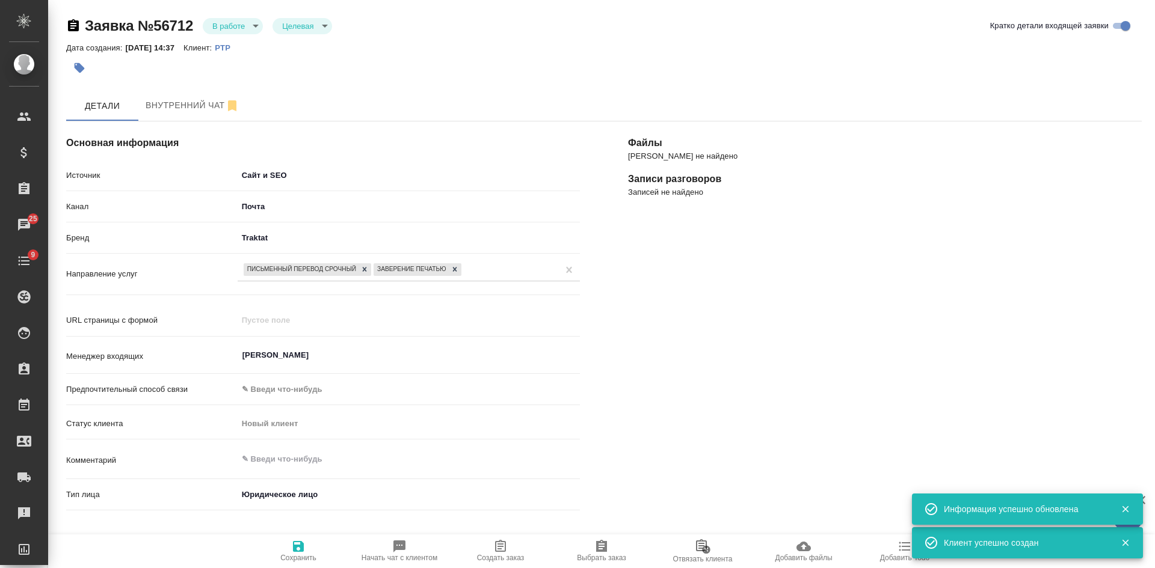
click at [972, 259] on div "Файлы Файлов не найдено Записи разговоров Записей не найдено" at bounding box center [885, 469] width 562 height 745
click at [501, 551] on icon "button" at bounding box center [500, 546] width 11 height 12
type textarea "x"
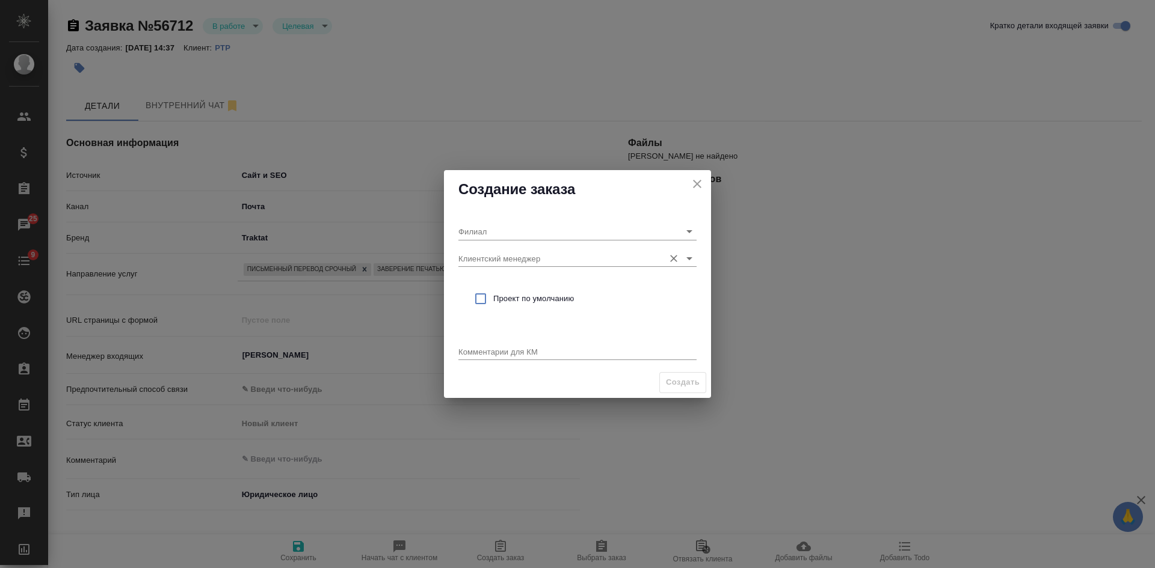
click at [491, 262] on input "Клиентский менеджер" at bounding box center [558, 258] width 200 height 16
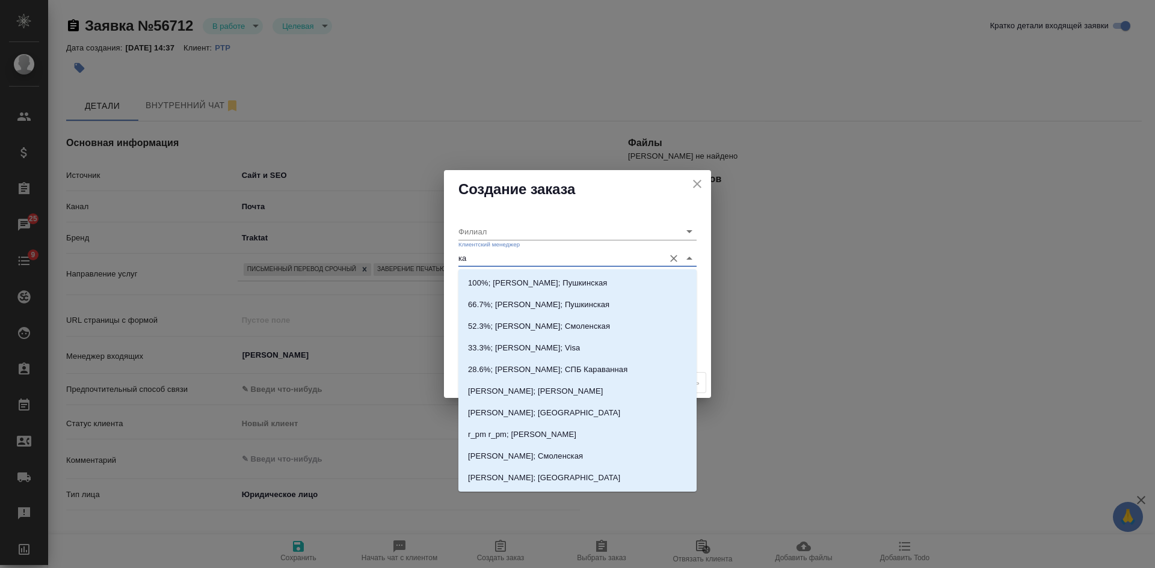
type input "кас"
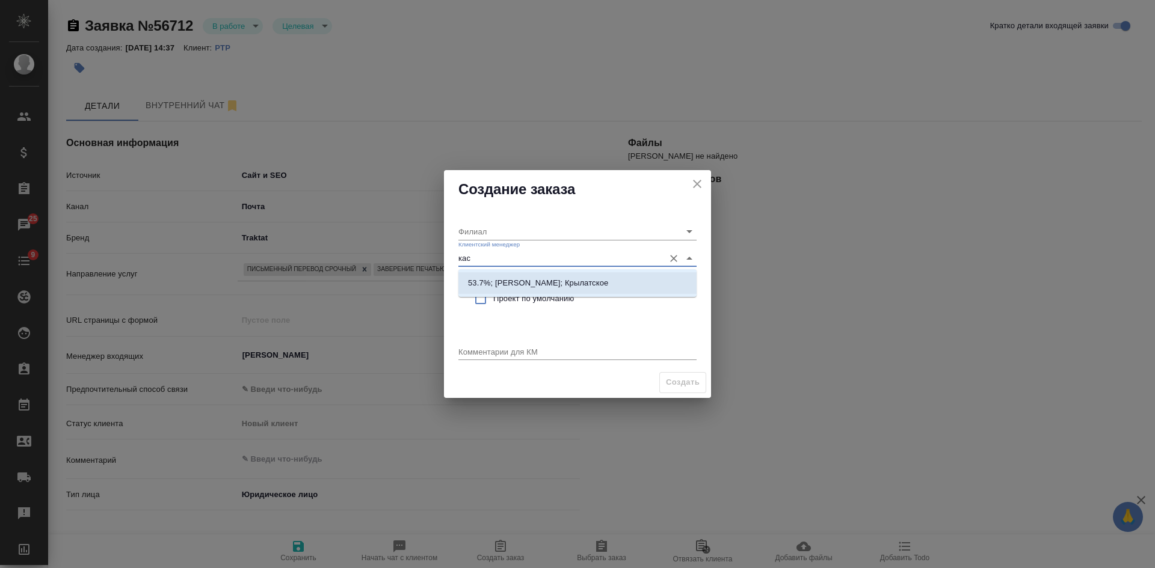
click at [491, 286] on p "53.7%; Касымов Тимур; Крылатское" at bounding box center [538, 283] width 140 height 12
type input "Крылатское"
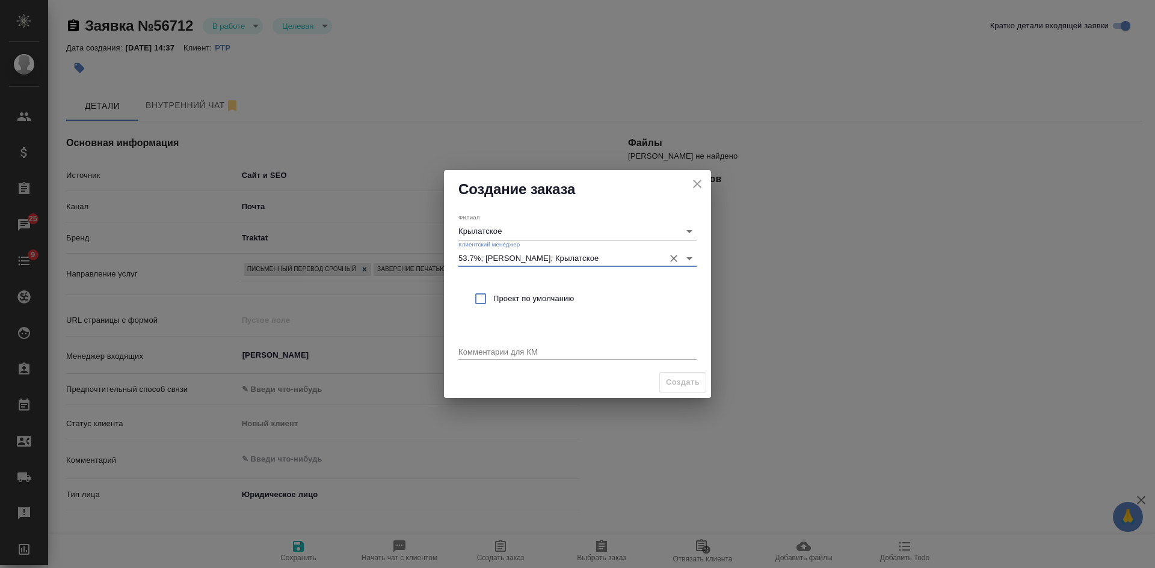
type input "53.7%; Касымов Тимур; Крылатское"
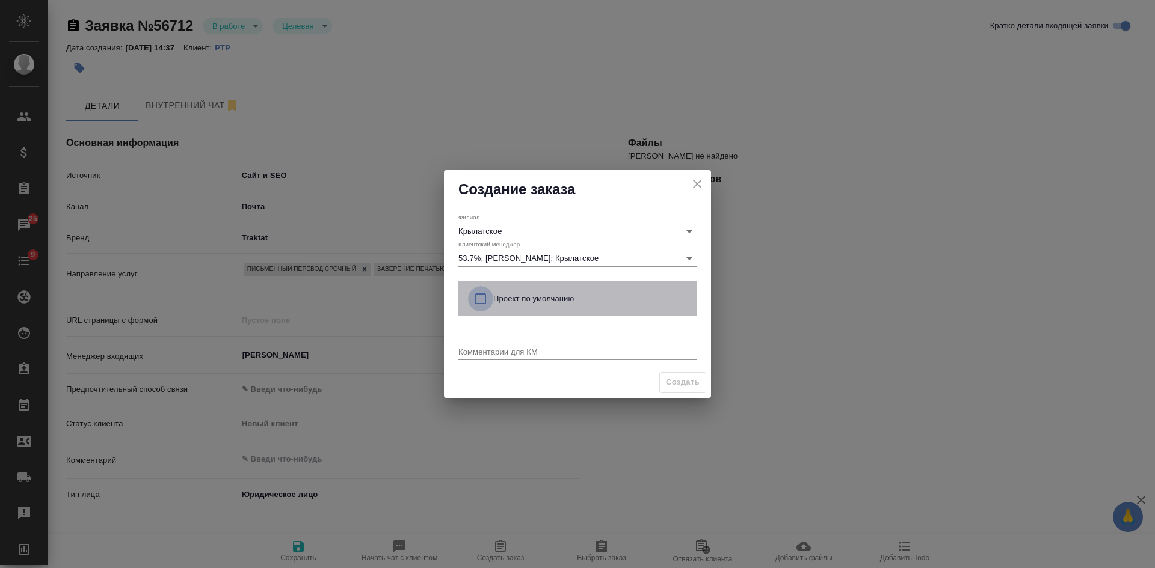
click at [491, 304] on input "checkbox" at bounding box center [480, 298] width 25 height 25
checkbox input "true"
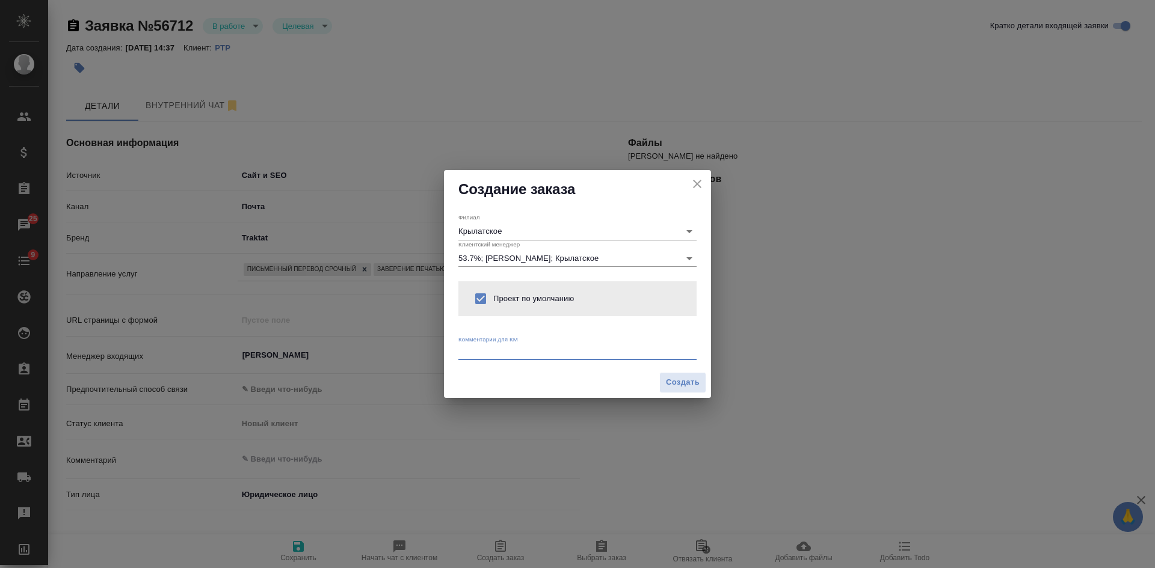
click at [496, 352] on textarea at bounding box center [577, 351] width 238 height 9
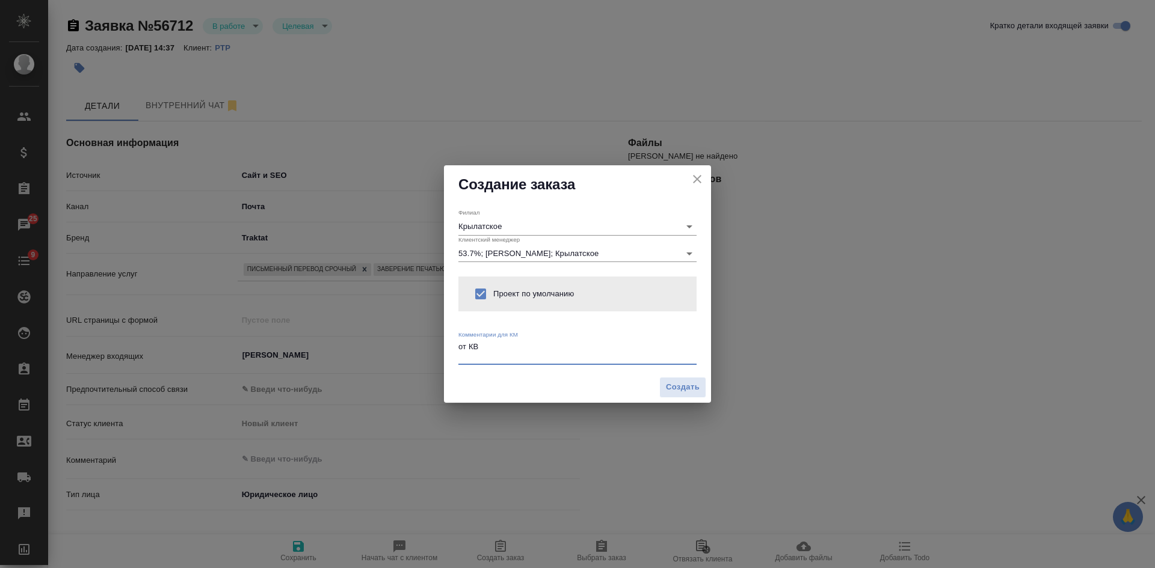
type textarea "от КВ"
type textarea "x"
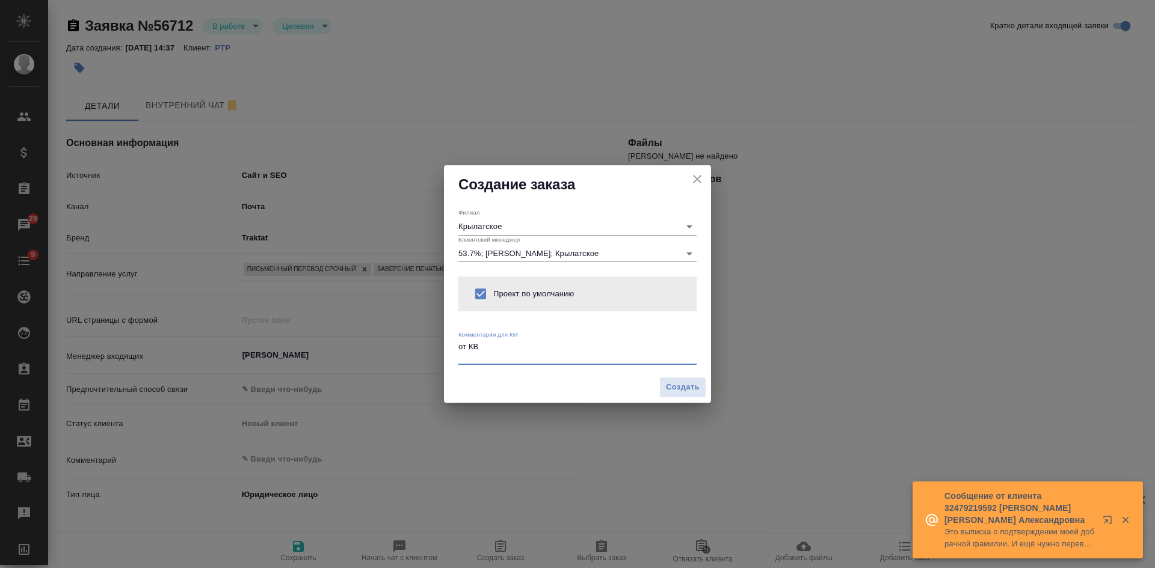
paste textarea "срочного перевода с русского на английский трех документов (диплом об образован…"
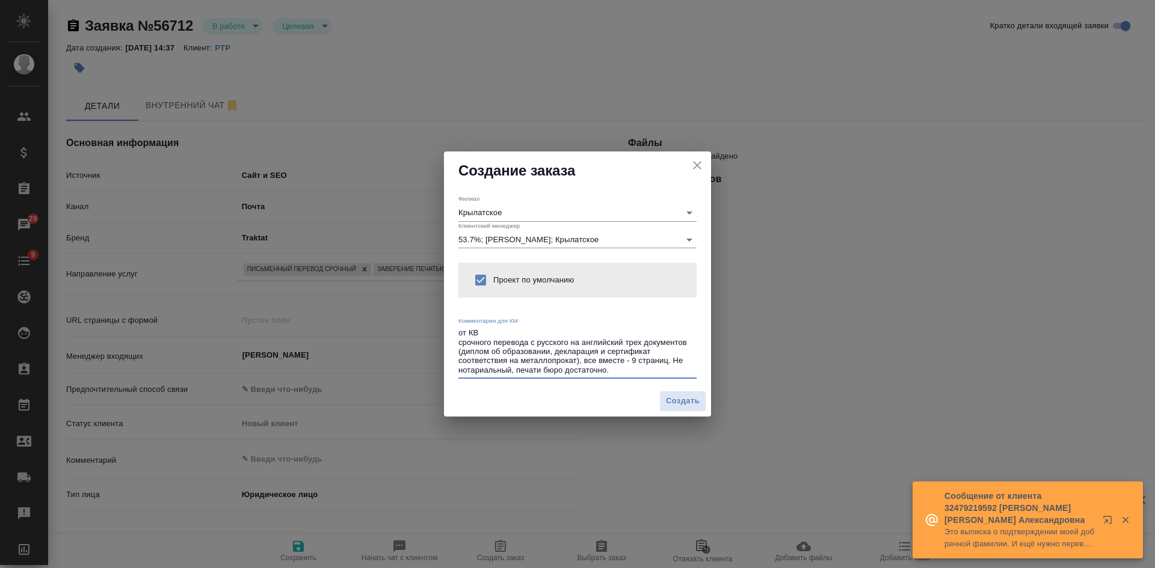
click at [493, 340] on textarea "от КВ срочного перевода с русского на английский трех документов (диплом об обр…" at bounding box center [577, 351] width 238 height 46
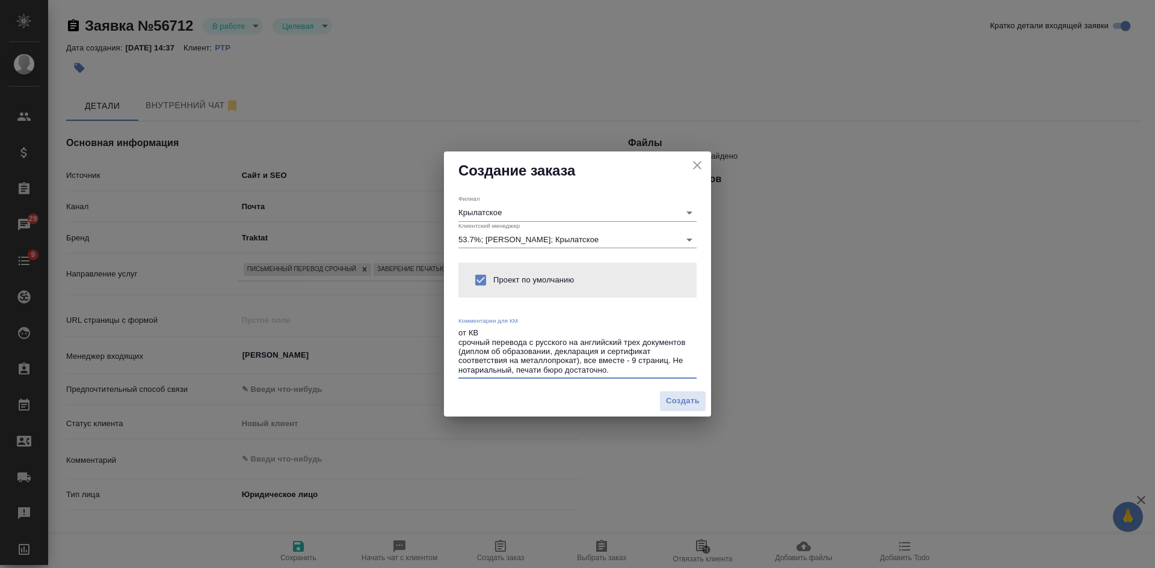
drag, startPoint x: 585, startPoint y: 360, endPoint x: 666, endPoint y: 357, distance: 81.2
click at [668, 357] on textarea "от КВ срочный перевода с русского на английский трех документов (диплом об обра…" at bounding box center [577, 351] width 238 height 46
click at [619, 373] on textarea "от КВ срочный перевода с русского на английский трех документов (диплом об обра…" at bounding box center [577, 351] width 238 height 46
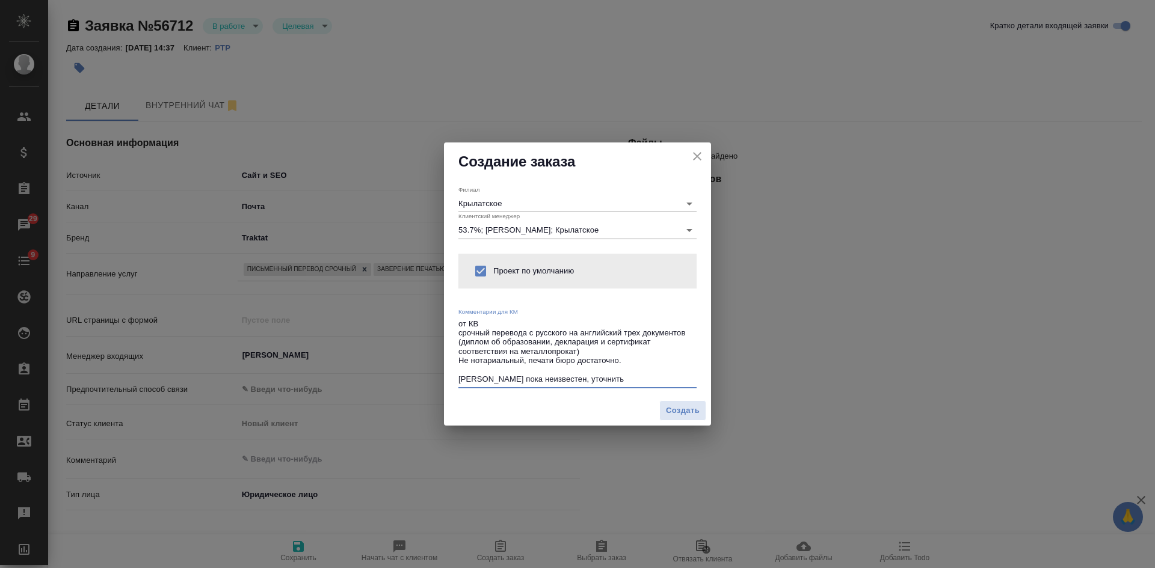
type textarea "от КВ срочный перевода с русского на английский трех документов (диплом об обра…"
type textarea "x"
type textarea "от КВ срочный перевода с русского на английский трех документов (диплом об обра…"
click at [672, 418] on button "Создать" at bounding box center [682, 411] width 47 height 21
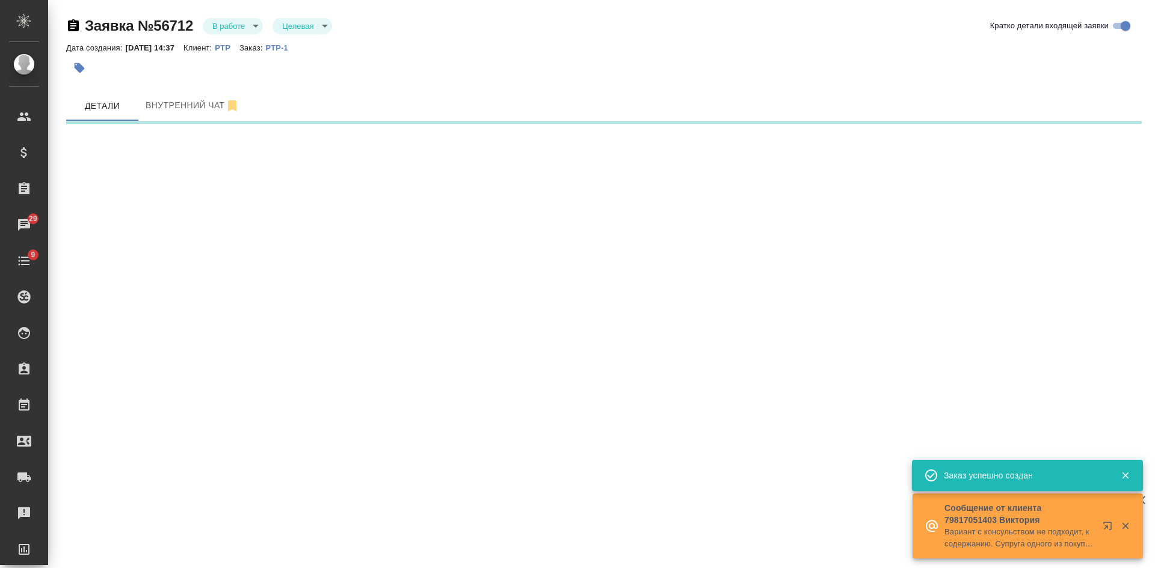
select select "RU"
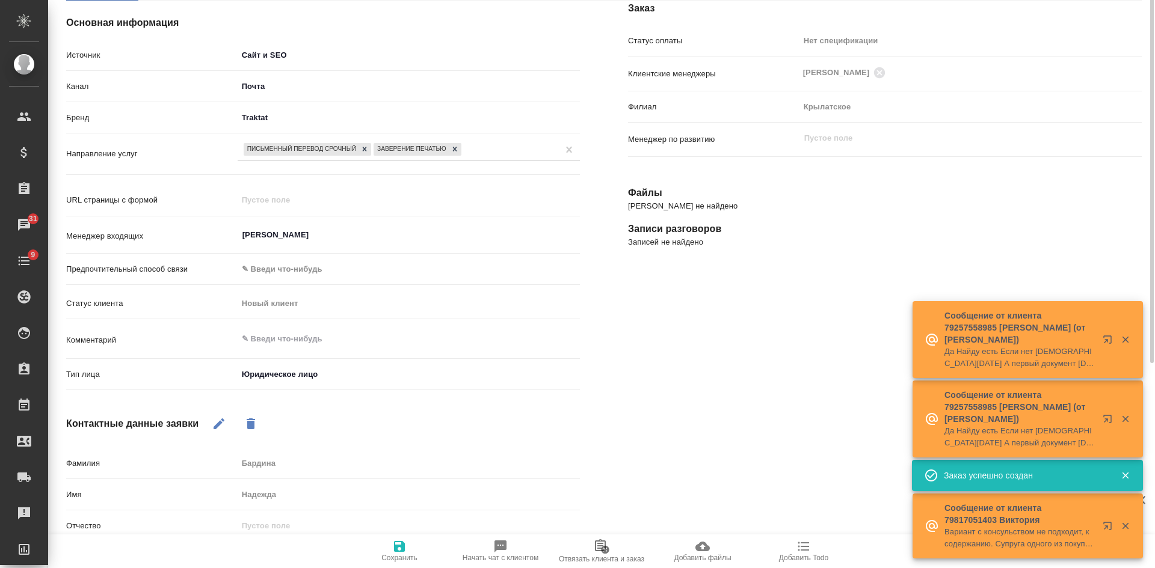
scroll to position [180, 0]
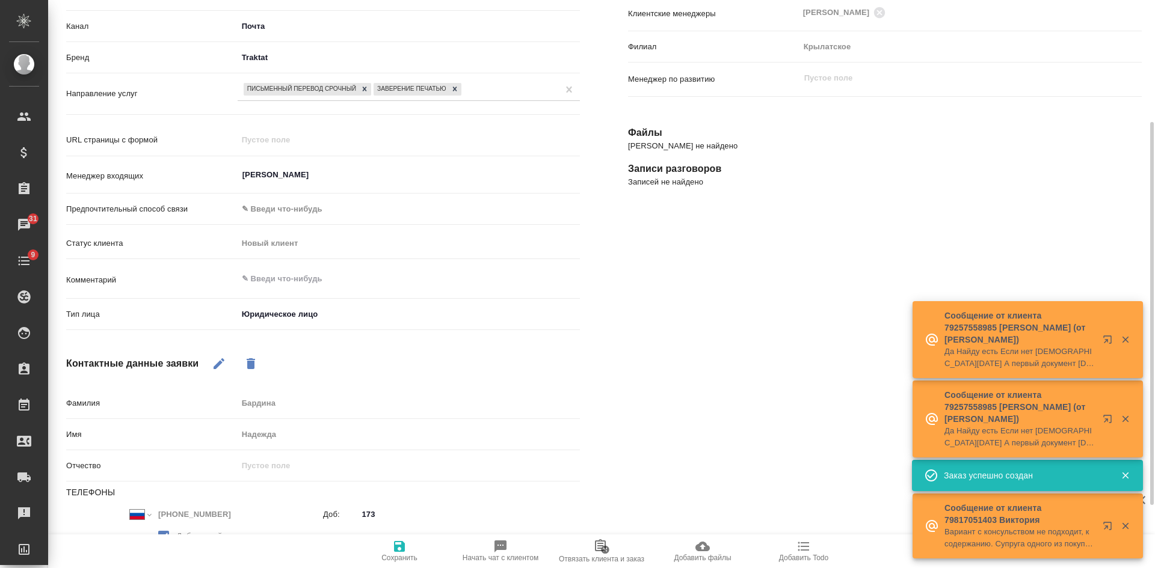
type textarea "x"
click at [327, 286] on textarea at bounding box center [408, 279] width 341 height 20
paste textarea "perevod@awatera.com"
type textarea "perevod@awatera.com"
type textarea "x"
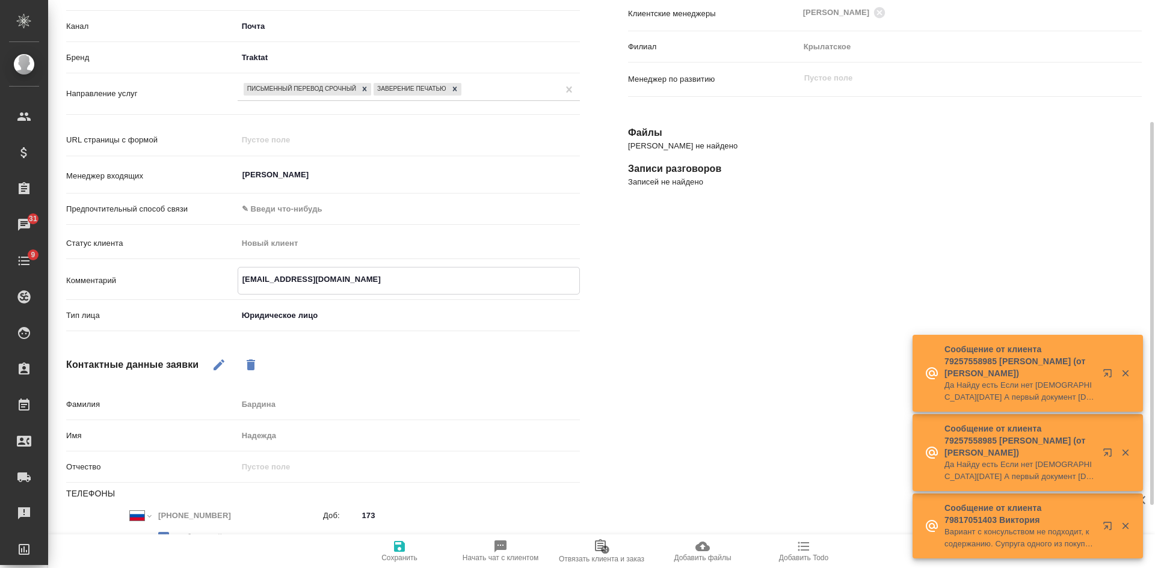
drag, startPoint x: 363, startPoint y: 278, endPoint x: 176, endPoint y: 283, distance: 186.5
click at [186, 283] on div "Комментарий perevod@awatera.com x" at bounding box center [323, 281] width 514 height 28
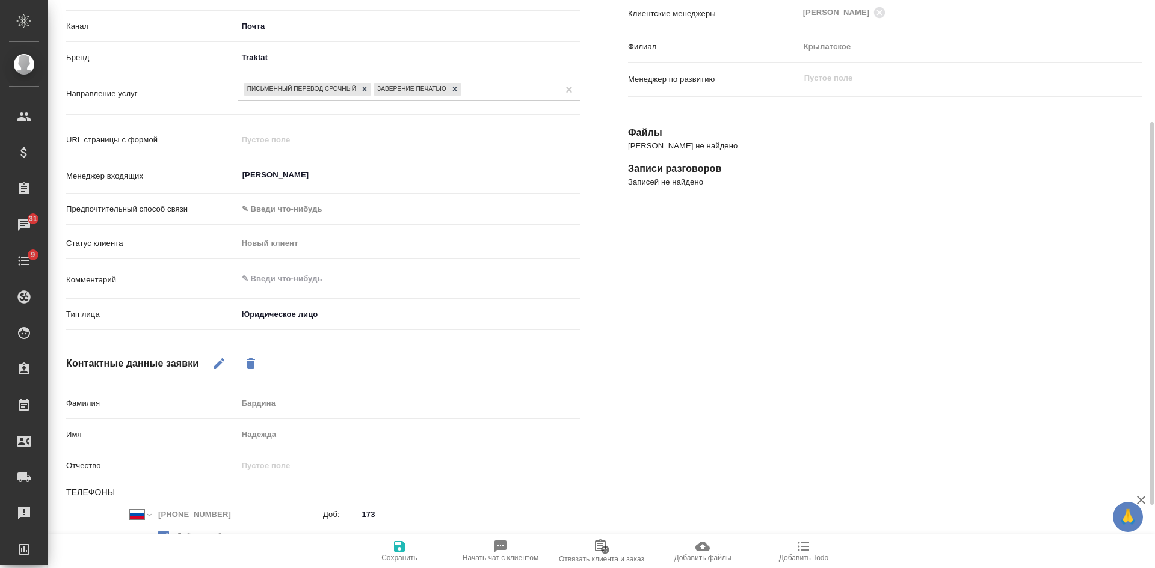
click at [926, 180] on p "Записей не найдено" at bounding box center [885, 182] width 514 height 12
type textarea "x"
click at [279, 272] on textarea at bounding box center [409, 279] width 342 height 20
paste textarea "передано БД"
type textarea "передано БД"
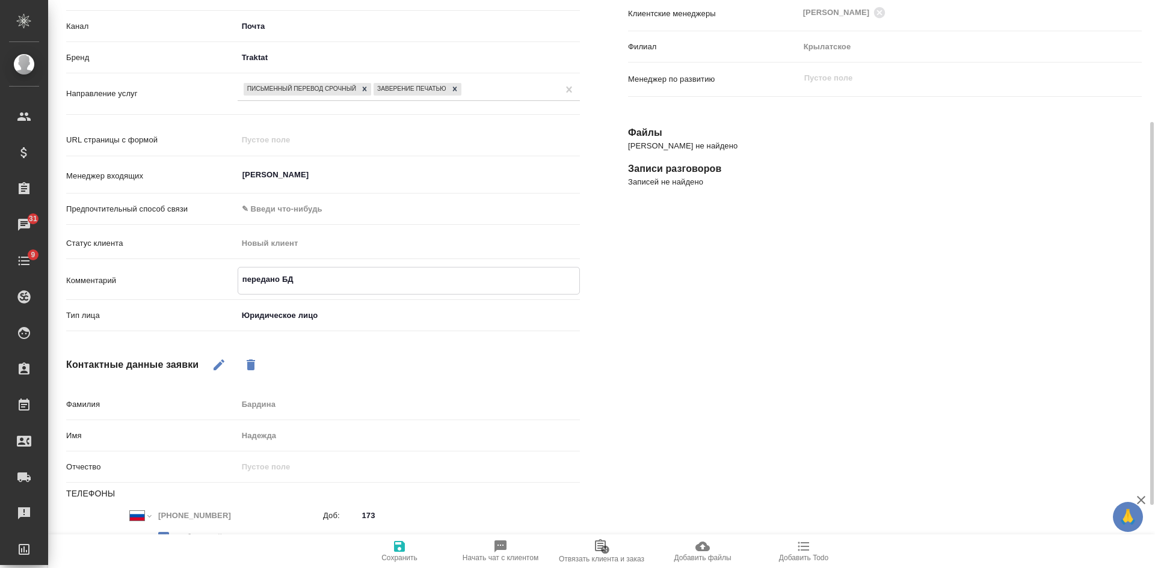
type textarea "x"
type textarea "передано БД"
type textarea "x"
click at [401, 552] on icon "button" at bounding box center [399, 546] width 11 height 11
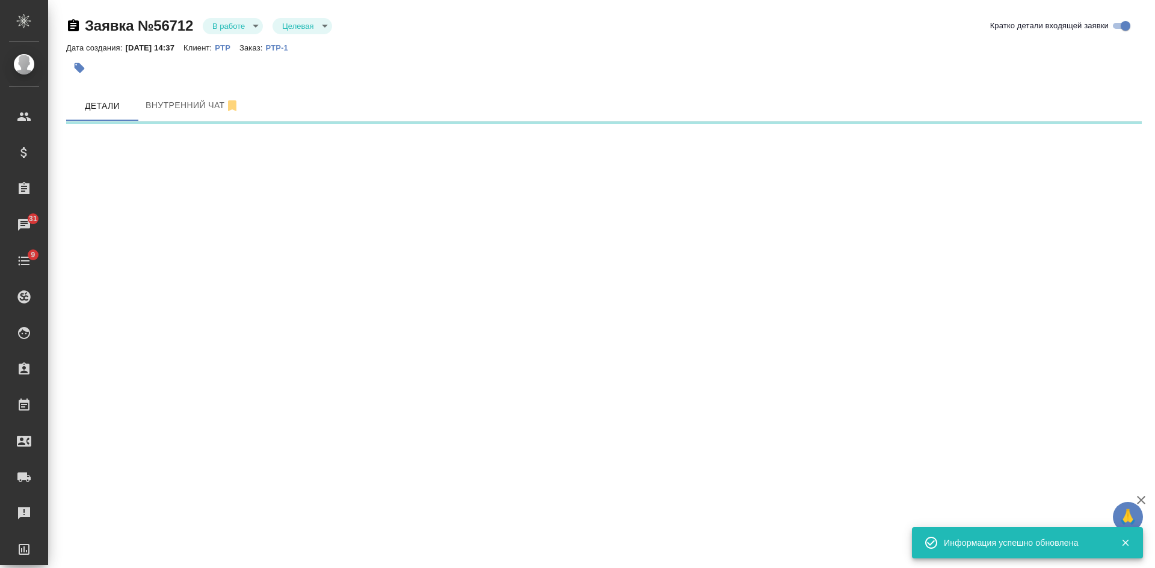
scroll to position [0, 0]
select select "RU"
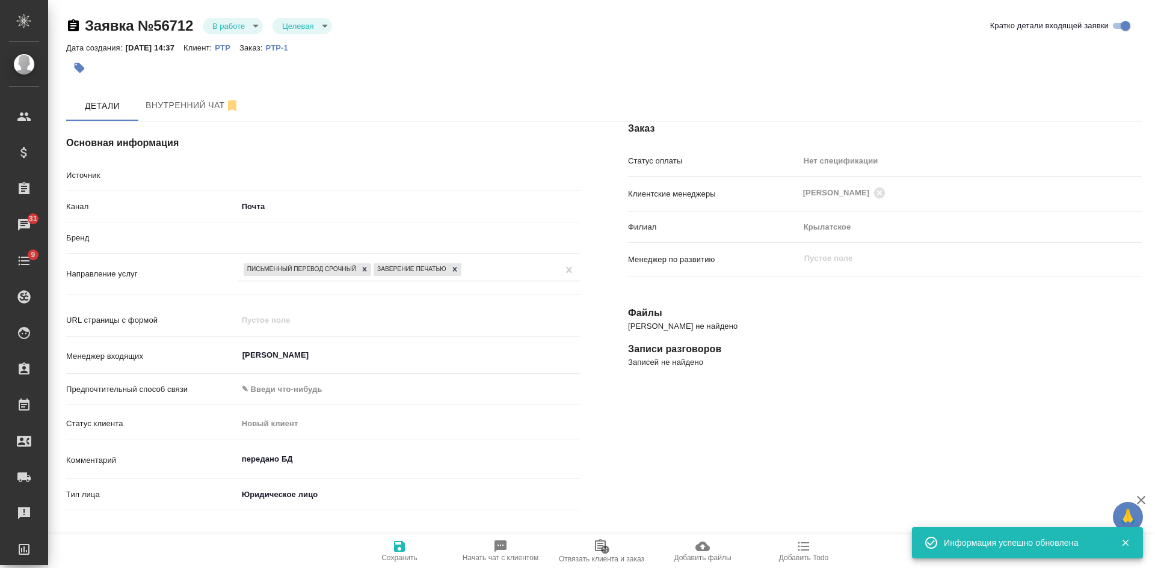
type textarea "x"
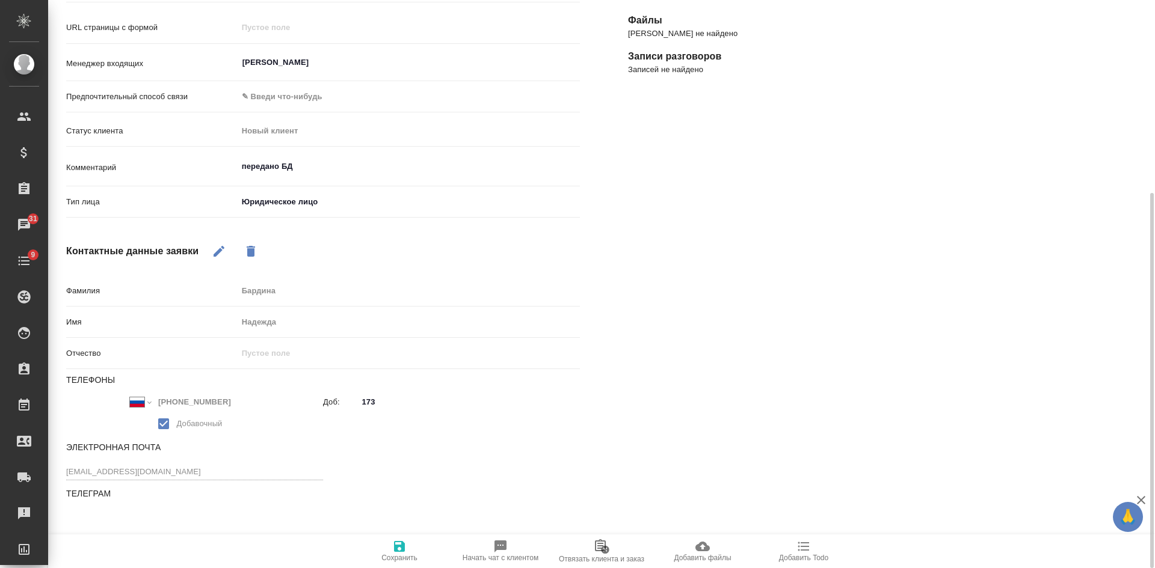
scroll to position [300, 0]
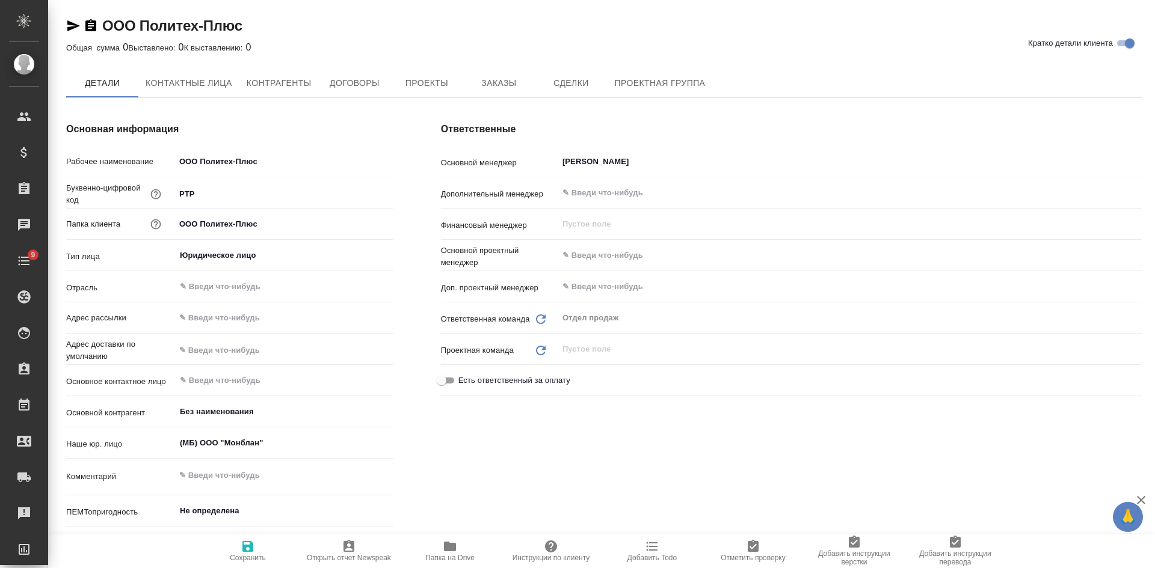
type textarea "x"
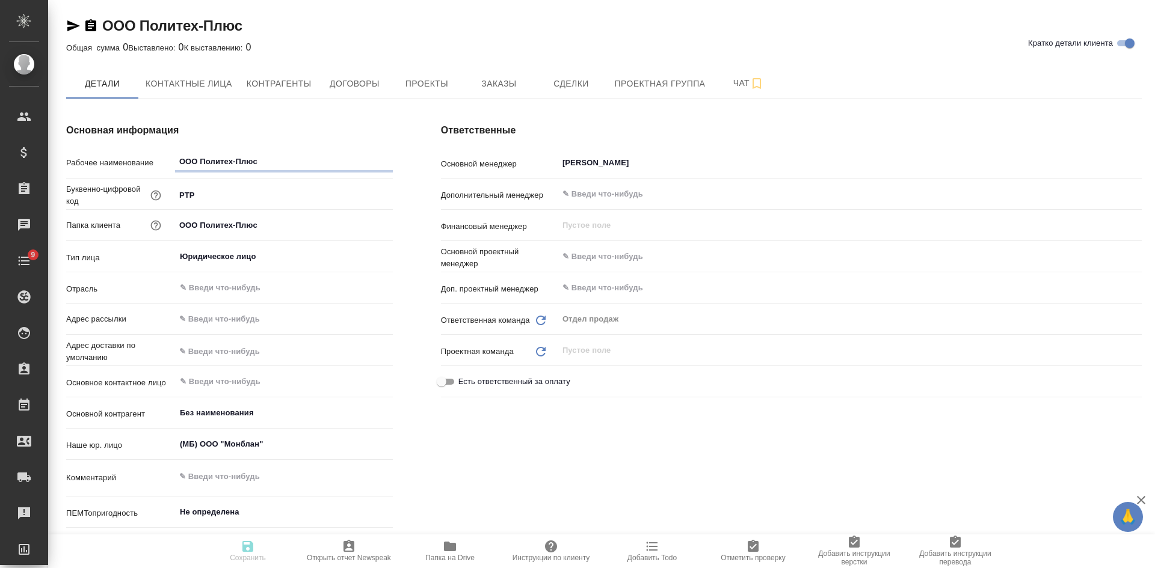
type textarea "x"
click at [1129, 165] on icon "Очистить" at bounding box center [1127, 162] width 7 height 7
type textarea "x"
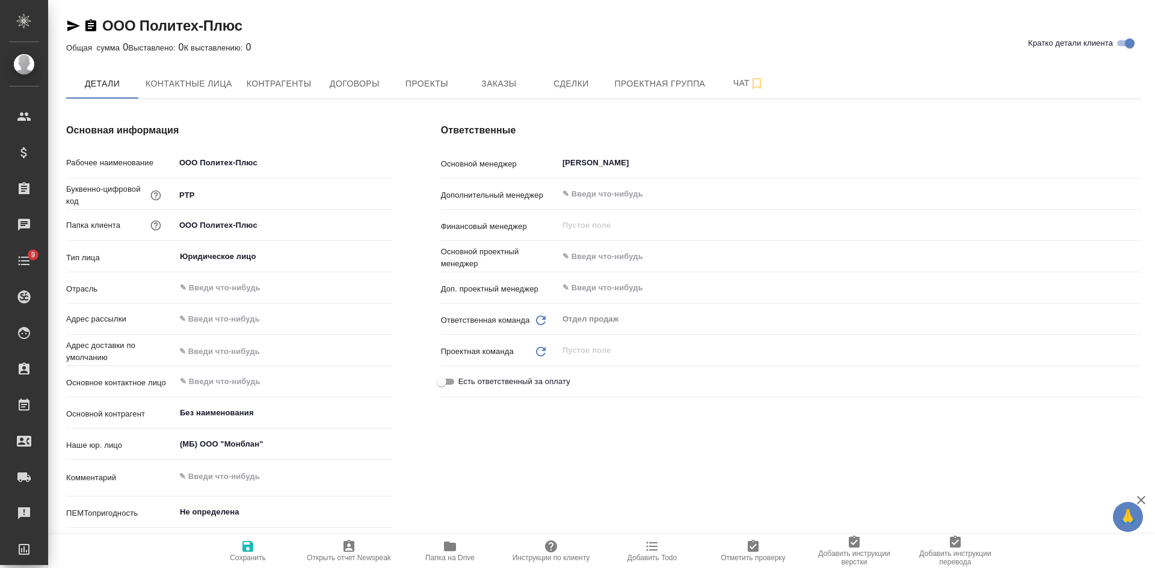
type textarea "x"
click at [250, 552] on icon "button" at bounding box center [247, 546] width 11 height 11
type textarea "x"
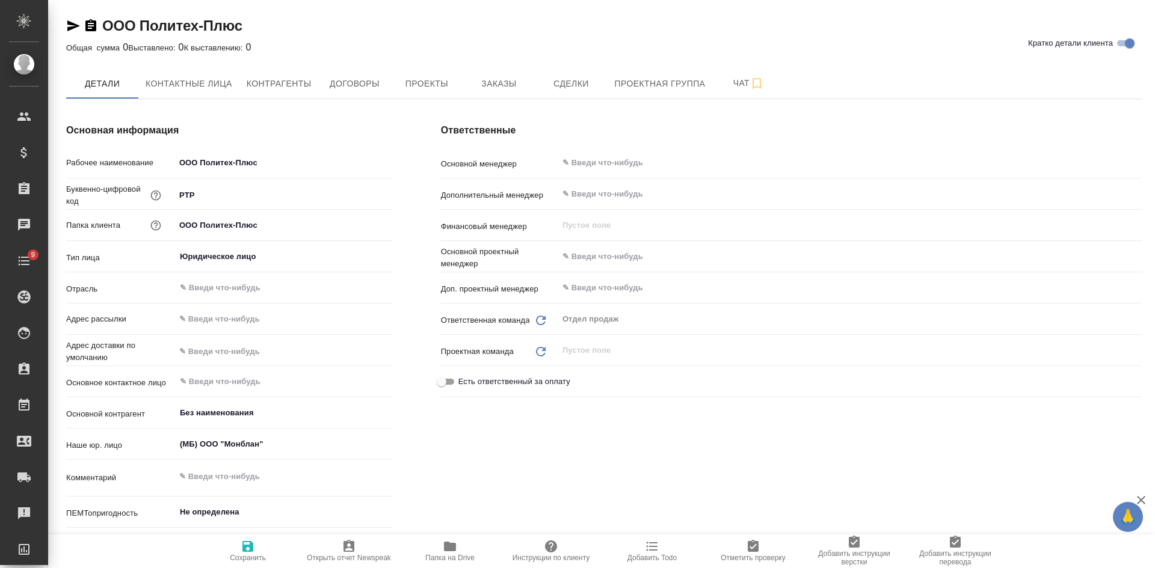
type textarea "x"
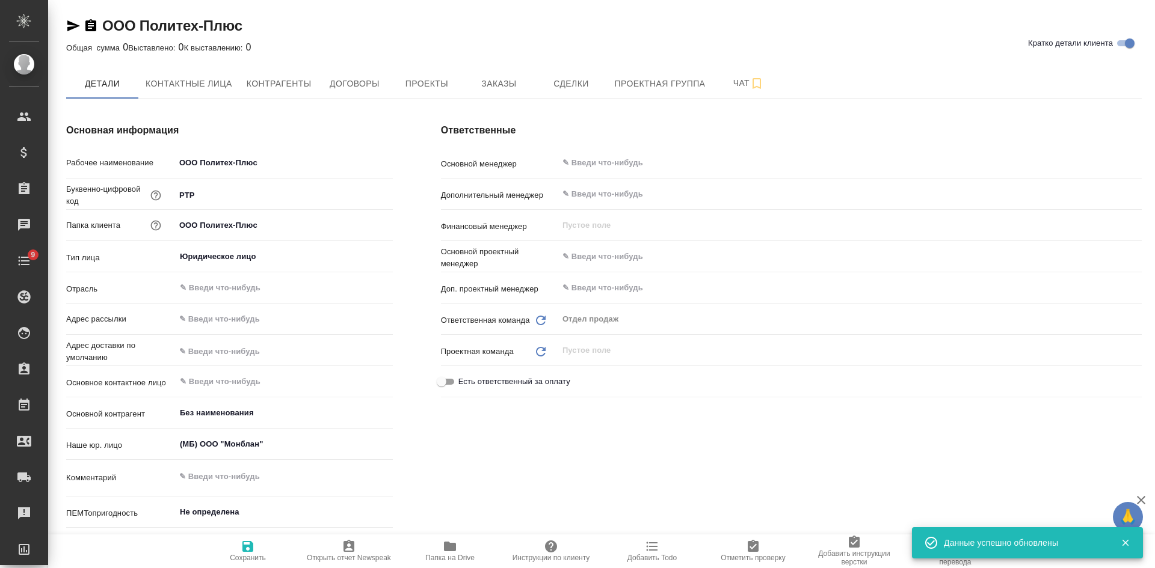
type textarea "x"
click at [411, 91] on span "Проекты" at bounding box center [427, 83] width 58 height 15
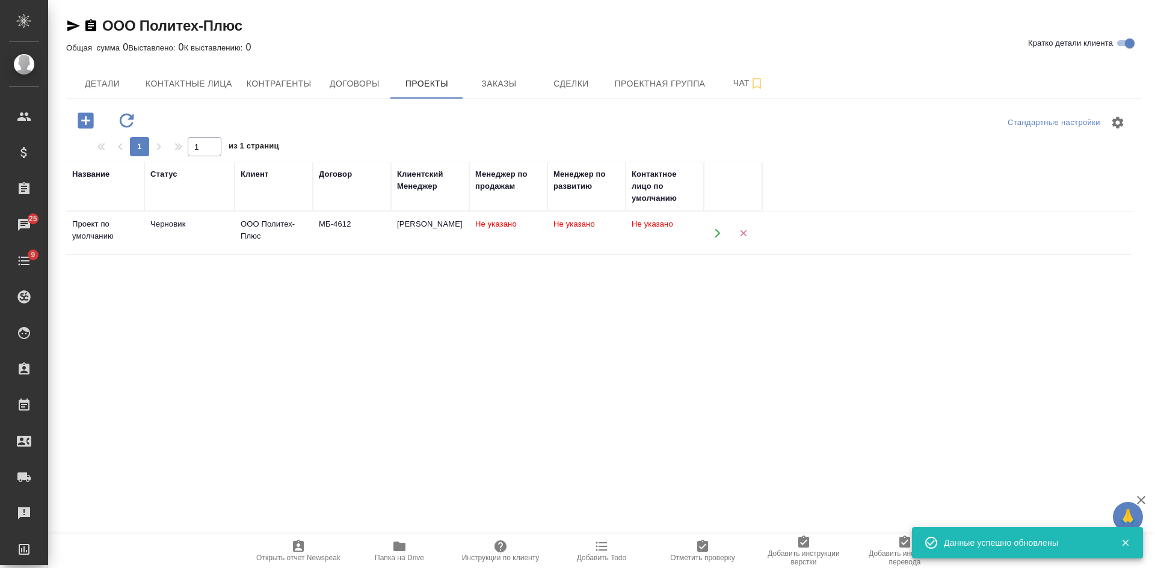
click at [225, 236] on td "Черновик" at bounding box center [189, 233] width 90 height 42
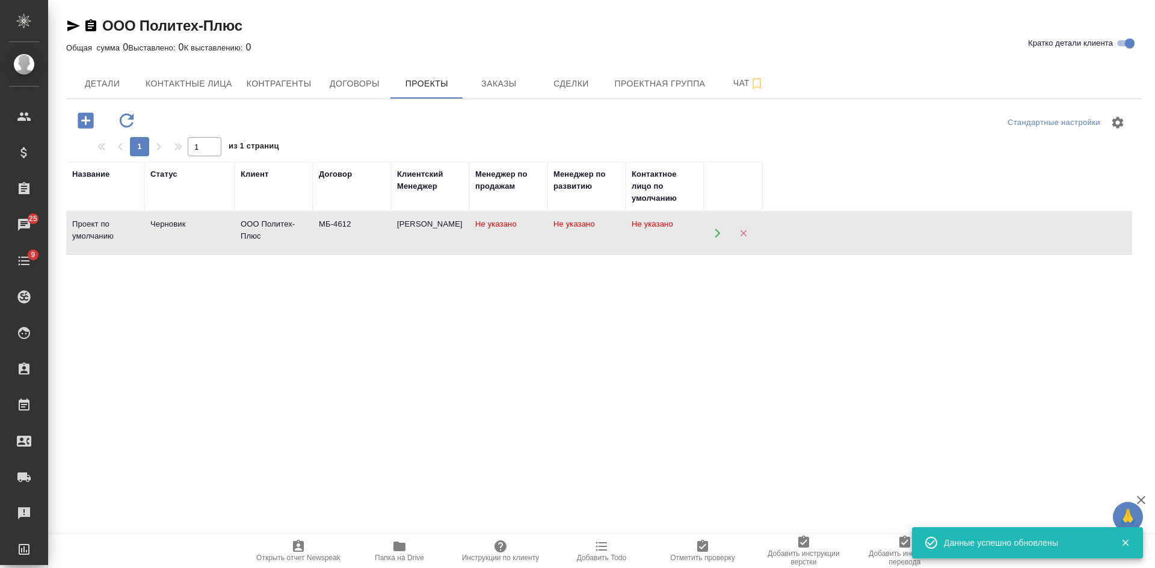
click at [225, 236] on td "Черновик" at bounding box center [189, 233] width 90 height 42
click at [121, 75] on button "Детали" at bounding box center [102, 84] width 72 height 30
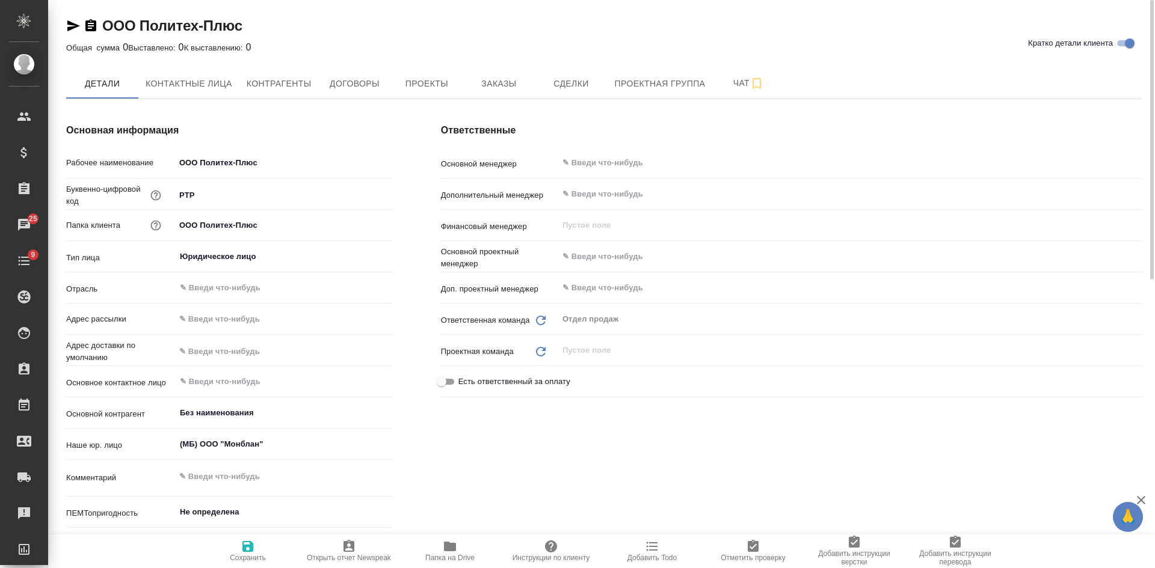
type textarea "x"
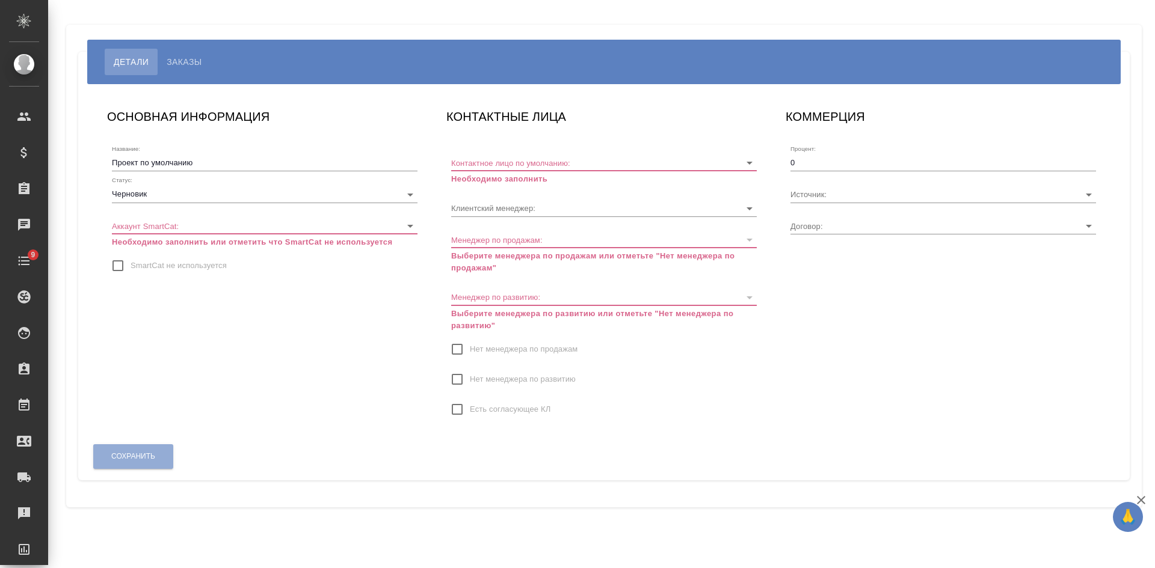
type input "МБ-4612"
type input "[PERSON_NAME]"
click at [127, 259] on input "SmartCat не используется" at bounding box center [117, 265] width 25 height 25
checkbox input "true"
click at [151, 196] on body "🙏 .cls-1 fill:#fff; AWATERA [PERSON_NAME] Спецификации Заказы Чаты 9 Todo Проек…" at bounding box center [577, 284] width 1155 height 568
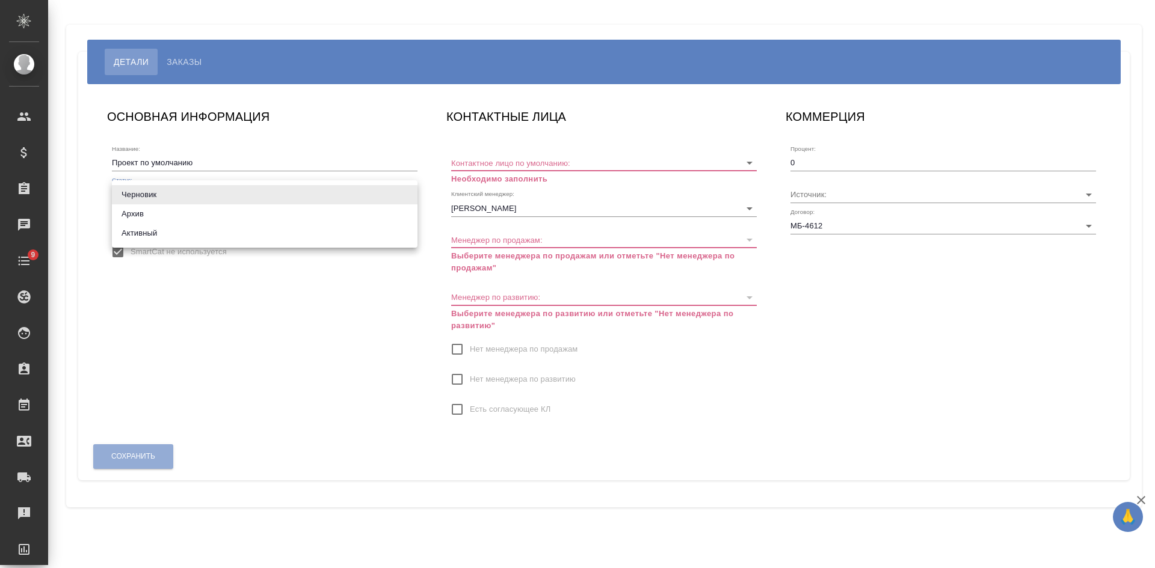
click at [152, 231] on li "Активный" at bounding box center [265, 233] width 306 height 19
type input "active"
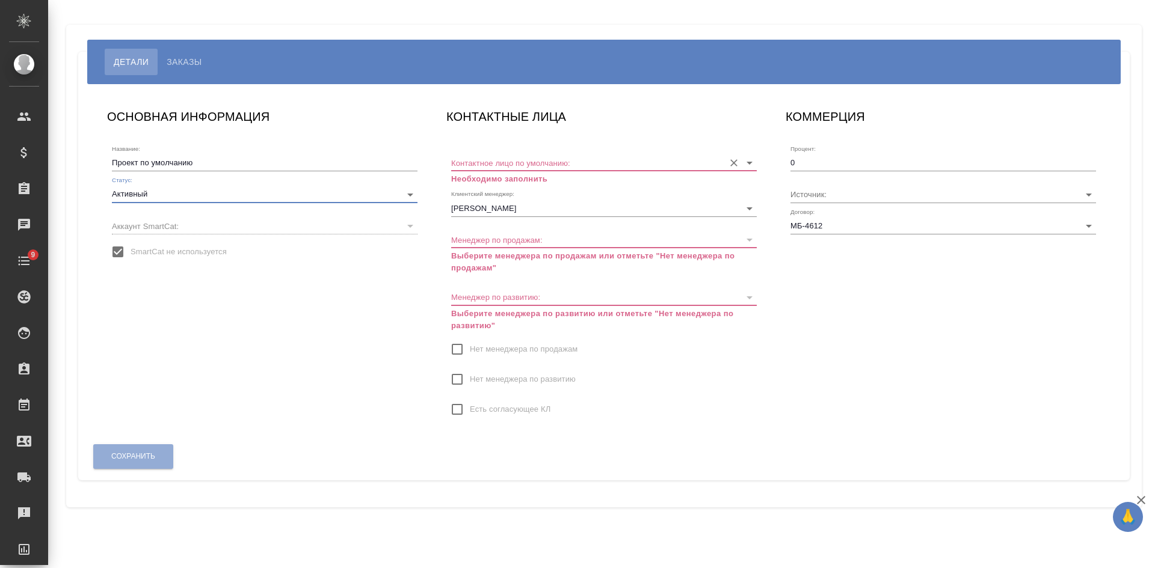
click at [491, 167] on input "Контактное лицо по умолчанию:" at bounding box center [584, 163] width 267 height 16
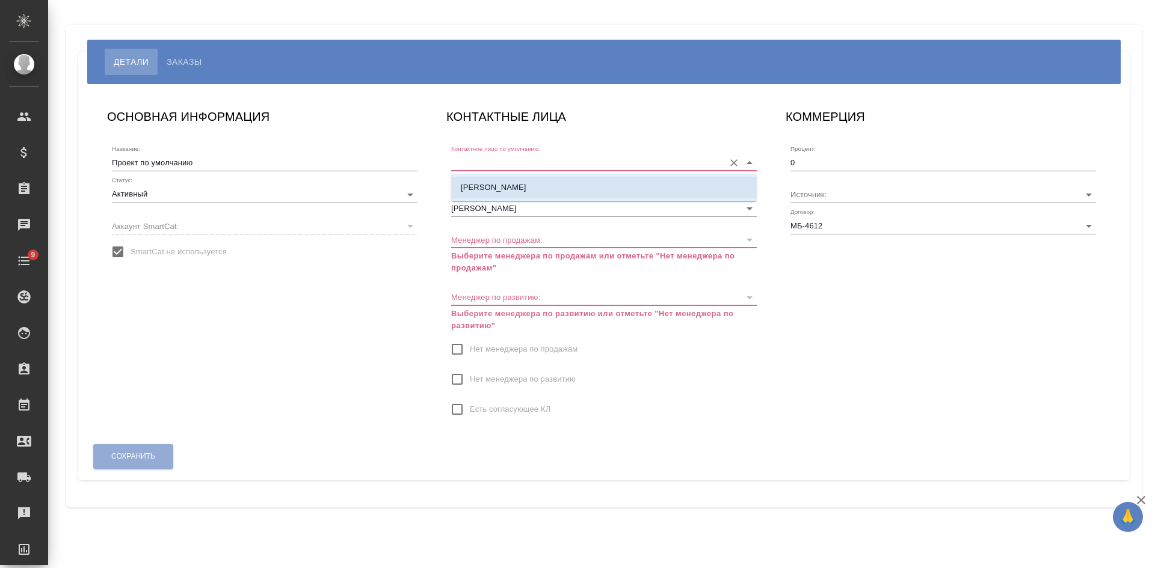
drag, startPoint x: 487, startPoint y: 183, endPoint x: 484, endPoint y: 223, distance: 39.2
click at [487, 185] on p "[PERSON_NAME]" at bounding box center [494, 188] width 66 height 12
type input "[PERSON_NAME]"
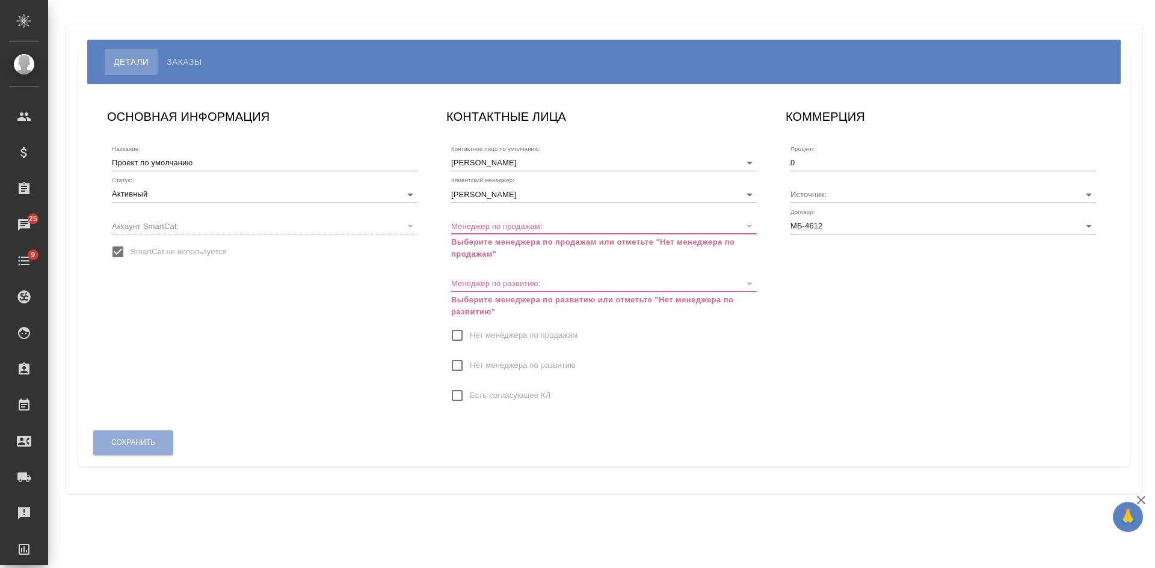
click at [477, 333] on span "Нет менеджера по продажам" at bounding box center [524, 336] width 108 height 12
click at [470, 333] on input "Нет менеджера по продажам" at bounding box center [456, 335] width 25 height 25
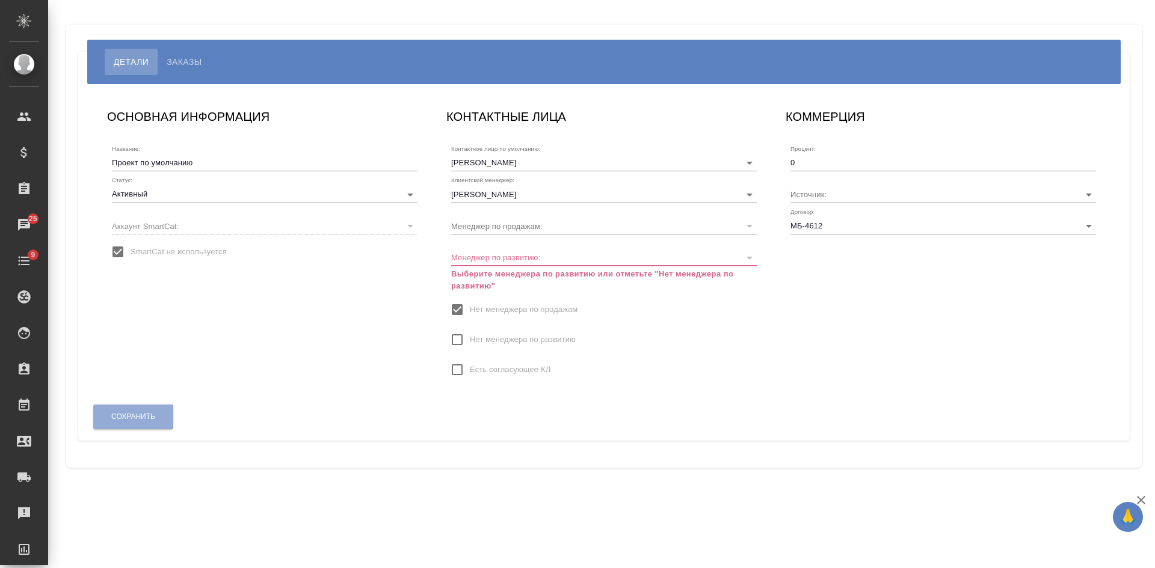
click at [477, 348] on label "Нет менеджера по развитию" at bounding box center [509, 339] width 131 height 25
click at [470, 348] on input "Нет менеджера по развитию" at bounding box center [456, 339] width 25 height 25
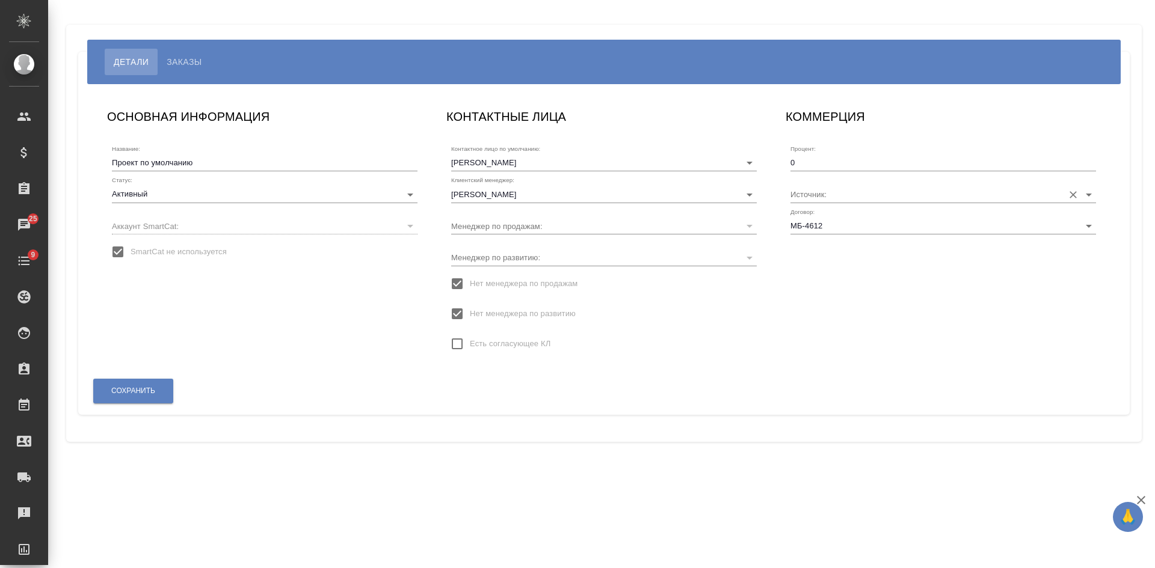
click at [843, 197] on input "Источник:" at bounding box center [923, 194] width 267 height 16
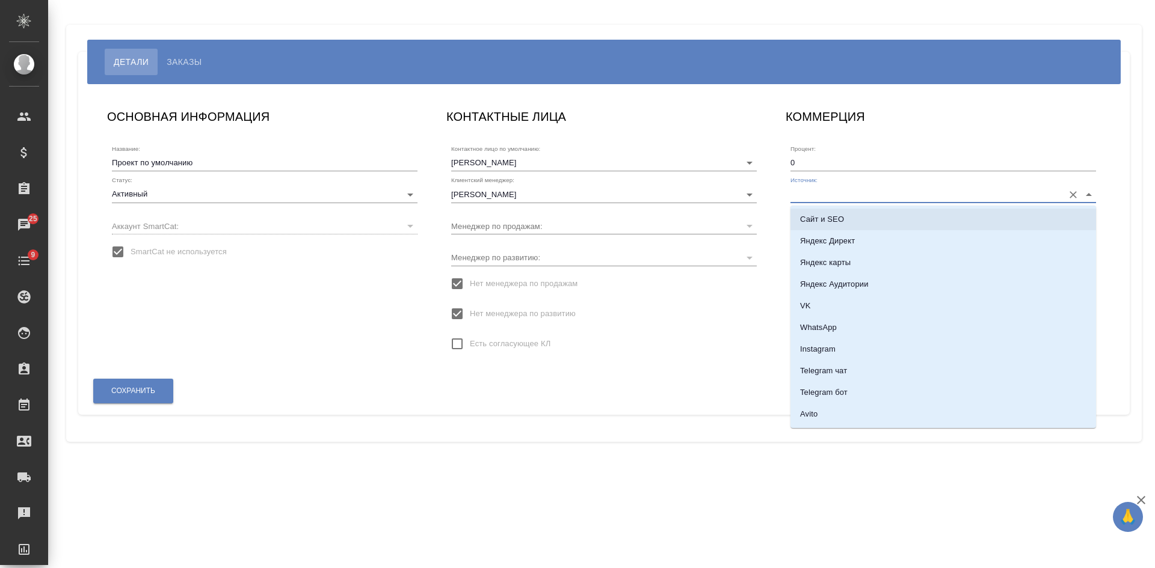
click at [823, 214] on p "Сайт и SEO" at bounding box center [822, 219] width 44 height 12
type input "Сайт и SEO"
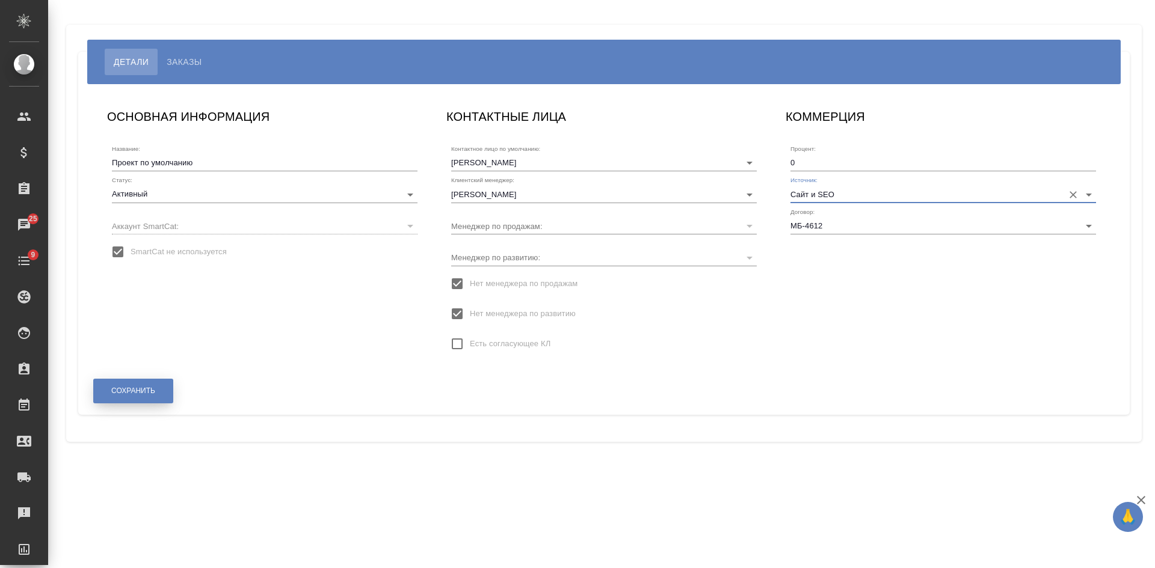
click at [164, 397] on button "Сохранить" at bounding box center [133, 391] width 80 height 25
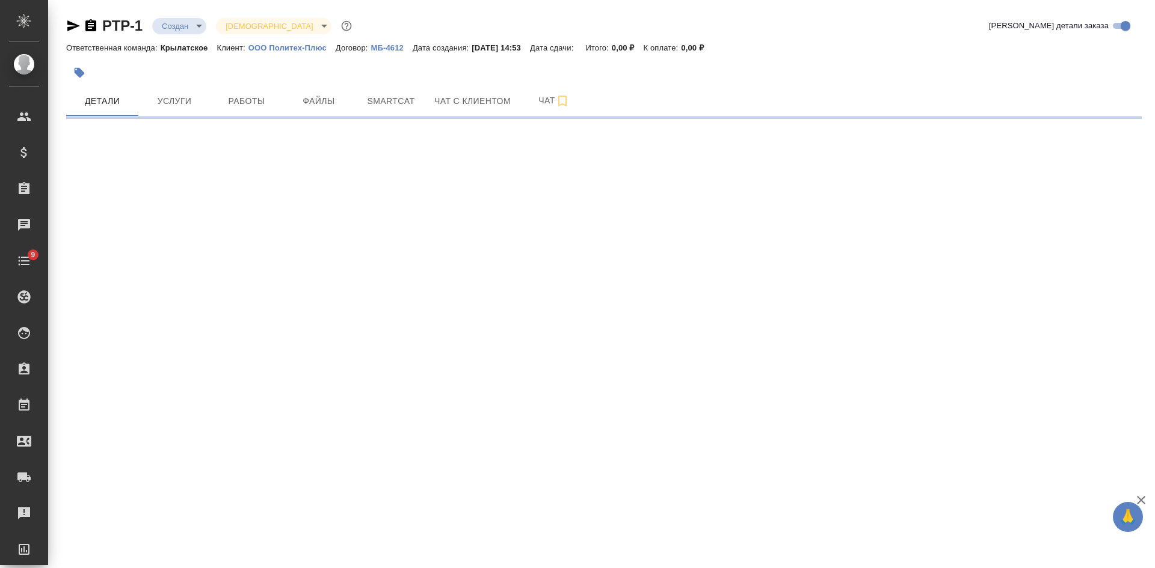
select select "RU"
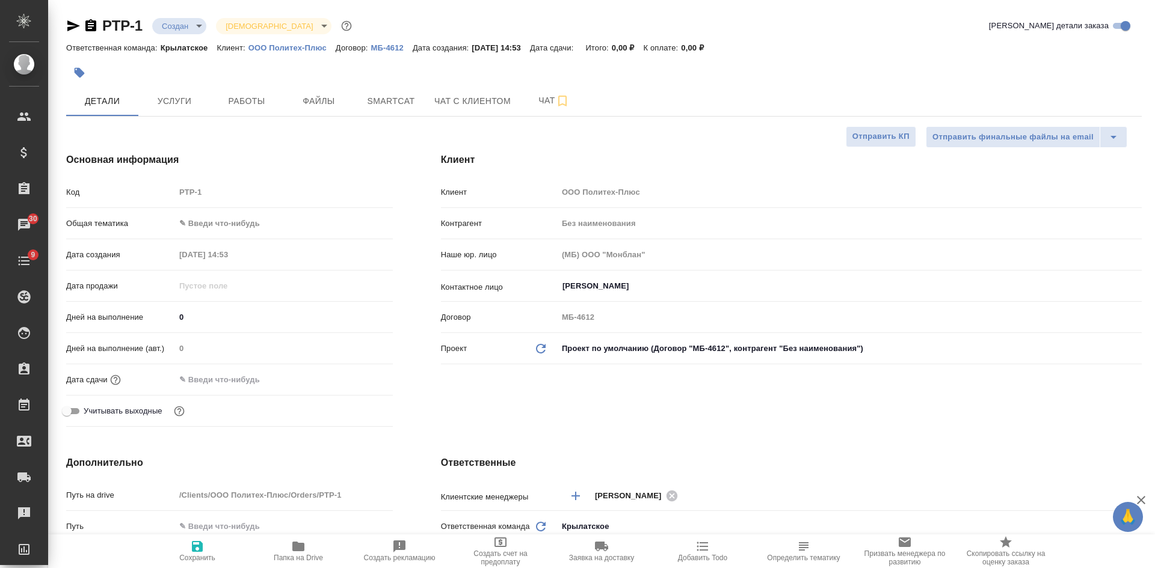
type textarea "x"
click at [345, 93] on button "Файлы" at bounding box center [319, 101] width 72 height 30
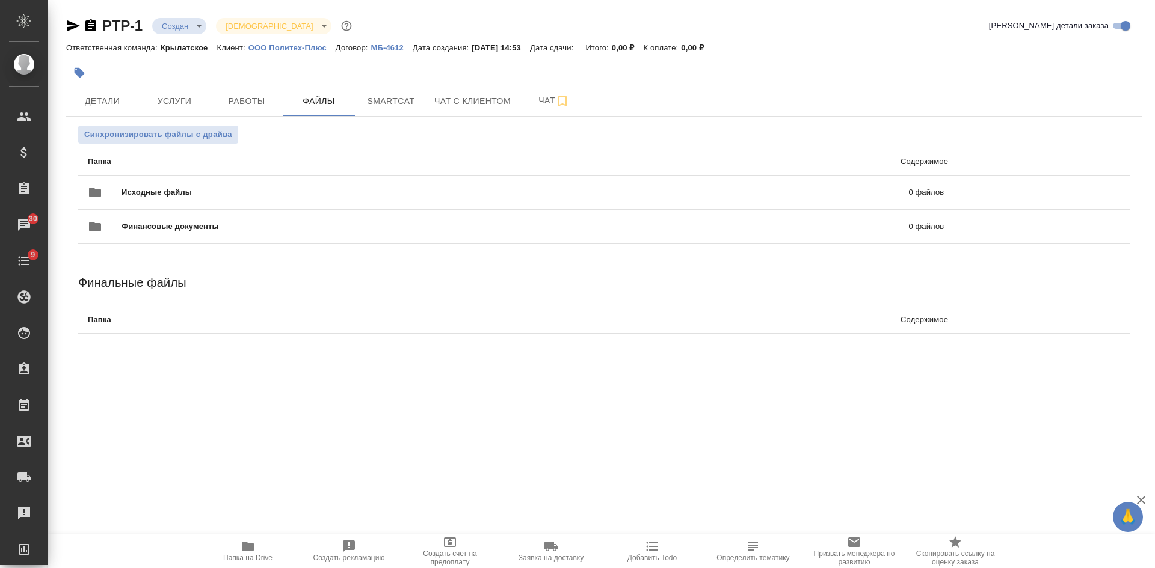
click at [817, 106] on div "Детали Услуги Работы Файлы Smartcat Чат с клиентом Чат" at bounding box center [603, 101] width 1075 height 30
click at [805, 69] on div at bounding box center [603, 73] width 1075 height 26
click at [1082, 191] on icon "uploadFiles" at bounding box center [1076, 192] width 14 height 14
click at [0, 0] on input "uploadFiles" at bounding box center [0, 0] width 0 height 0
click at [375, 103] on span "Smartcat" at bounding box center [391, 101] width 58 height 15
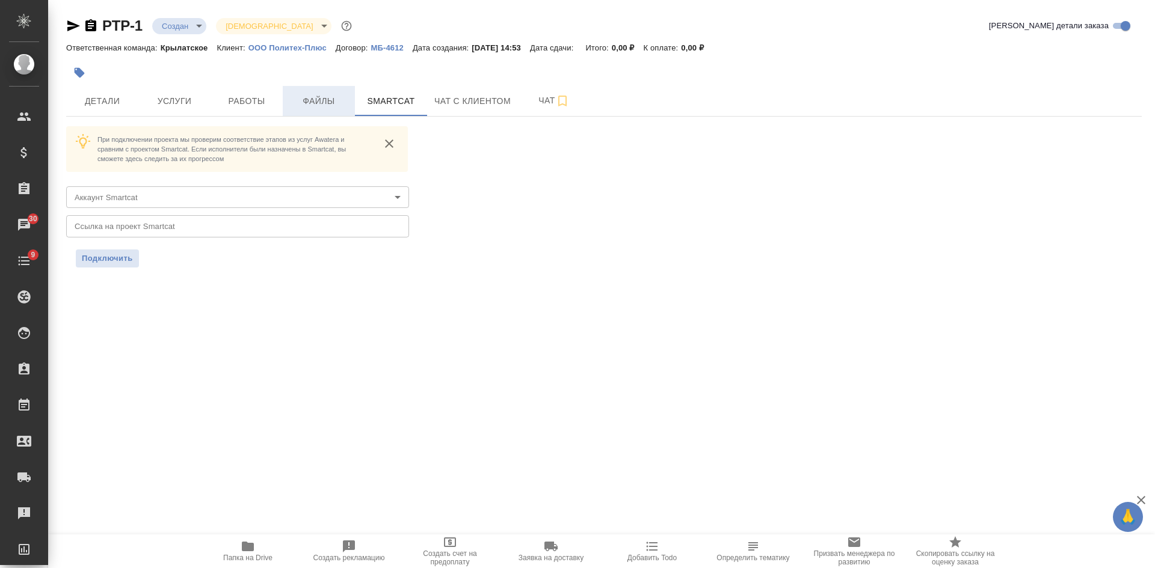
click at [329, 99] on span "Файлы" at bounding box center [319, 101] width 58 height 15
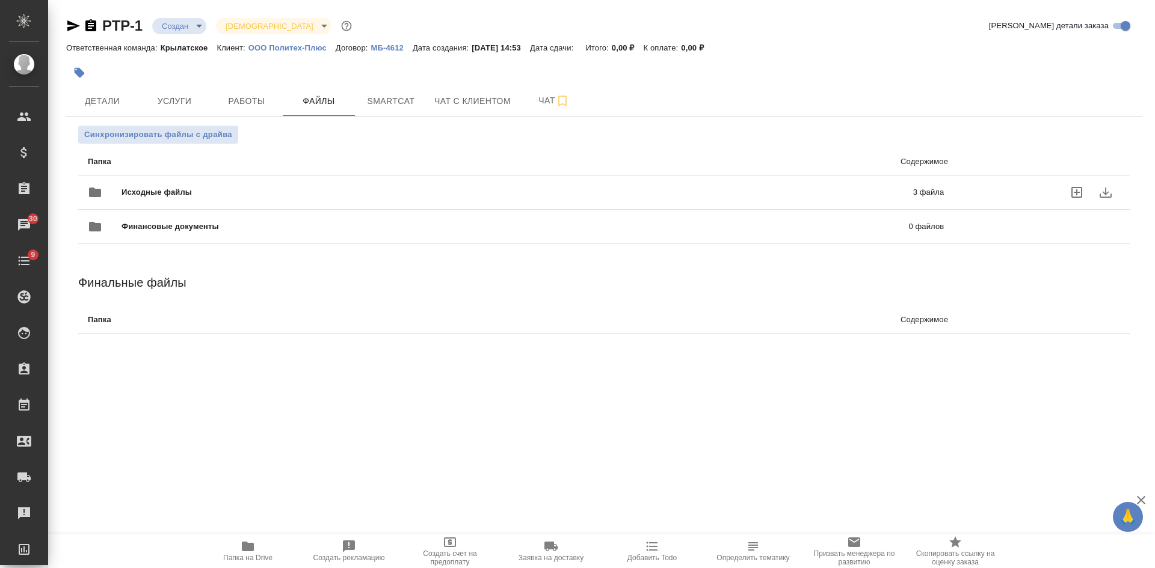
click at [324, 192] on span "Исходные файлы" at bounding box center [336, 192] width 431 height 12
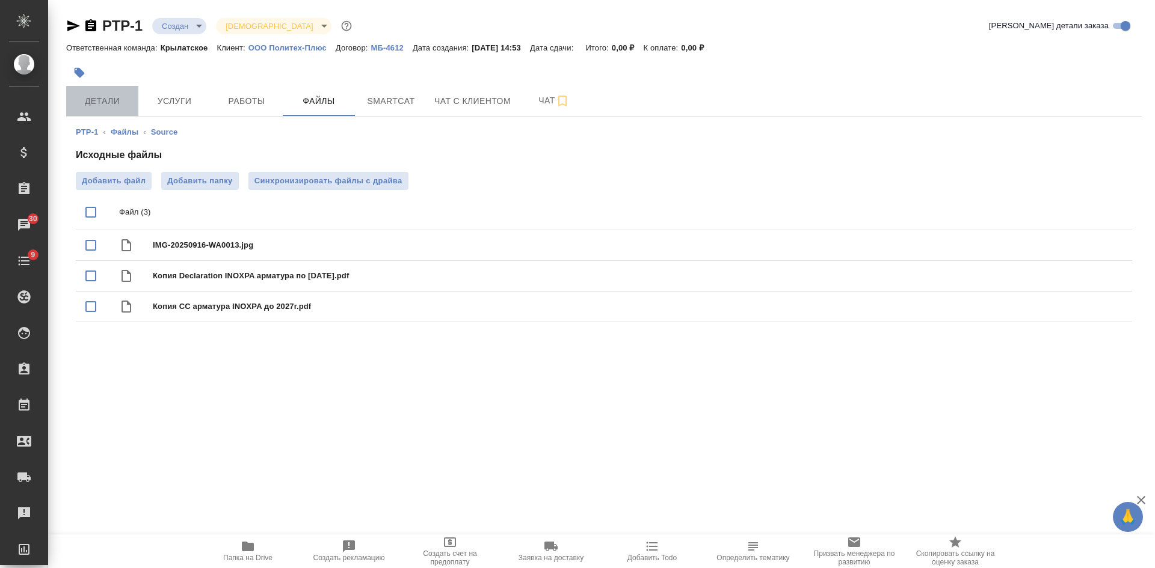
click at [120, 105] on span "Детали" at bounding box center [102, 101] width 58 height 15
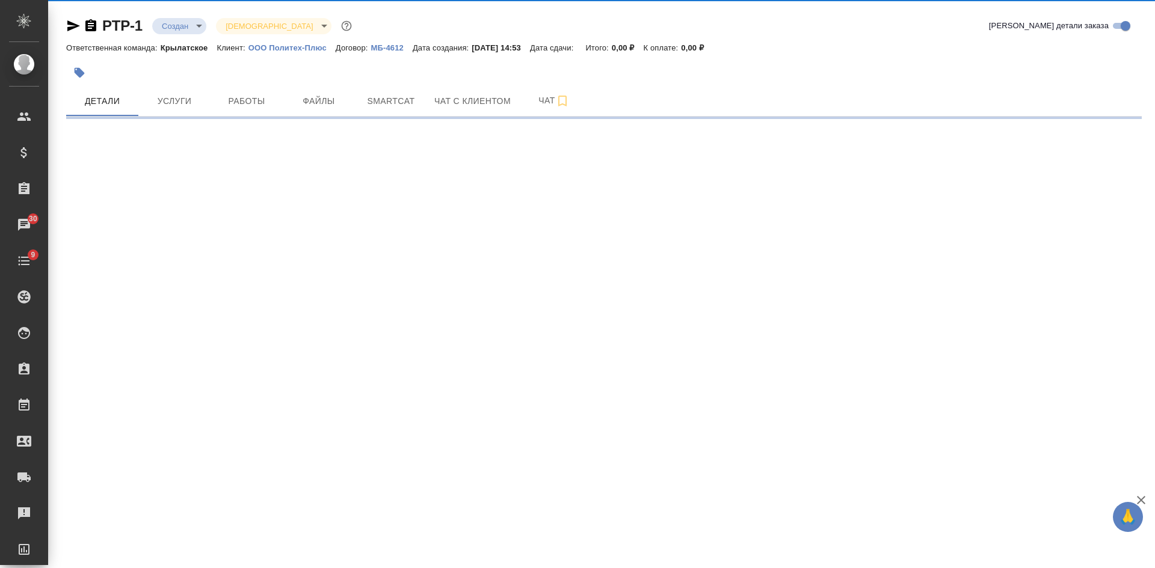
select select "RU"
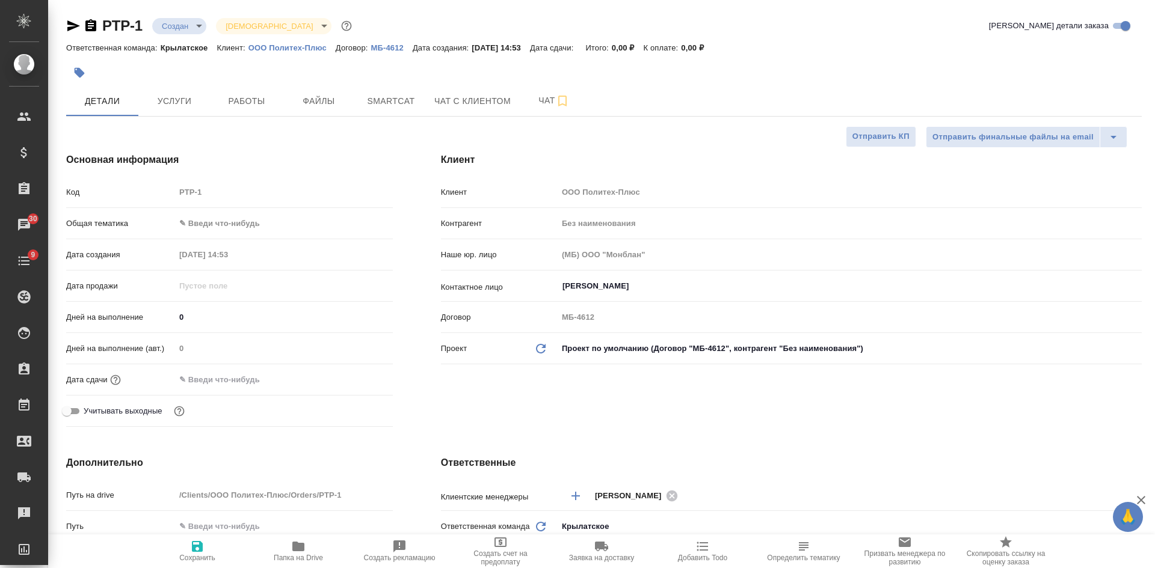
type textarea "x"
click at [67, 23] on icon "button" at bounding box center [73, 26] width 14 height 14
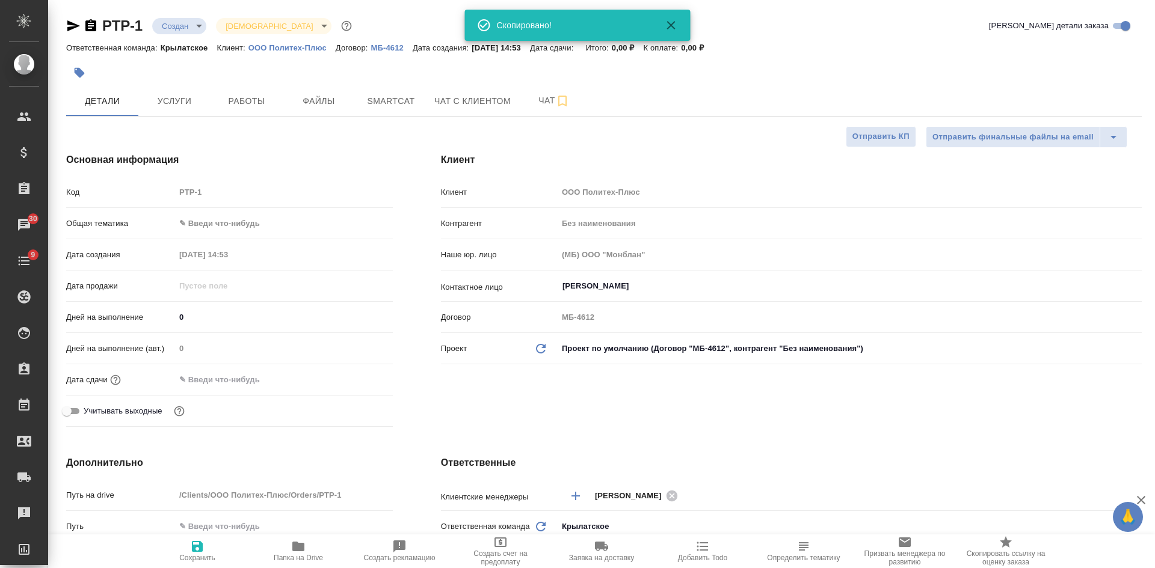
type textarea "x"
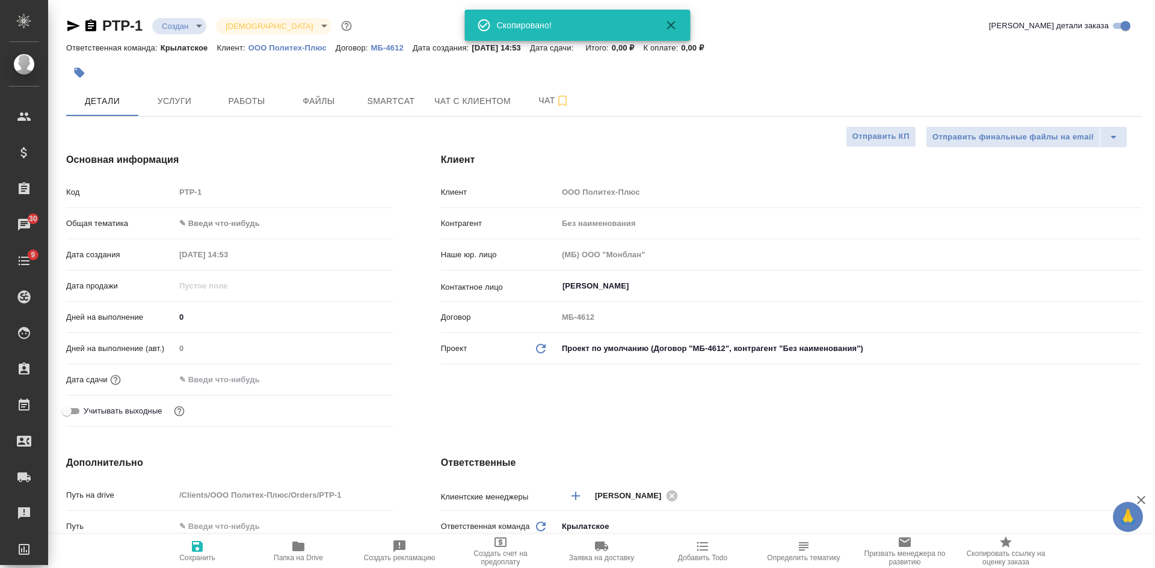
type textarea "x"
click at [94, 24] on icon "button" at bounding box center [90, 25] width 11 height 12
type textarea "x"
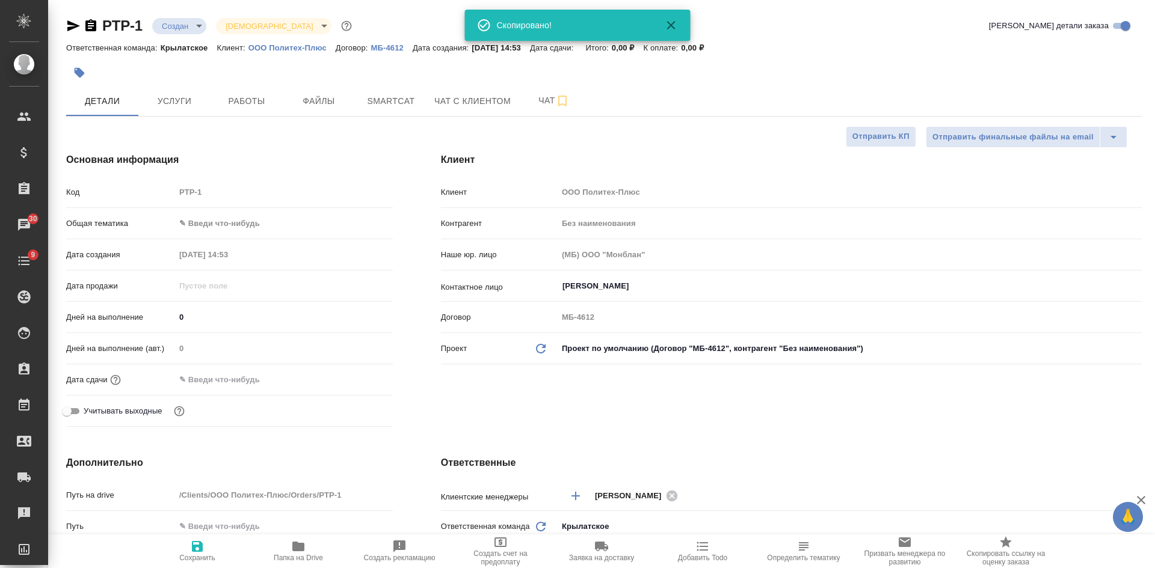
type textarea "x"
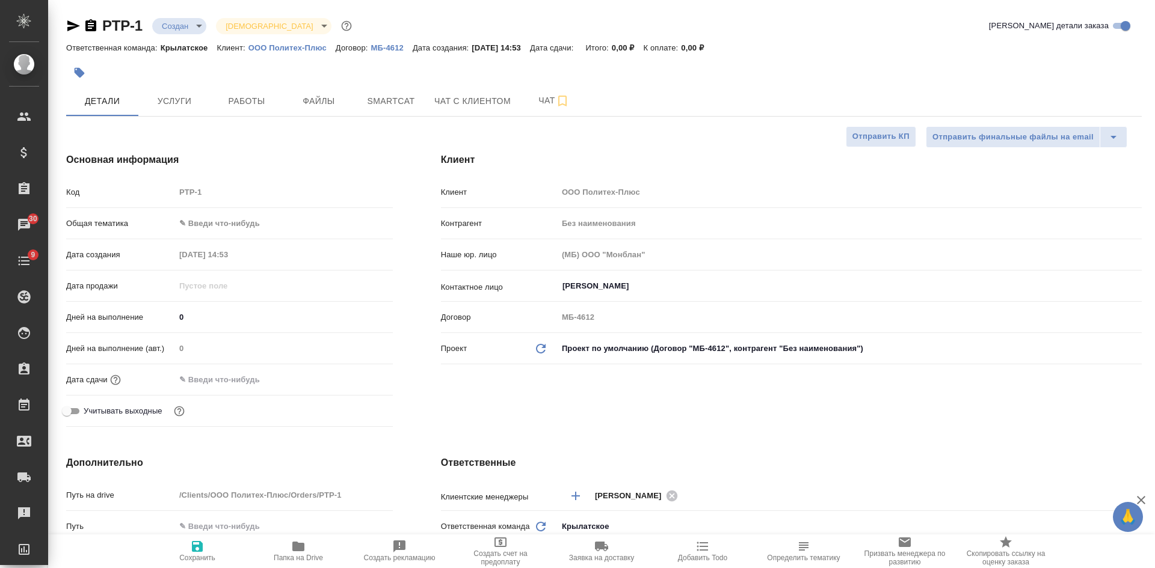
drag, startPoint x: 69, startPoint y: 22, endPoint x: 82, endPoint y: 29, distance: 14.3
click at [69, 22] on icon "button" at bounding box center [73, 25] width 13 height 11
type textarea "x"
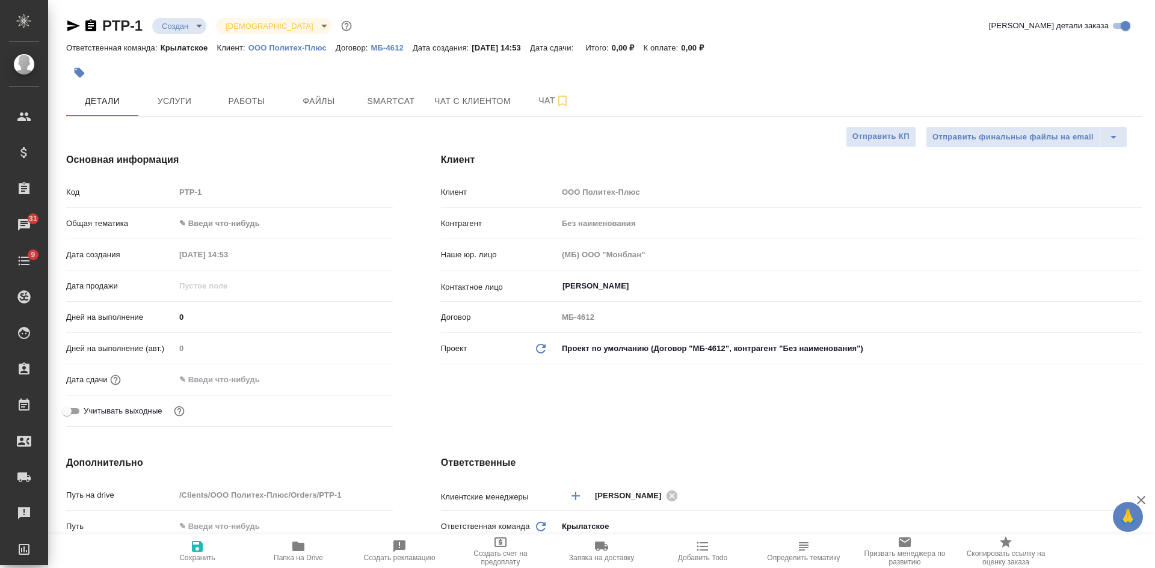
type textarea "x"
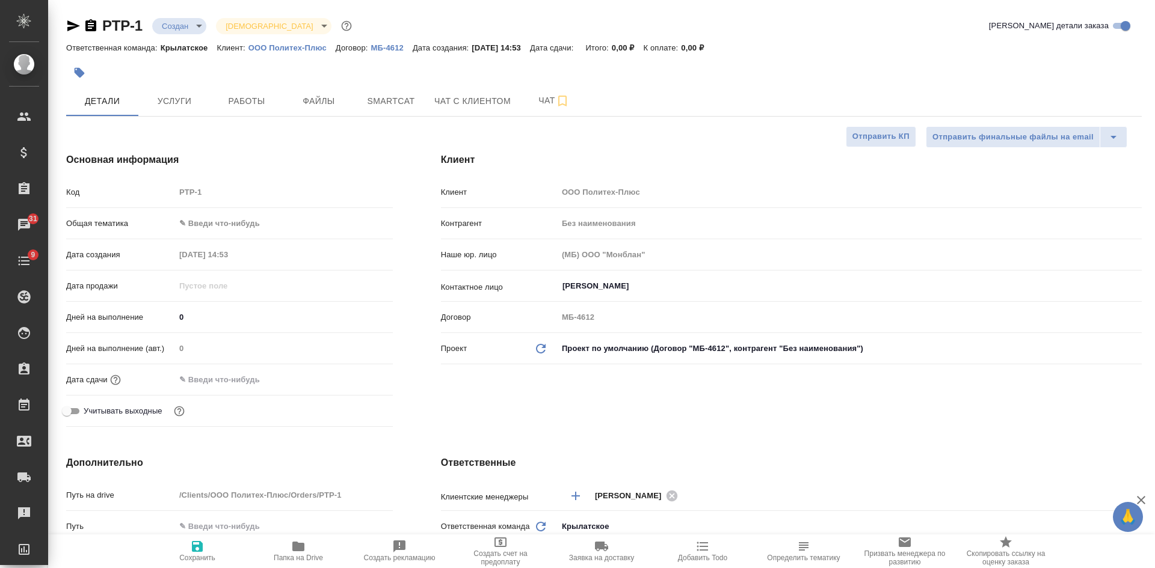
type textarea "x"
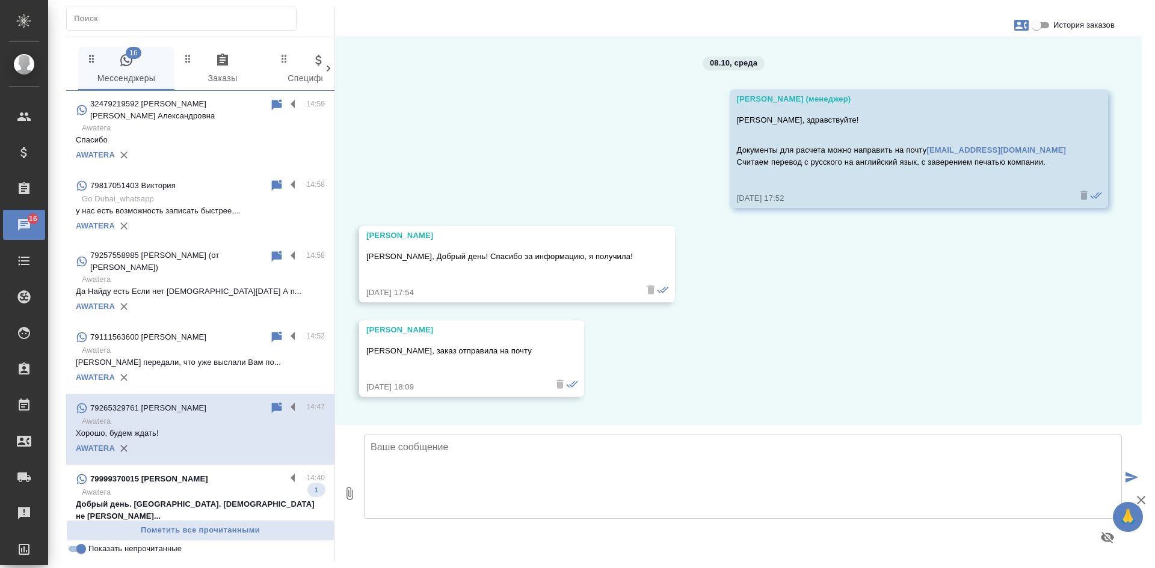
scroll to position [1430, 0]
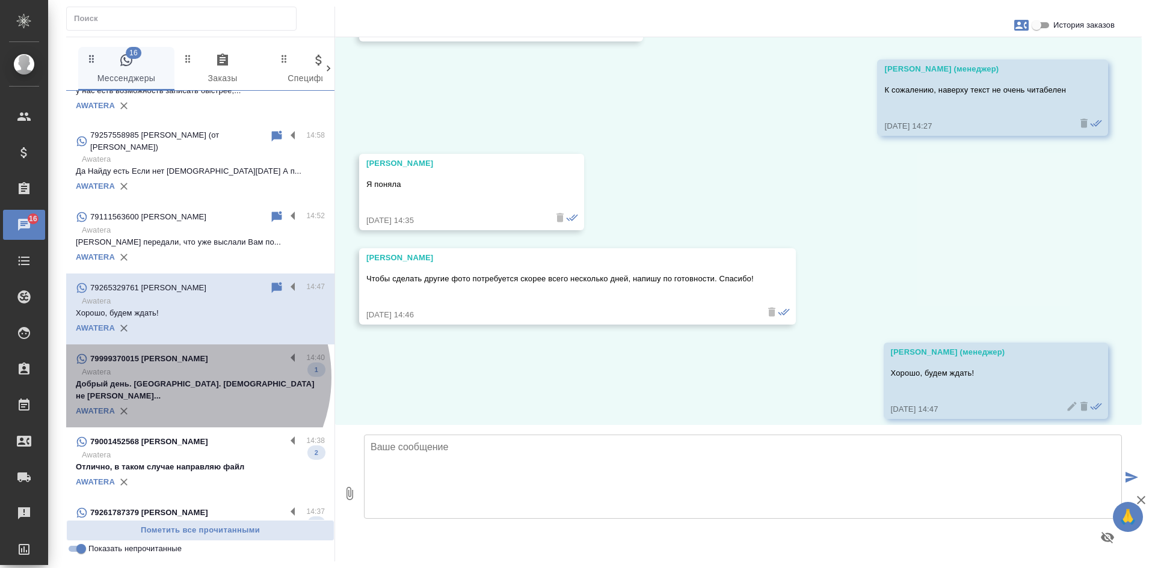
click at [185, 368] on p "Awatera" at bounding box center [203, 372] width 243 height 12
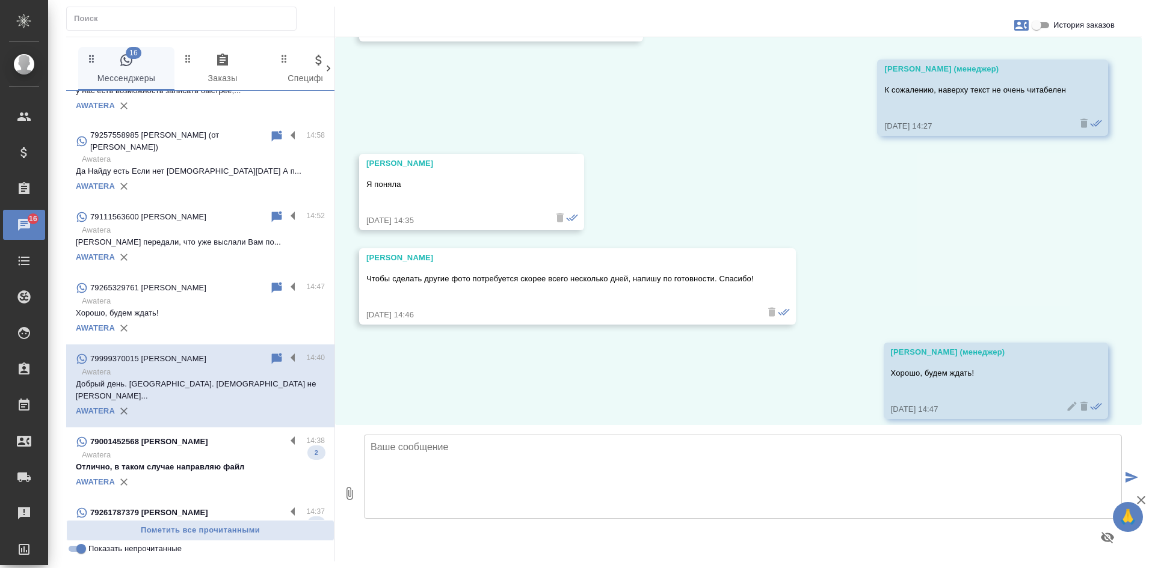
scroll to position [1366, 0]
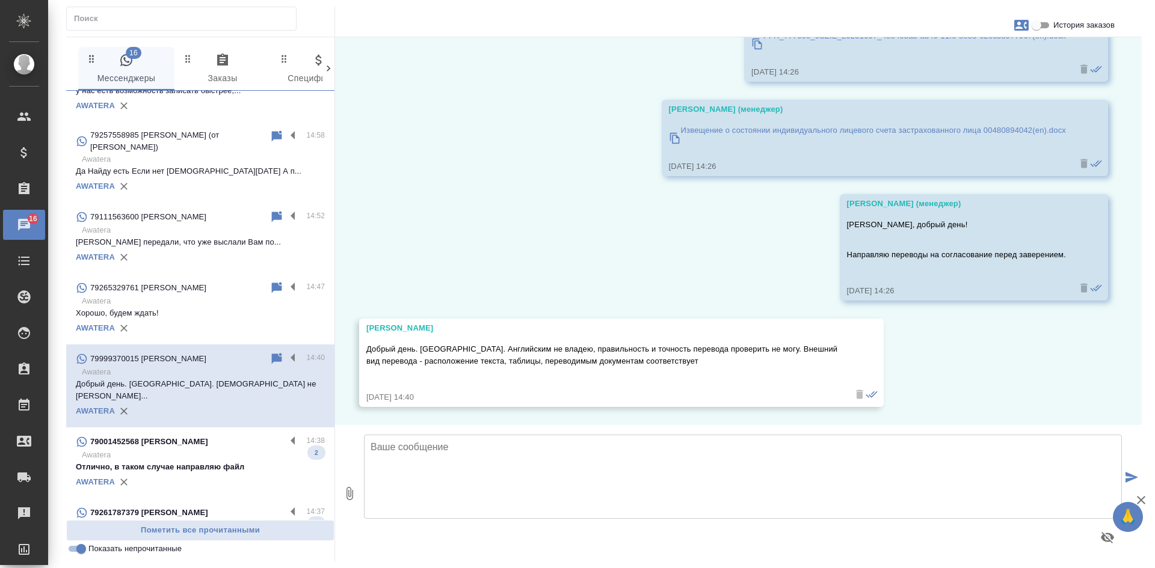
click at [195, 296] on p "Awatera" at bounding box center [203, 301] width 243 height 12
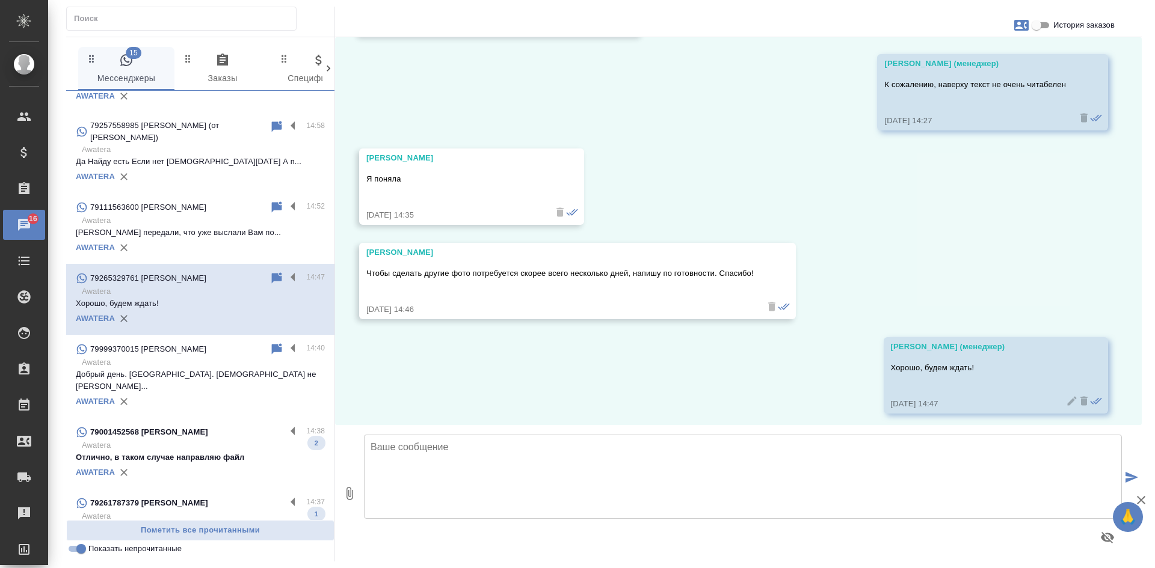
scroll to position [120, 0]
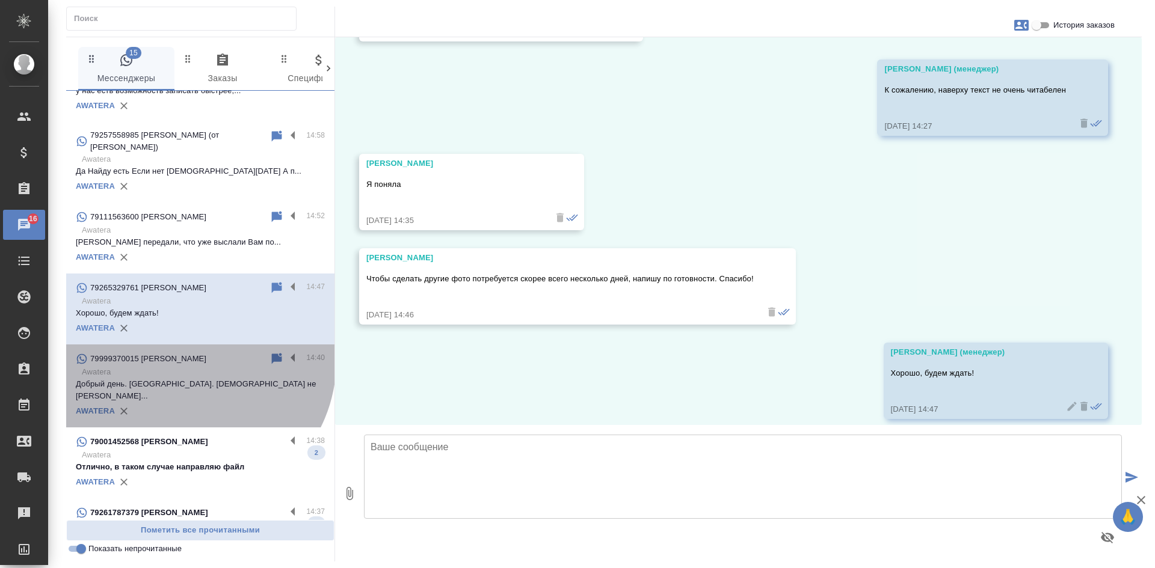
click at [188, 352] on div "79999370015 Екатерина" at bounding box center [173, 359] width 194 height 14
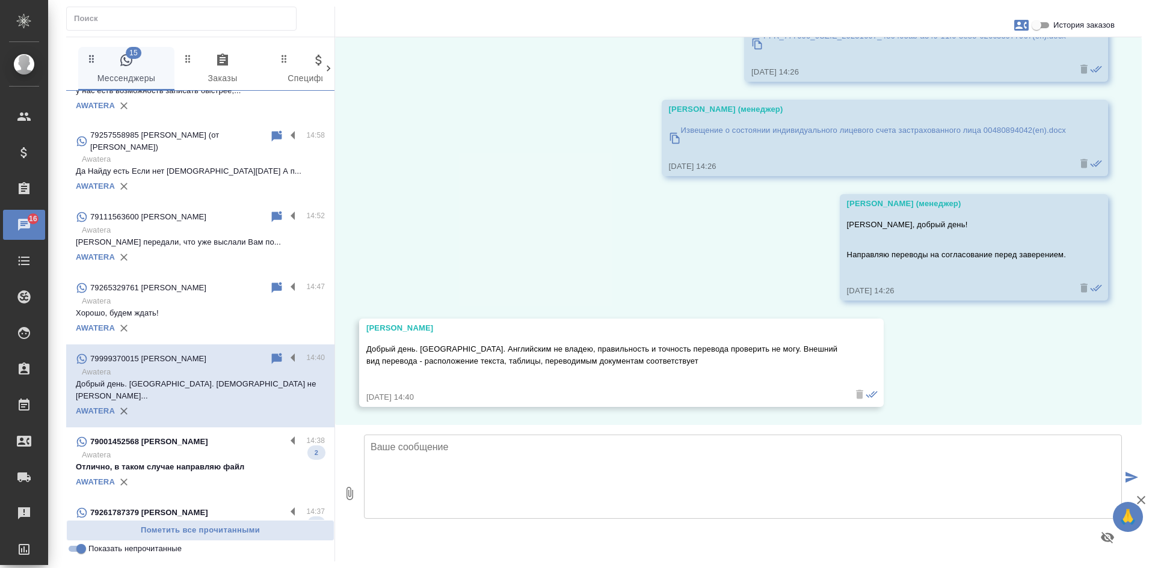
scroll to position [1366, 0]
click at [272, 353] on icon at bounding box center [277, 358] width 10 height 11
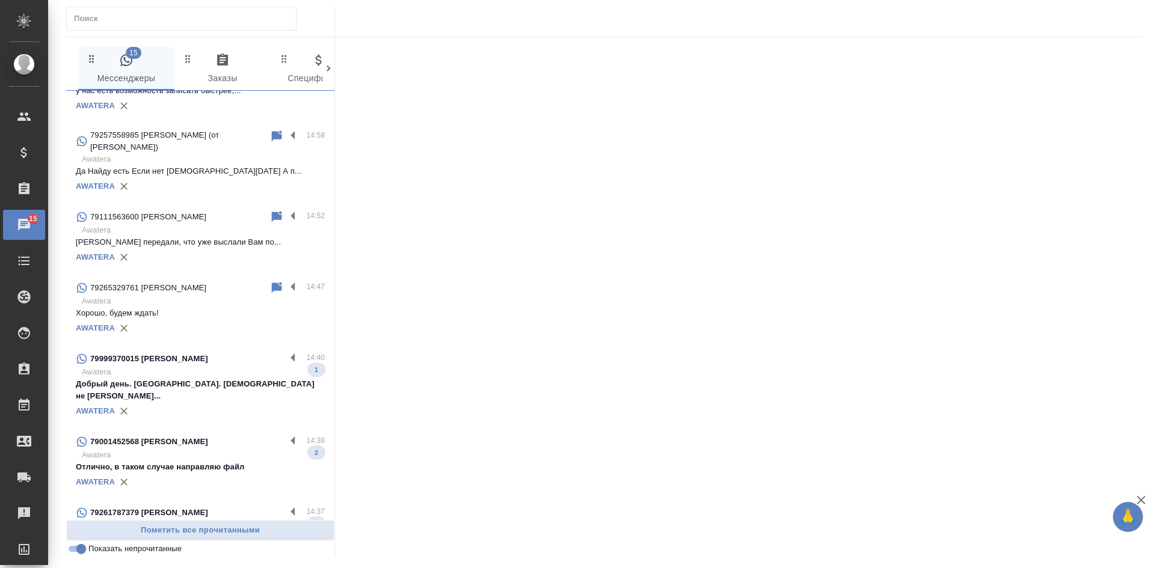
click at [211, 473] on div "AWATERA" at bounding box center [200, 482] width 249 height 18
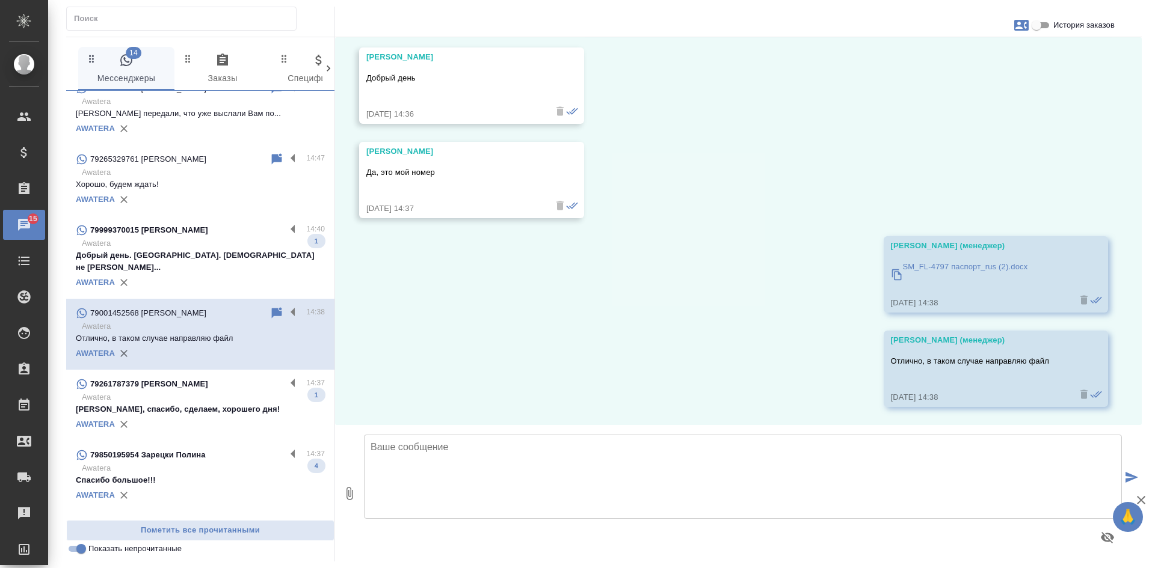
scroll to position [301, 0]
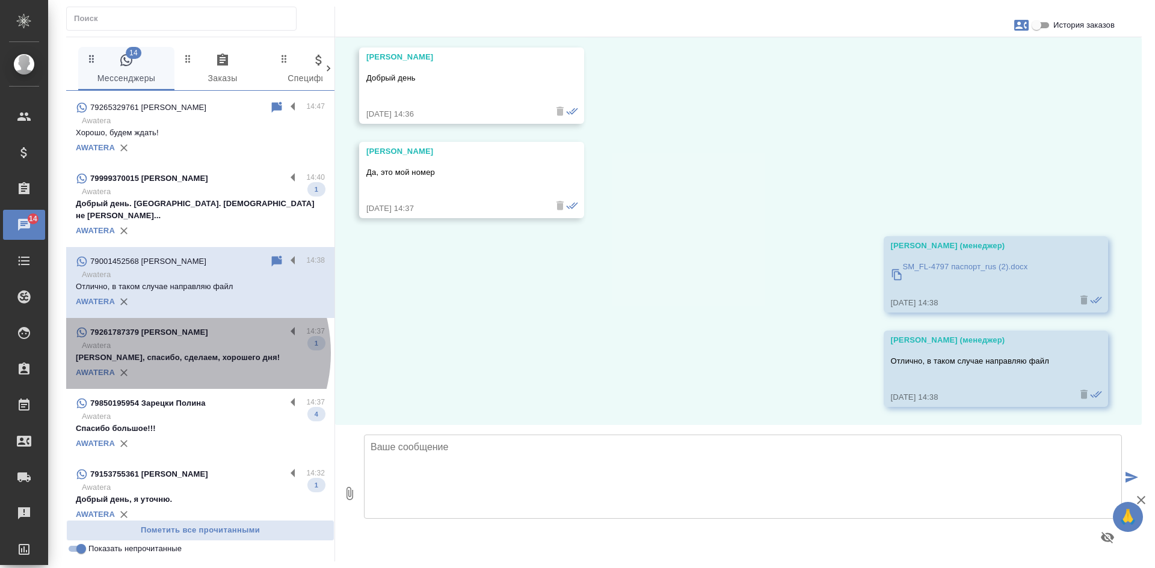
click at [180, 352] on p "Ольга, спасибо, сделаем, хорошего дня!" at bounding box center [200, 358] width 249 height 12
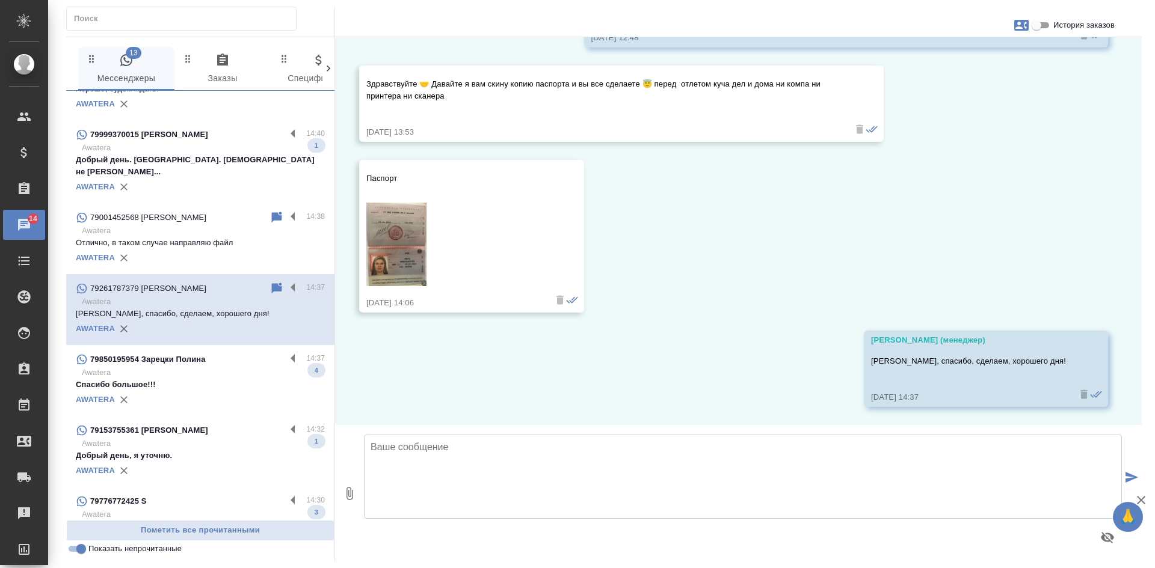
scroll to position [361, 0]
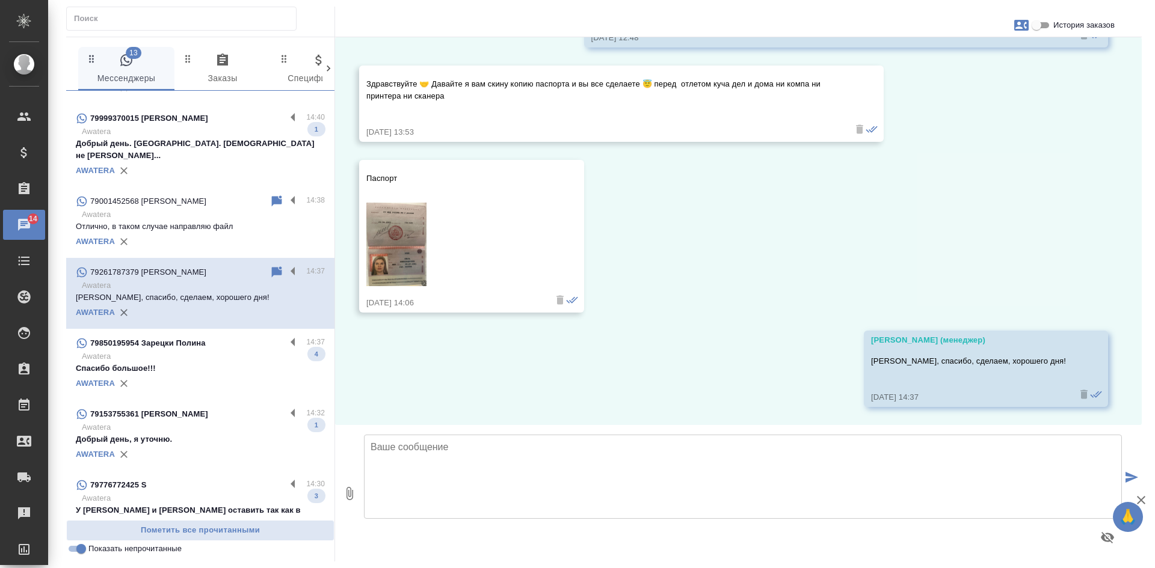
click at [208, 351] on p "Awatera" at bounding box center [203, 357] width 243 height 12
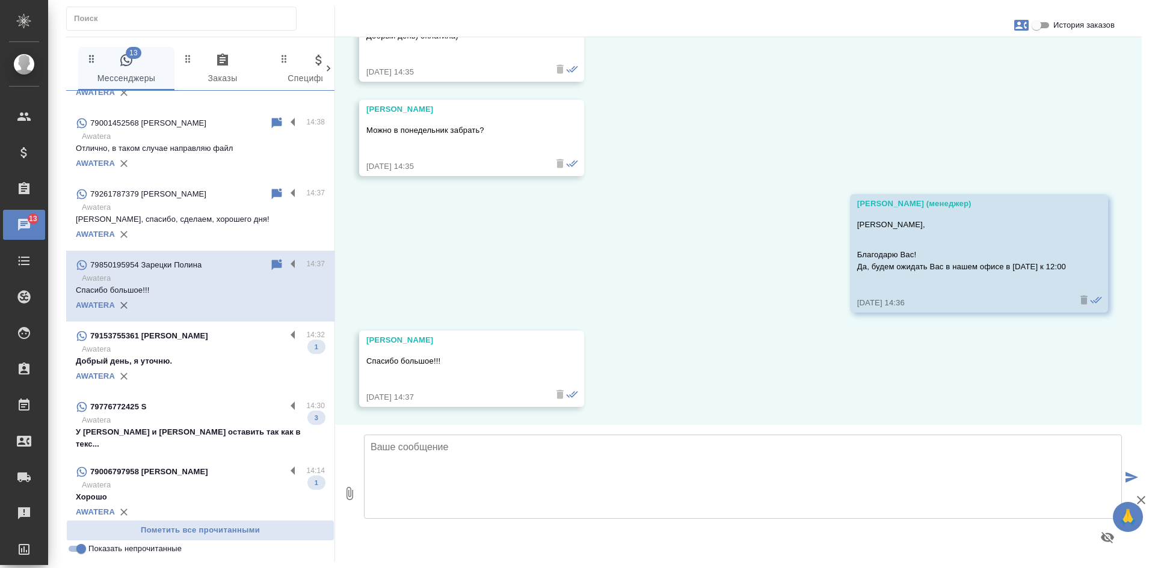
scroll to position [481, 0]
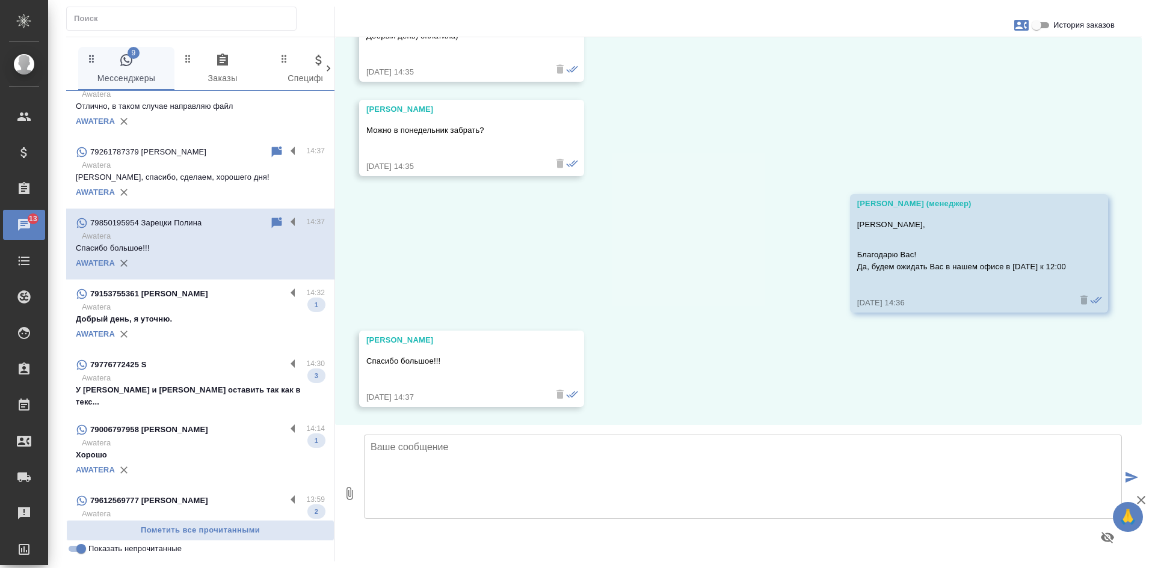
click at [254, 313] on p "Добрый день, я уточню." at bounding box center [200, 319] width 249 height 12
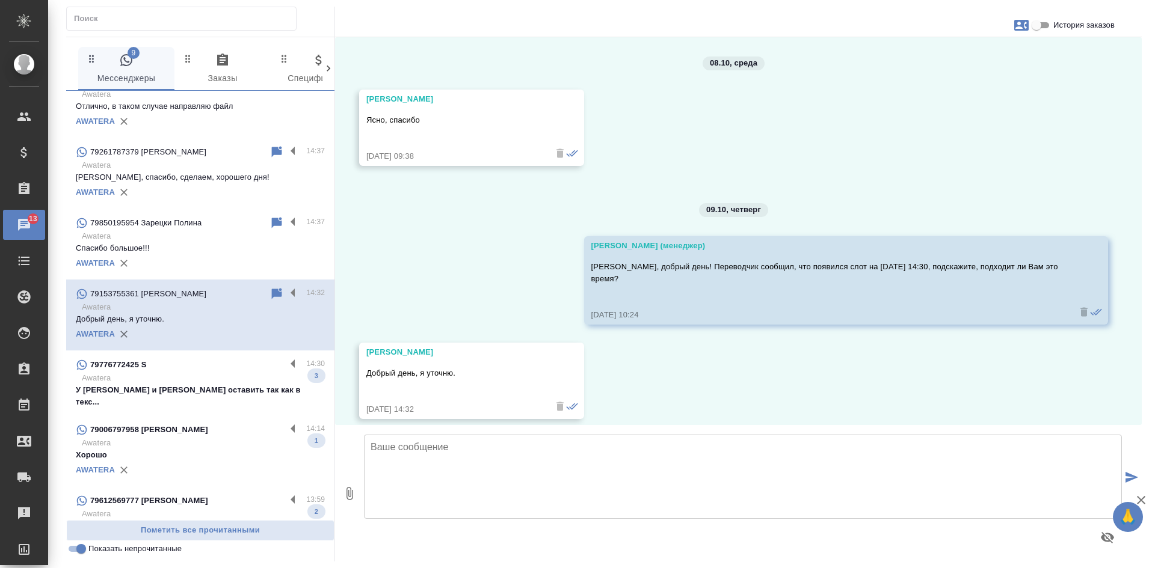
scroll to position [3049, 0]
click at [207, 372] on p "Awatera" at bounding box center [203, 378] width 243 height 12
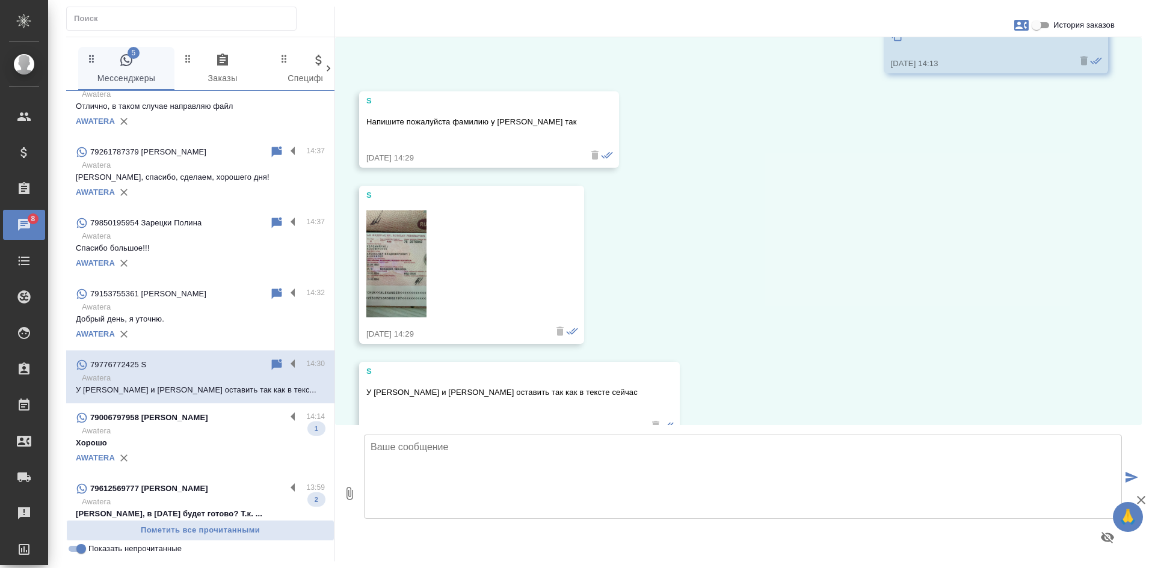
scroll to position [8061, 0]
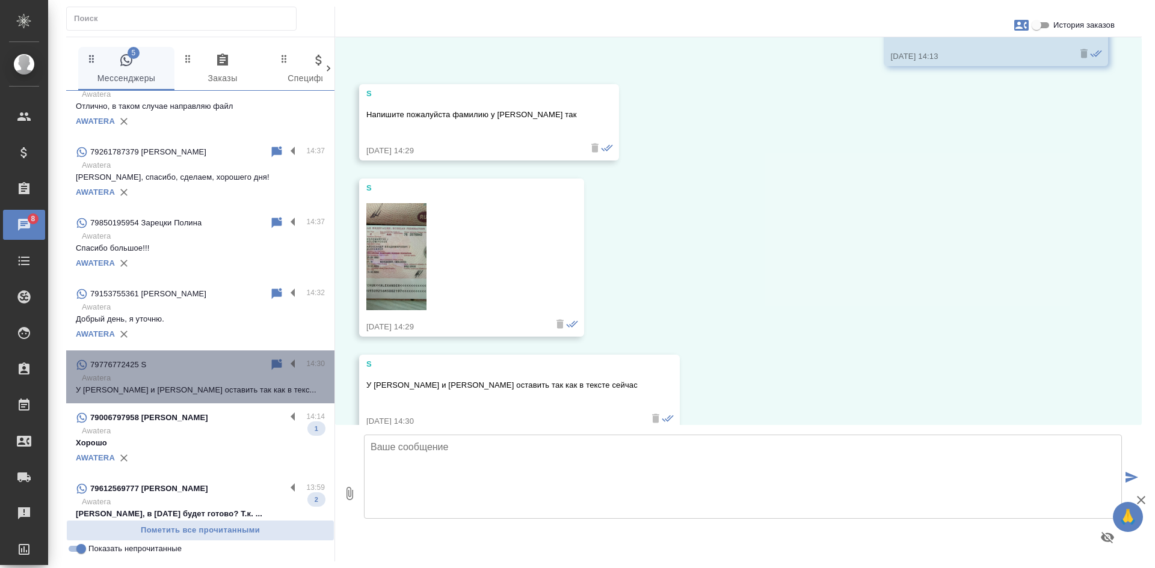
click at [272, 359] on icon at bounding box center [277, 364] width 10 height 11
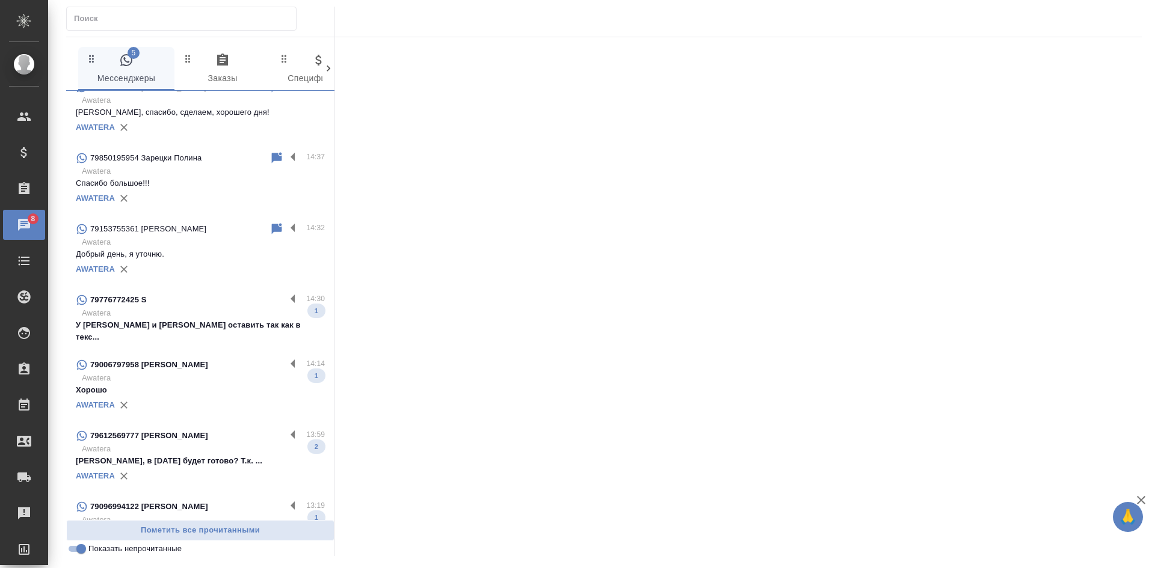
scroll to position [556, 0]
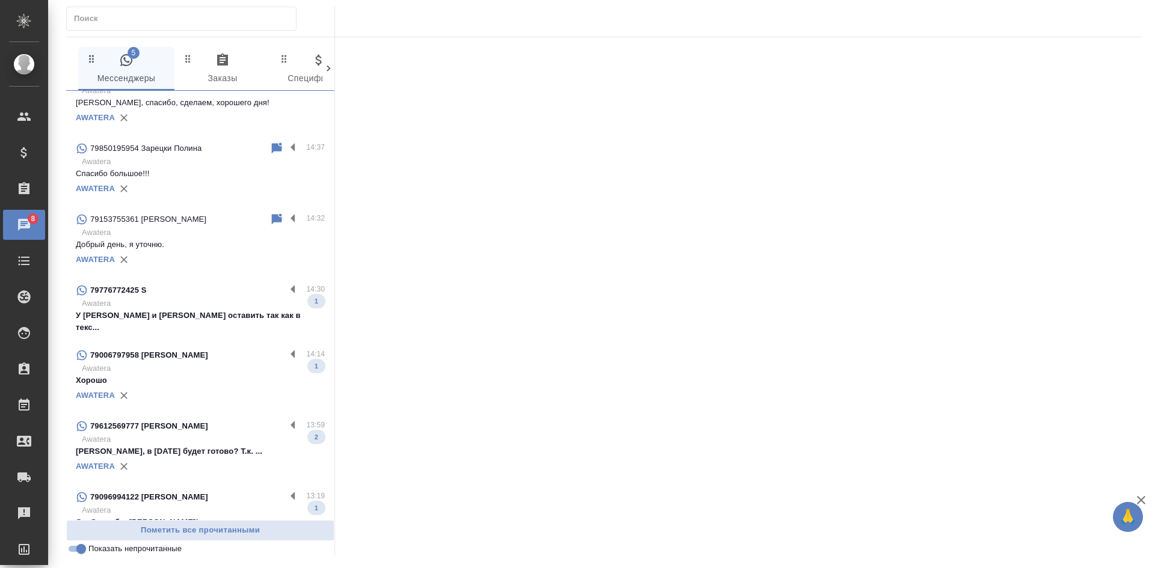
click at [197, 375] on p "Хорошо" at bounding box center [200, 381] width 249 height 12
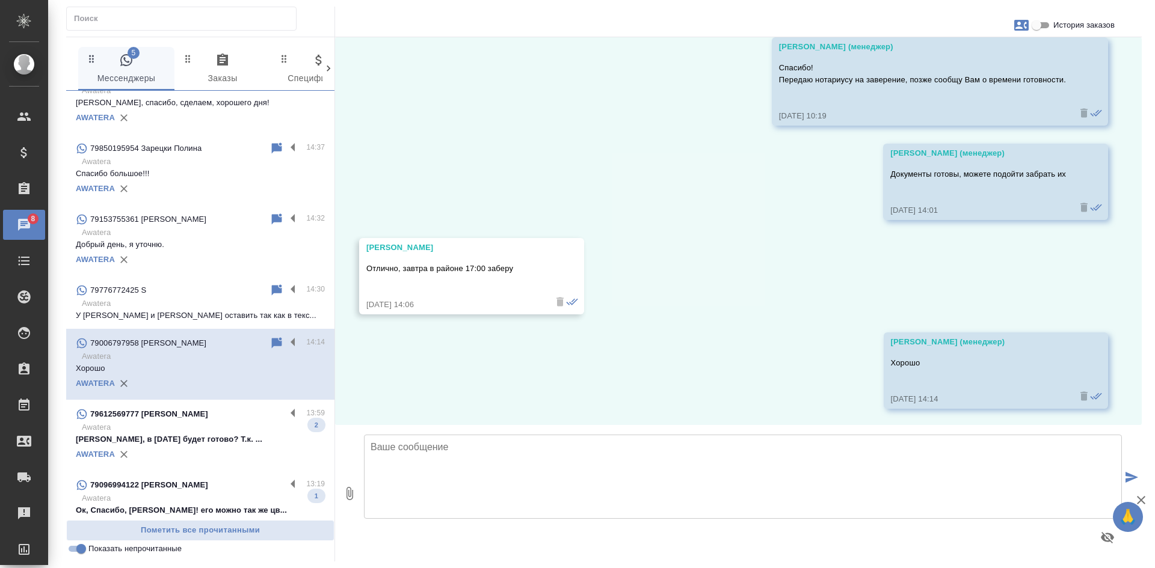
scroll to position [1370, 0]
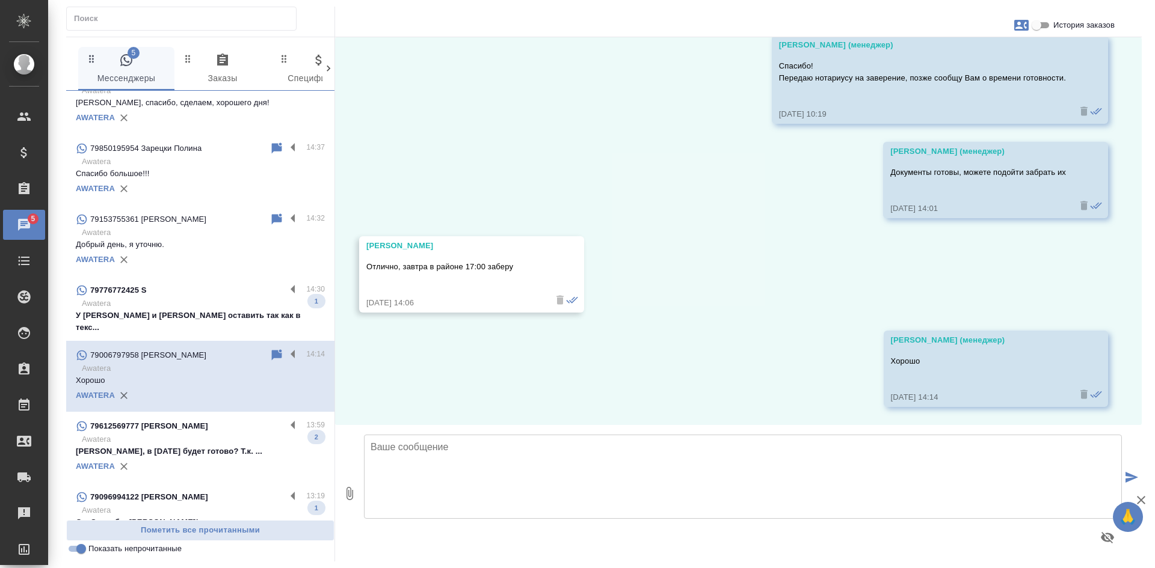
click at [203, 434] on p "Awatera" at bounding box center [203, 440] width 243 height 12
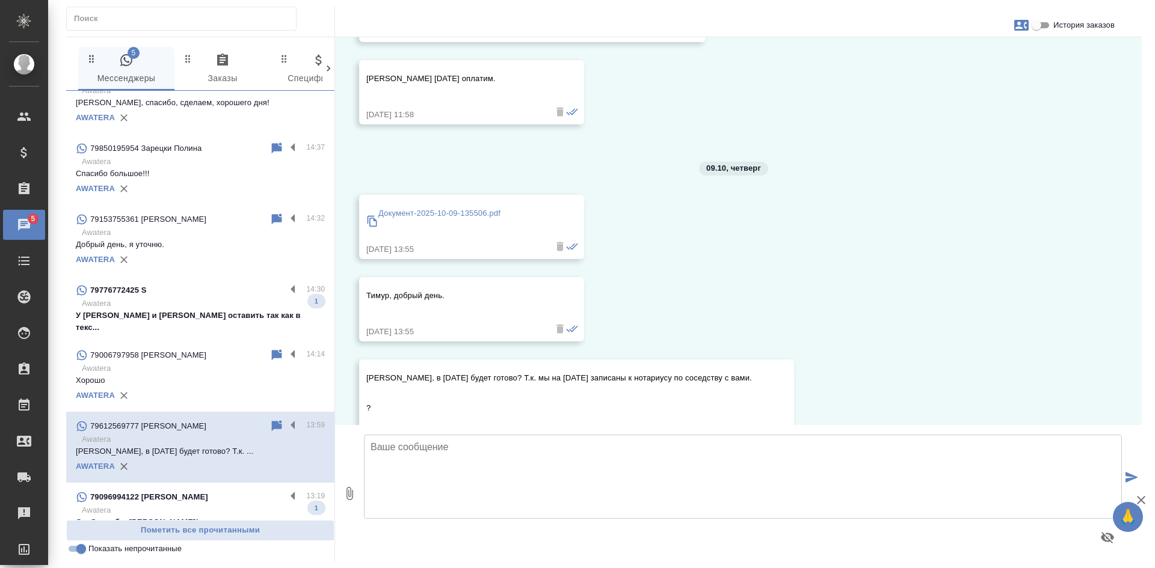
scroll to position [1417, 0]
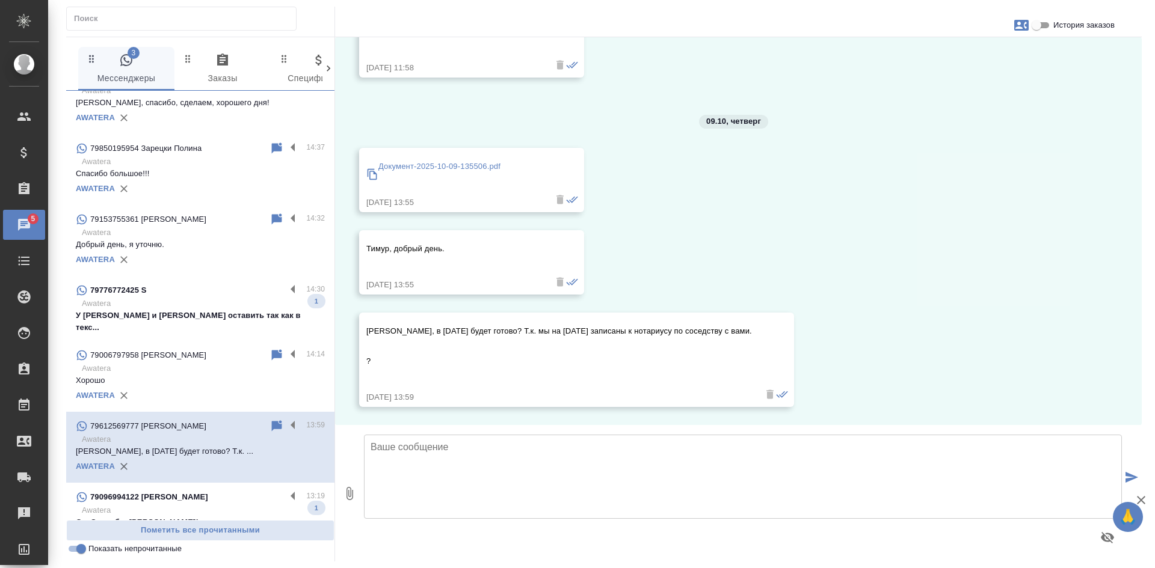
click at [1037, 24] on input "История заказов" at bounding box center [1036, 25] width 43 height 14
checkbox input "true"
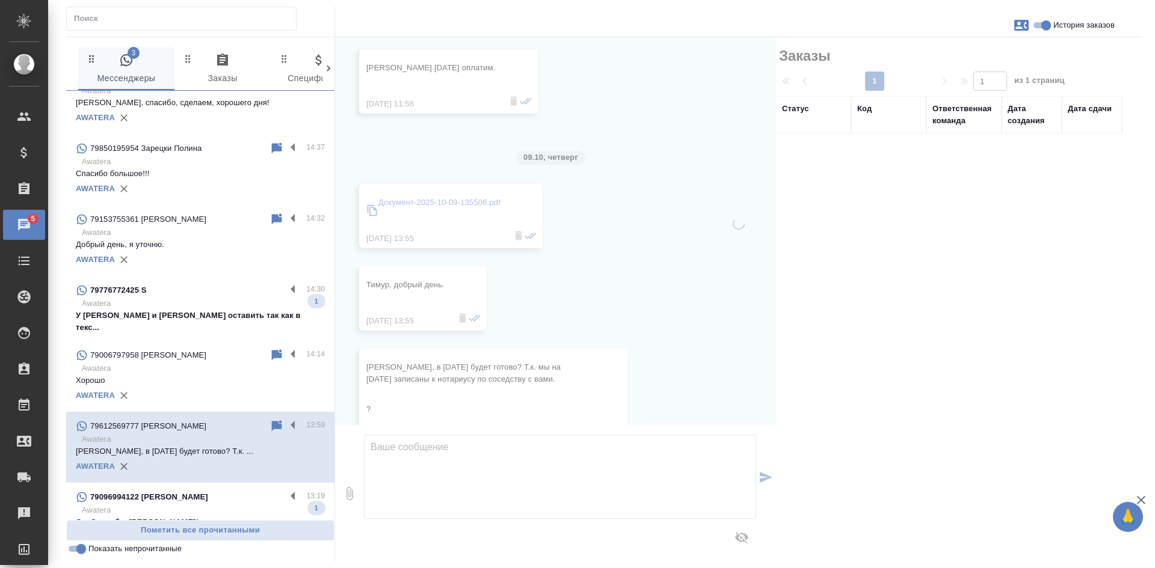
scroll to position [1453, 0]
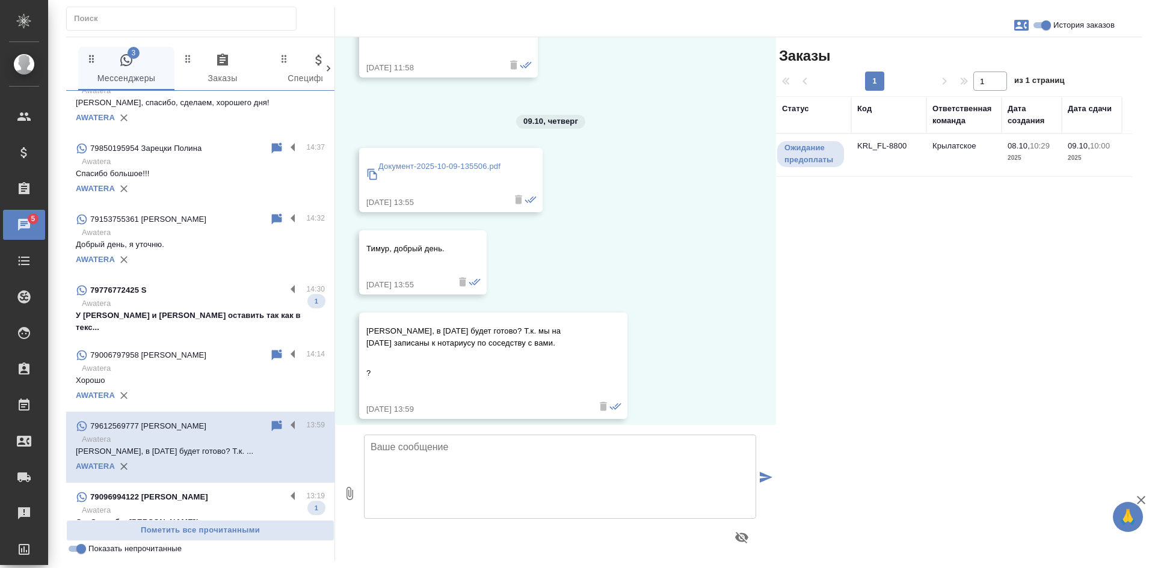
click at [923, 155] on td "KRL_FL-8800" at bounding box center [888, 155] width 75 height 42
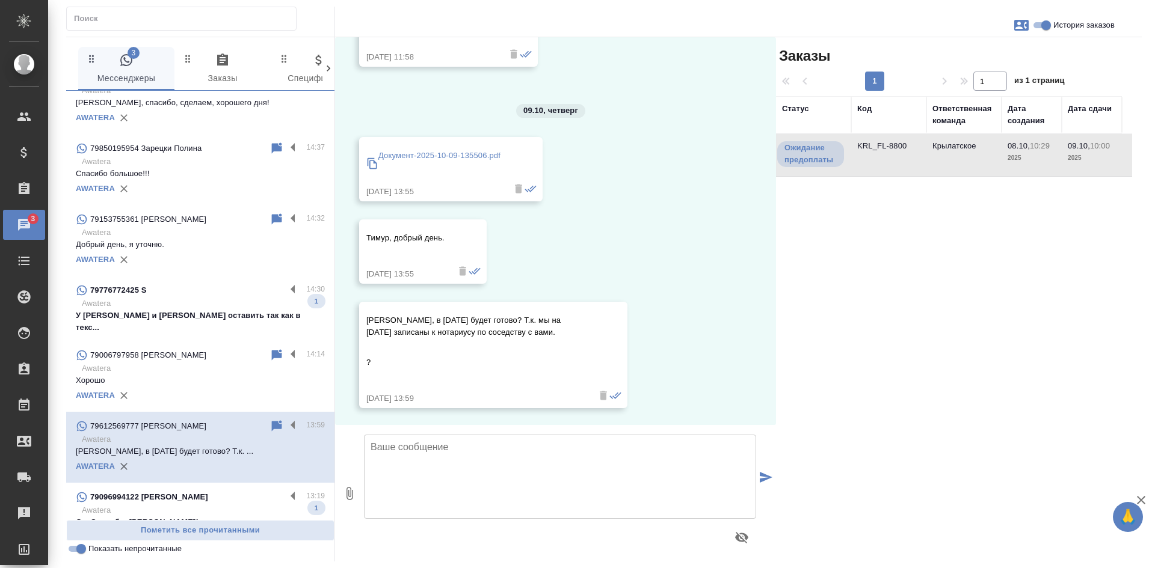
scroll to position [1465, 0]
click at [470, 149] on p "Документ-2025-10-09-135506.pdf" at bounding box center [439, 155] width 122 height 12
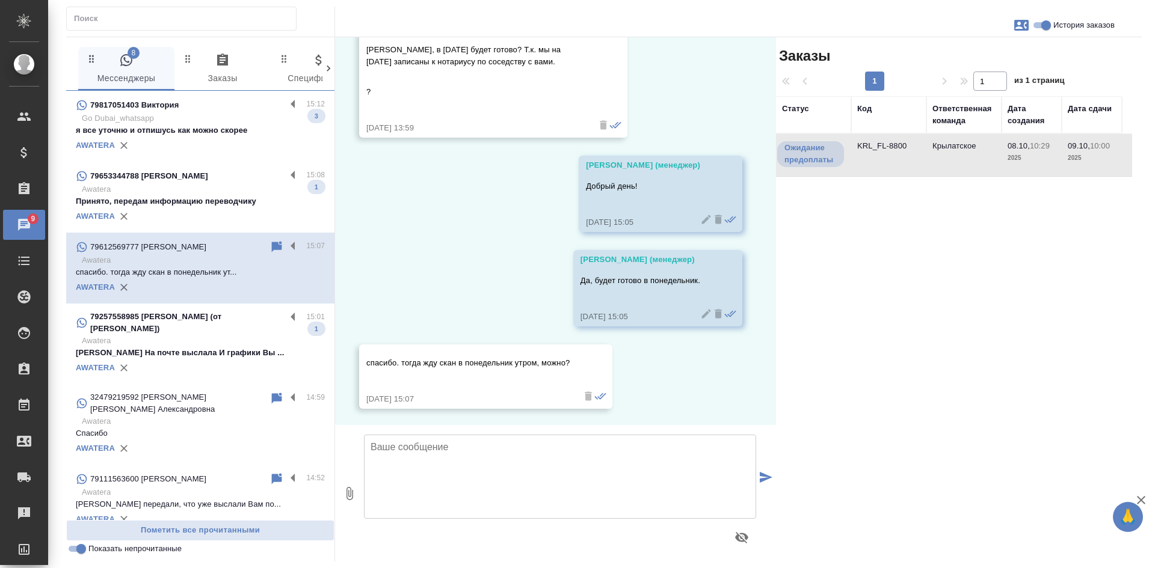
scroll to position [1736, 0]
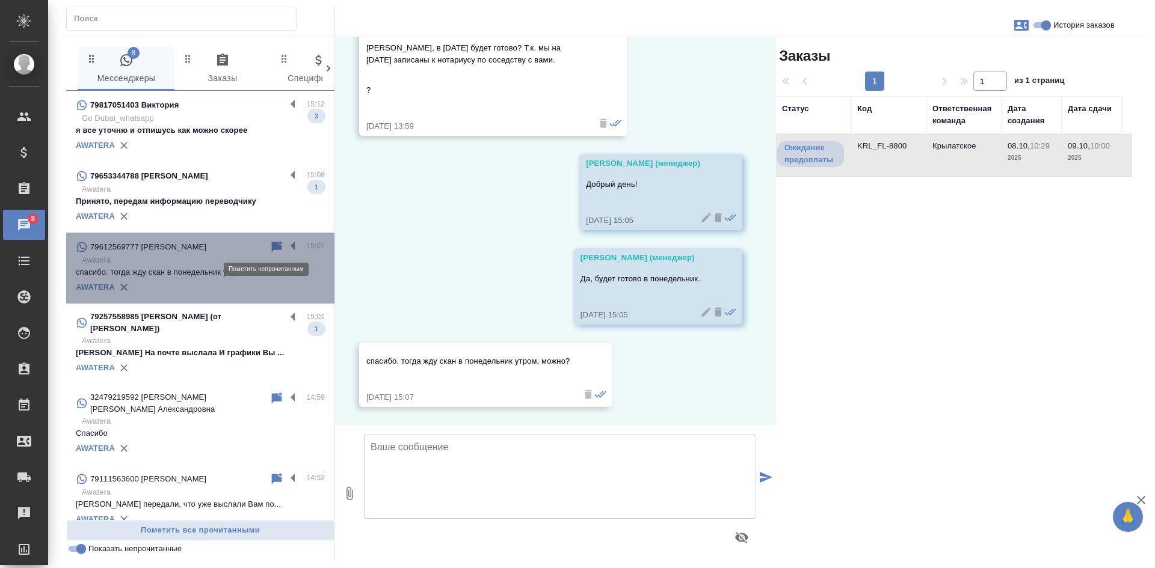
click at [269, 242] on icon at bounding box center [276, 247] width 14 height 14
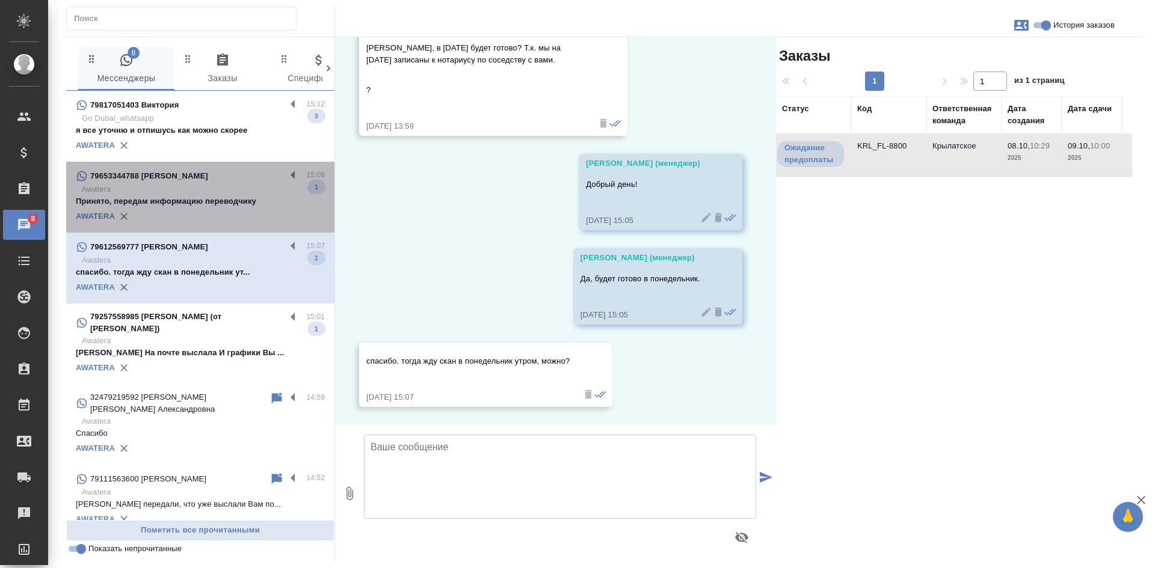
click at [232, 196] on p "Принято, передам информацию переводчику" at bounding box center [200, 201] width 249 height 12
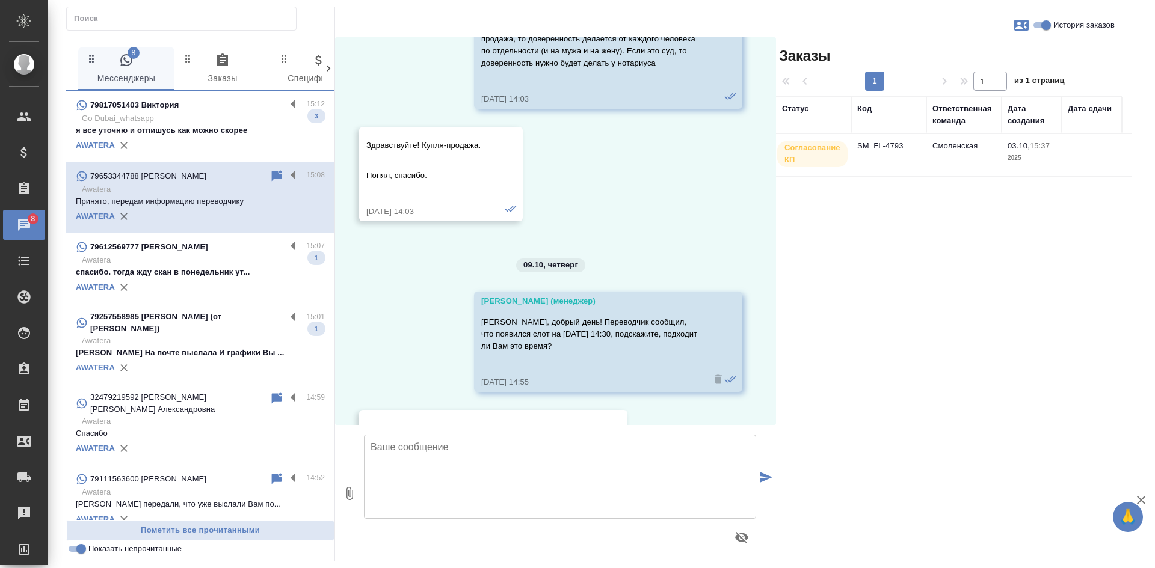
scroll to position [1965, 0]
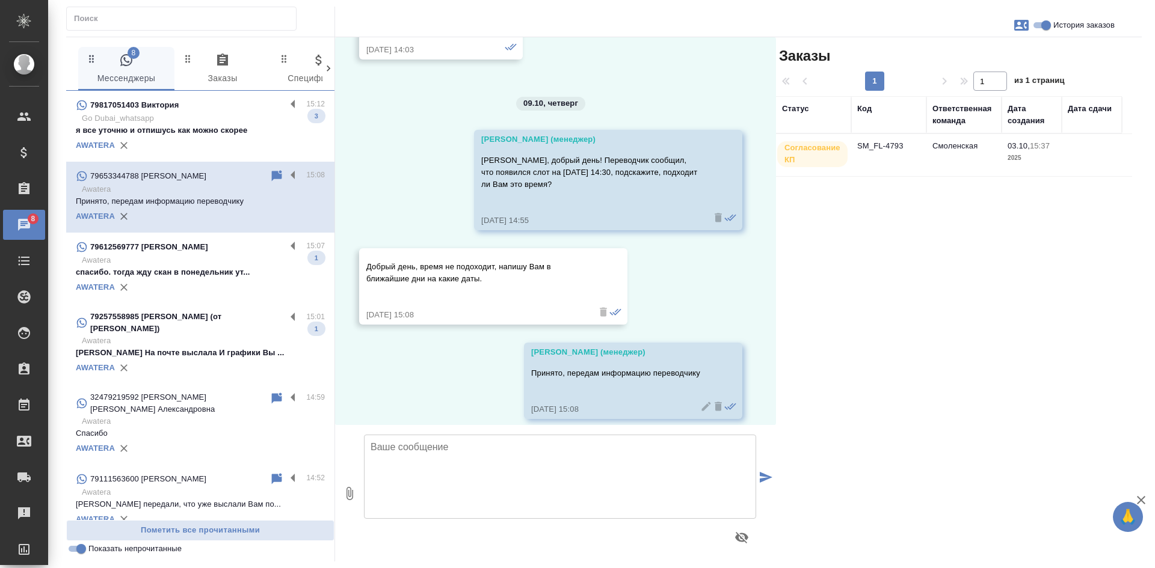
click at [175, 120] on p "Go Dubai_whatsapp" at bounding box center [203, 118] width 243 height 12
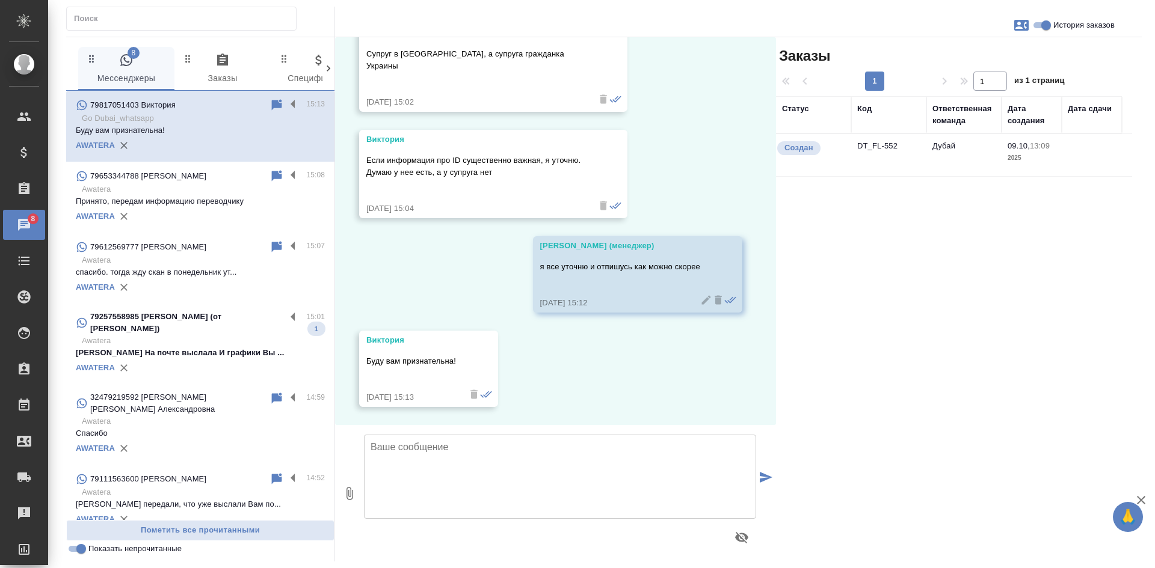
scroll to position [1516, 0]
click at [83, 551] on input "Показать непрочитанные" at bounding box center [81, 549] width 43 height 14
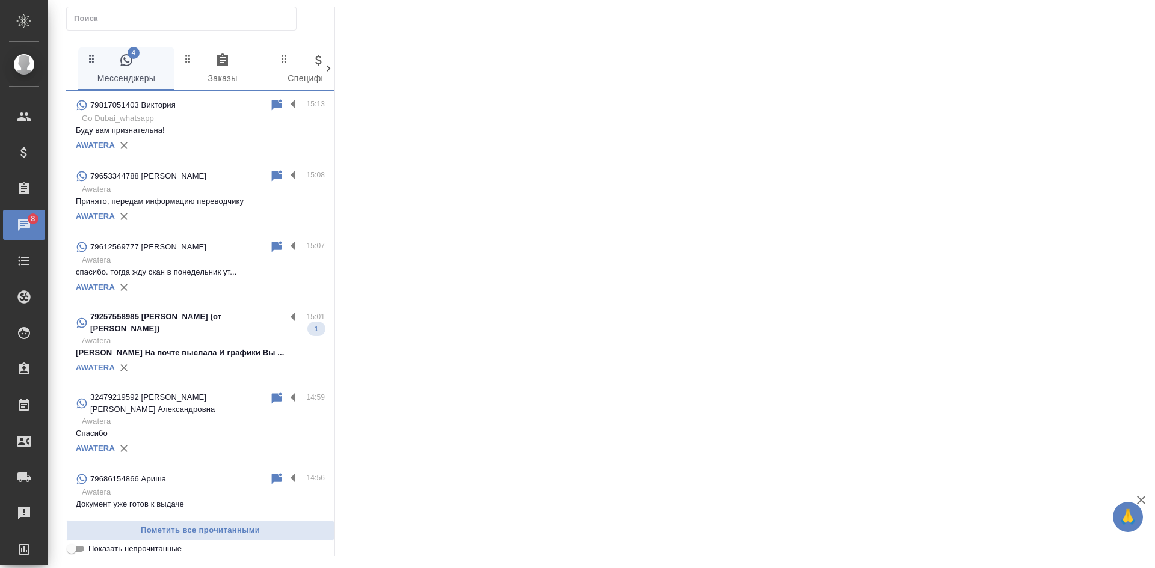
click at [82, 551] on input "Показать непрочитанные" at bounding box center [71, 549] width 43 height 14
checkbox input "true"
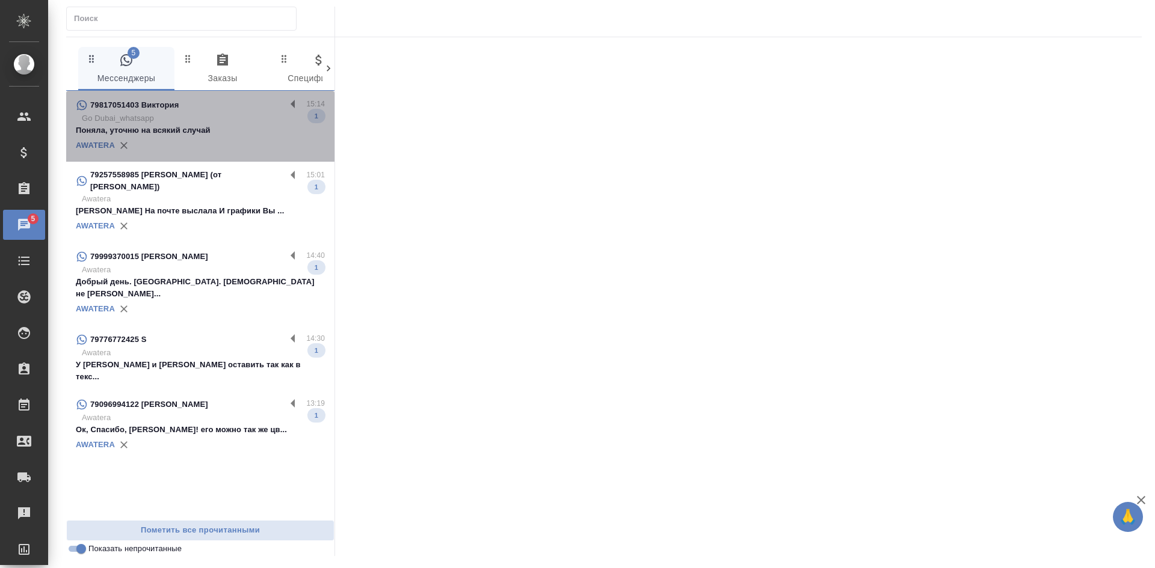
click at [197, 136] on p "Поняла, уточню на всякий случай" at bounding box center [200, 130] width 249 height 12
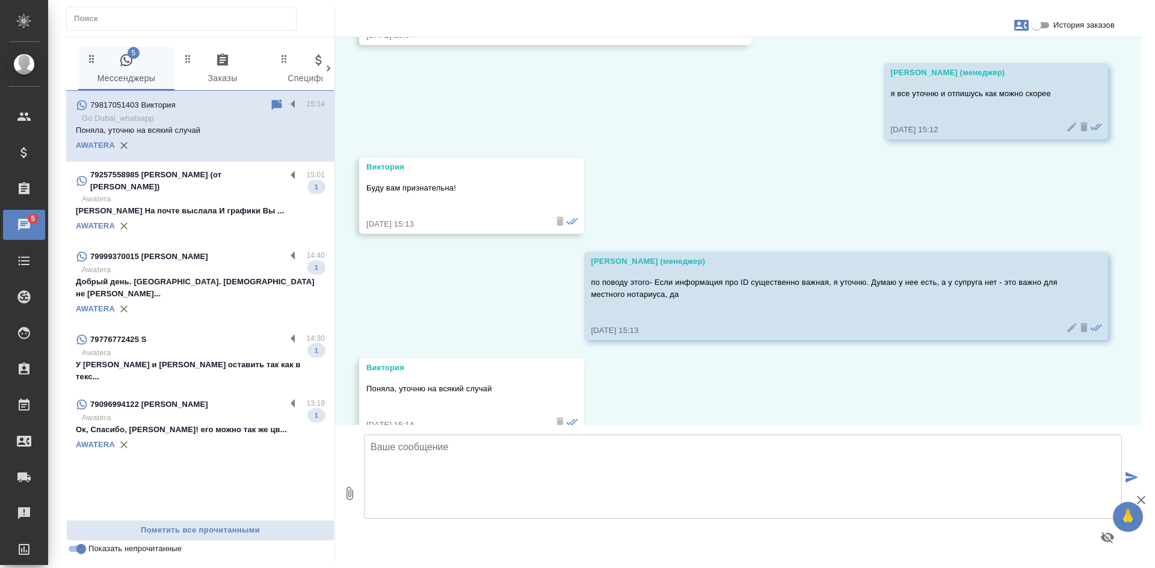
scroll to position [1404, 0]
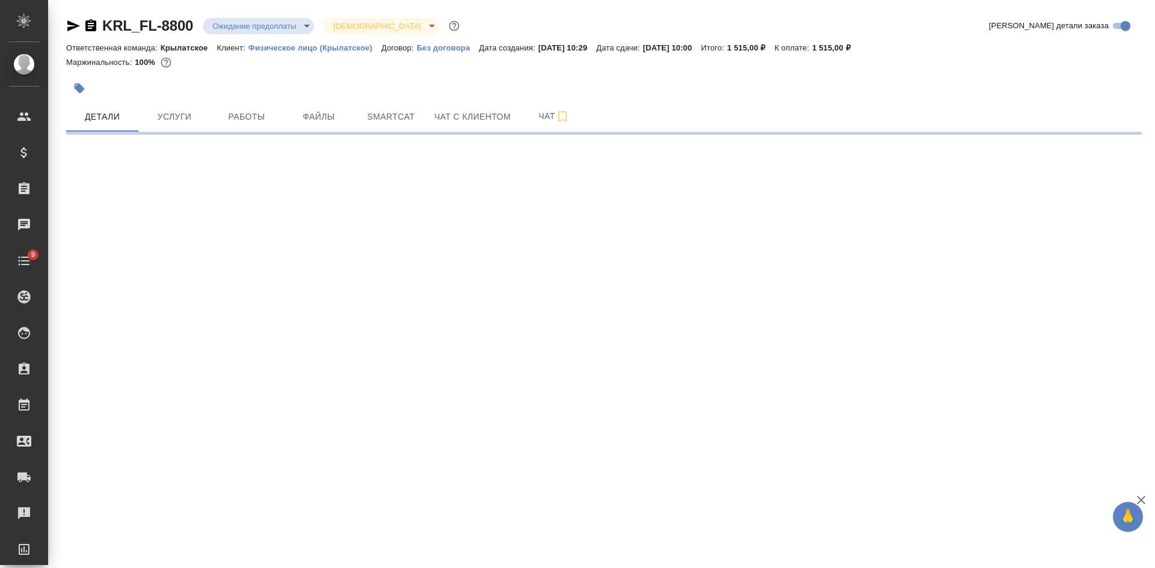
select select "RU"
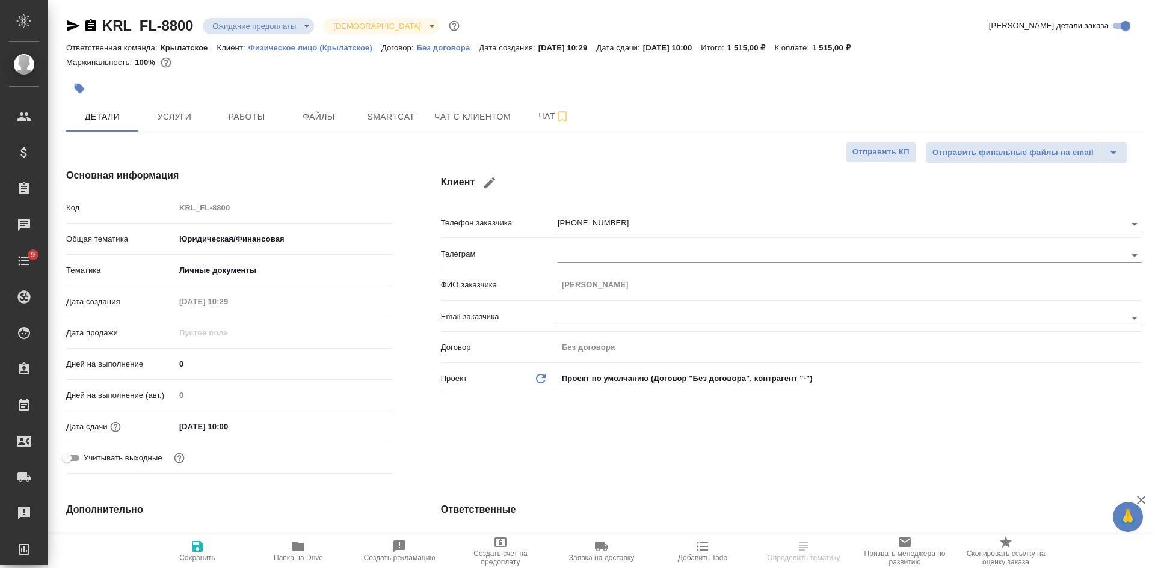
type textarea "x"
click at [73, 25] on icon "button" at bounding box center [73, 25] width 13 height 11
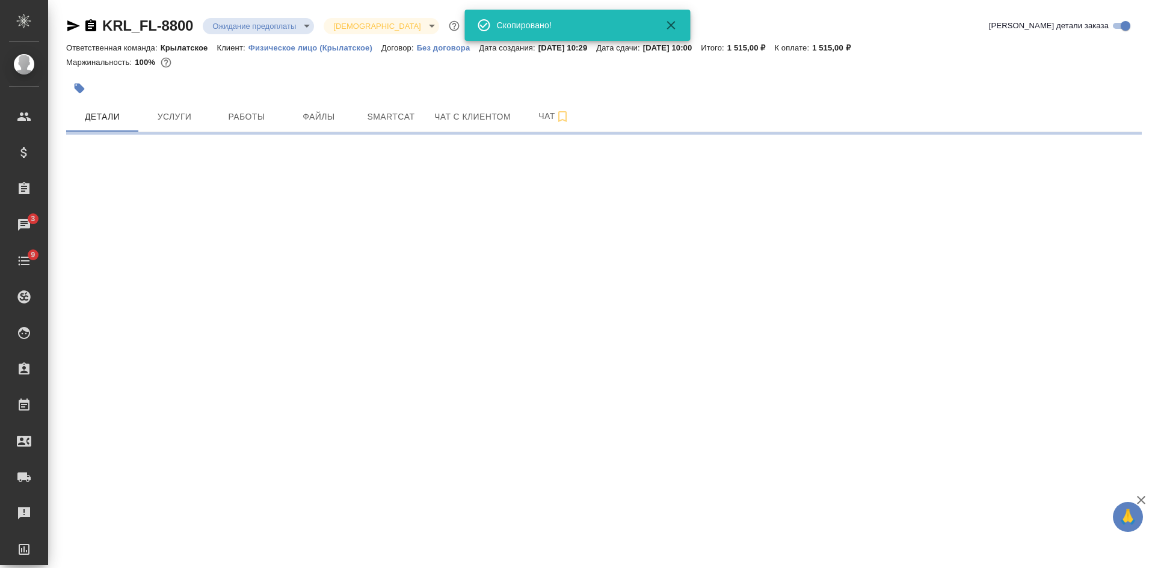
select select "RU"
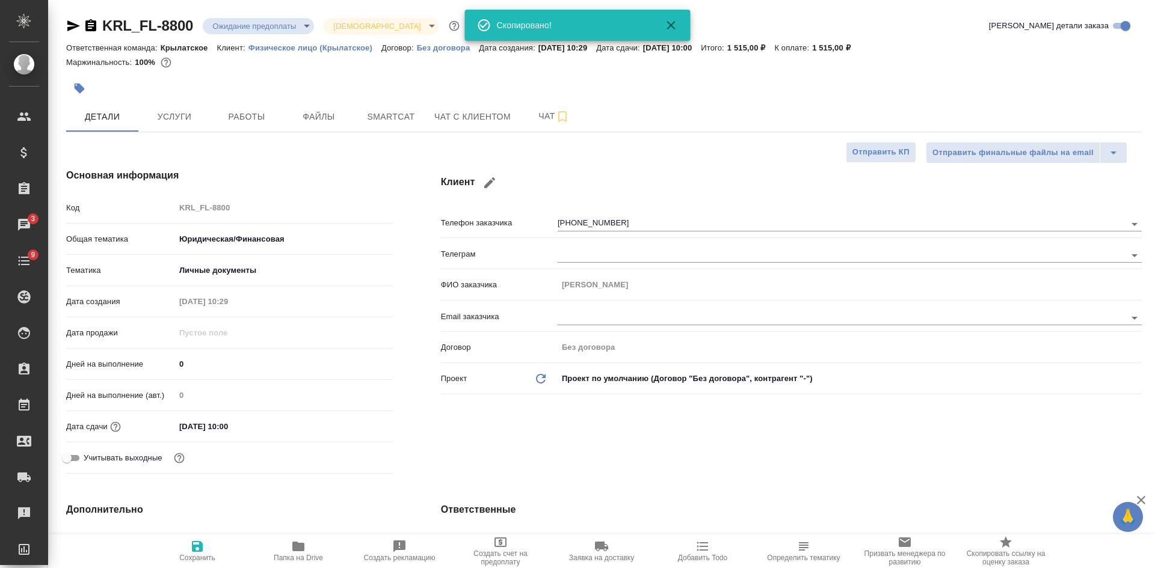
type textarea "x"
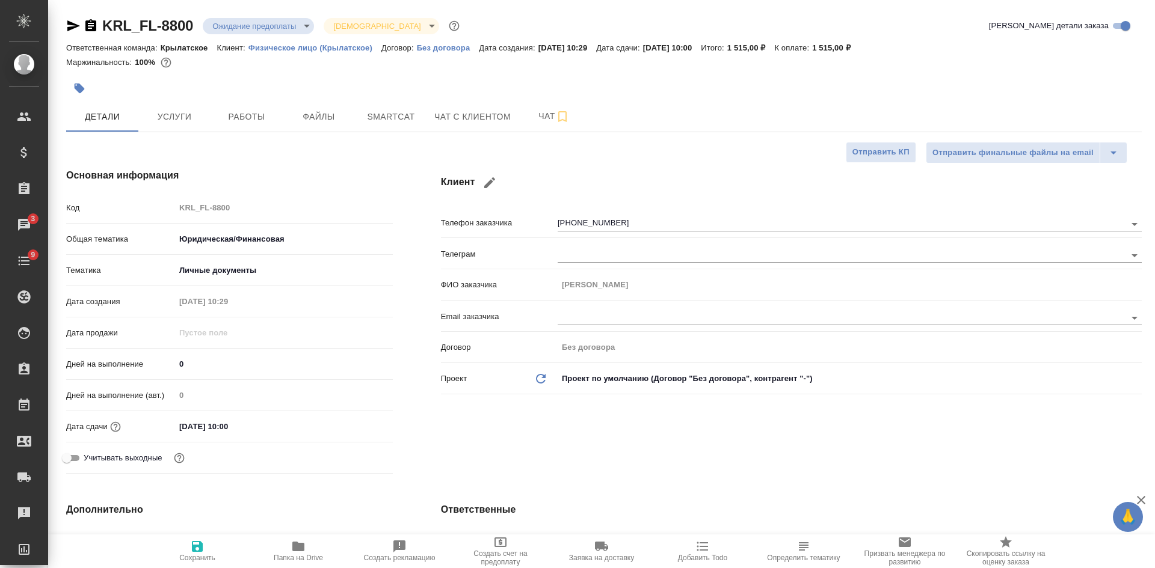
click at [74, 24] on icon "button" at bounding box center [73, 25] width 13 height 11
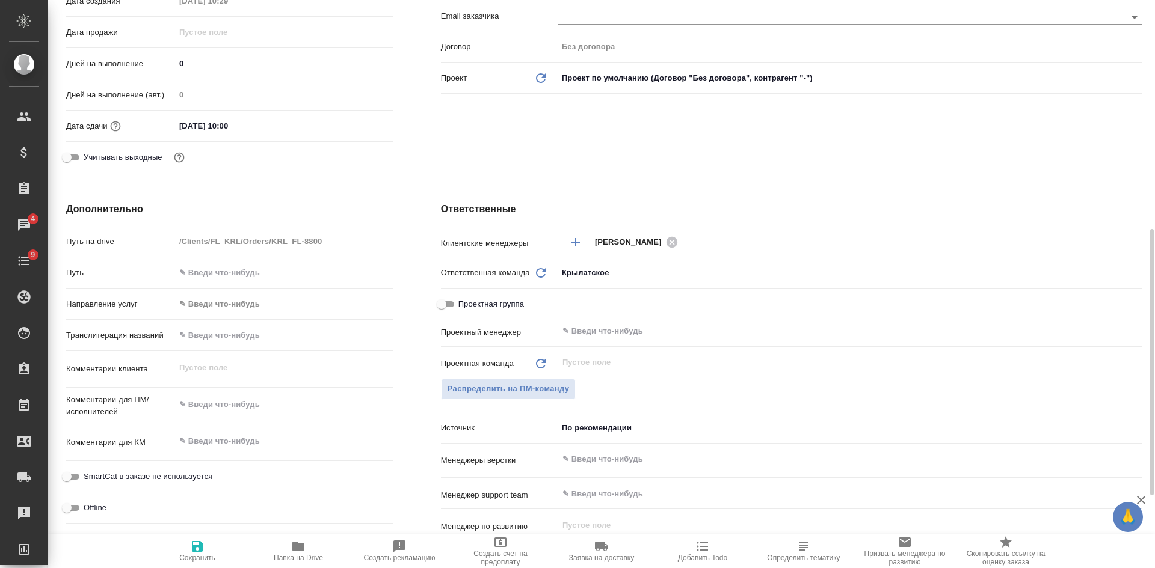
scroll to position [361, 0]
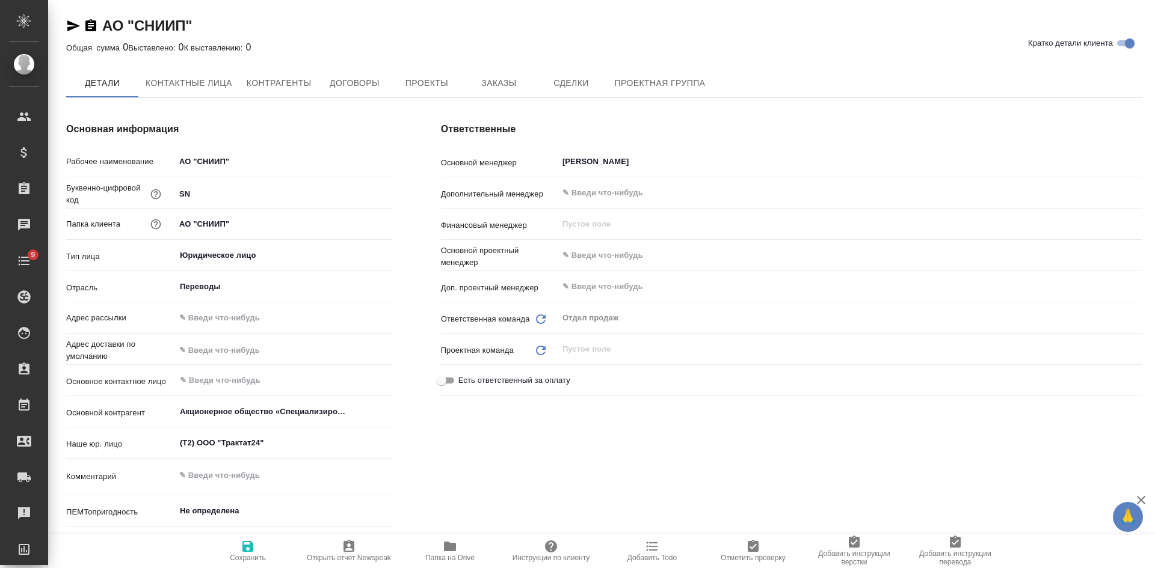
type textarea "x"
click at [498, 84] on span "Заказы" at bounding box center [499, 83] width 58 height 15
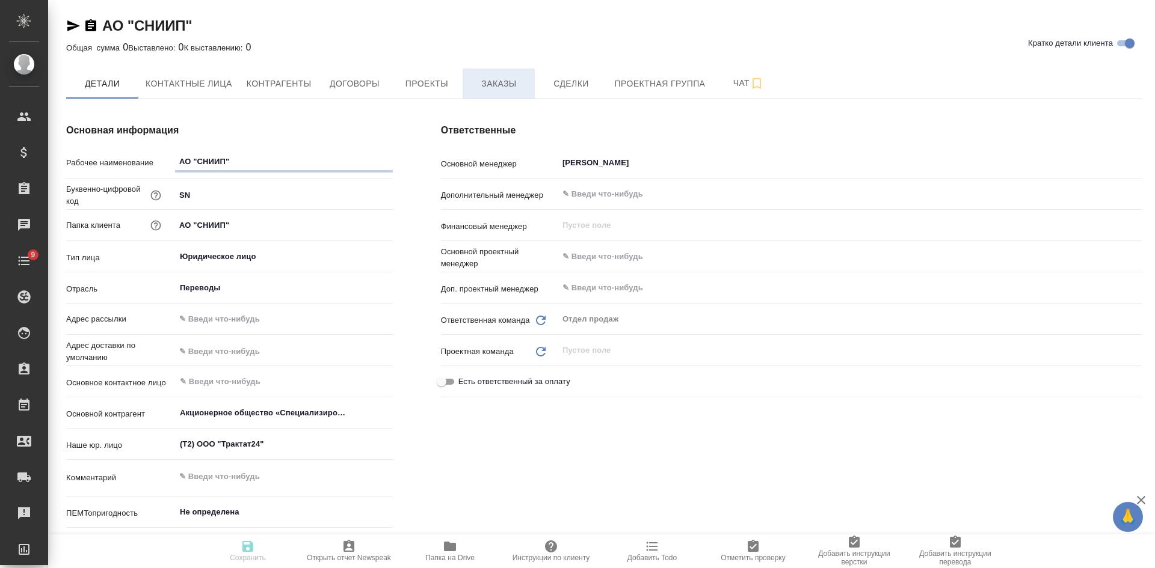
type textarea "x"
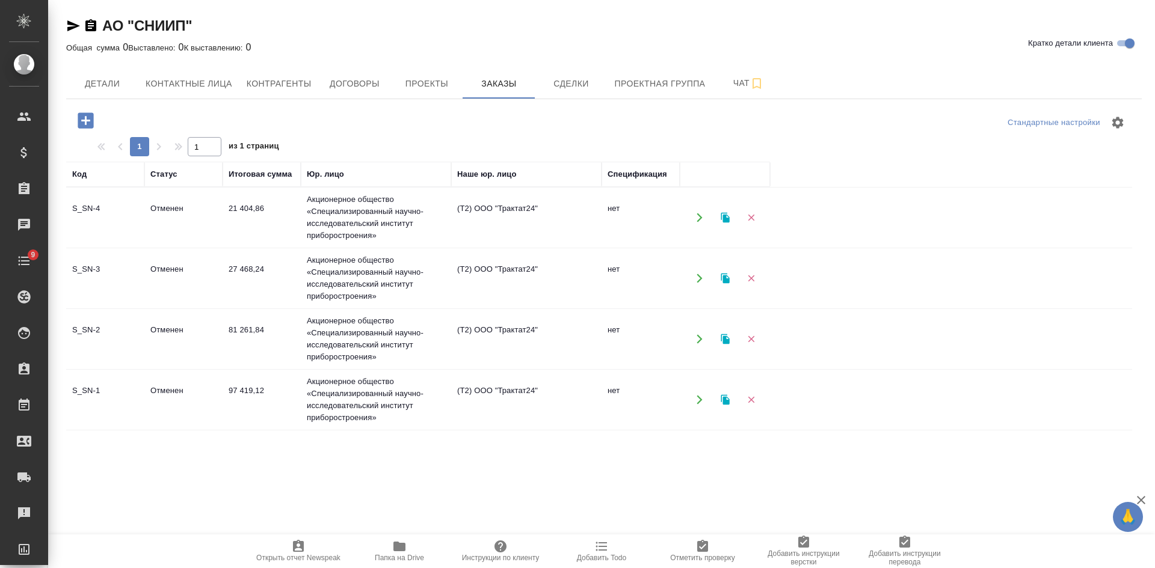
click at [473, 219] on td "(Т2) ООО "Трактат24"" at bounding box center [526, 218] width 150 height 42
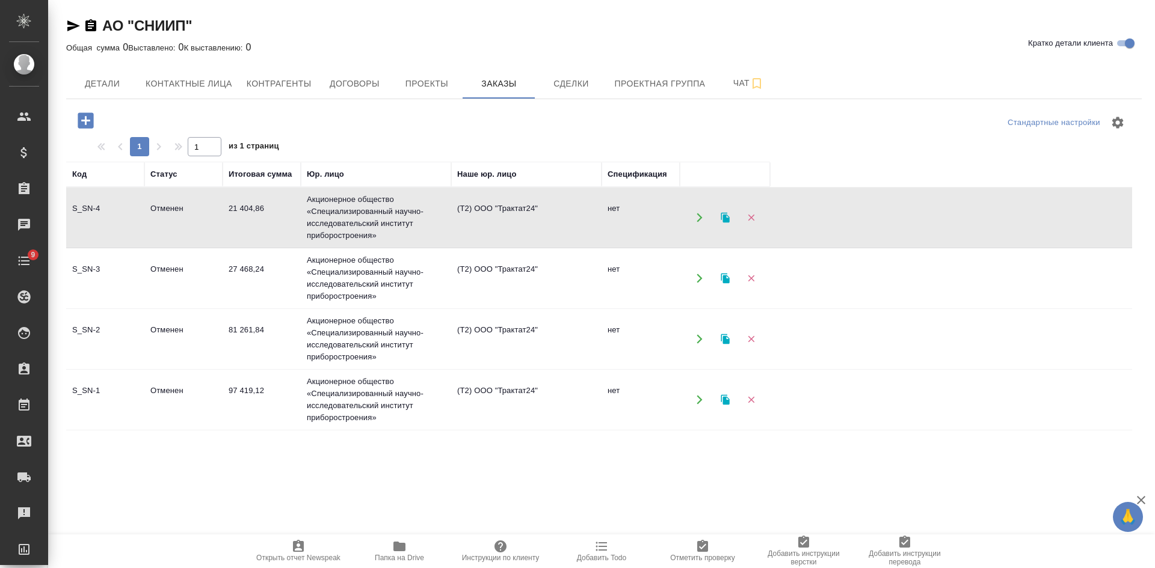
click at [473, 219] on td "(Т2) ООО "Трактат24"" at bounding box center [526, 218] width 150 height 42
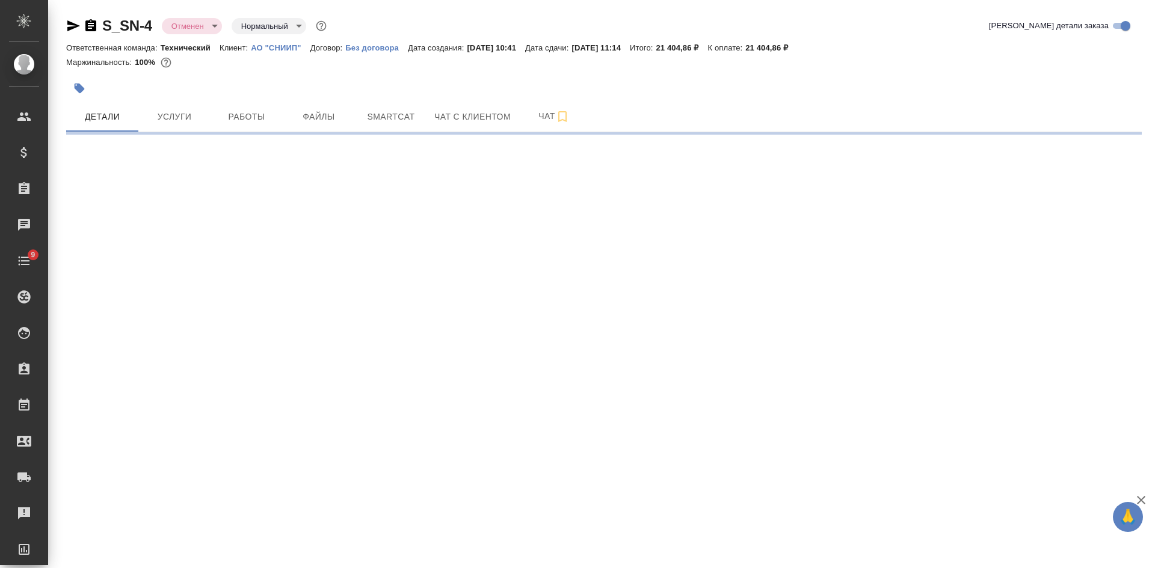
select select "RU"
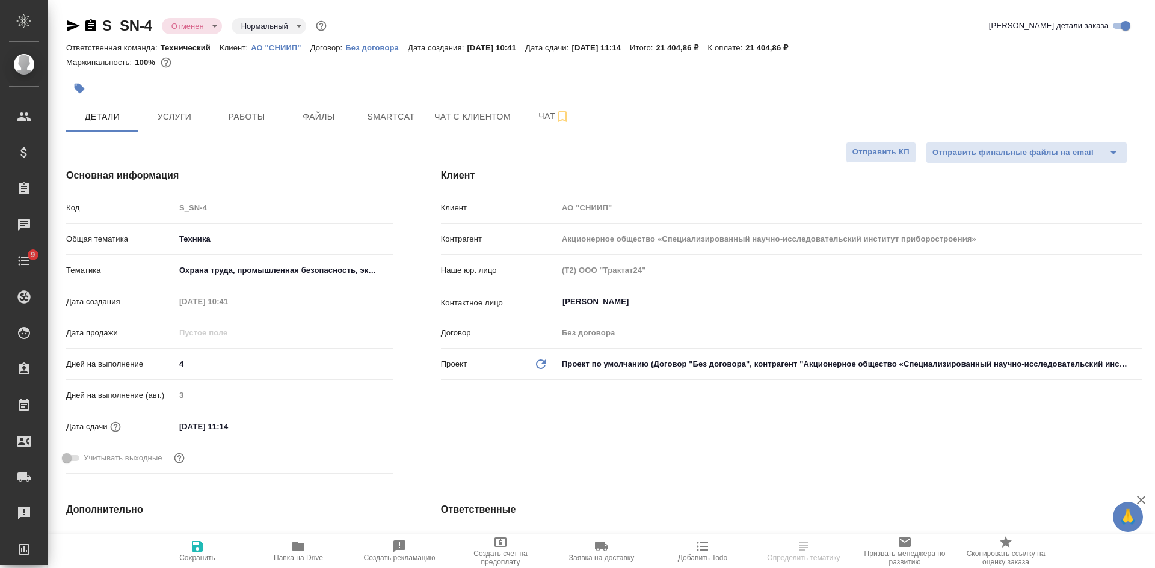
type textarea "x"
click at [176, 120] on span "Услуги" at bounding box center [175, 116] width 58 height 15
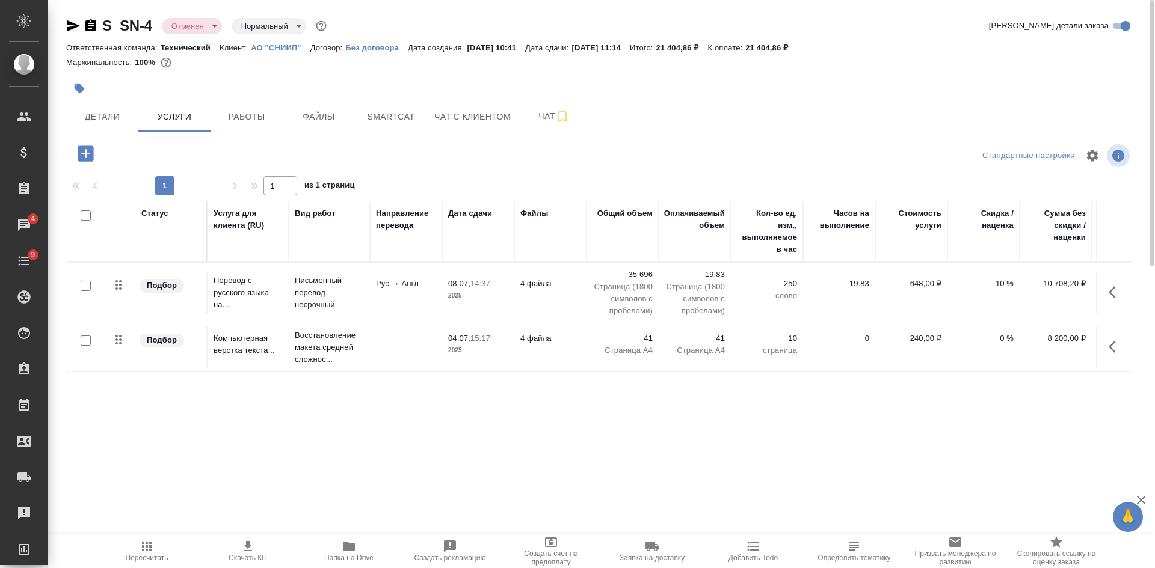
click at [267, 45] on p "АО "СНИИП"" at bounding box center [280, 47] width 59 height 9
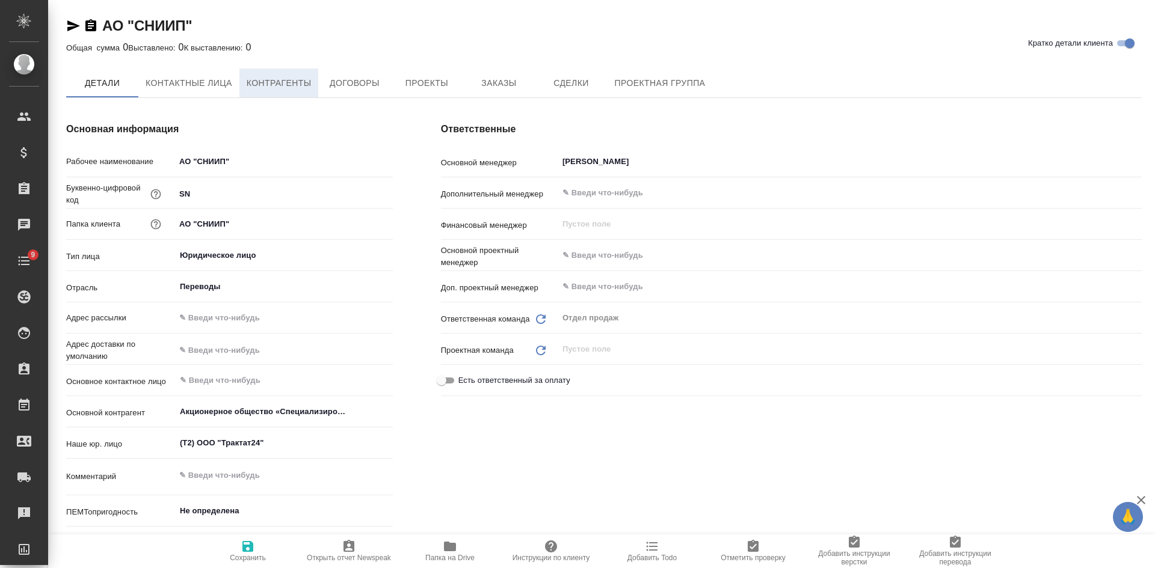
type textarea "x"
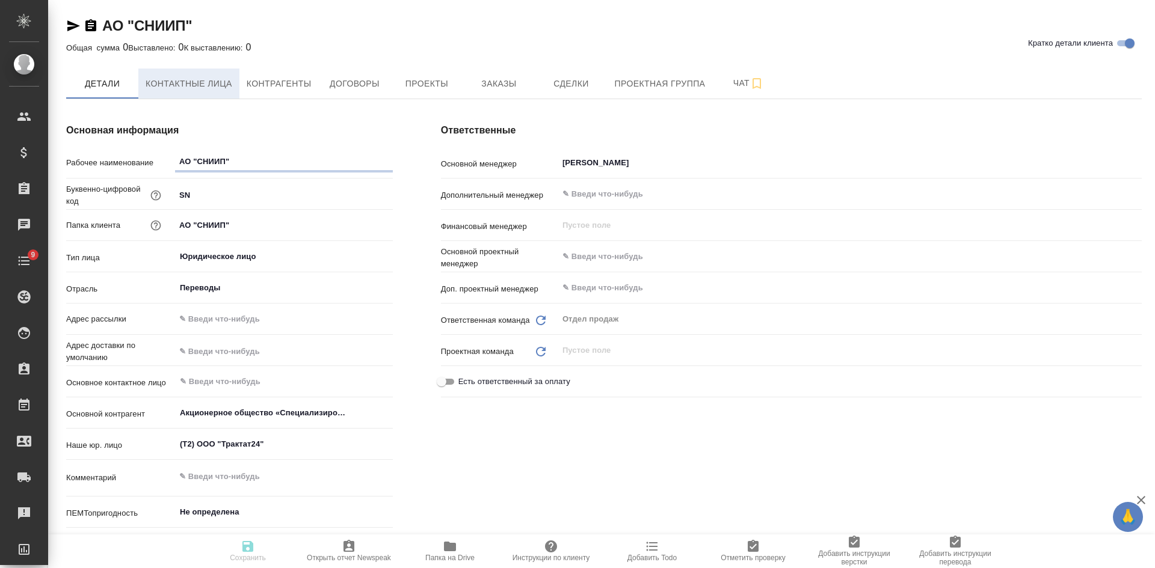
type textarea "x"
click at [179, 88] on span "Контактные лица" at bounding box center [189, 83] width 87 height 15
select select "RU"
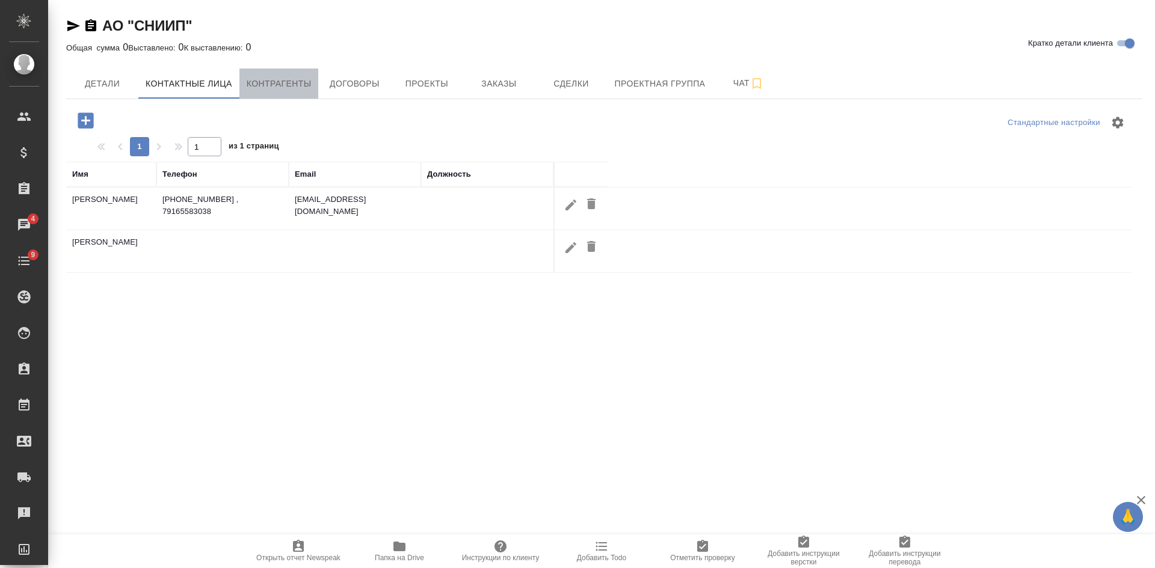
click at [292, 79] on span "Контрагенты" at bounding box center [279, 83] width 65 height 15
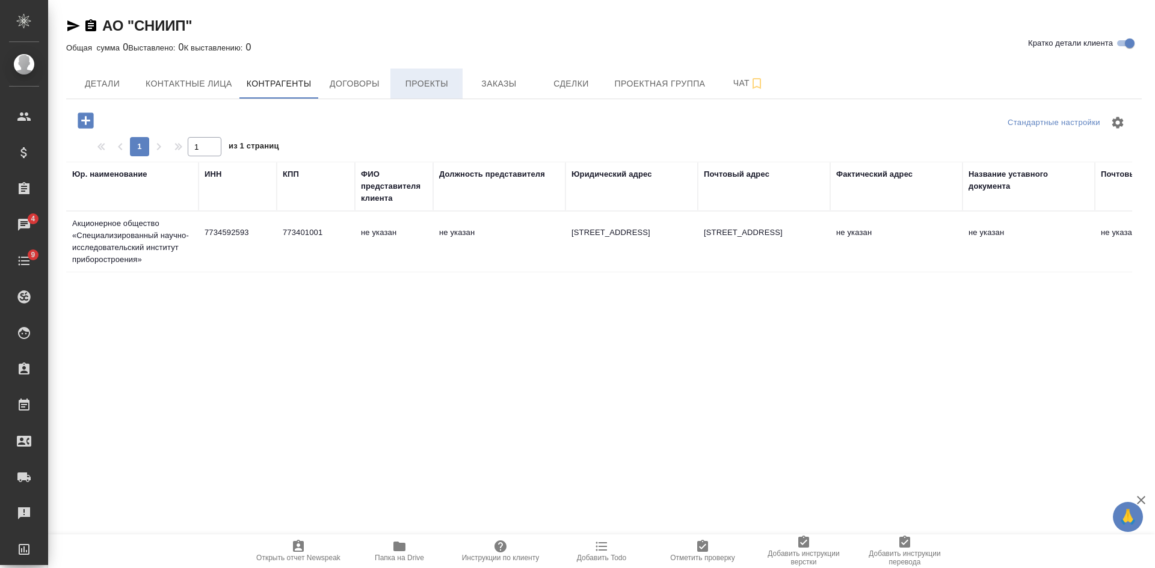
click at [441, 77] on span "Проекты" at bounding box center [427, 83] width 58 height 15
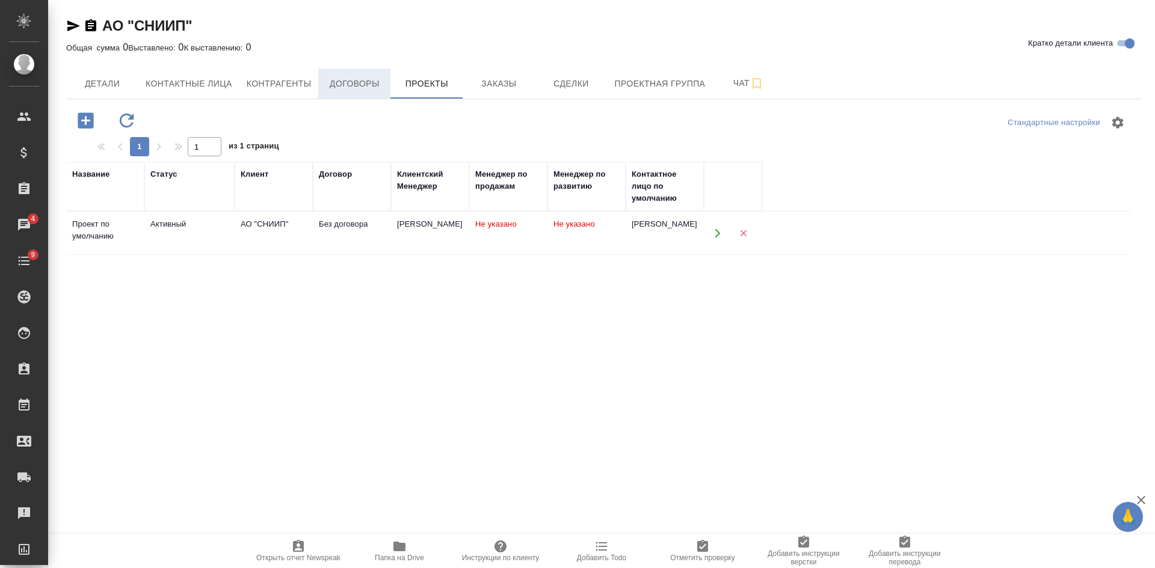
click at [340, 93] on button "Договоры" at bounding box center [354, 84] width 72 height 30
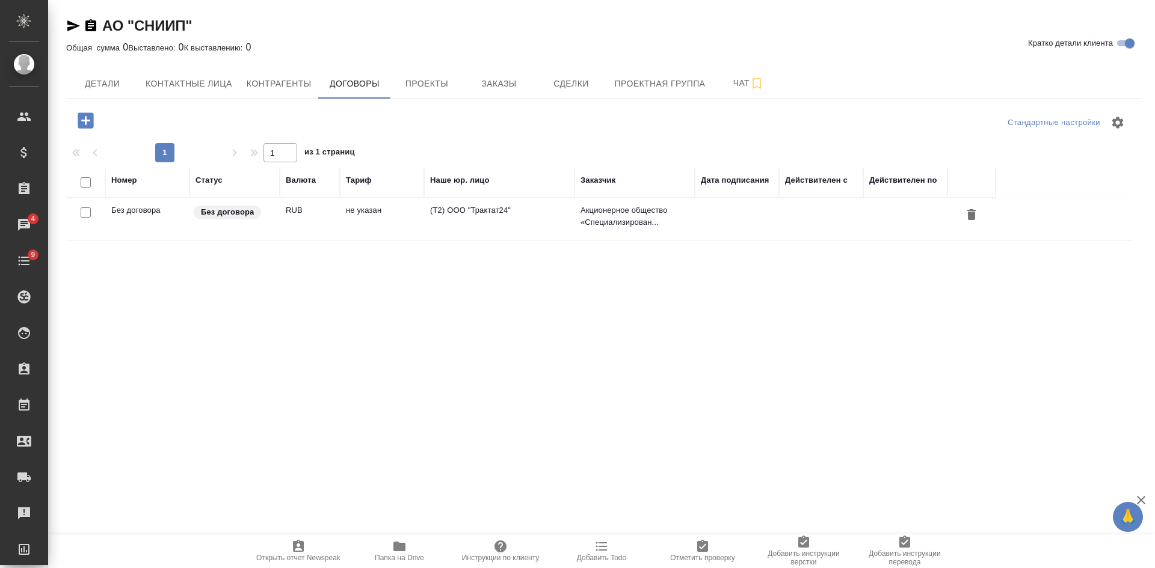
click at [503, 224] on td "(Т2) ООО "Трактат24"" at bounding box center [499, 219] width 150 height 42
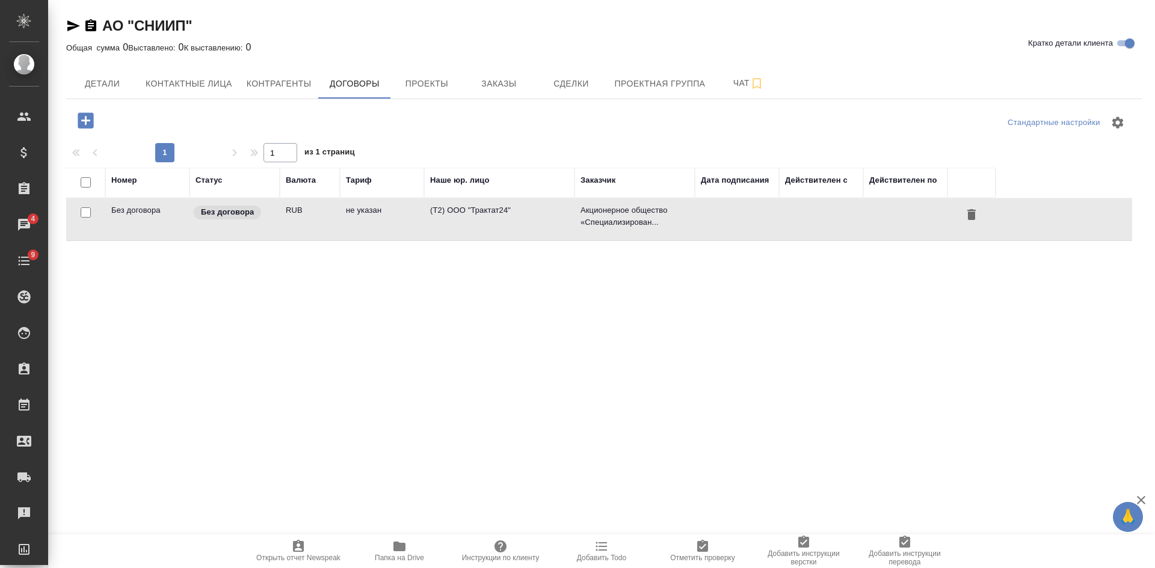
click at [503, 224] on td "(Т2) ООО "Трактат24"" at bounding box center [499, 219] width 150 height 42
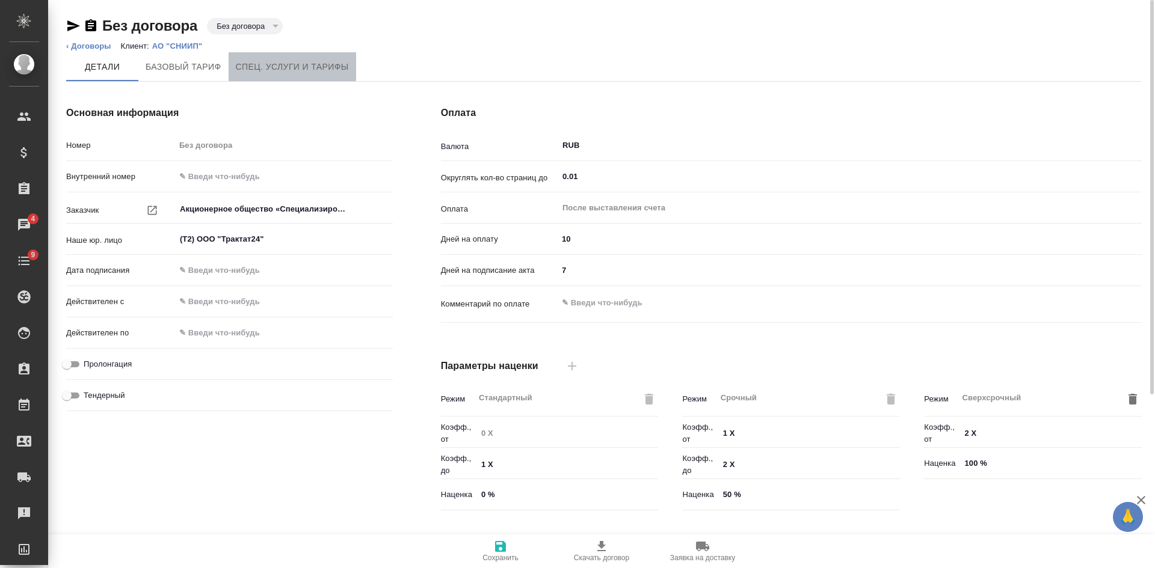
click at [289, 72] on span "Спец. услуги и тарифы" at bounding box center [292, 67] width 113 height 15
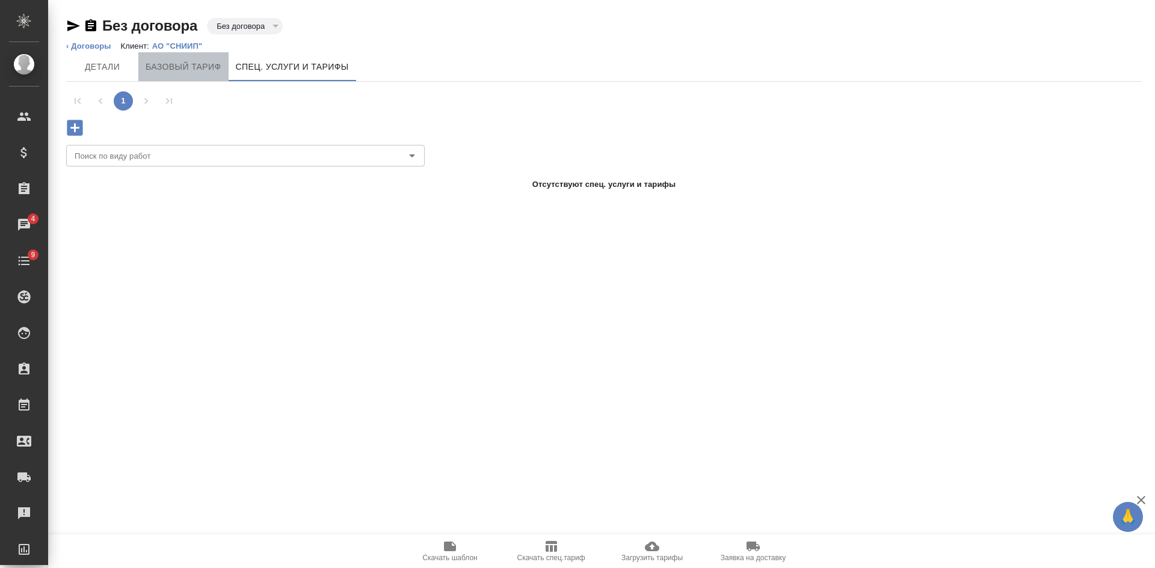
click at [170, 63] on span "Базовый тариф" at bounding box center [184, 67] width 76 height 15
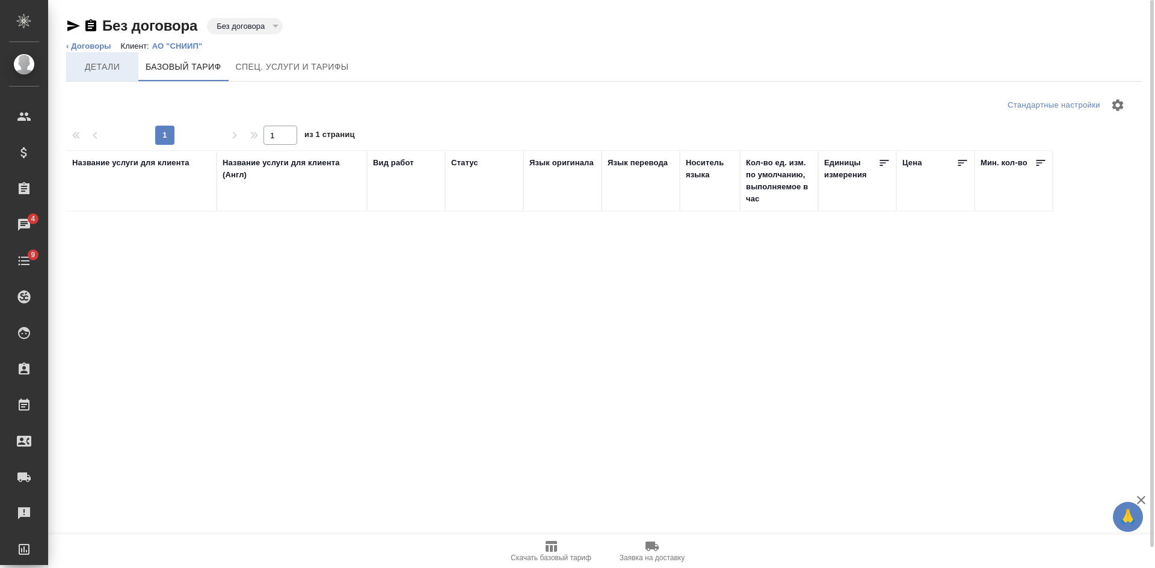
click at [94, 70] on span "Детали" at bounding box center [102, 67] width 58 height 15
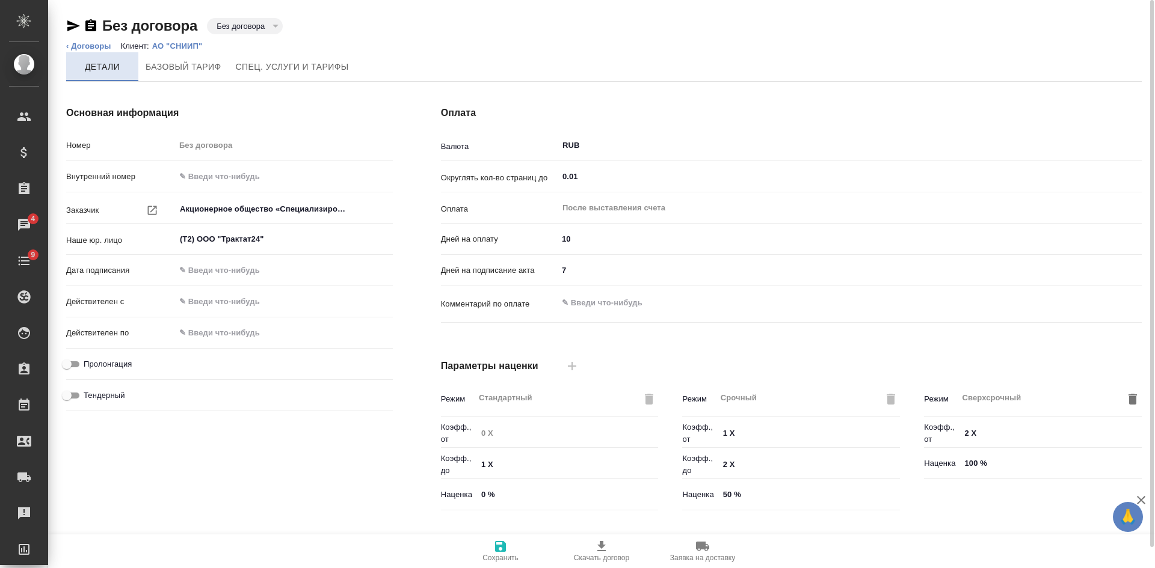
click at [95, 58] on button "Детали" at bounding box center [102, 66] width 72 height 29
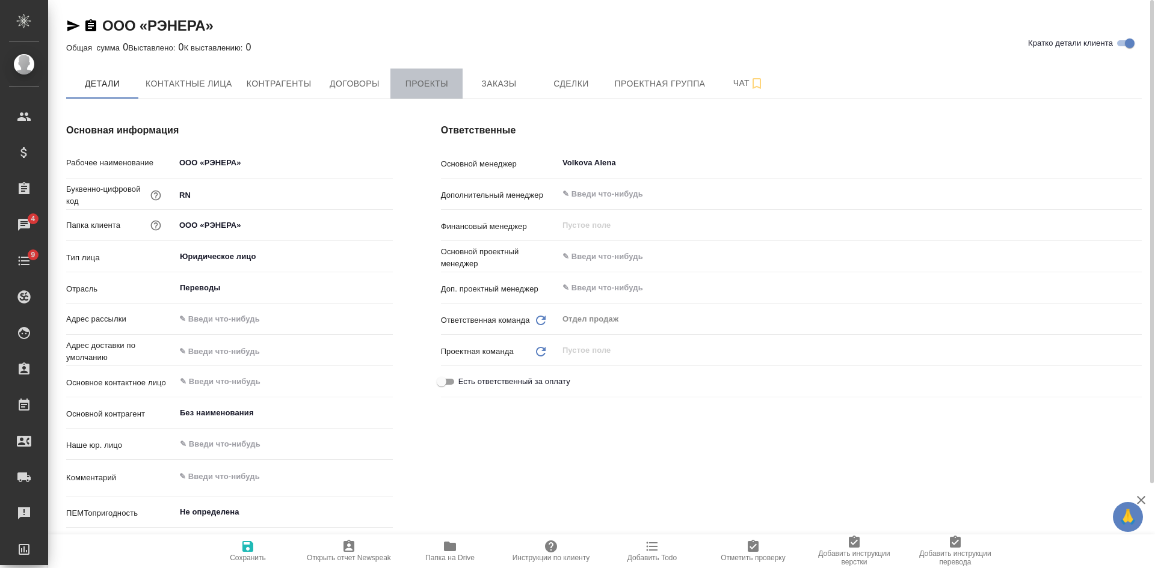
click at [450, 73] on button "Проекты" at bounding box center [426, 84] width 72 height 30
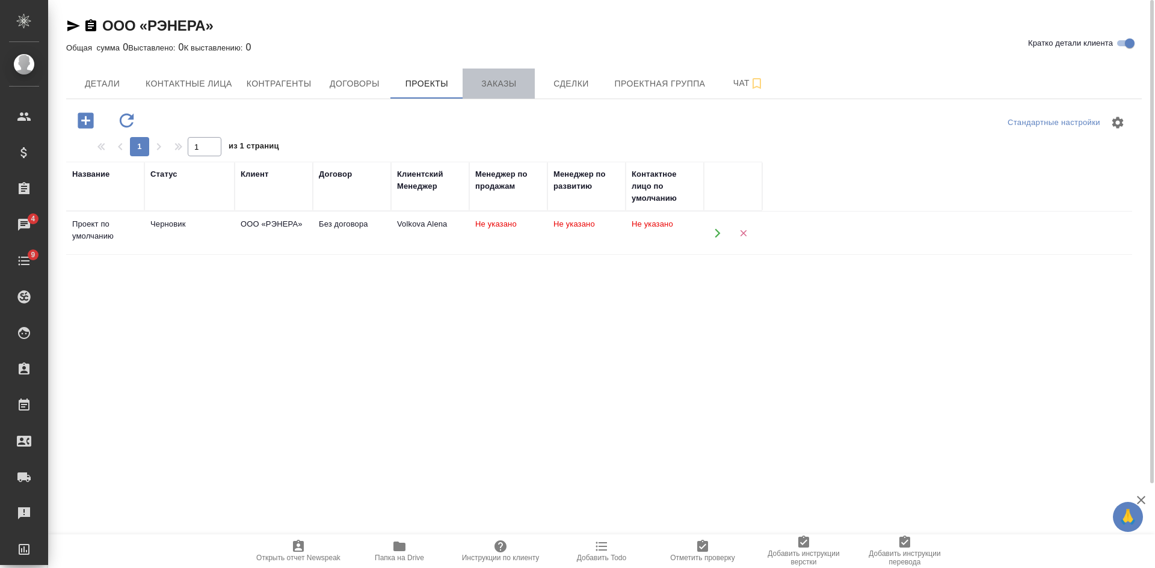
click at [500, 85] on span "Заказы" at bounding box center [499, 83] width 58 height 15
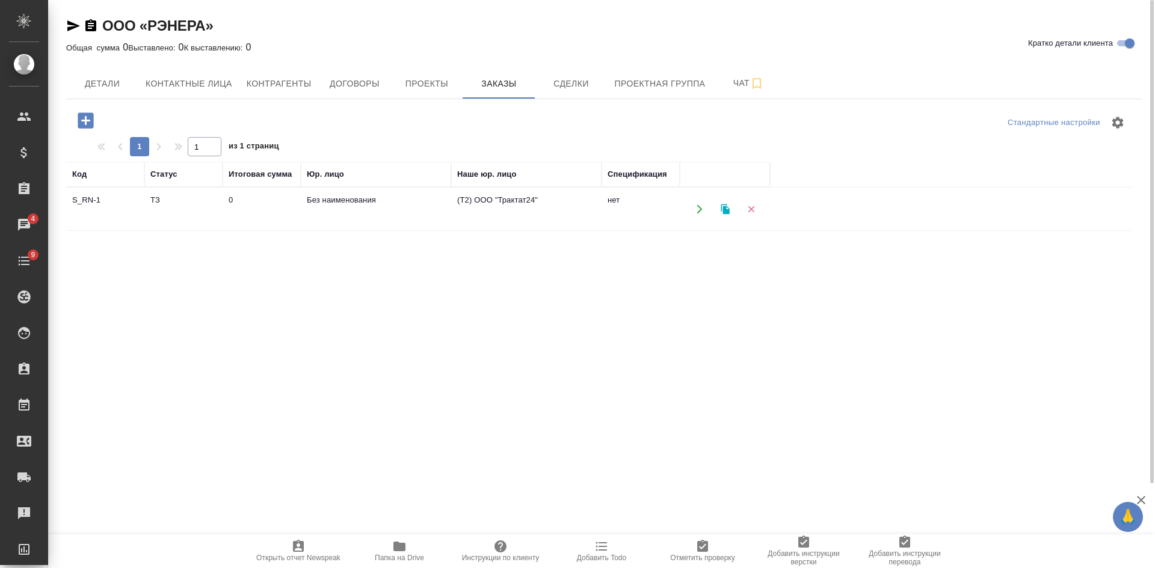
click at [425, 205] on td "Без наименования" at bounding box center [376, 209] width 150 height 42
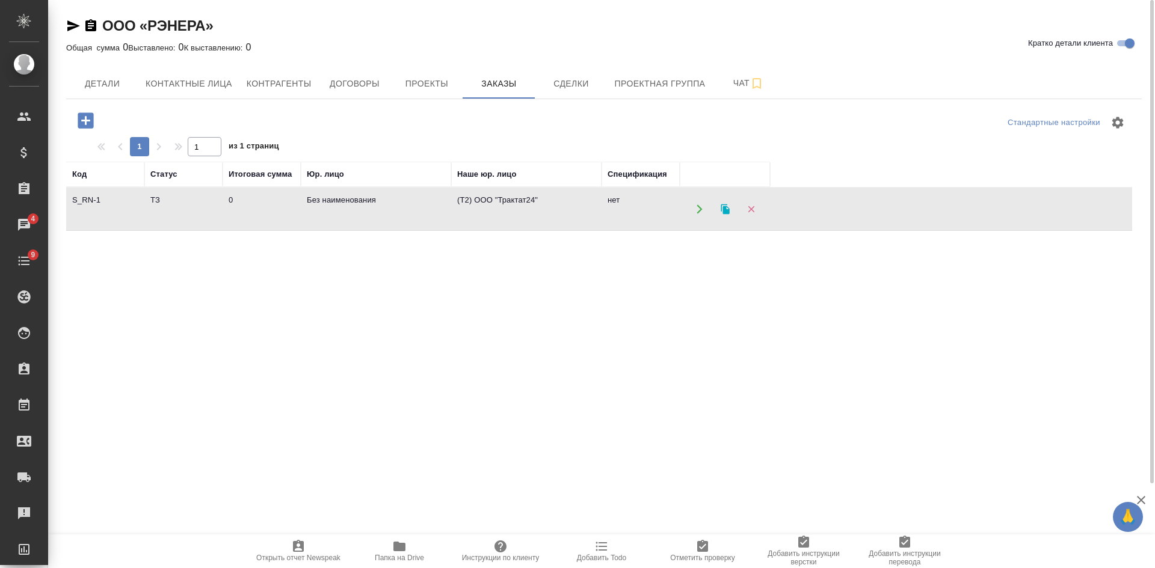
click at [425, 205] on td "Без наименования" at bounding box center [376, 209] width 150 height 42
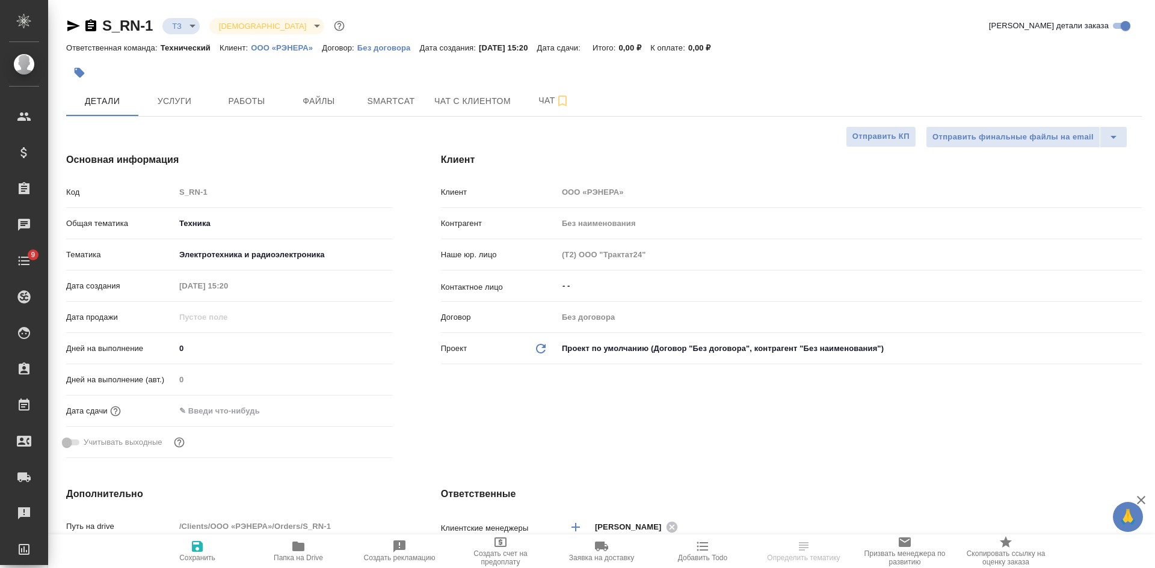
select select "RU"
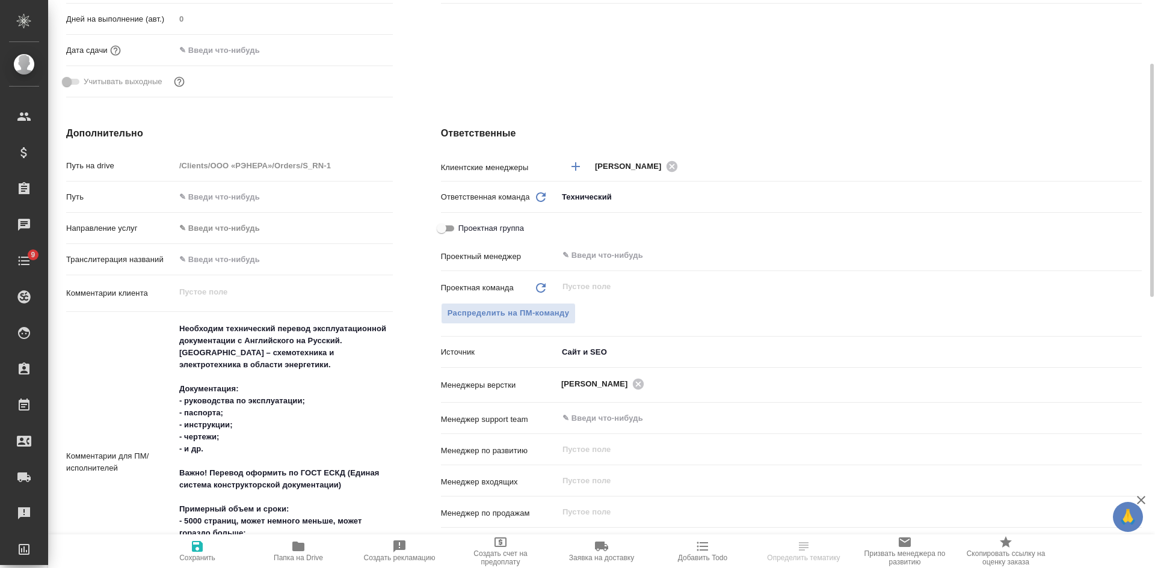
scroll to position [421, 0]
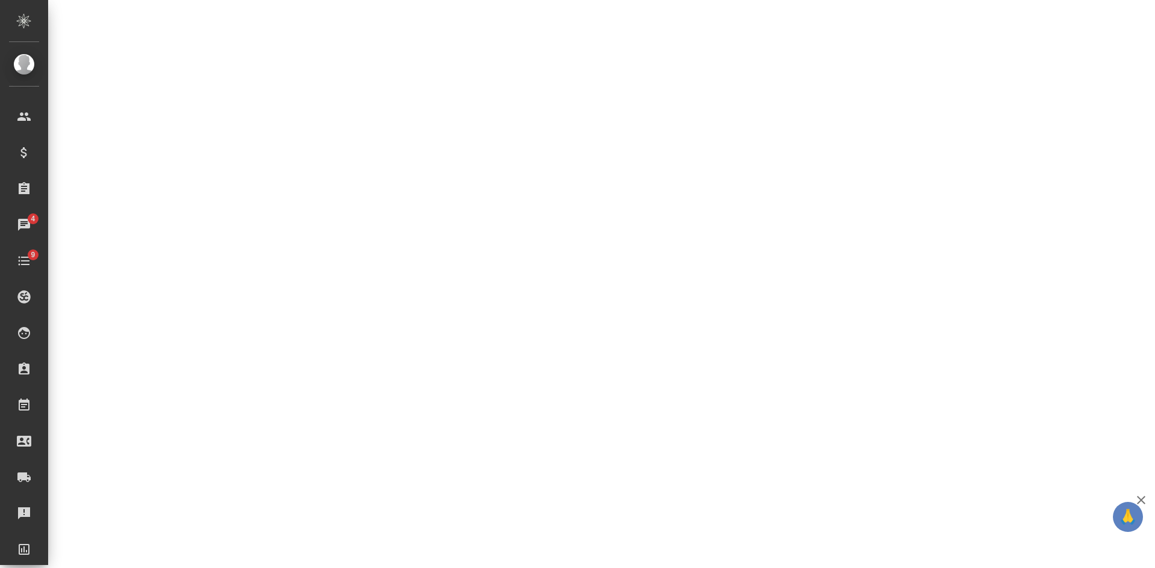
select select "RU"
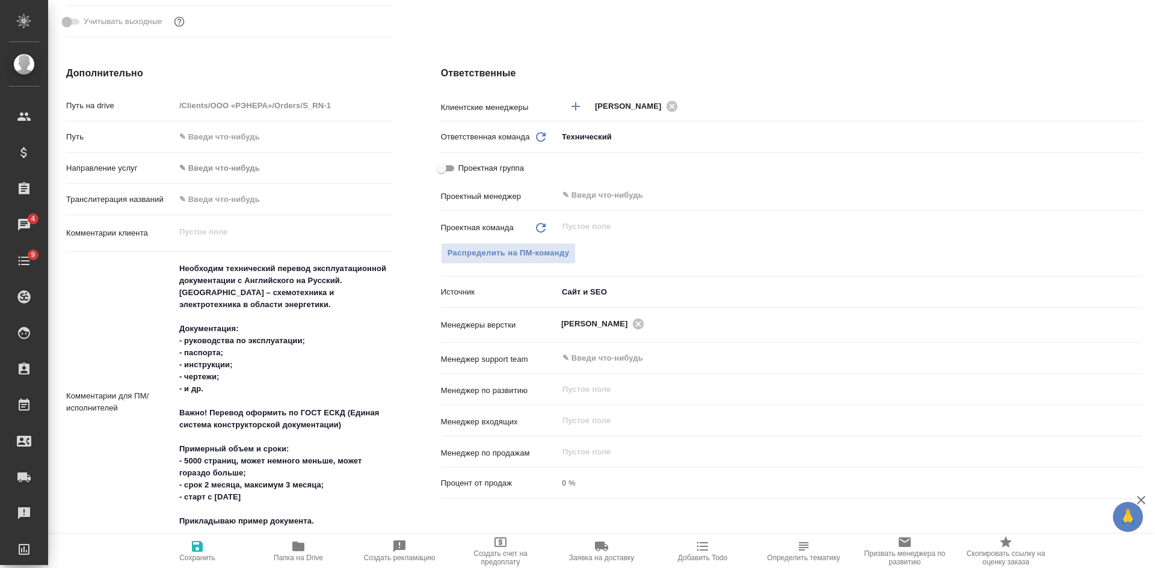
type textarea "x"
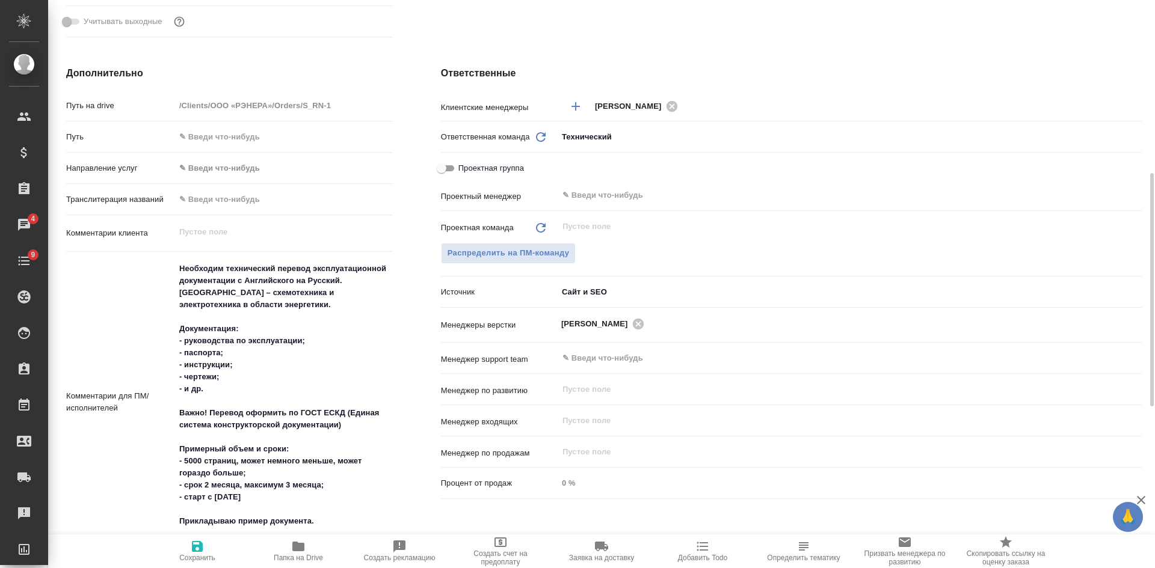
type textarea "x"
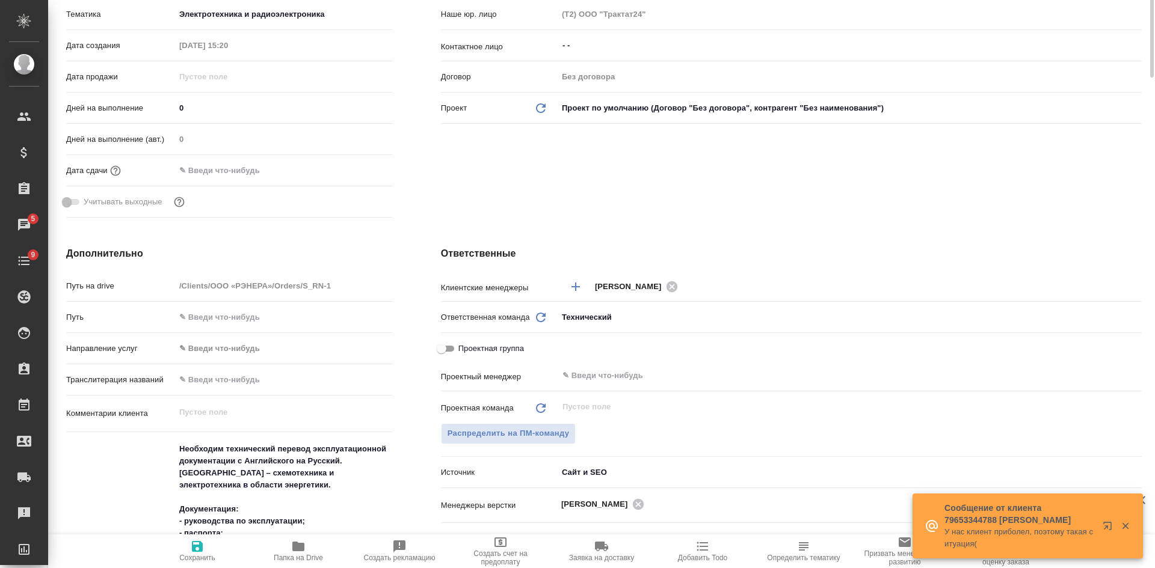
scroll to position [0, 0]
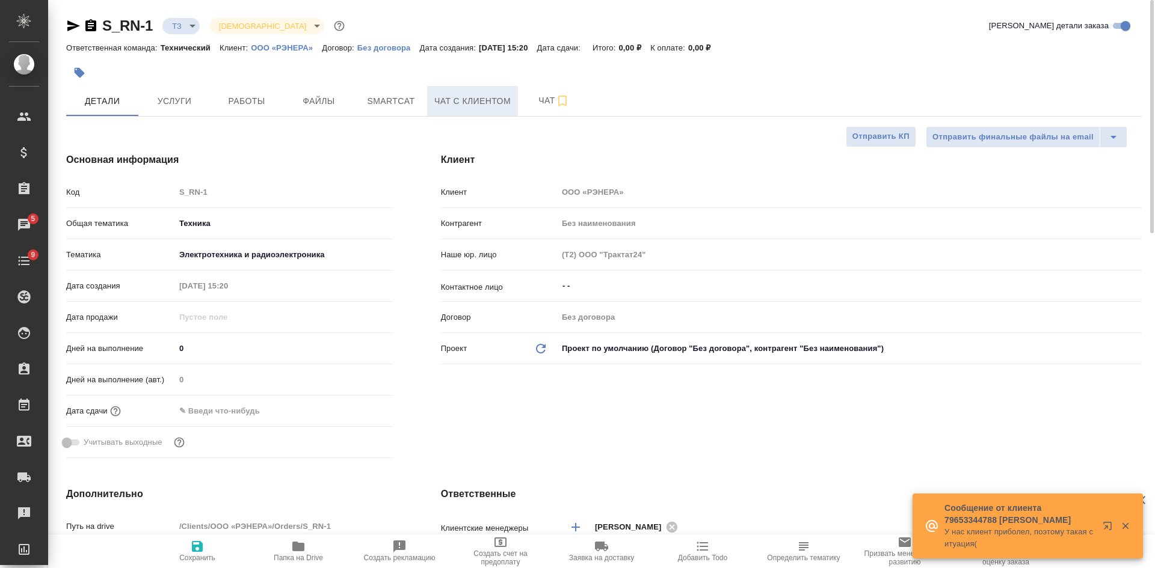
click at [490, 104] on span "Чат с клиентом" at bounding box center [472, 101] width 76 height 15
